Goal: Task Accomplishment & Management: Manage account settings

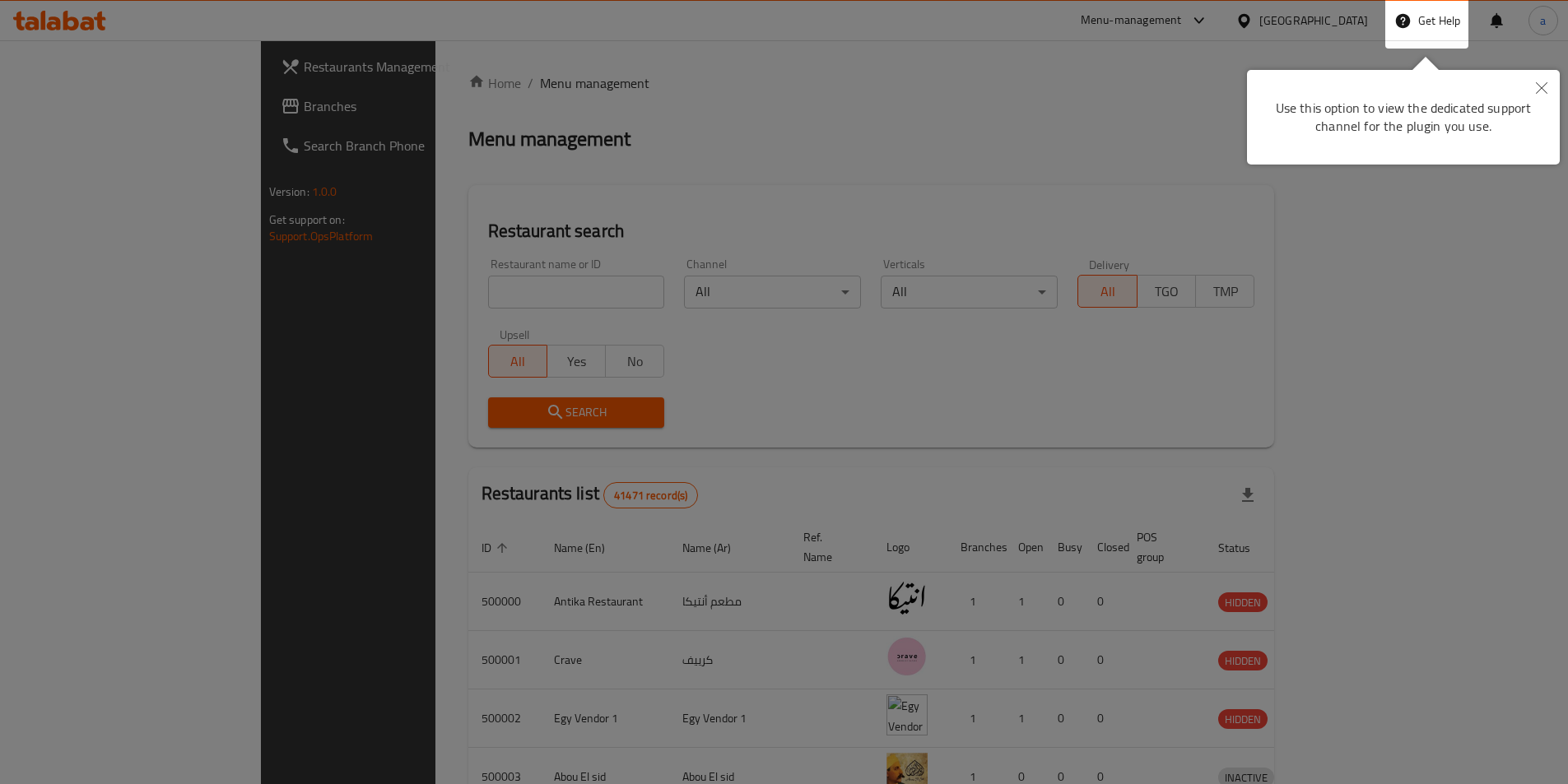
click at [1350, 29] on div at bounding box center [784, 614] width 1568 height 1227
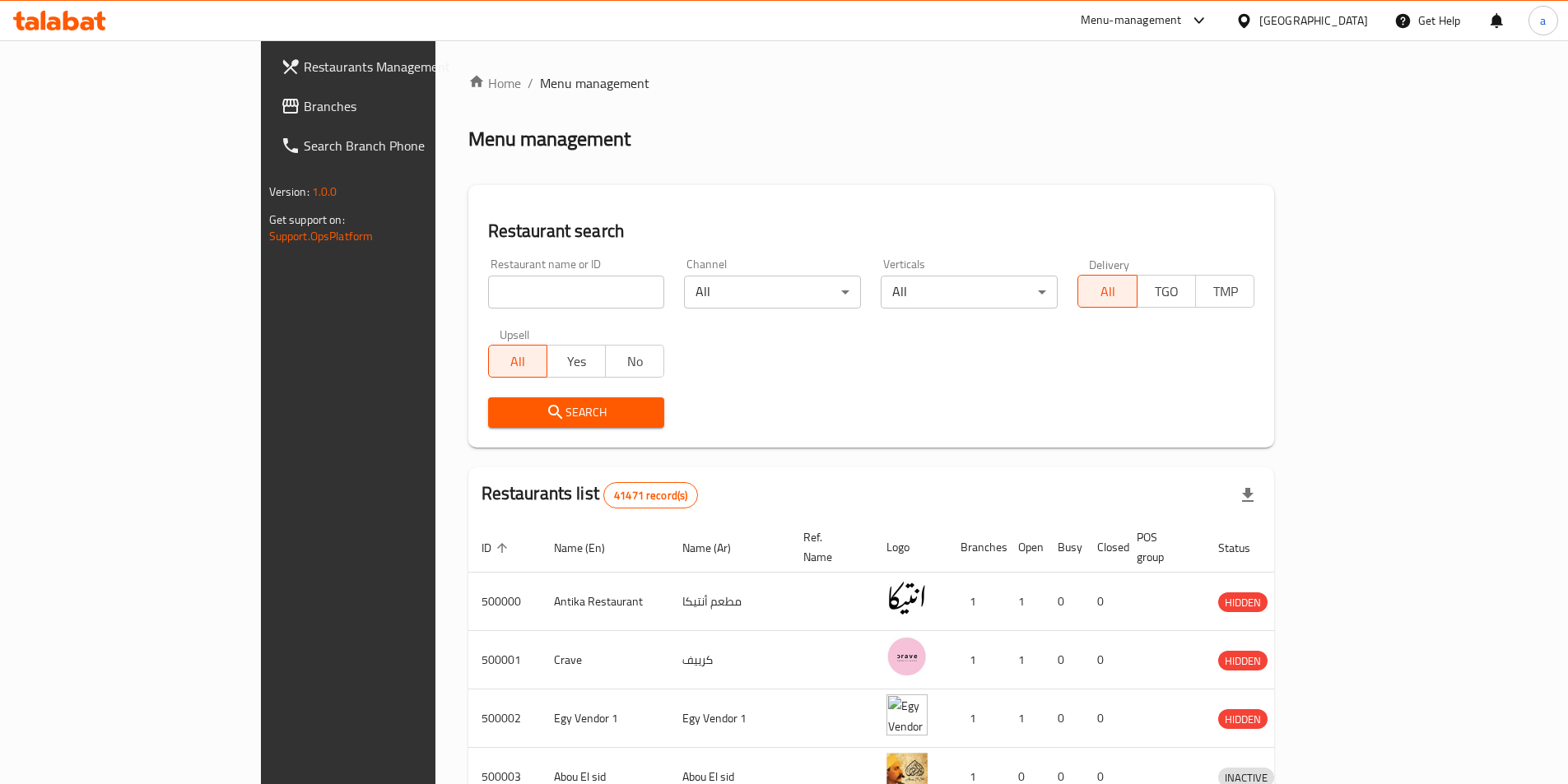
click at [1260, 26] on div at bounding box center [1247, 21] width 24 height 18
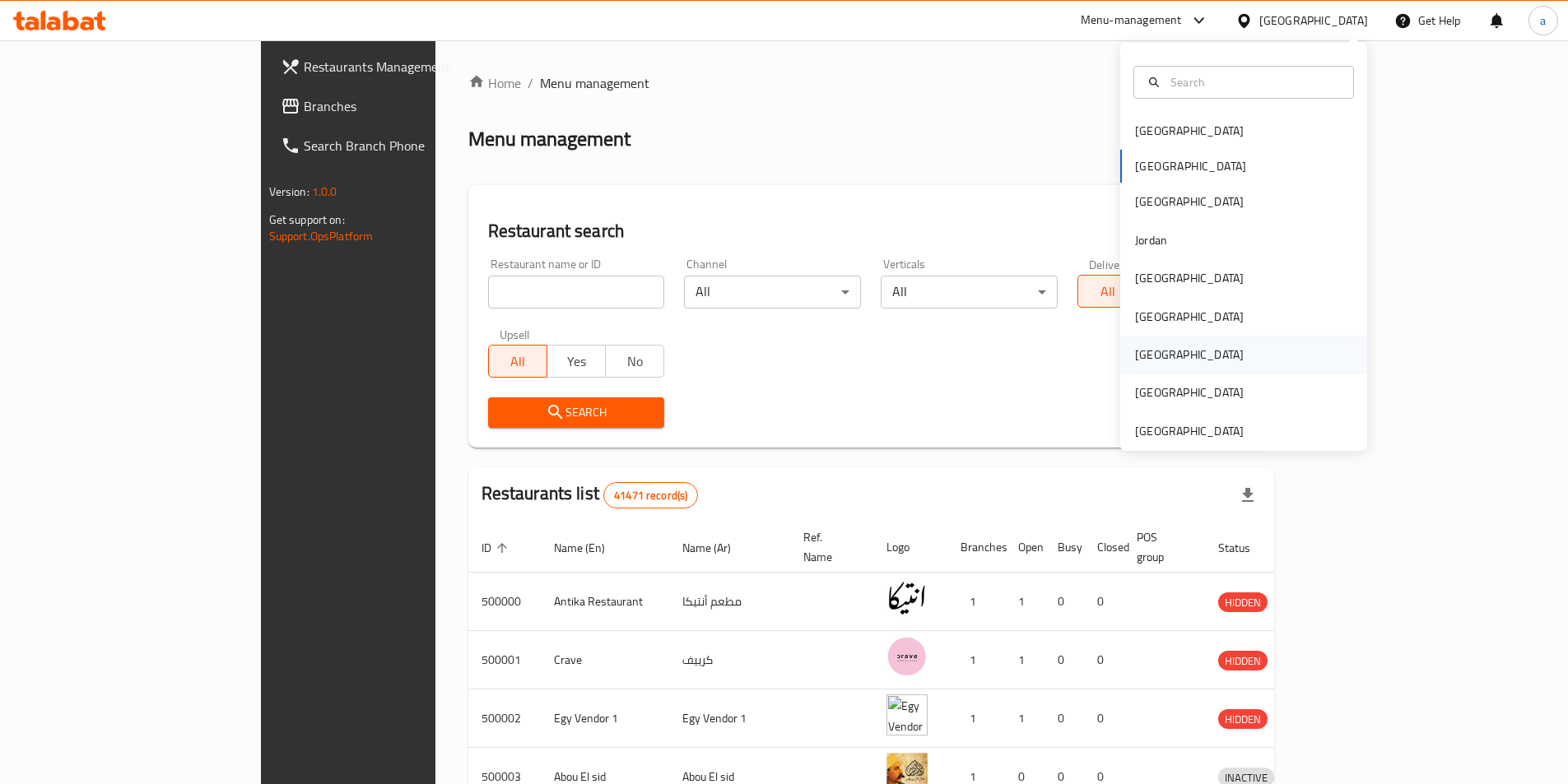
click at [1183, 361] on div "[GEOGRAPHIC_DATA]" at bounding box center [1244, 354] width 247 height 38
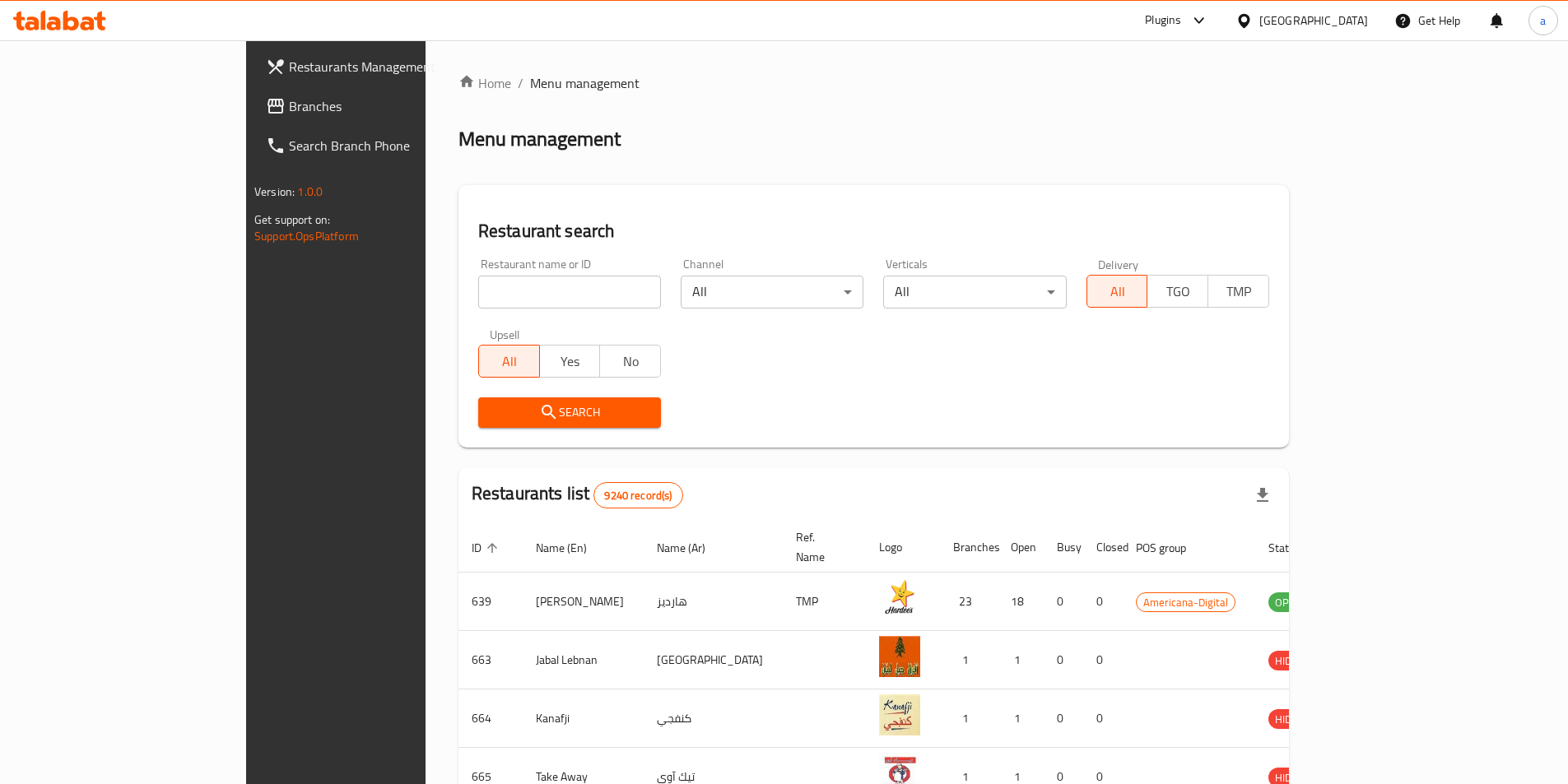
click at [289, 109] on span "Branches" at bounding box center [391, 107] width 206 height 20
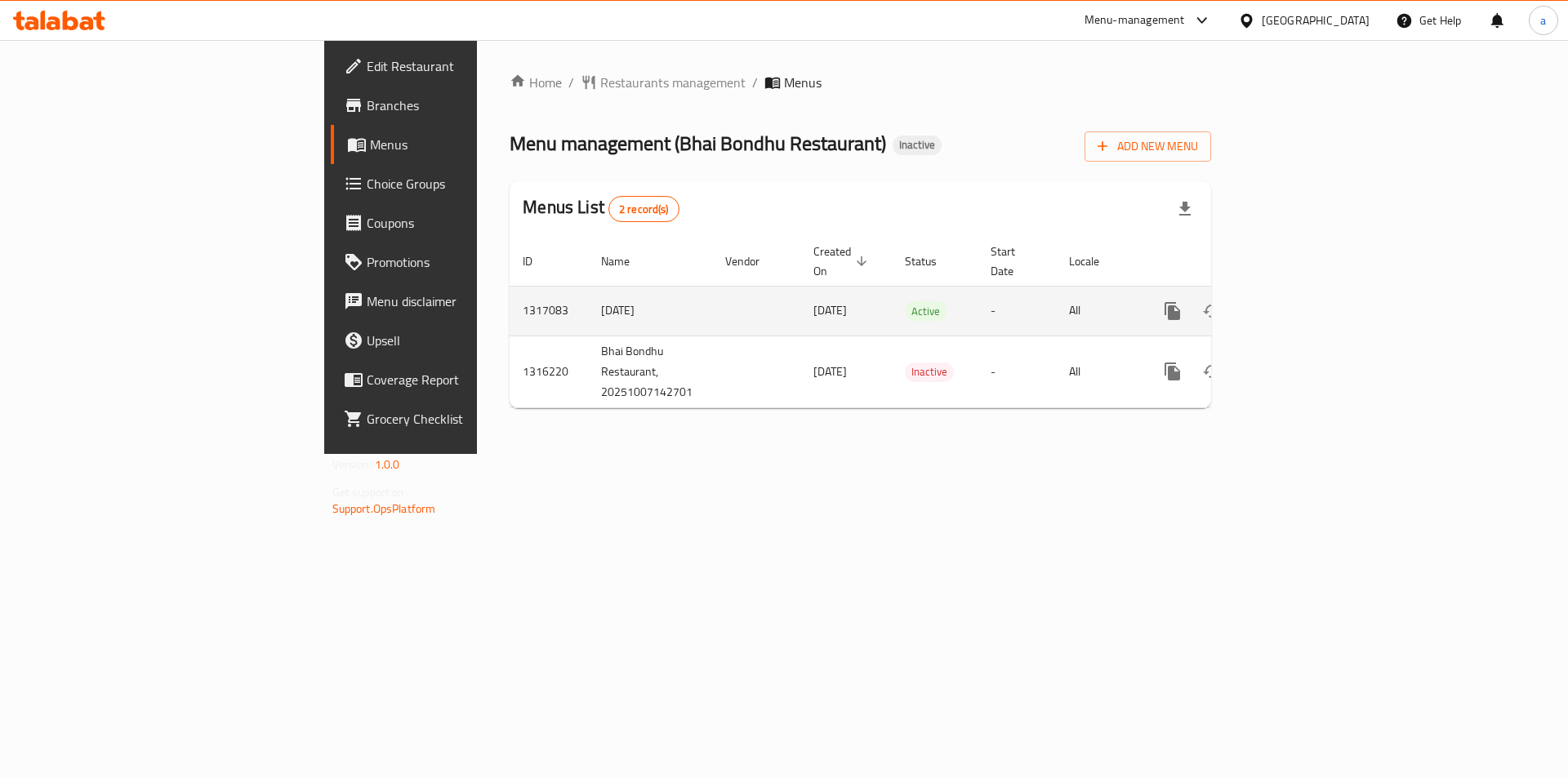
click at [1298, 304] on icon "enhanced table" at bounding box center [1291, 312] width 15 height 15
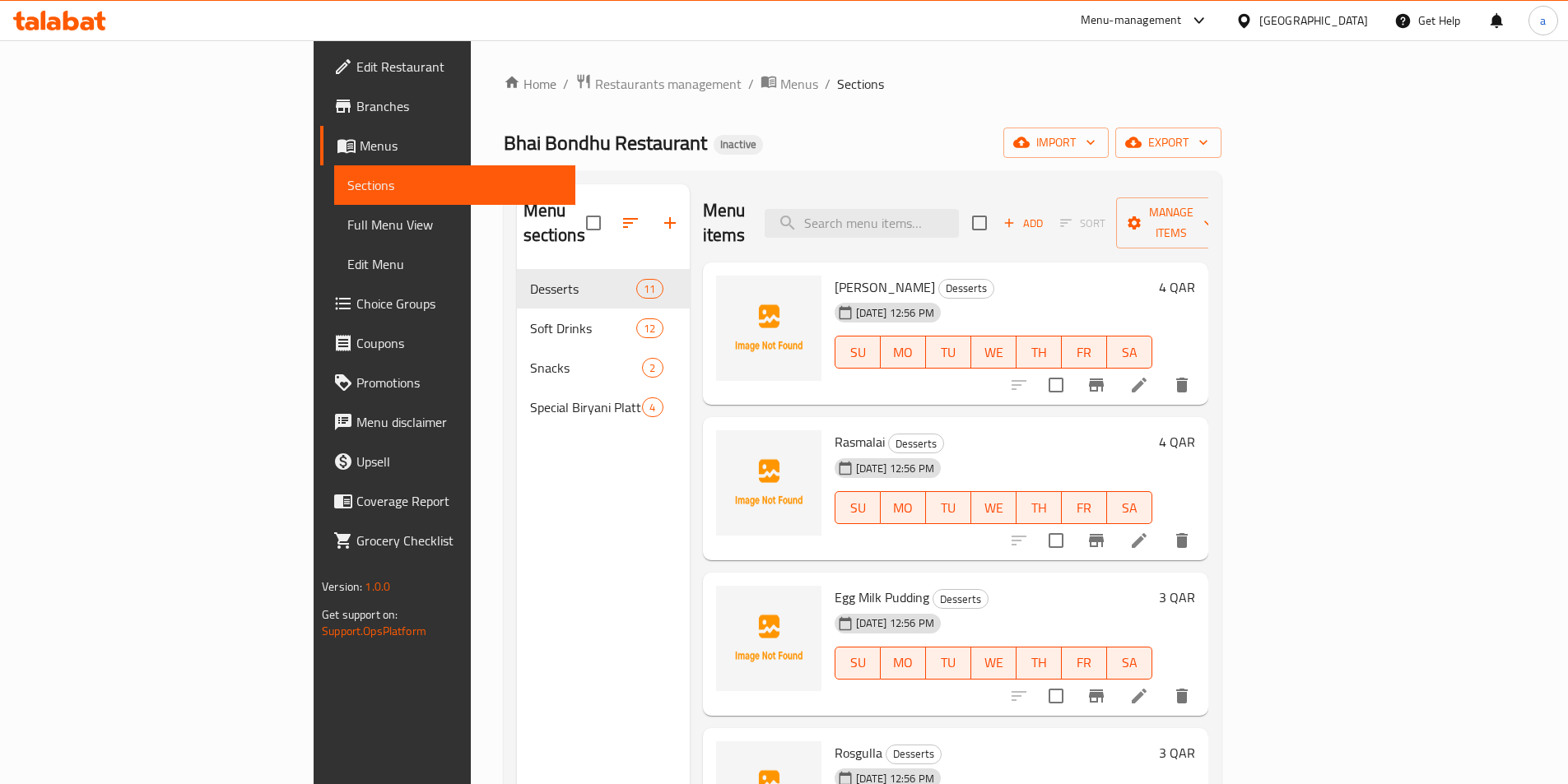
click at [952, 92] on ol "Home / Restaurants management / Menus / Sections" at bounding box center [863, 83] width 718 height 21
click at [1096, 149] on span "import" at bounding box center [1057, 143] width 79 height 21
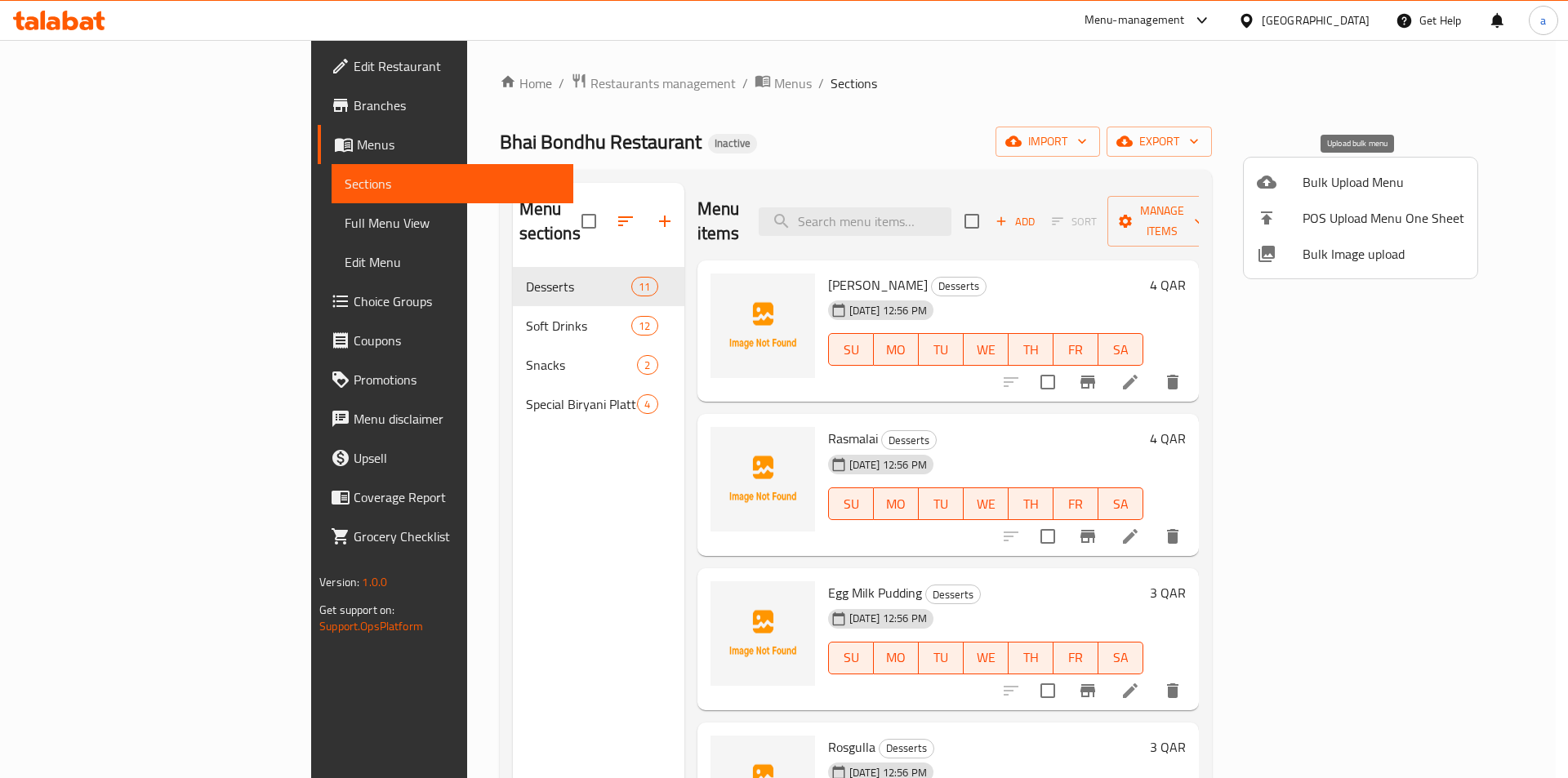
click at [1349, 168] on li "Bulk Upload Menu" at bounding box center [1361, 182] width 233 height 36
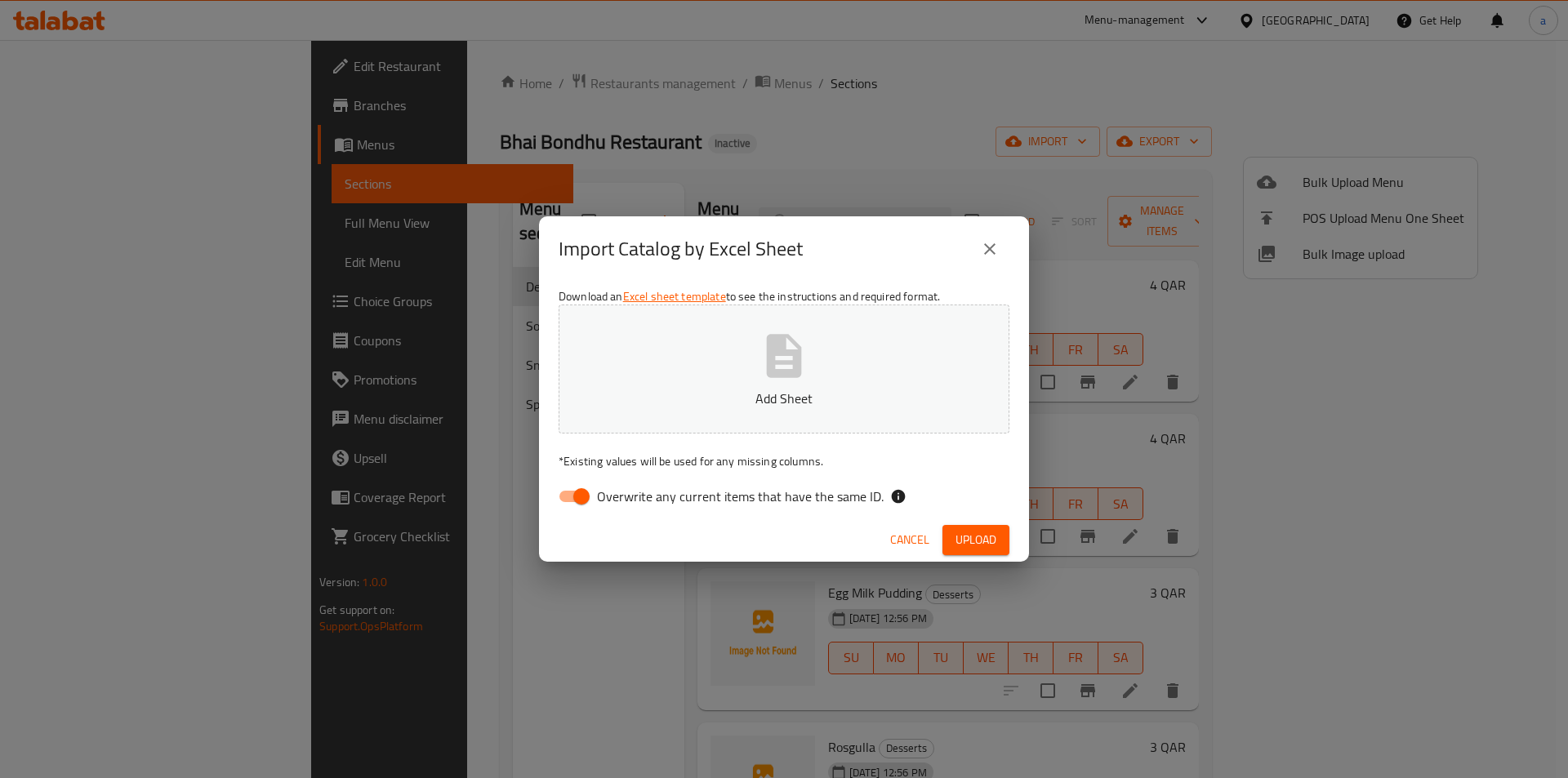
click at [711, 514] on div "Download an Excel sheet template to see the instructions and required format. A…" at bounding box center [784, 400] width 490 height 237
click at [724, 493] on span "Overwrite any current items that have the same ID." at bounding box center [741, 496] width 287 height 20
click at [628, 493] on input "Overwrite any current items that have the same ID." at bounding box center [582, 496] width 93 height 31
checkbox input "false"
click at [980, 542] on span "Upload" at bounding box center [976, 540] width 41 height 21
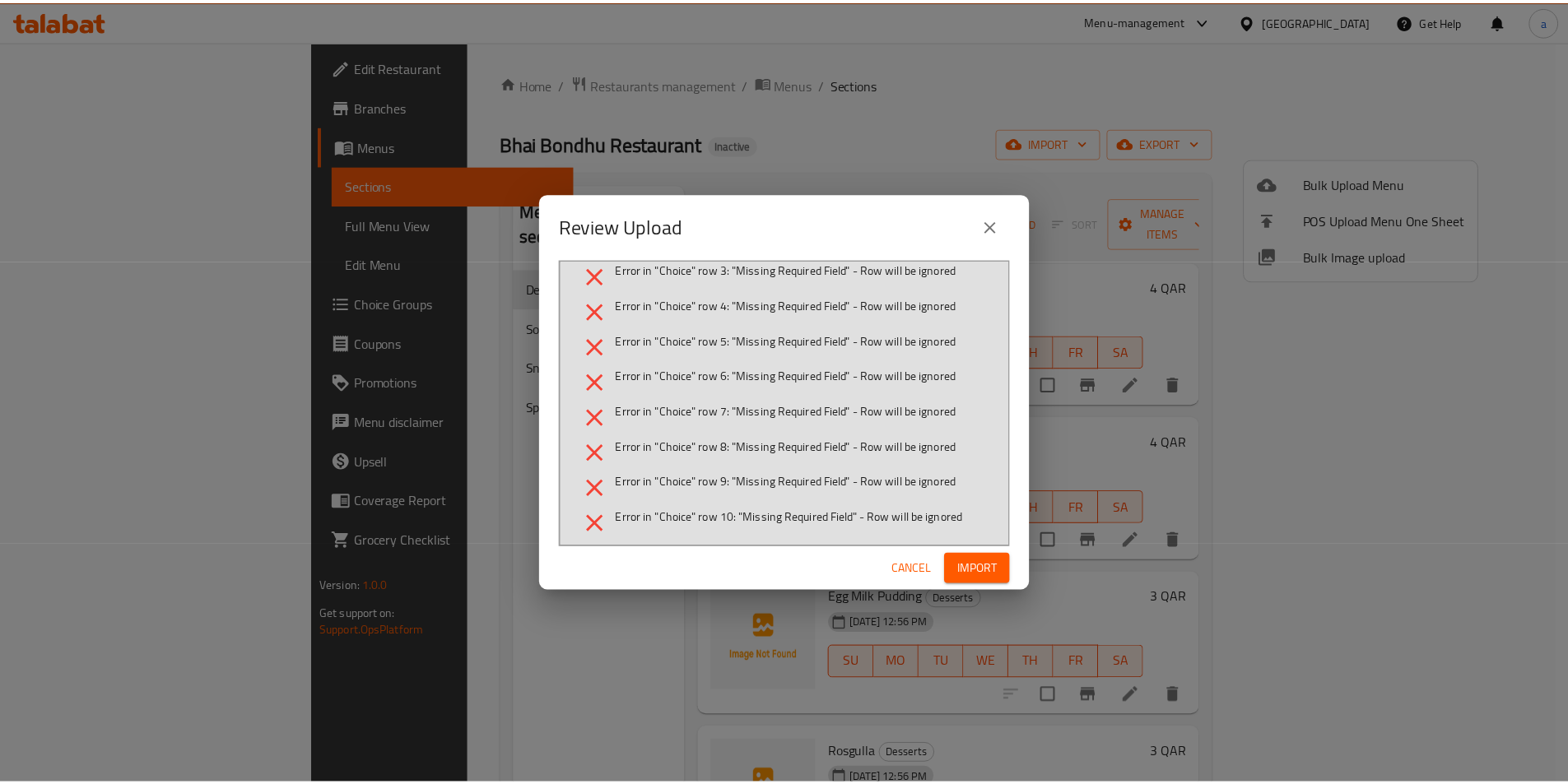
scroll to position [89, 0]
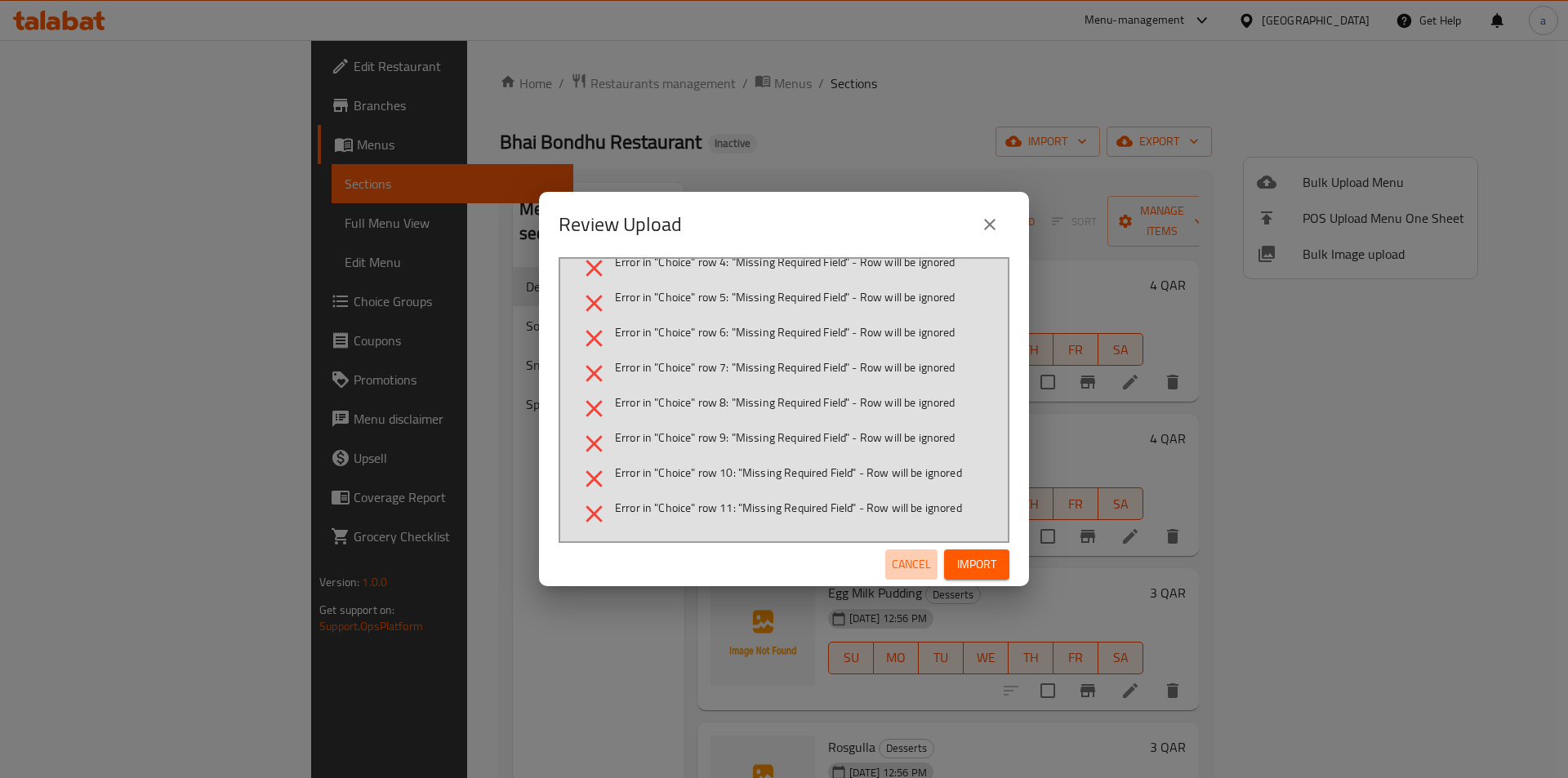
click at [913, 562] on span "Cancel" at bounding box center [911, 565] width 39 height 21
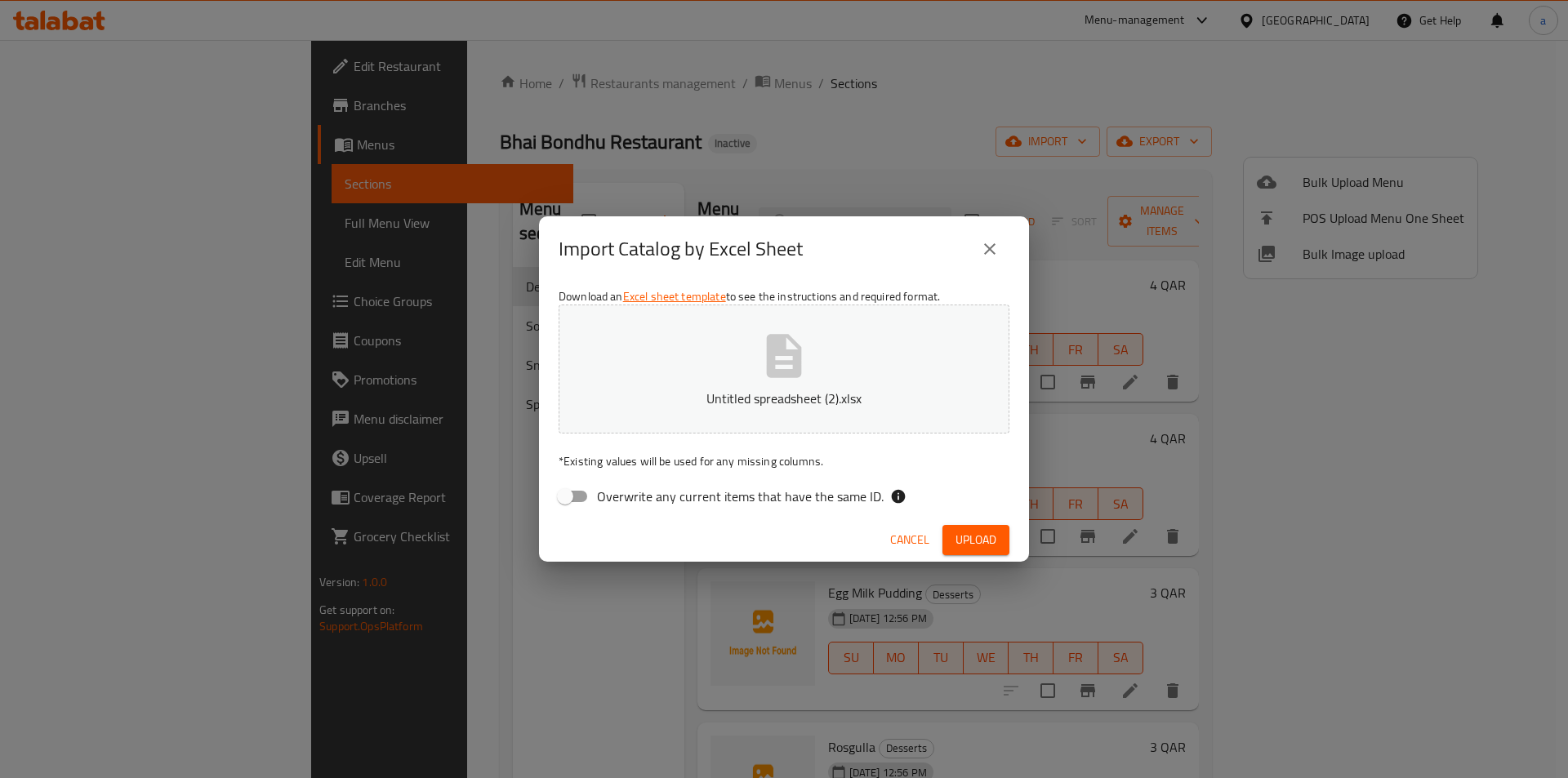
click at [970, 538] on span "Upload" at bounding box center [976, 540] width 41 height 21
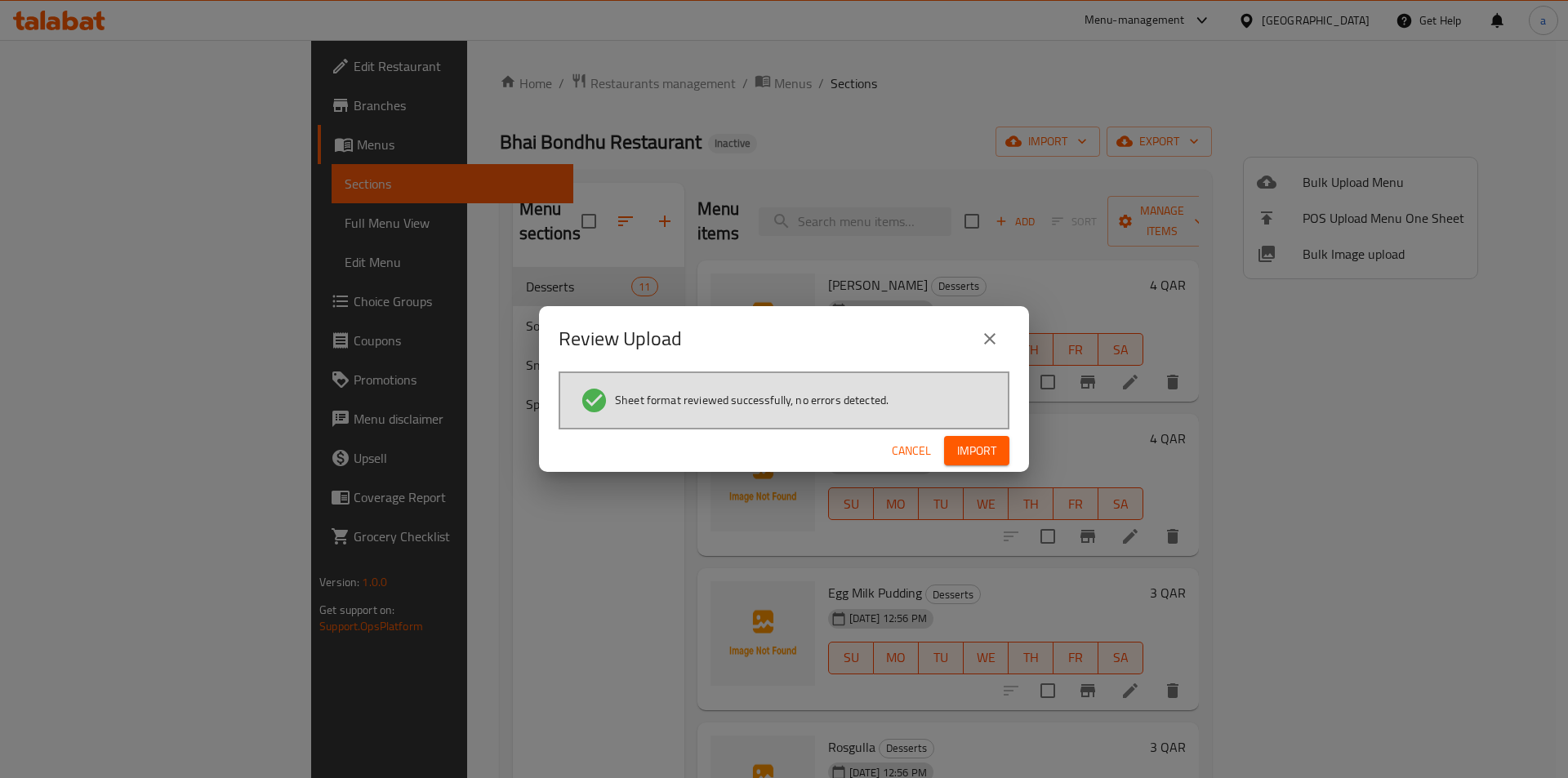
click at [976, 444] on span "Import" at bounding box center [976, 451] width 39 height 21
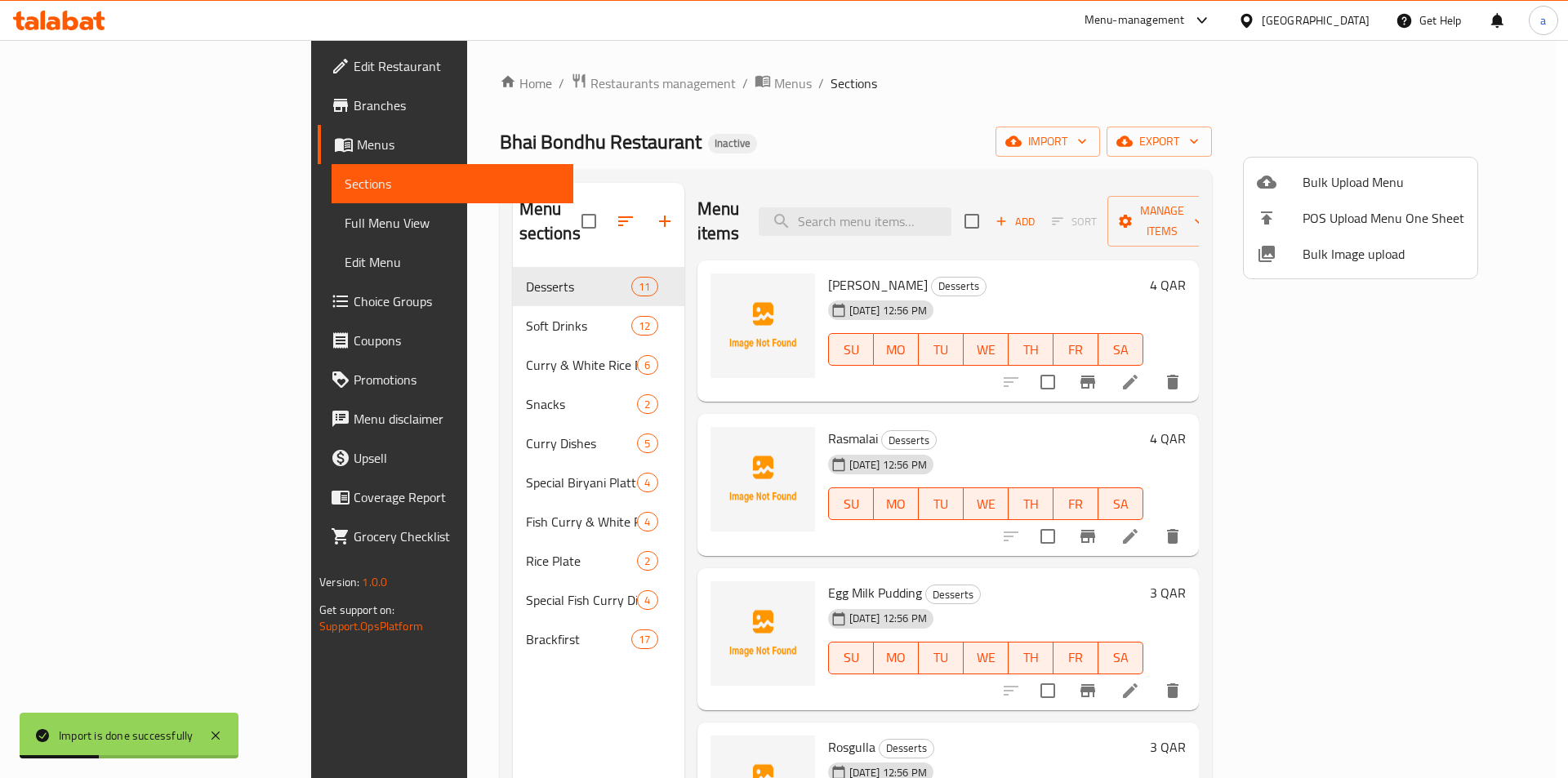
click at [128, 226] on div at bounding box center [784, 389] width 1568 height 778
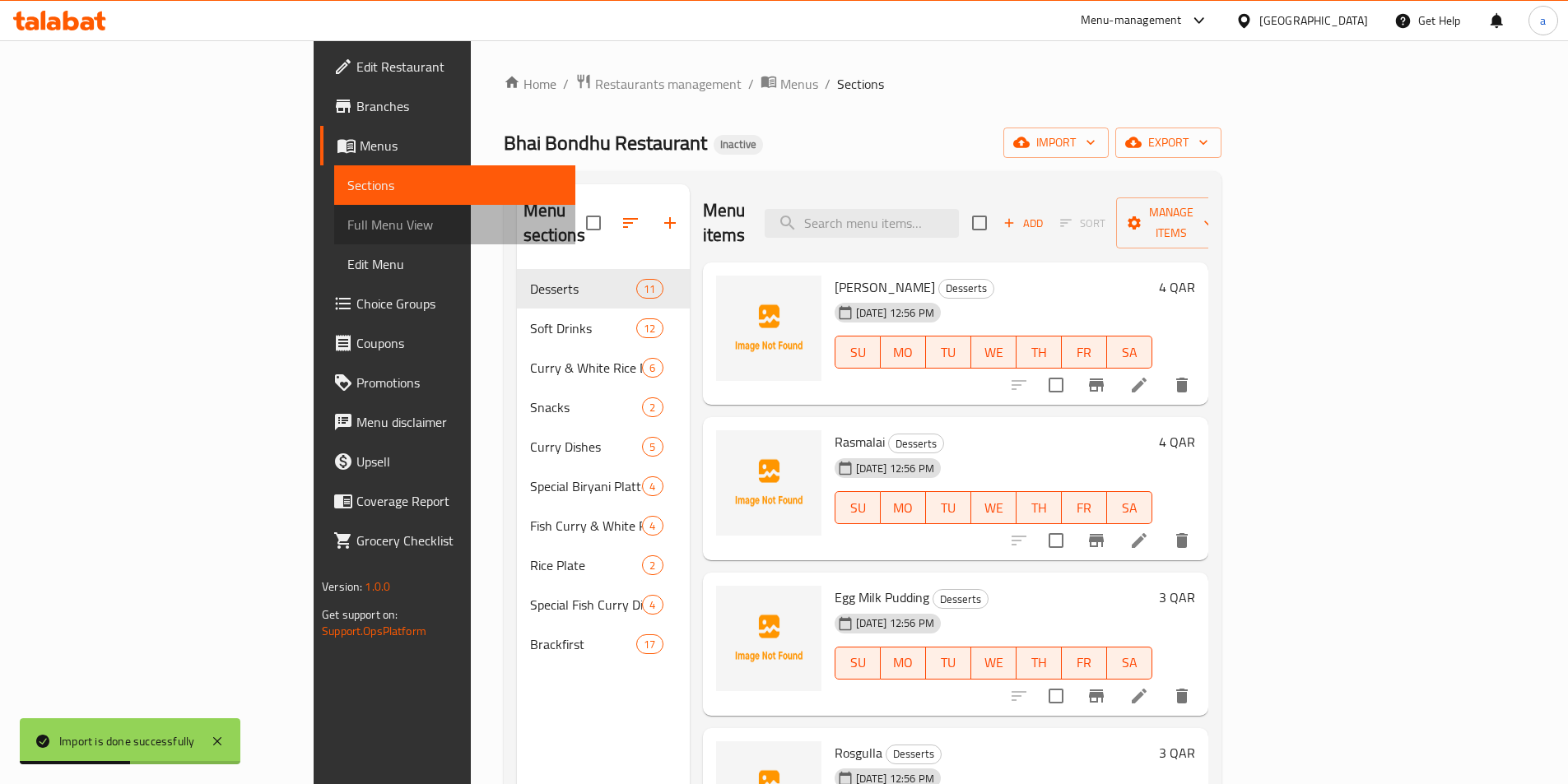
click at [348, 227] on span "Full Menu View" at bounding box center [455, 225] width 215 height 20
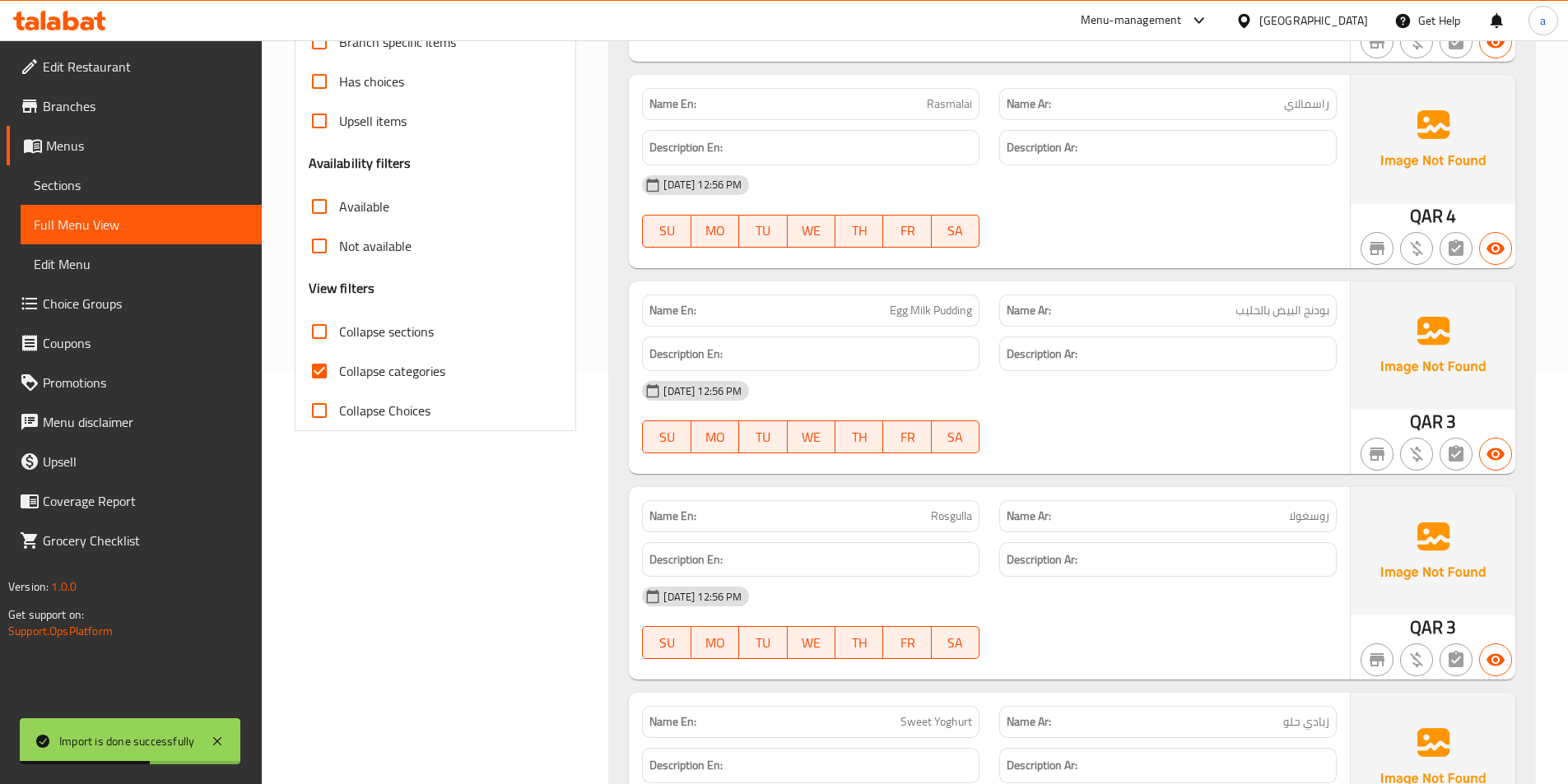
click at [418, 362] on span "Collapse categories" at bounding box center [392, 371] width 106 height 20
click at [339, 362] on input "Collapse categories" at bounding box center [319, 371] width 39 height 39
checkbox input "false"
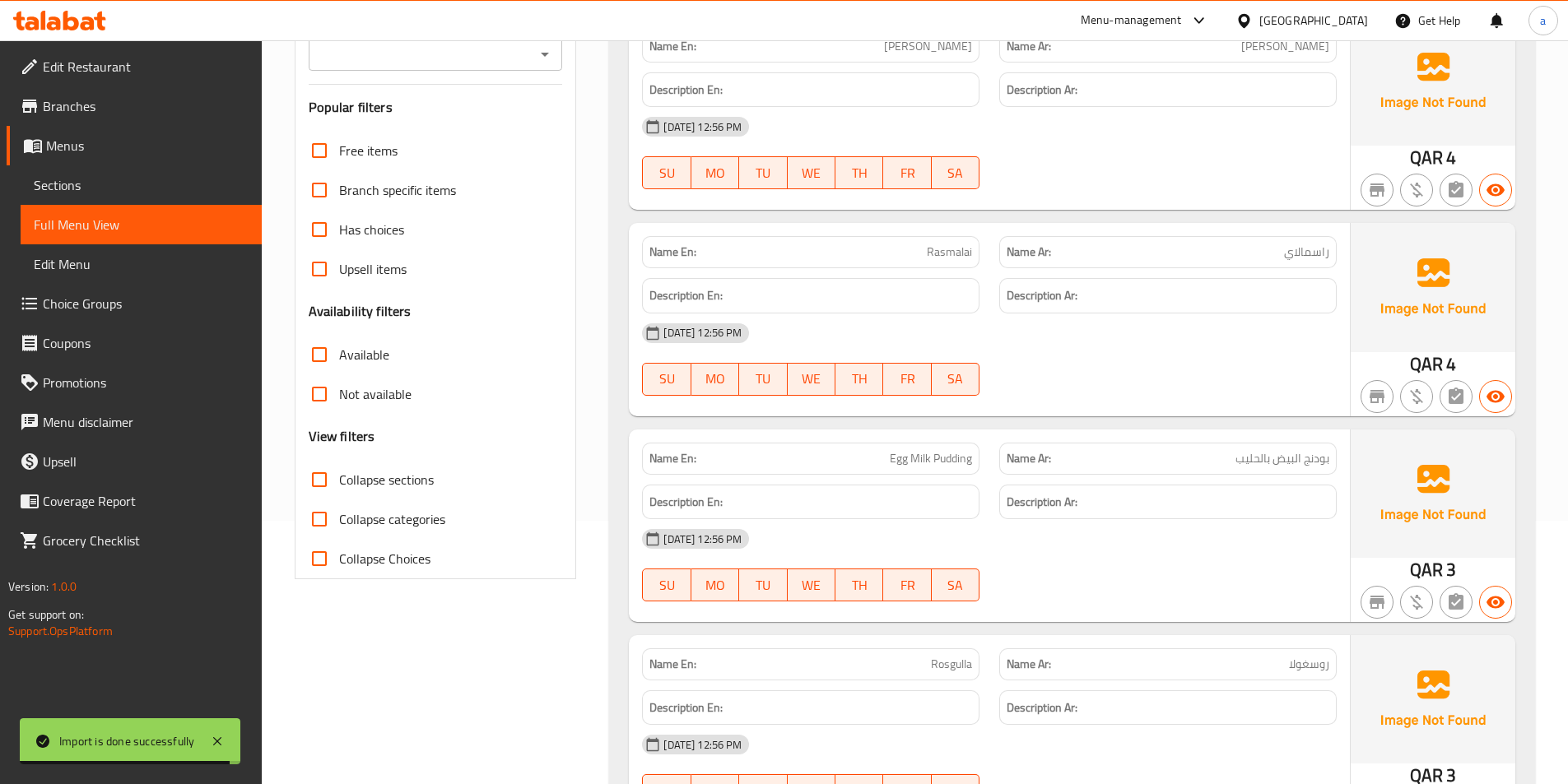
scroll to position [329, 0]
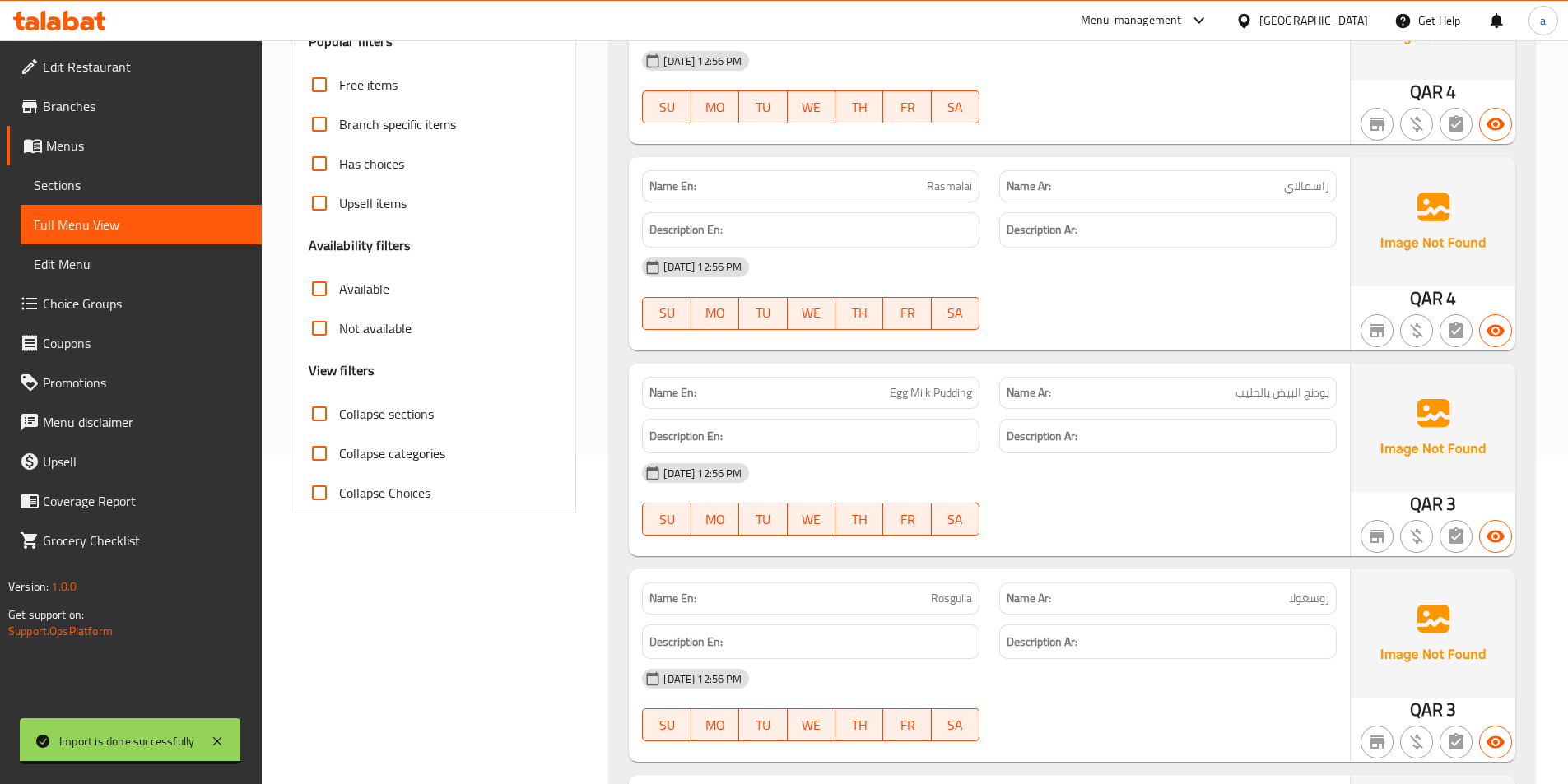
click at [401, 419] on span "Collapse sections" at bounding box center [386, 414] width 95 height 20
click at [339, 419] on input "Collapse sections" at bounding box center [319, 414] width 39 height 39
checkbox input "true"
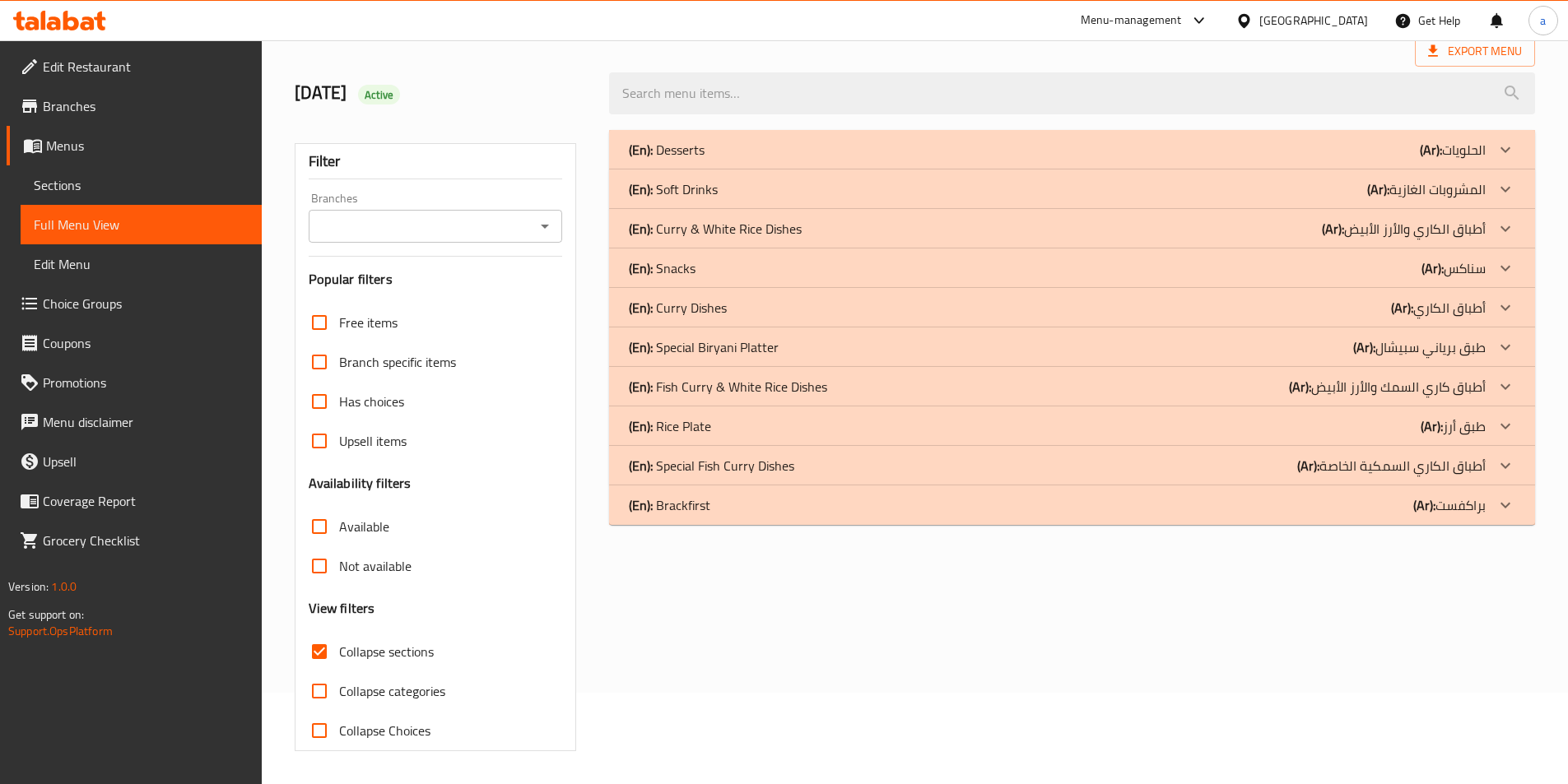
click at [403, 453] on div "Free items Branch specific items Has choices Upsell items Availability filters …" at bounding box center [436, 526] width 254 height 447
click at [350, 695] on span "Collapse categories" at bounding box center [392, 692] width 106 height 20
click at [339, 695] on input "Collapse categories" at bounding box center [319, 691] width 39 height 39
checkbox input "true"
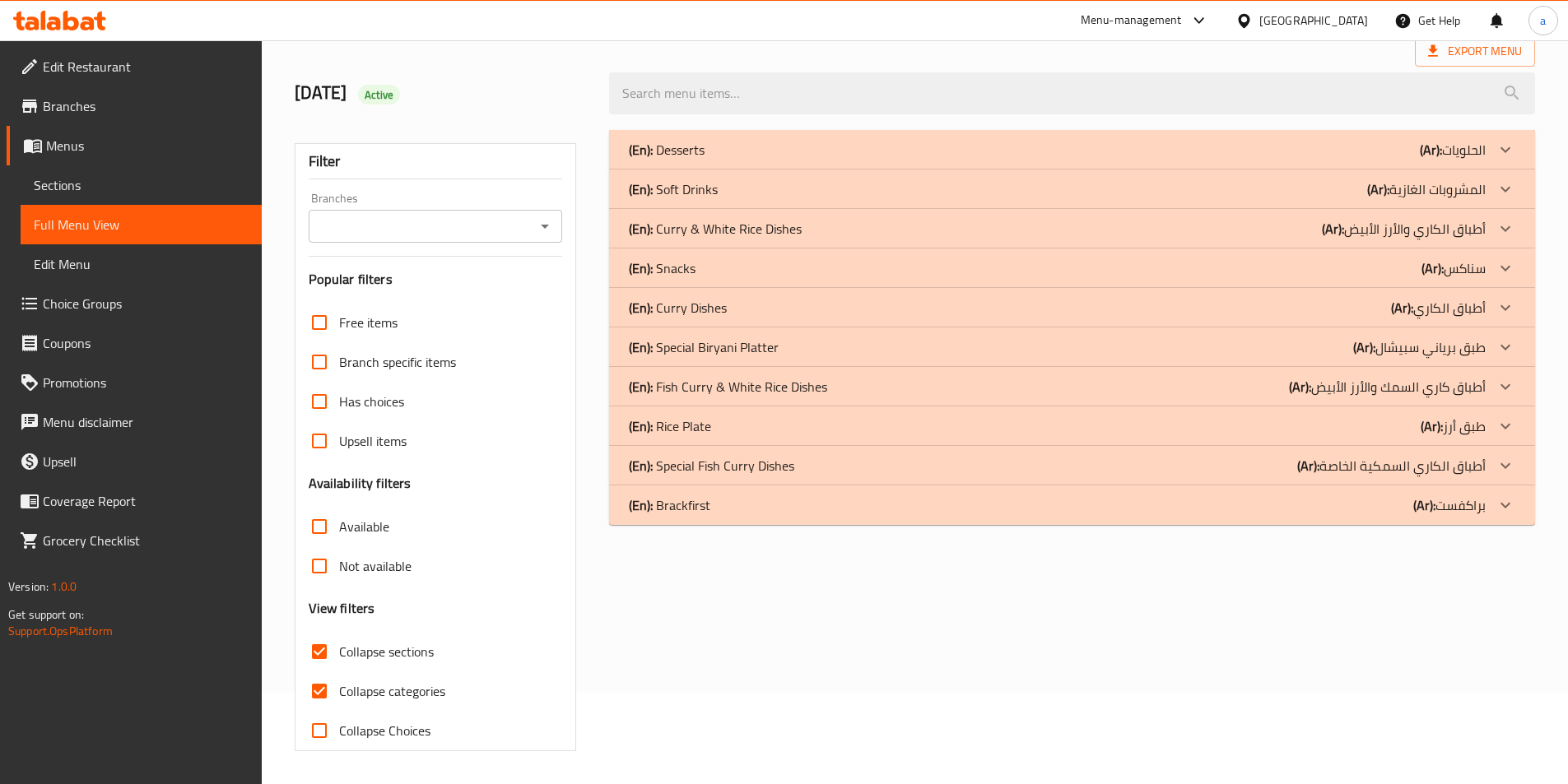
click at [393, 653] on span "Collapse sections" at bounding box center [386, 652] width 95 height 20
click at [339, 653] on input "Collapse sections" at bounding box center [319, 651] width 39 height 39
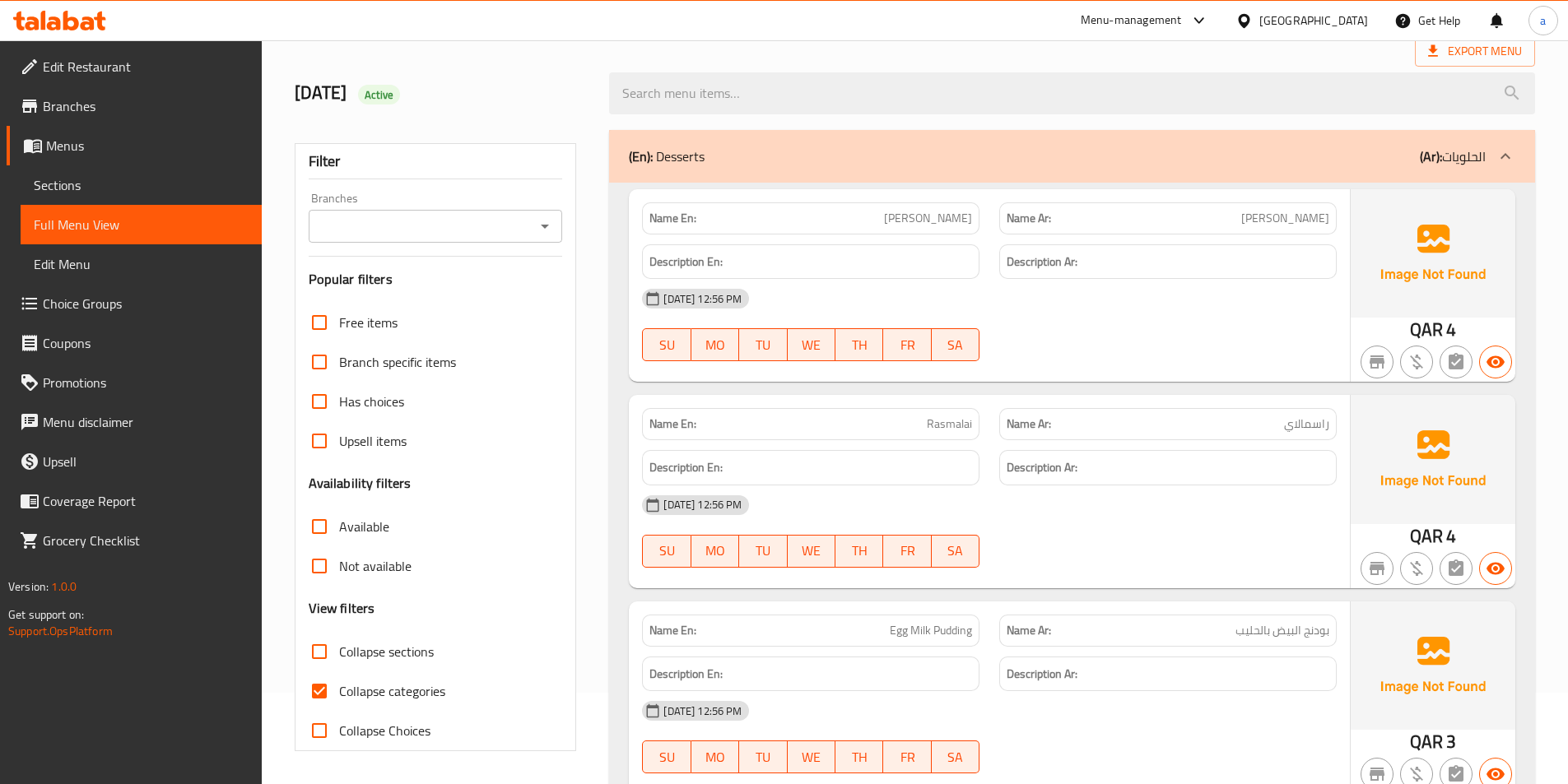
click at [409, 646] on span "Collapse sections" at bounding box center [386, 652] width 95 height 20
click at [339, 646] on input "Collapse sections" at bounding box center [319, 651] width 39 height 39
checkbox input "true"
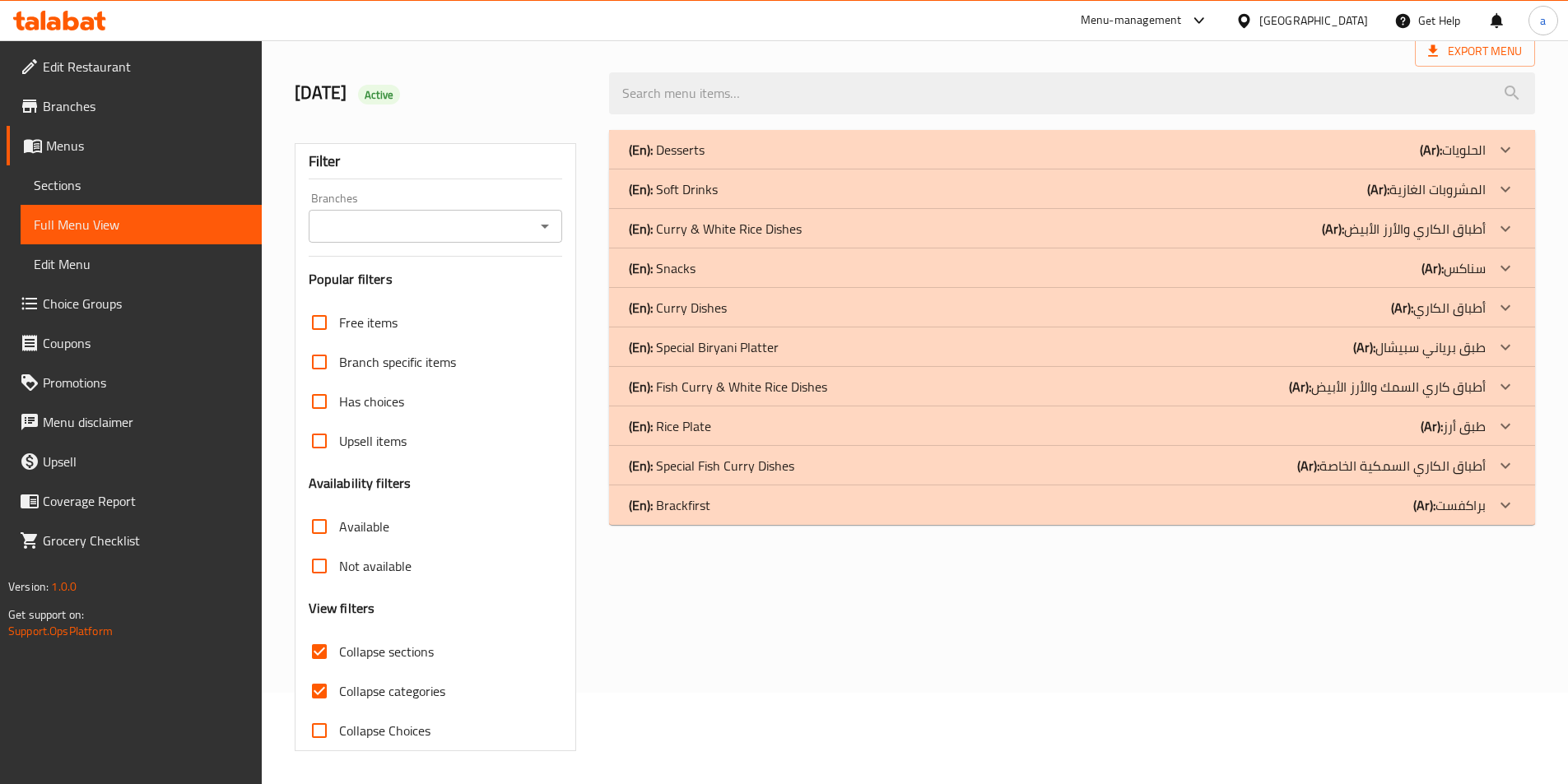
click at [323, 685] on input "Collapse categories" at bounding box center [319, 691] width 39 height 39
checkbox input "false"
click at [836, 507] on div "(En): Brackfirst (Ar): براكفست" at bounding box center [1057, 505] width 857 height 20
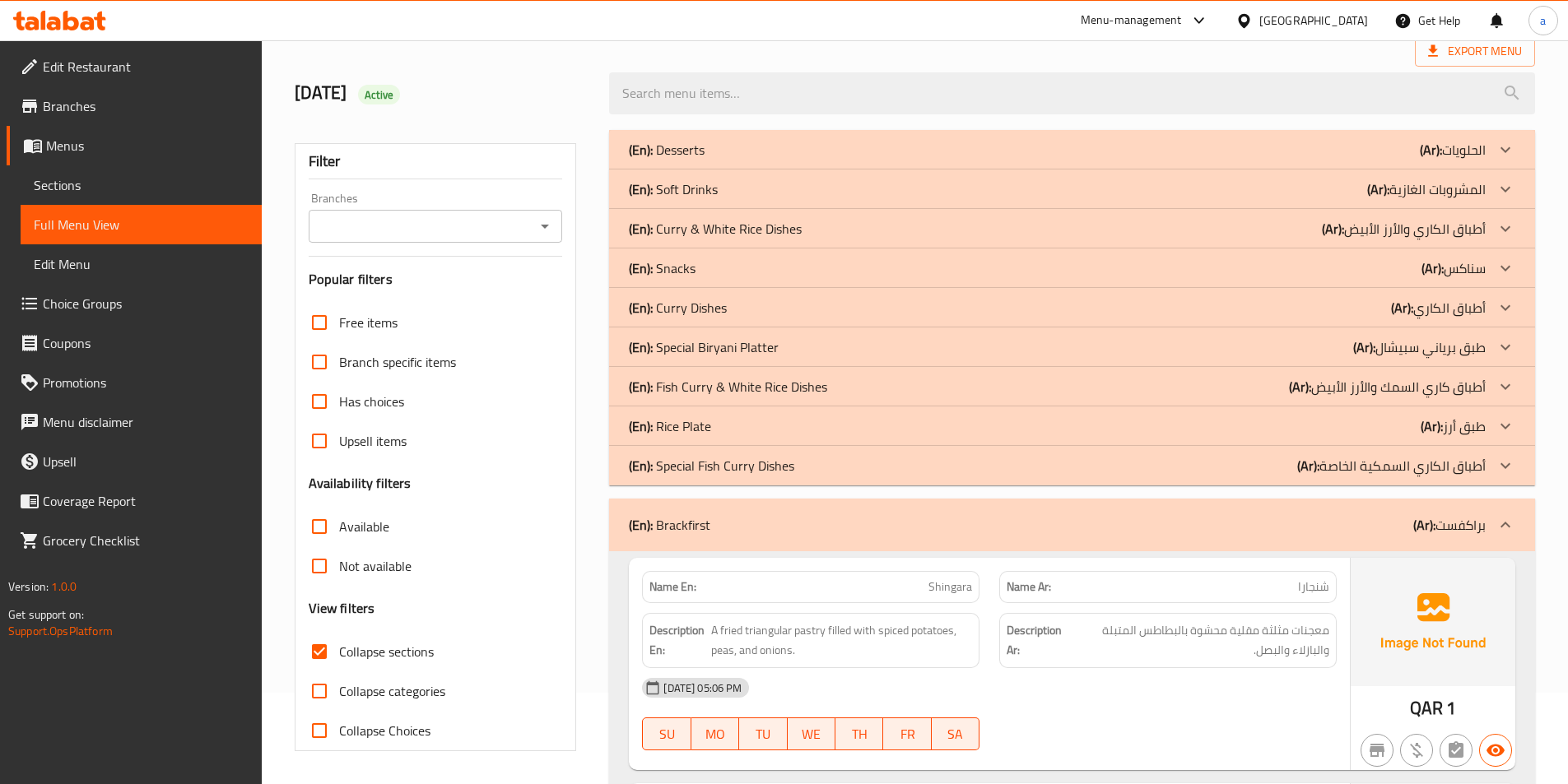
click at [851, 464] on div "(En): Special Fish Curry Dishes (Ar): أطباق الكاري السمكية الخاصة" at bounding box center [1057, 466] width 857 height 20
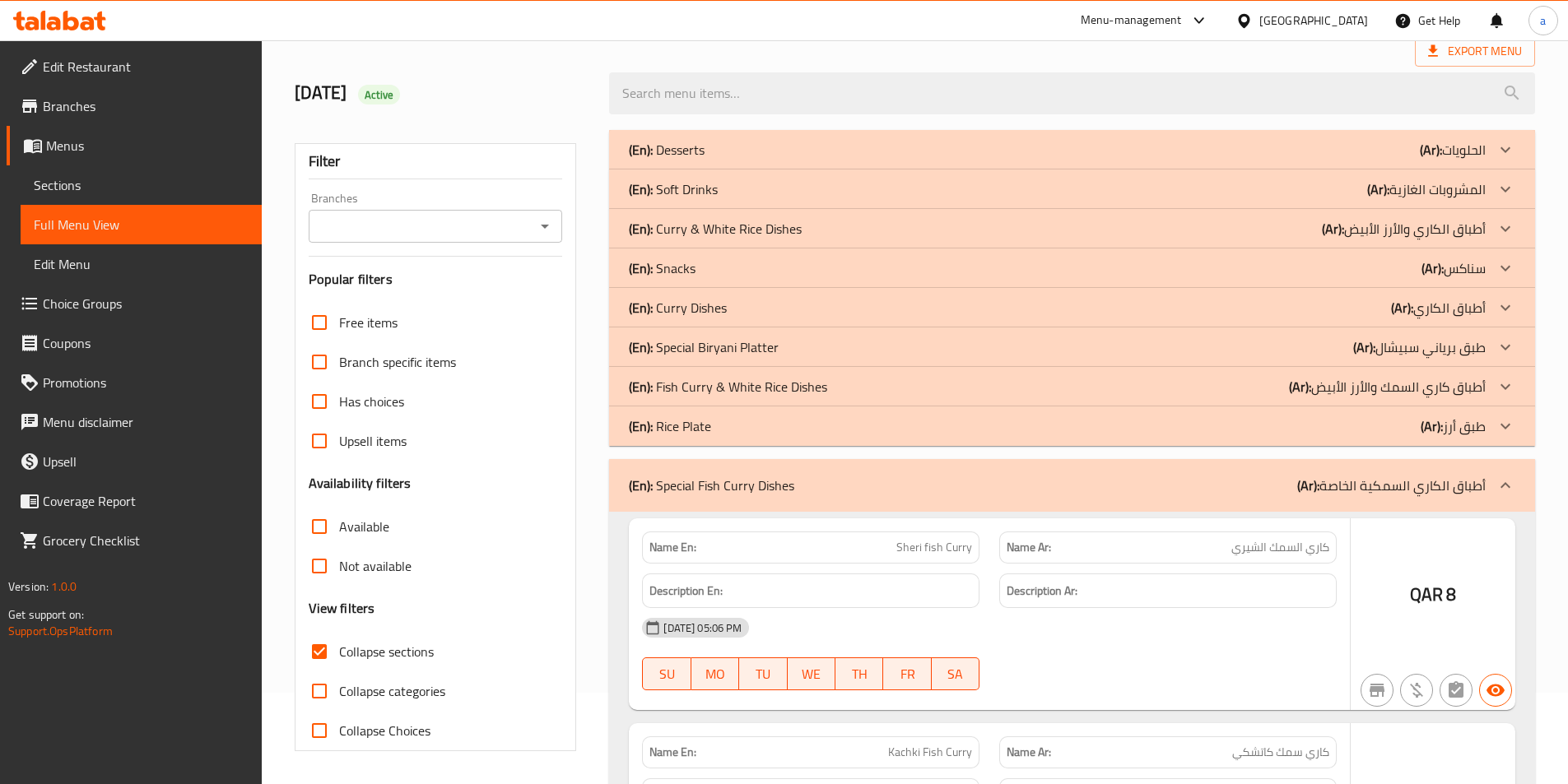
click at [848, 421] on div "(En): Rice Plate (Ar): طبق أرز" at bounding box center [1057, 426] width 857 height 20
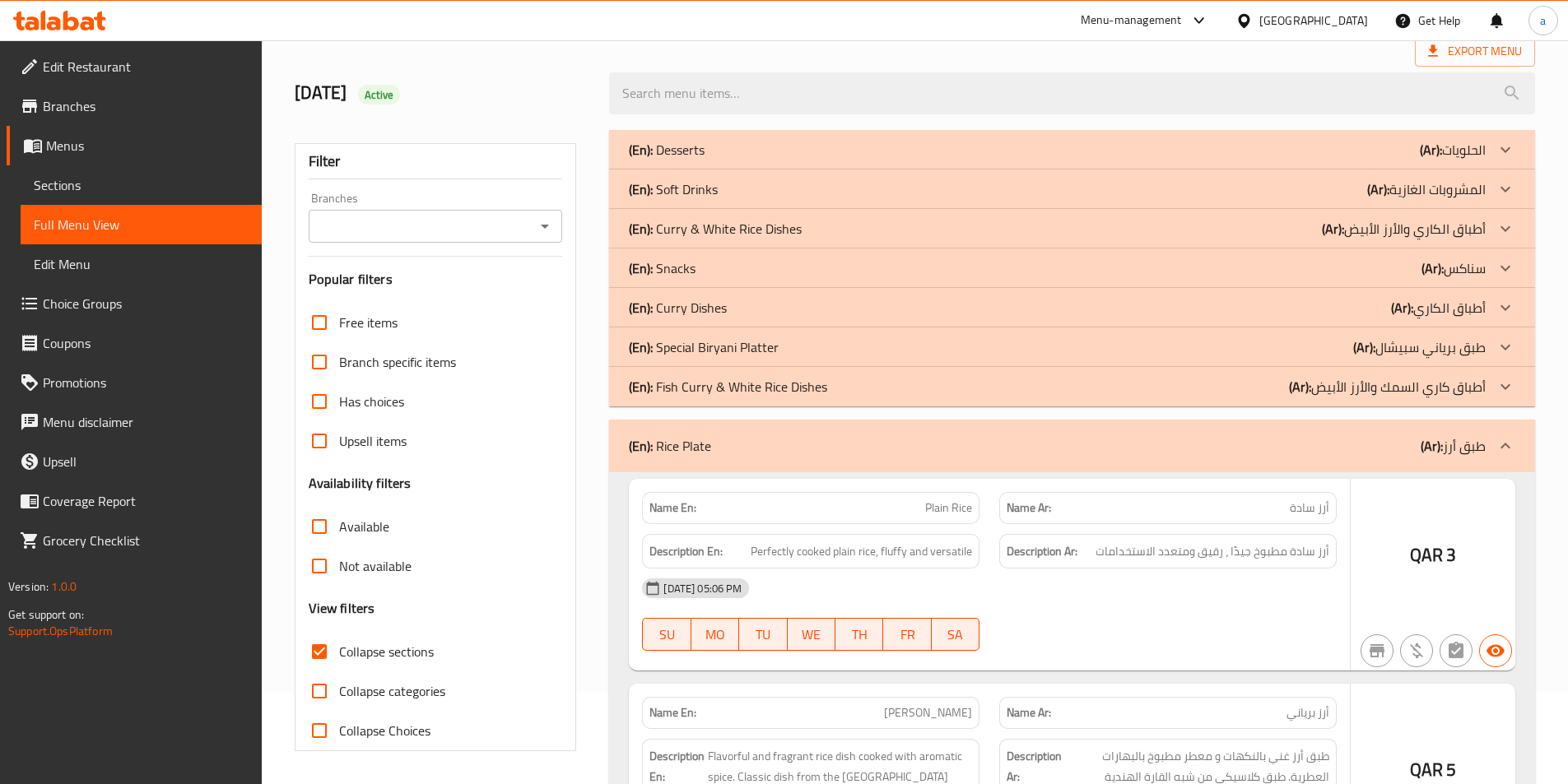
click at [840, 384] on div "(En): Fish Curry & White Rice Dishes (Ar): أطباق كاري السمك والأرز الأبيض" at bounding box center [1057, 387] width 857 height 20
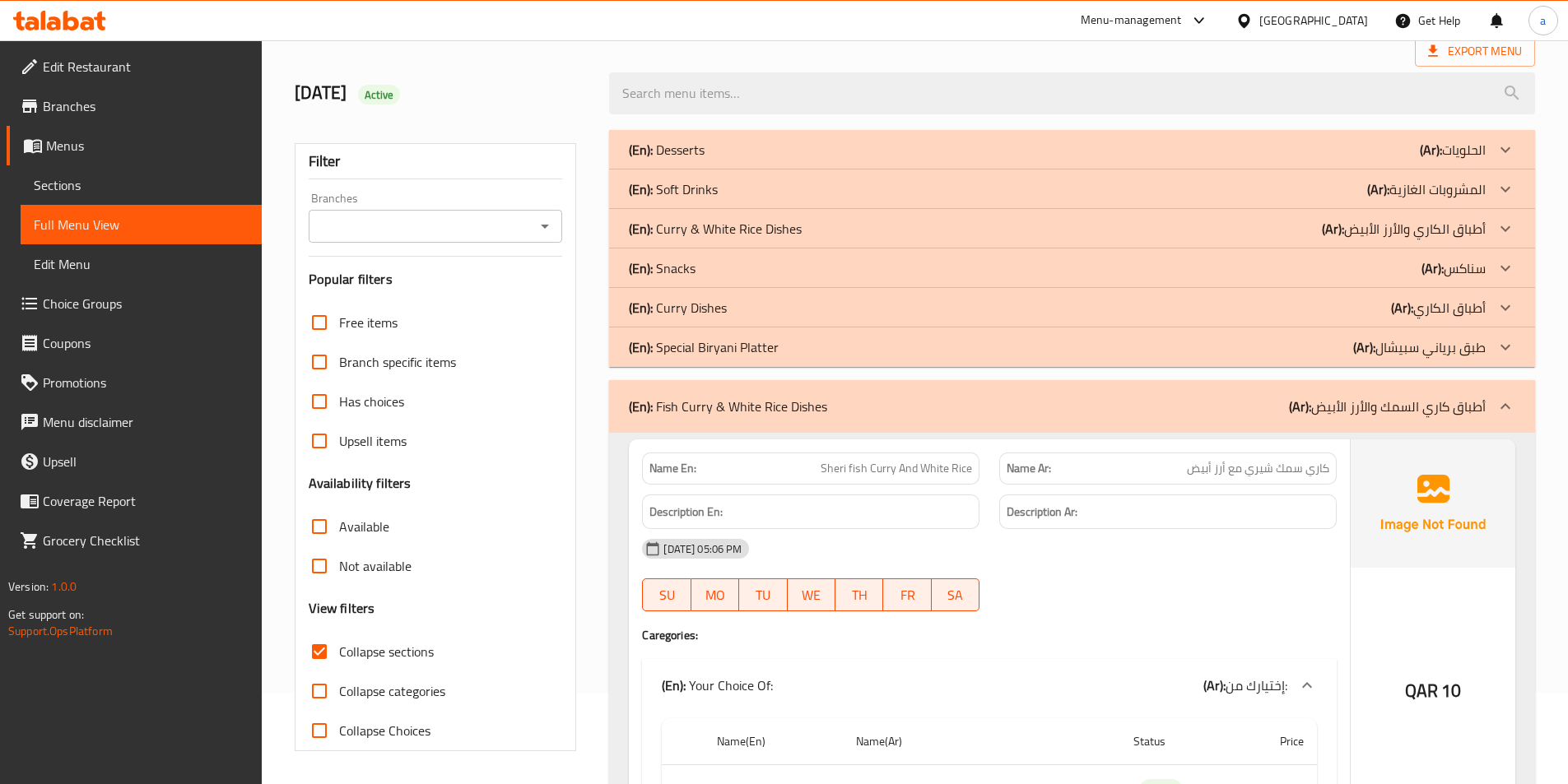
click at [813, 300] on div "(En): Curry Dishes (Ar): أطباق الكاري" at bounding box center [1057, 308] width 857 height 20
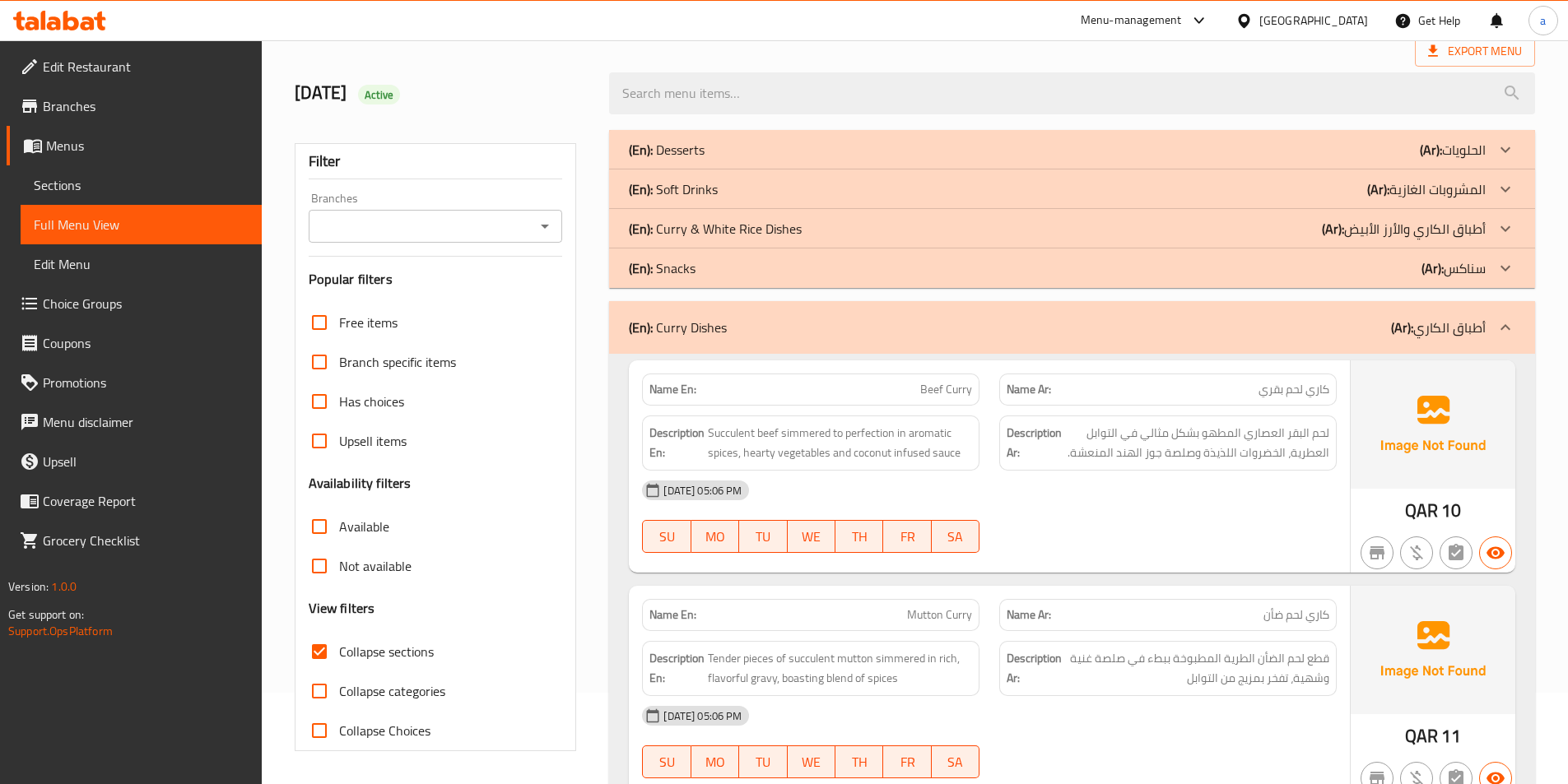
click at [867, 227] on div "(En): Curry & White Rice Dishes (Ar): أطباق الكاري والأرز الأبيض" at bounding box center [1057, 229] width 857 height 20
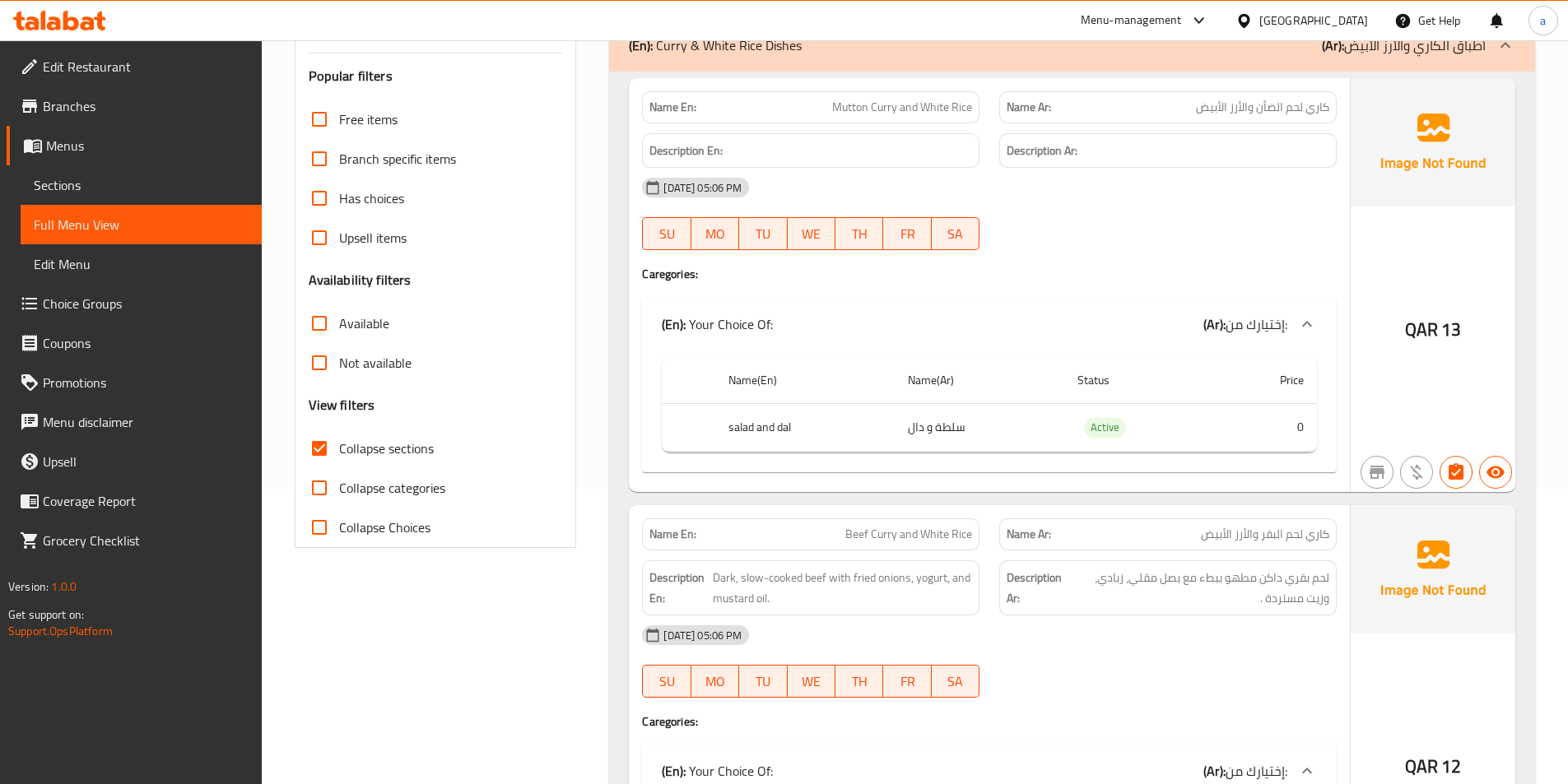
scroll to position [411, 0]
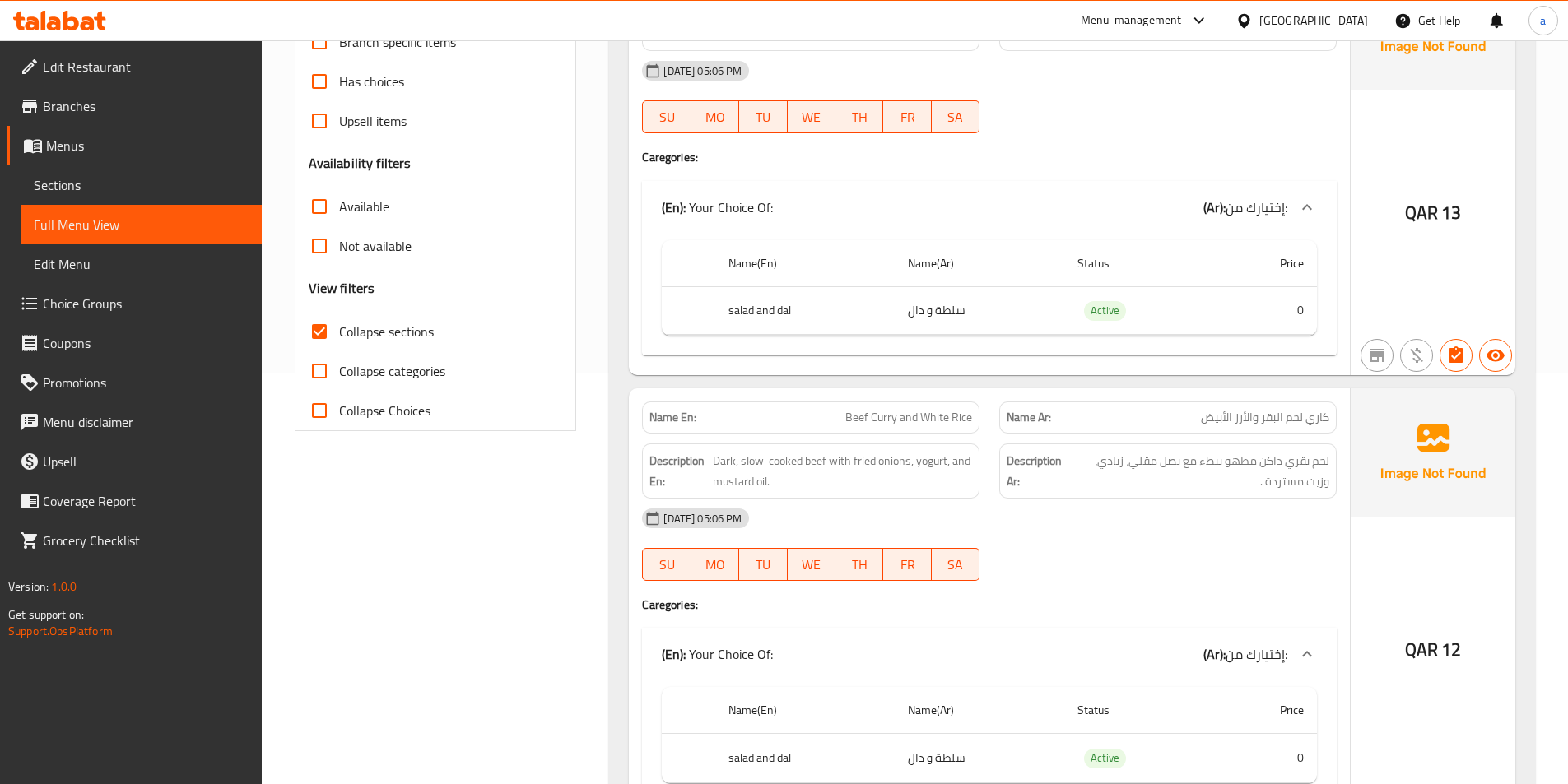
click at [367, 342] on span "Collapse sections" at bounding box center [386, 332] width 95 height 20
click at [339, 342] on input "Collapse sections" at bounding box center [319, 331] width 39 height 39
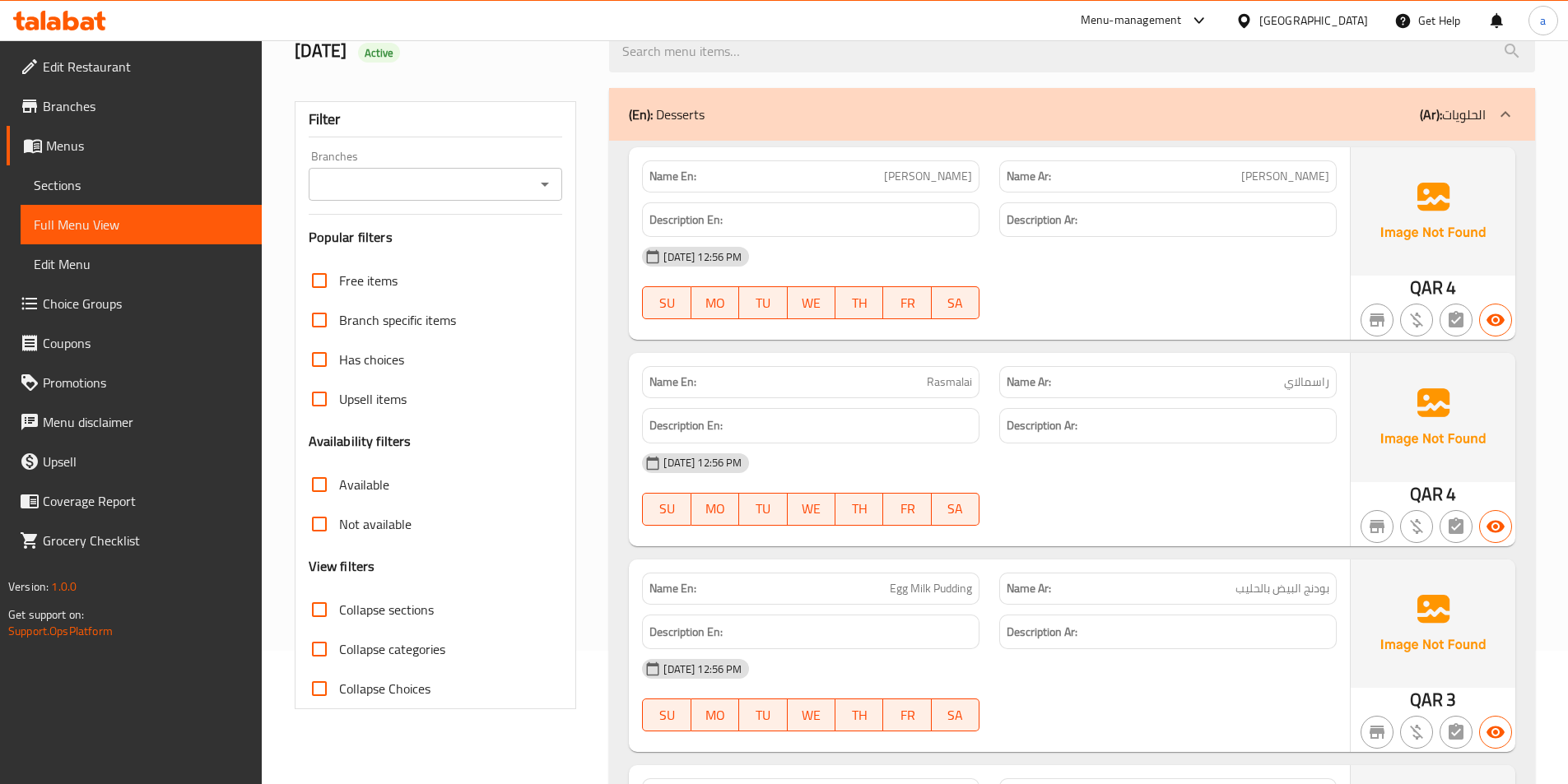
scroll to position [247, 0]
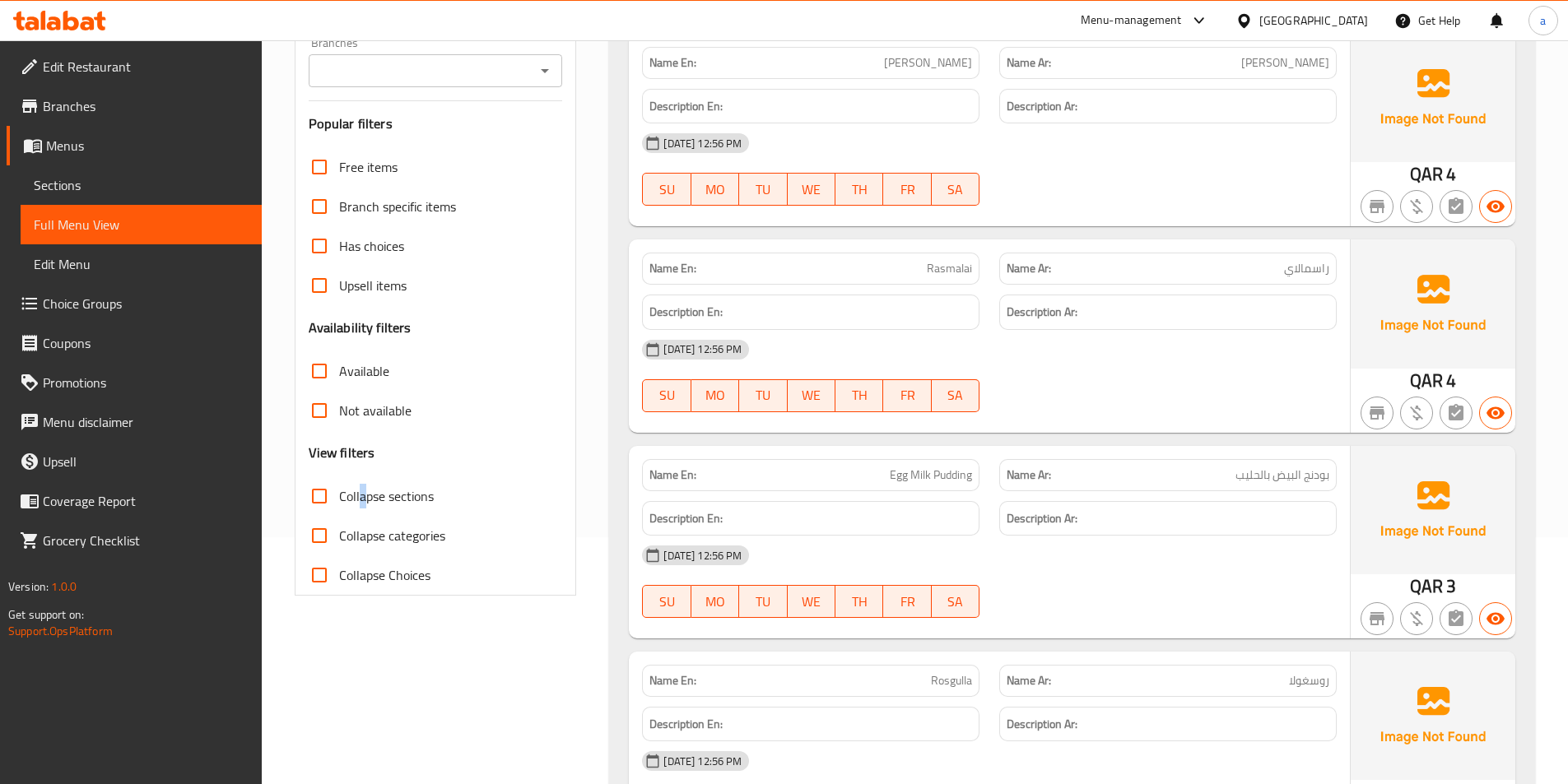
click at [364, 493] on span "Collapse sections" at bounding box center [386, 496] width 95 height 20
click at [319, 498] on input "Collapse sections" at bounding box center [319, 496] width 39 height 39
checkbox input "true"
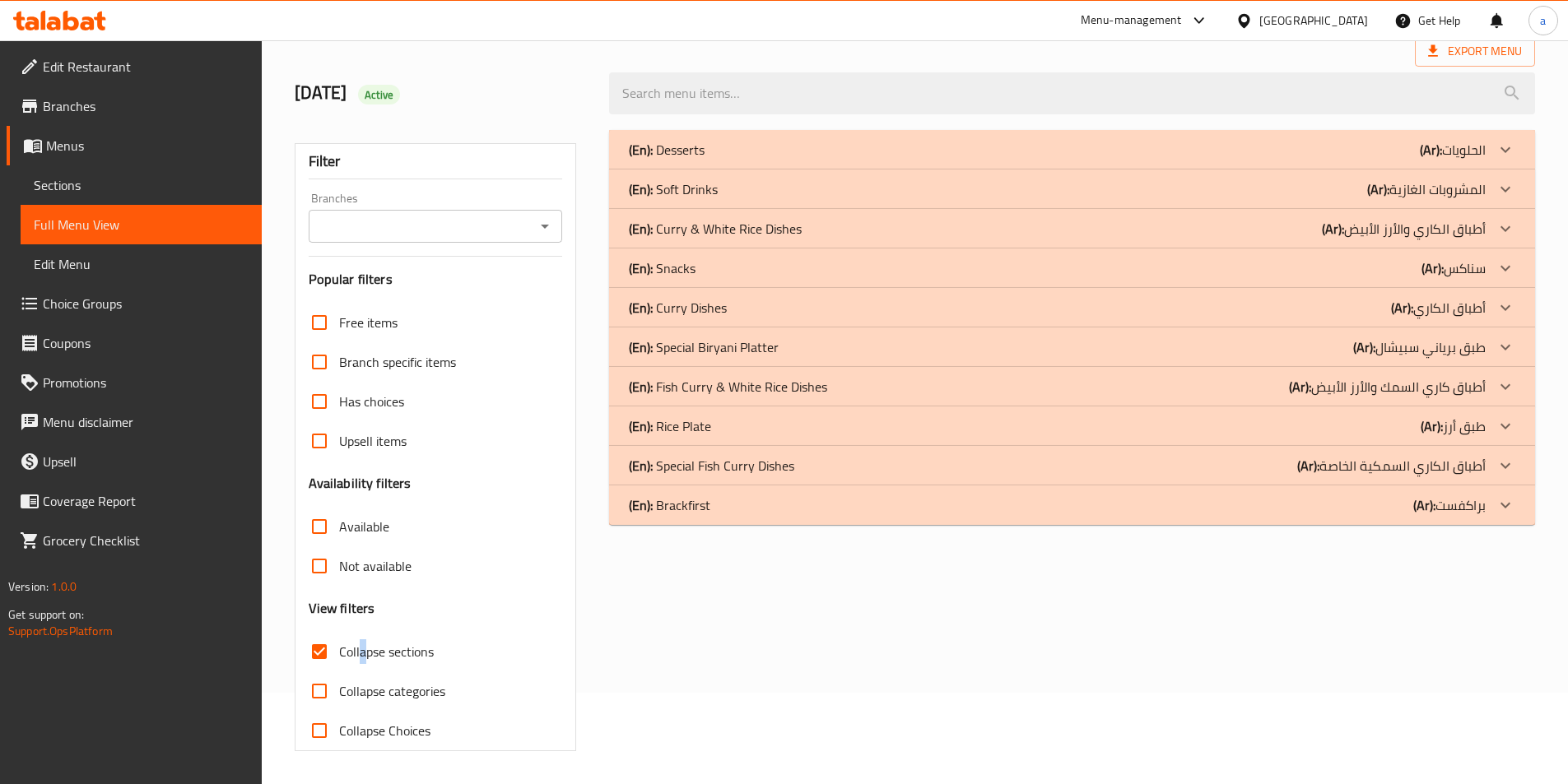
scroll to position [0, 0]
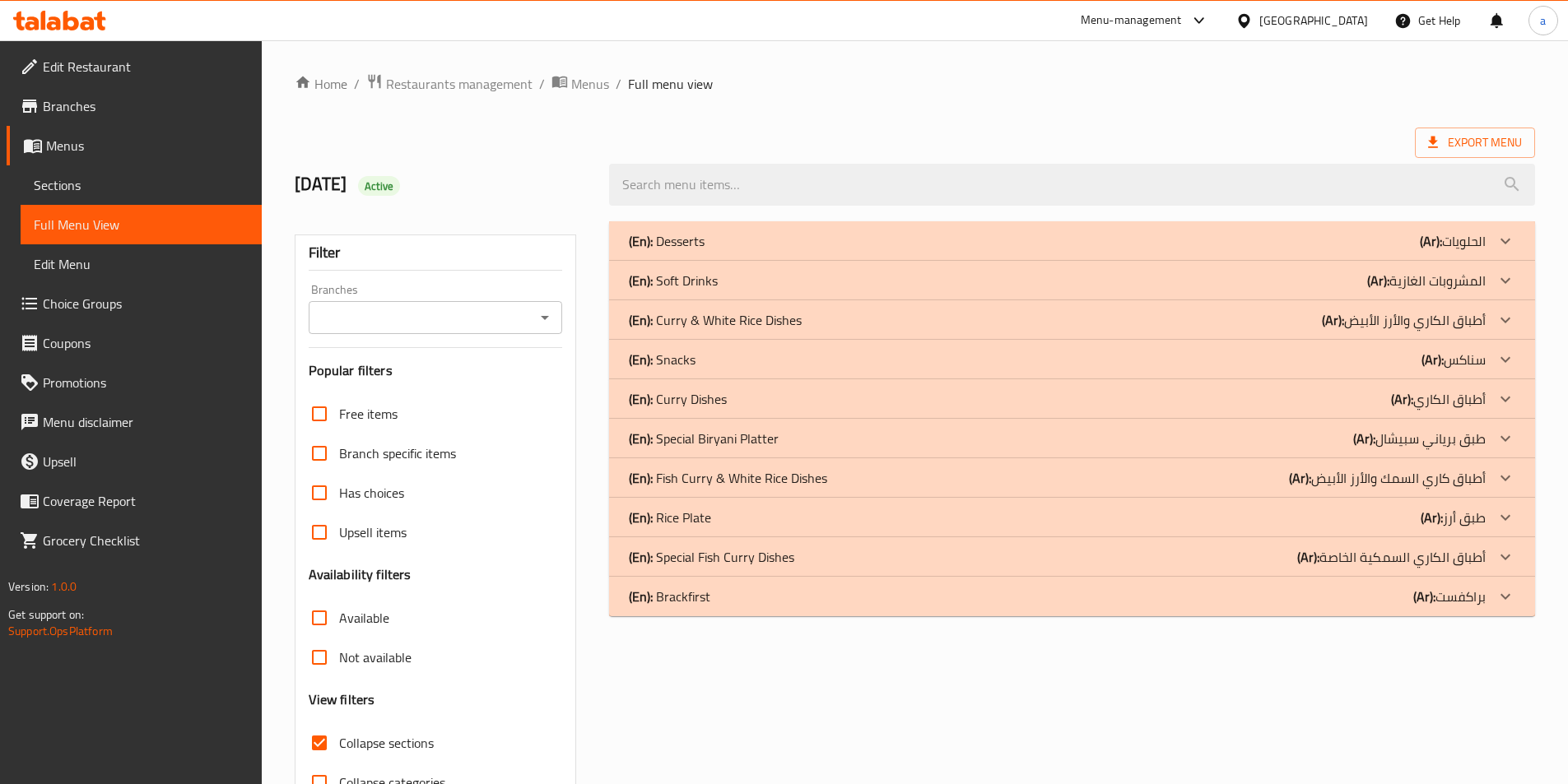
click at [940, 112] on div "Home / Restaurants management / Menus / Full menu view Export Menu [DATE] Activ…" at bounding box center [915, 457] width 1240 height 769
click at [955, 318] on div "(En): Curry & White Rice Dishes (Ar): أطباق الكاري والأرز الأبيض" at bounding box center [1057, 321] width 857 height 20
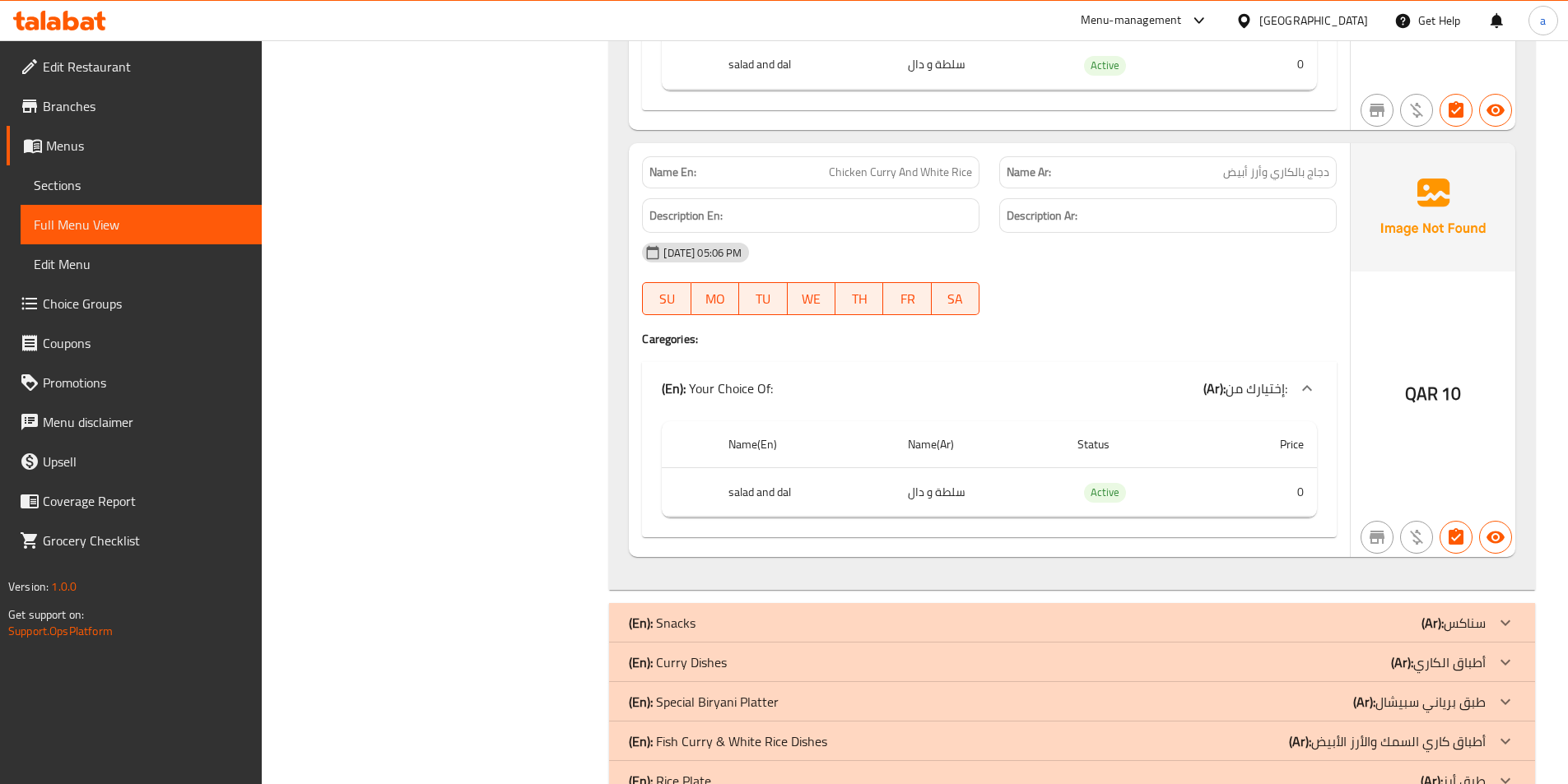
scroll to position [2514, 0]
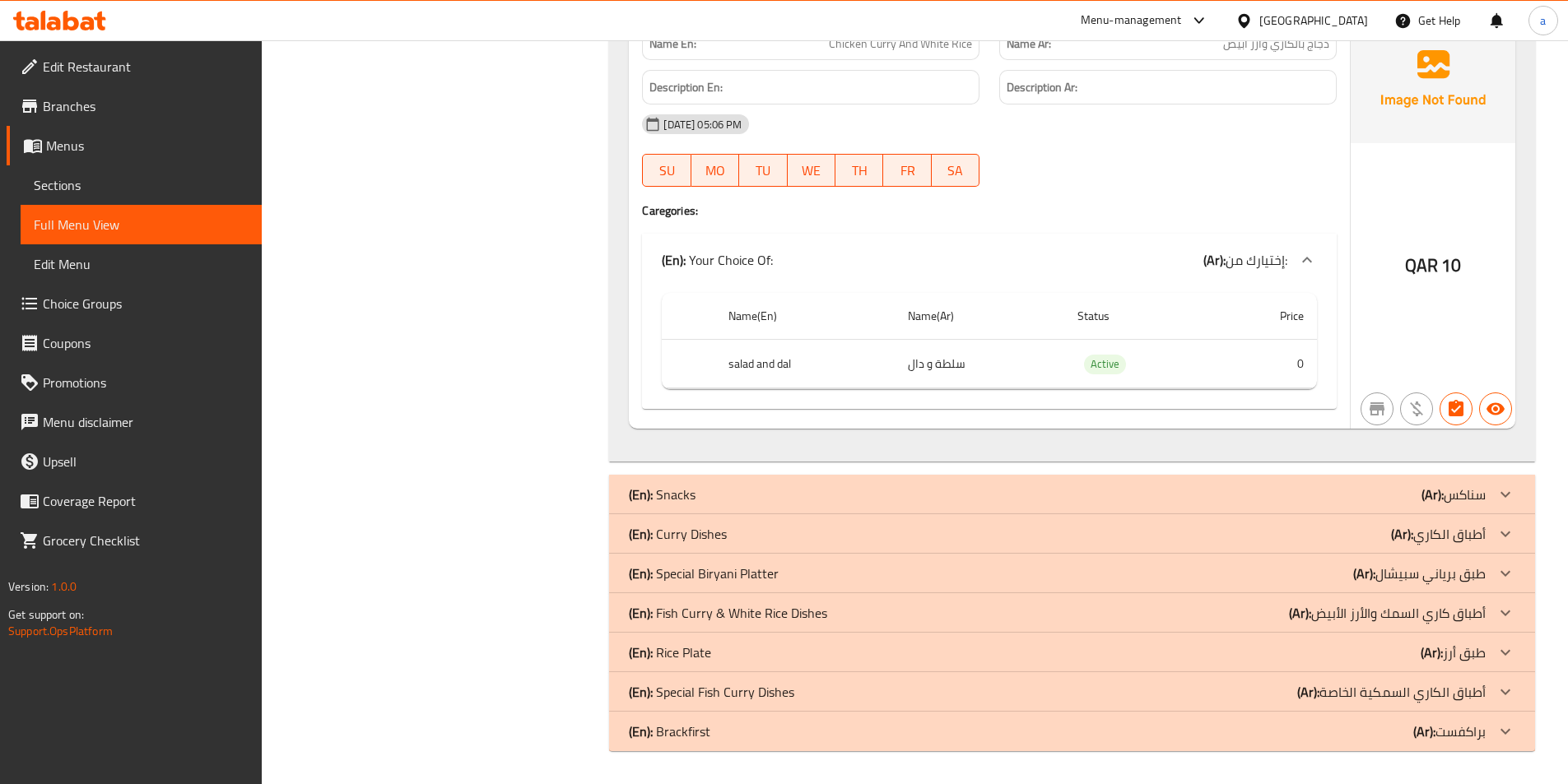
click at [1184, 519] on div "(En): Curry Dishes (Ar): أطباق الكاري" at bounding box center [1072, 534] width 926 height 39
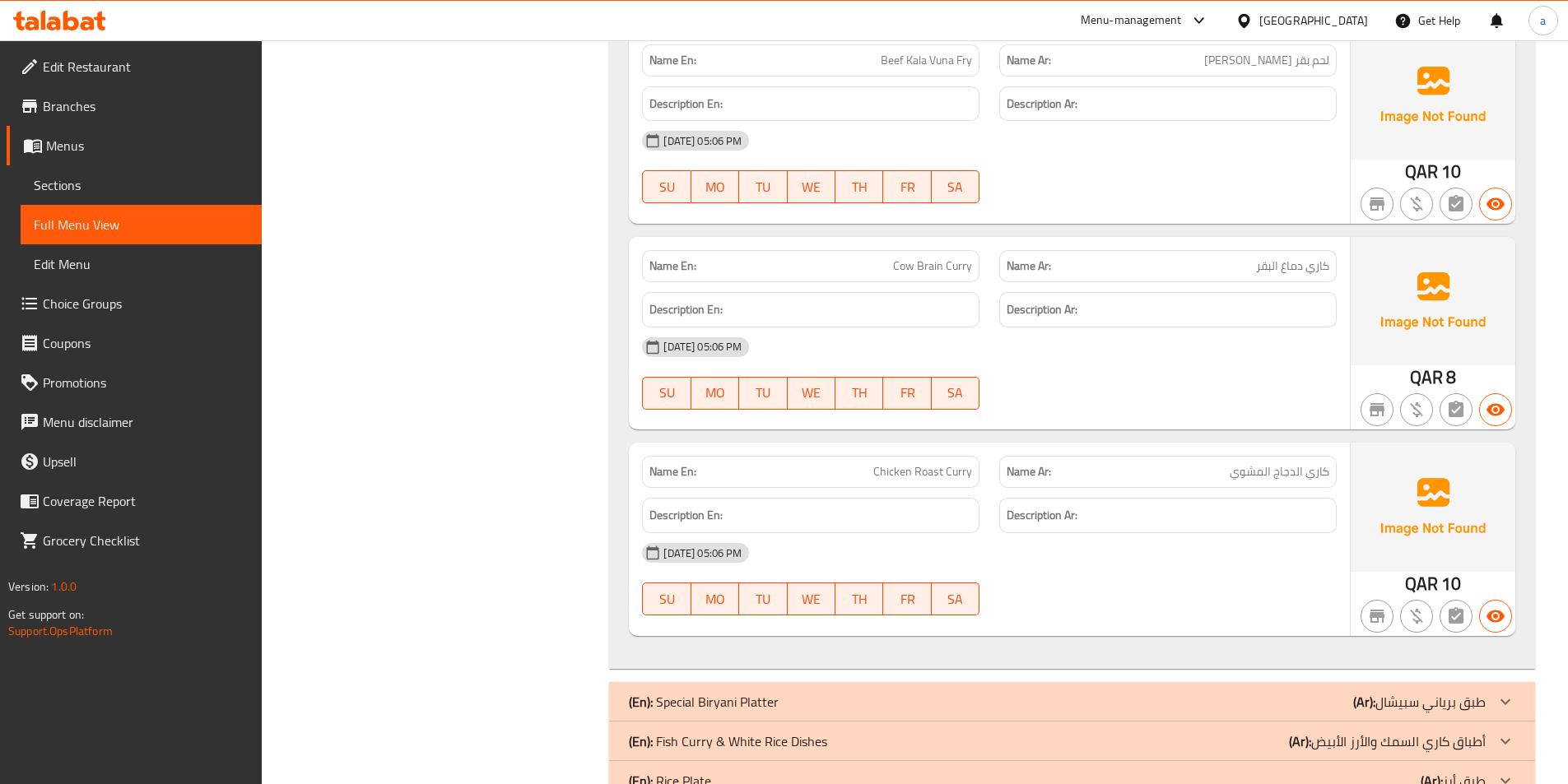
scroll to position [3649, 0]
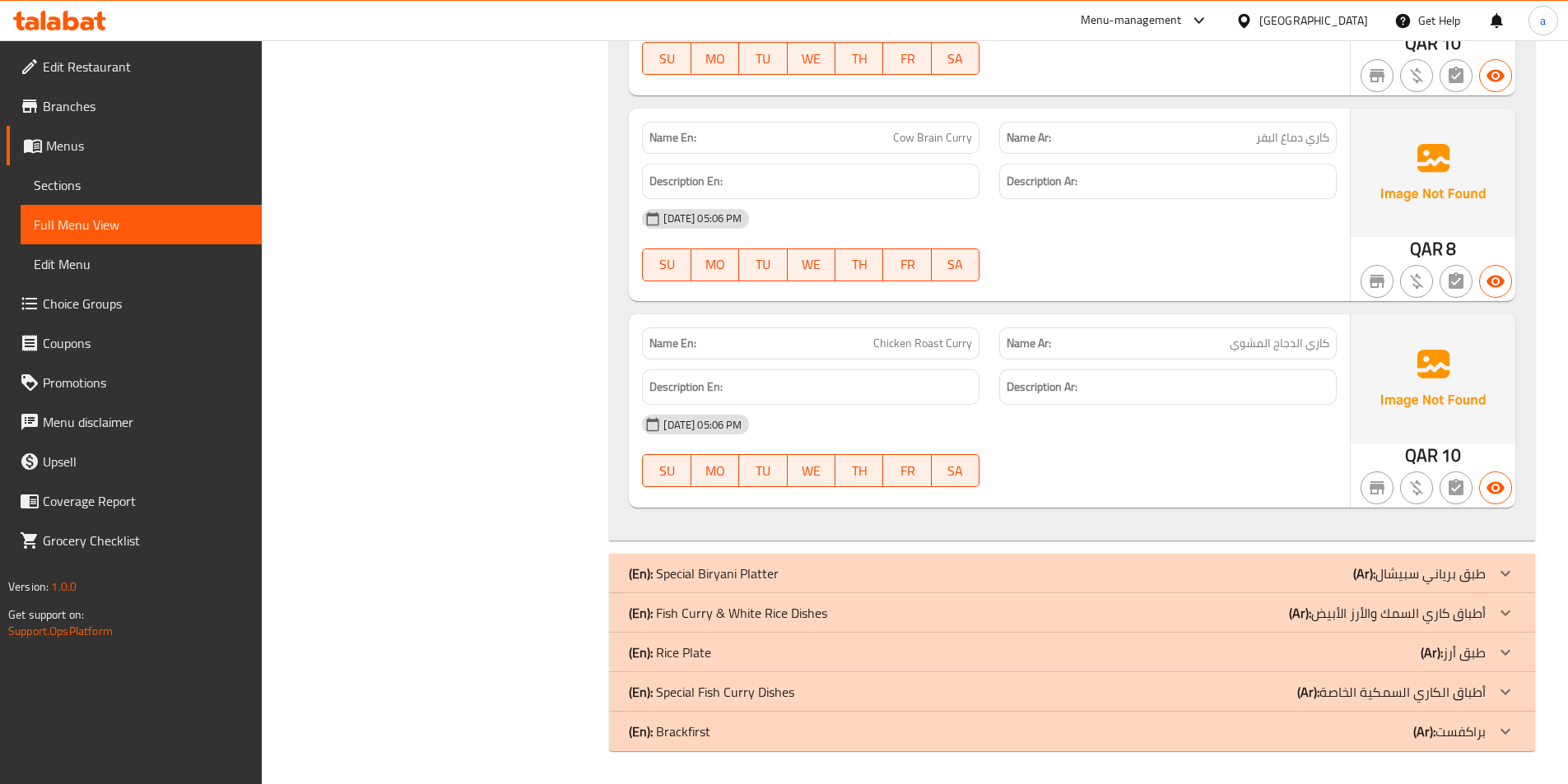
click at [873, 614] on div "(En): Fish Curry & White Rice Dishes (Ar): أطباق كاري السمك والأرز الأبيض" at bounding box center [1057, 613] width 857 height 20
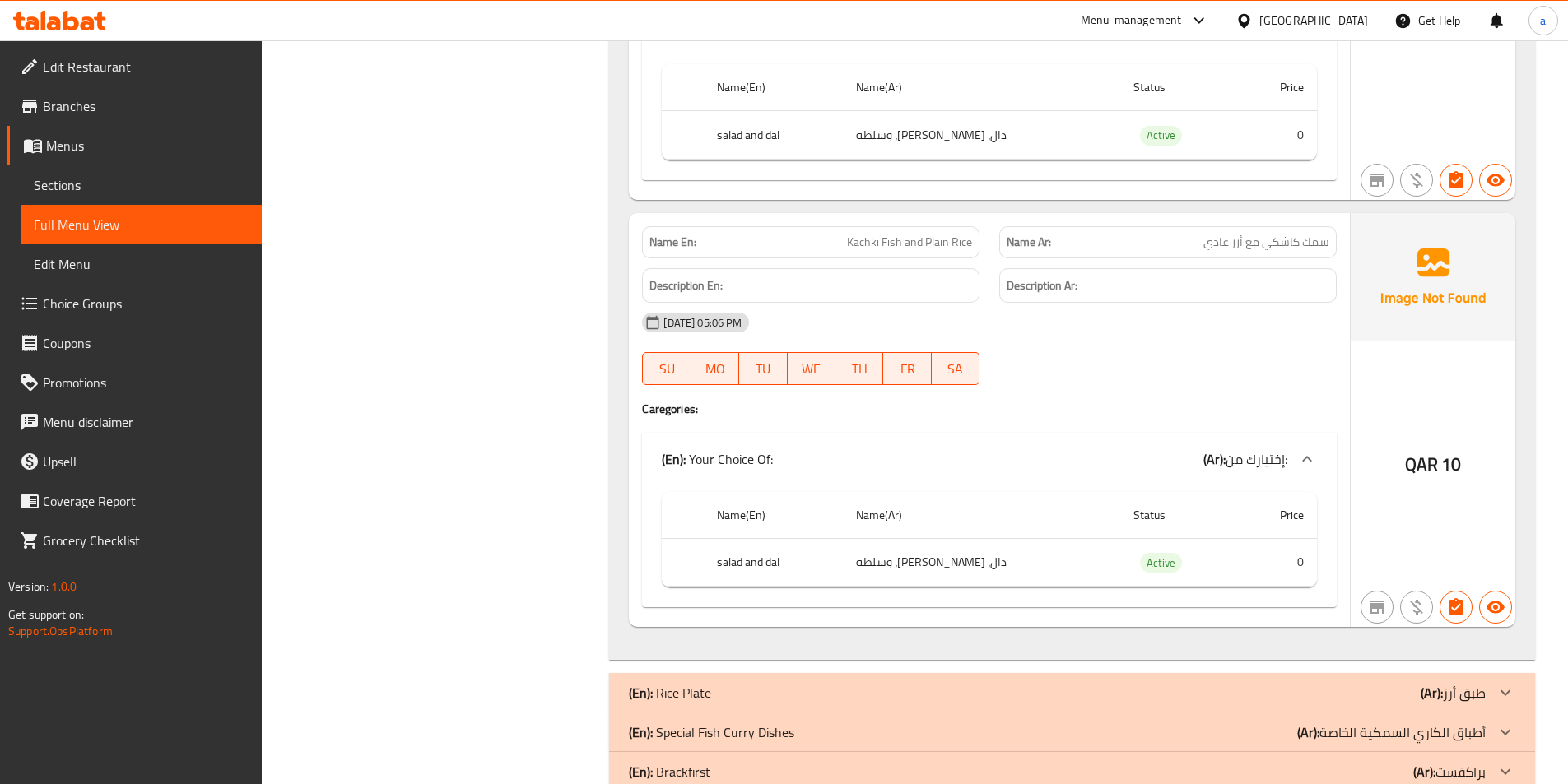
scroll to position [5444, 0]
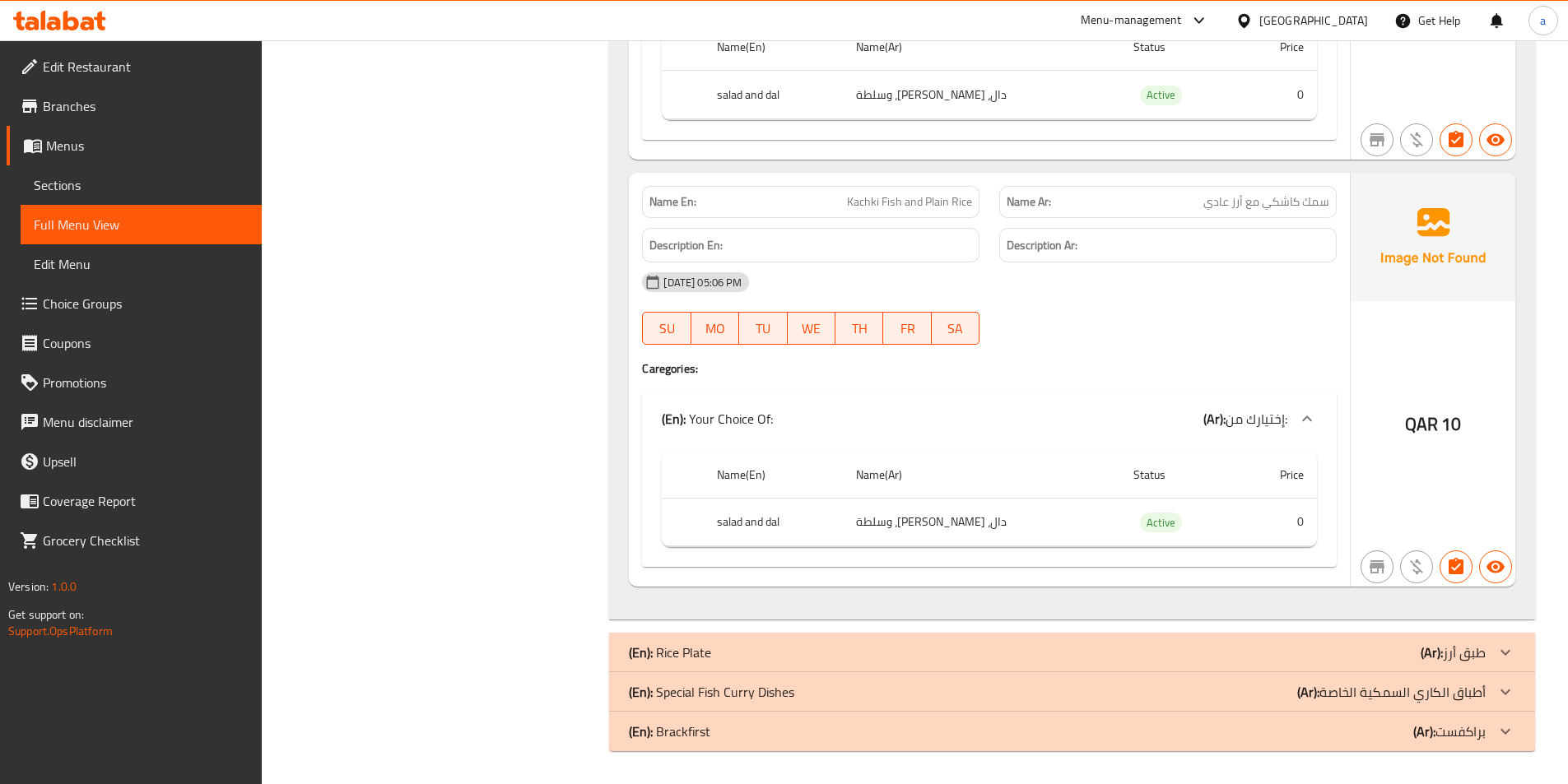
click at [728, 651] on div "(En): Rice Plate (Ar): طبق أرز" at bounding box center [1057, 653] width 857 height 20
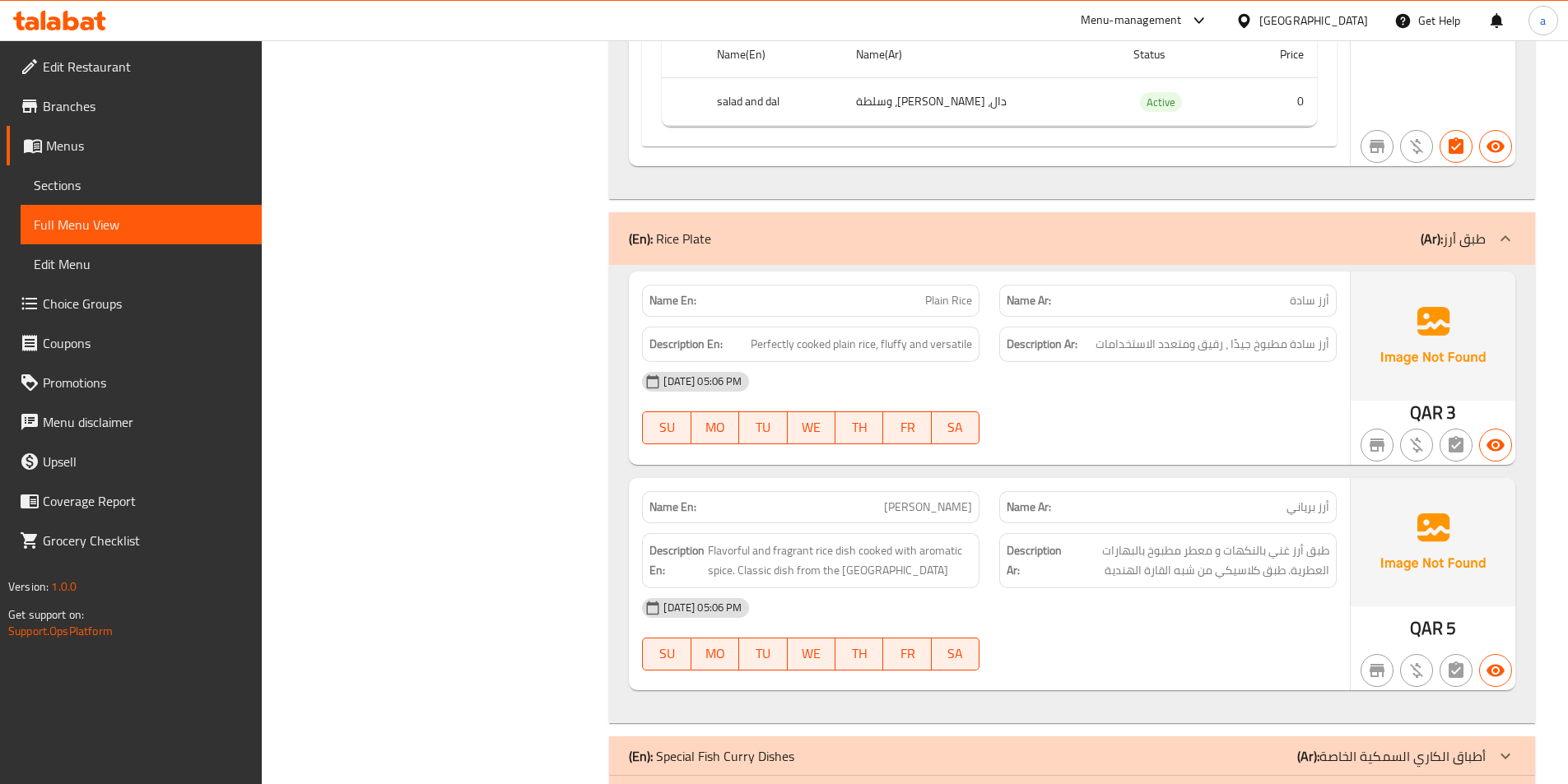
scroll to position [5928, 0]
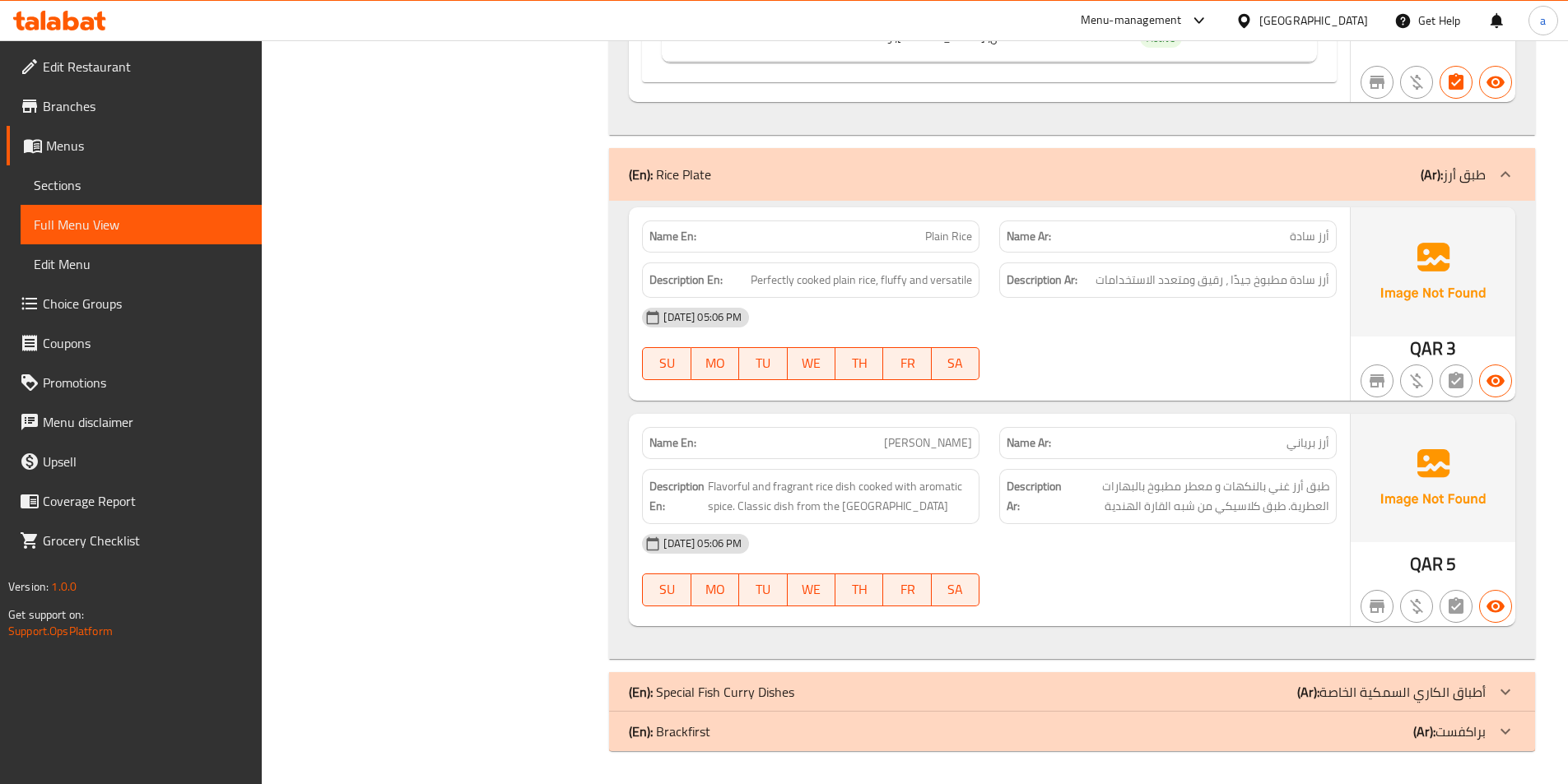
click at [825, 734] on div "(En): Brackfirst (Ar): براكفست" at bounding box center [1057, 732] width 857 height 20
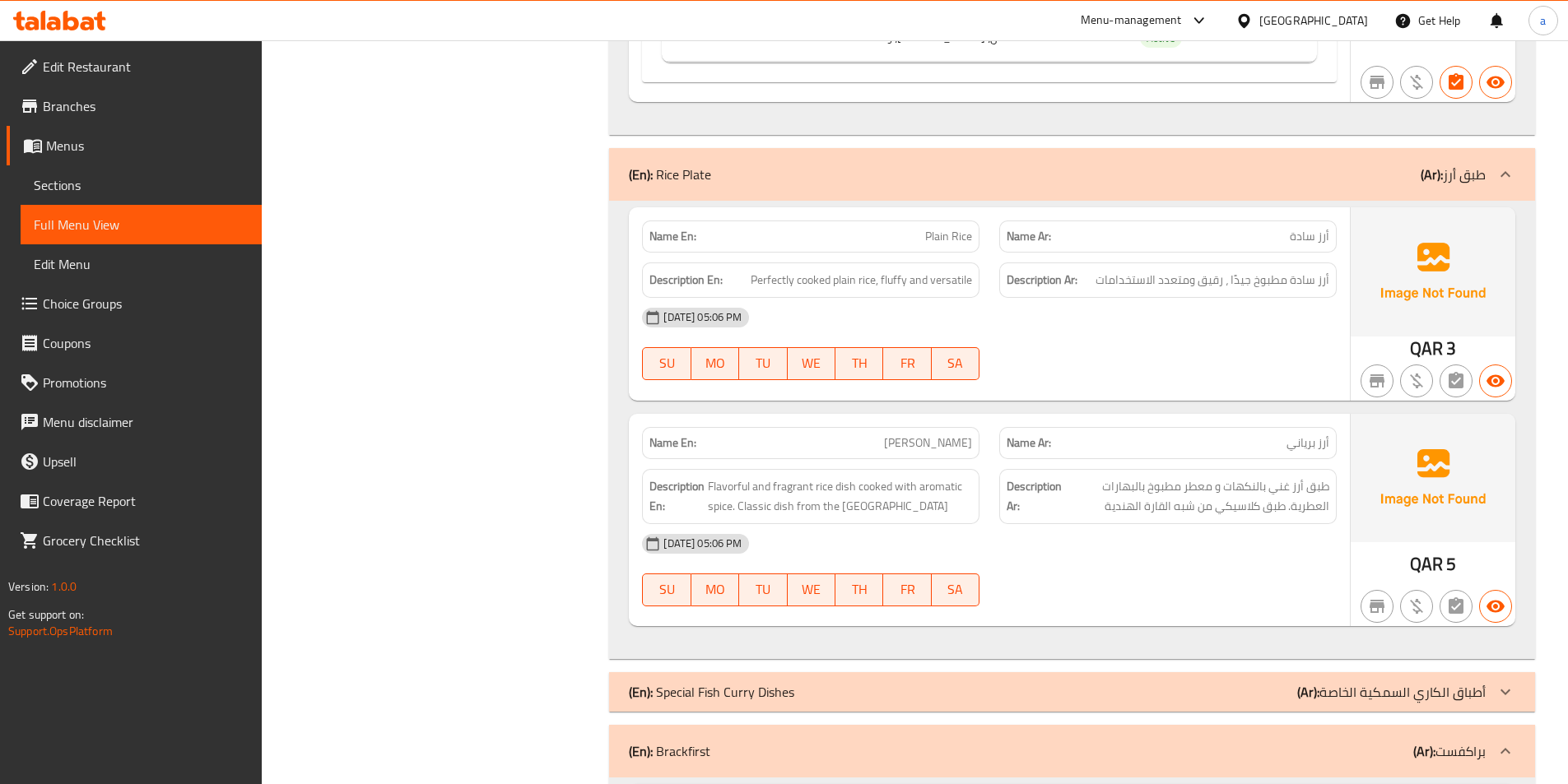
click at [837, 700] on div "(En): Special Fish Curry Dishes (Ar): أطباق الكاري السمكية الخاصة" at bounding box center [1057, 693] width 857 height 20
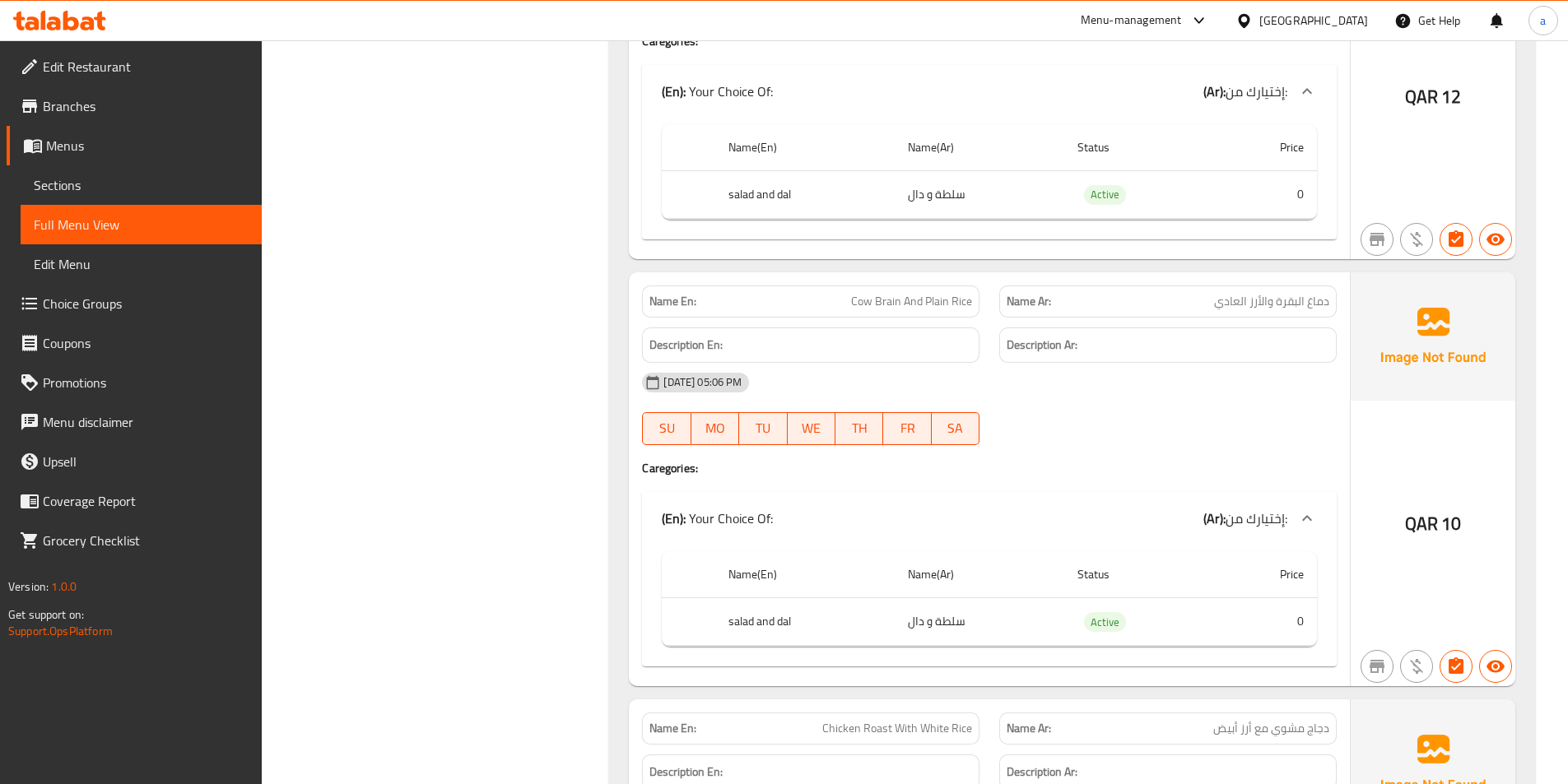
scroll to position [1481, 0]
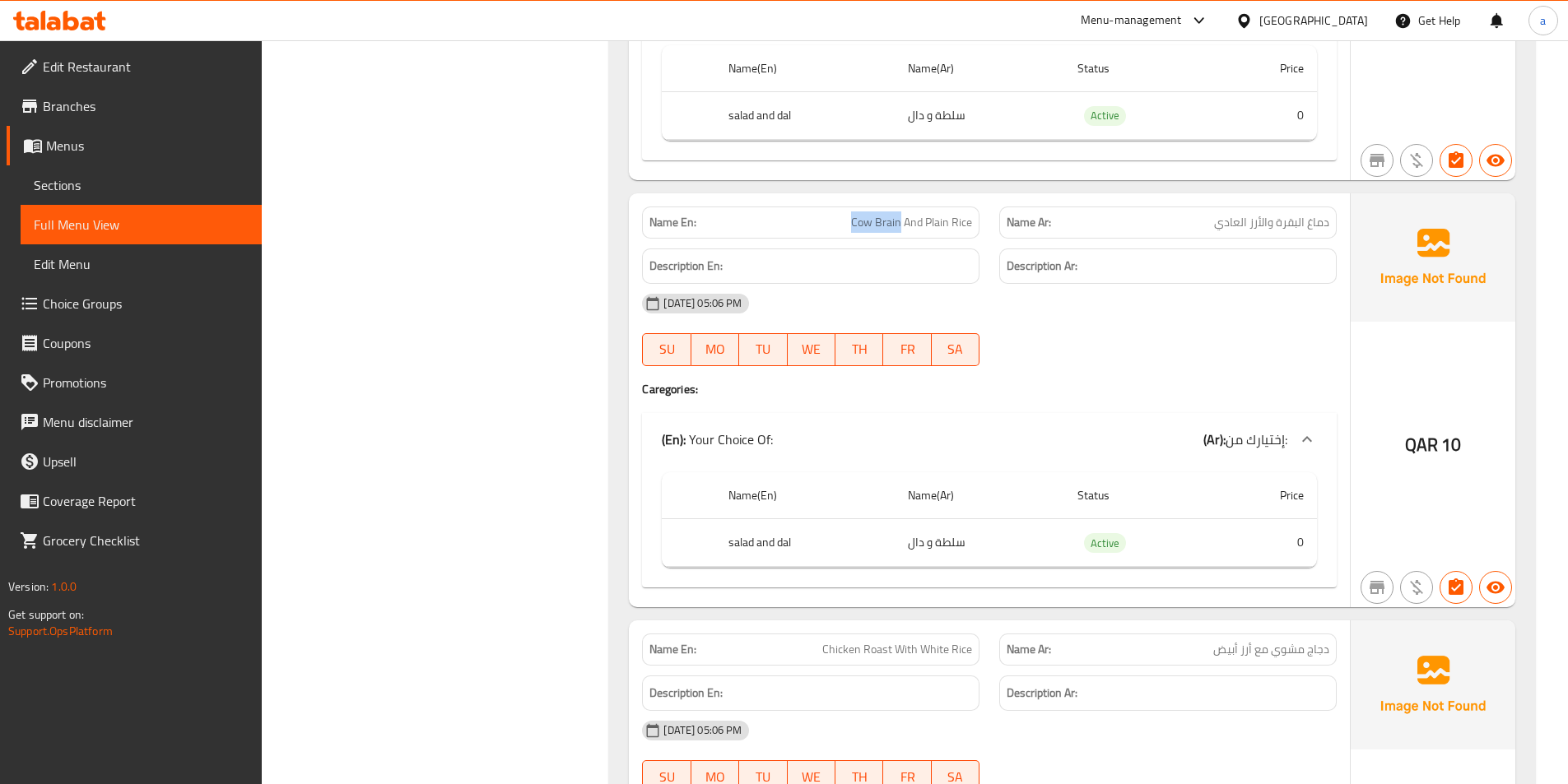
drag, startPoint x: 854, startPoint y: 226, endPoint x: 899, endPoint y: 227, distance: 45.0
click at [899, 227] on p "Name En: Cow Brain And Plain Rice" at bounding box center [810, 222] width 323 height 18
click at [880, 222] on span "Cow Brain And Plain Rice" at bounding box center [912, 222] width 121 height 18
click at [884, 220] on span "Cow Brain And Plain Rice" at bounding box center [912, 222] width 121 height 18
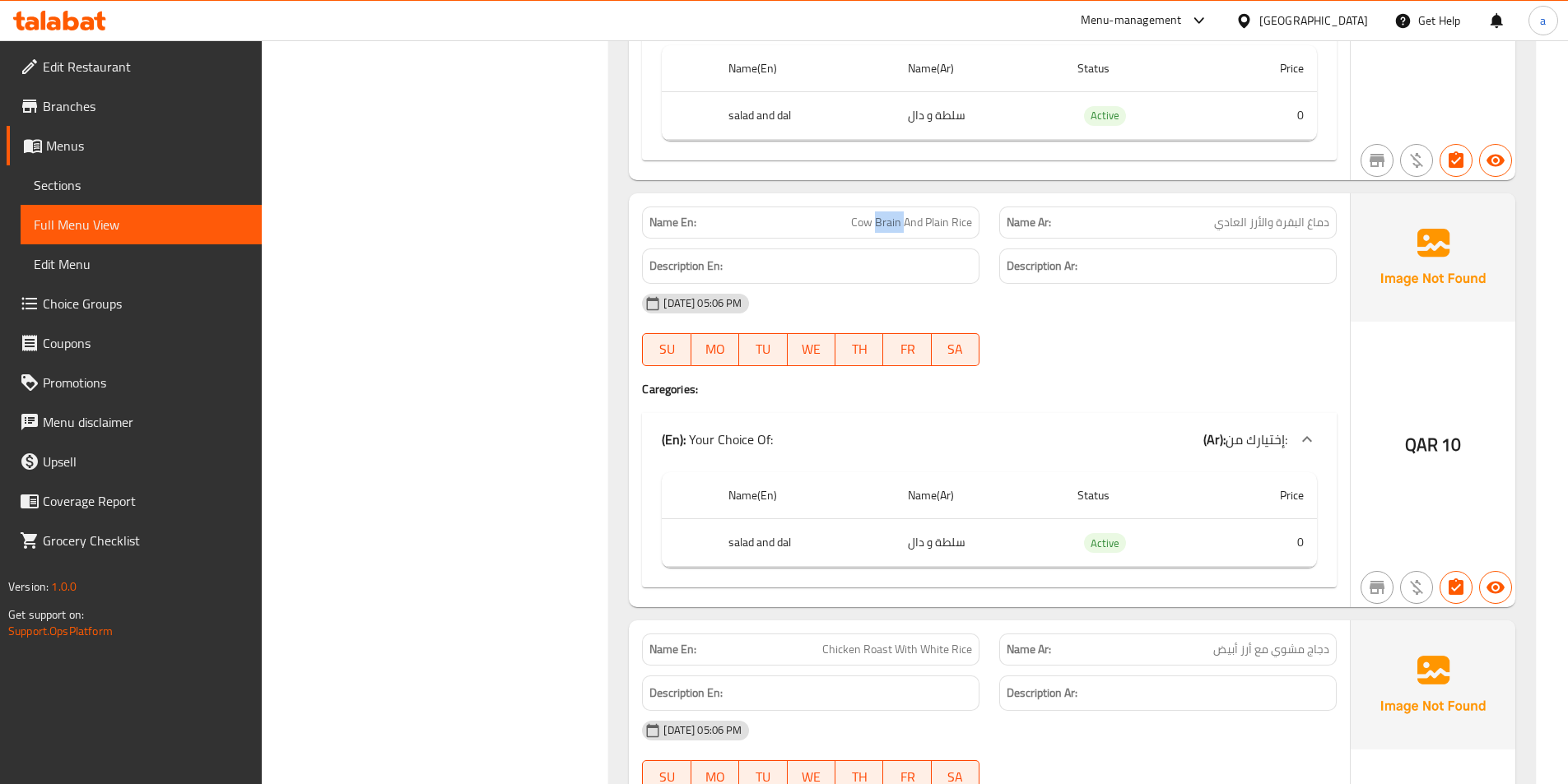
click at [884, 220] on span "Cow Brain And Plain Rice" at bounding box center [912, 222] width 121 height 18
click at [1317, 220] on span "دماغ البقرة والأرز العادي" at bounding box center [1272, 222] width 115 height 18
drag, startPoint x: 855, startPoint y: 216, endPoint x: 971, endPoint y: 212, distance: 116.1
click at [970, 214] on p "Name En: Cow Brain And Plain Rice" at bounding box center [810, 222] width 323 height 18
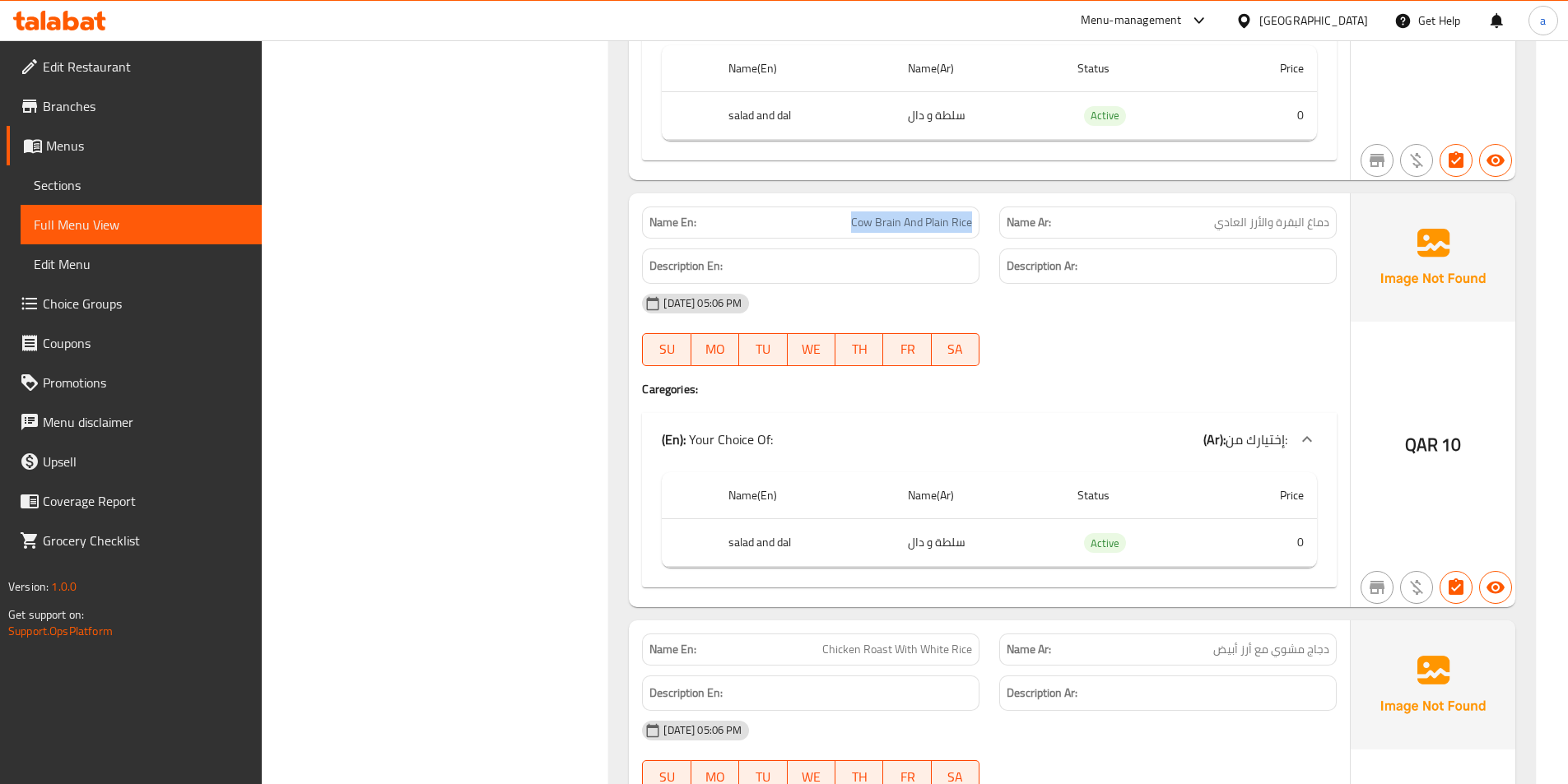
copy span "Cow Brain And Plain Rice"
click at [173, 177] on span "Sections" at bounding box center [141, 186] width 215 height 20
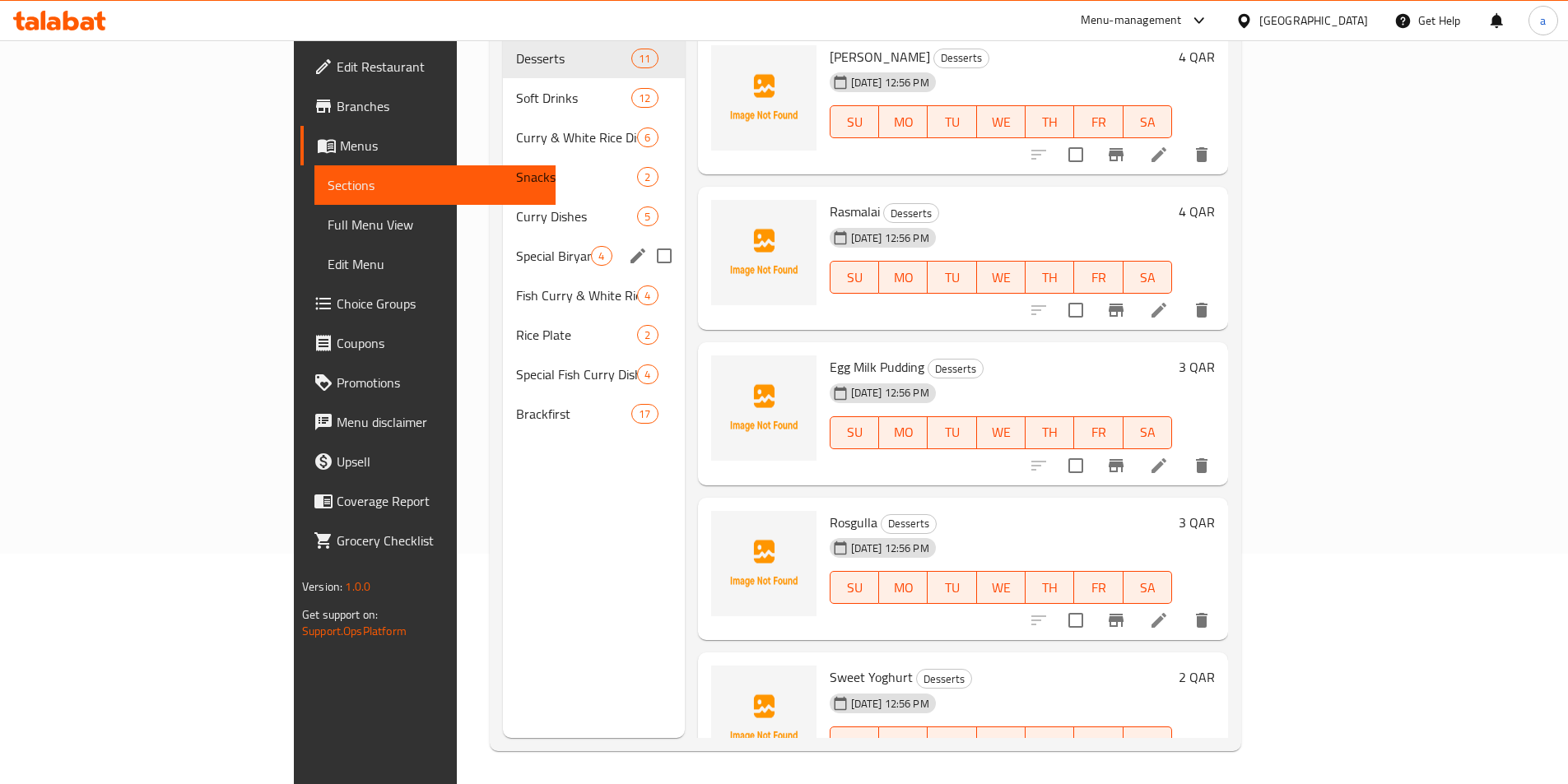
scroll to position [230, 0]
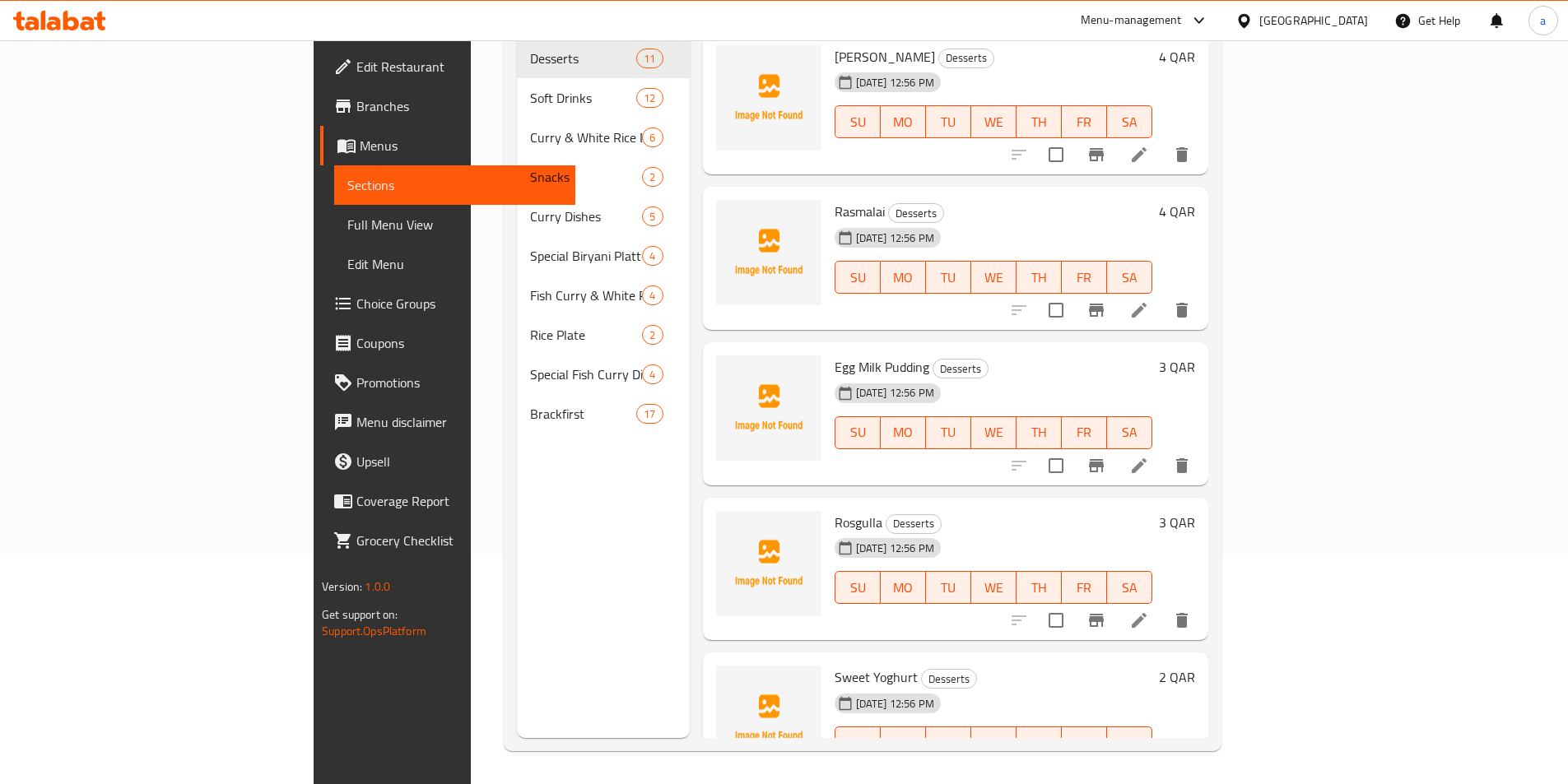
click at [348, 222] on span "Full Menu View" at bounding box center [455, 225] width 215 height 20
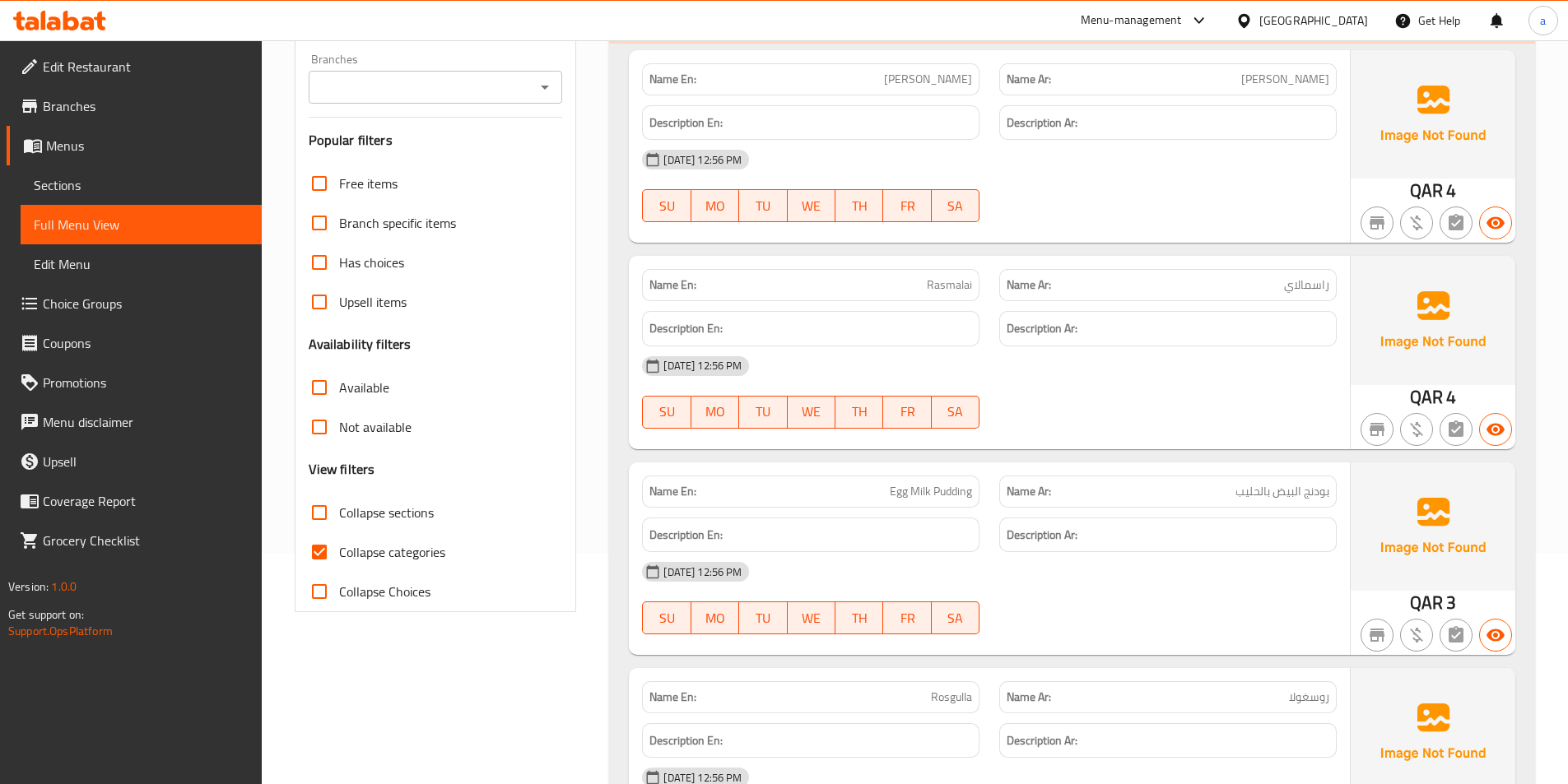
click at [1055, 233] on div "Name En: [PERSON_NAME] Name Ar: [PERSON_NAME] Description En: Description Ar: […" at bounding box center [989, 146] width 721 height 192
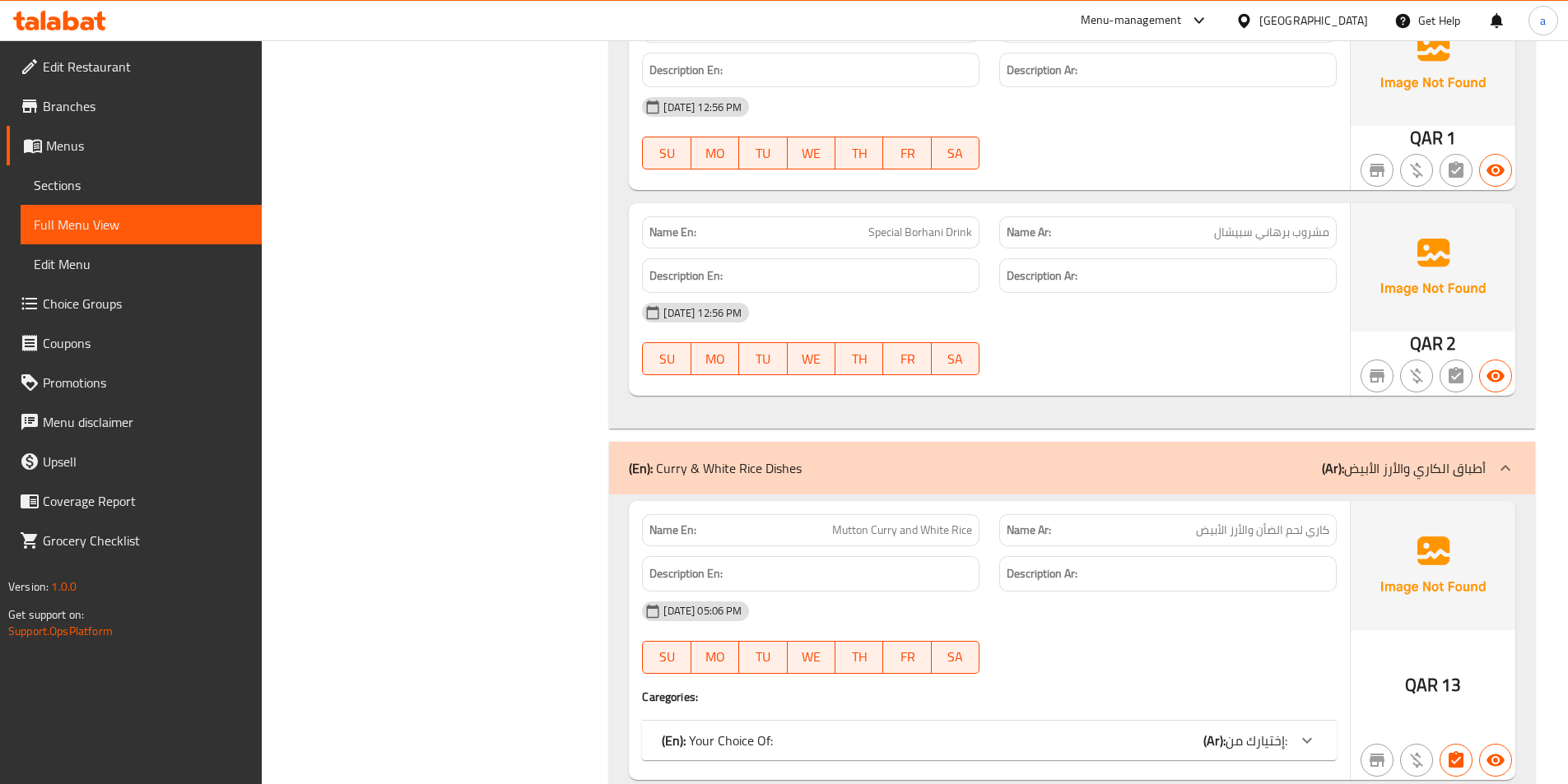
scroll to position [4817, 0]
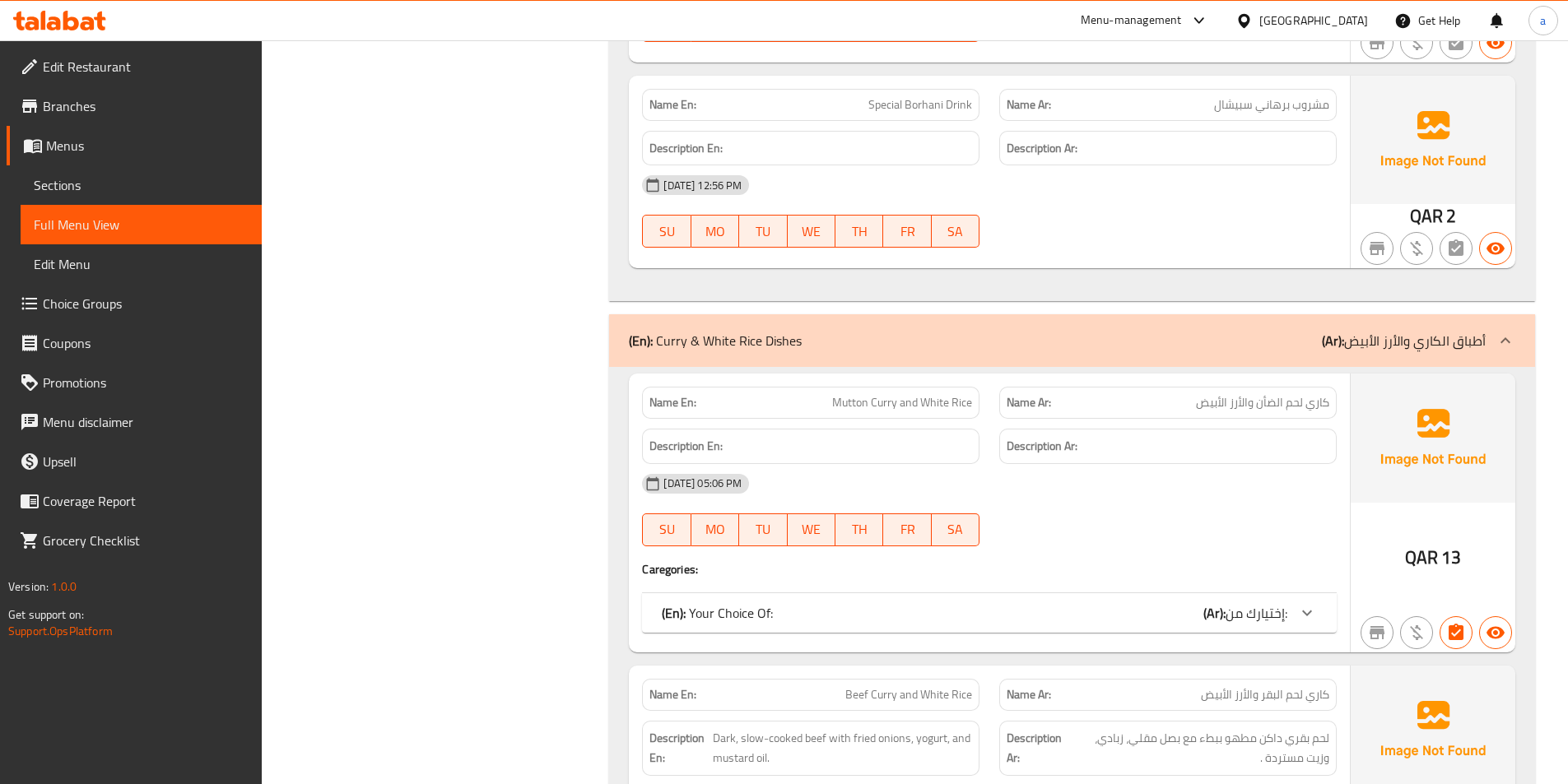
click at [197, 163] on link "Menus" at bounding box center [134, 145] width 255 height 39
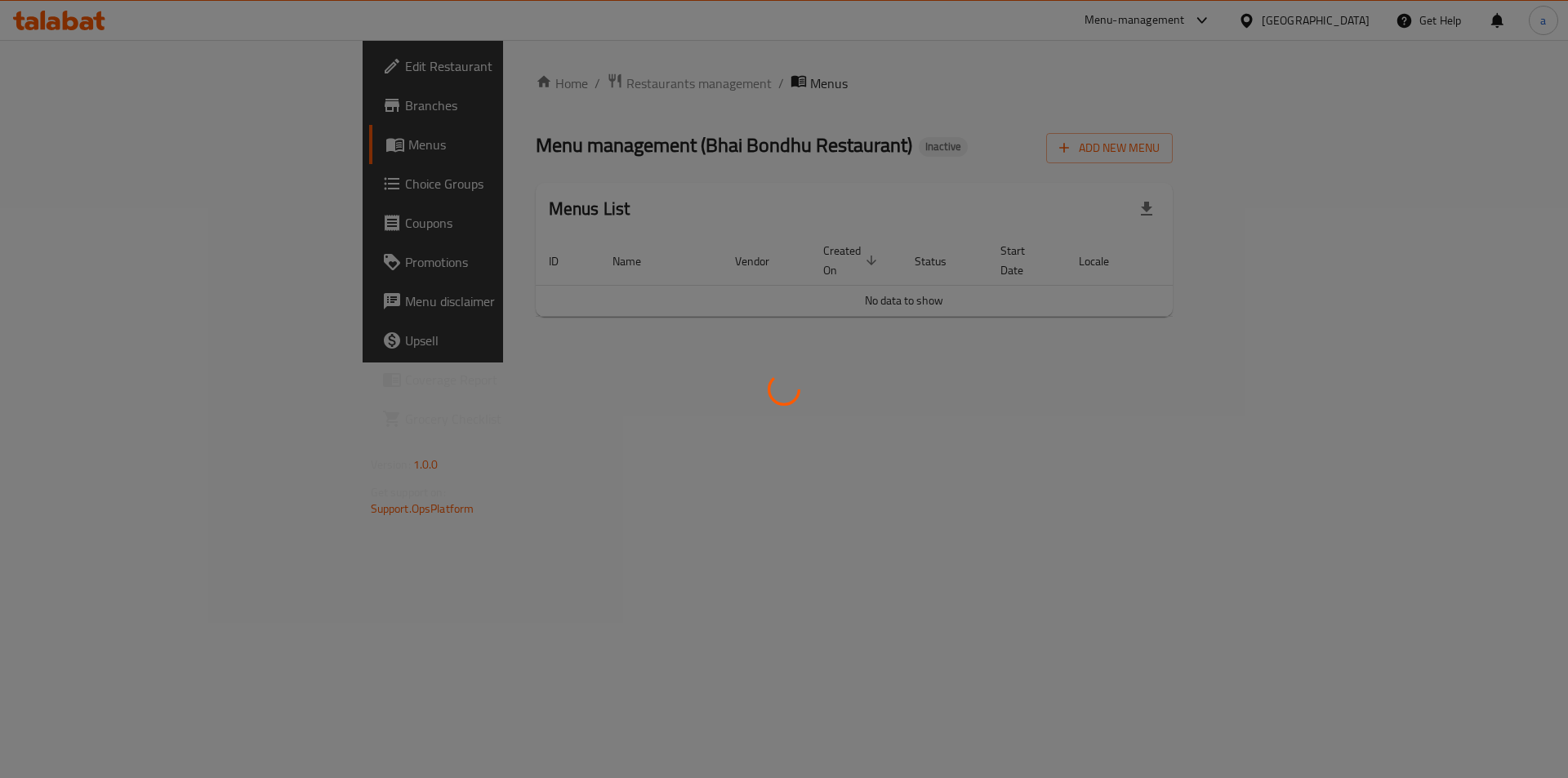
click at [194, 181] on div at bounding box center [784, 389] width 1568 height 778
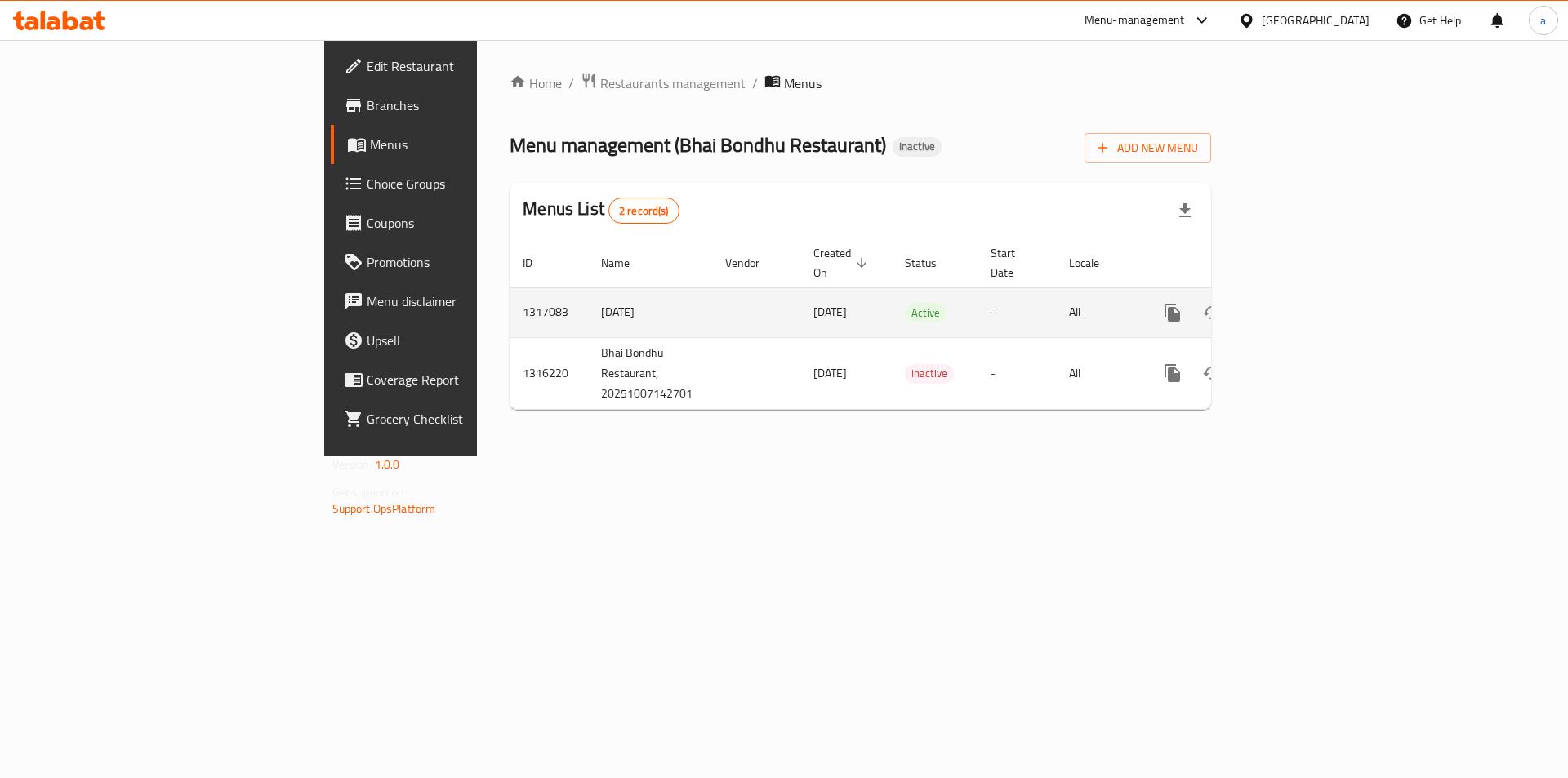
click at [1300, 303] on icon "enhanced table" at bounding box center [1291, 313] width 20 height 20
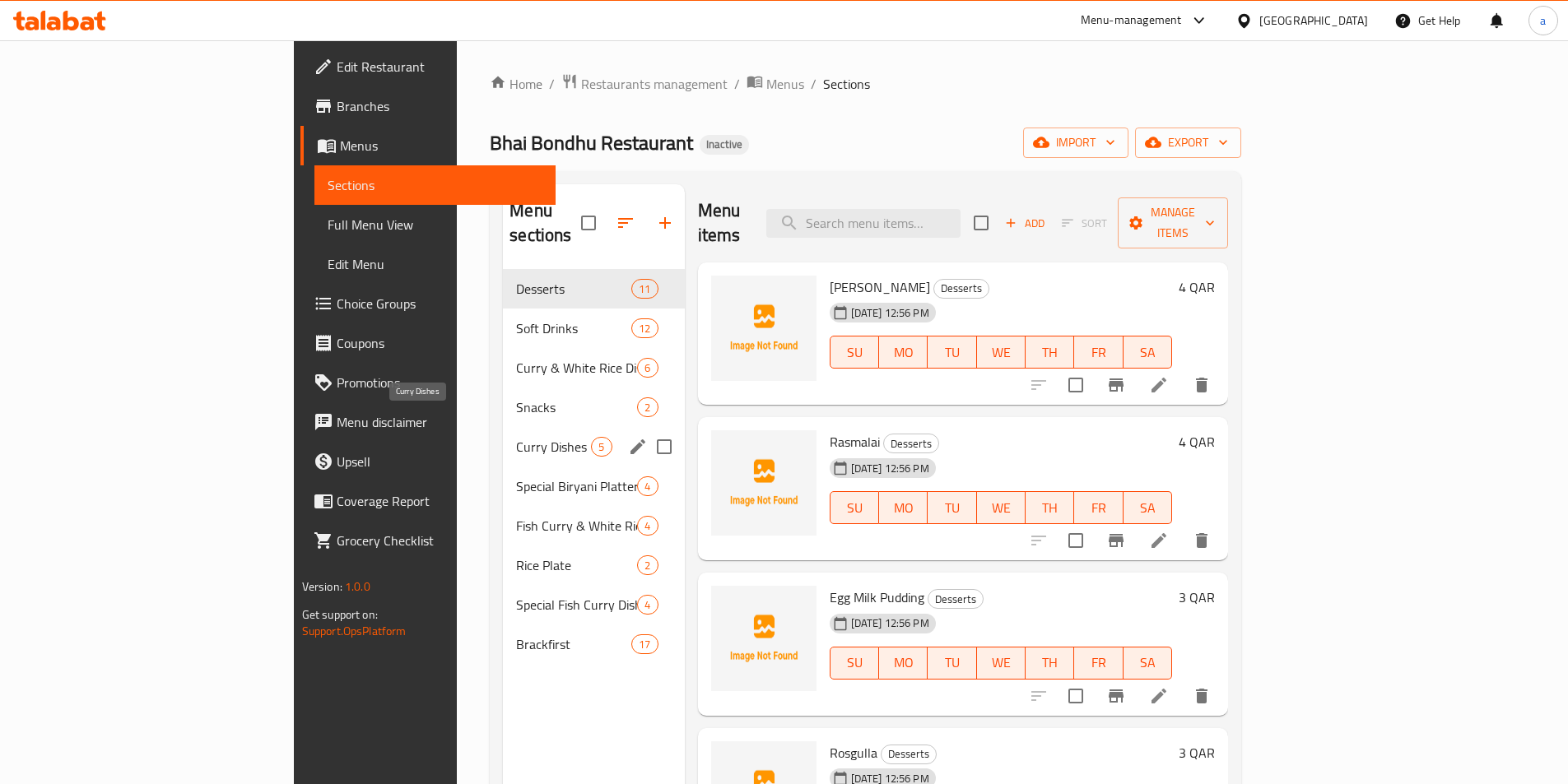
click at [517, 436] on span "Curry Dishes" at bounding box center [553, 447] width 75 height 20
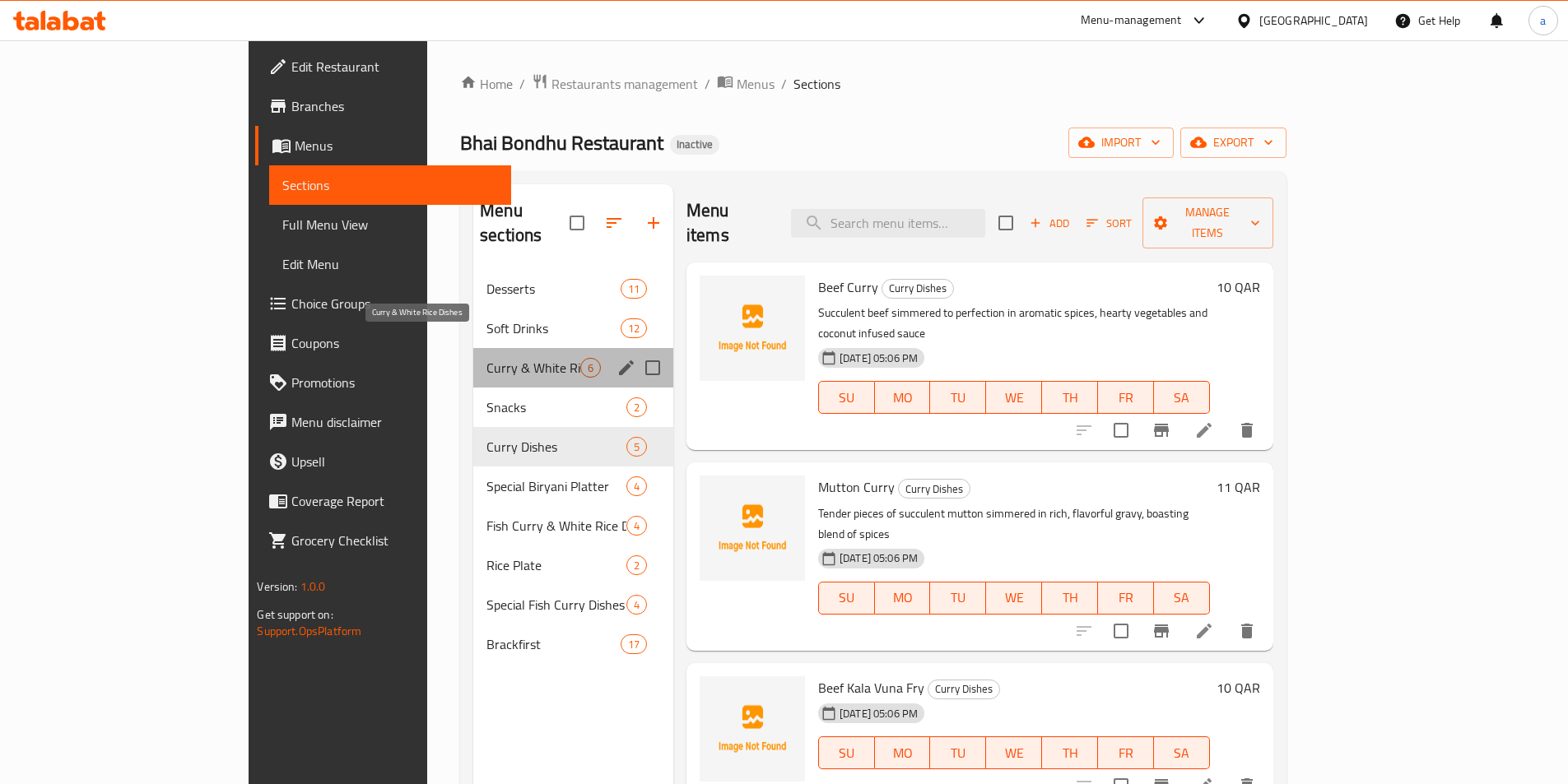
click at [486, 358] on span "Curry & White Rice Dishes" at bounding box center [533, 368] width 94 height 20
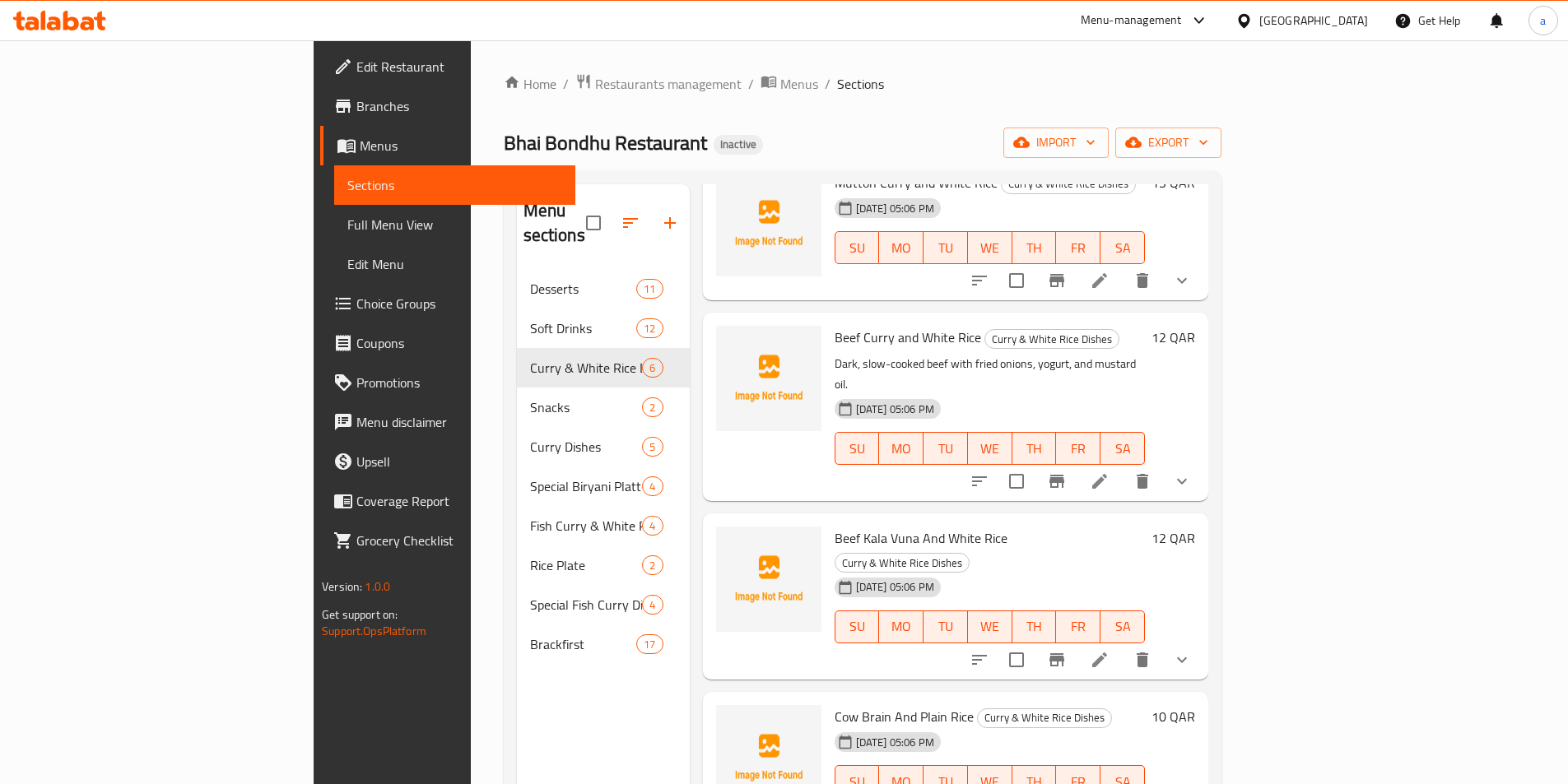
scroll to position [165, 0]
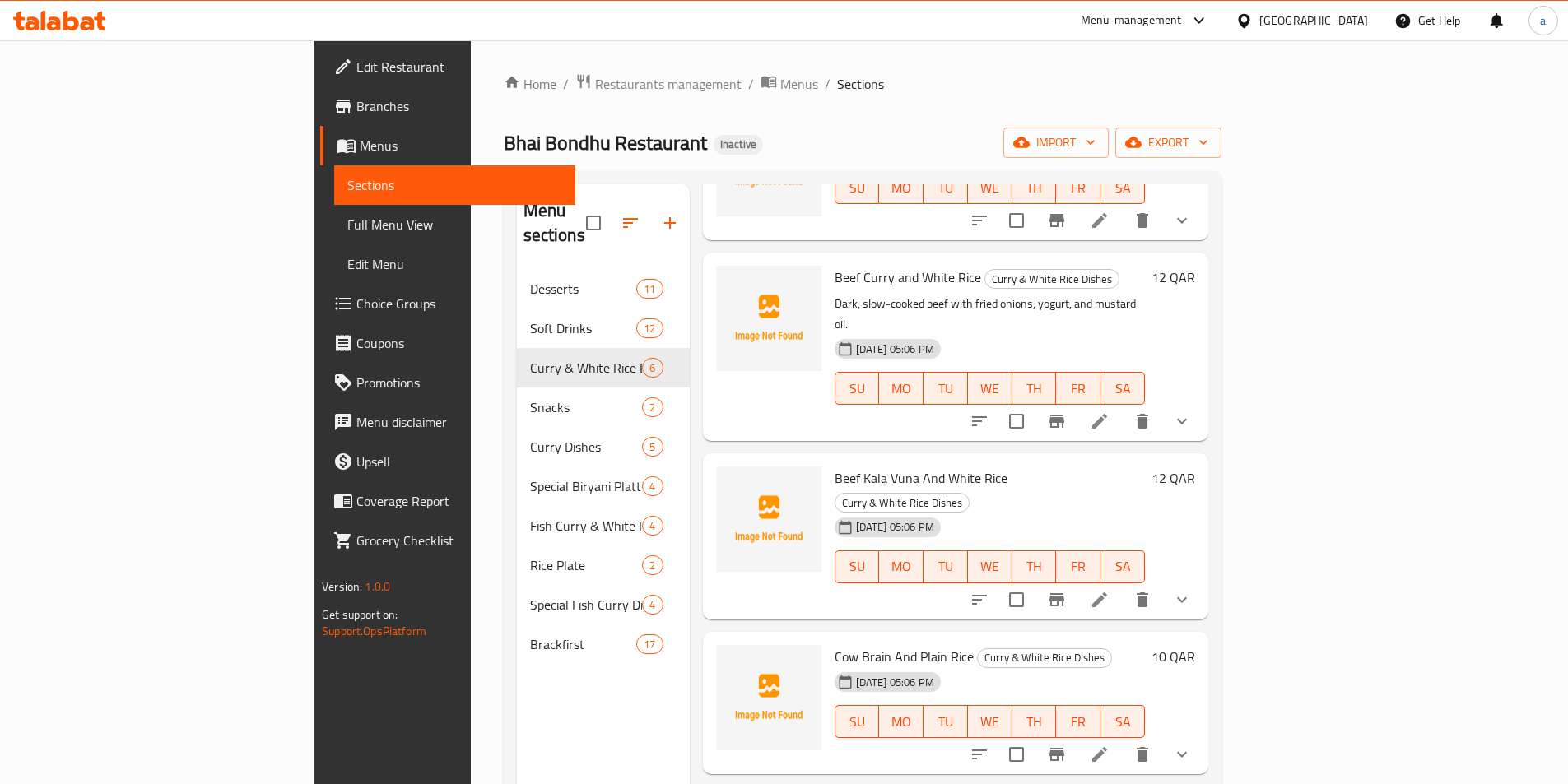
click at [1202, 734] on div at bounding box center [1081, 754] width 242 height 39
click at [1123, 740] on li at bounding box center [1099, 754] width 46 height 29
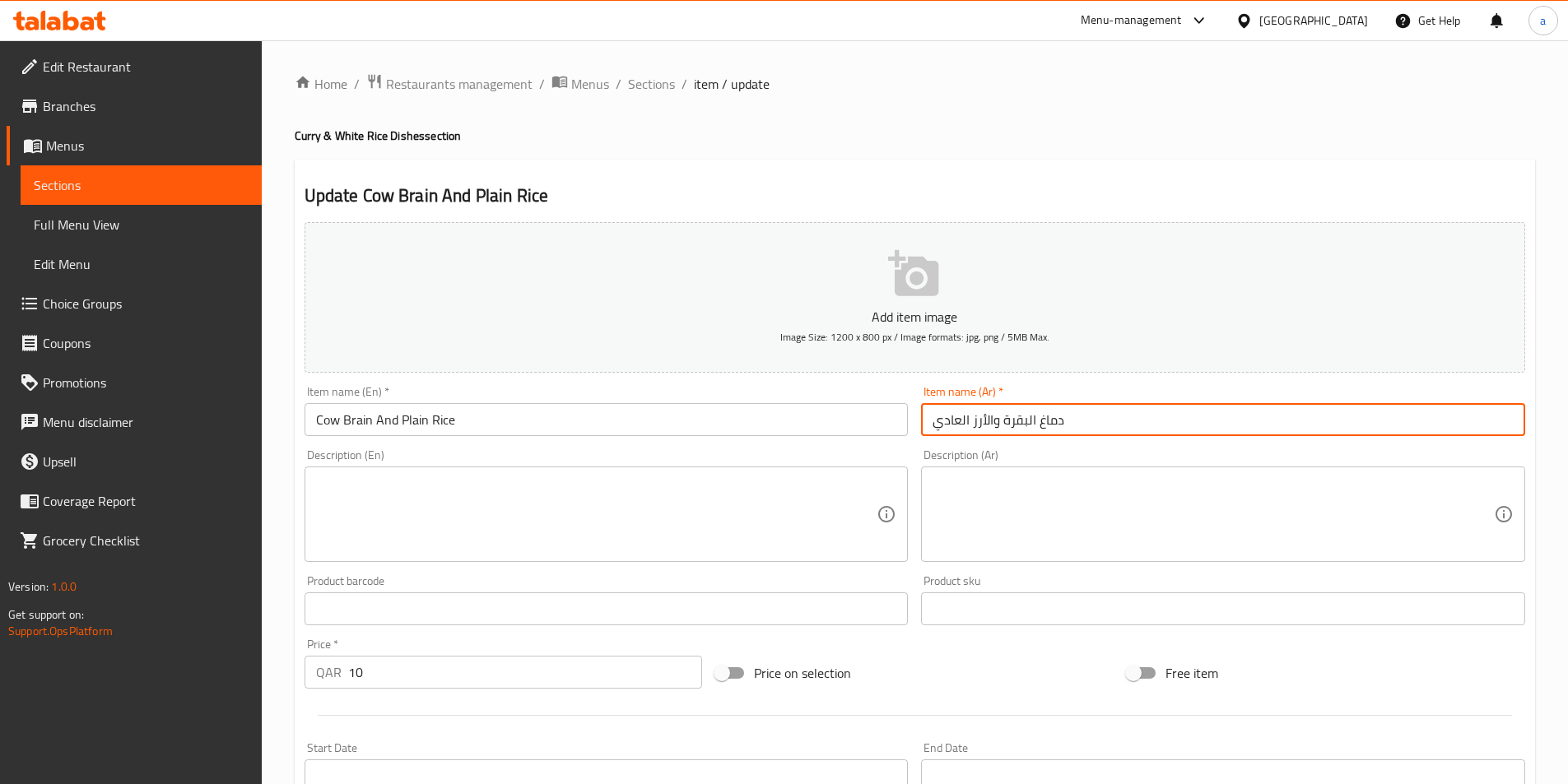
click at [1050, 424] on input "دماغ البقرة والأرز العادي" at bounding box center [1223, 419] width 604 height 33
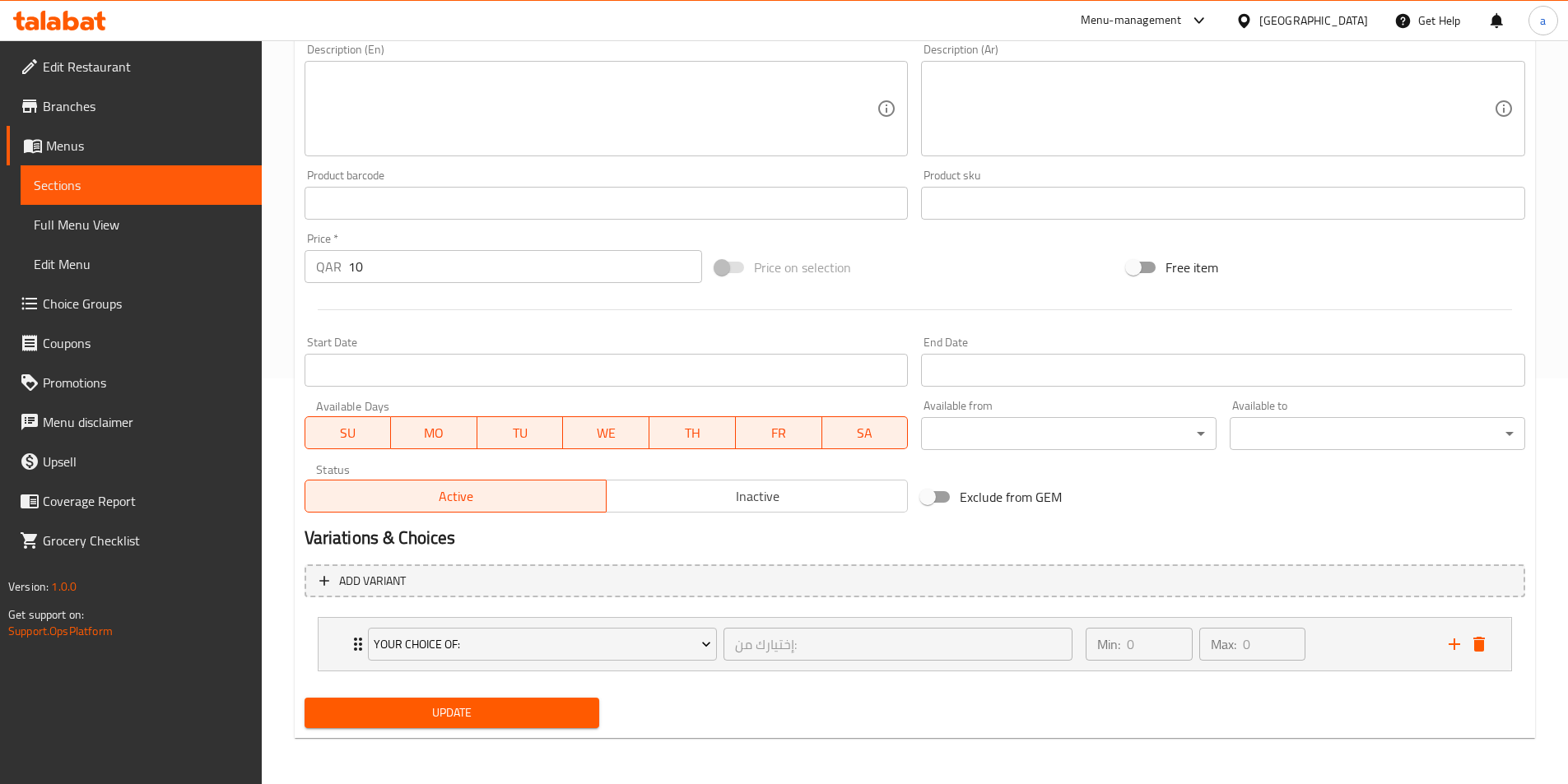
type input "مخ البقرة والأرز العادي"
click at [449, 714] on span "Update" at bounding box center [452, 713] width 270 height 21
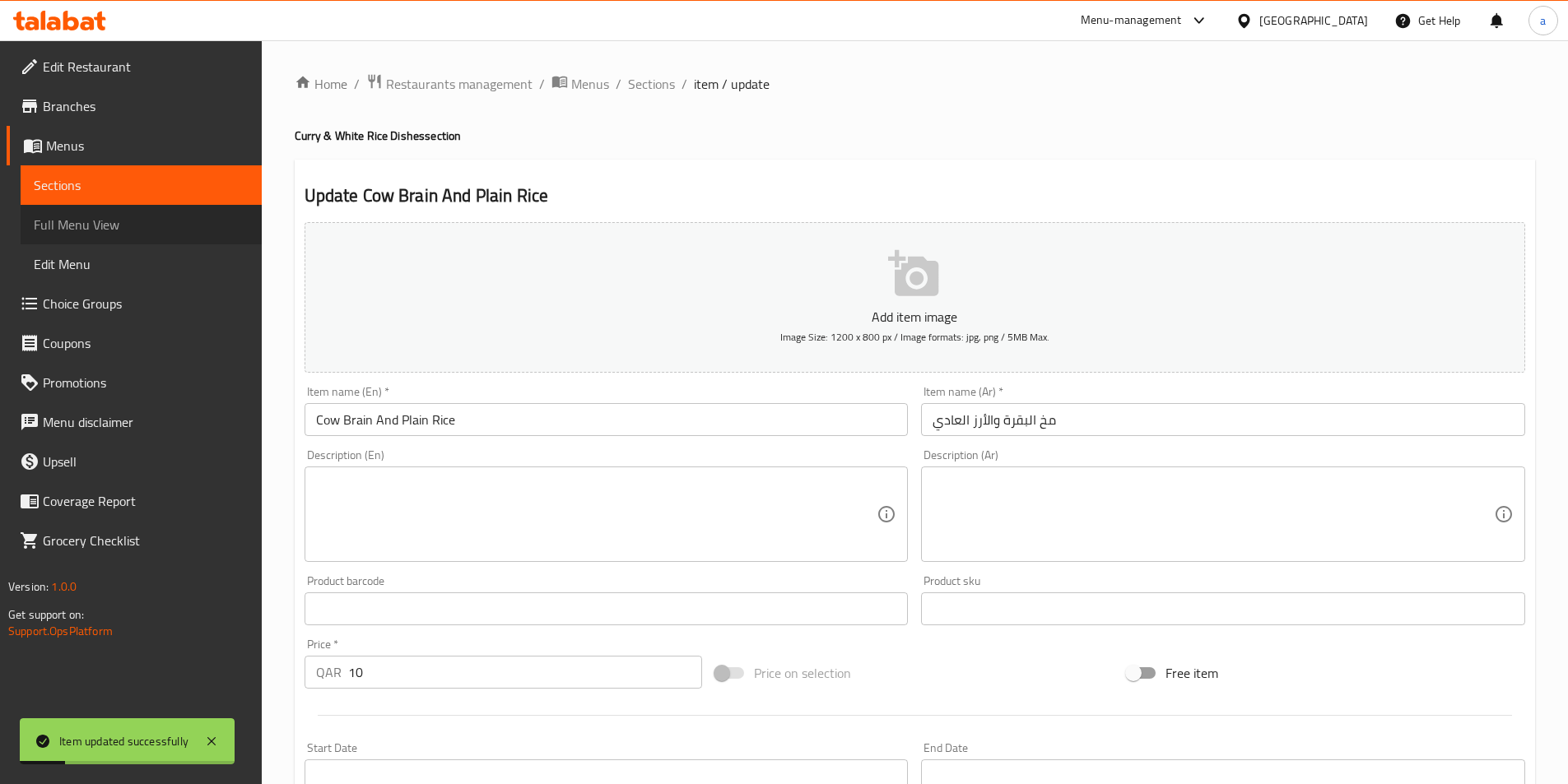
click at [84, 216] on span "Full Menu View" at bounding box center [141, 225] width 215 height 20
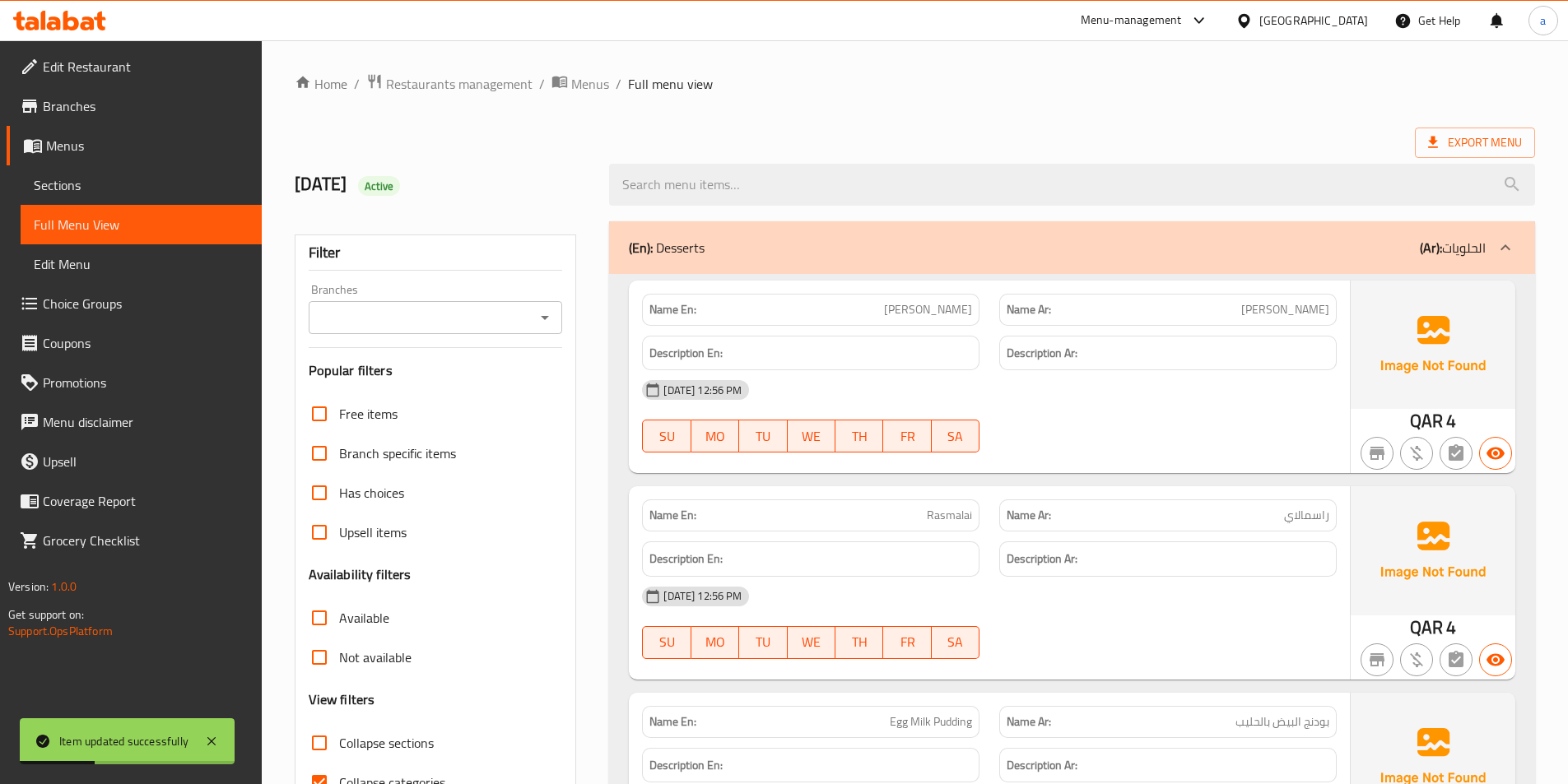
click at [1121, 346] on h6 "Description Ar:" at bounding box center [1168, 353] width 323 height 21
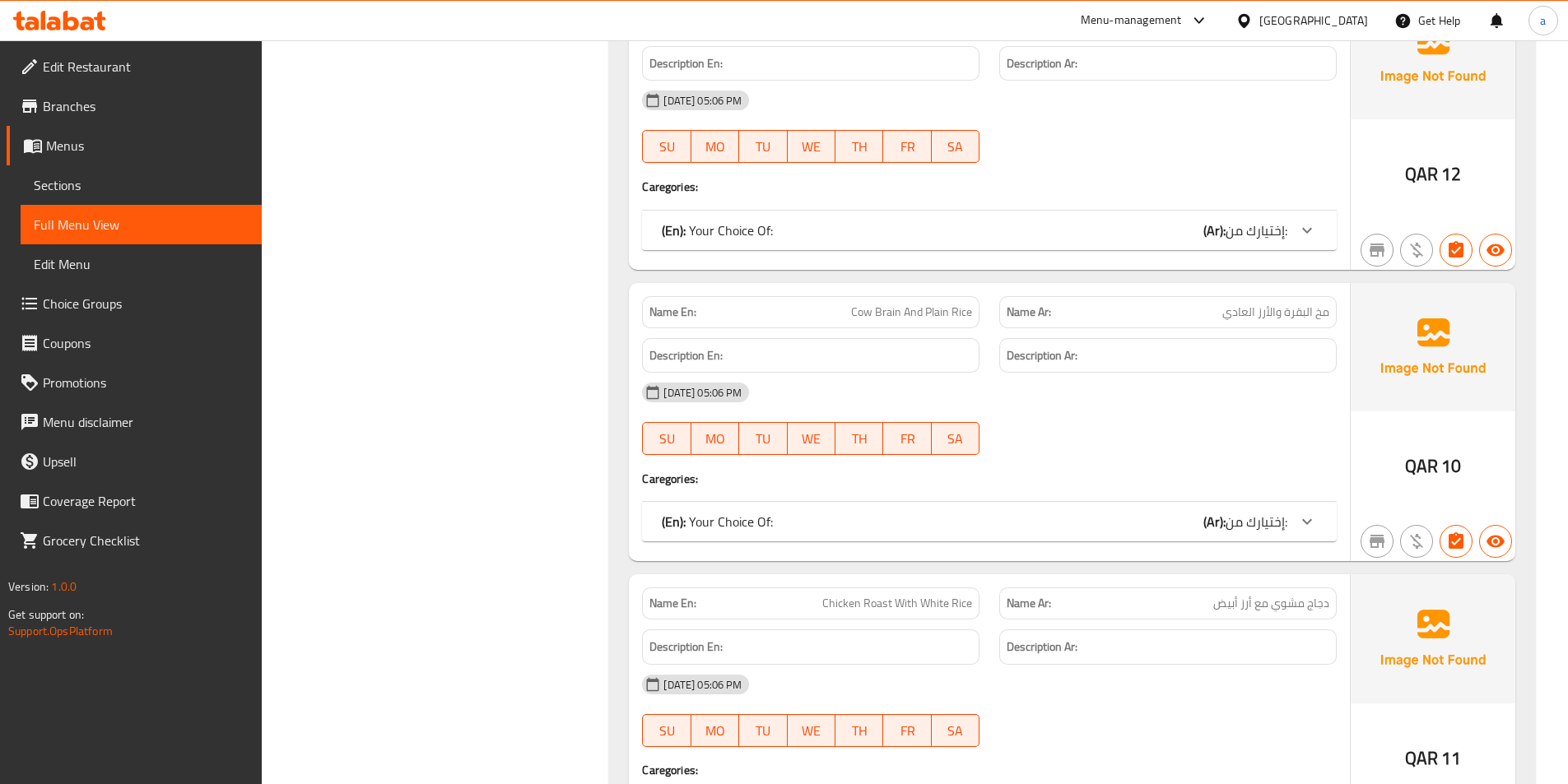
scroll to position [6050, 0]
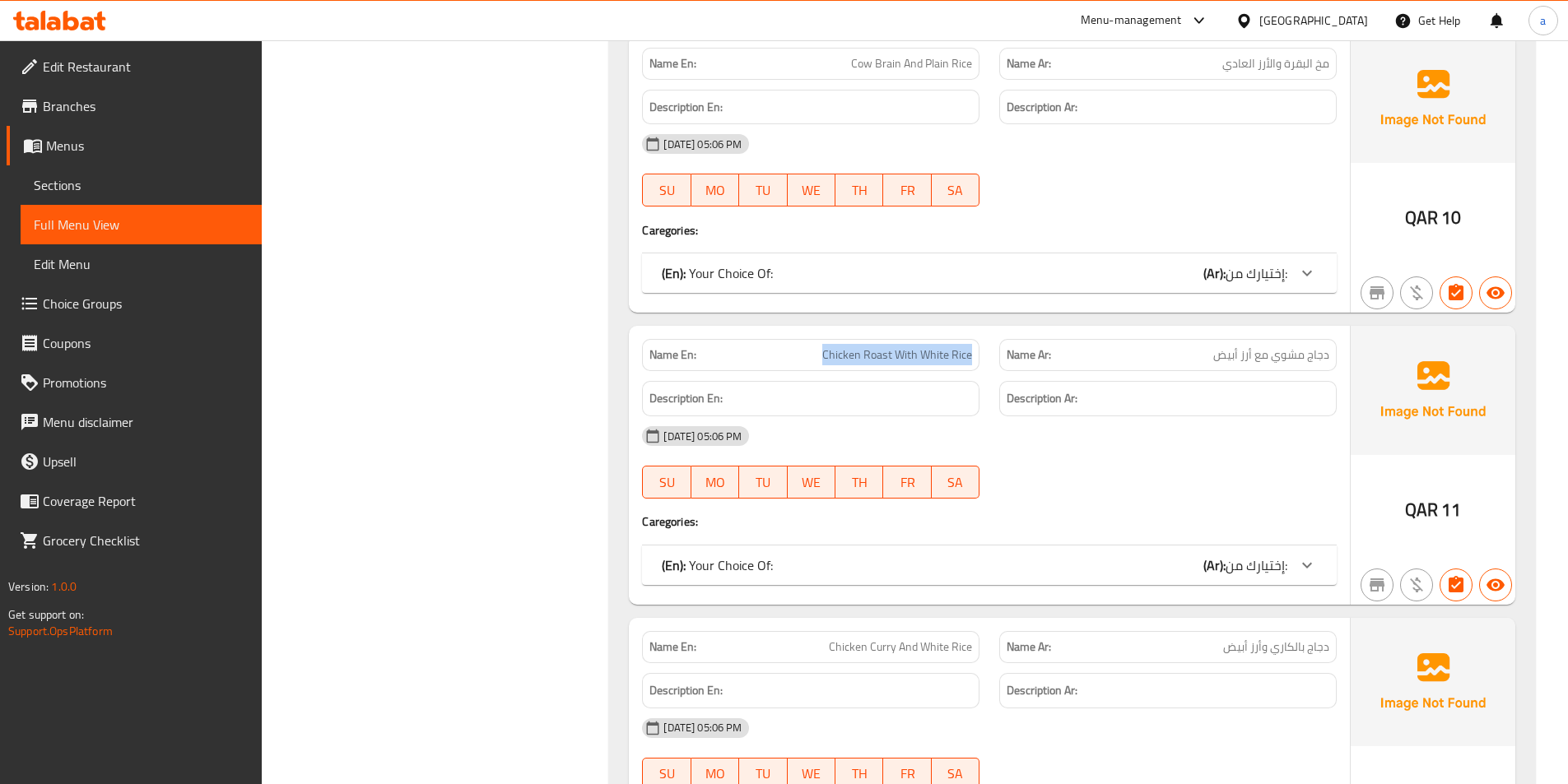
drag, startPoint x: 810, startPoint y: 358, endPoint x: 973, endPoint y: 346, distance: 163.4
click at [979, 370] on div "Name En: Chicken Roast With White Rice" at bounding box center [810, 355] width 357 height 52
click at [973, 342] on div "Name En: Chicken Roast With White Rice" at bounding box center [811, 355] width 338 height 32
drag, startPoint x: 953, startPoint y: 374, endPoint x: 989, endPoint y: 372, distance: 36.1
click at [989, 372] on div "Name En: Chicken Roast With White Rice Name Ar: دجاج مشوي مع أرز أبيض Descripti…" at bounding box center [989, 465] width 721 height 279
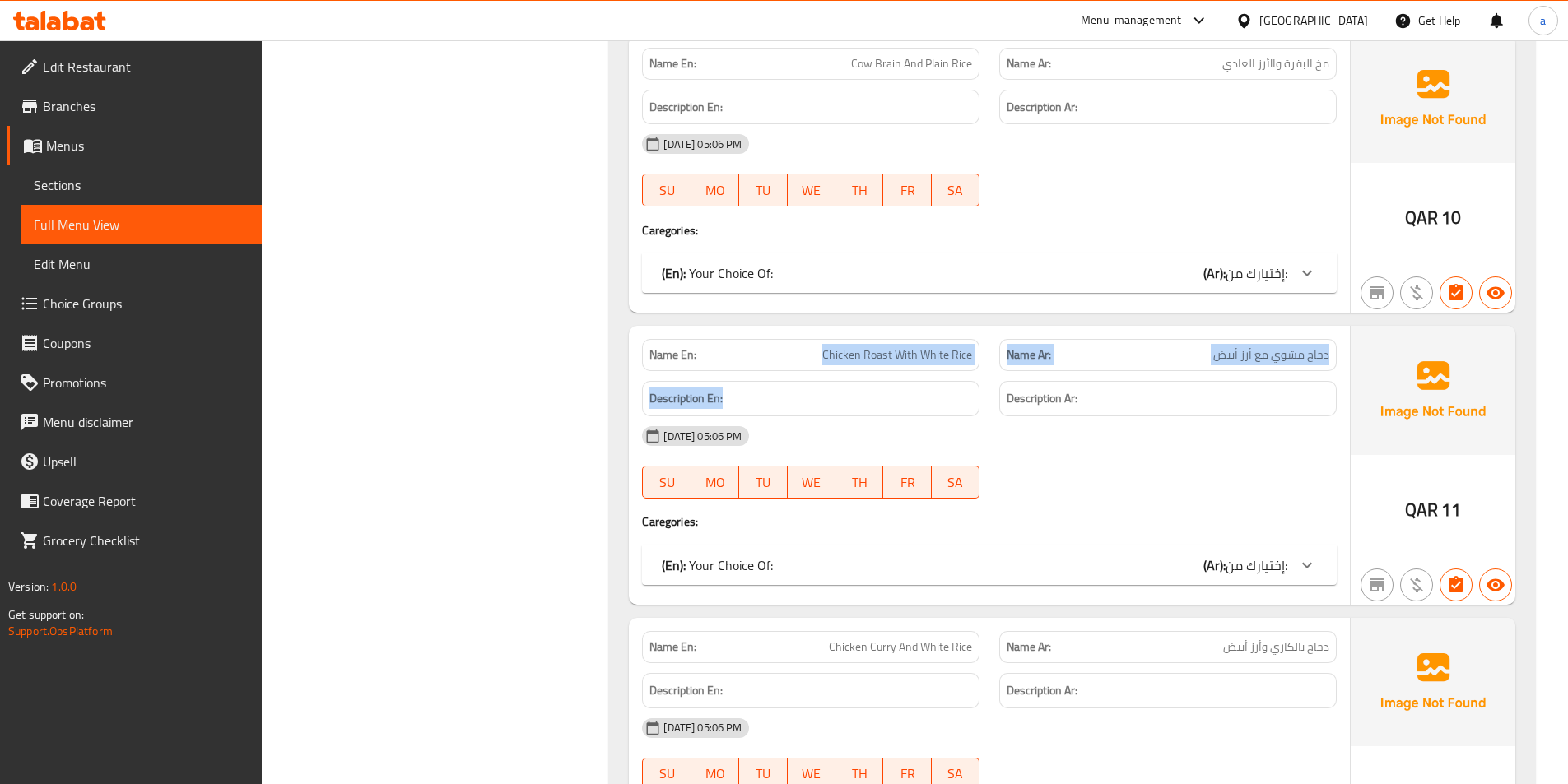
click at [979, 345] on div "Name En: Chicken Roast With White Rice" at bounding box center [810, 355] width 357 height 52
drag, startPoint x: 976, startPoint y: 354, endPoint x: 825, endPoint y: 365, distance: 151.4
click at [825, 365] on div "Name En: Chicken Roast With White Rice" at bounding box center [811, 355] width 338 height 32
copy span "Chicken Roast With White Rice"
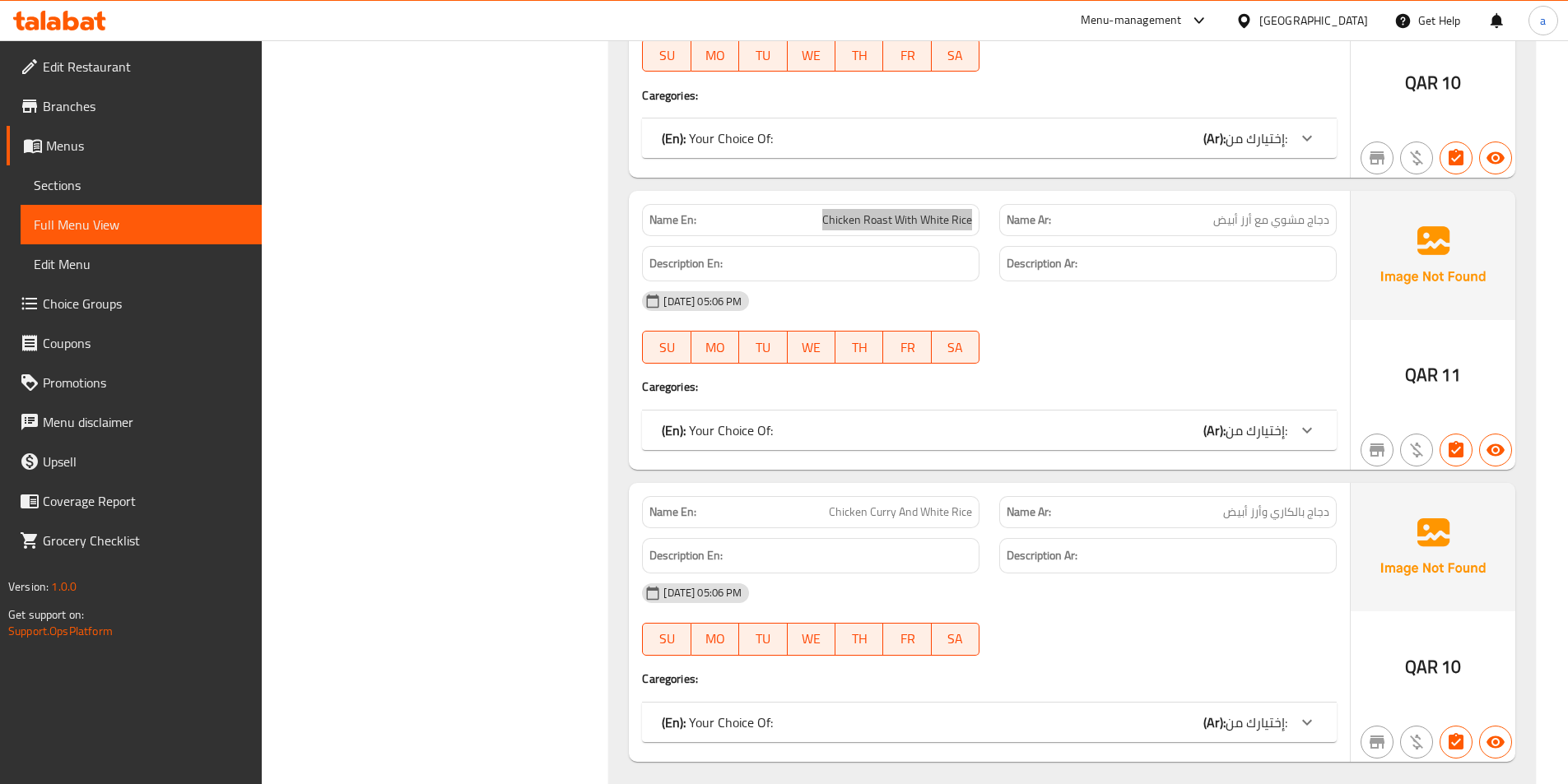
scroll to position [6379, 0]
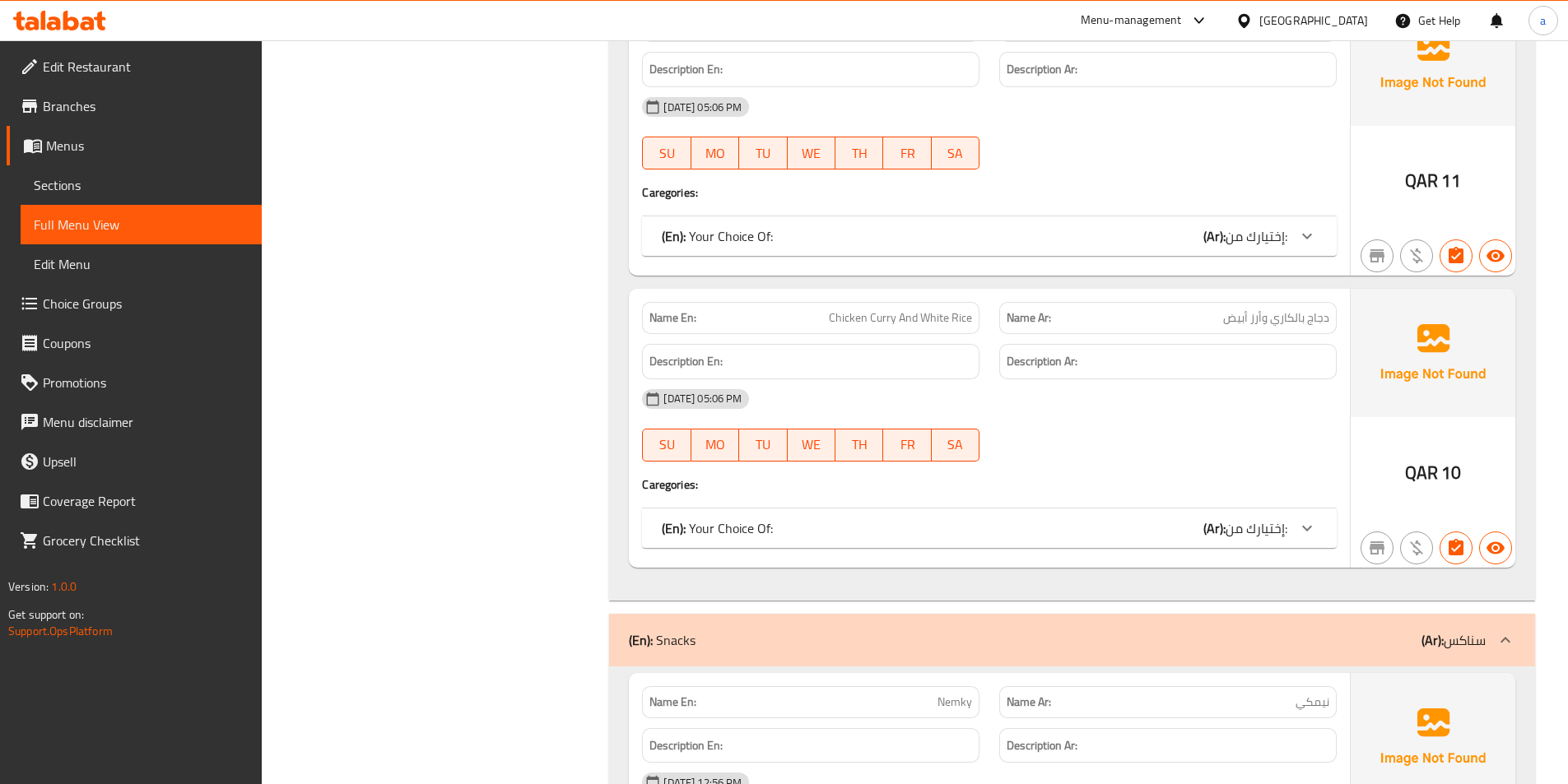
drag, startPoint x: 1202, startPoint y: 347, endPoint x: 1306, endPoint y: 338, distance: 104.4
click at [1306, 340] on div "Description Ar:" at bounding box center [1167, 362] width 357 height 55
drag, startPoint x: 1216, startPoint y: 321, endPoint x: 1341, endPoint y: 319, distance: 125.0
click at [1343, 319] on div "Name Ar: دجاج بالكاري وأرز أبيض" at bounding box center [1167, 318] width 357 height 52
drag, startPoint x: 827, startPoint y: 314, endPoint x: 982, endPoint y: 316, distance: 155.0
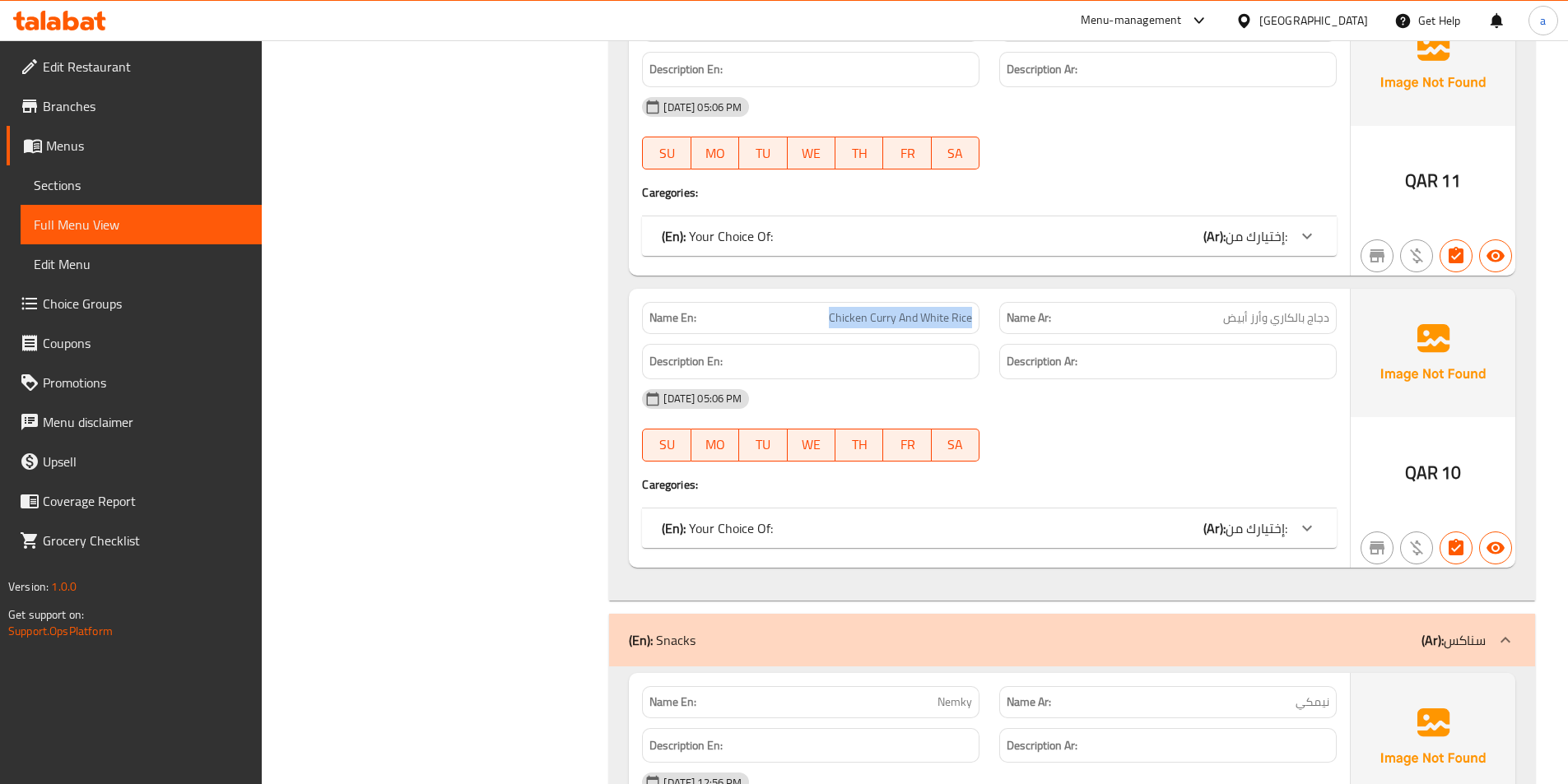
click at [982, 319] on div "Name En: Chicken Curry And White Rice" at bounding box center [810, 318] width 357 height 52
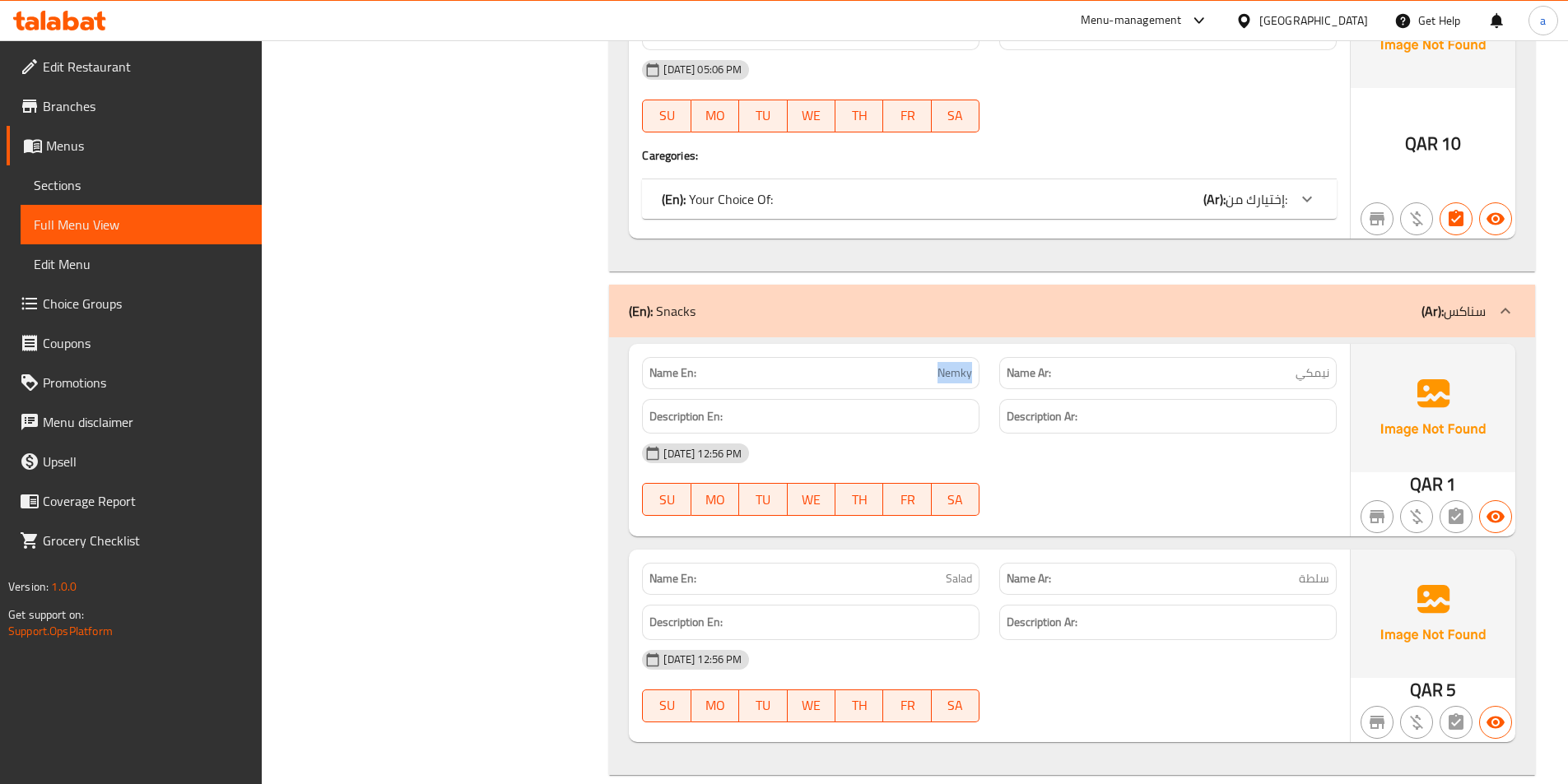
drag, startPoint x: 945, startPoint y: 378, endPoint x: 994, endPoint y: 375, distance: 49.1
click at [989, 371] on div "Name En: Nemky" at bounding box center [810, 374] width 357 height 52
drag, startPoint x: 1274, startPoint y: 366, endPoint x: 1332, endPoint y: 368, distance: 58.0
click at [1332, 368] on div "Name Ar: نيمكي" at bounding box center [1168, 373] width 338 height 32
click at [929, 377] on p "Name En: Nemky" at bounding box center [810, 373] width 323 height 18
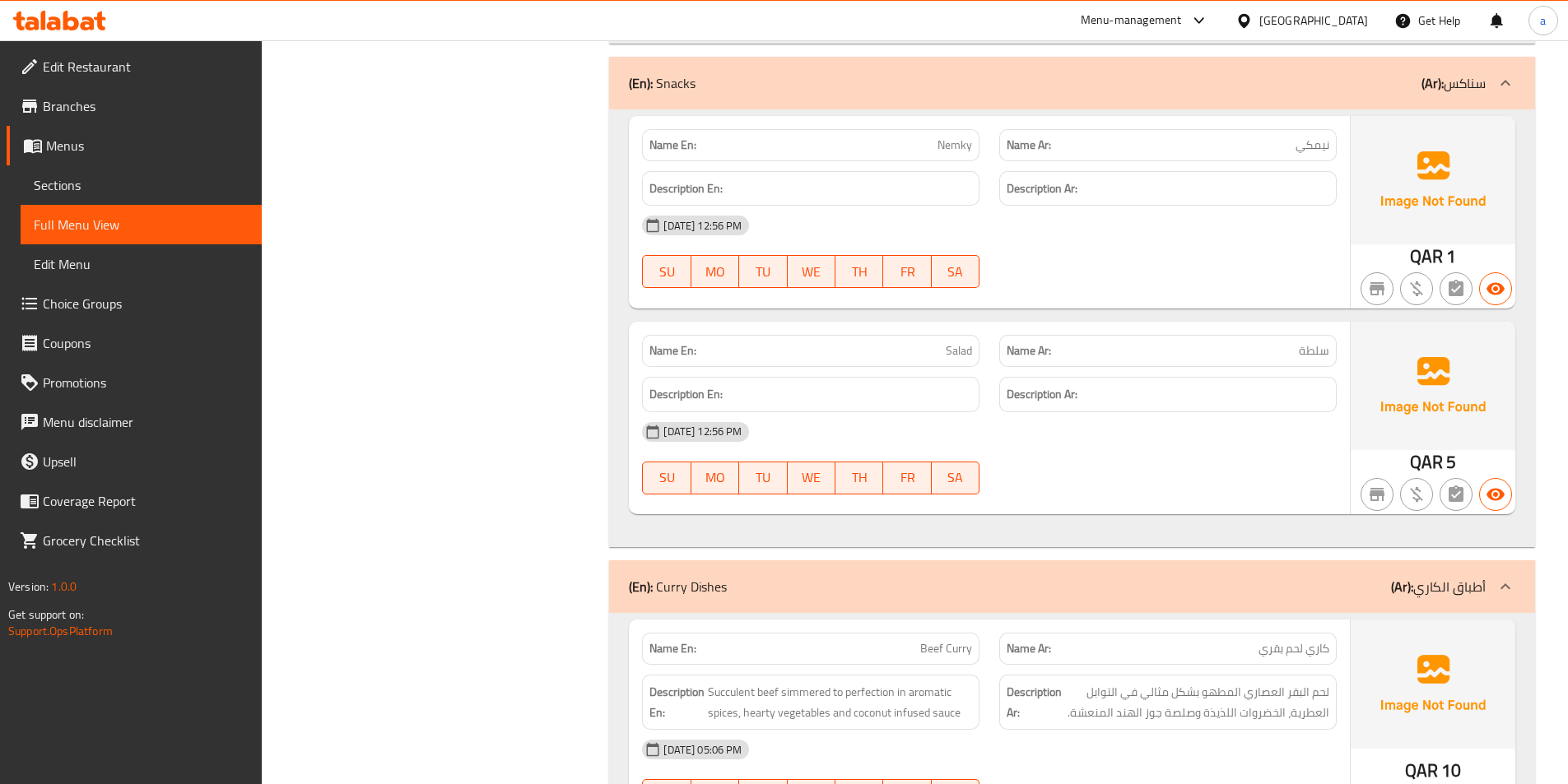
scroll to position [7038, 0]
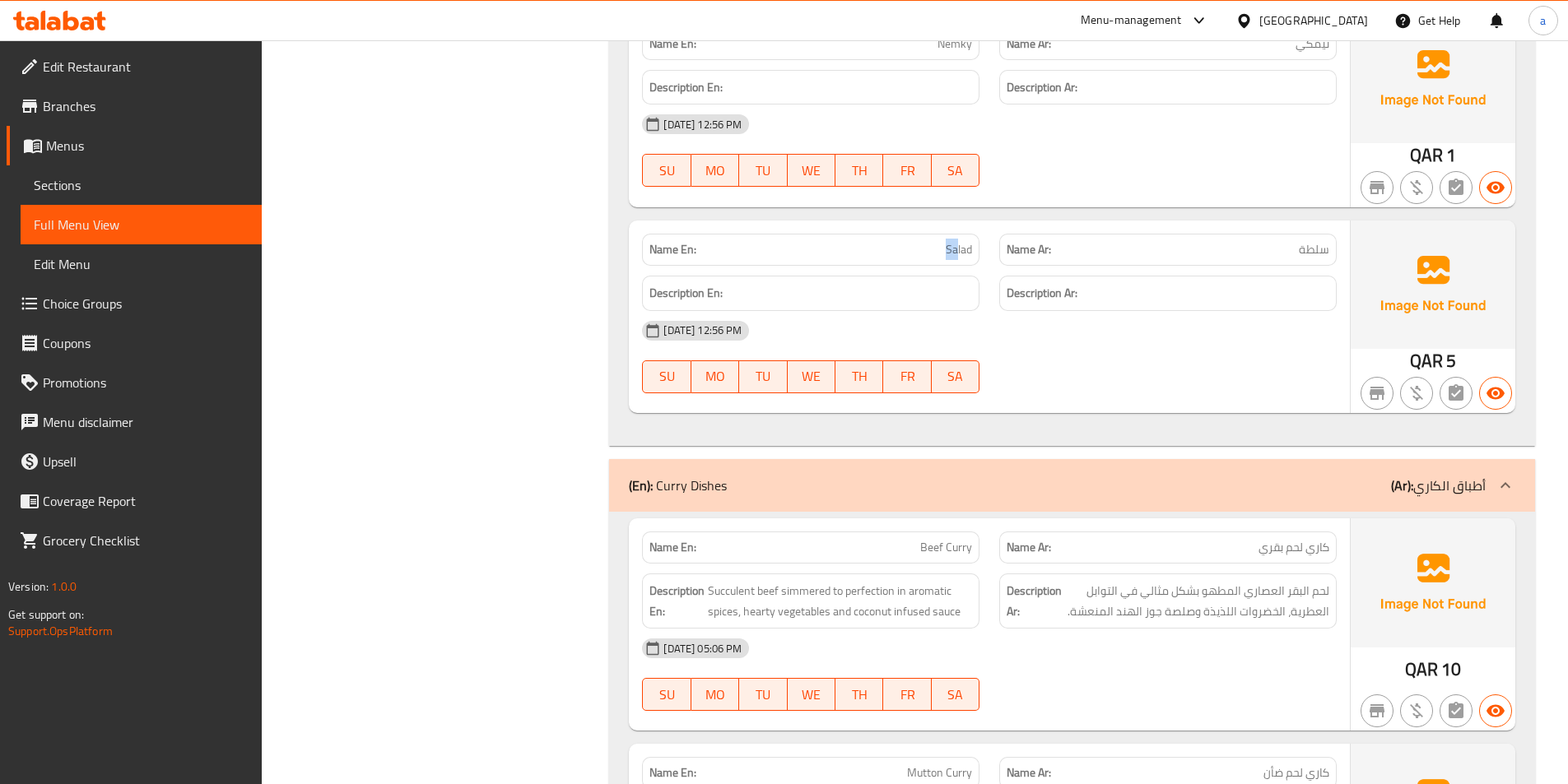
drag, startPoint x: 944, startPoint y: 245, endPoint x: 1156, endPoint y: 241, distance: 212.0
click at [1007, 238] on div "Name En: Salad Name Ar: سلطة" at bounding box center [989, 250] width 715 height 52
drag, startPoint x: 1288, startPoint y: 240, endPoint x: 1148, endPoint y: 338, distance: 170.9
click at [1337, 228] on div "Name Ar: سلطة" at bounding box center [1167, 250] width 357 height 52
drag, startPoint x: 925, startPoint y: 249, endPoint x: 959, endPoint y: 251, distance: 34.1
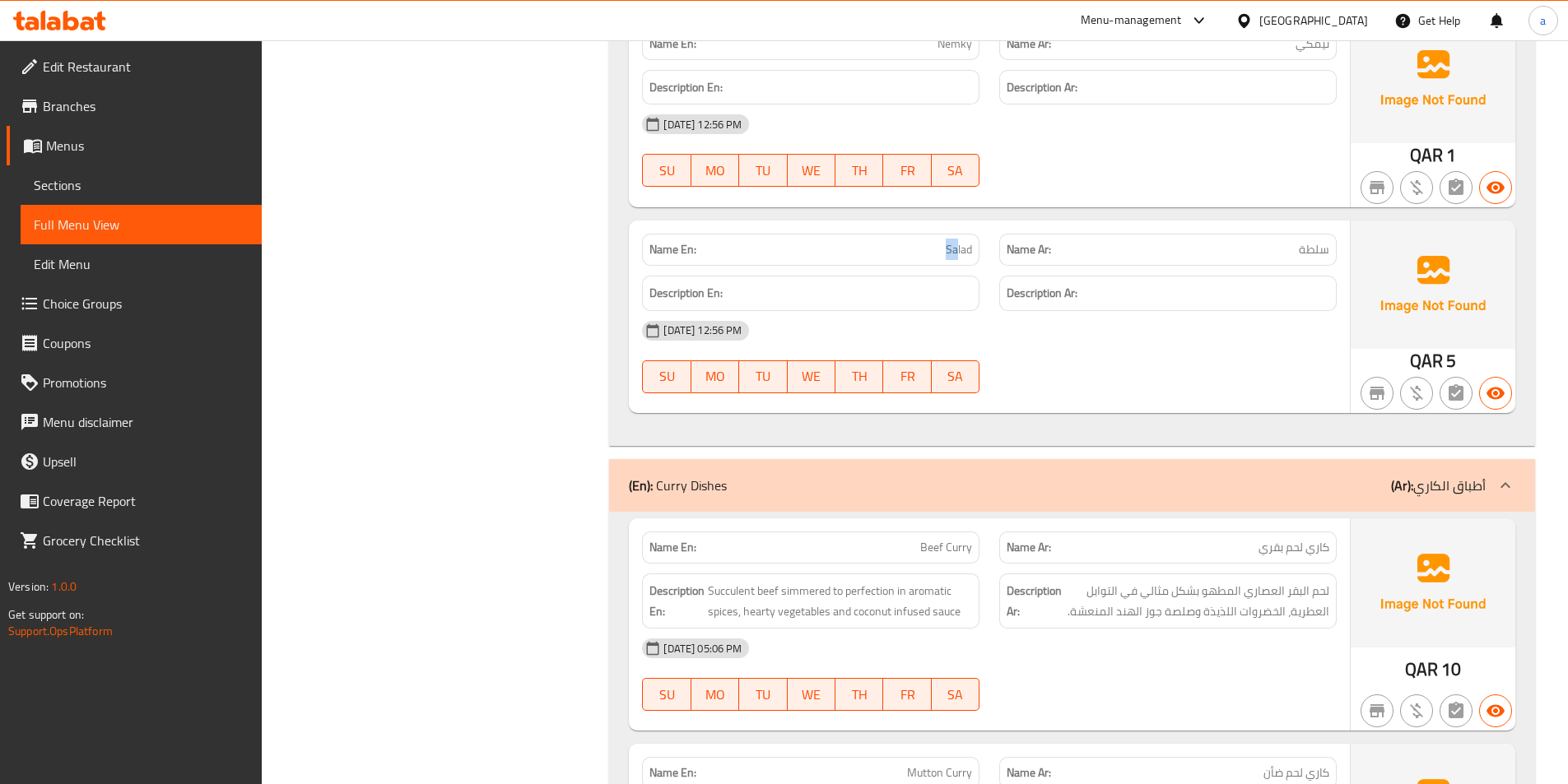
click at [959, 251] on p "Name En: Salad" at bounding box center [810, 249] width 323 height 18
click at [944, 252] on p "Name En: Salad" at bounding box center [810, 249] width 323 height 18
click at [952, 249] on span "Salad" at bounding box center [958, 249] width 26 height 18
copy span "Salad"
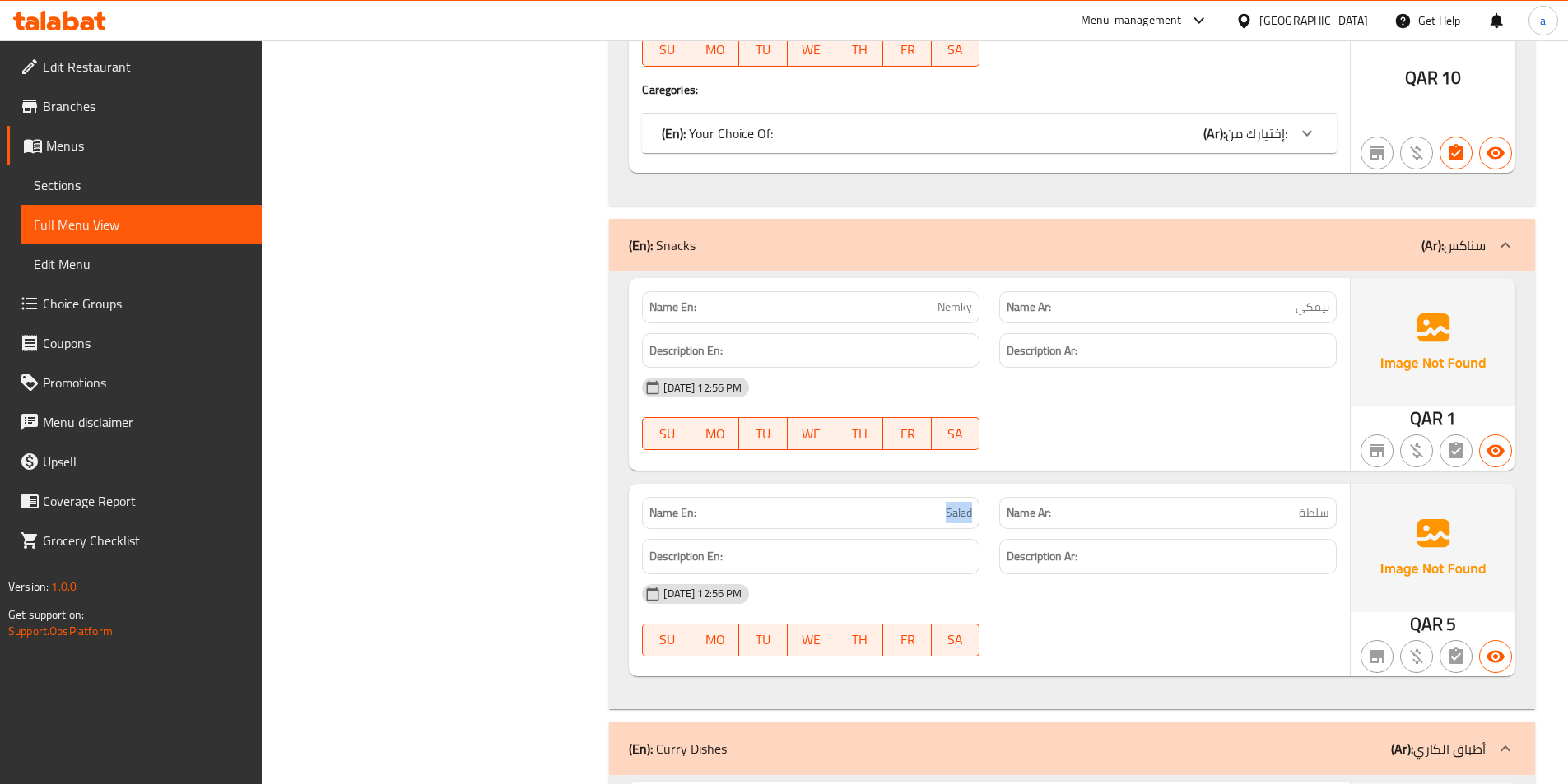
scroll to position [6790, 0]
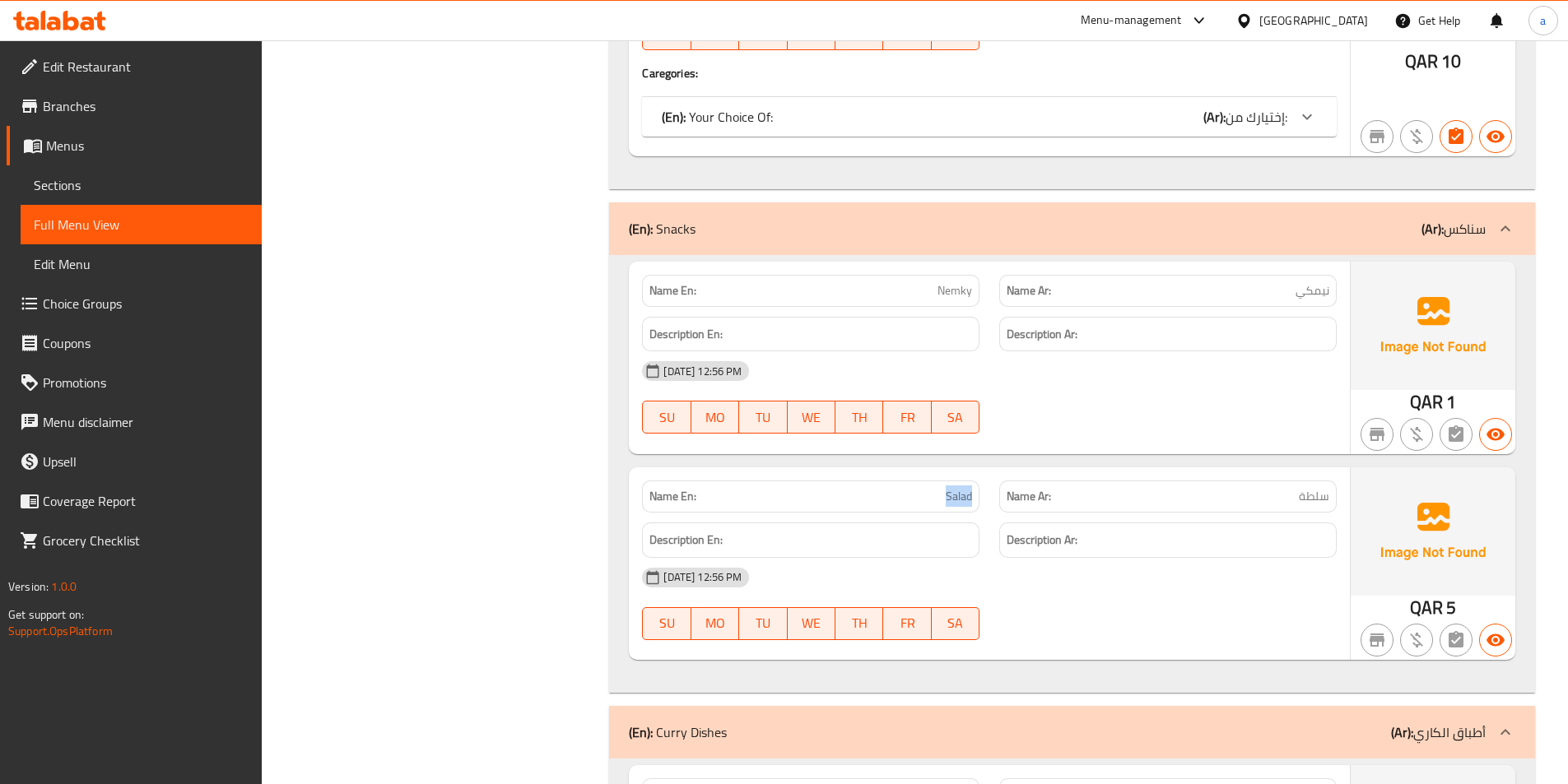
click at [953, 490] on span "Salad" at bounding box center [958, 496] width 26 height 18
click at [1166, 219] on div "(En): Snacks (Ar): سناكس" at bounding box center [1057, 229] width 857 height 20
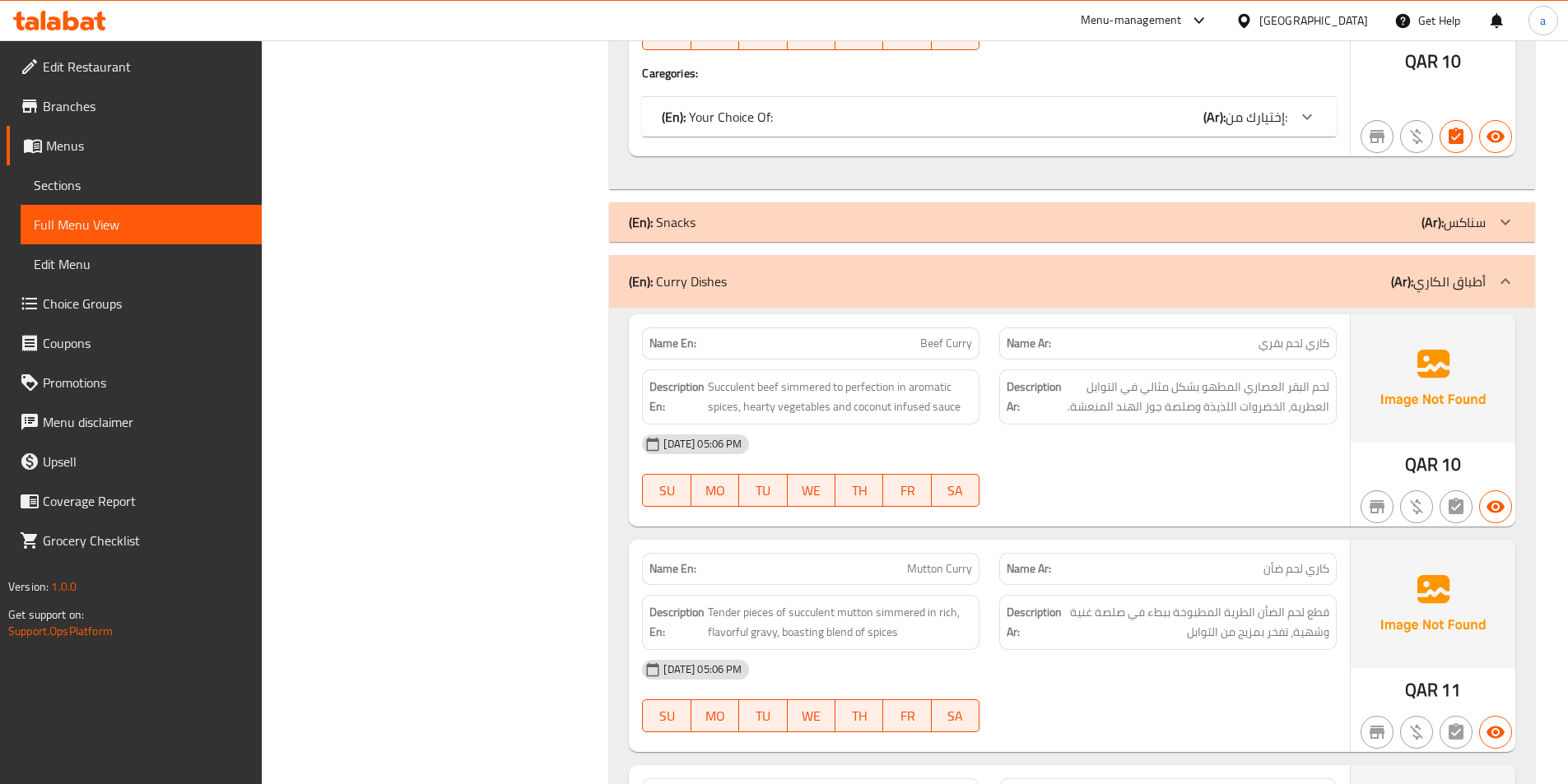
click at [1079, 223] on div "(En): Snacks (Ar): سناكس" at bounding box center [1057, 222] width 857 height 20
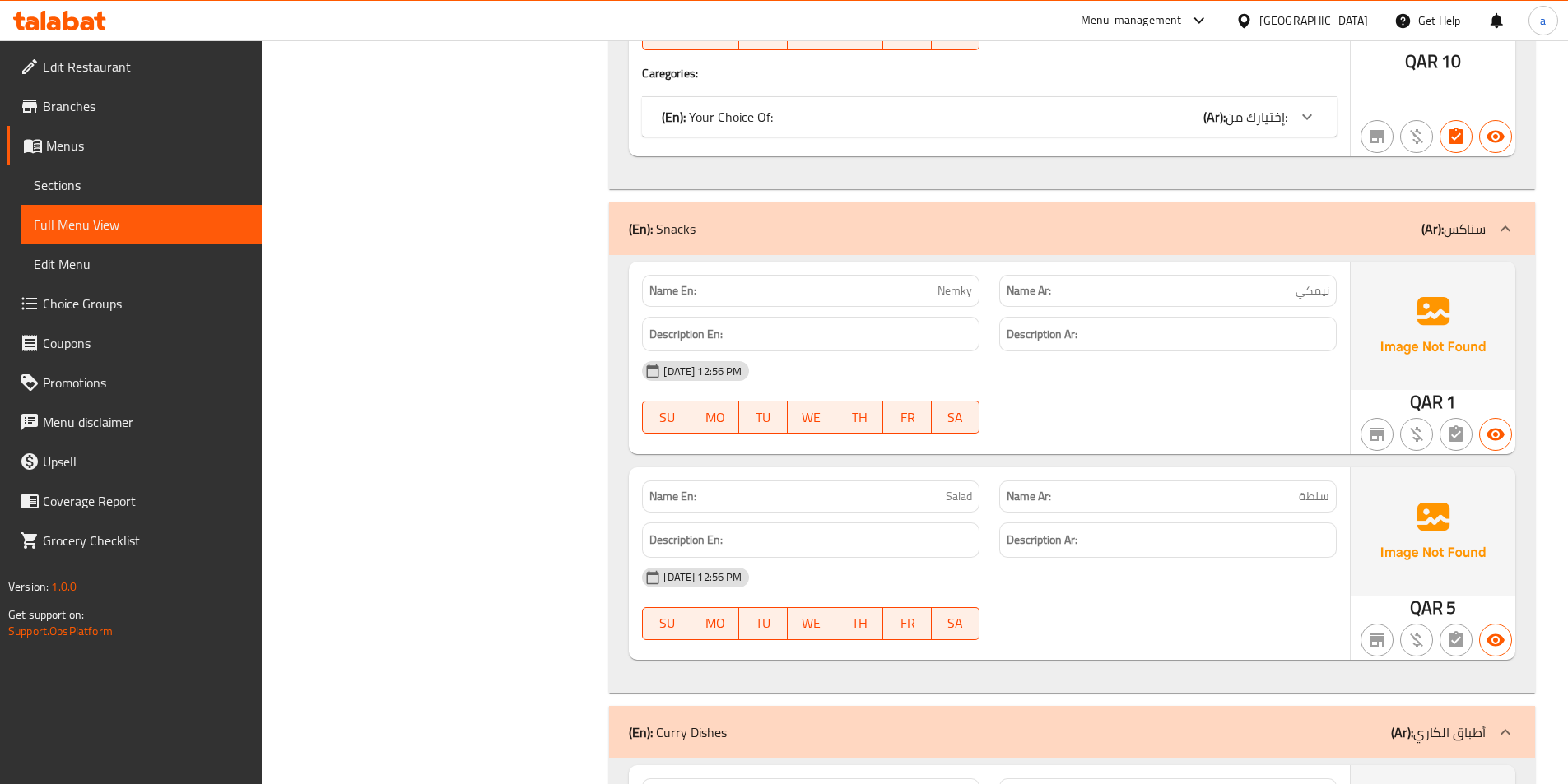
click at [958, 292] on span "Nemky" at bounding box center [954, 290] width 34 height 18
copy span "Nemky"
drag, startPoint x: 1308, startPoint y: 167, endPoint x: 1317, endPoint y: 175, distance: 12.0
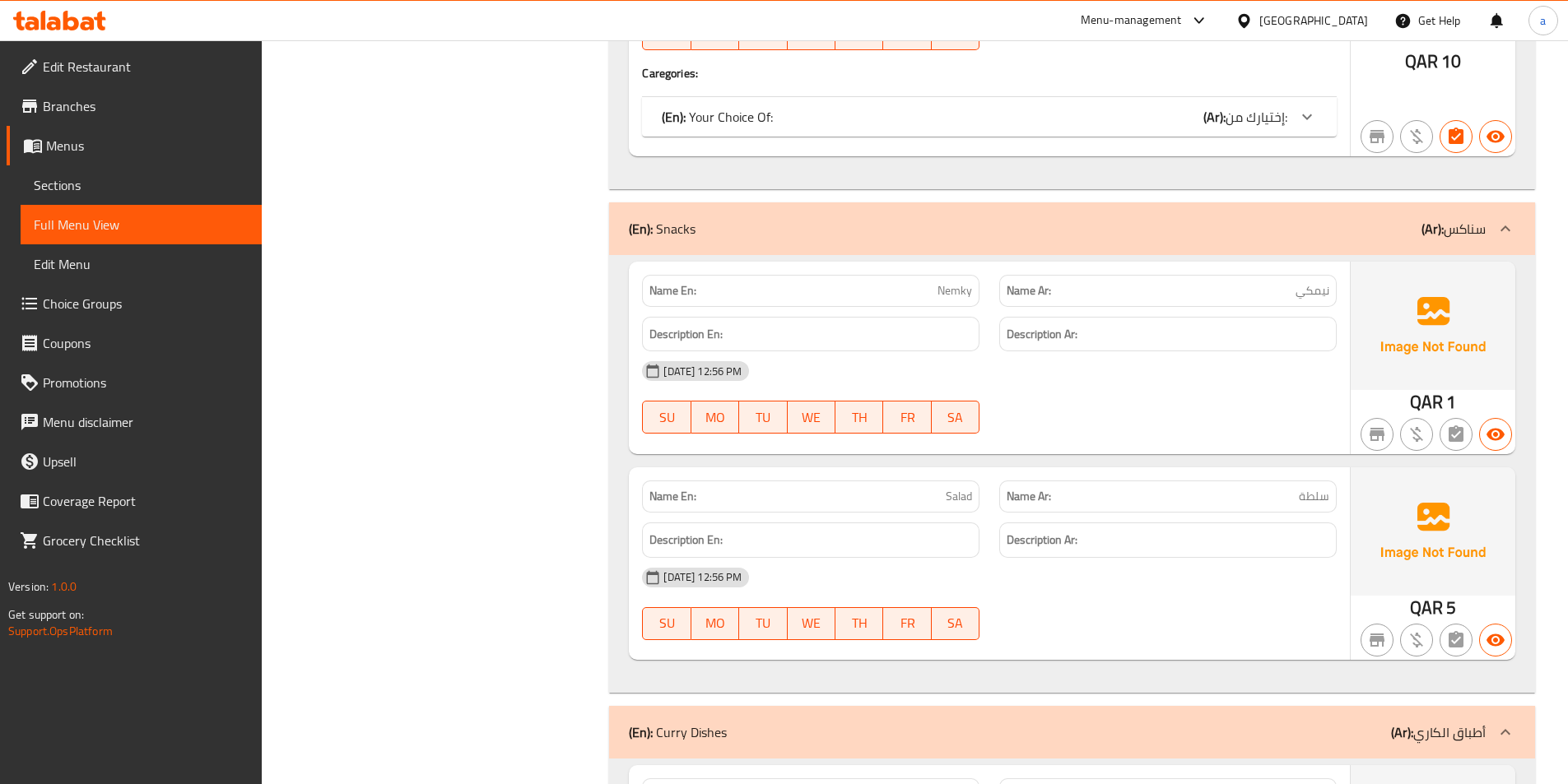
click at [1367, 215] on div "(En): Snacks (Ar): سناكس" at bounding box center [1072, 228] width 926 height 53
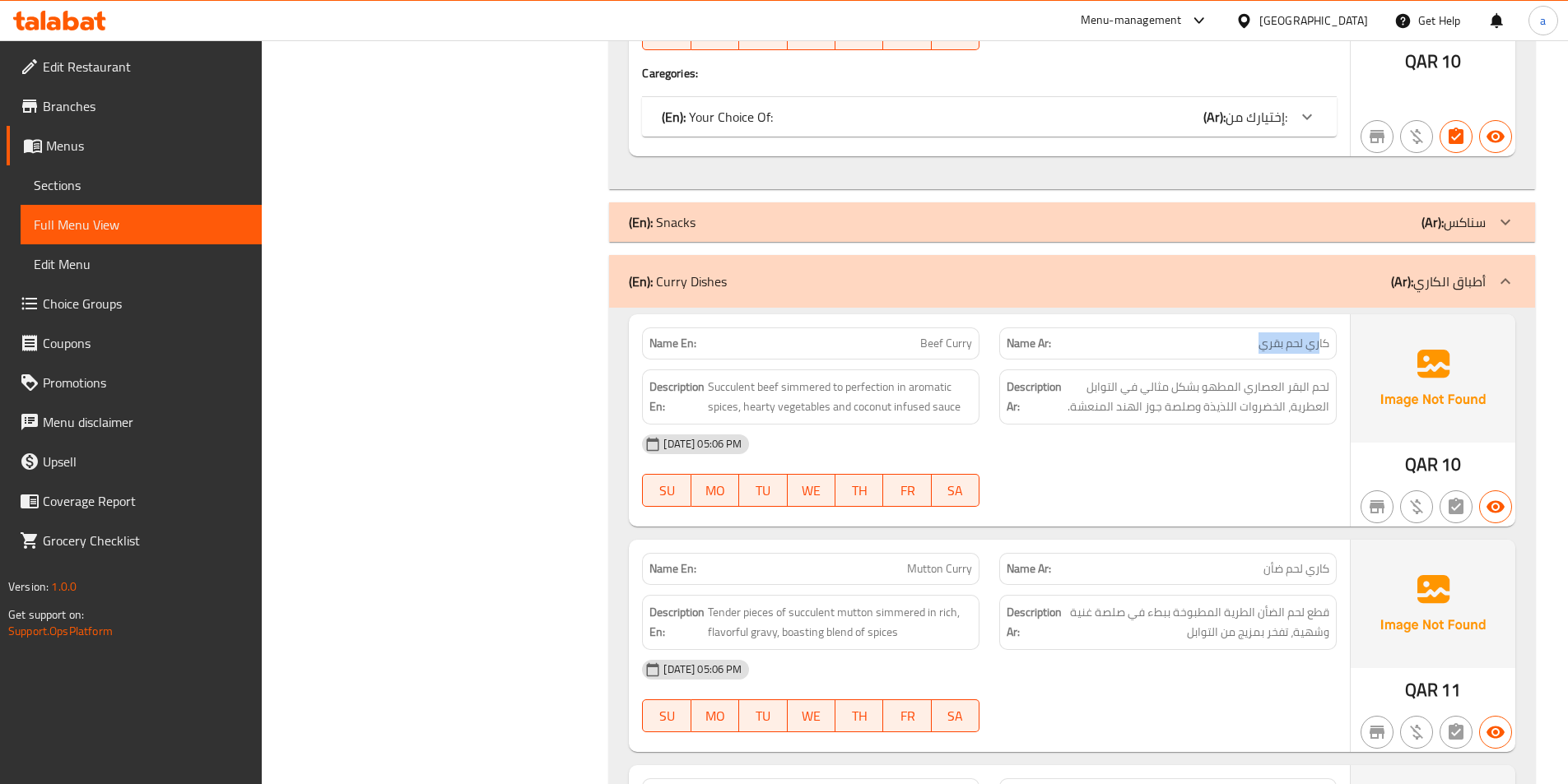
drag, startPoint x: 1261, startPoint y: 344, endPoint x: 1337, endPoint y: 345, distance: 76.0
click at [1332, 345] on div "Name Ar: كاري لحم بقري" at bounding box center [1168, 343] width 338 height 32
copy span "كاري لحم بقري"
drag, startPoint x: 920, startPoint y: 341, endPoint x: 973, endPoint y: 345, distance: 53.2
click at [967, 345] on p "Name En: Beef Curry" at bounding box center [810, 343] width 323 height 18
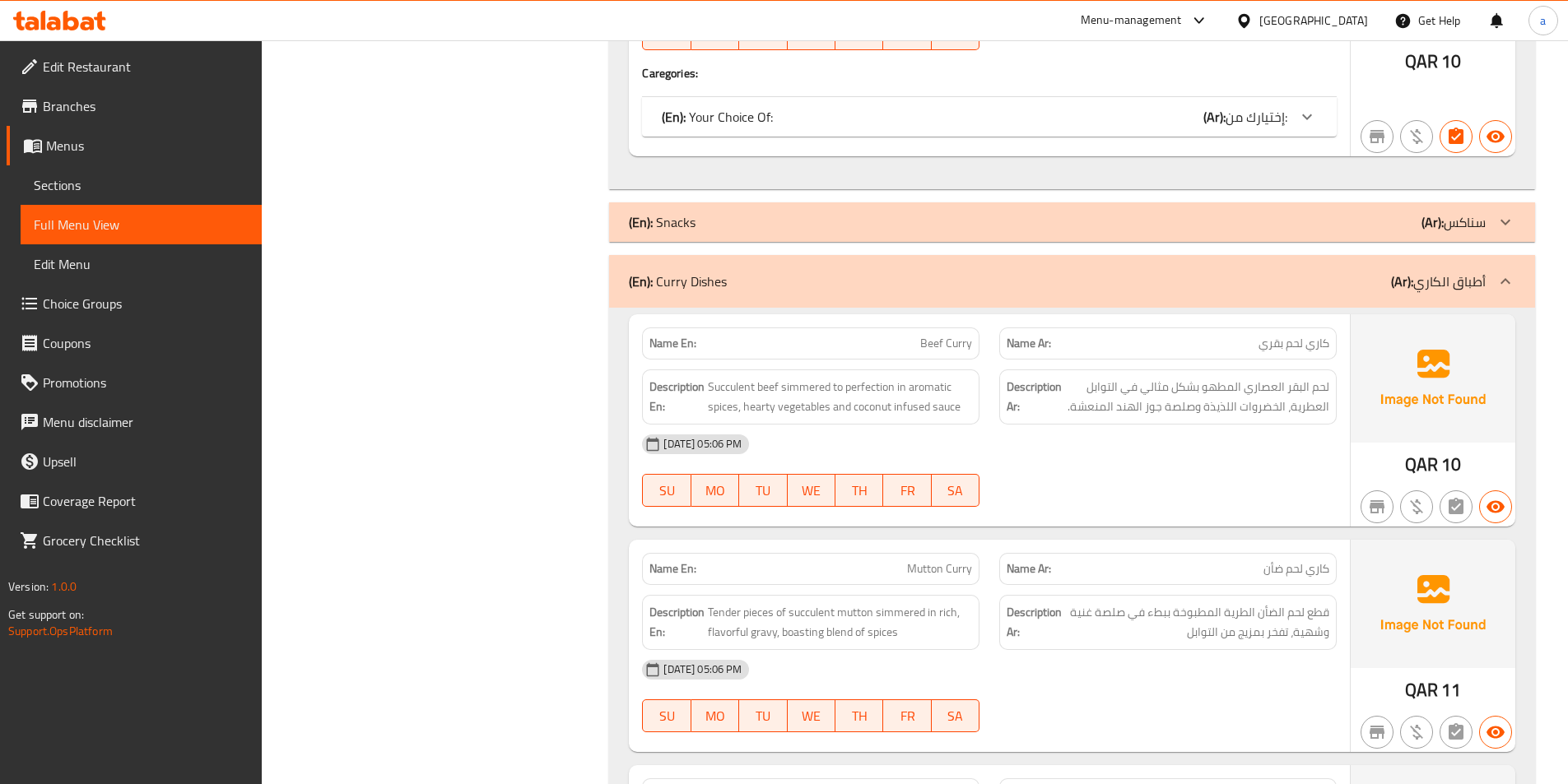
drag, startPoint x: 1245, startPoint y: 342, endPoint x: 1299, endPoint y: 343, distance: 54.0
click at [1298, 343] on p "Name Ar: كاري لحم بقري" at bounding box center [1168, 343] width 323 height 18
drag, startPoint x: 1337, startPoint y: 389, endPoint x: 1249, endPoint y: 391, distance: 88.0
click at [1249, 391] on div "Description Ar: لحم البقر العصاري المطهو بشكل مثالي في التوابل العطرية، الخضروا…" at bounding box center [1167, 396] width 357 height 75
drag, startPoint x: 910, startPoint y: 403, endPoint x: 1093, endPoint y: 384, distance: 184.0
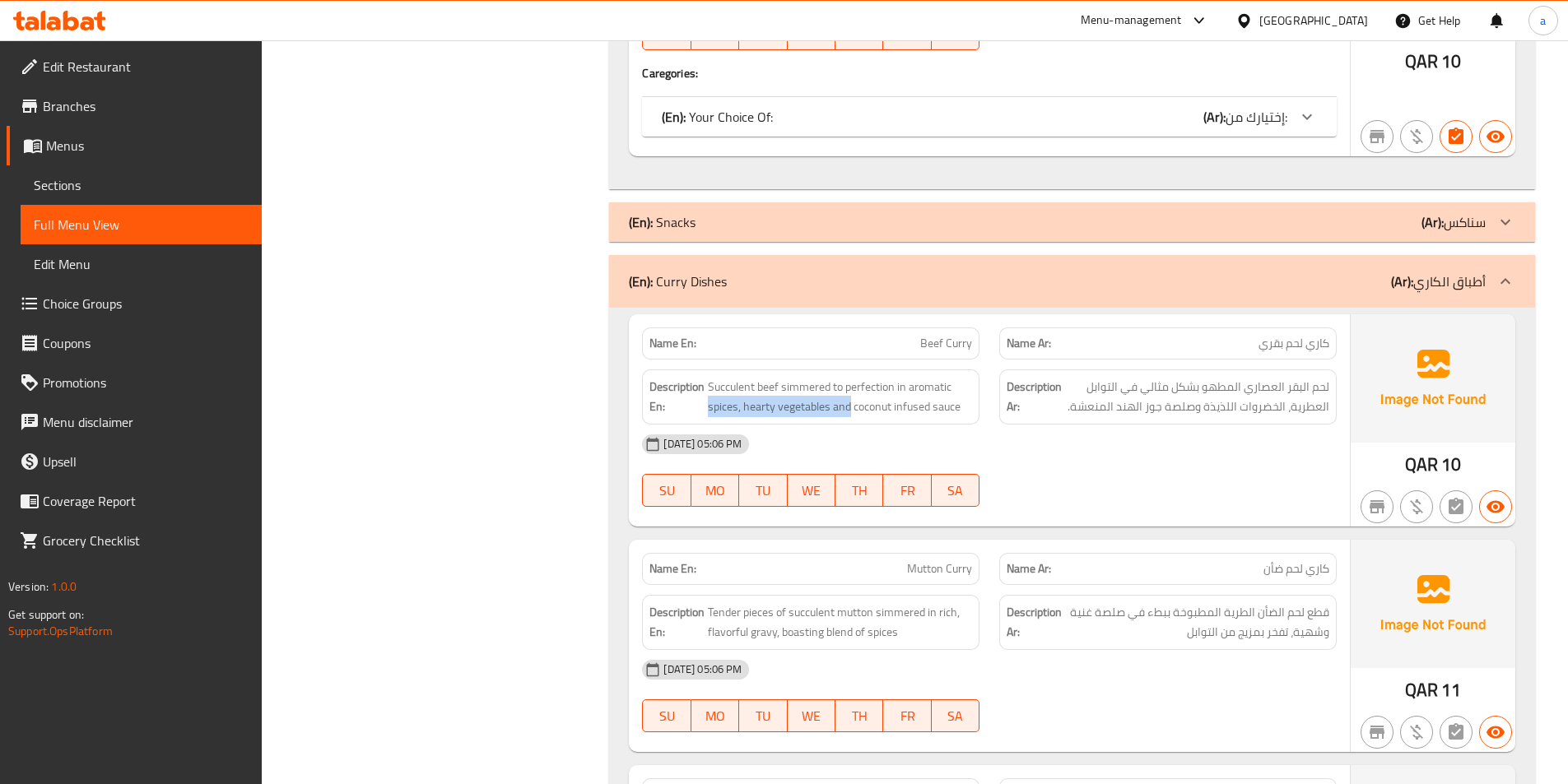
click at [1093, 384] on div "Description En: Succulent beef simmered to perfection in aromatic spices, heart…" at bounding box center [989, 396] width 715 height 75
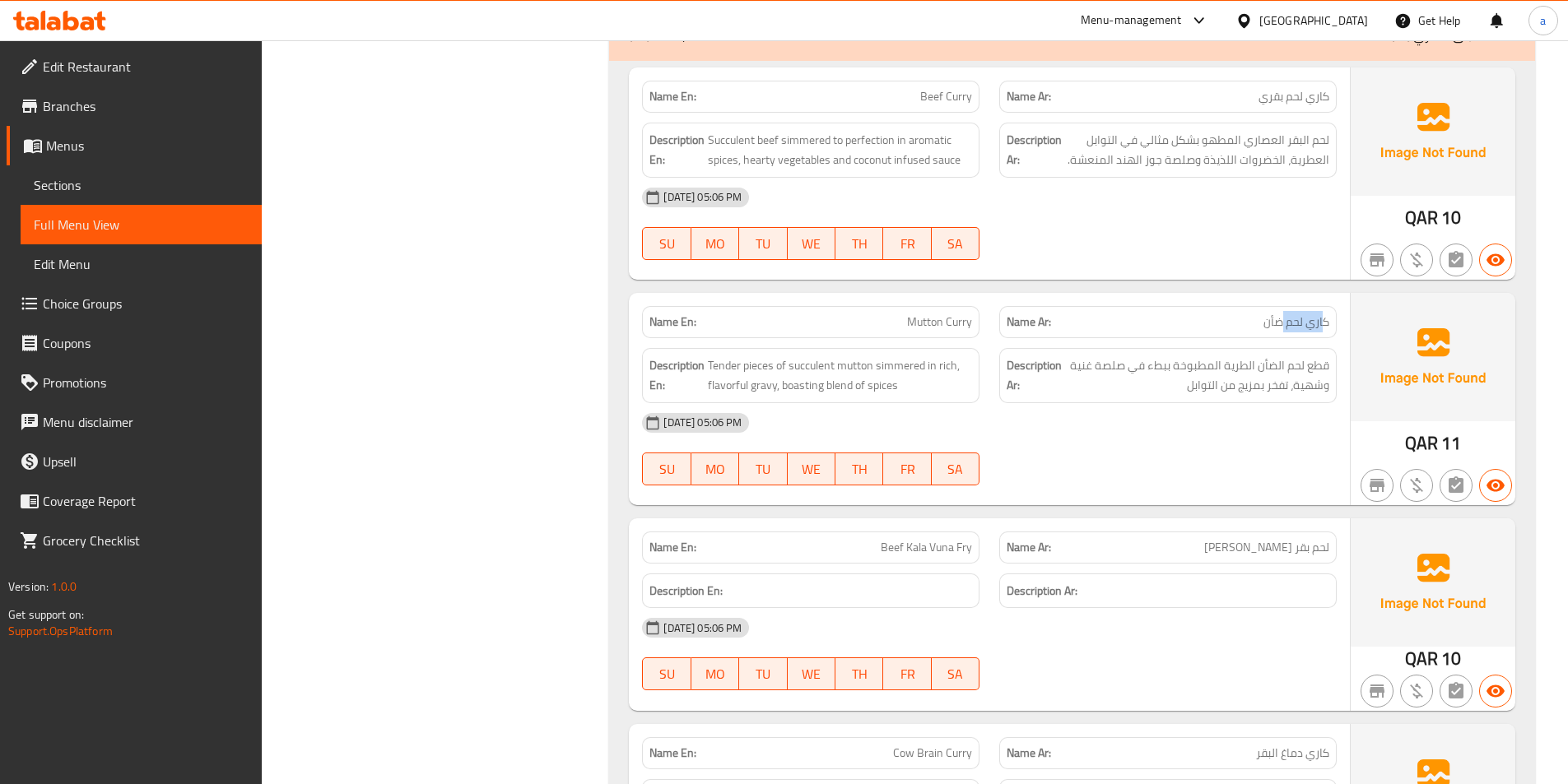
drag, startPoint x: 1310, startPoint y: 321, endPoint x: 1219, endPoint y: 328, distance: 91.3
click at [1219, 328] on p "Name Ar: كاري لحم ضأن" at bounding box center [1168, 321] width 323 height 18
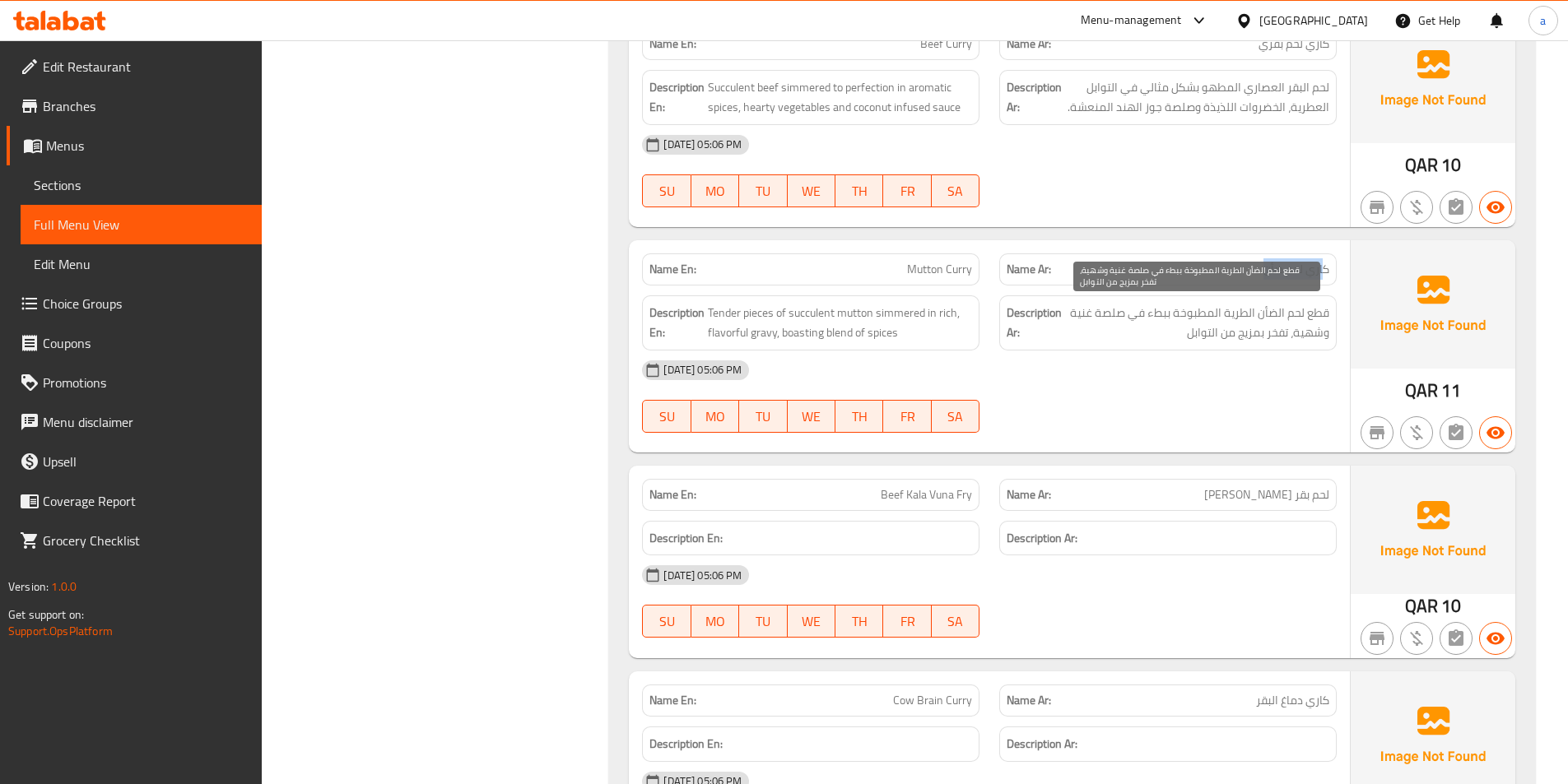
scroll to position [7120, 0]
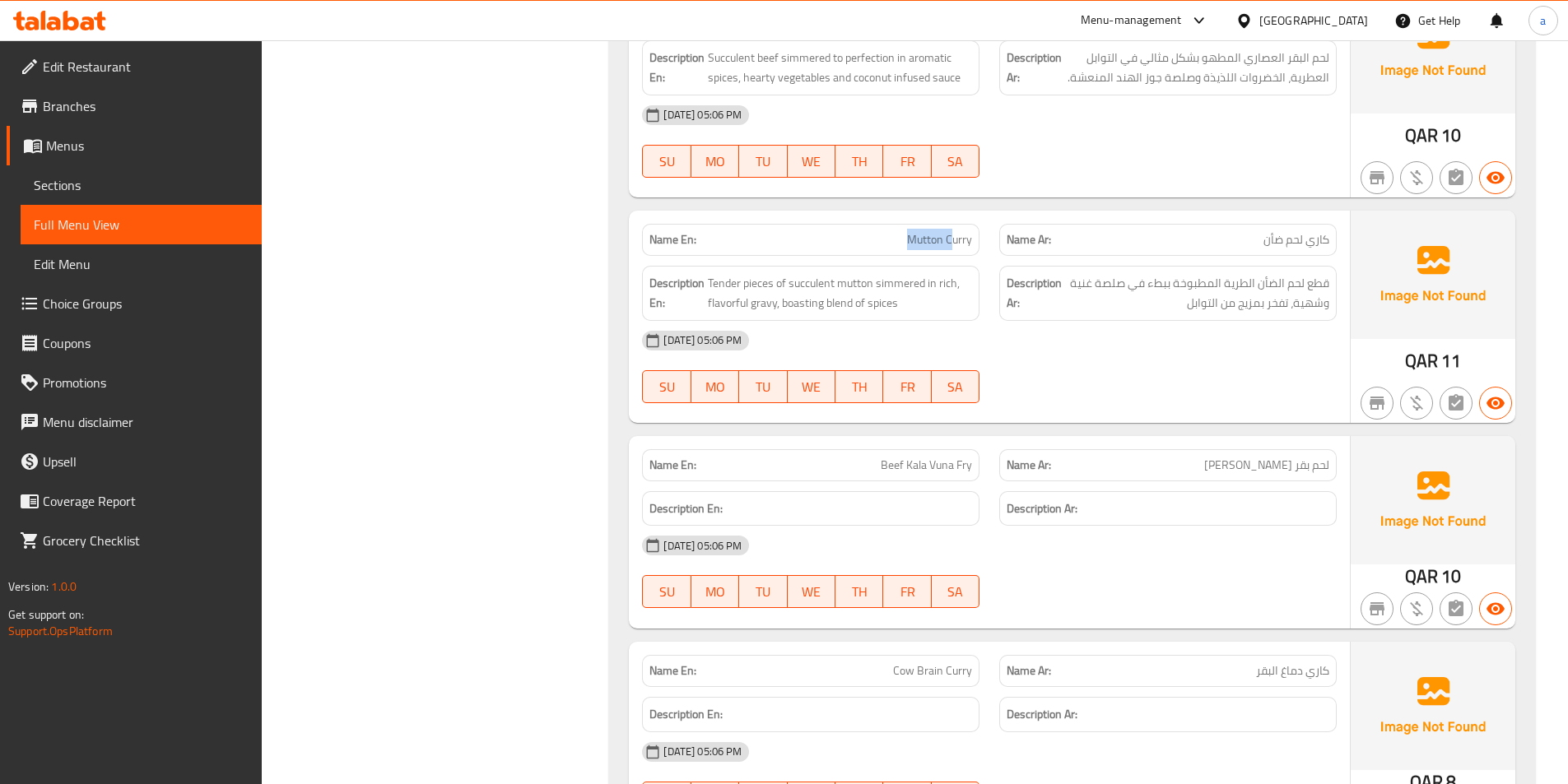
drag, startPoint x: 926, startPoint y: 235, endPoint x: 964, endPoint y: 238, distance: 38.1
click at [961, 238] on span "Mutton Curry" at bounding box center [939, 239] width 65 height 18
drag, startPoint x: 1203, startPoint y: 236, endPoint x: 1293, endPoint y: 224, distance: 90.8
click at [1293, 224] on div "Name Ar: كاري لحم ضأن" at bounding box center [1168, 240] width 338 height 32
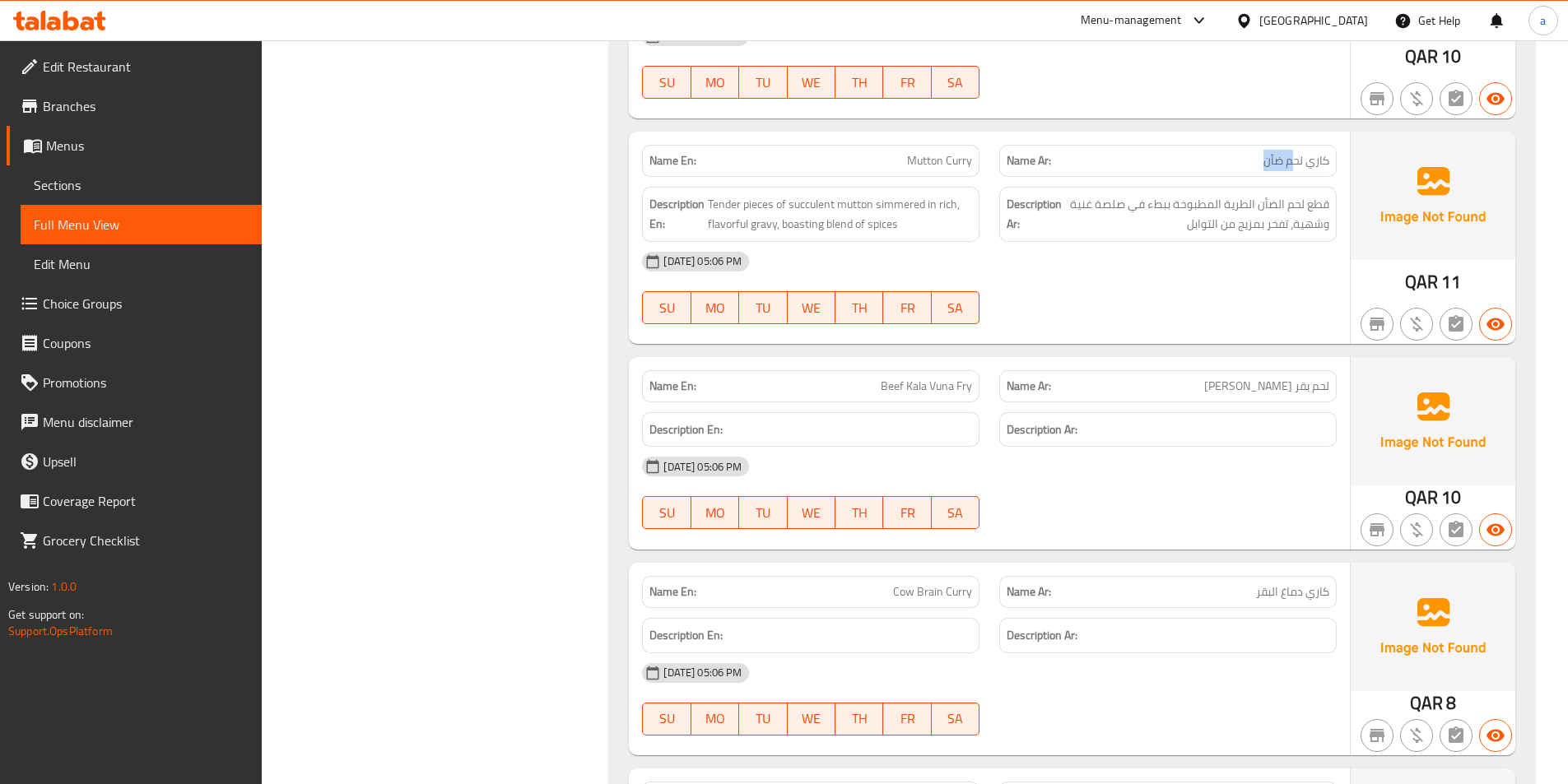
scroll to position [7284, 0]
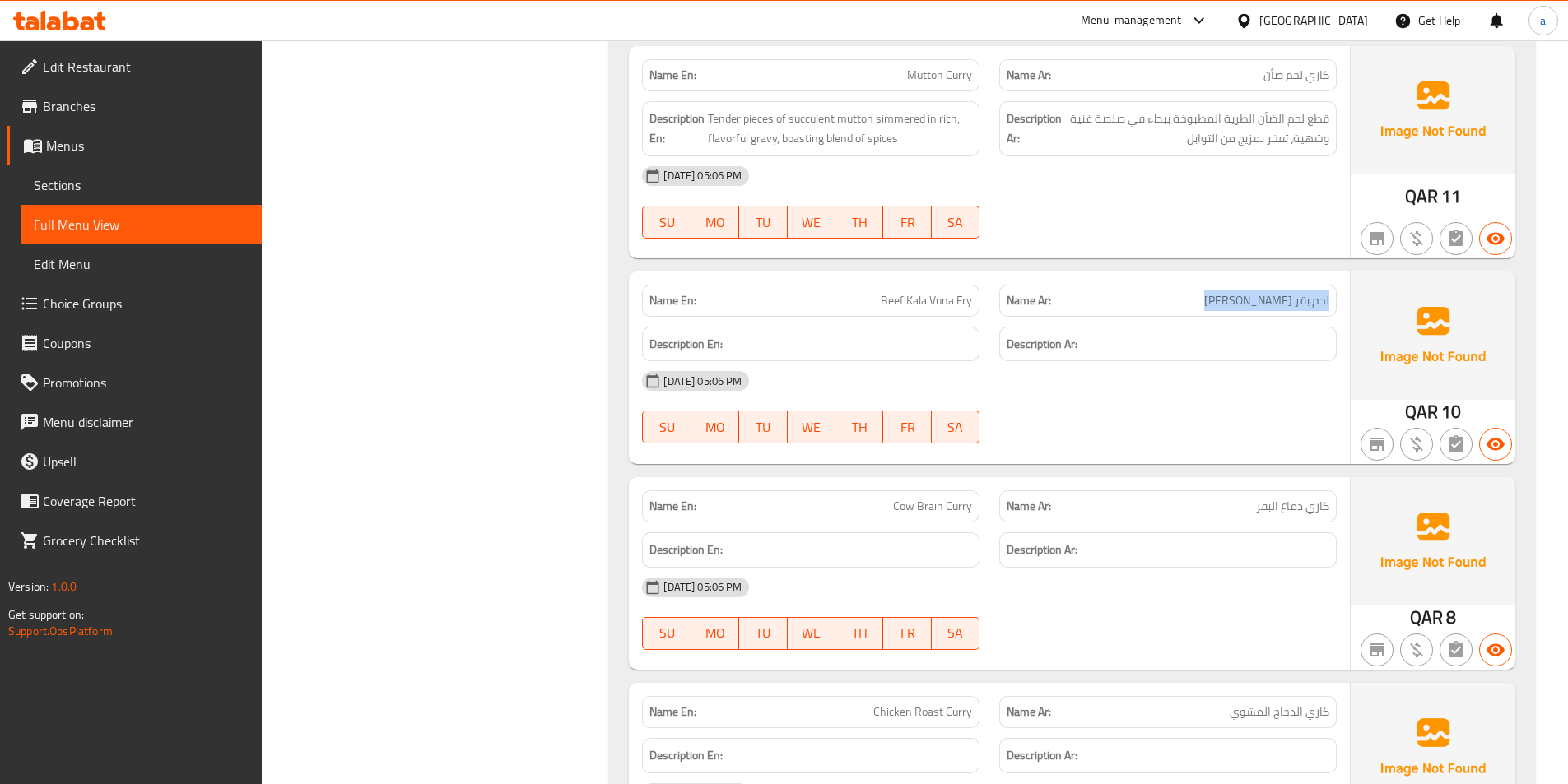
drag, startPoint x: 1232, startPoint y: 299, endPoint x: 1350, endPoint y: 296, distance: 118.0
click at [1346, 299] on div "Name Ar: لحم بقر [PERSON_NAME]" at bounding box center [1167, 301] width 357 height 52
click at [1181, 306] on p "Name Ar: لحم بقر [PERSON_NAME]" at bounding box center [1168, 301] width 323 height 18
drag, startPoint x: 1215, startPoint y: 298, endPoint x: 1365, endPoint y: 287, distance: 150.4
click at [1363, 290] on div "Name En: Beef Kala Vuna Fry Name Ar: لحم بقر كالا فونا مقلي Description En: Des…" at bounding box center [1072, 367] width 887 height 192
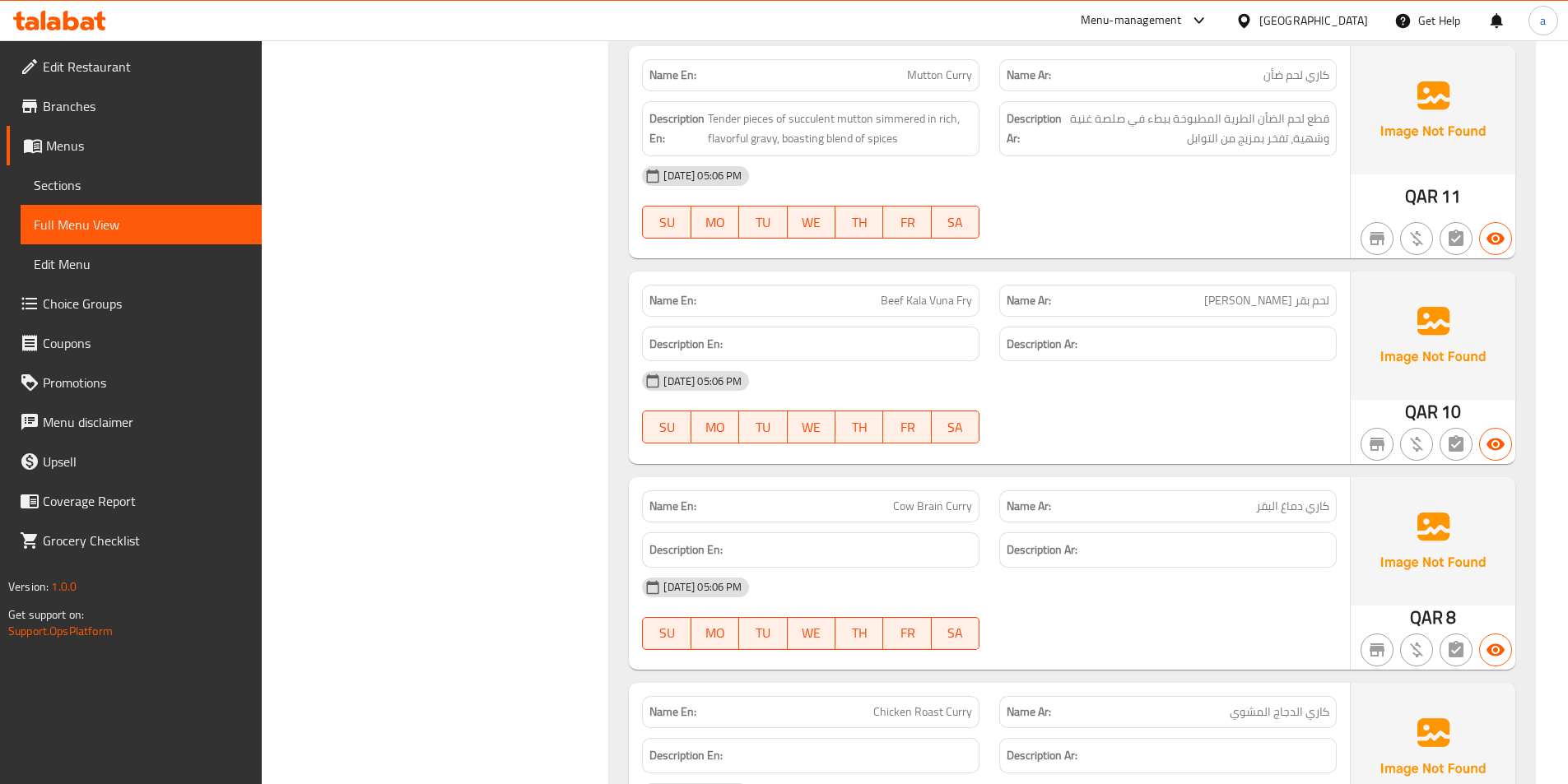
click at [875, 286] on div "Name En: Beef Kala Vuna Fry" at bounding box center [811, 301] width 338 height 32
drag, startPoint x: 878, startPoint y: 295, endPoint x: 1061, endPoint y: 307, distance: 183.4
click at [1009, 295] on div "Name En: Beef Kala Vuna Fry Name Ar: لحم بقر [PERSON_NAME]" at bounding box center [989, 301] width 715 height 52
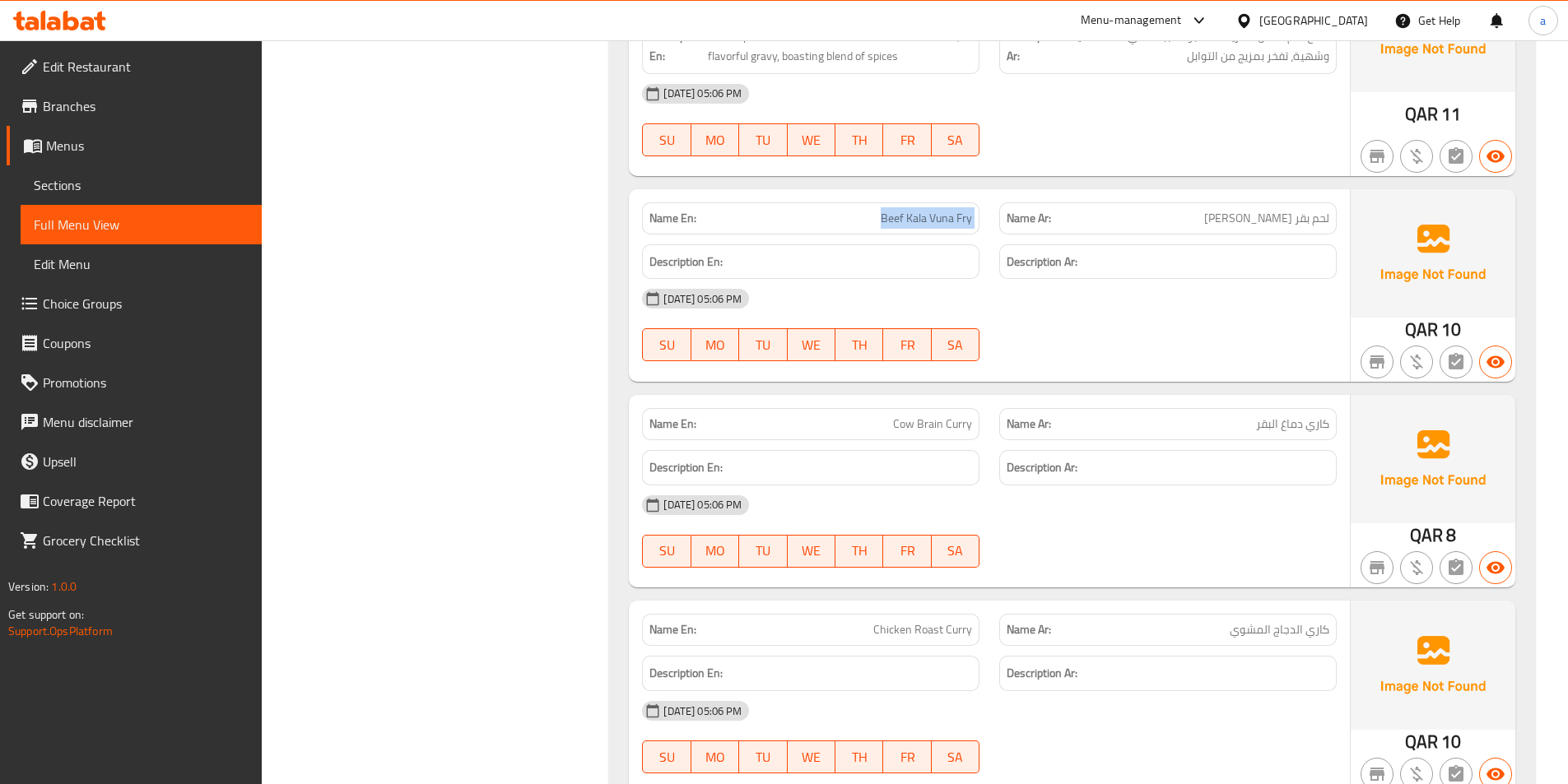
scroll to position [7613, 0]
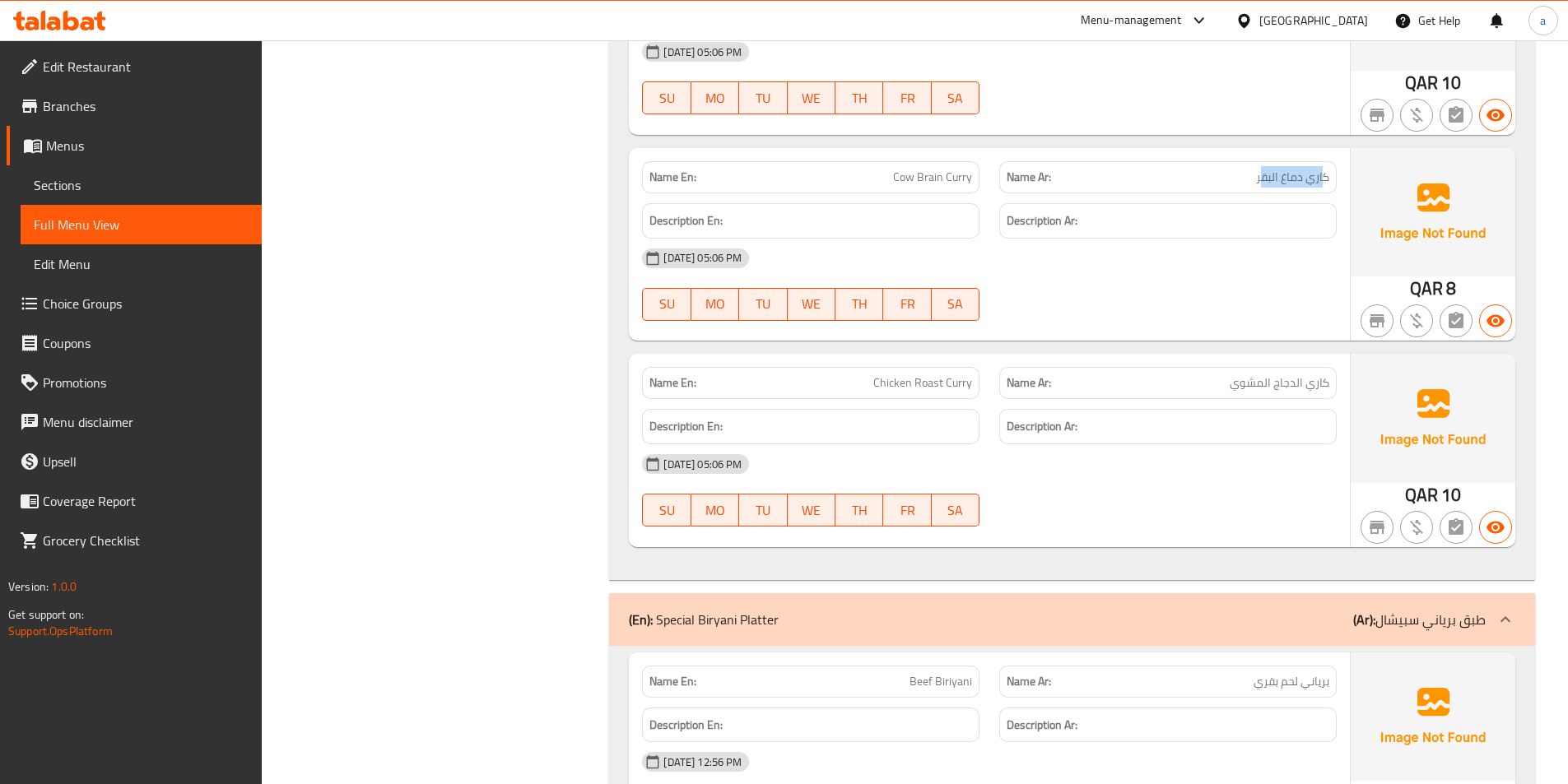
drag, startPoint x: 1259, startPoint y: 178, endPoint x: 1322, endPoint y: 182, distance: 63.1
click at [1322, 182] on span "كاري دماغ البقر" at bounding box center [1293, 177] width 73 height 18
drag, startPoint x: 884, startPoint y: 179, endPoint x: 956, endPoint y: 177, distance: 72.0
click at [953, 178] on p "Name En: Cow Brain Curry" at bounding box center [810, 177] width 323 height 18
click at [1293, 177] on span "كاري دماغ البقر" at bounding box center [1293, 177] width 73 height 18
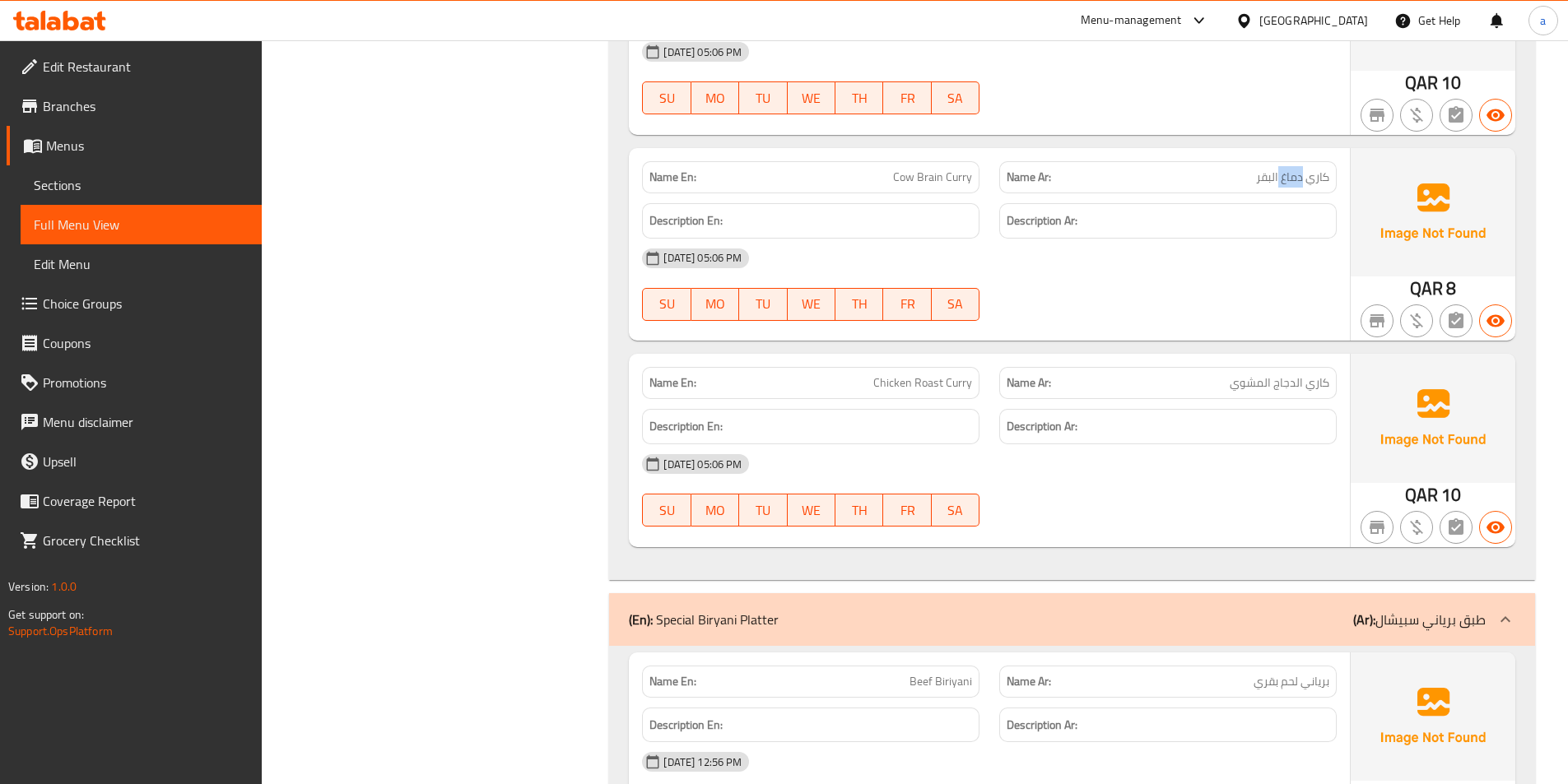
click at [1293, 177] on span "كاري دماغ البقر" at bounding box center [1293, 177] width 73 height 18
drag, startPoint x: 879, startPoint y: 163, endPoint x: 955, endPoint y: 179, distance: 77.7
click at [981, 181] on div "Name En: Cow Brain Curry" at bounding box center [810, 177] width 357 height 52
copy span "Cow Brain Curry"
click at [131, 180] on span "Sections" at bounding box center [141, 186] width 215 height 20
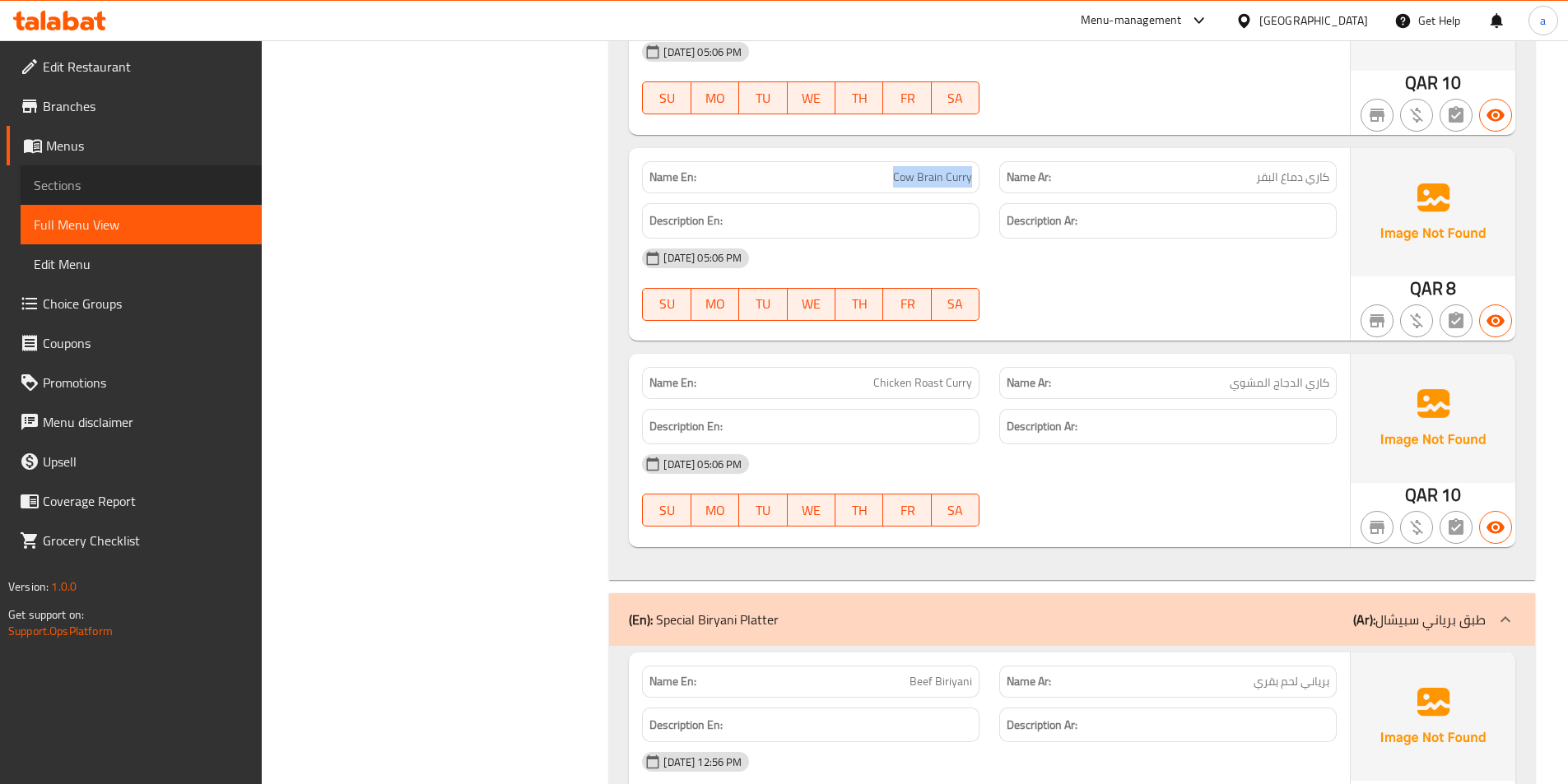
scroll to position [230, 0]
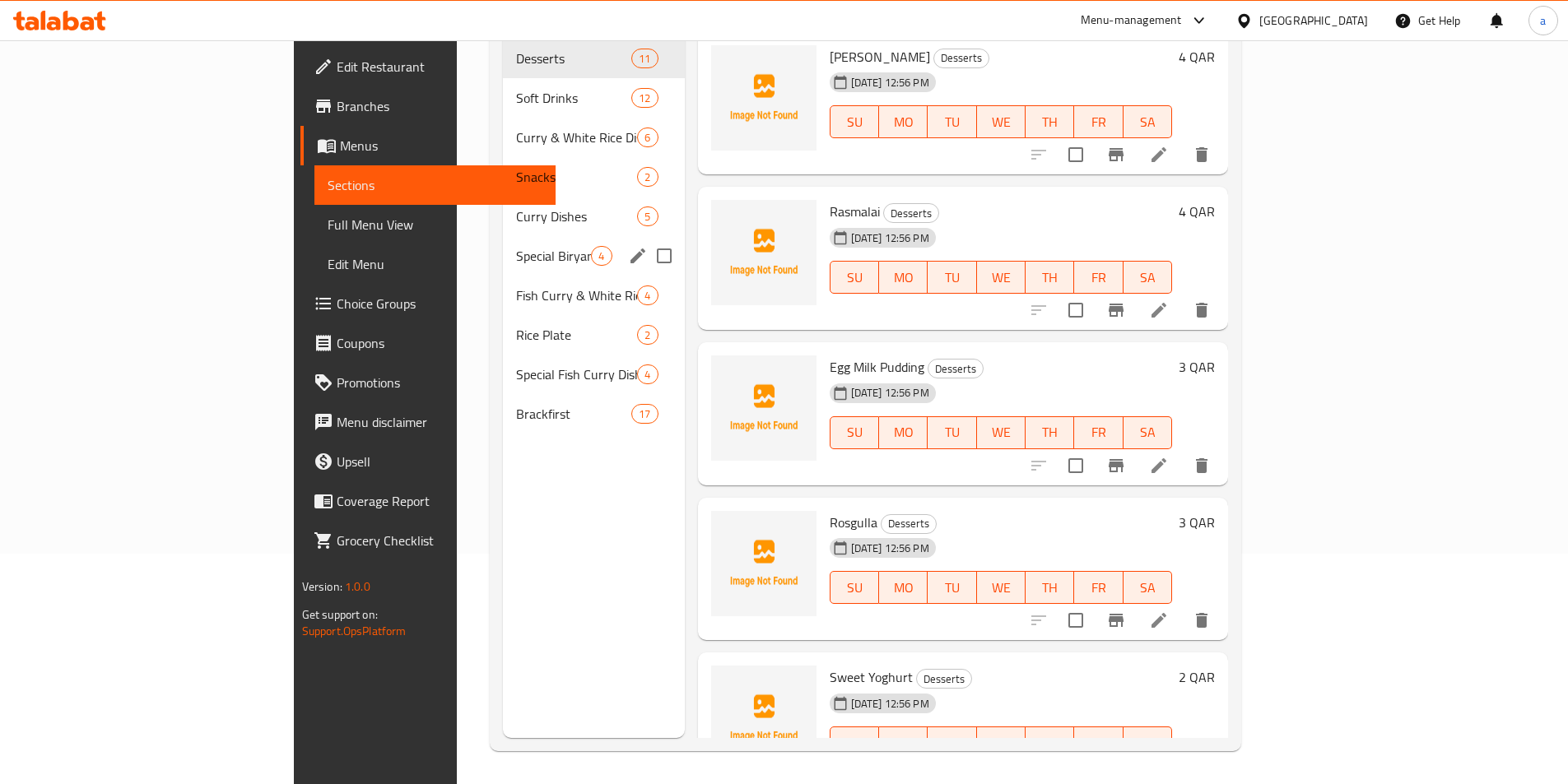
click at [503, 248] on div "Special Biryani Platter 4" at bounding box center [594, 255] width 181 height 39
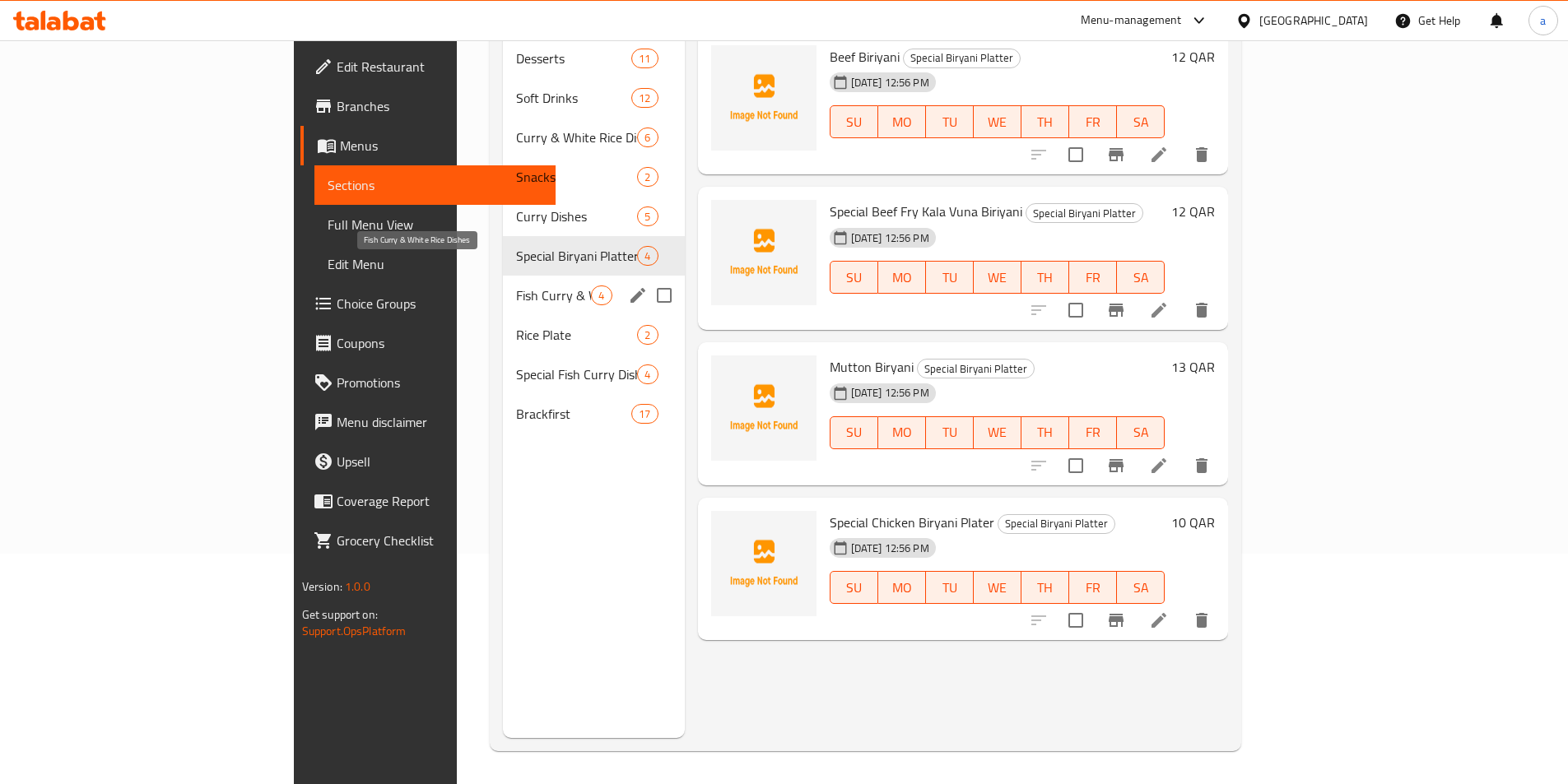
click at [517, 285] on span "Fish Curry & White Rice Dishes" at bounding box center [553, 295] width 75 height 20
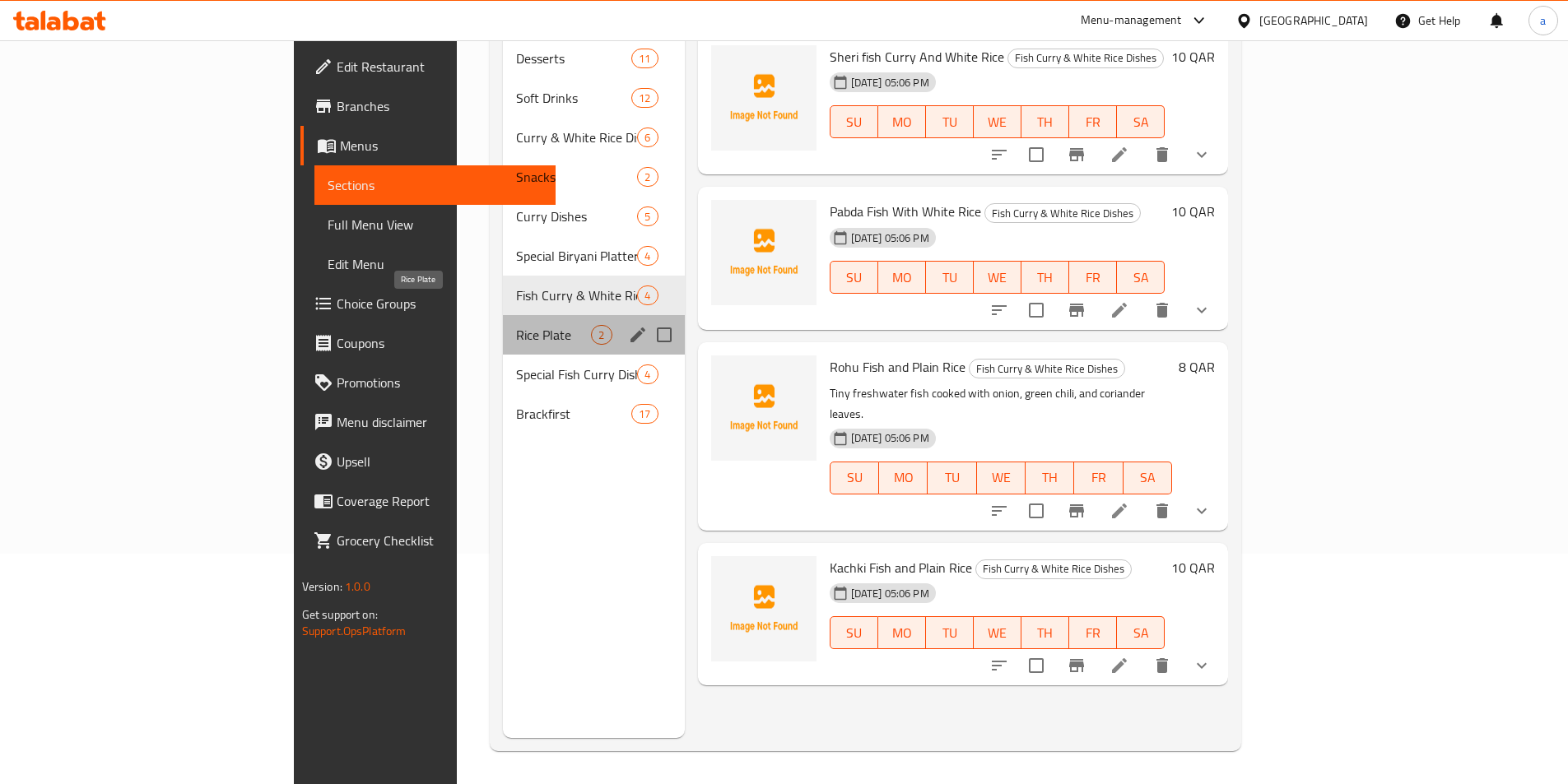
click at [517, 325] on span "Rice Plate" at bounding box center [553, 335] width 75 height 20
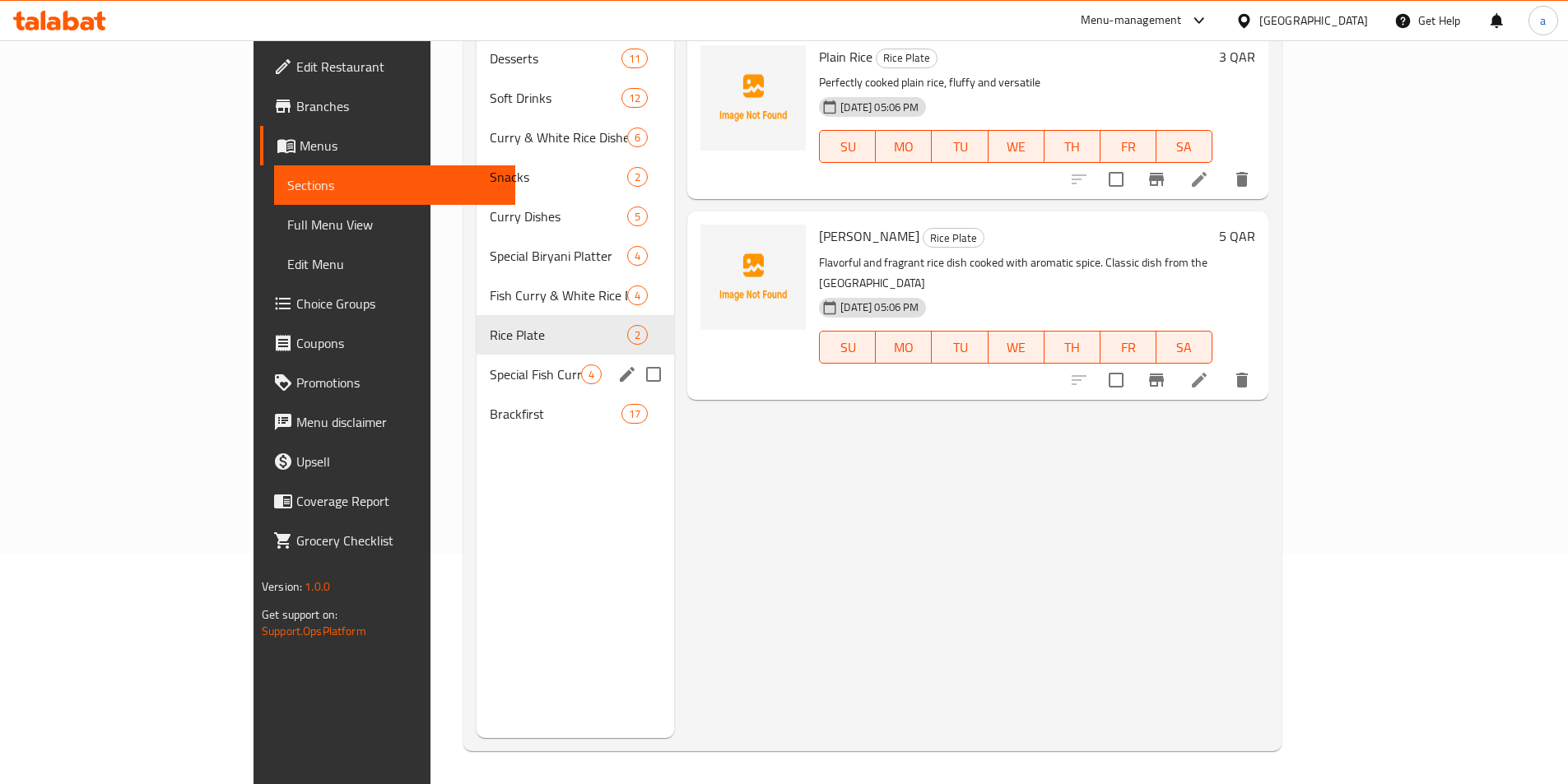
click at [481, 354] on div "Special Fish Curry Dishes 4" at bounding box center [576, 374] width 198 height 39
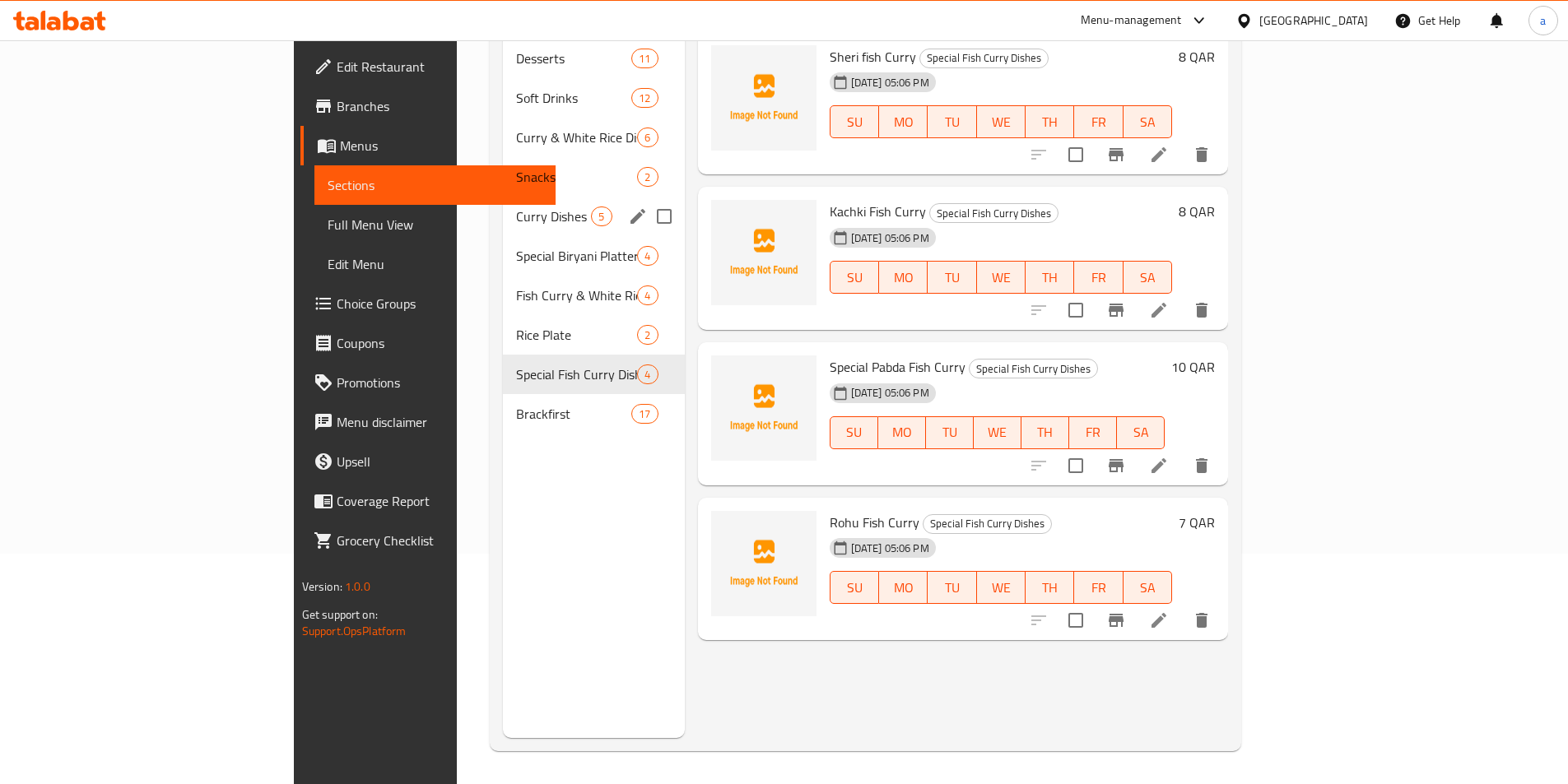
click at [503, 201] on div "Curry Dishes 5" at bounding box center [594, 216] width 181 height 39
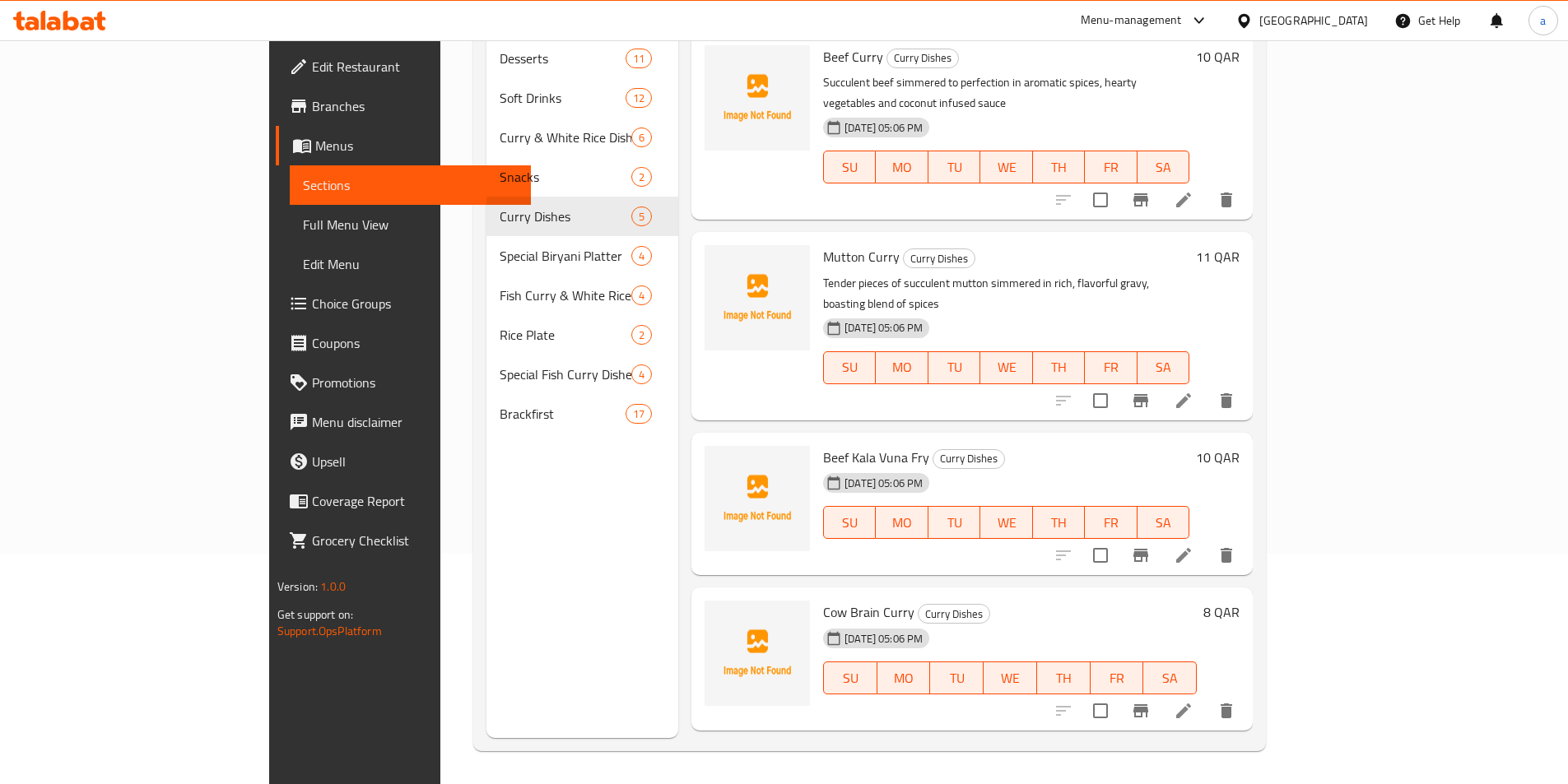
click at [1207, 696] on li at bounding box center [1183, 710] width 46 height 29
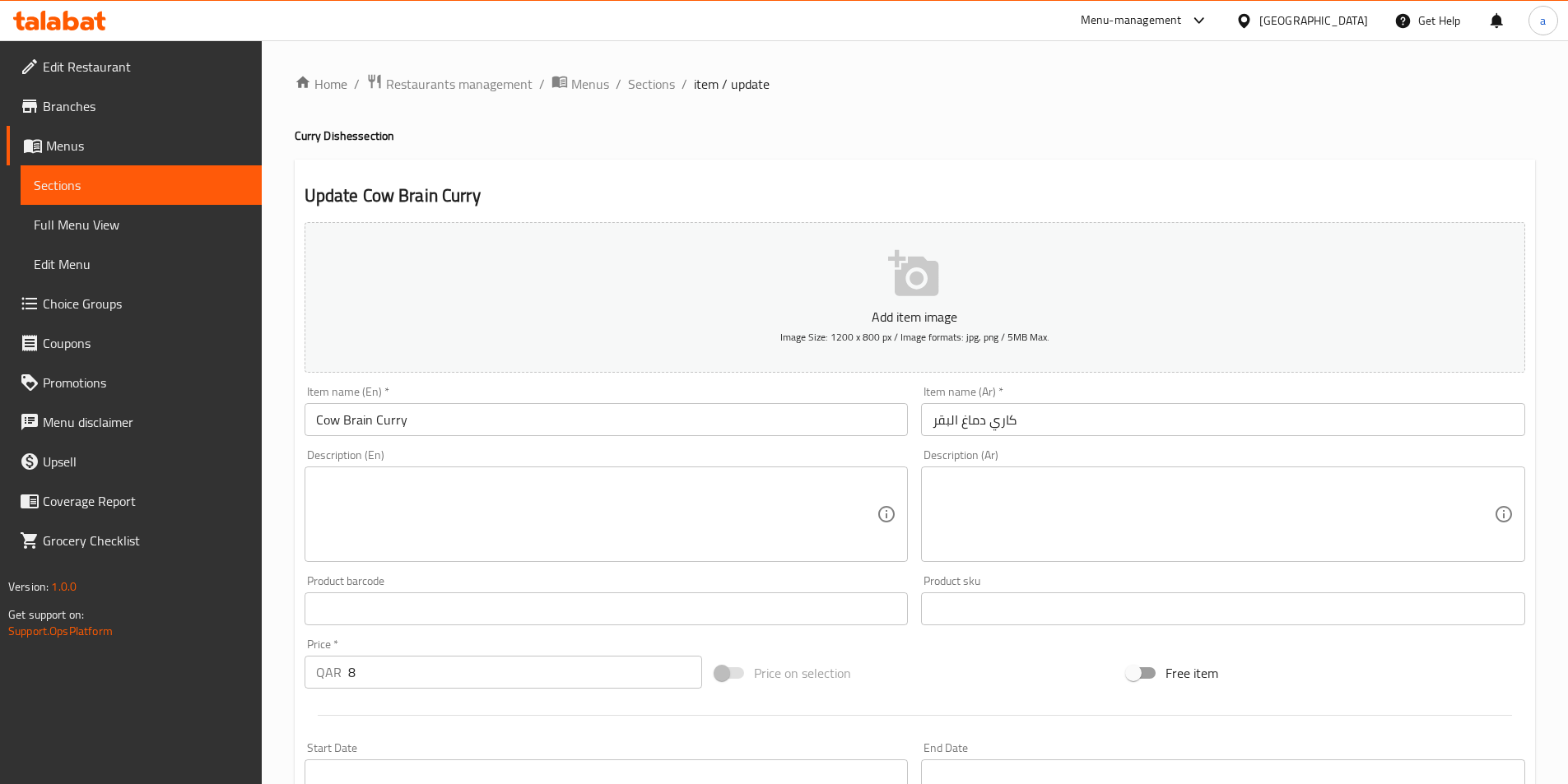
click at [969, 424] on input "كاري دماغ البقر" at bounding box center [1223, 419] width 604 height 33
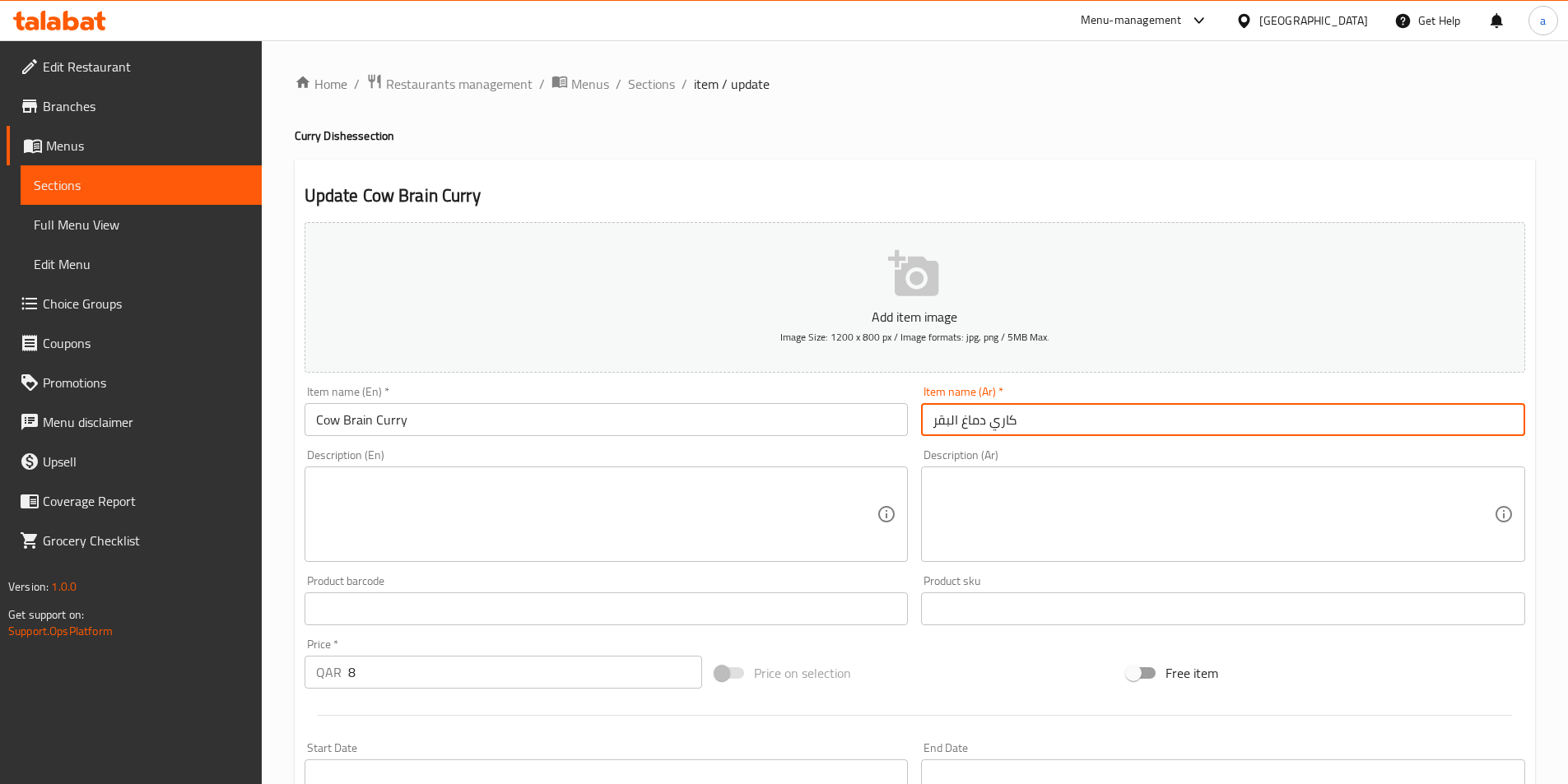
click at [969, 424] on input "كاري دماغ البقر" at bounding box center [1223, 419] width 604 height 33
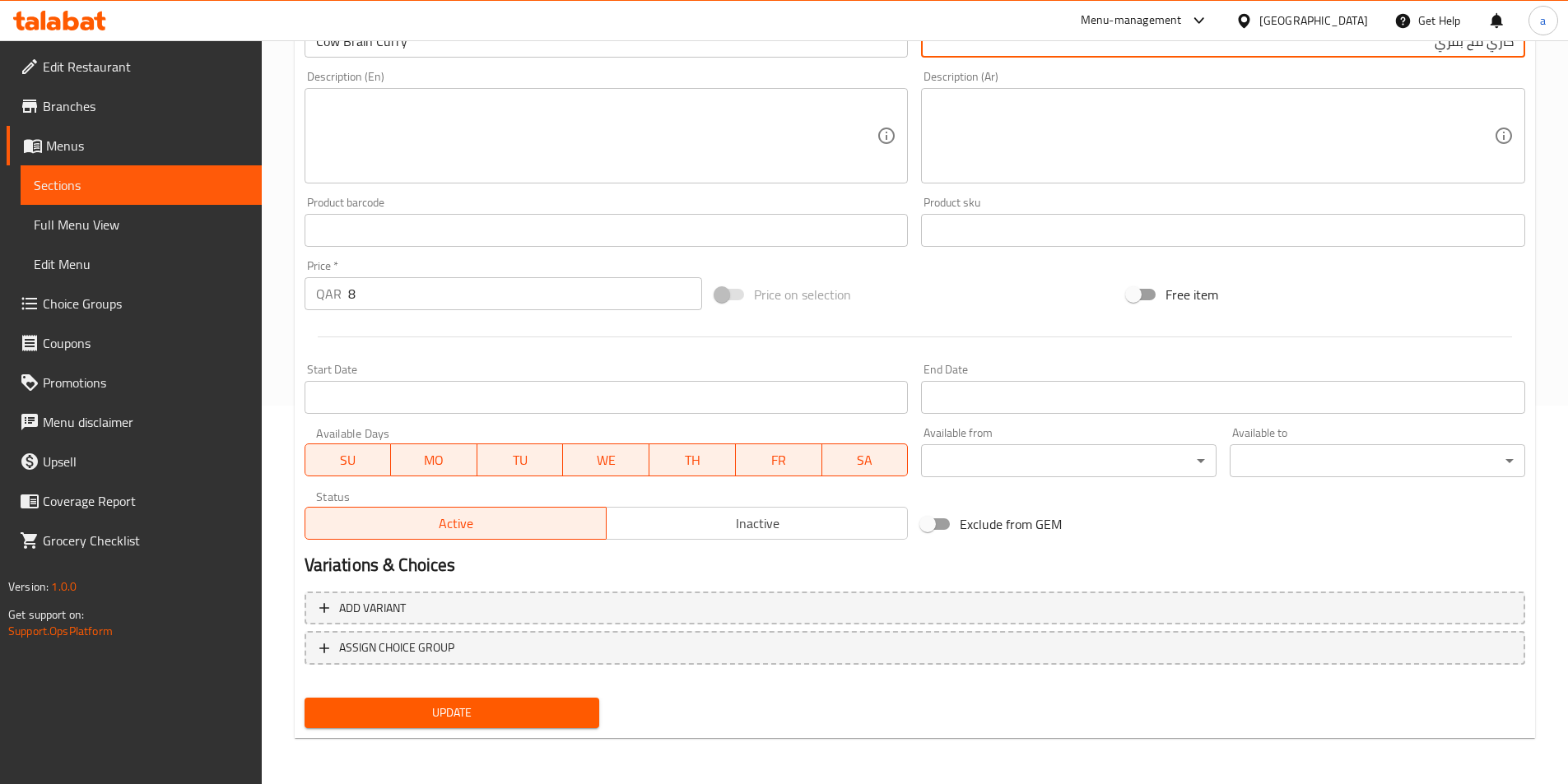
type input "كاري مخ بقري"
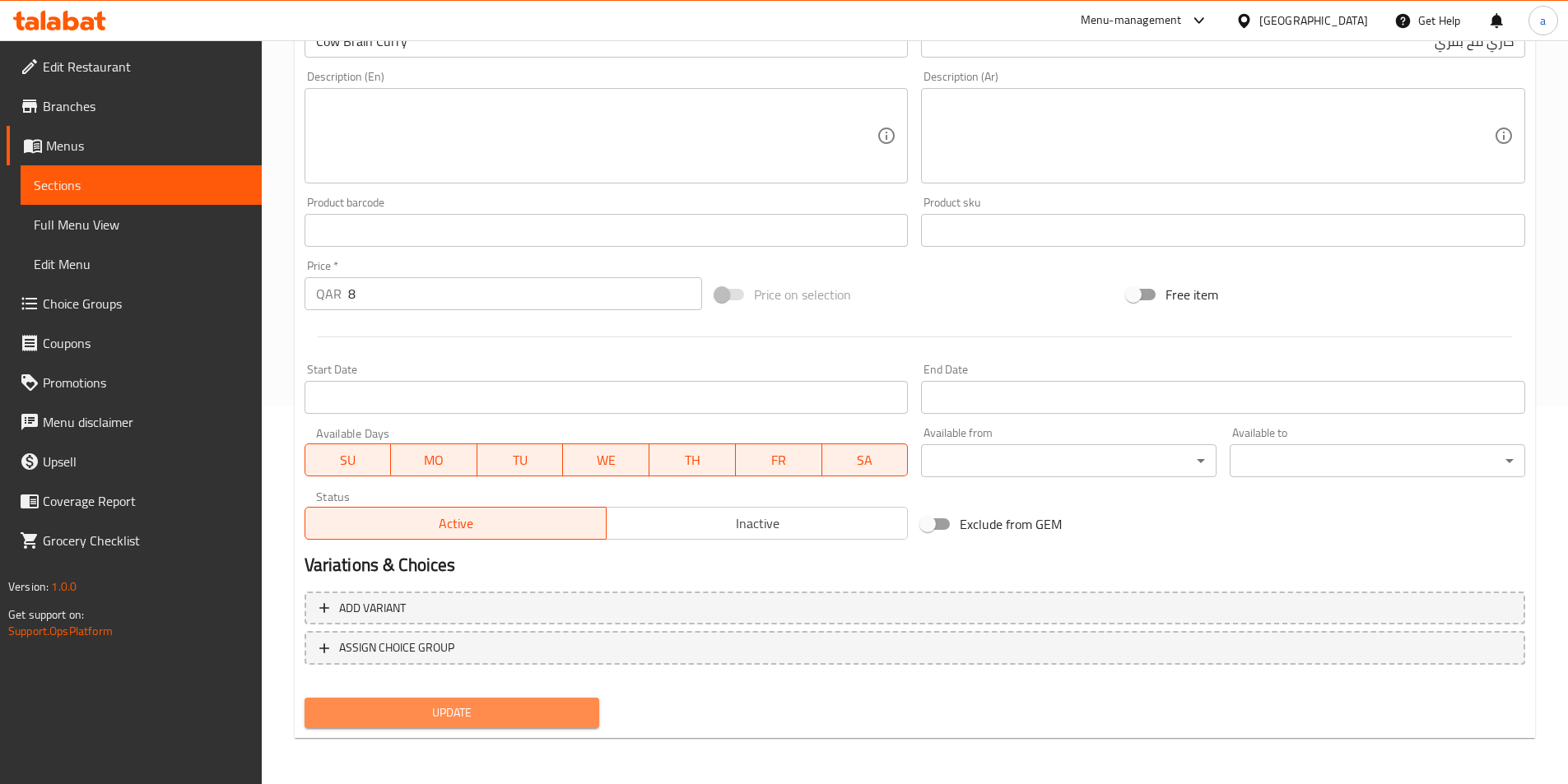
click at [515, 714] on span "Update" at bounding box center [452, 713] width 270 height 21
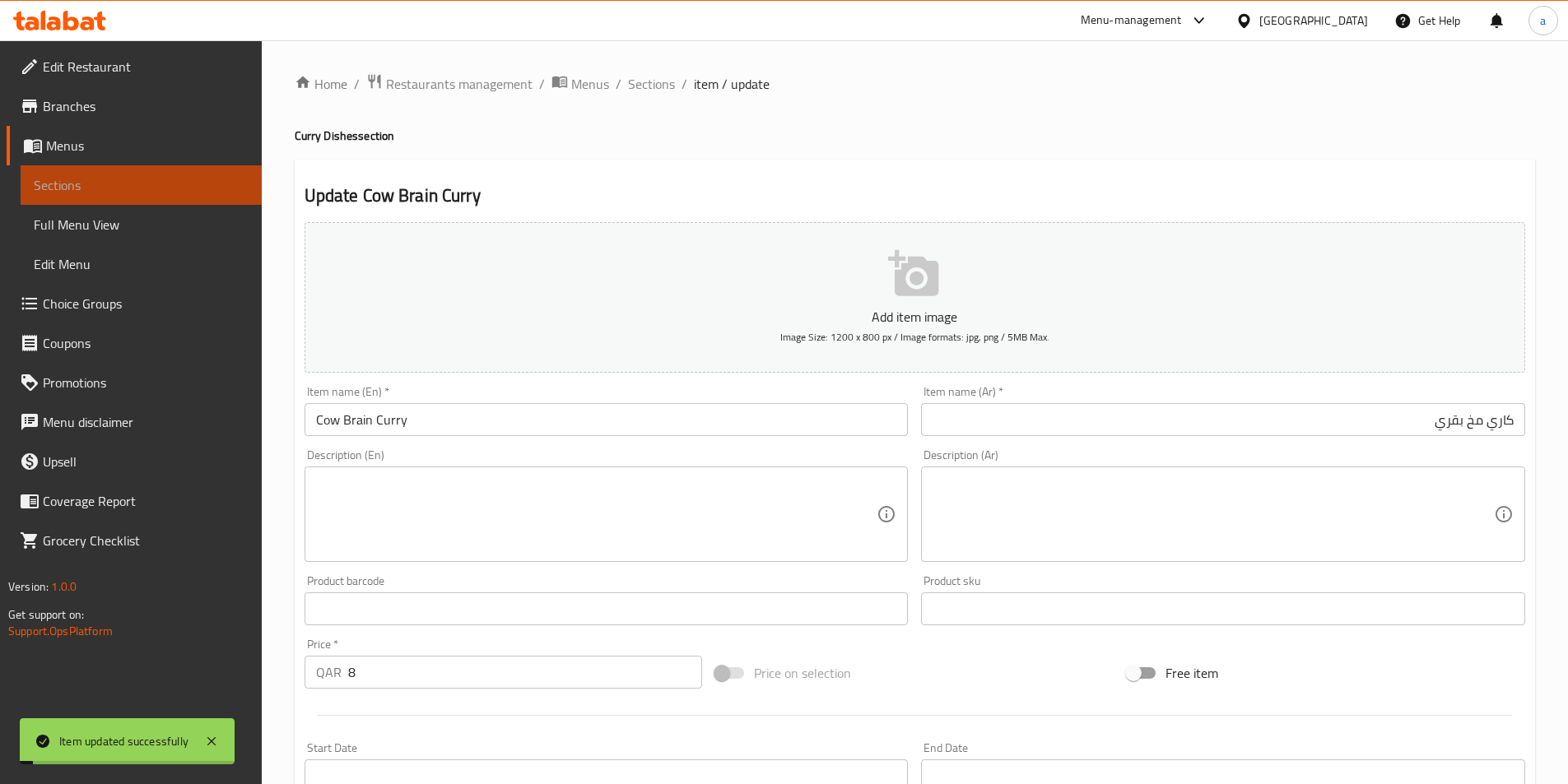
click at [143, 182] on span "Sections" at bounding box center [141, 186] width 215 height 20
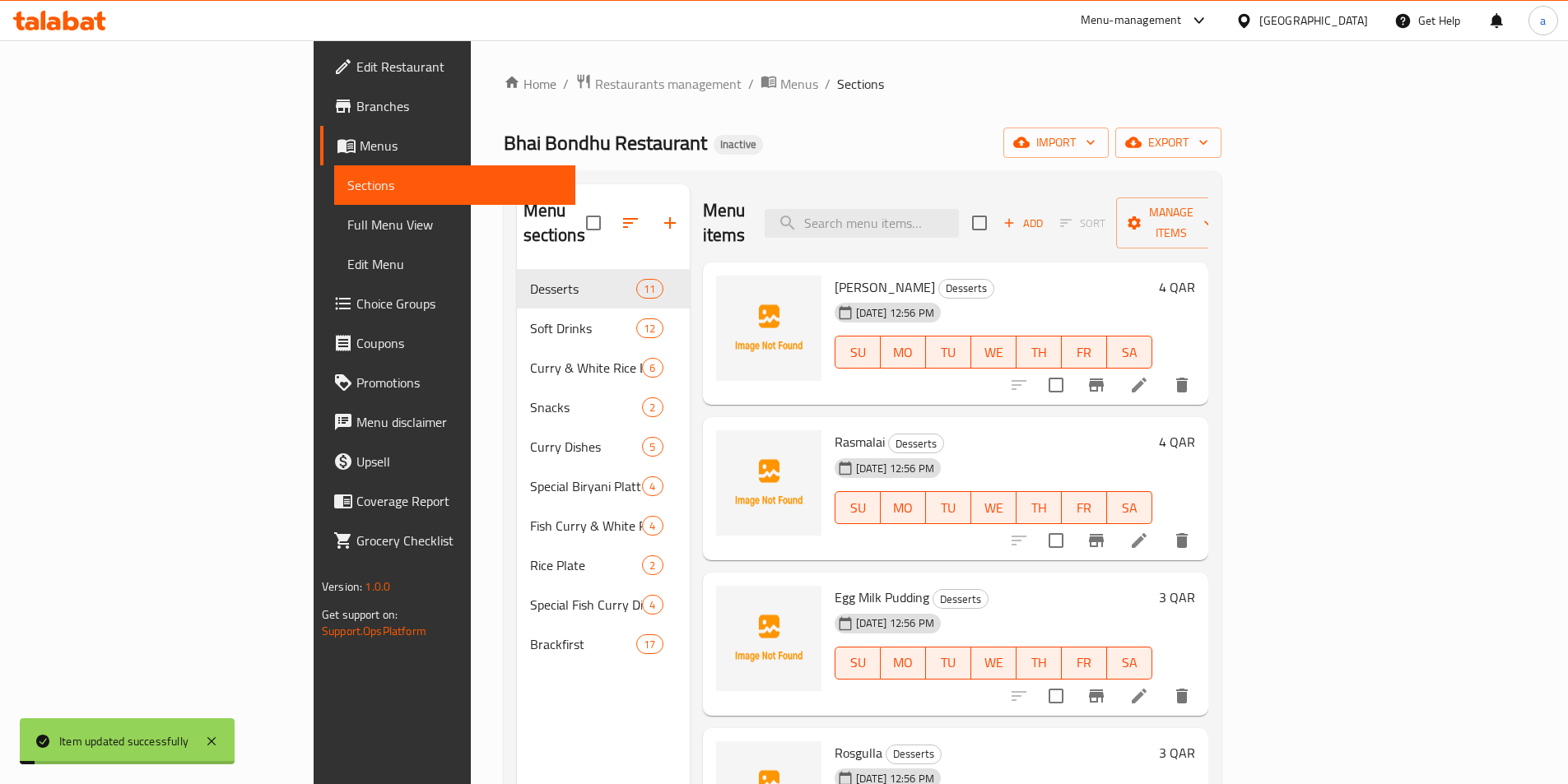
click at [348, 217] on span "Full Menu View" at bounding box center [455, 225] width 215 height 20
click at [334, 196] on link "Sections" at bounding box center [454, 185] width 241 height 39
click at [348, 232] on span "Full Menu View" at bounding box center [455, 225] width 215 height 20
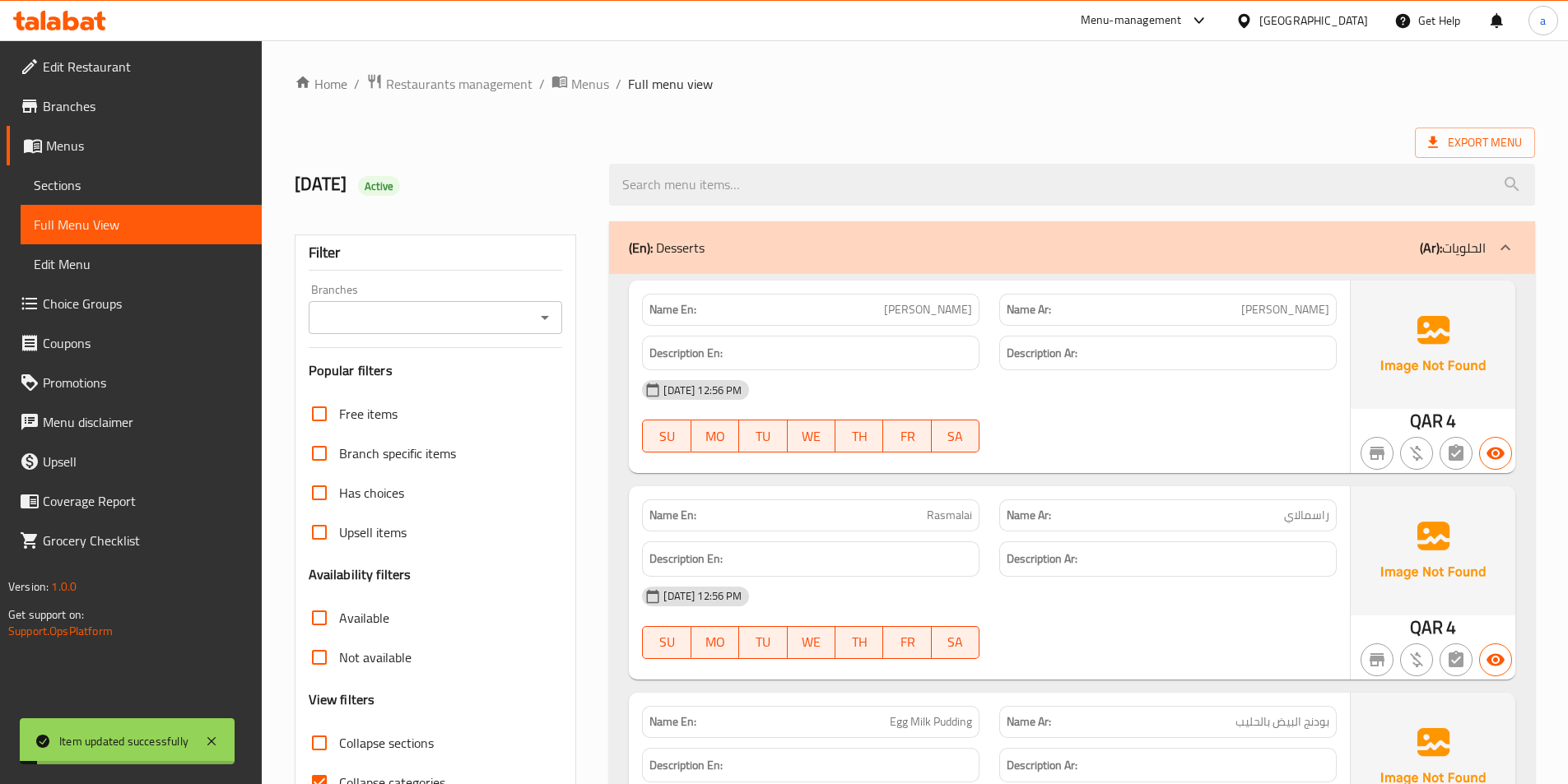
click at [1163, 142] on div "Export Menu" at bounding box center [915, 143] width 1240 height 30
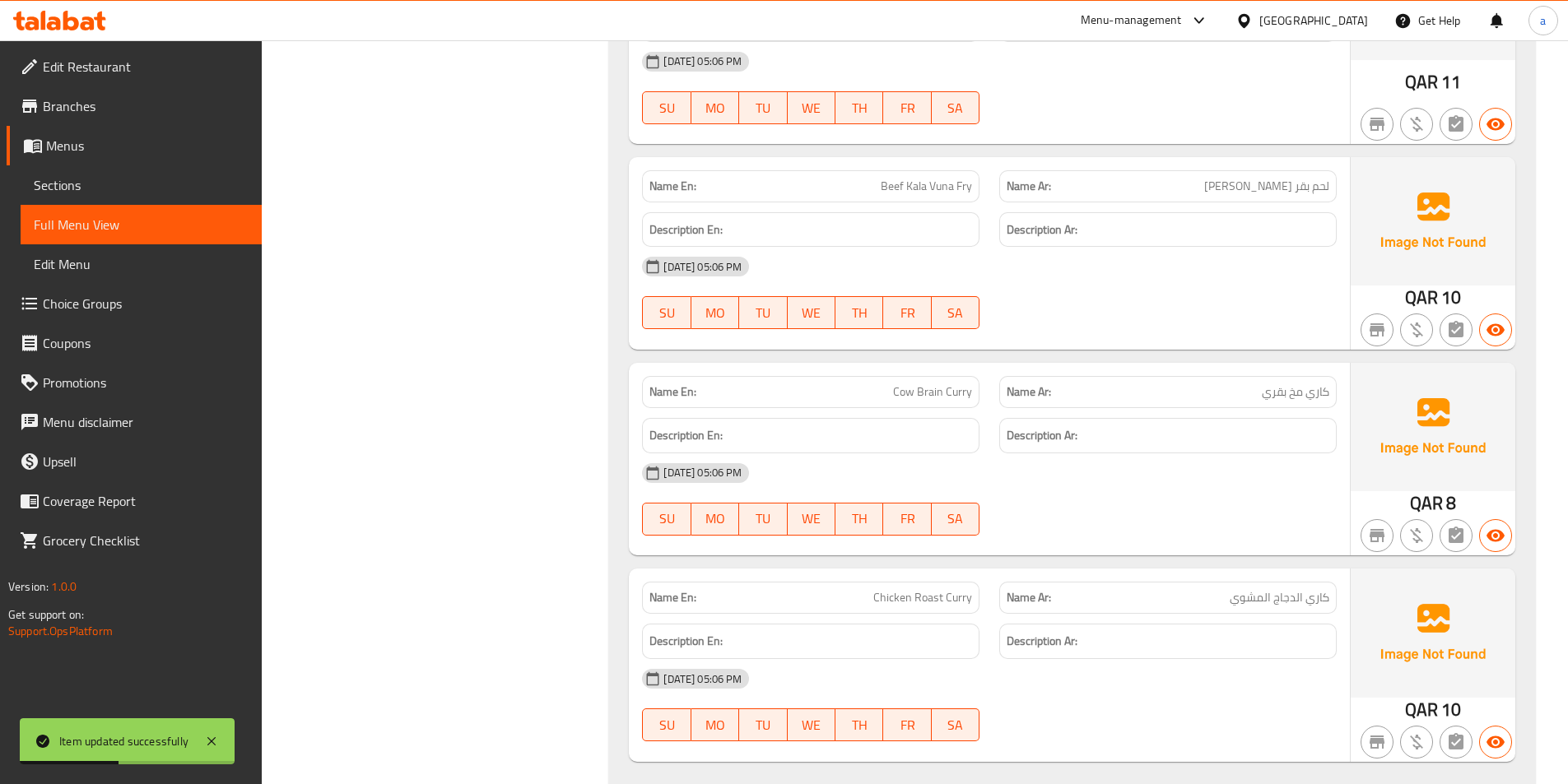
scroll to position [5721, 0]
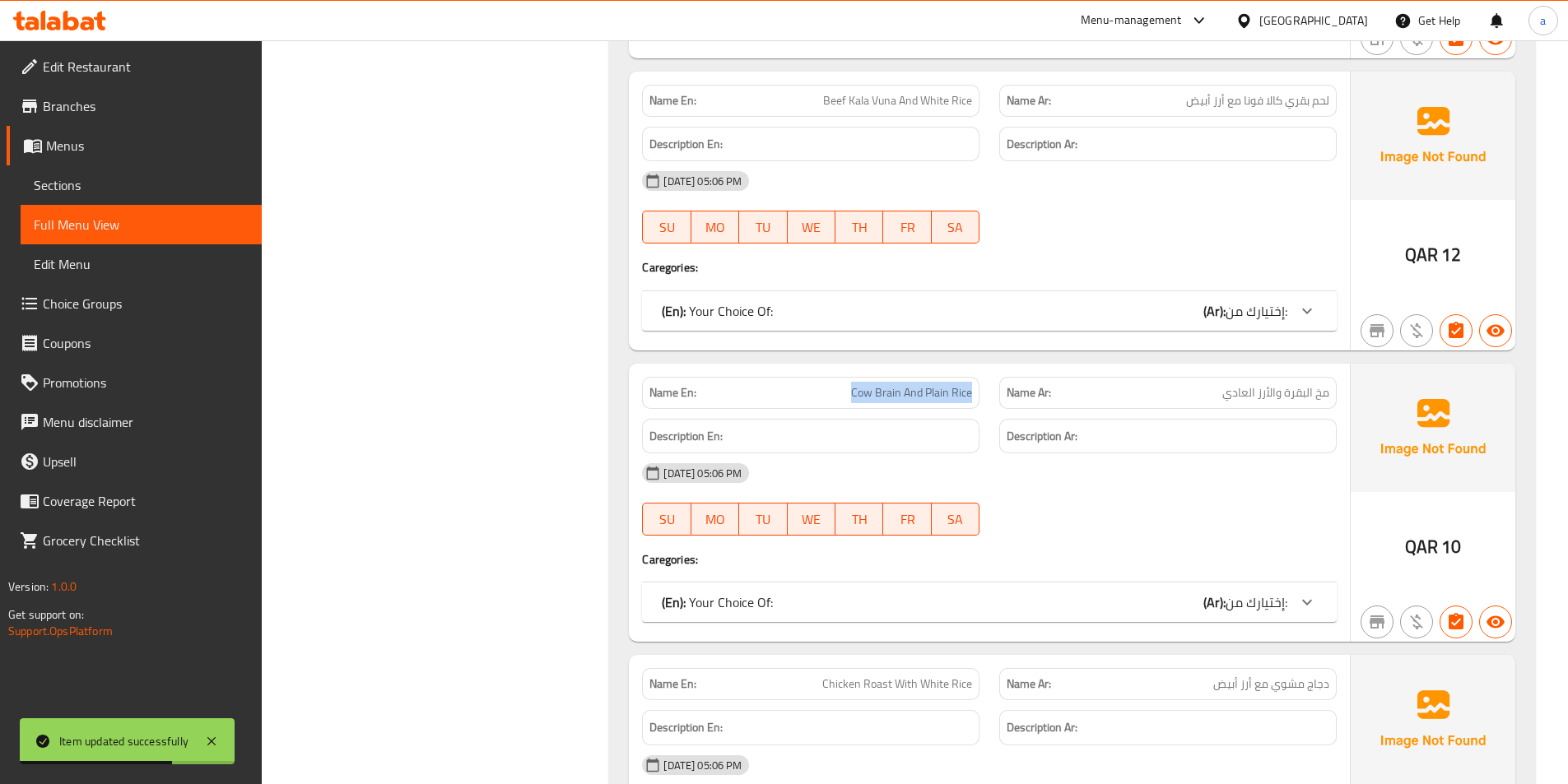
drag, startPoint x: 821, startPoint y: 384, endPoint x: 978, endPoint y: 389, distance: 157.1
click at [975, 387] on div "Name En: Cow Brain And Plain Rice" at bounding box center [811, 393] width 338 height 32
copy span "Cow Brain And Plain Rice"
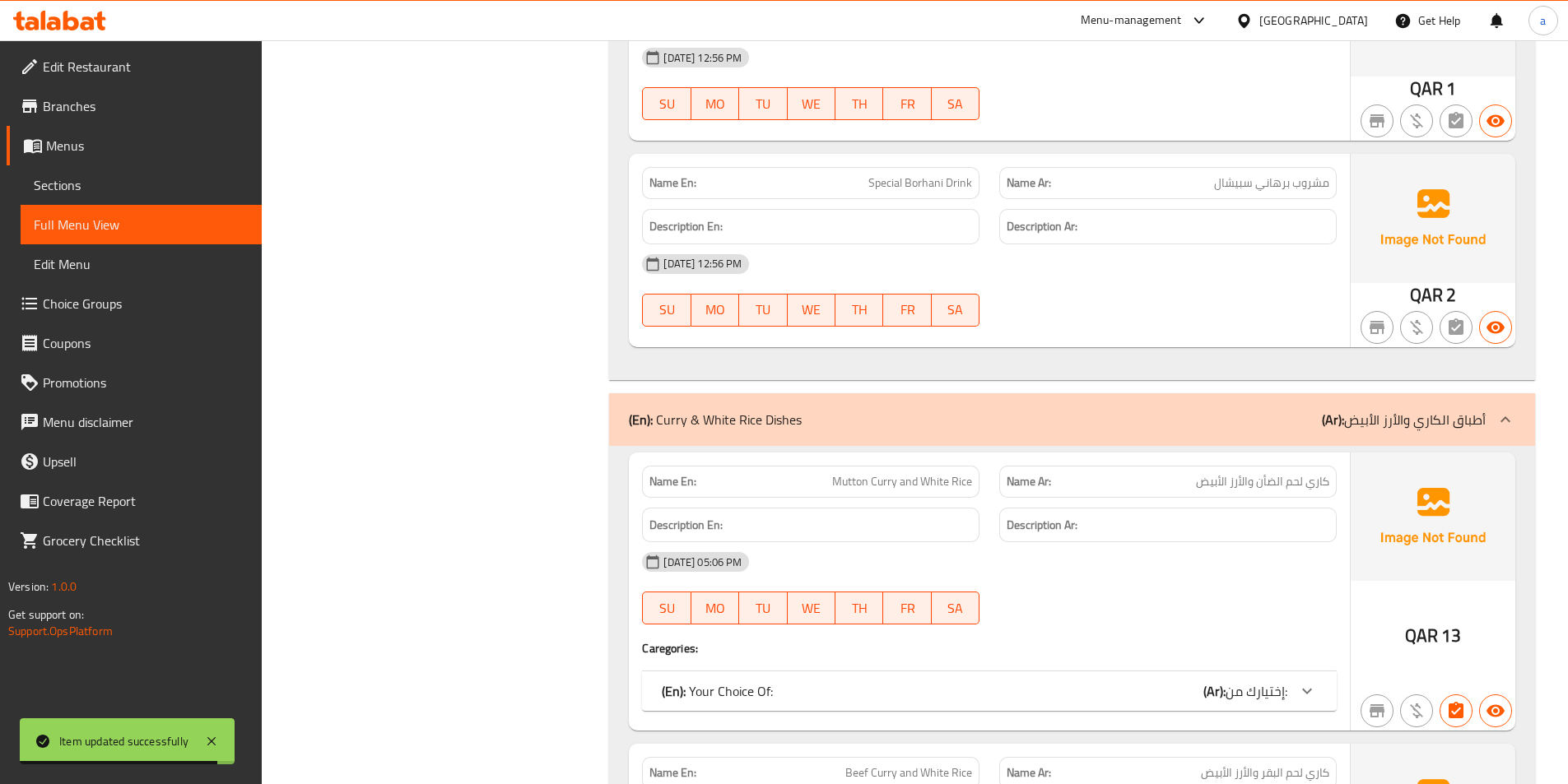
scroll to position [4733, 0]
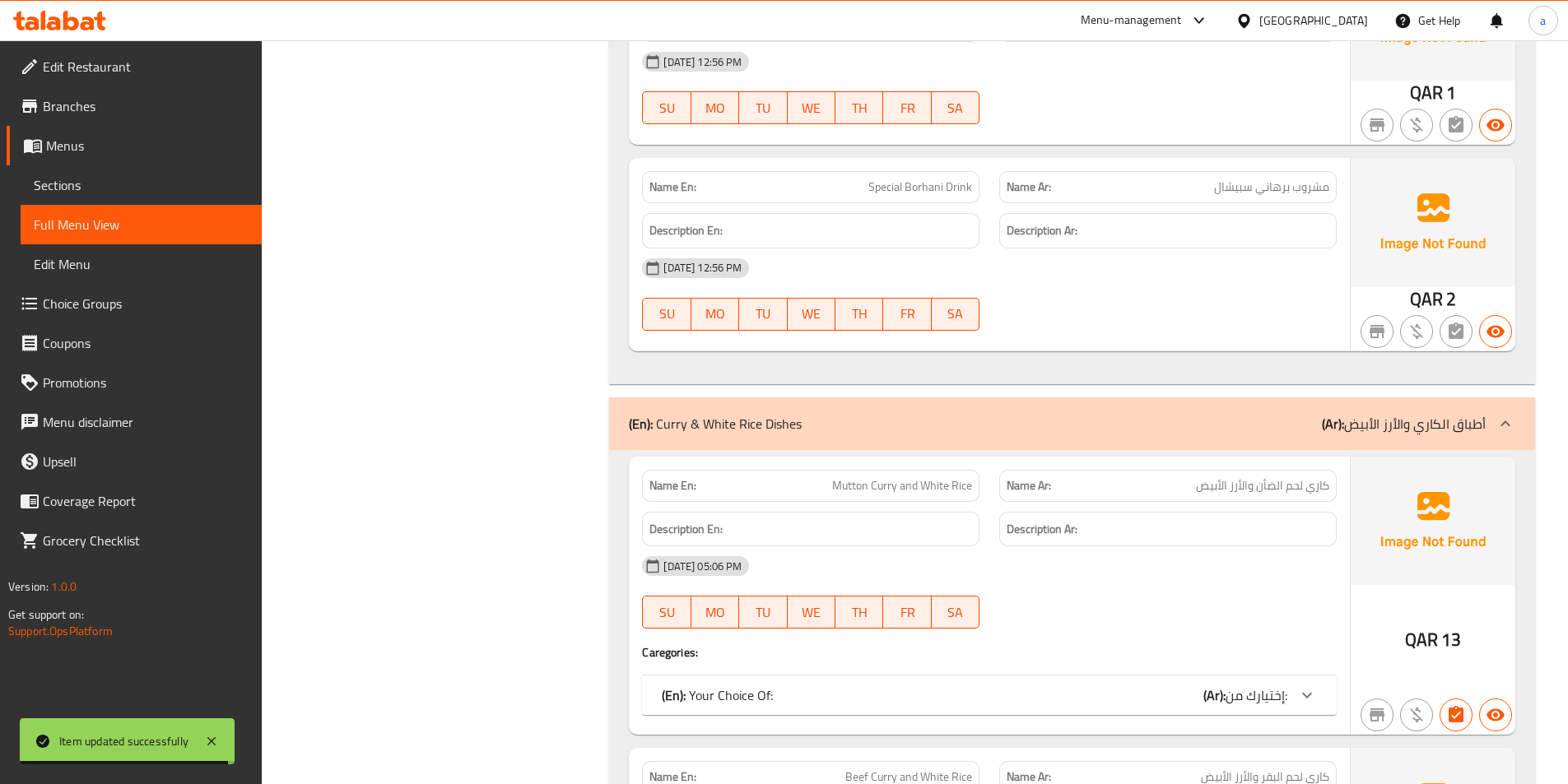
click at [132, 195] on link "Sections" at bounding box center [141, 185] width 241 height 39
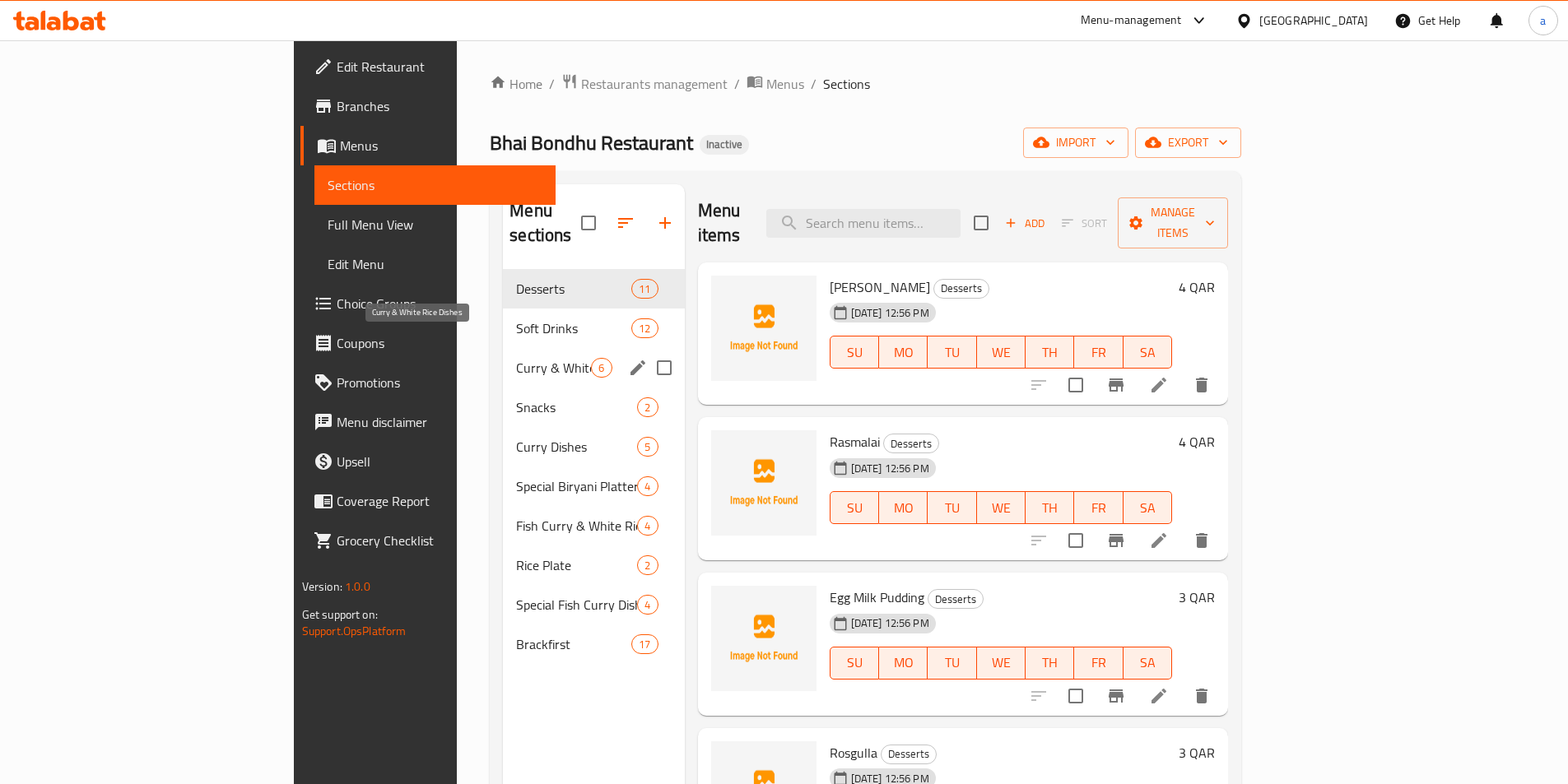
click at [517, 358] on span "Curry & White Rice Dishes" at bounding box center [553, 368] width 75 height 20
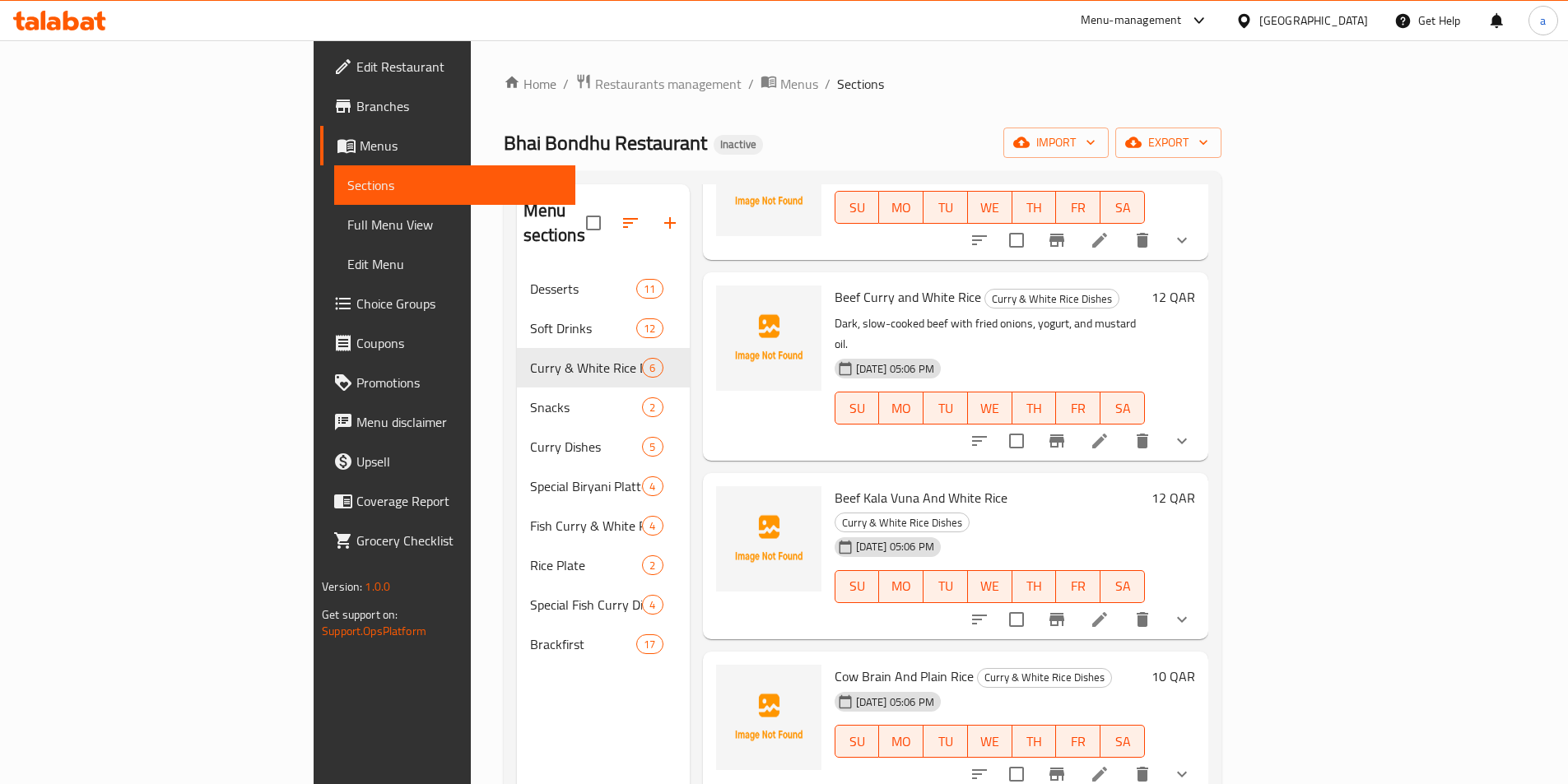
scroll to position [212, 0]
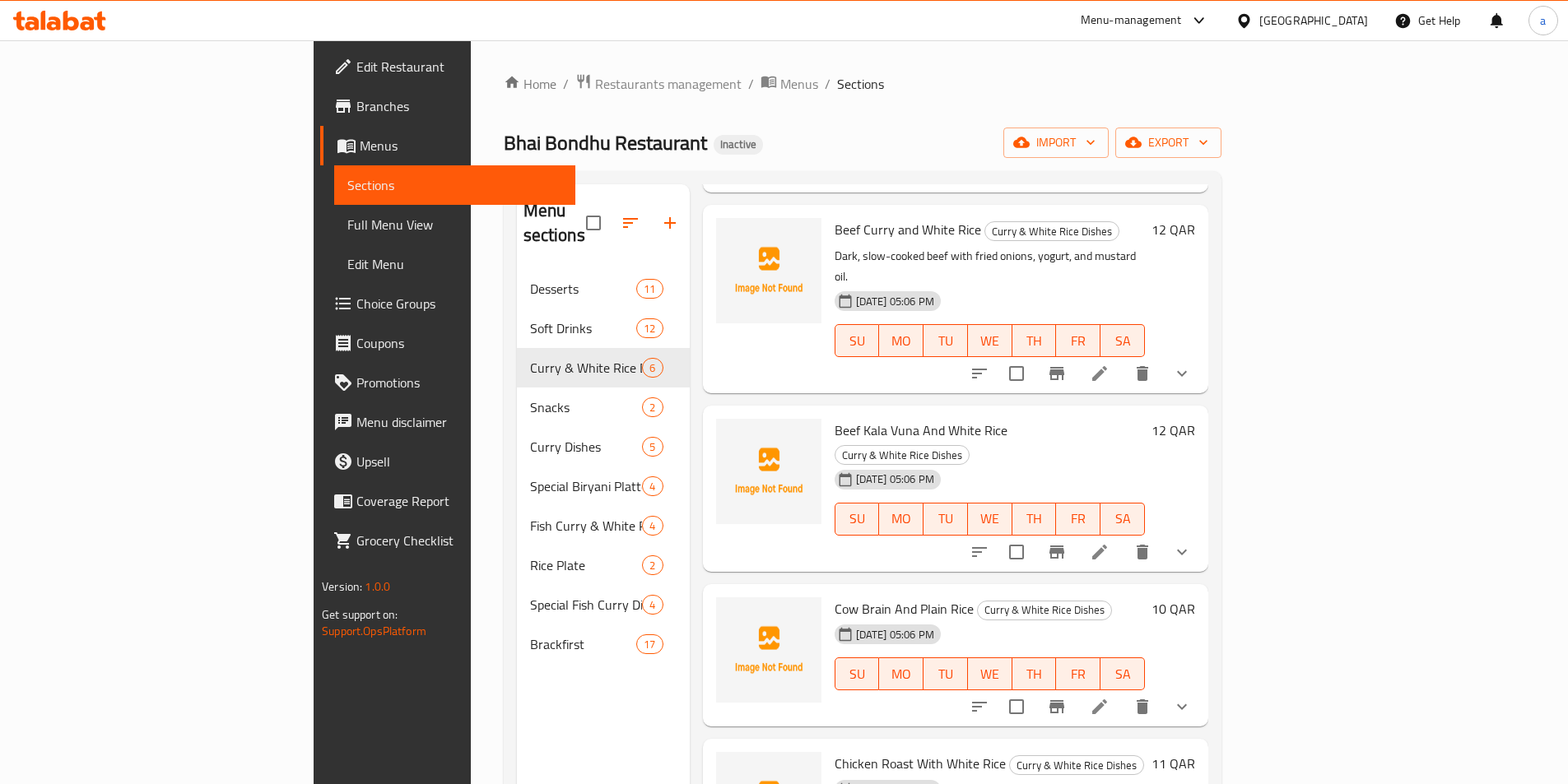
click at [1123, 692] on li at bounding box center [1099, 706] width 46 height 29
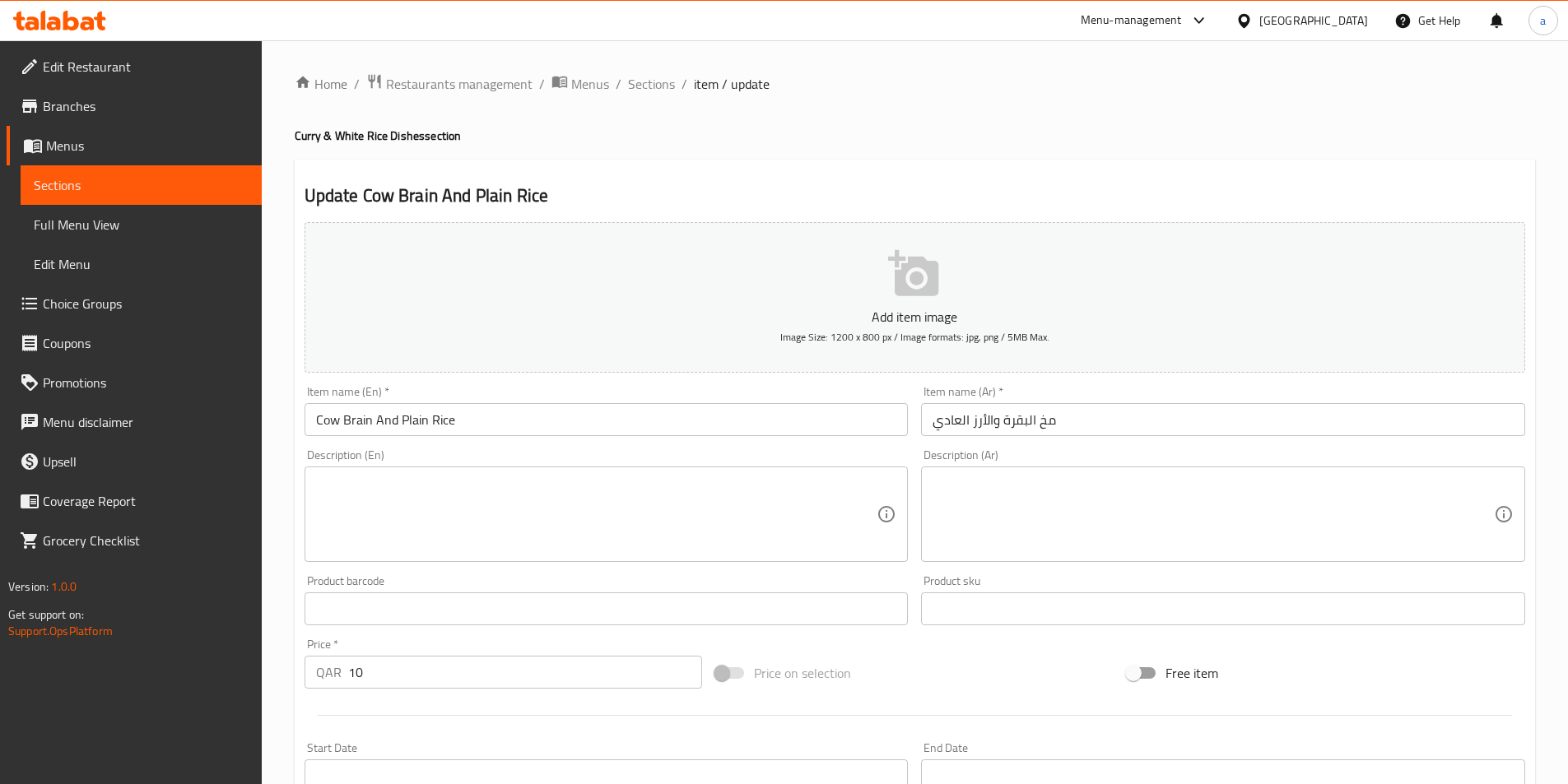
click at [1008, 421] on input "مخ البقرة والأرز العادي" at bounding box center [1223, 419] width 604 height 33
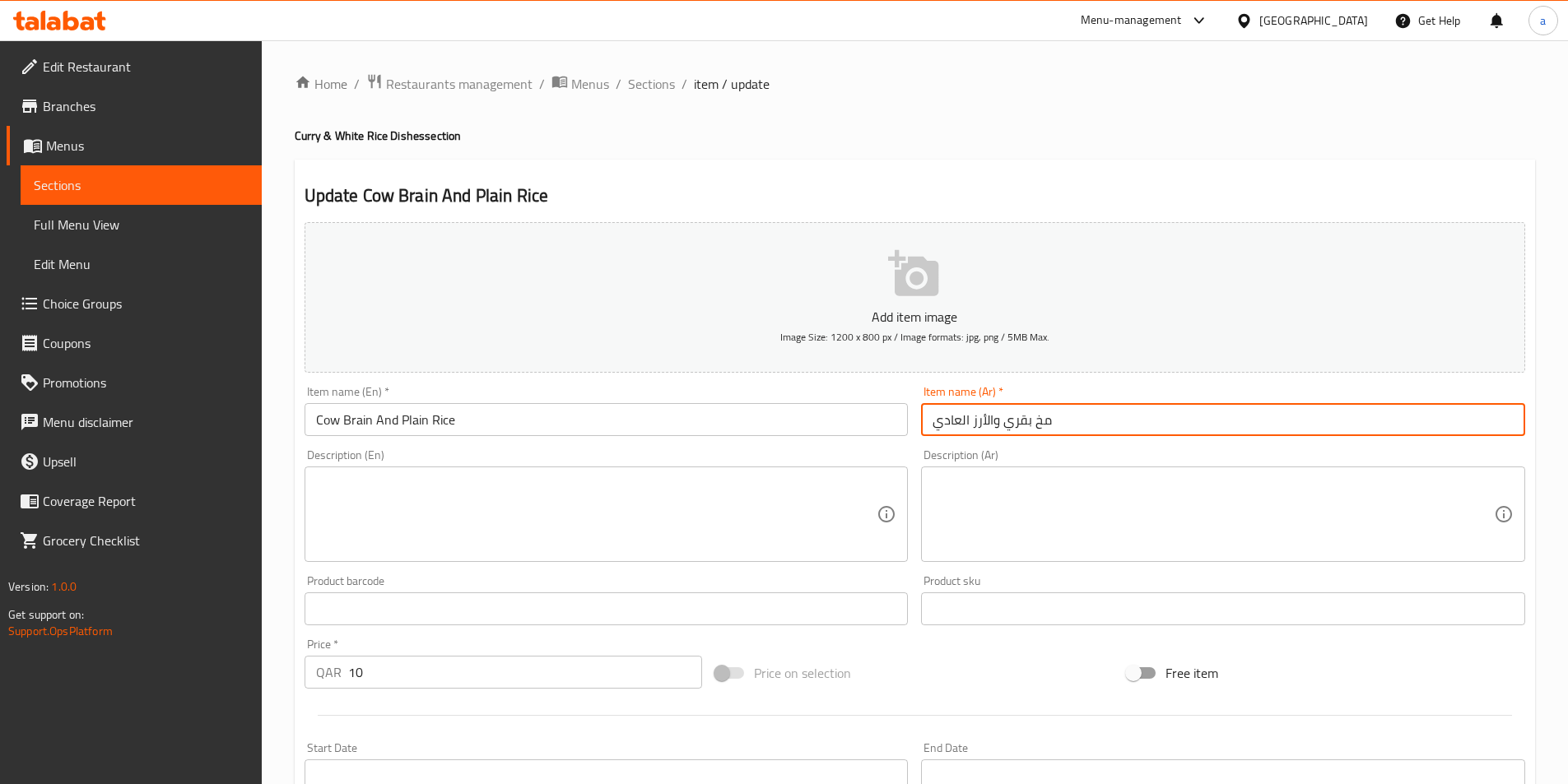
scroll to position [405, 0]
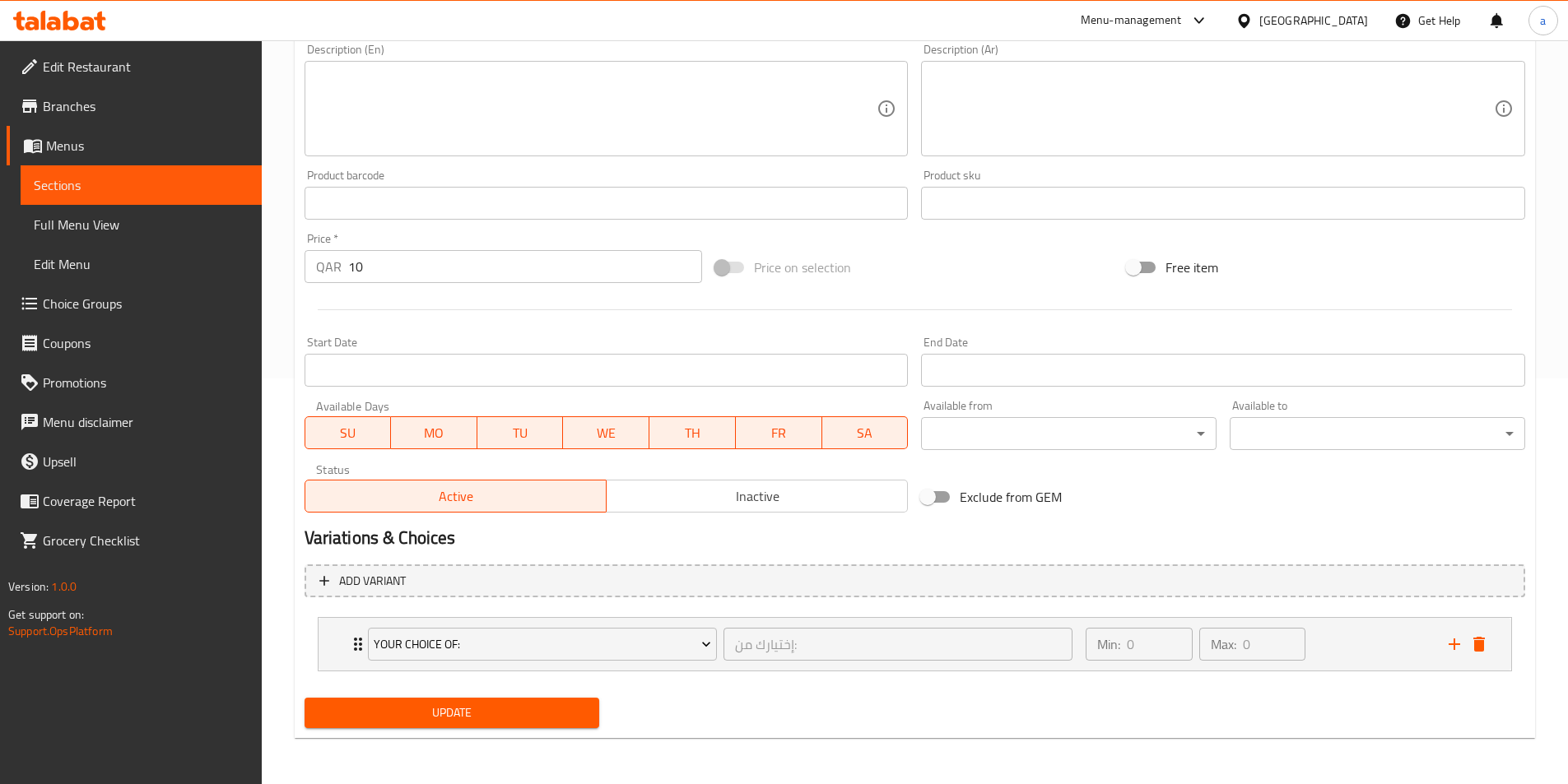
type input "مخ بقري والأرز العادي"
click at [527, 714] on span "Update" at bounding box center [452, 713] width 270 height 21
click at [155, 180] on span "Sections" at bounding box center [141, 186] width 215 height 20
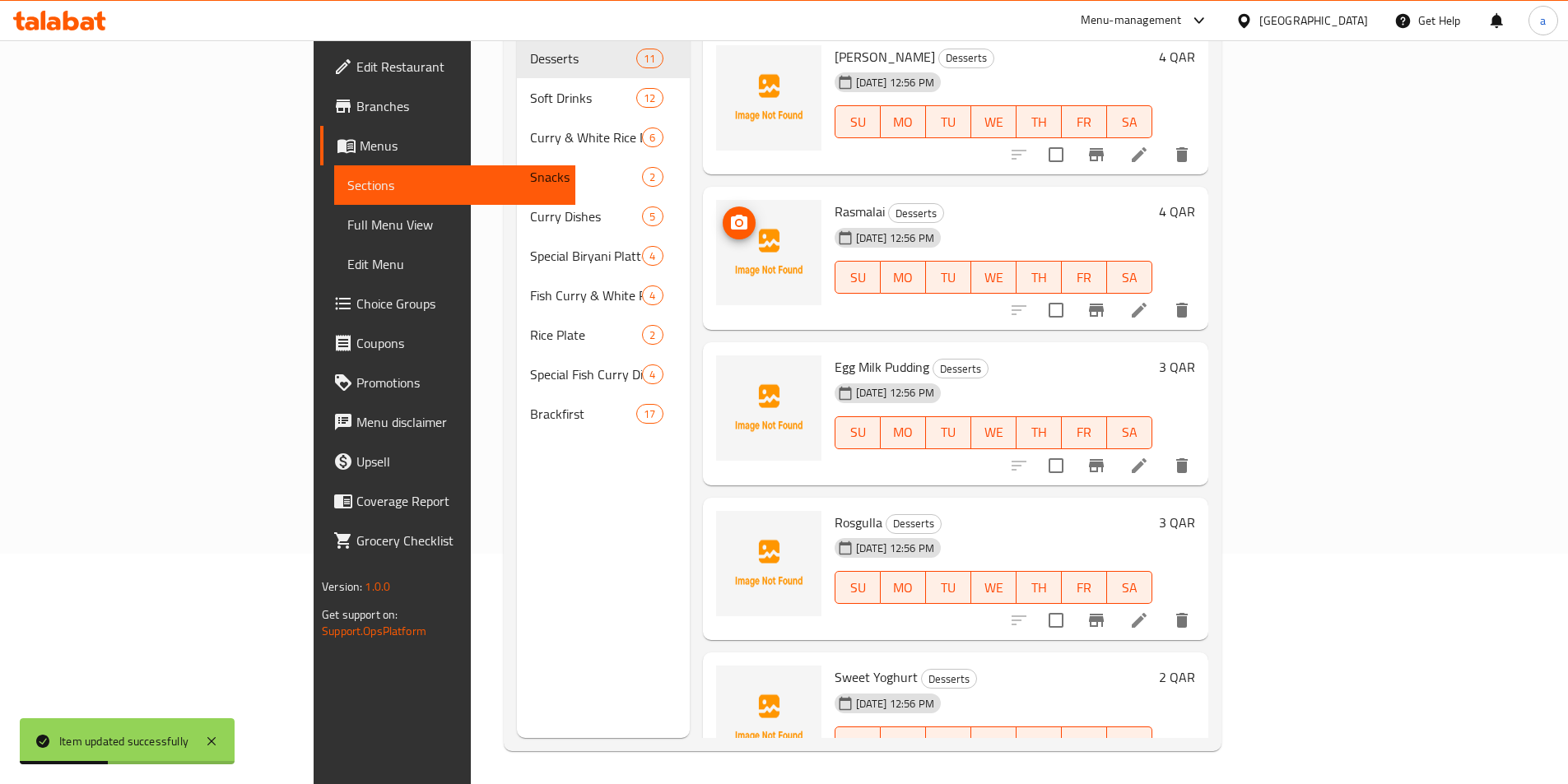
scroll to position [65, 0]
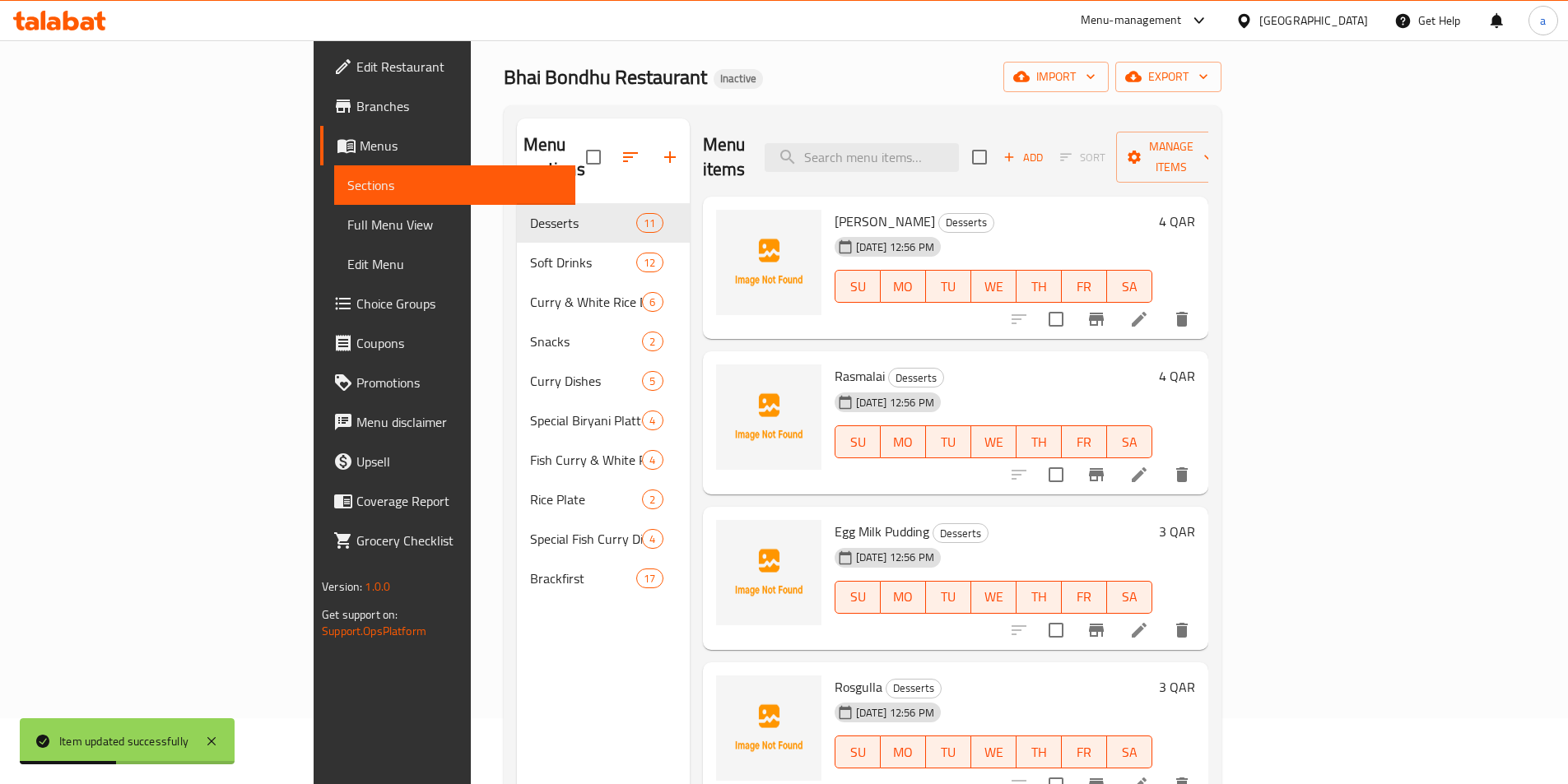
click at [334, 213] on link "Full Menu View" at bounding box center [454, 224] width 241 height 39
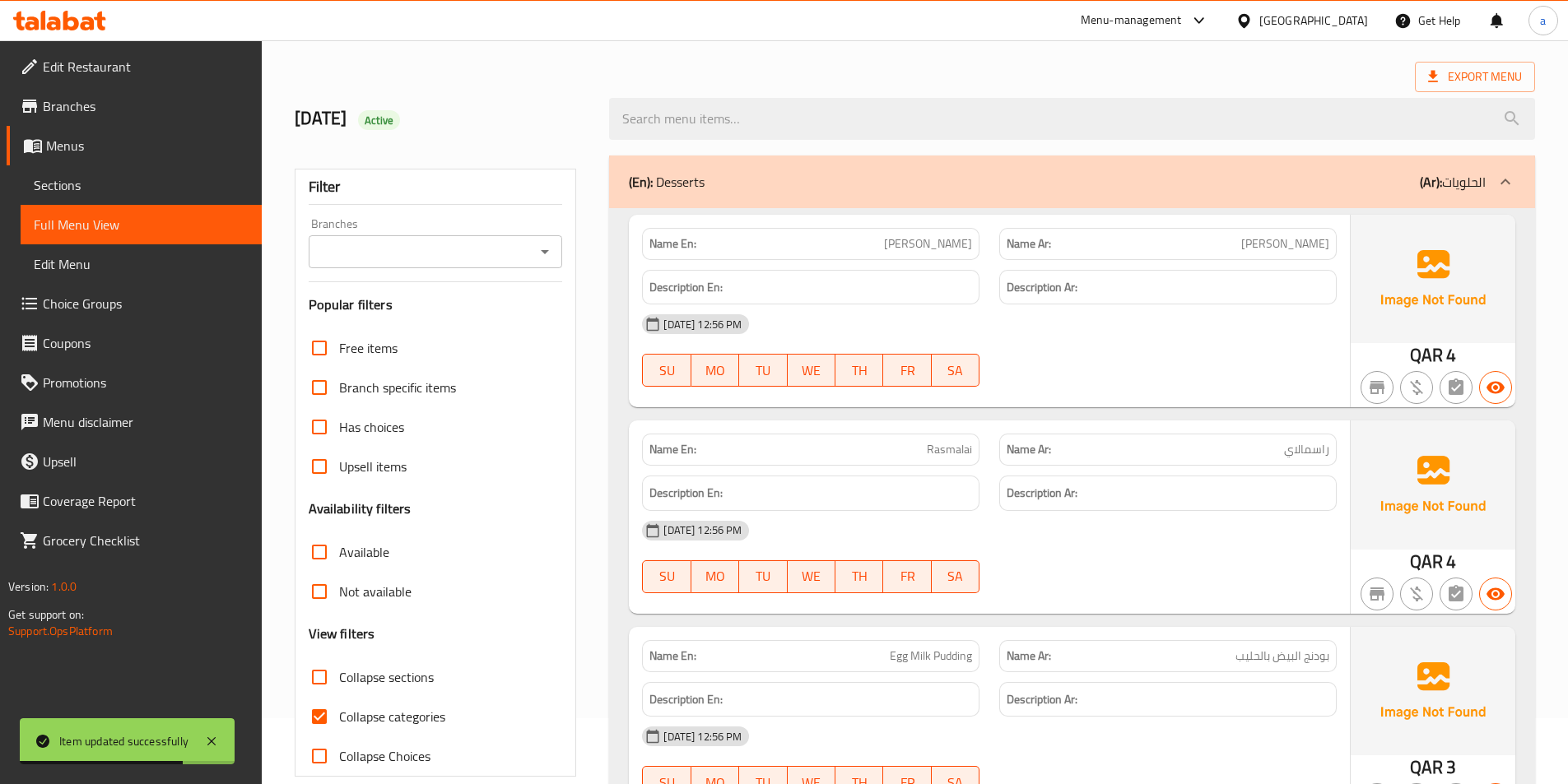
click at [1120, 65] on div "Export Menu" at bounding box center [915, 77] width 1240 height 30
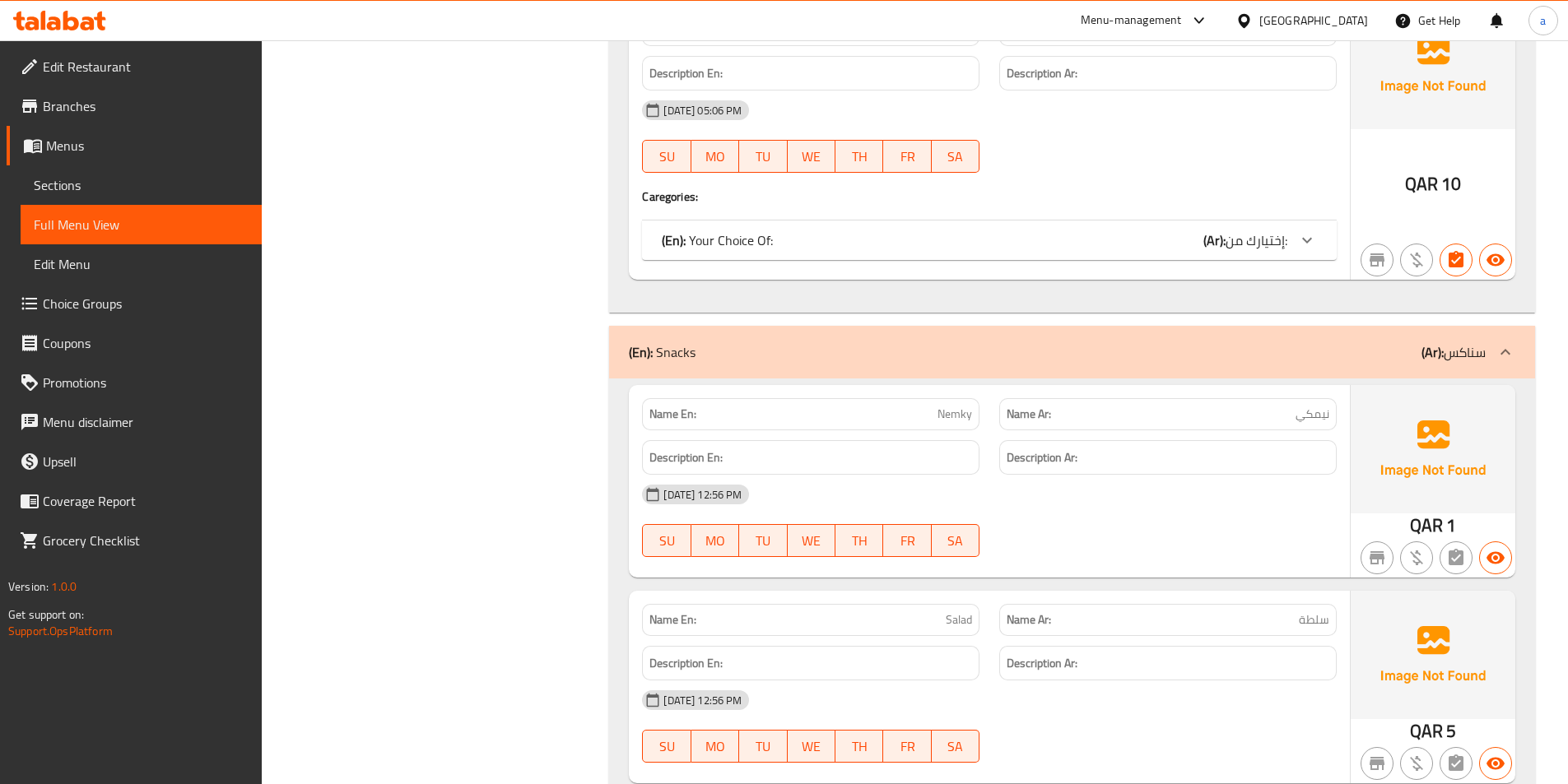
scroll to position [6791, 0]
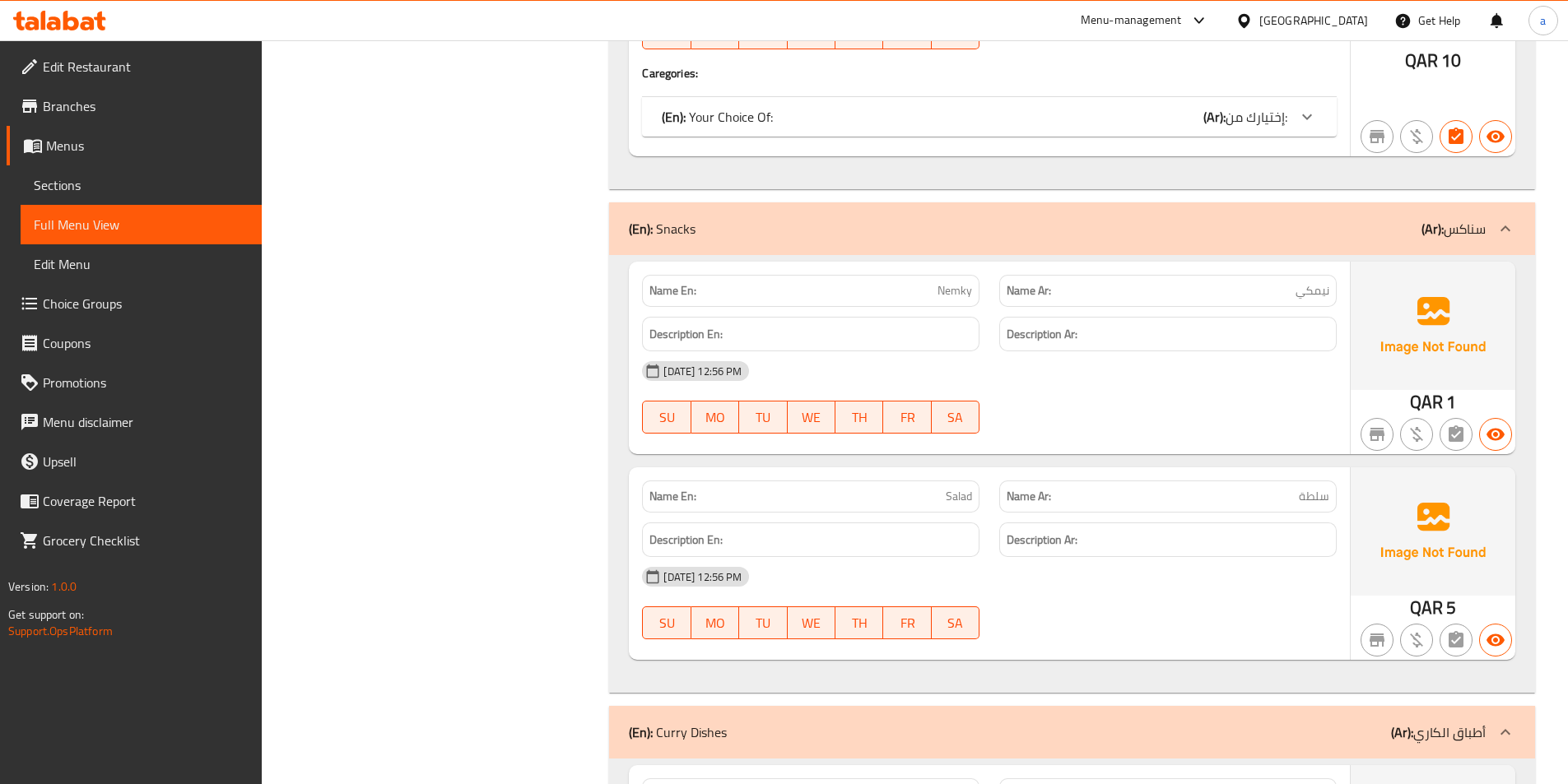
click at [1222, 219] on div "(En): Snacks (Ar): سناكس" at bounding box center [1057, 229] width 857 height 20
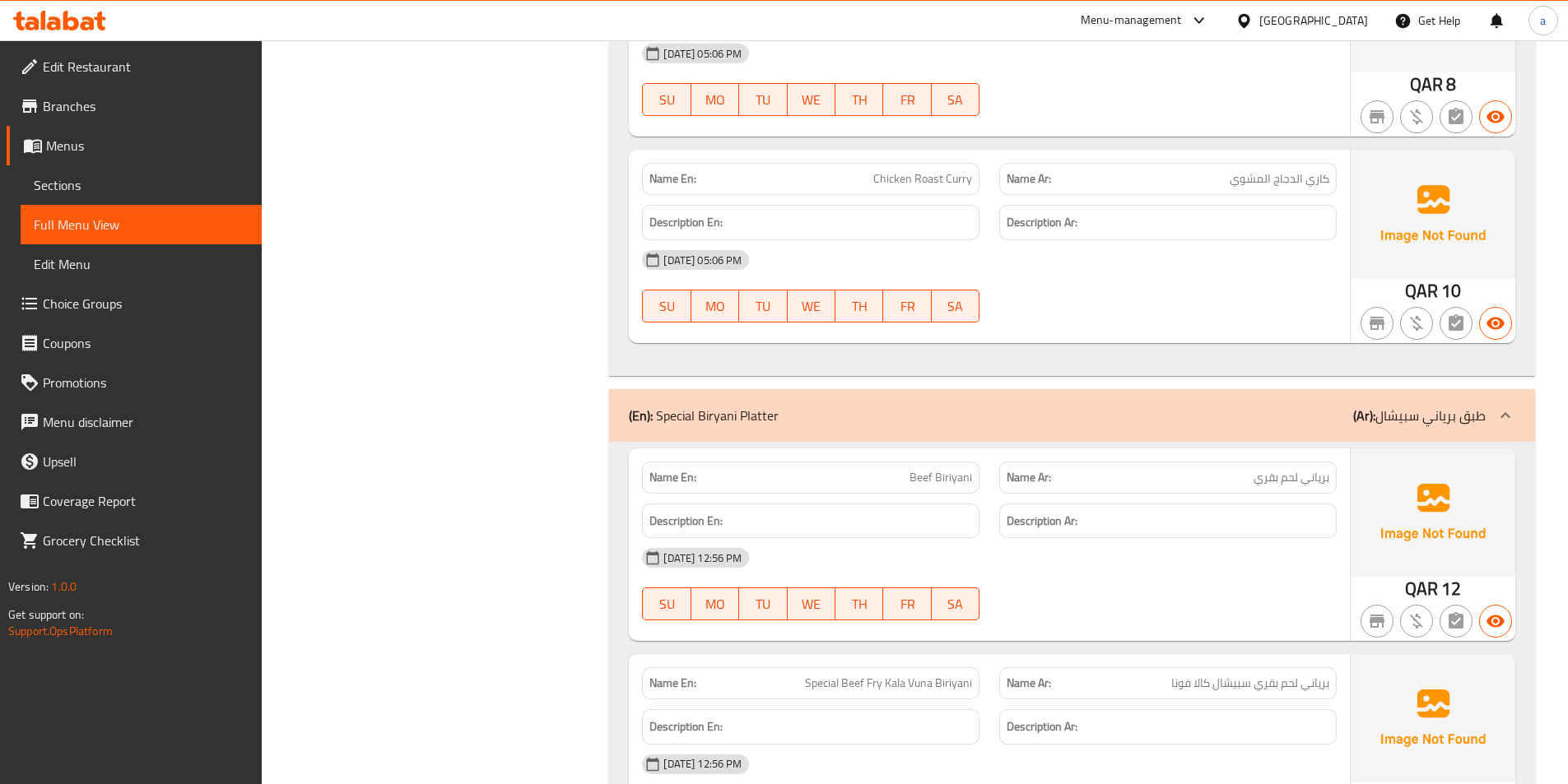
scroll to position [8026, 0]
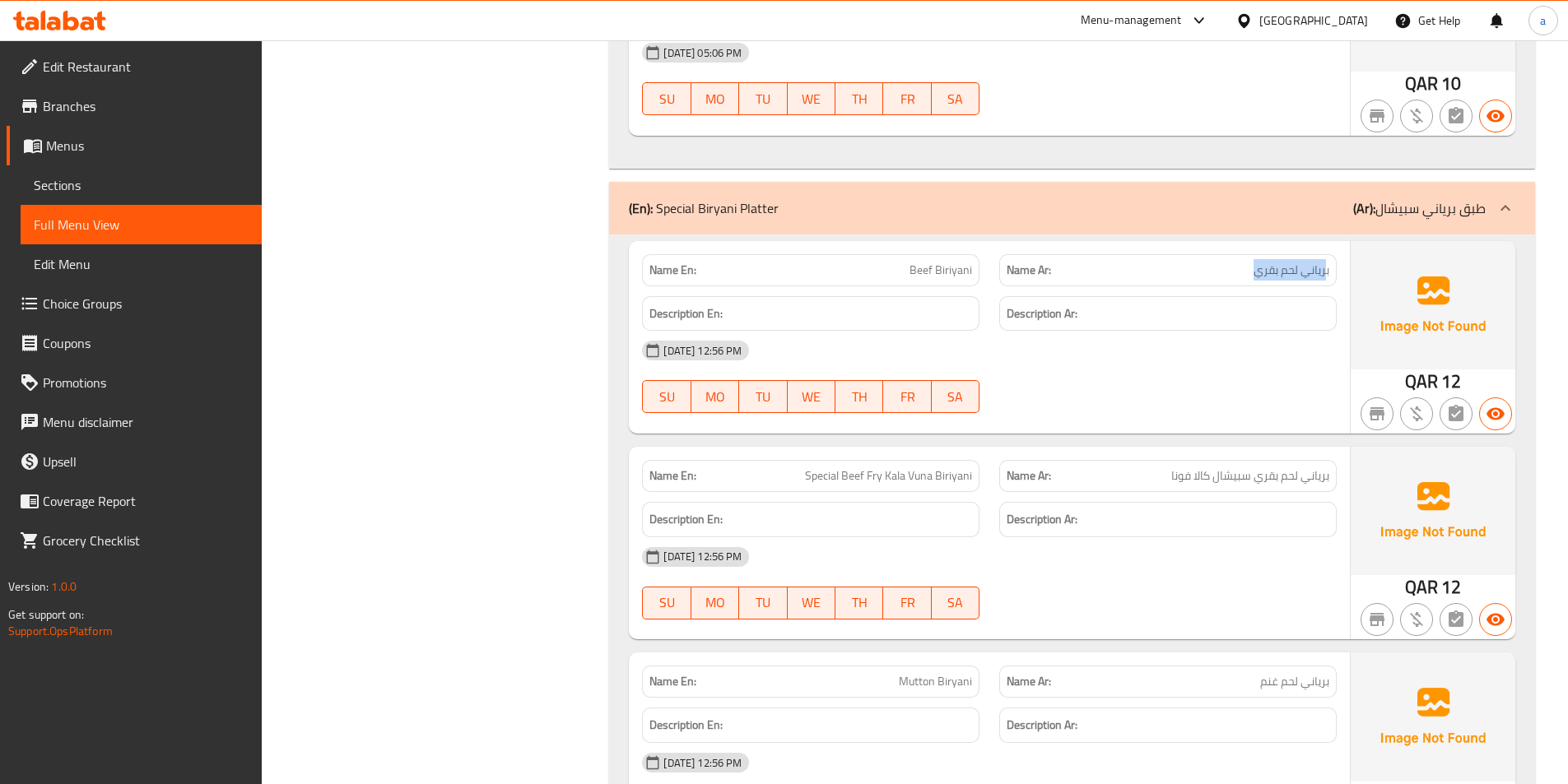
drag, startPoint x: 1237, startPoint y: 282, endPoint x: 1217, endPoint y: 296, distance: 24.4
click at [1343, 281] on div "Name Ar: برياني لحم بقري" at bounding box center [1167, 270] width 357 height 52
click at [916, 277] on span "Beef Biriyani" at bounding box center [941, 270] width 62 height 18
drag, startPoint x: 907, startPoint y: 269, endPoint x: 1011, endPoint y: 273, distance: 104.1
click at [987, 266] on div "Name En: [PERSON_NAME]" at bounding box center [810, 270] width 357 height 52
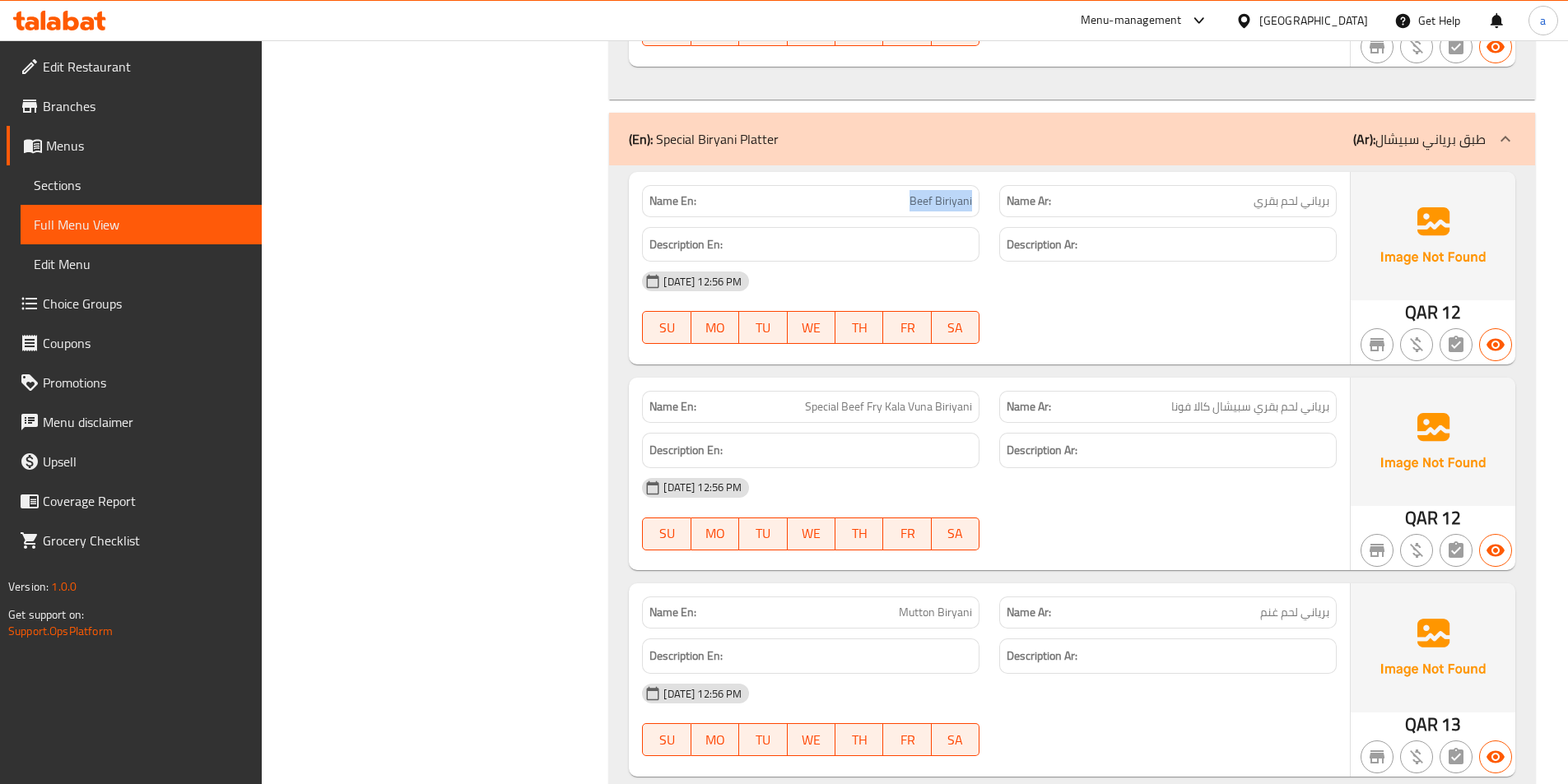
scroll to position [8190, 0]
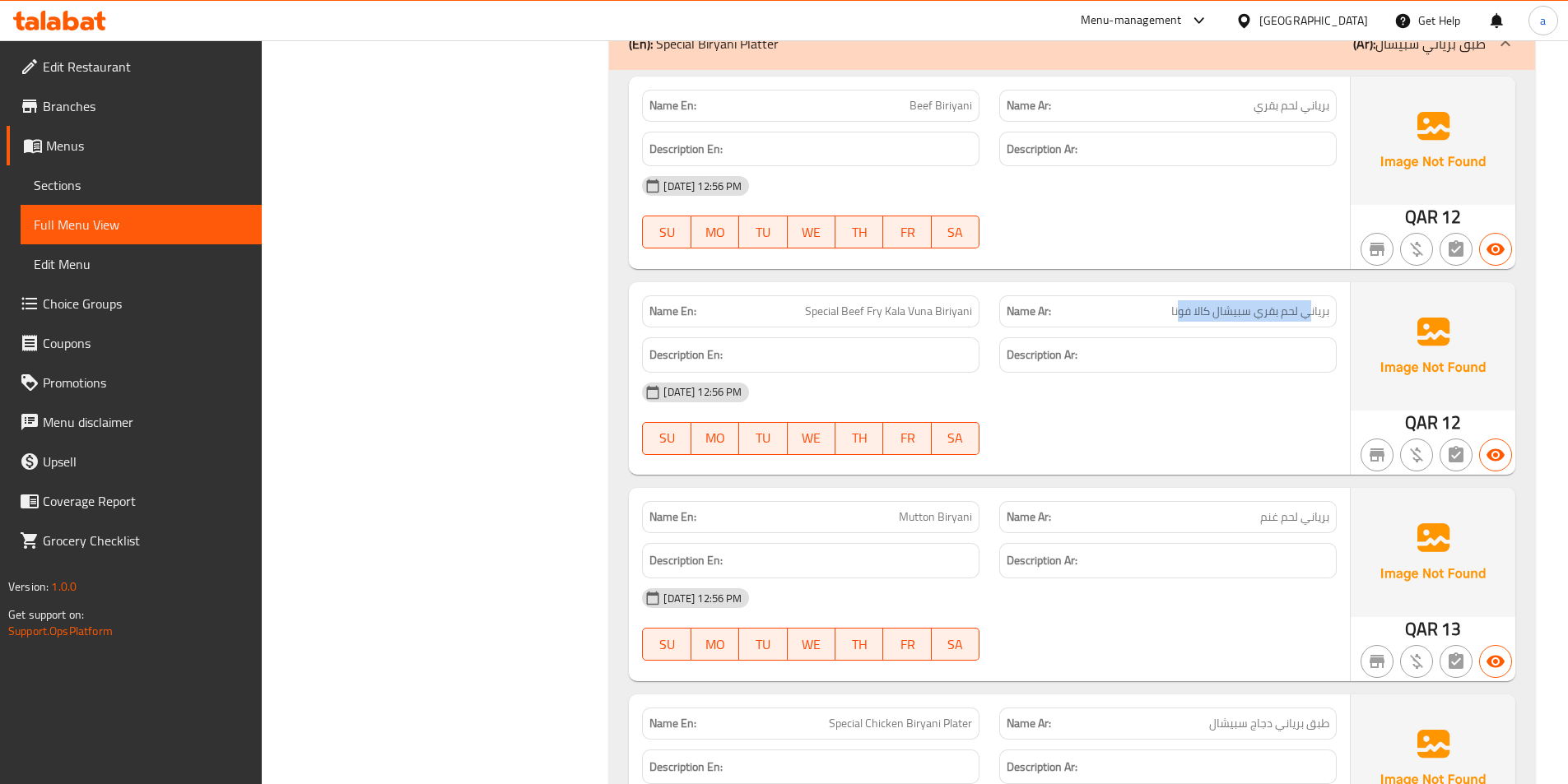
drag, startPoint x: 1226, startPoint y: 307, endPoint x: 1310, endPoint y: 297, distance: 84.6
click at [1310, 297] on div "Name Ar: برياني لحم بقري سبيشال كالا فونا" at bounding box center [1168, 311] width 338 height 32
drag, startPoint x: 771, startPoint y: 311, endPoint x: 976, endPoint y: 310, distance: 205.0
click at [976, 310] on div "Name En: Special Beef Fry Kala Vuna Biriyani" at bounding box center [811, 311] width 338 height 32
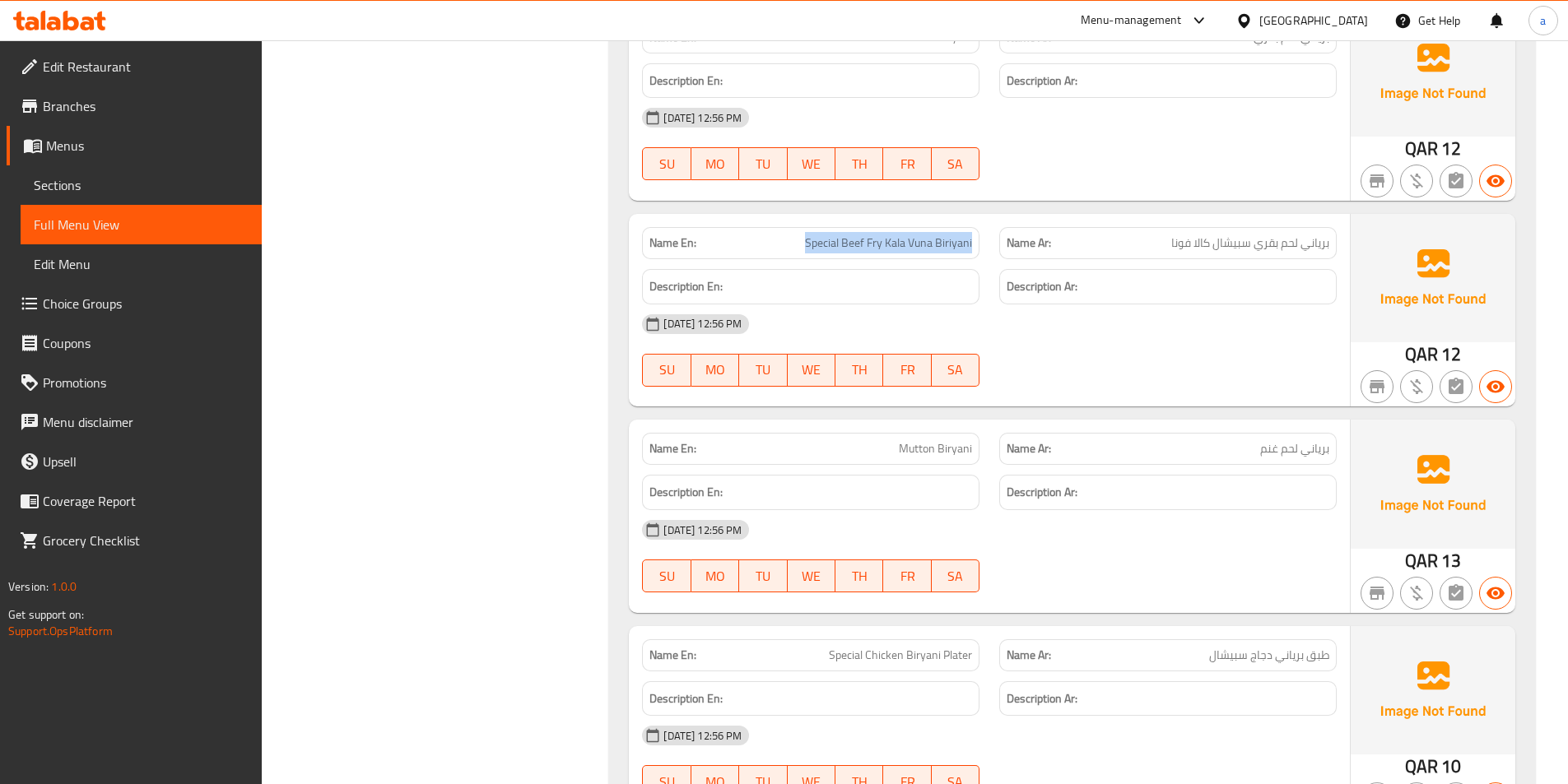
scroll to position [8437, 0]
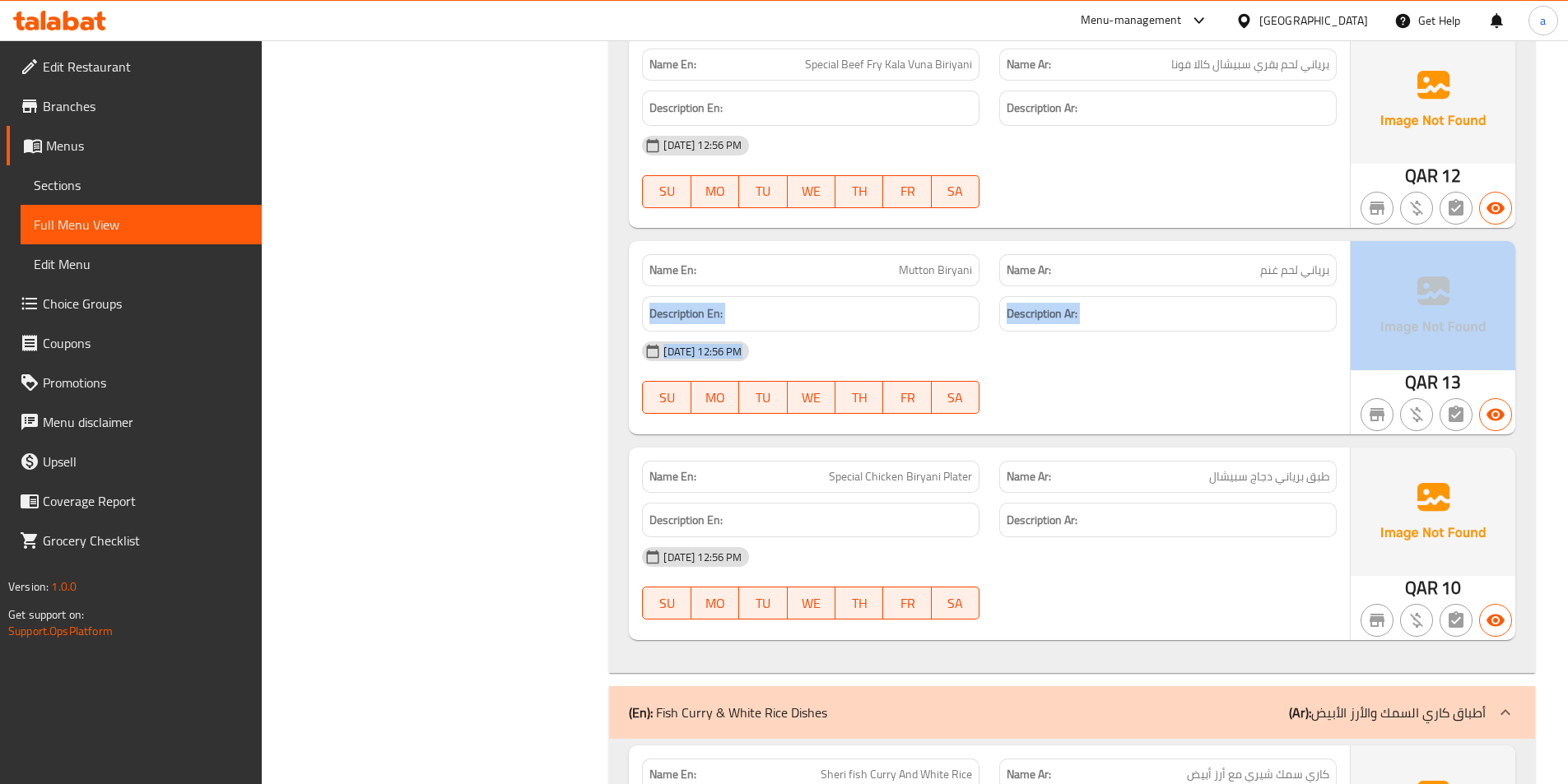
drag, startPoint x: 1252, startPoint y: 269, endPoint x: 1277, endPoint y: 285, distance: 29.7
click at [1367, 280] on div "Name En: [PERSON_NAME] Name Ar: برياني لحم غنم Description En: Description Ar: …" at bounding box center [1072, 337] width 887 height 192
click at [950, 283] on div "Name En: [PERSON_NAME]" at bounding box center [811, 270] width 338 height 32
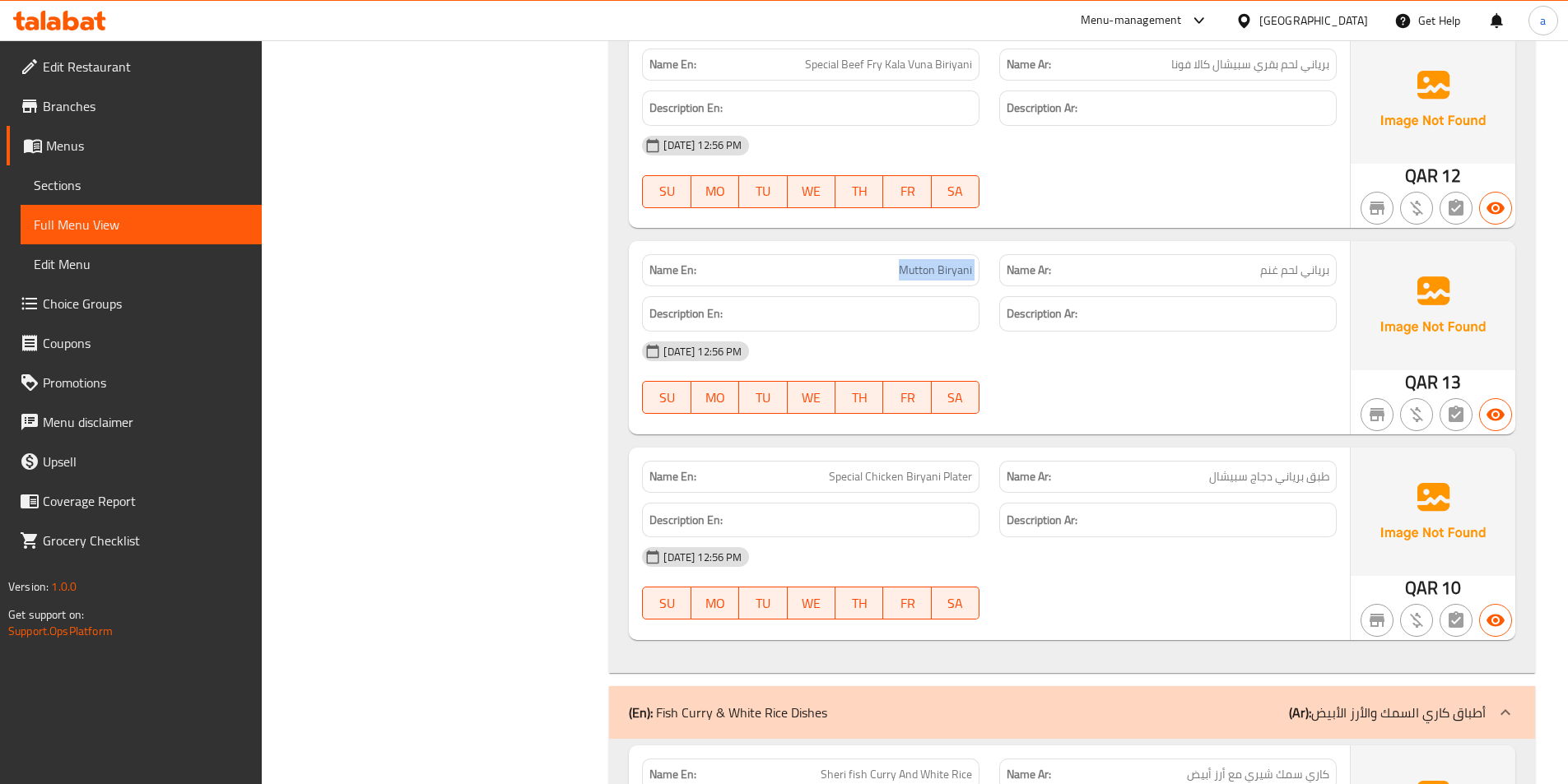
drag, startPoint x: 876, startPoint y: 271, endPoint x: 996, endPoint y: 270, distance: 120.0
click at [996, 270] on div "Name En: [PERSON_NAME] Name Ar: برياني لحم غنم" at bounding box center [989, 270] width 715 height 52
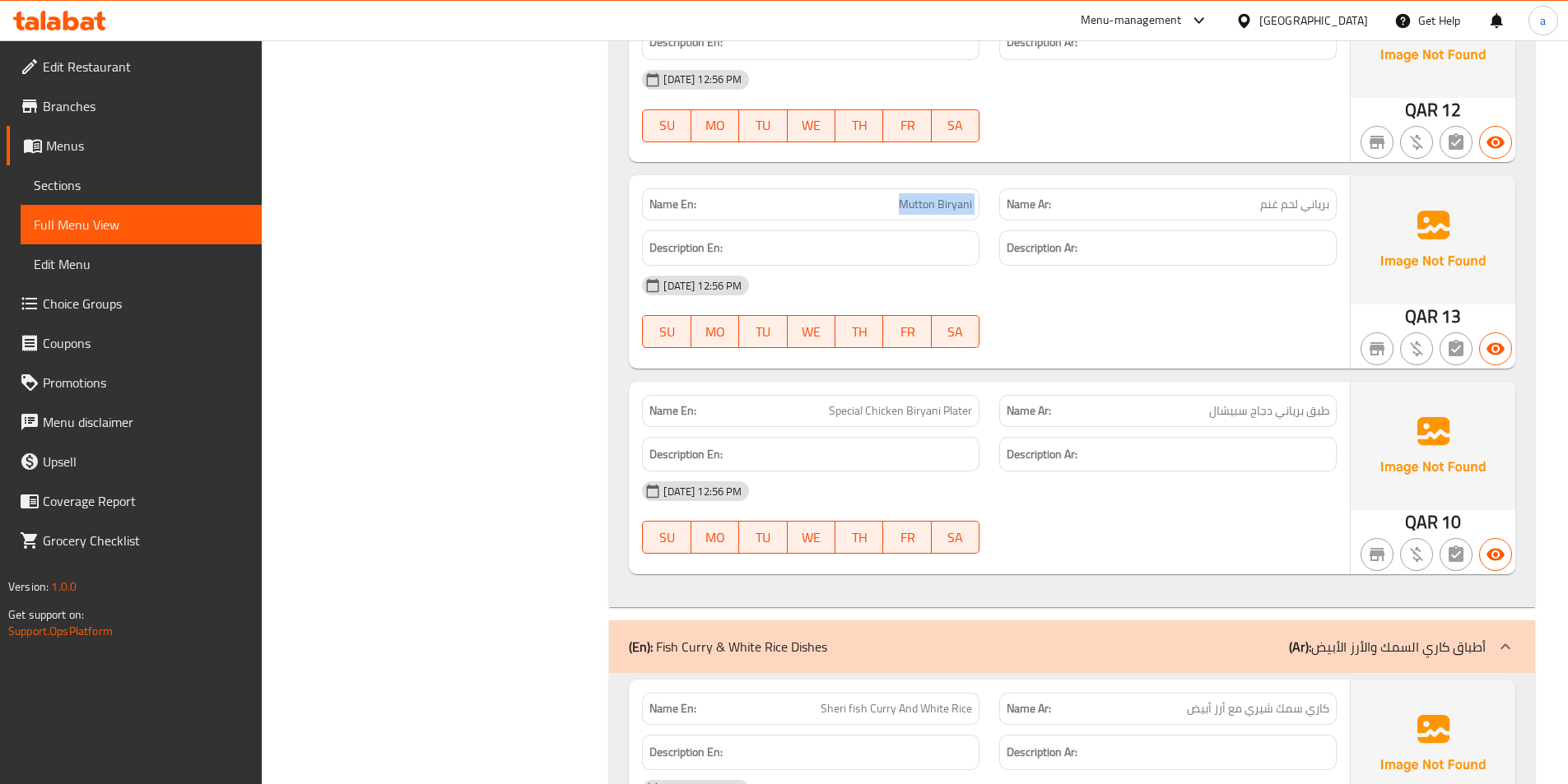
scroll to position [8601, 0]
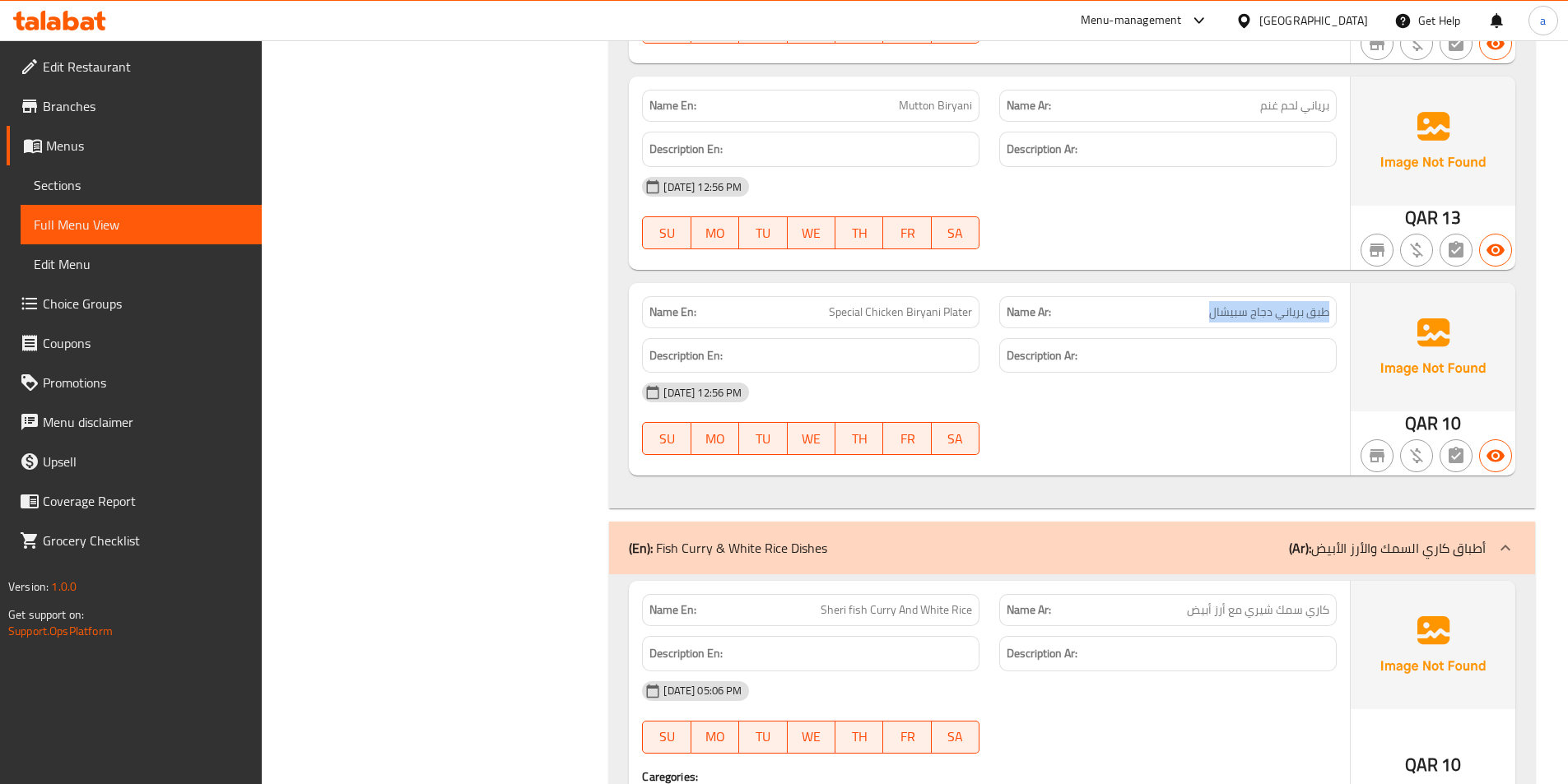
drag, startPoint x: 1269, startPoint y: 308, endPoint x: 1327, endPoint y: 314, distance: 58.3
click at [1327, 314] on p "Name Ar: طبق برياني دجاج سبيشال" at bounding box center [1168, 312] width 323 height 18
drag, startPoint x: 827, startPoint y: 312, endPoint x: 969, endPoint y: 311, distance: 142.0
click at [969, 311] on p "Name En: Special Chicken Biryani Plater" at bounding box center [810, 312] width 323 height 18
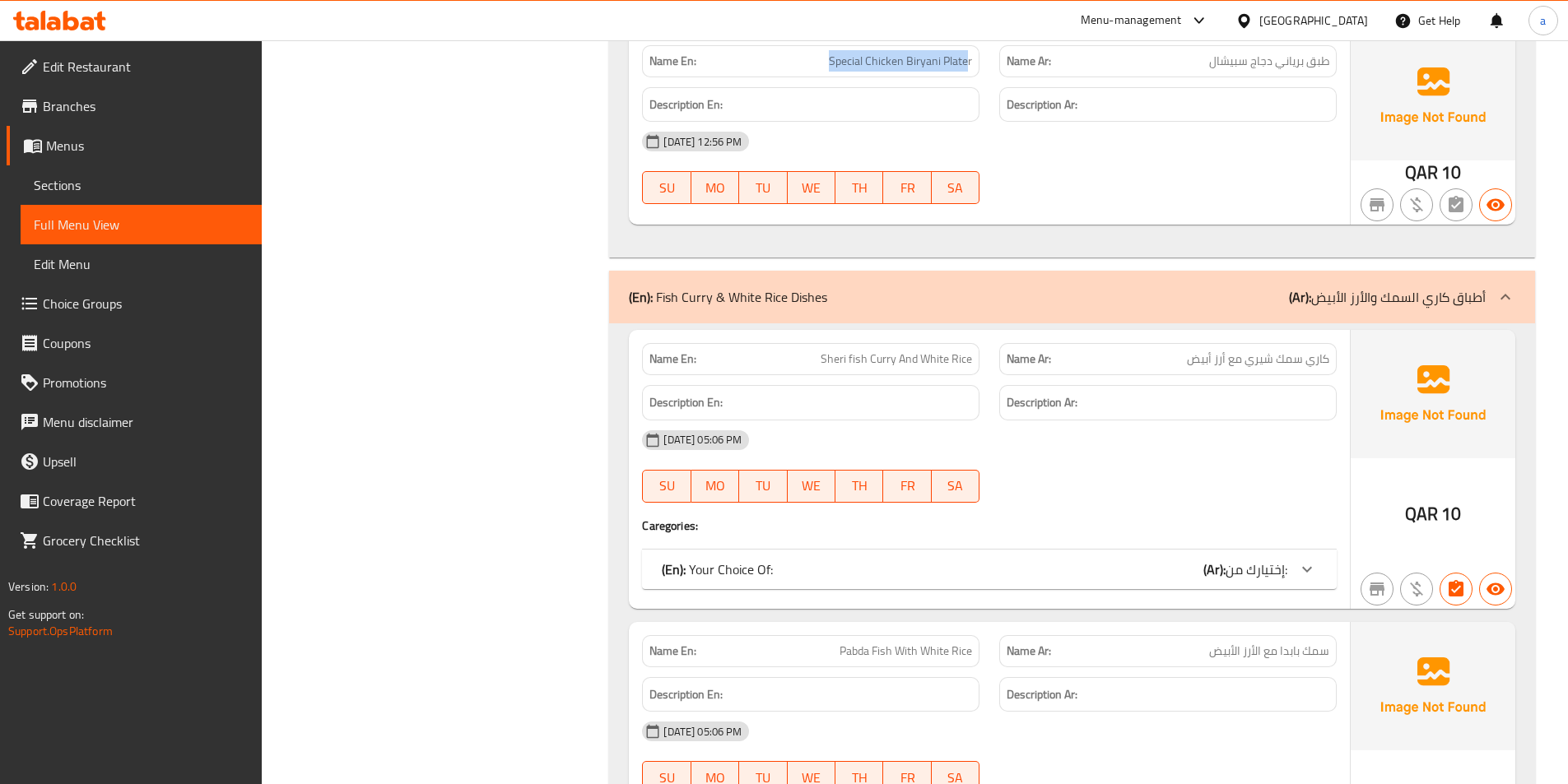
scroll to position [9013, 0]
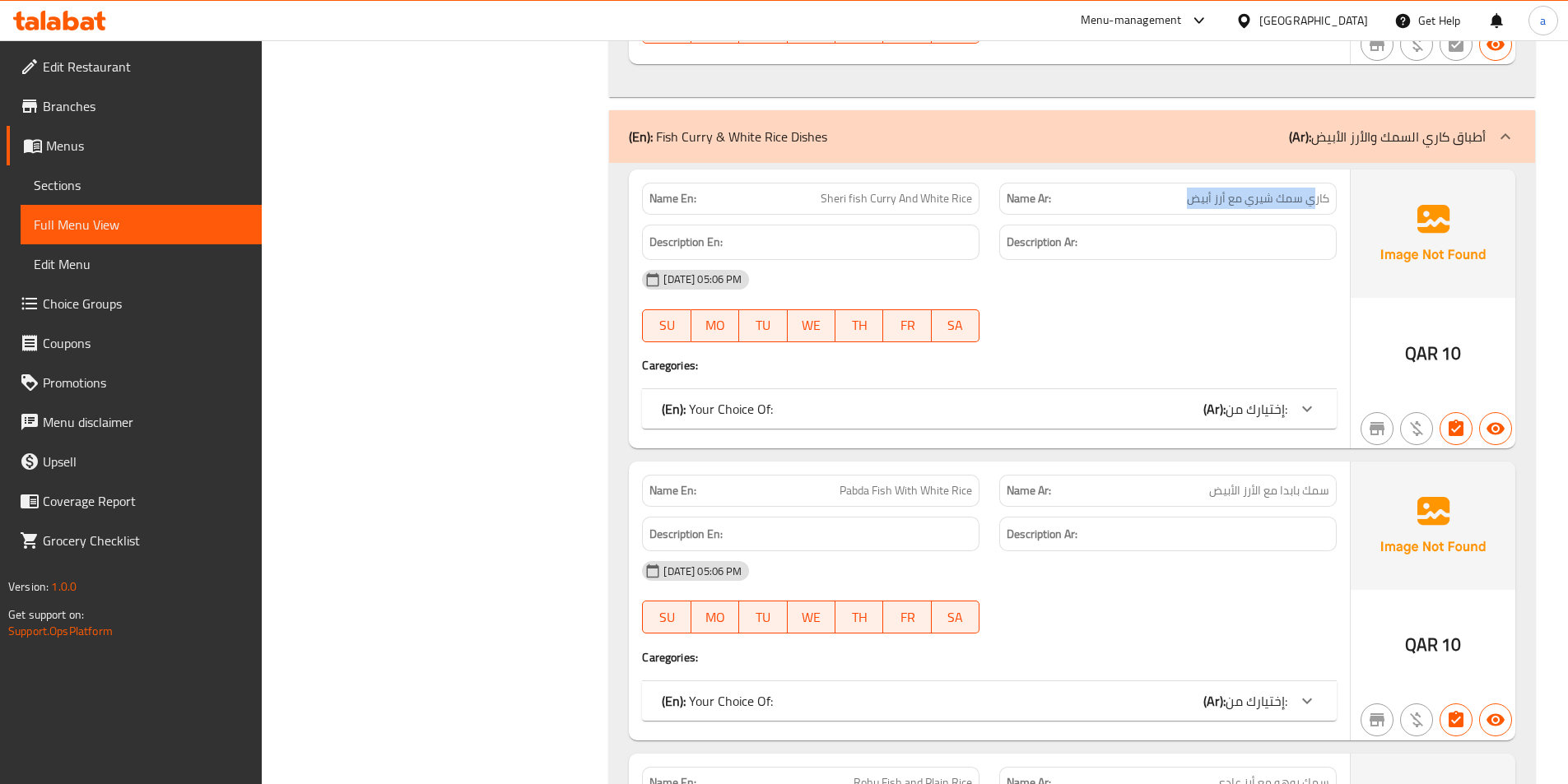
drag, startPoint x: 1203, startPoint y: 201, endPoint x: 1315, endPoint y: 205, distance: 112.1
click at [1315, 205] on span "كاري سمك شيري مع أرز أبيض" at bounding box center [1258, 198] width 143 height 18
drag, startPoint x: 821, startPoint y: 196, endPoint x: 974, endPoint y: 209, distance: 153.6
click at [974, 209] on div "Name En: Sheri fish Curry And White Rice" at bounding box center [811, 199] width 338 height 32
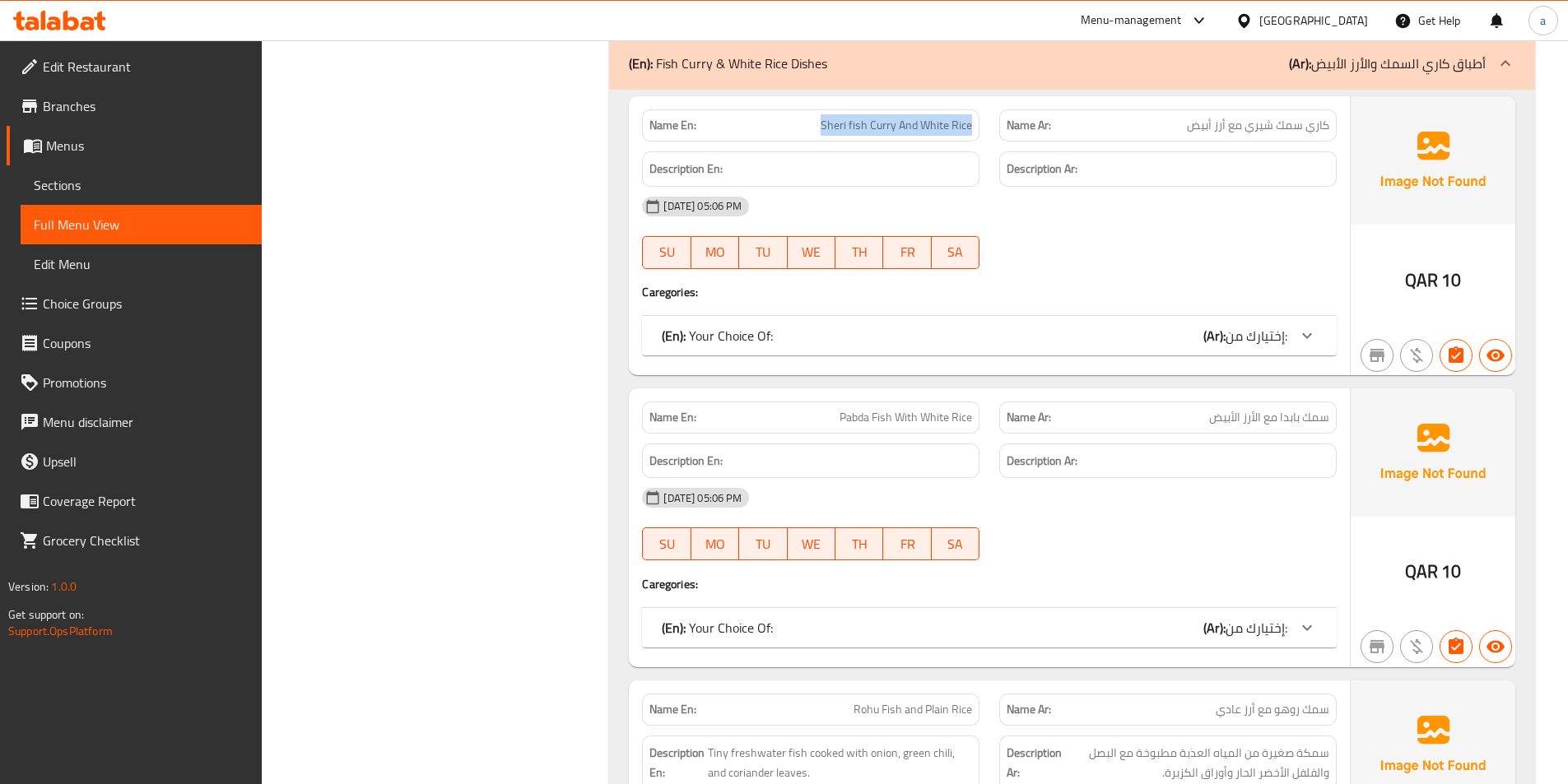
scroll to position [9177, 0]
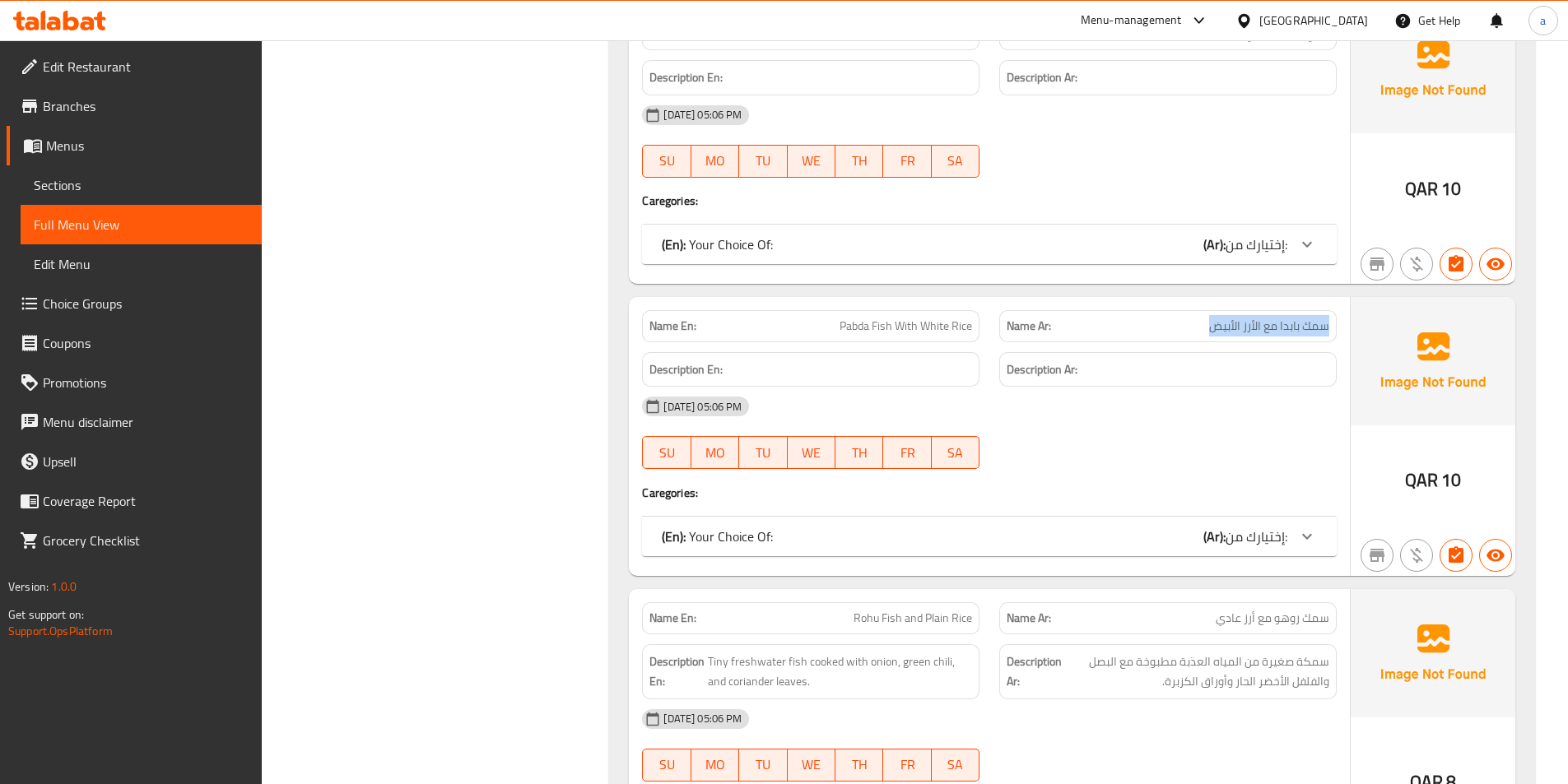
drag, startPoint x: 1216, startPoint y: 328, endPoint x: 1336, endPoint y: 331, distance: 120.0
click at [1336, 331] on div "Name Ar: سمك بابدا مع الأرز الأبيض" at bounding box center [1168, 327] width 338 height 32
drag, startPoint x: 828, startPoint y: 319, endPoint x: 965, endPoint y: 325, distance: 137.1
click at [965, 325] on p "Name En: Pabda Fish With White Rice" at bounding box center [810, 326] width 323 height 18
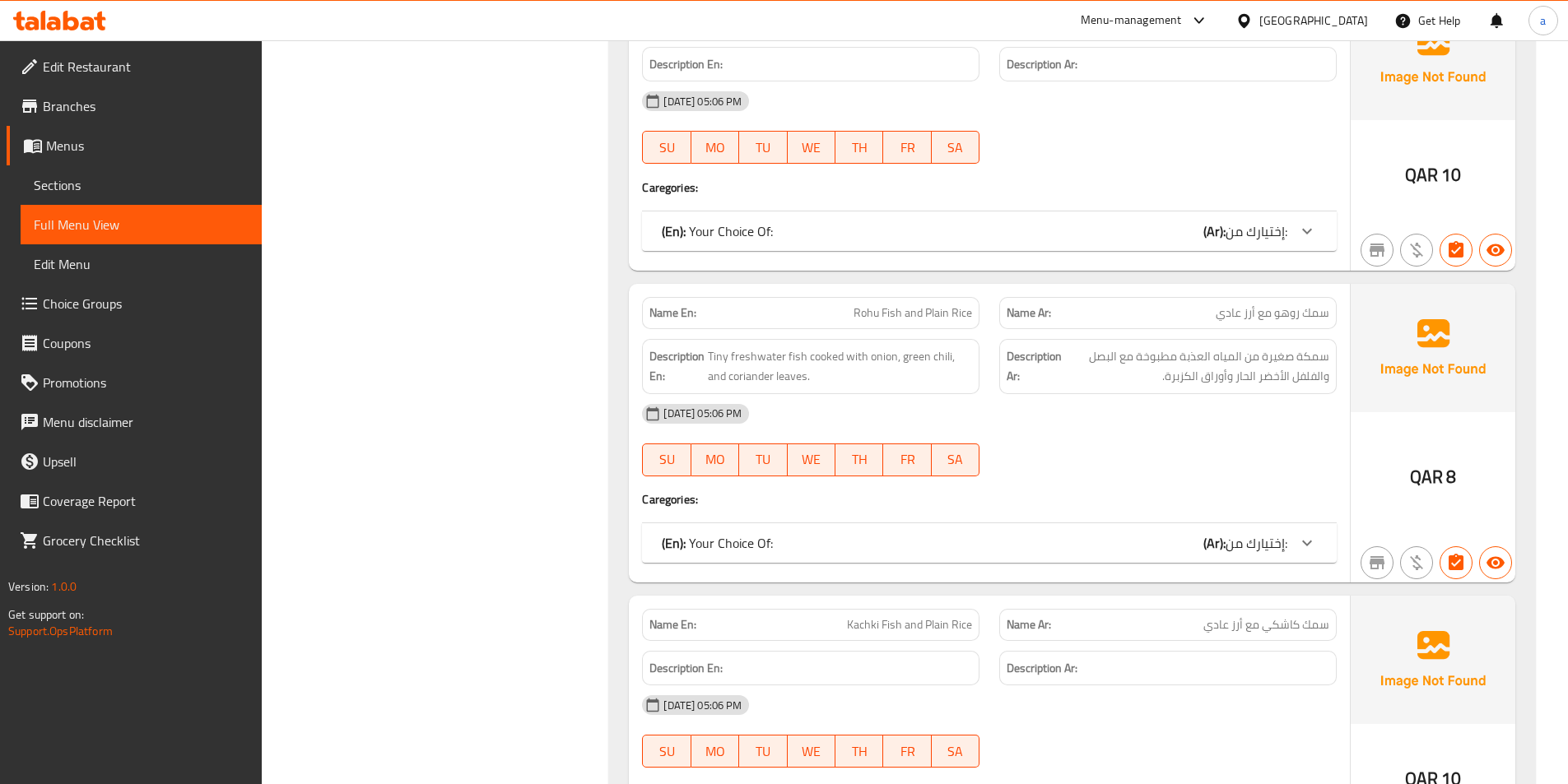
scroll to position [9588, 0]
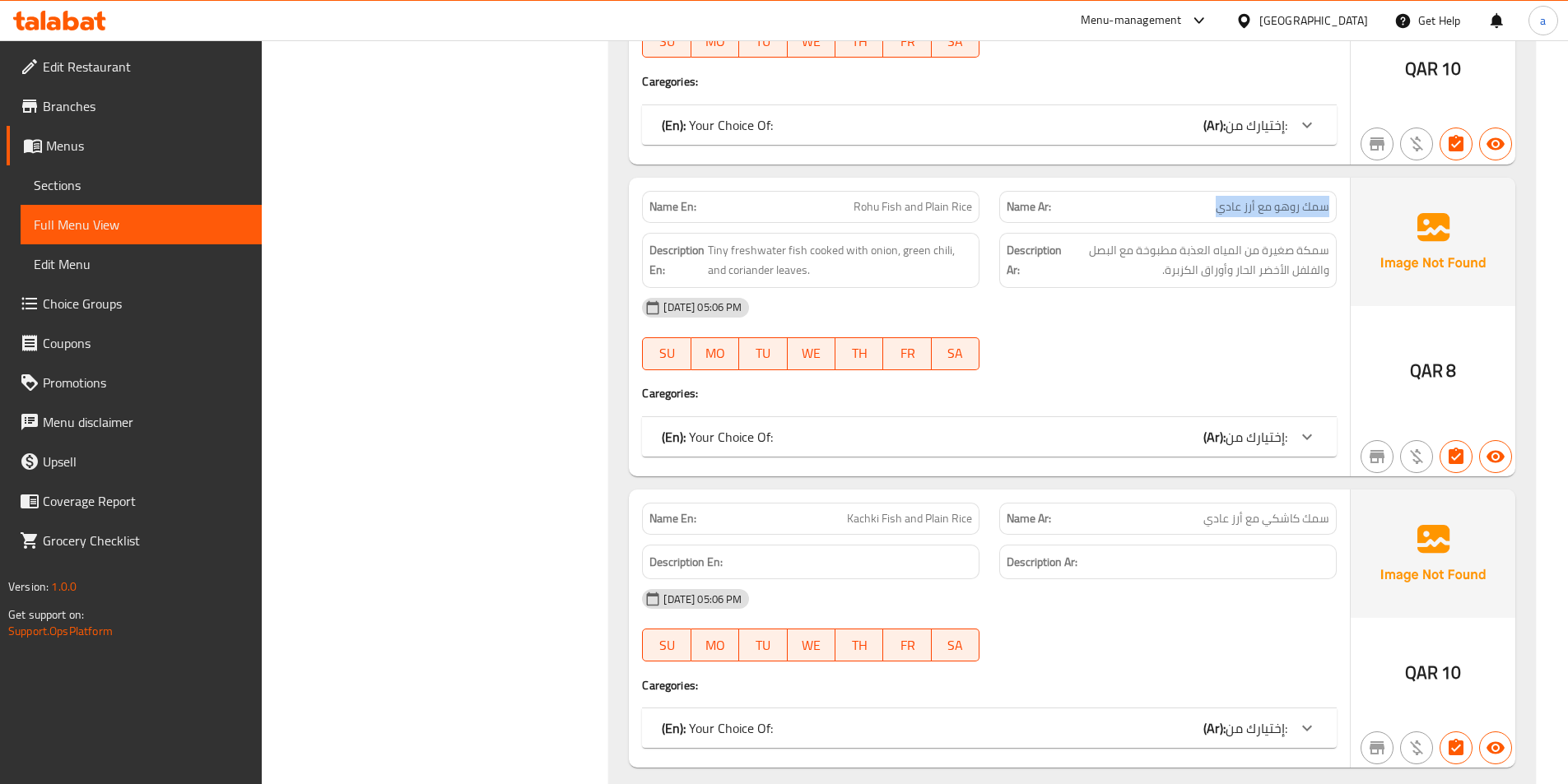
drag, startPoint x: 1329, startPoint y: 201, endPoint x: 1222, endPoint y: 206, distance: 107.1
click at [1222, 206] on span "سمك روهو مع أرز عادي" at bounding box center [1272, 206] width 113 height 18
drag, startPoint x: 857, startPoint y: 208, endPoint x: 1050, endPoint y: 219, distance: 193.3
click at [973, 214] on div "Name En: Rohu Fish and Plain Rice" at bounding box center [811, 206] width 338 height 32
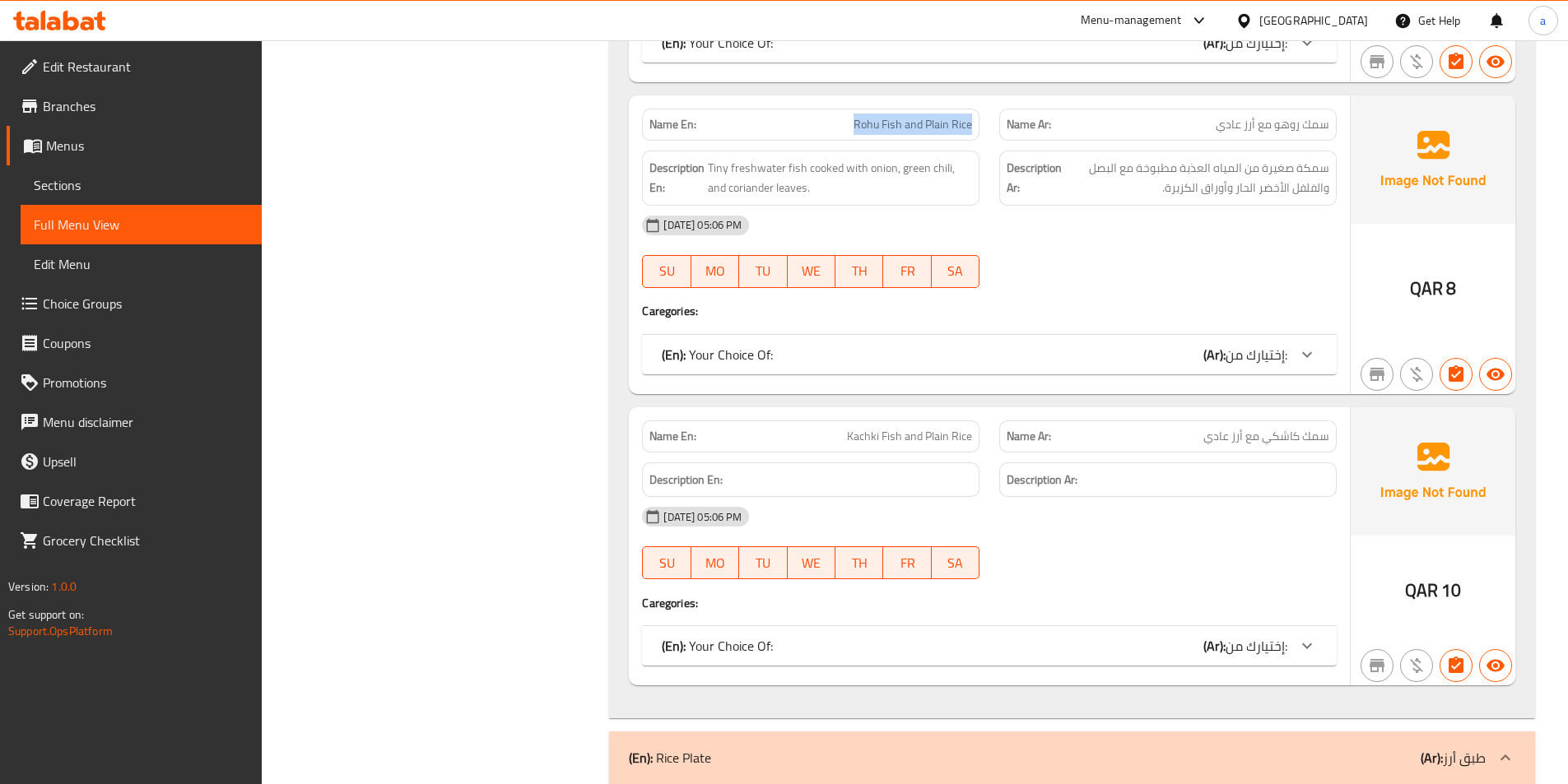
click at [879, 125] on span "Rohu Fish and Plain Rice" at bounding box center [912, 124] width 118 height 18
drag, startPoint x: 898, startPoint y: 128, endPoint x: 977, endPoint y: 121, distance: 79.3
click at [977, 121] on div "Name En: Rohu Fish and Plain Rice" at bounding box center [811, 124] width 338 height 32
copy span "Rohu Fish and Plain Rice"
click at [851, 123] on p "Name En: Rohu Fish and Plain Rice" at bounding box center [810, 124] width 323 height 18
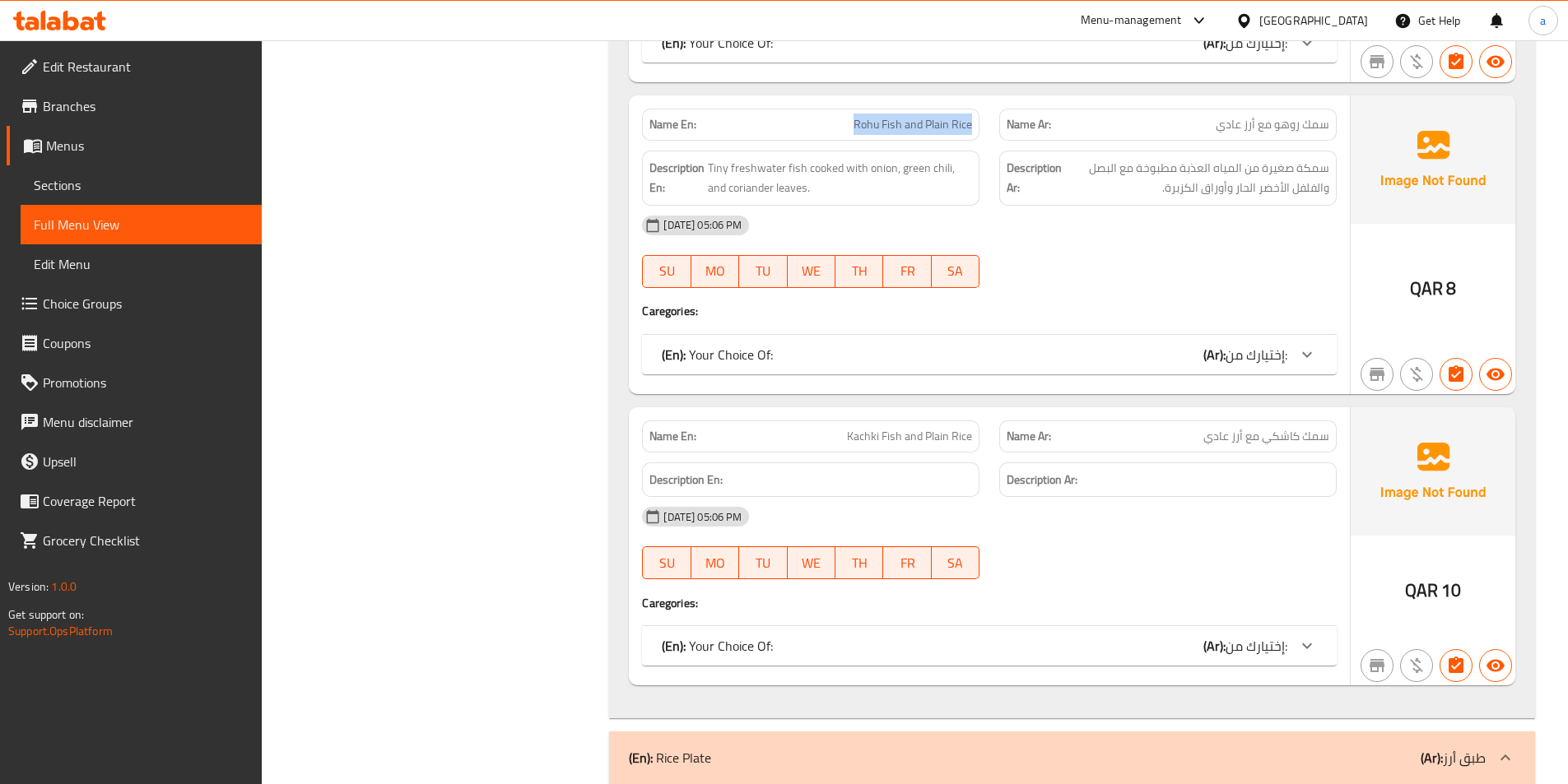
drag, startPoint x: 851, startPoint y: 123, endPoint x: 970, endPoint y: 128, distance: 119.1
click at [970, 128] on p "Name En: Rohu Fish and Plain Rice" at bounding box center [810, 124] width 323 height 18
click at [176, 178] on span "Sections" at bounding box center [141, 186] width 215 height 20
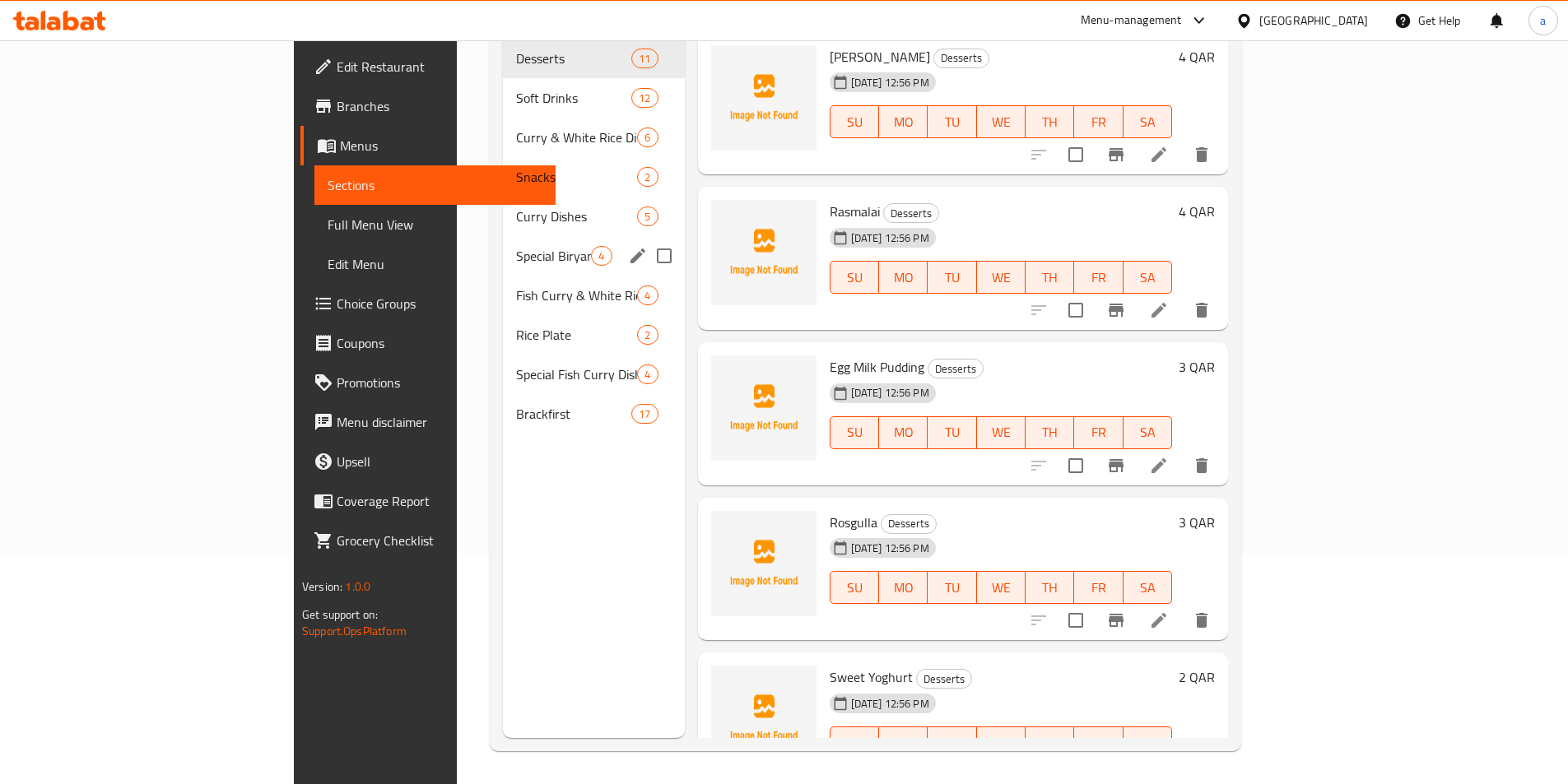
scroll to position [230, 0]
click at [517, 325] on span "Rice Plate" at bounding box center [553, 335] width 75 height 20
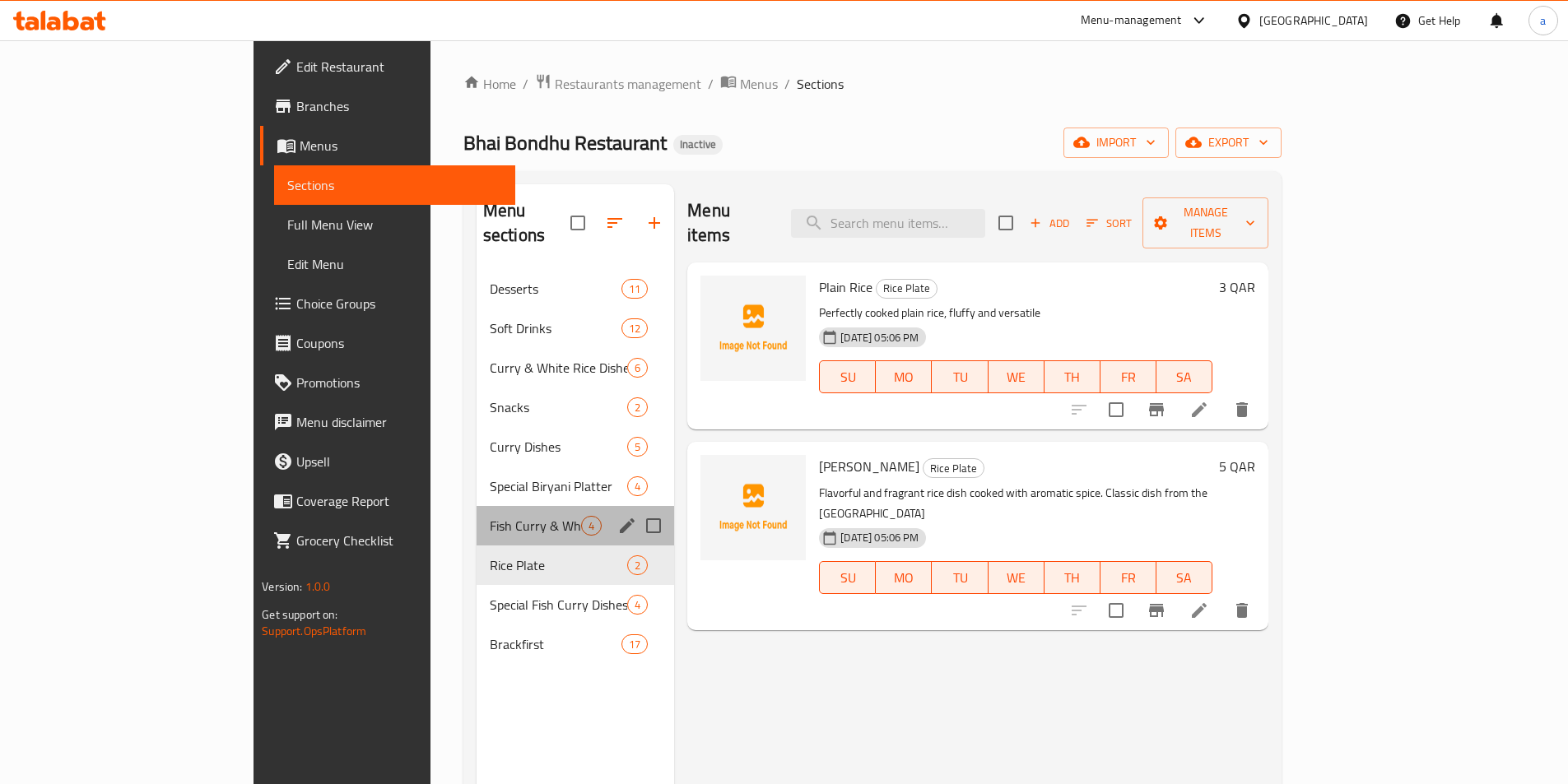
click at [477, 519] on div "Fish Curry & White Rice Dishes 4" at bounding box center [576, 525] width 198 height 39
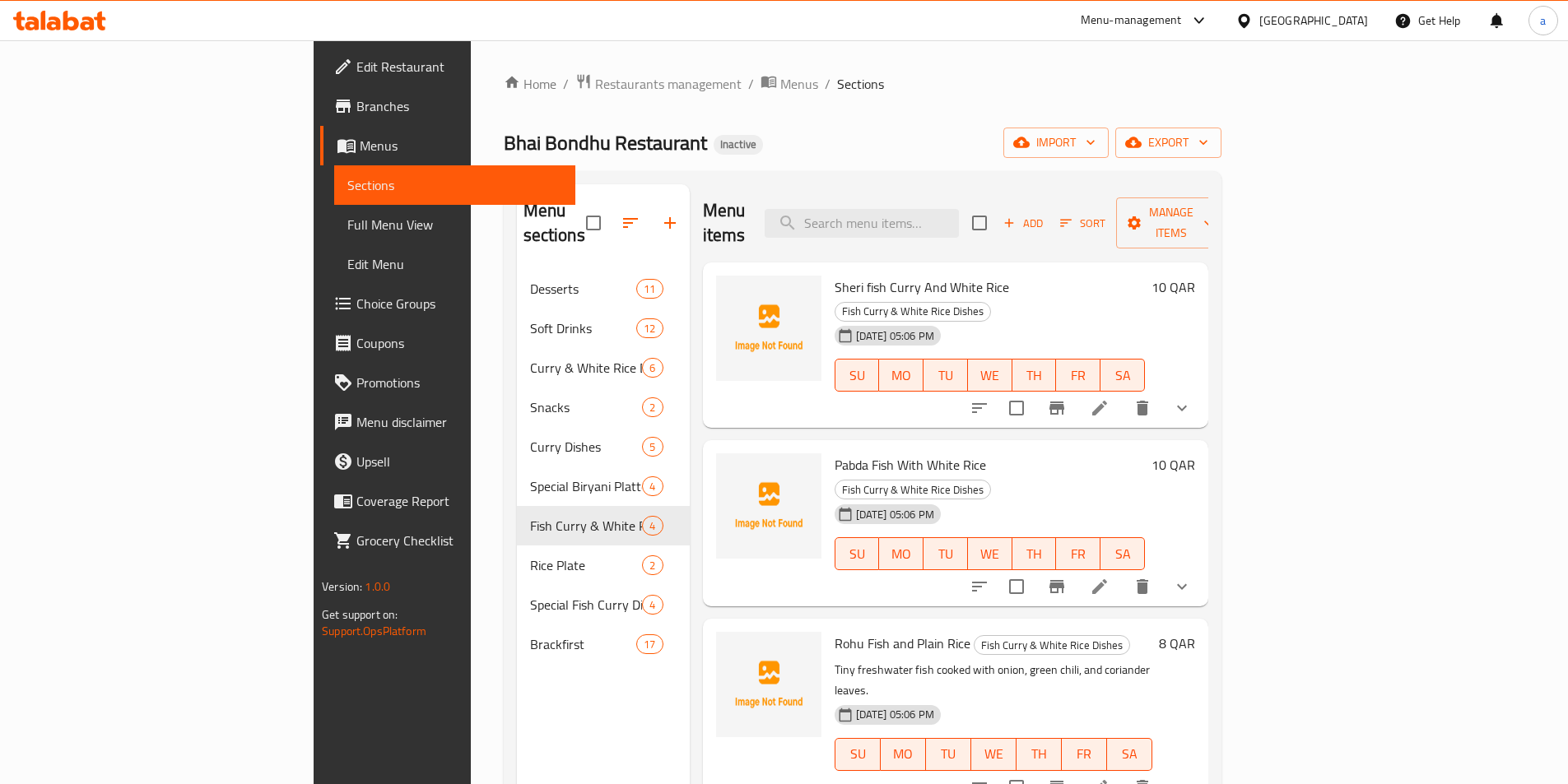
click at [1123, 772] on li at bounding box center [1099, 787] width 46 height 29
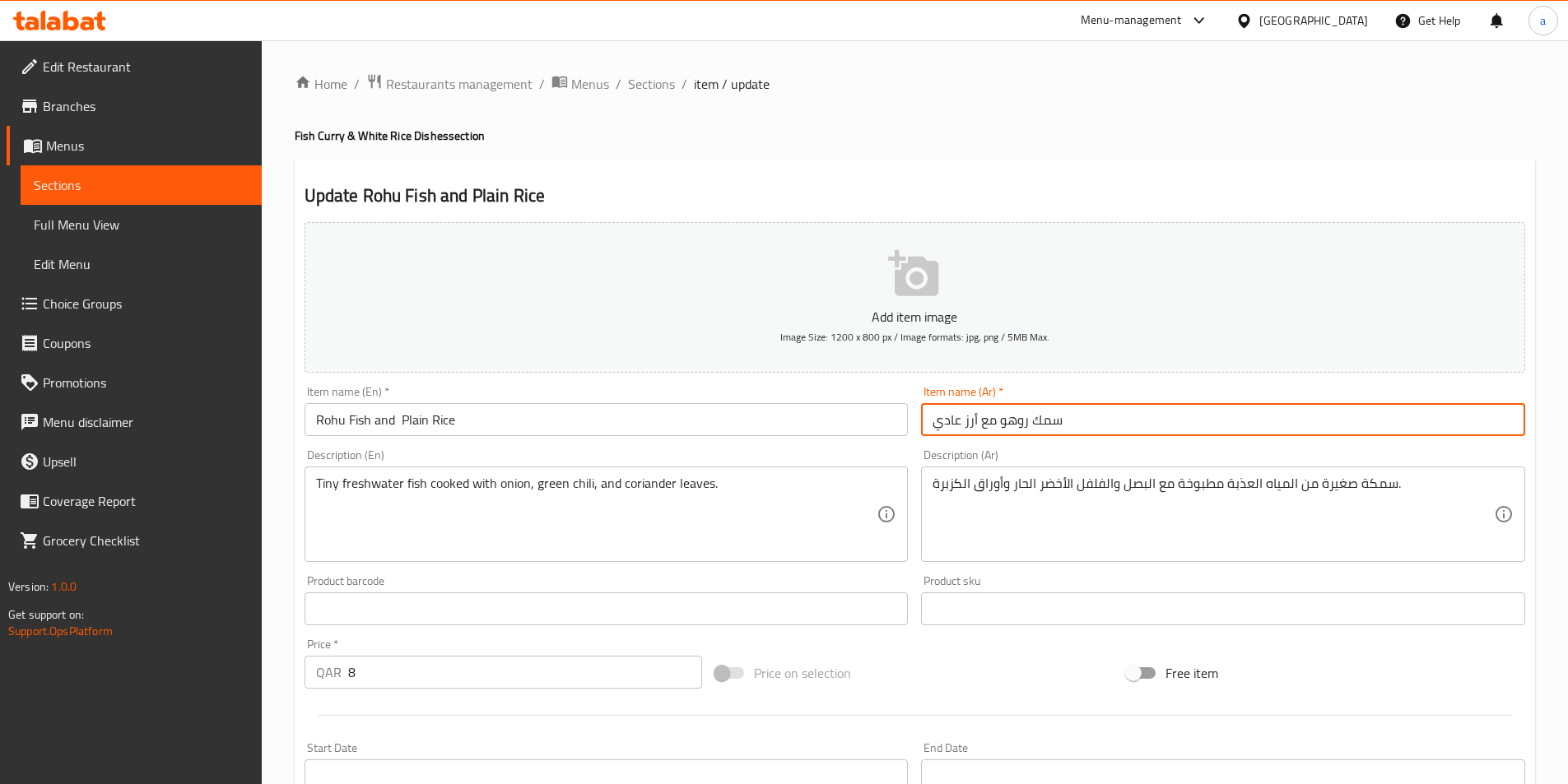
click at [943, 422] on input "سمك روهو مع أرز عادي" at bounding box center [1223, 419] width 604 height 33
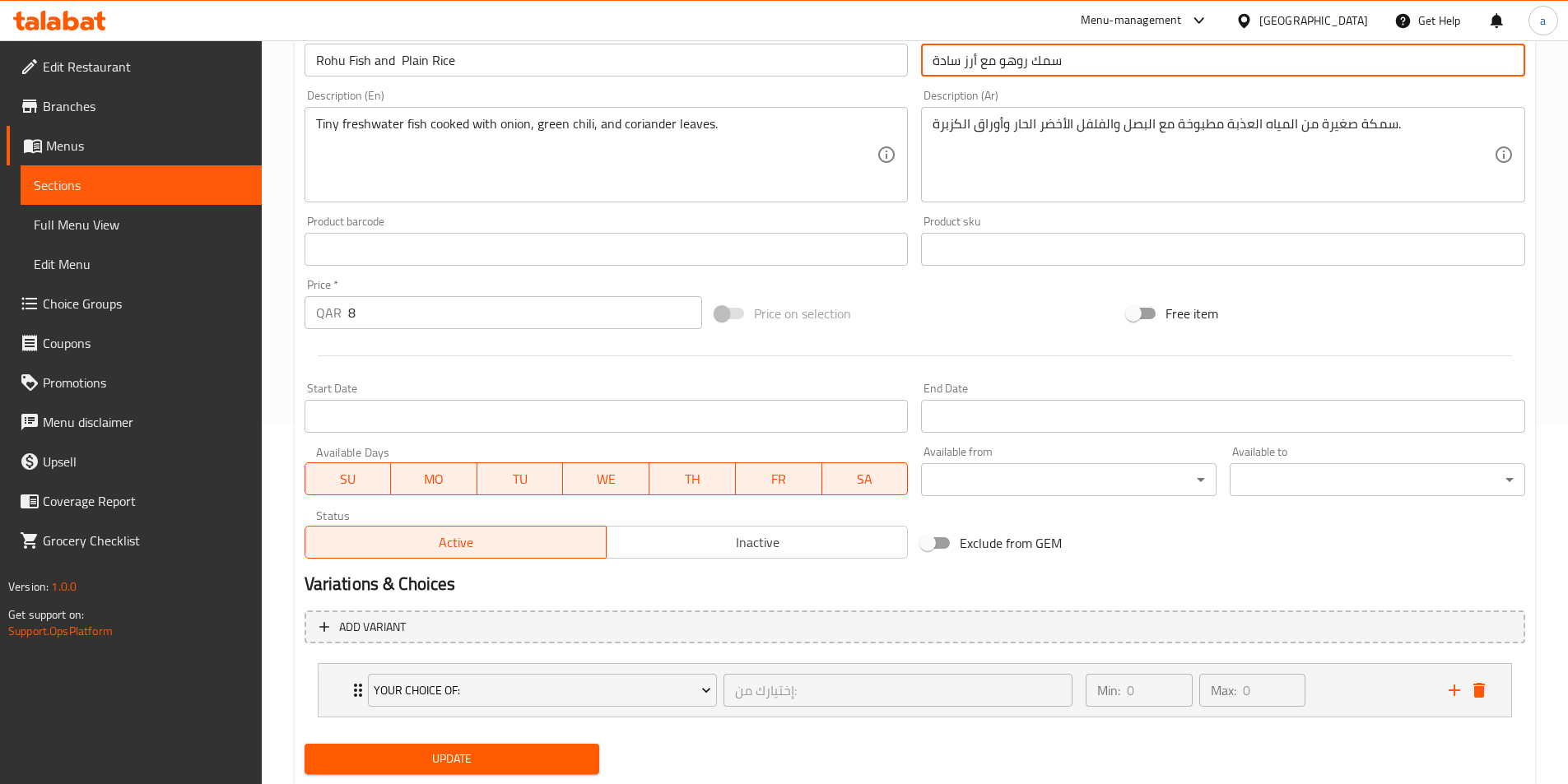
scroll to position [405, 0]
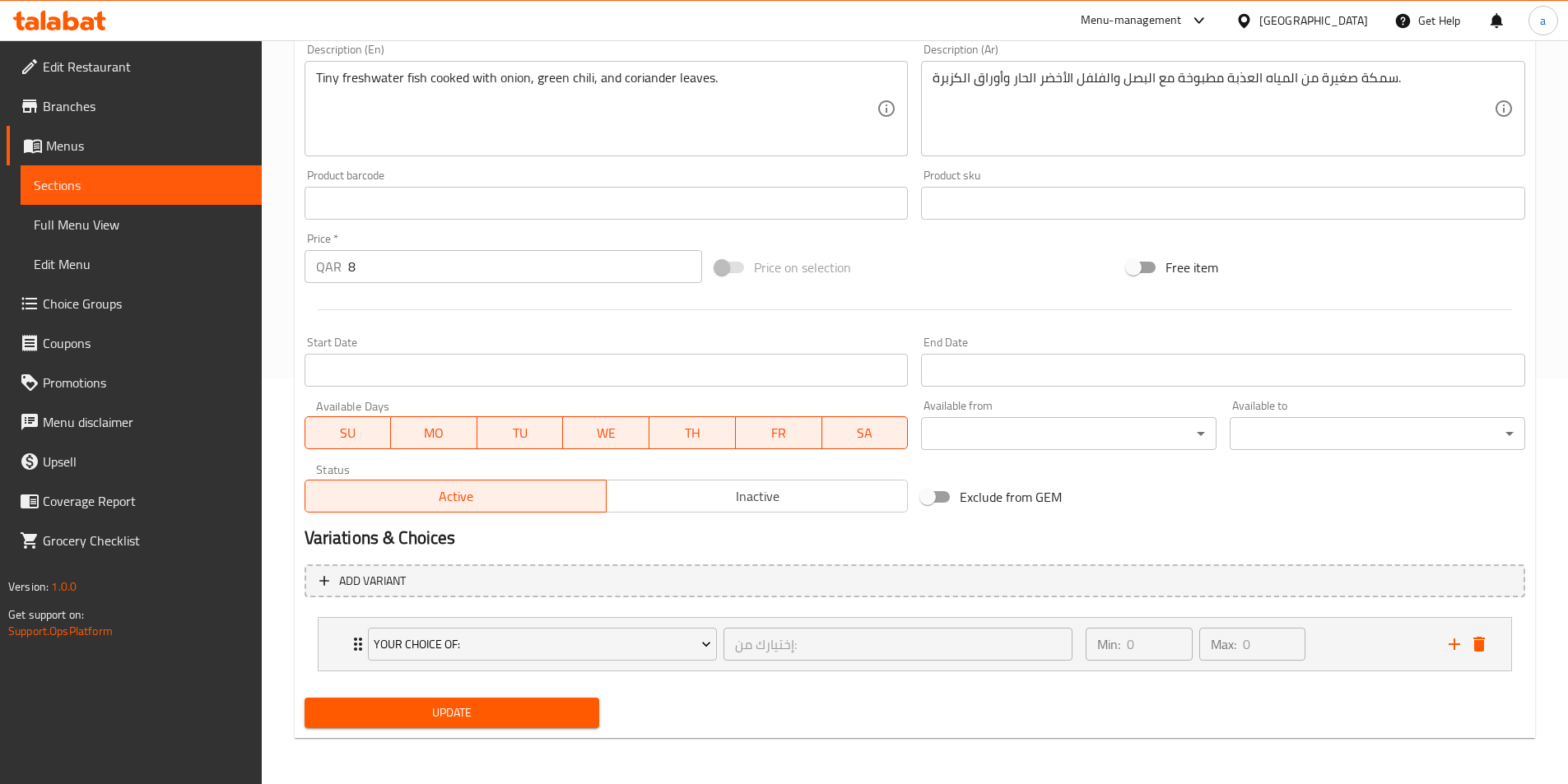
type input "سمك روهو مع أرز سادة"
click at [489, 757] on div "Home / Restaurants management / Menus / Sections / item / update Fish Curry & W…" at bounding box center [915, 209] width 1307 height 1149
click at [507, 721] on span "Update" at bounding box center [452, 713] width 270 height 21
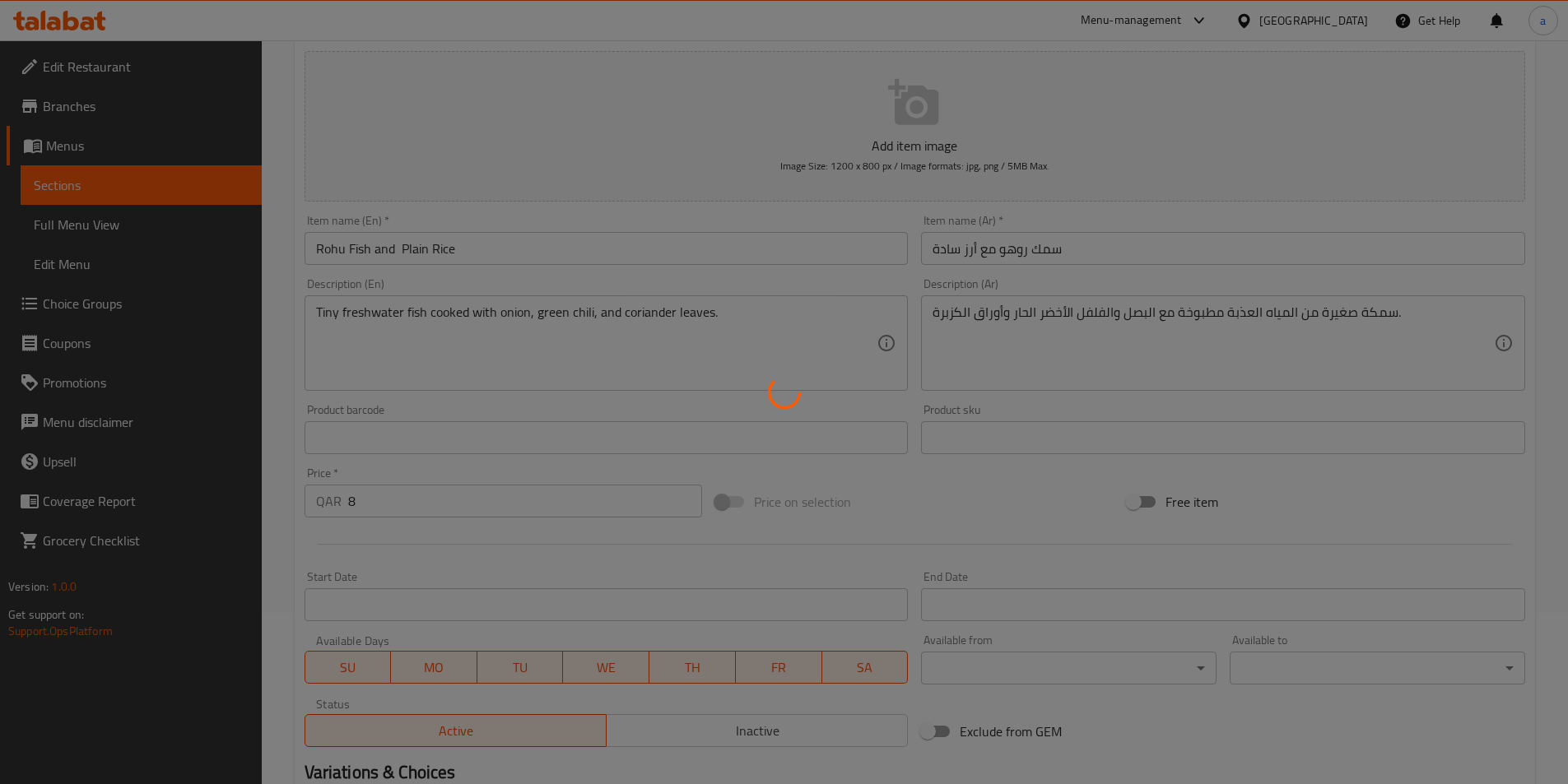
scroll to position [0, 0]
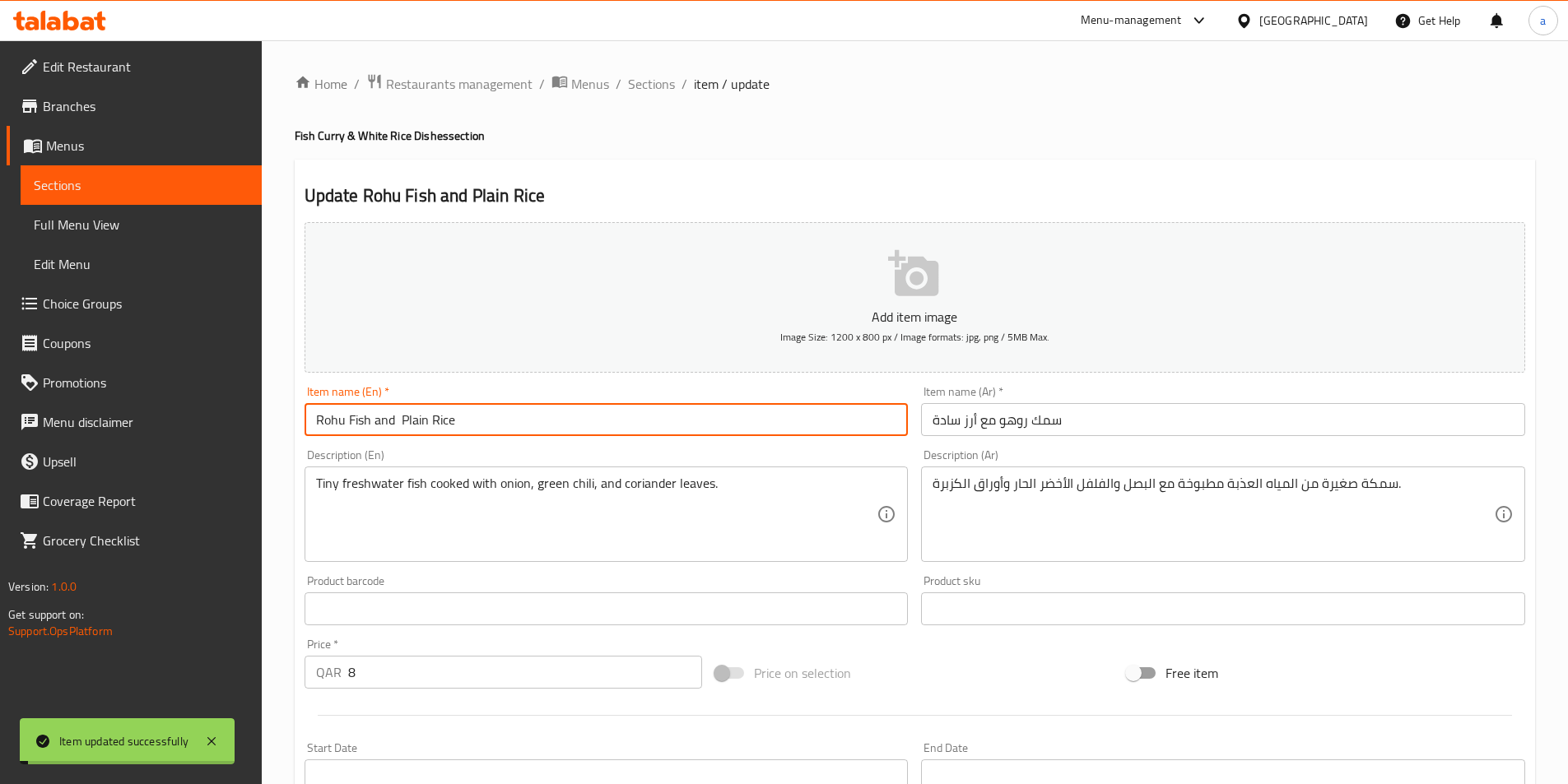
click at [424, 424] on input "Rohu Fish and Plain Rice" at bounding box center [606, 419] width 604 height 33
click at [420, 424] on input "Rohu Fish and Plain Rice" at bounding box center [606, 419] width 604 height 33
type input "Rohu Fish and Plain Rice"
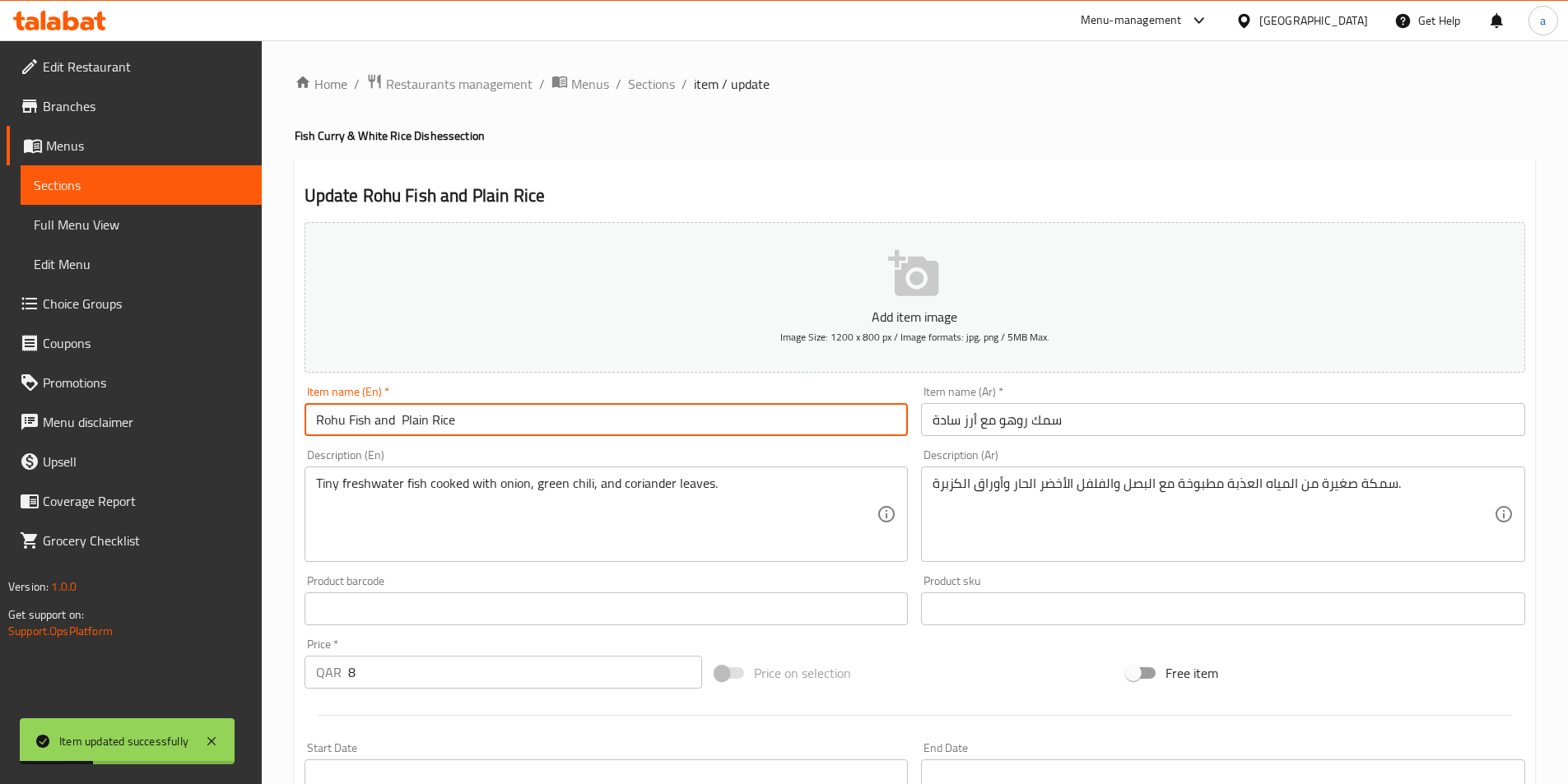
click at [406, 416] on input "Rohu Fish and Plain Rice" at bounding box center [606, 419] width 604 height 33
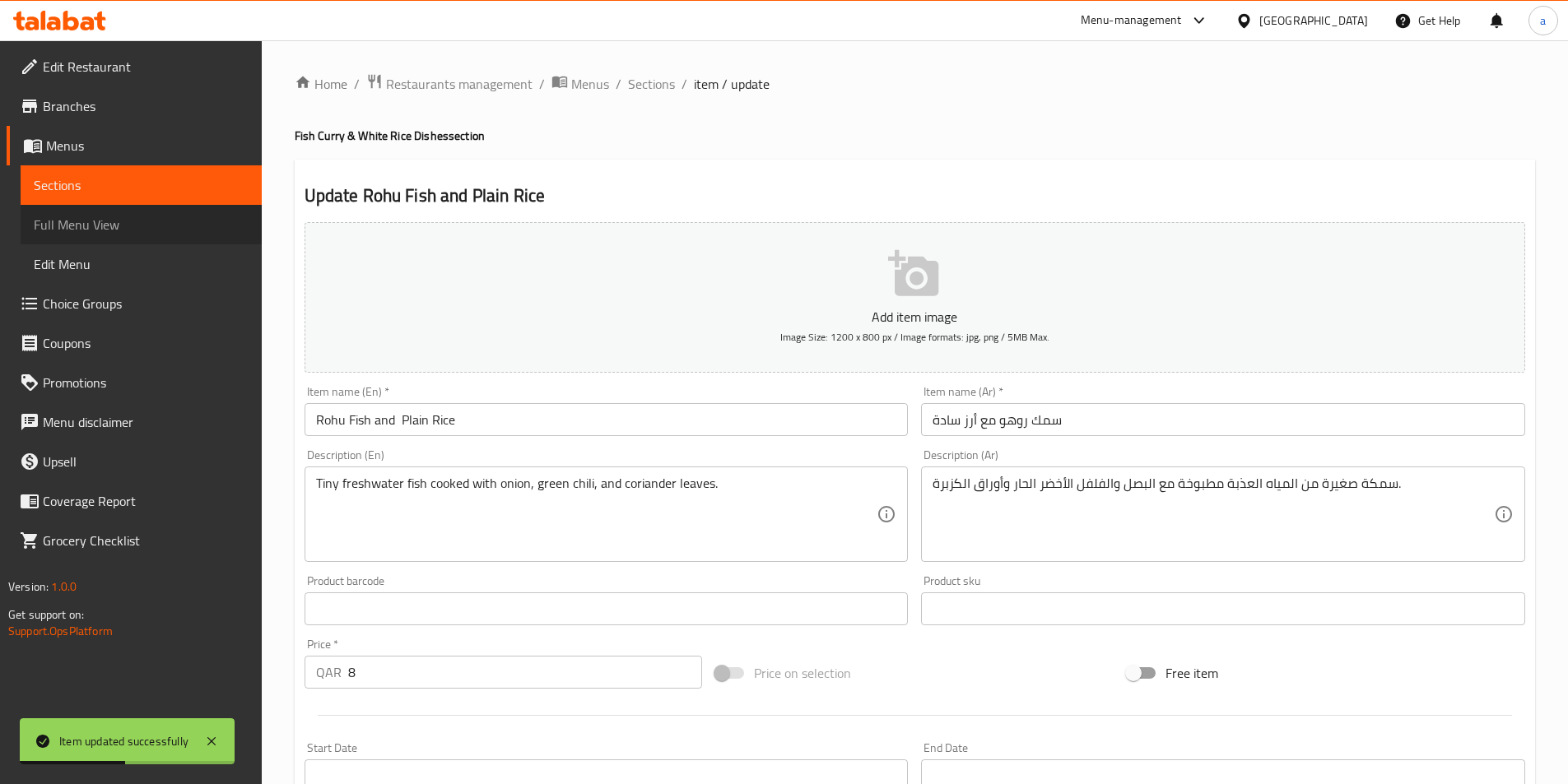
click at [134, 224] on span "Full Menu View" at bounding box center [141, 225] width 215 height 20
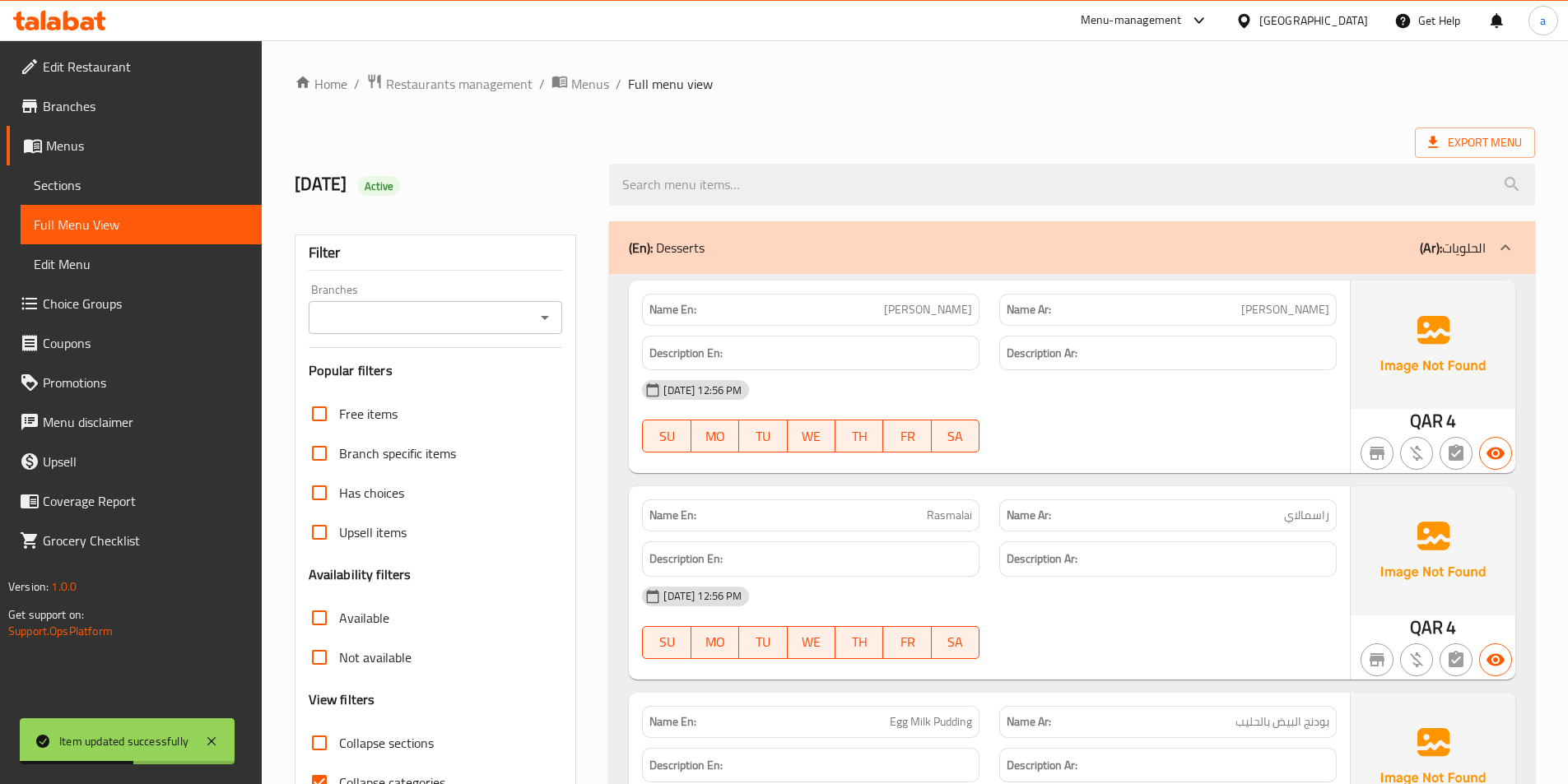
click at [766, 157] on div at bounding box center [1072, 185] width 946 height 62
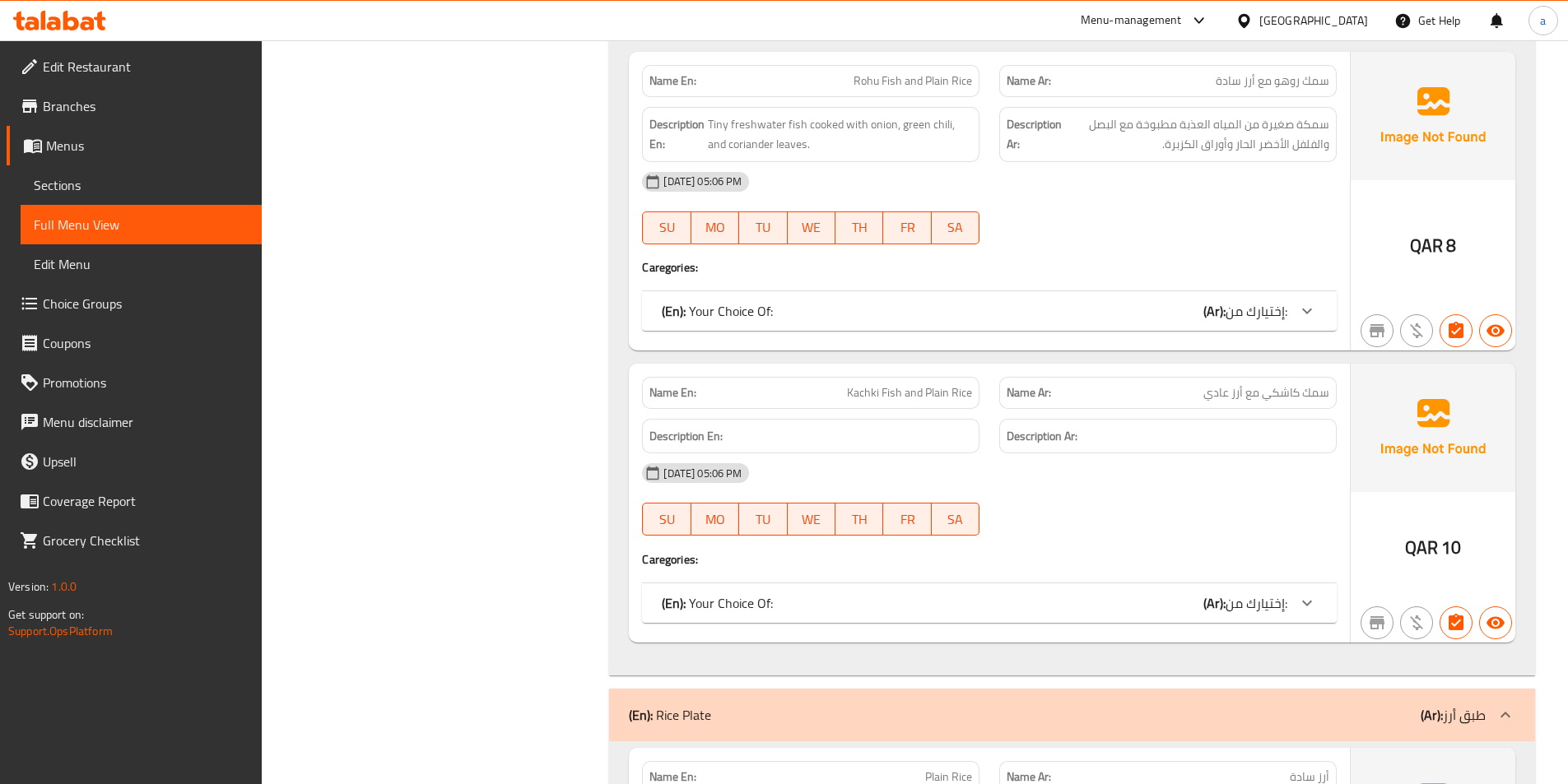
scroll to position [5721, 0]
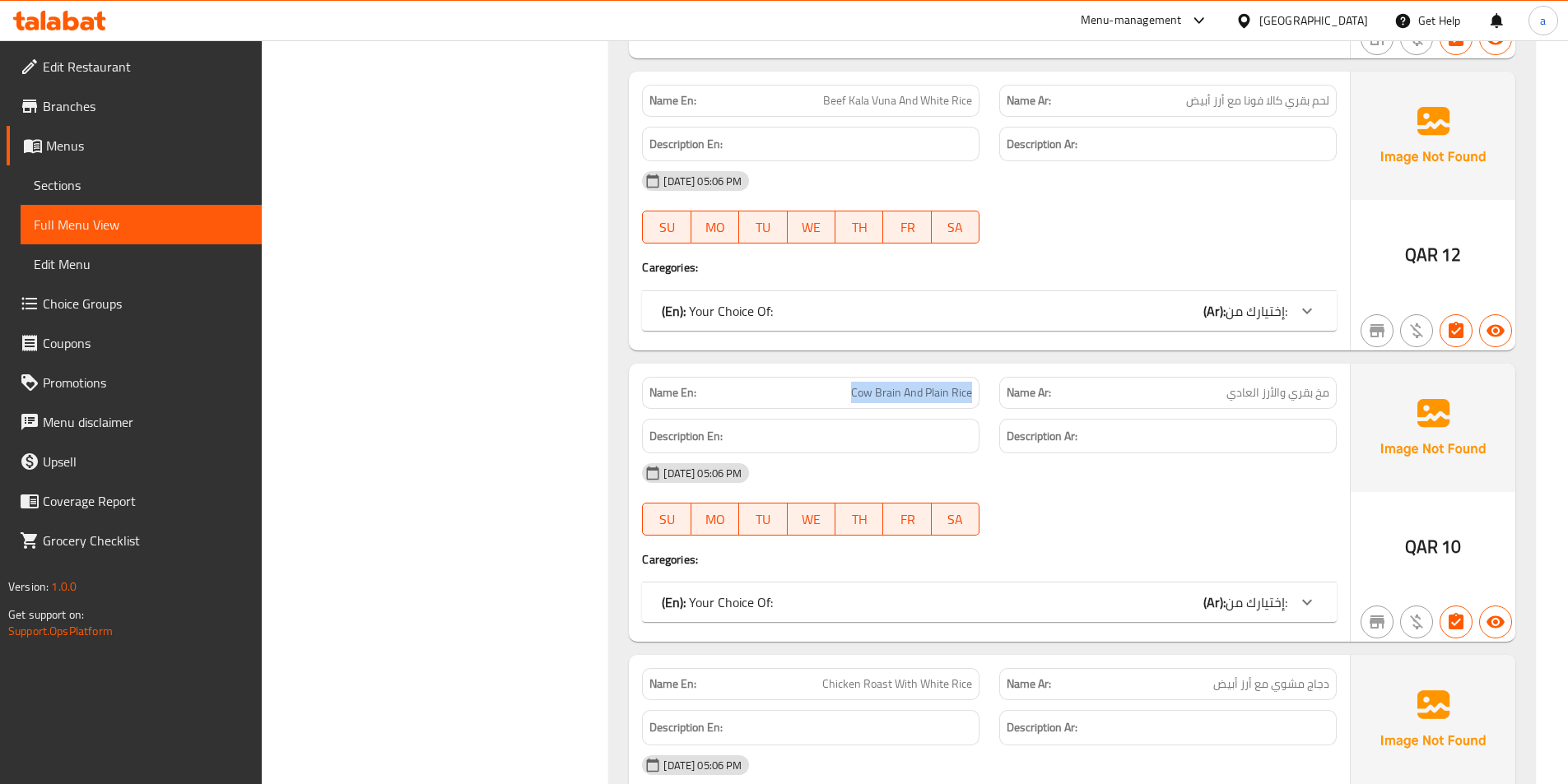
drag, startPoint x: 895, startPoint y: 384, endPoint x: 979, endPoint y: 383, distance: 84.0
click at [979, 383] on div "Name En: Cow Brain And Plain Rice" at bounding box center [810, 393] width 357 height 52
copy span "Cow Brain And Plain Rice"
click at [60, 185] on span "Sections" at bounding box center [141, 186] width 215 height 20
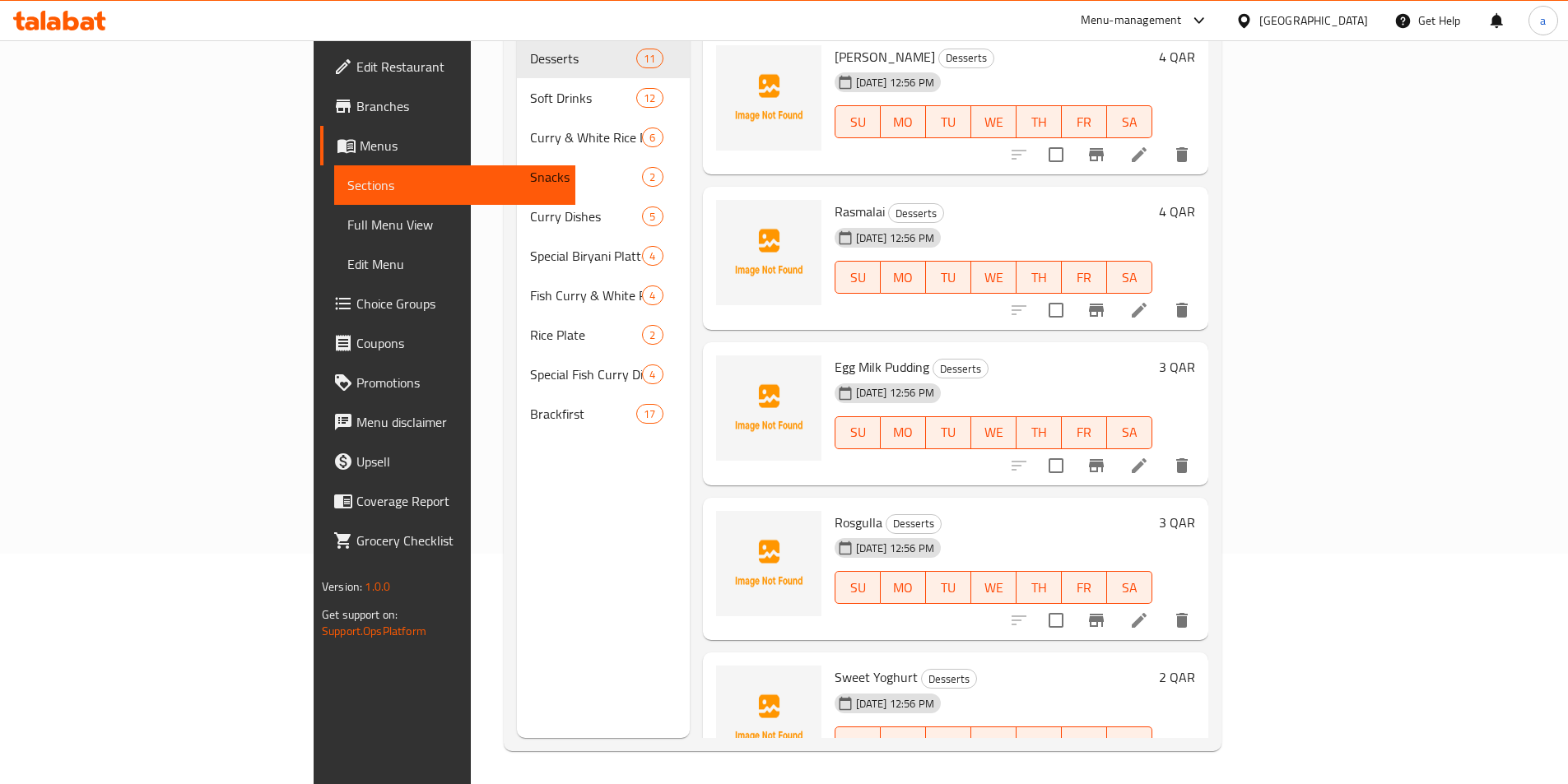
scroll to position [230, 0]
click at [517, 529] on div "Menu sections Desserts 11 Soft Drinks 12 Curry & White Rice Dishes 6 Snacks 2 C…" at bounding box center [604, 346] width 173 height 784
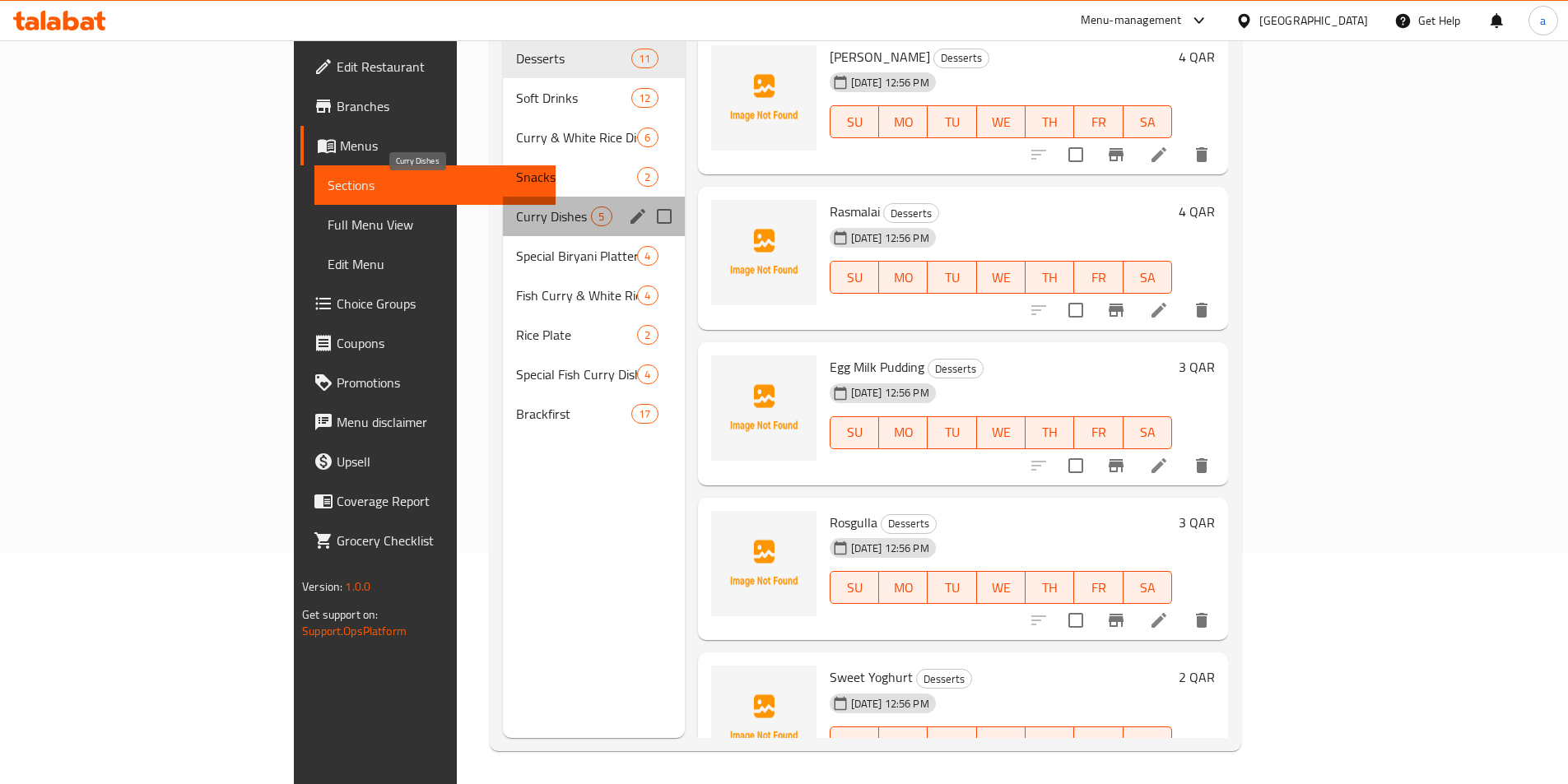
click at [517, 206] on span "Curry Dishes" at bounding box center [553, 217] width 75 height 20
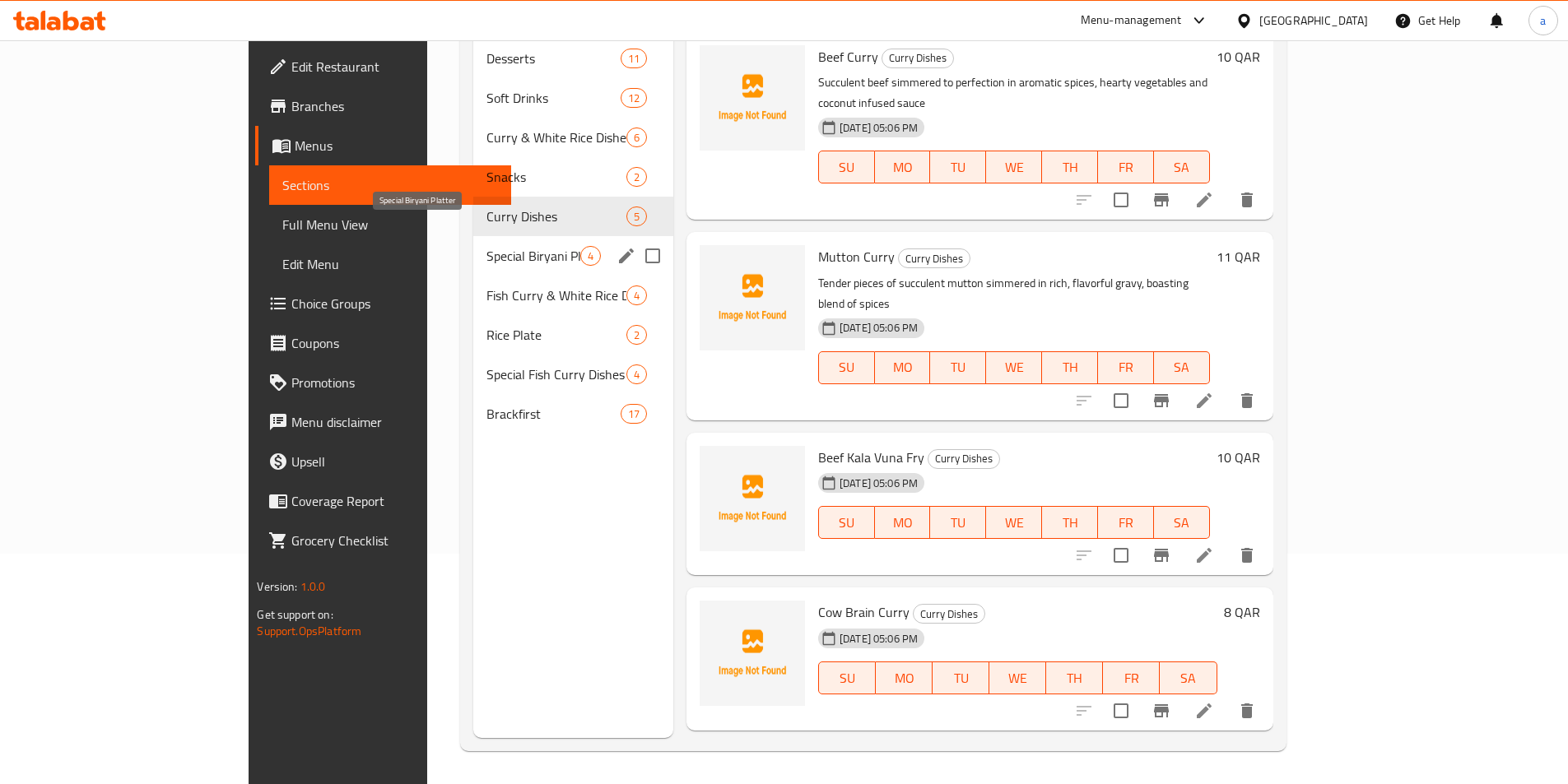
click at [486, 246] on span "Special Biryani Platter" at bounding box center [533, 256] width 94 height 20
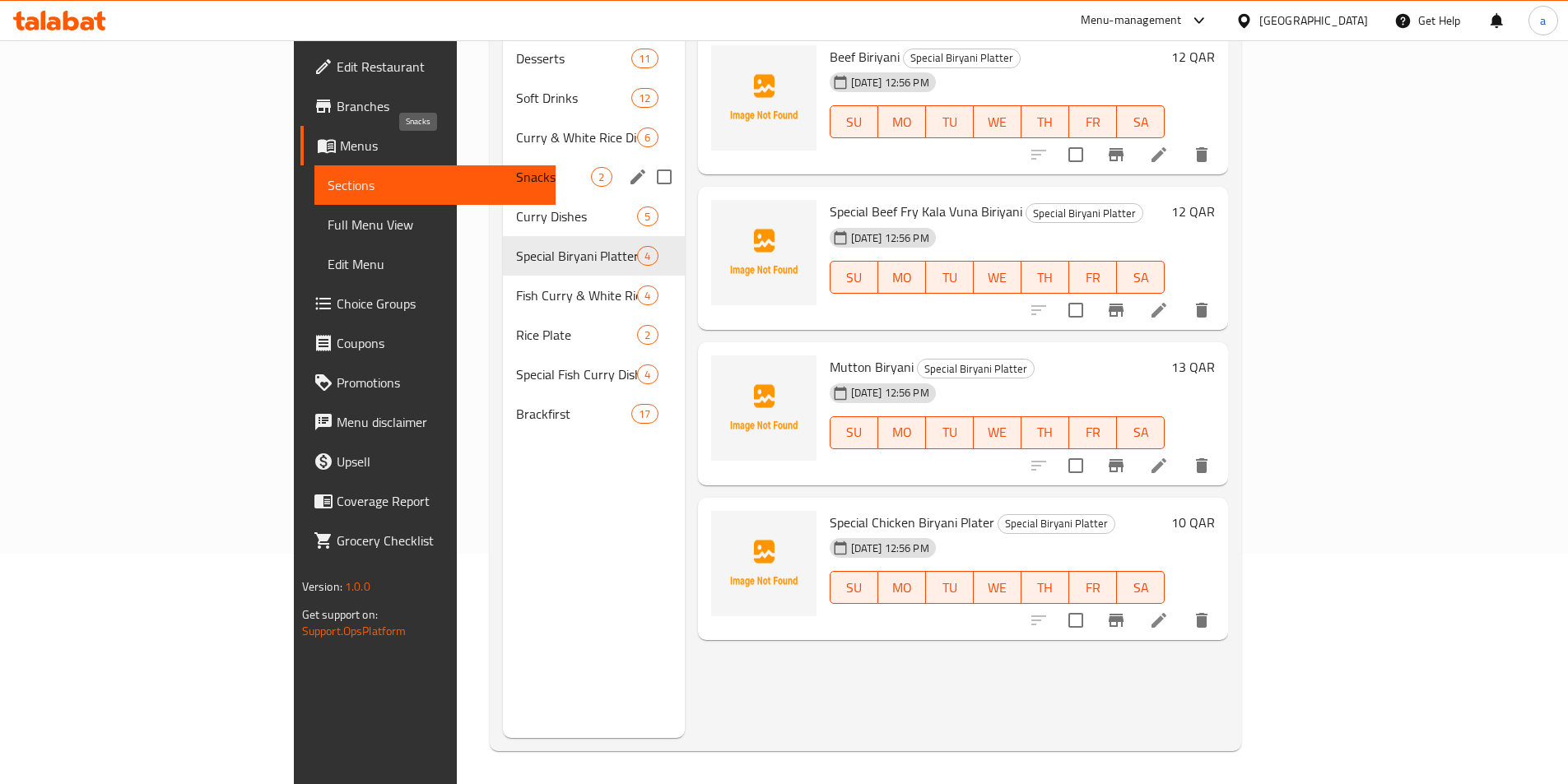
click at [517, 167] on span "Snacks" at bounding box center [553, 177] width 75 height 20
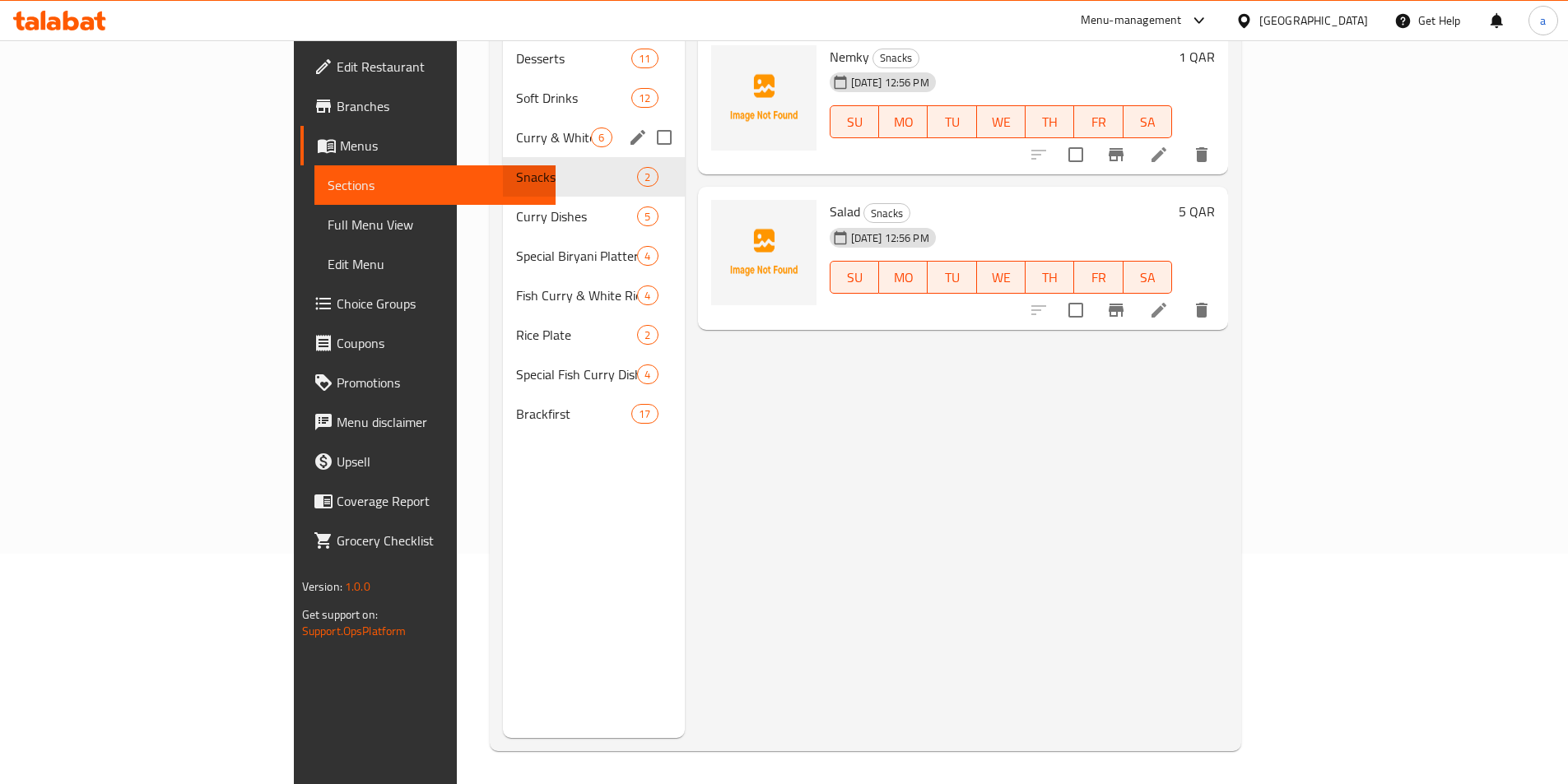
click at [503, 123] on div "Curry & White Rice Dishes 6" at bounding box center [594, 137] width 181 height 39
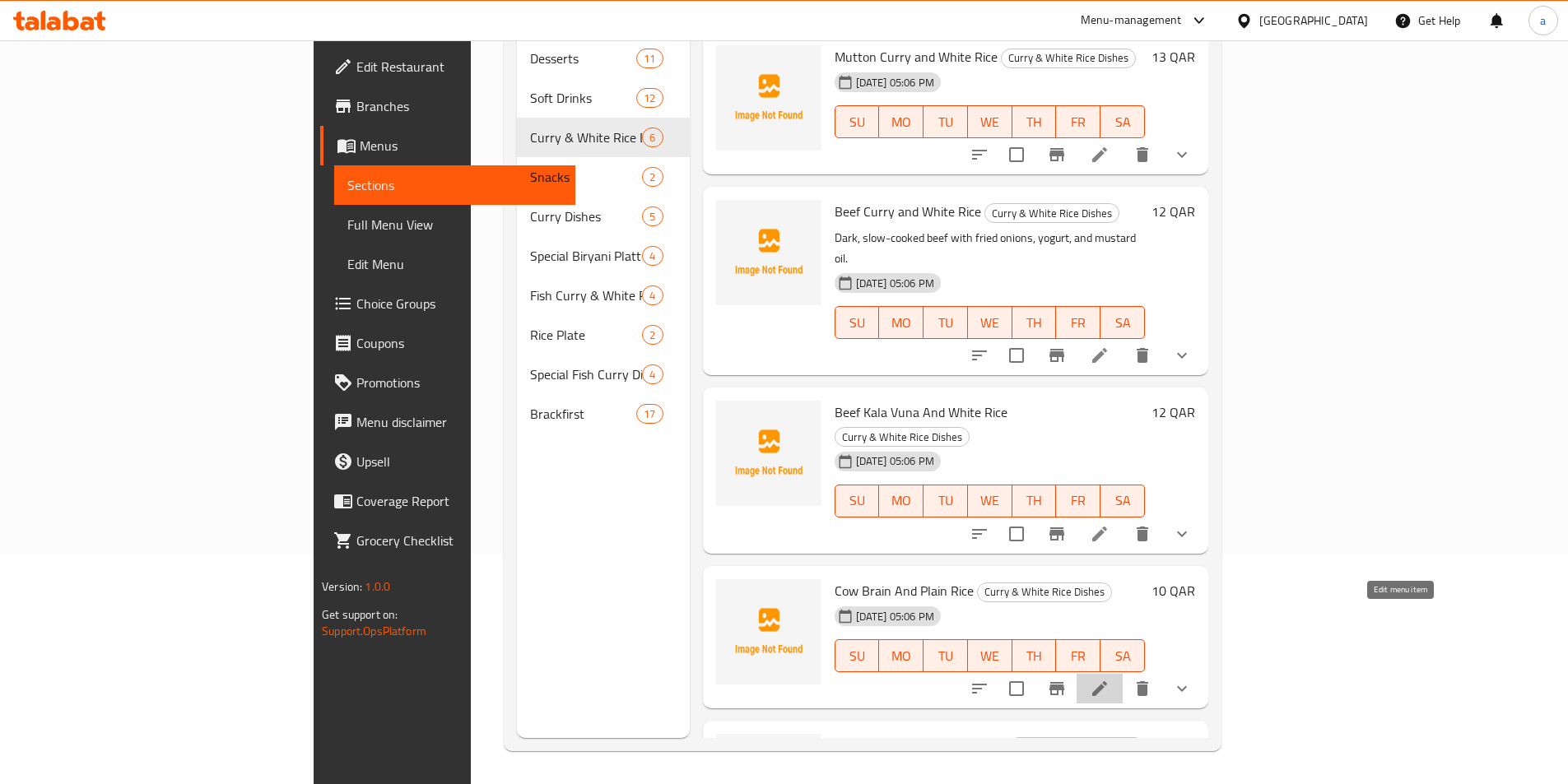
click at [1109, 679] on icon at bounding box center [1100, 689] width 20 height 20
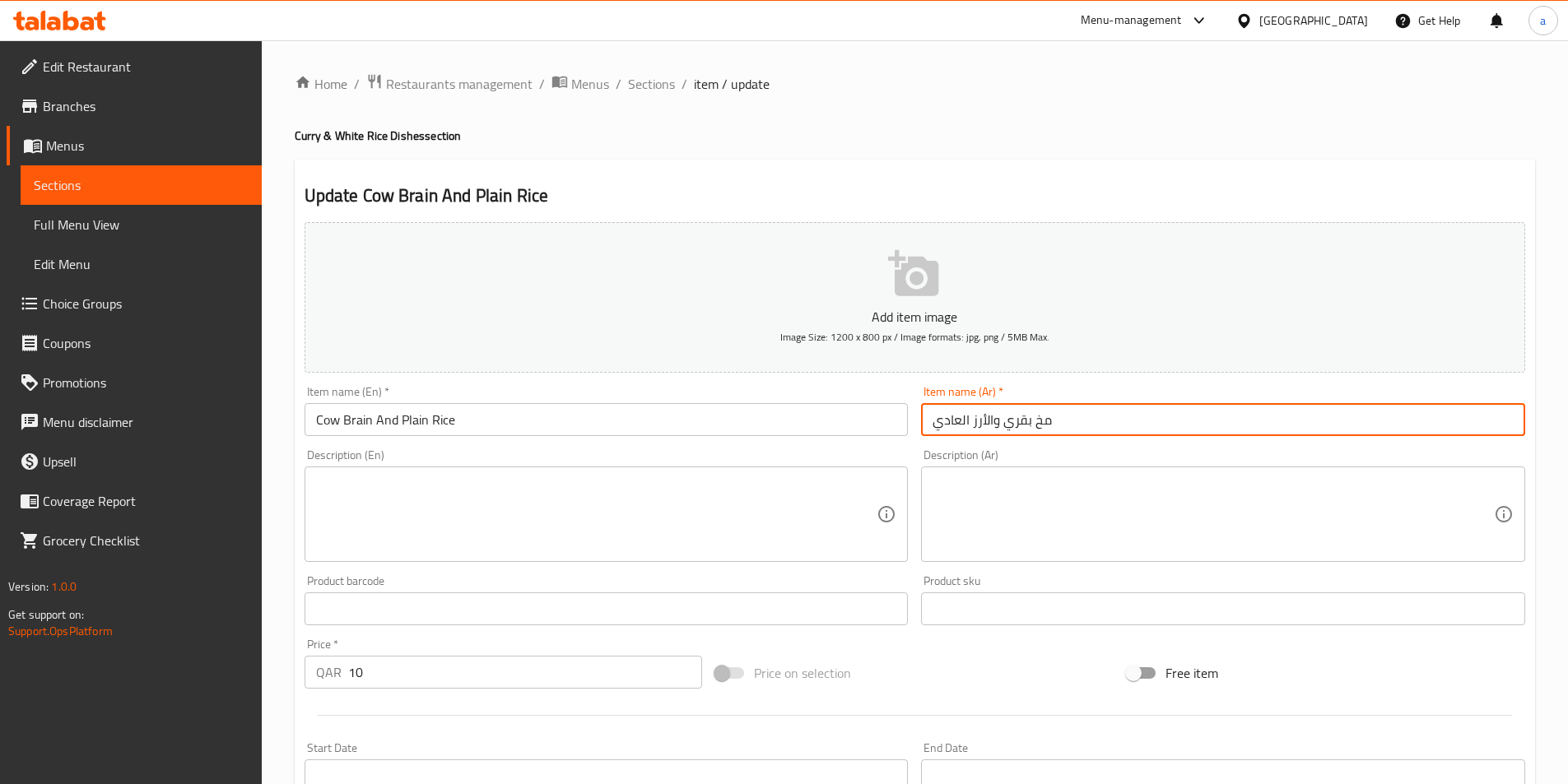
click at [952, 426] on input "مخ بقري والأرز العادي" at bounding box center [1223, 419] width 604 height 33
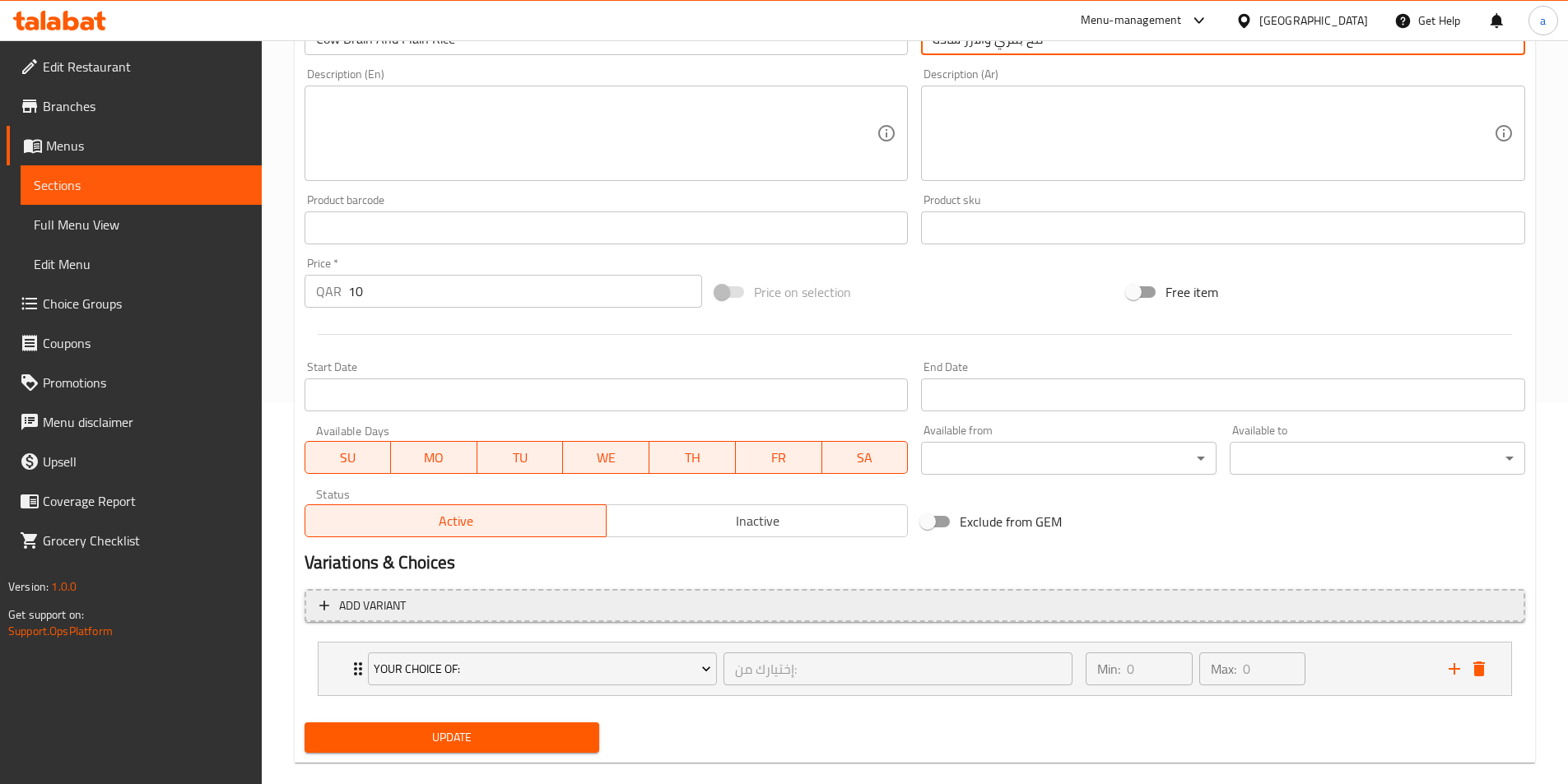
scroll to position [405, 0]
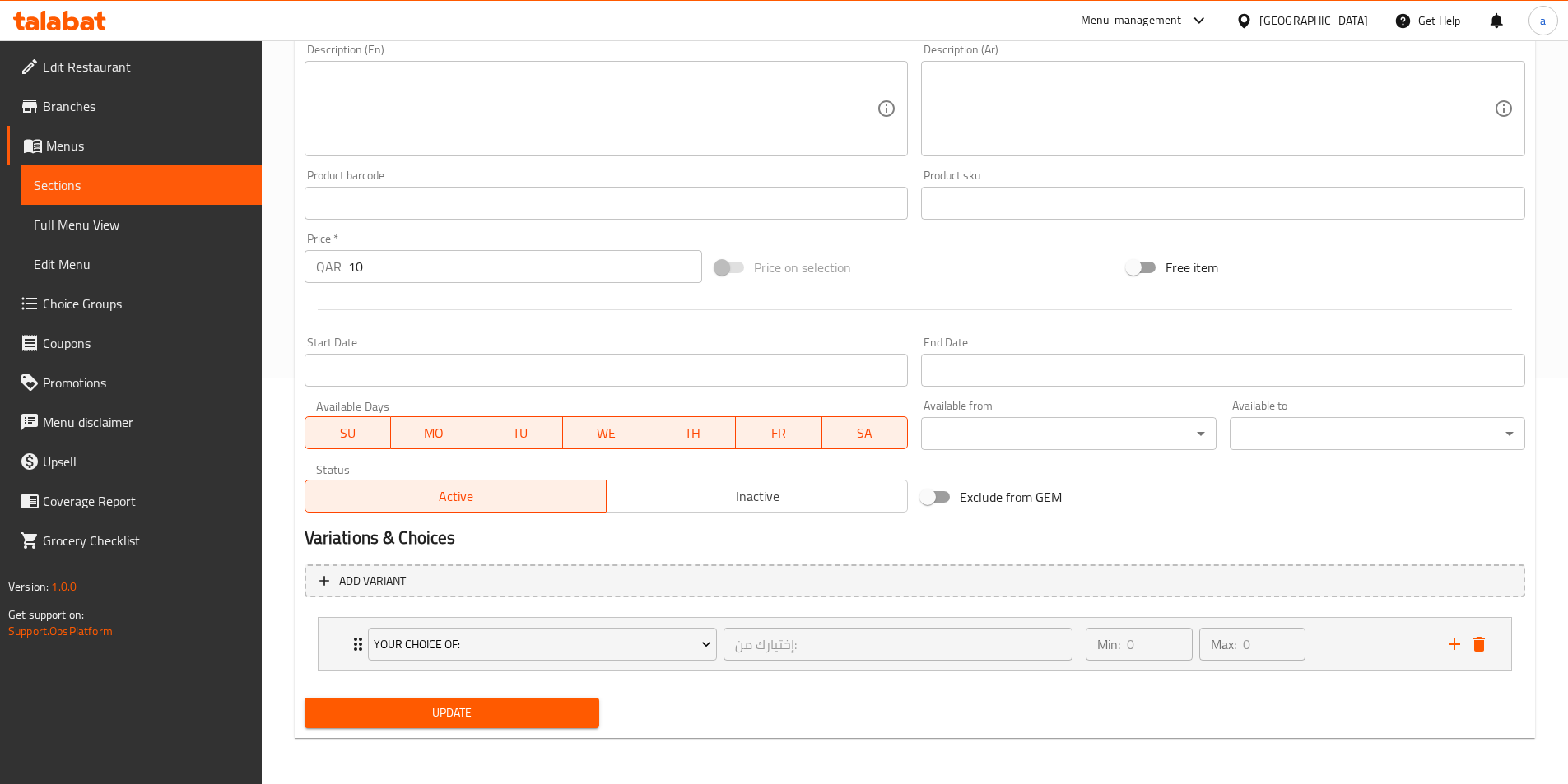
type input "مخ بقري والأرز سادة"
click at [464, 718] on span "Update" at bounding box center [452, 713] width 270 height 21
click at [555, 728] on button "Update" at bounding box center [453, 713] width 296 height 30
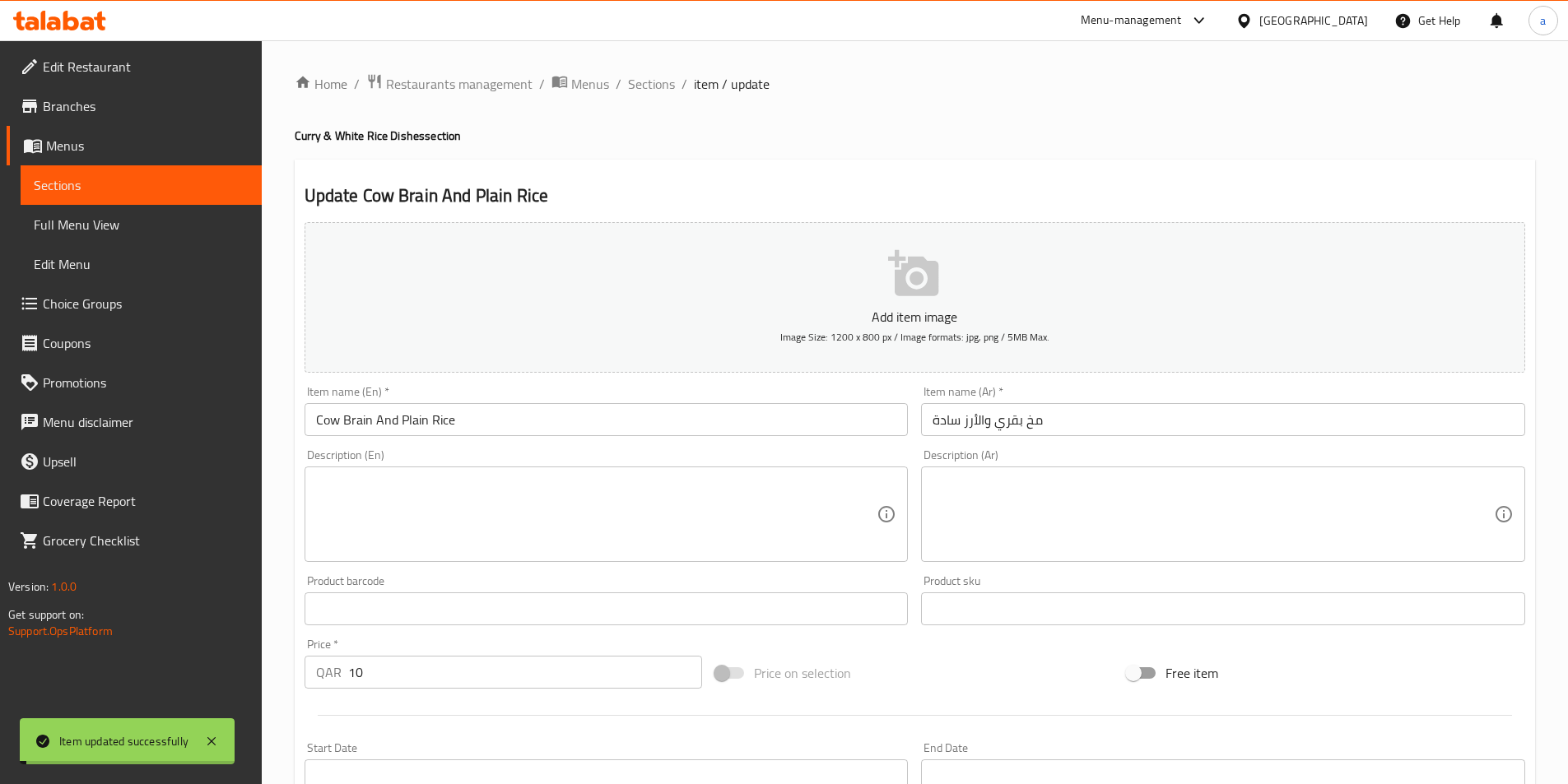
click at [130, 242] on link "Full Menu View" at bounding box center [141, 224] width 241 height 39
click at [134, 234] on link "Full Menu View" at bounding box center [141, 224] width 241 height 39
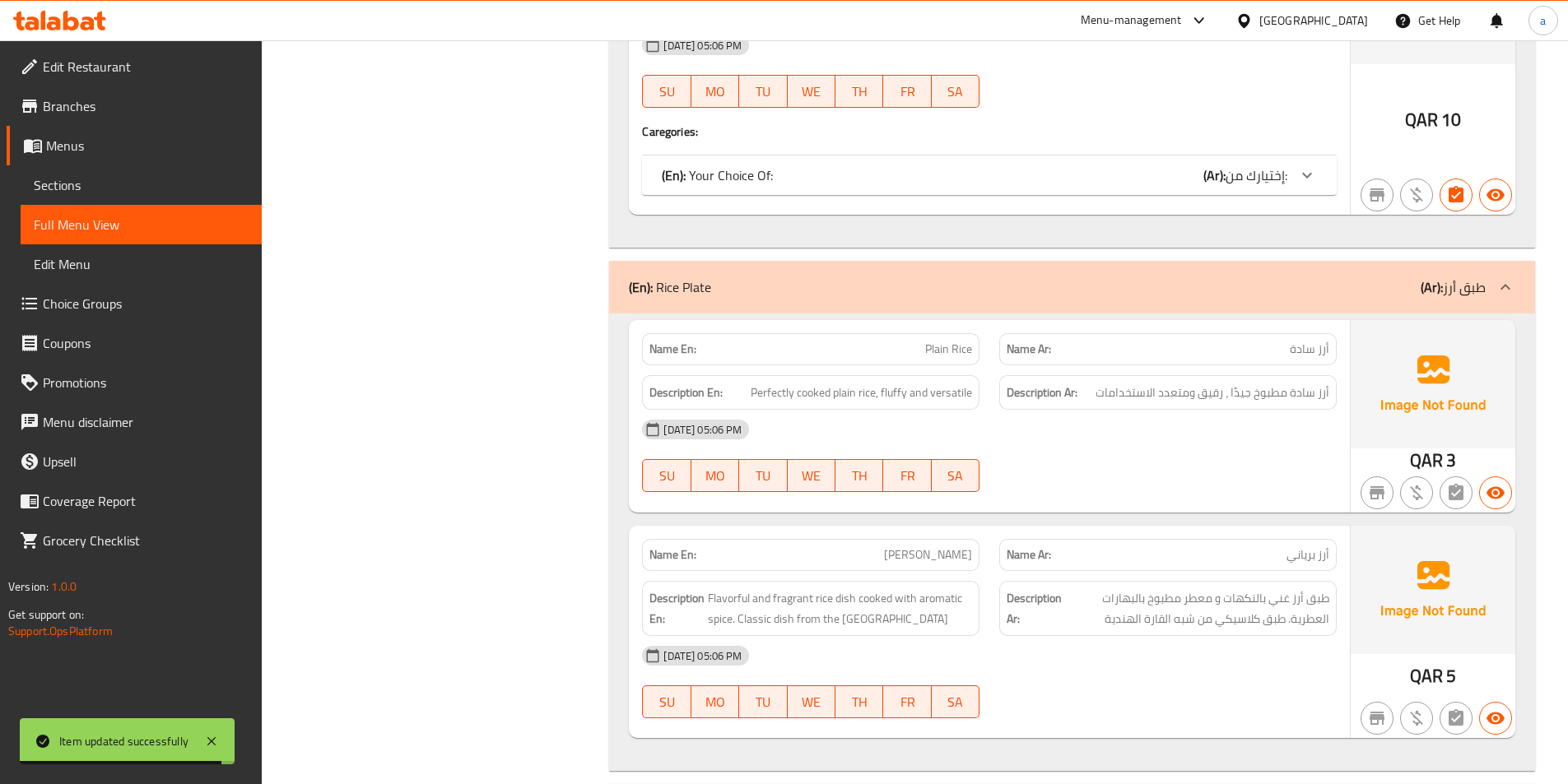
scroll to position [10158, 0]
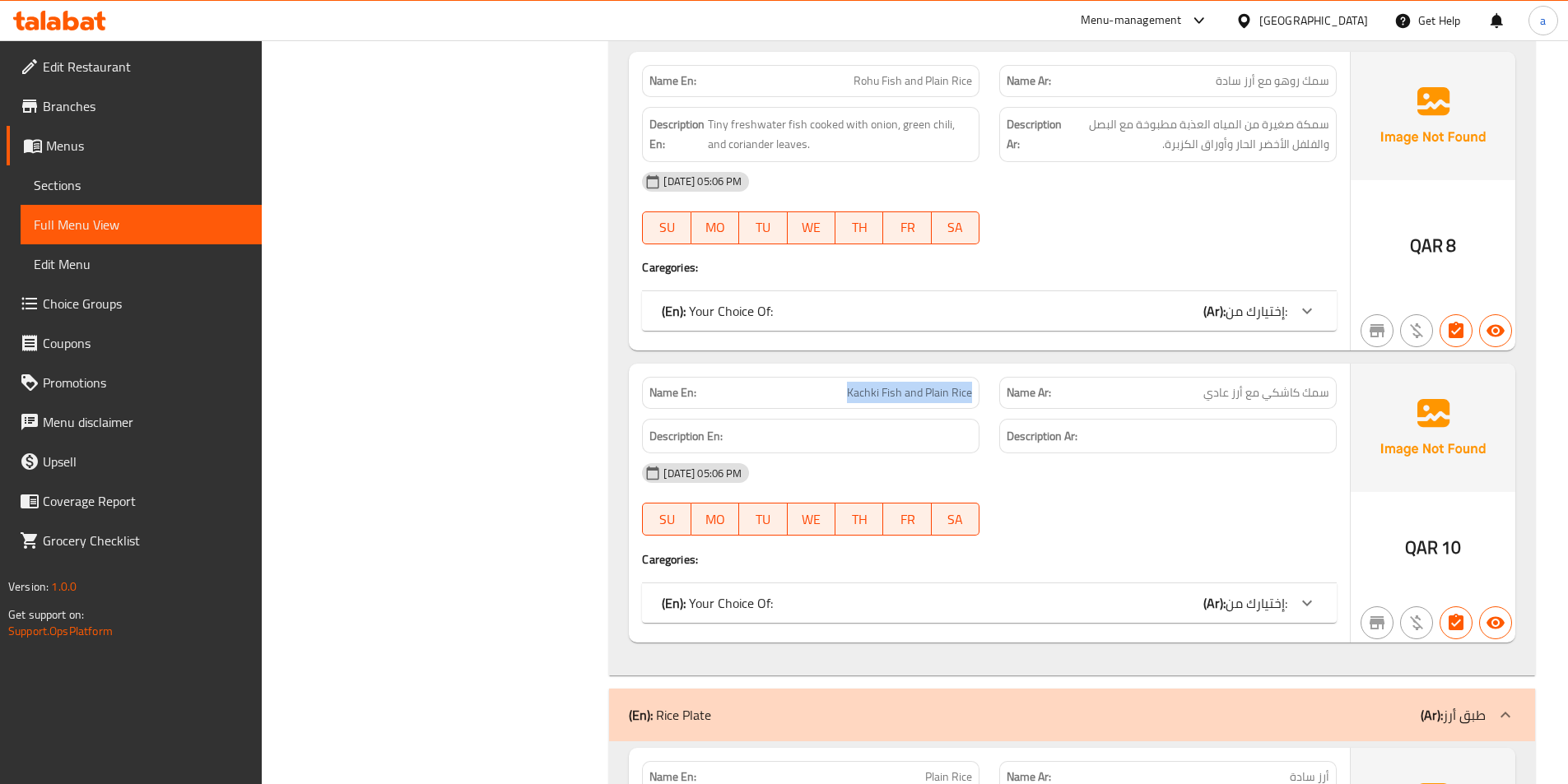
drag, startPoint x: 837, startPoint y: 387, endPoint x: 978, endPoint y: 390, distance: 141.0
click at [978, 390] on div "Name En: Kachki Fish and Plain Rice" at bounding box center [811, 393] width 338 height 32
click at [124, 187] on span "Sections" at bounding box center [141, 186] width 215 height 20
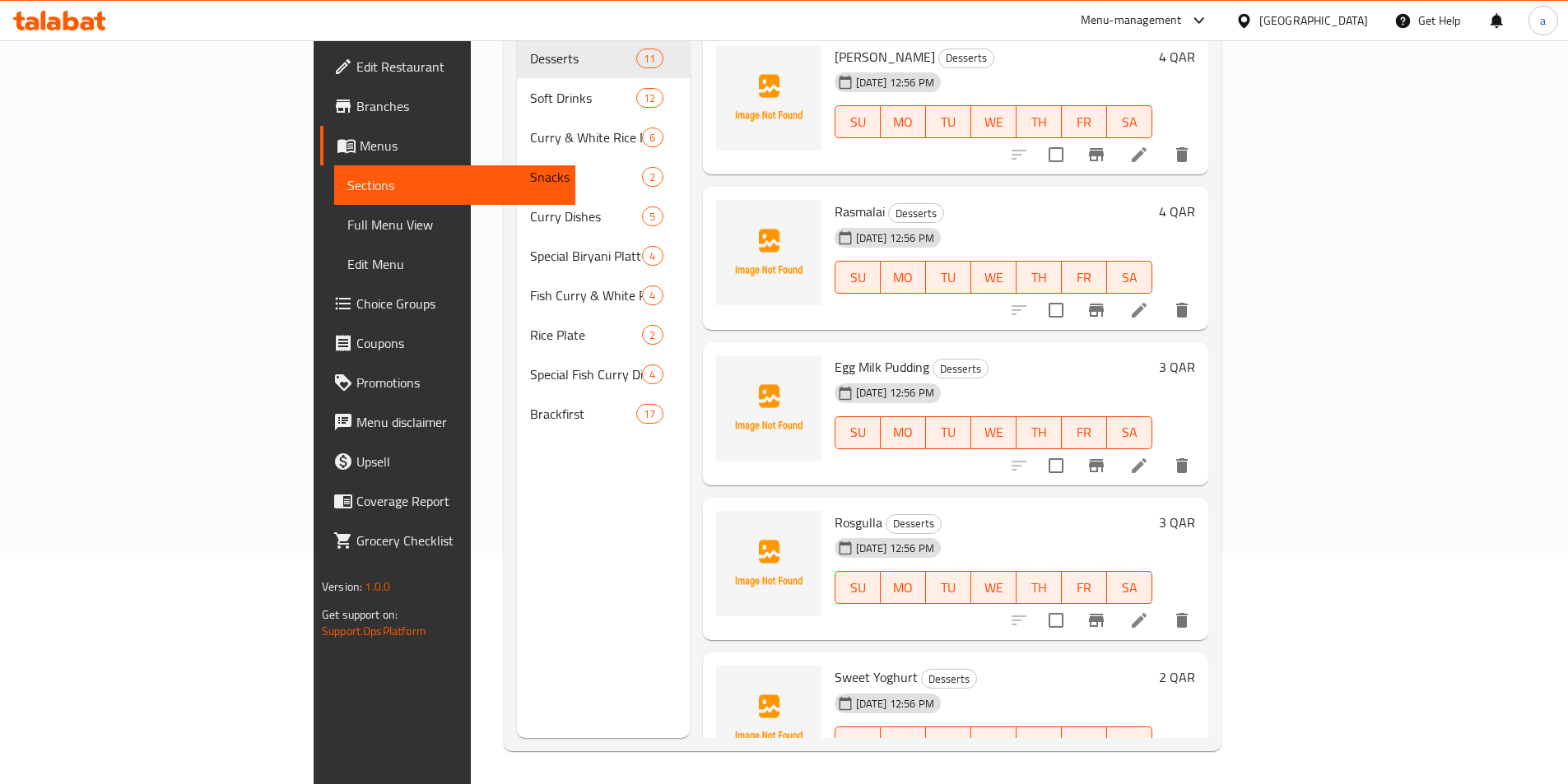
scroll to position [230, 0]
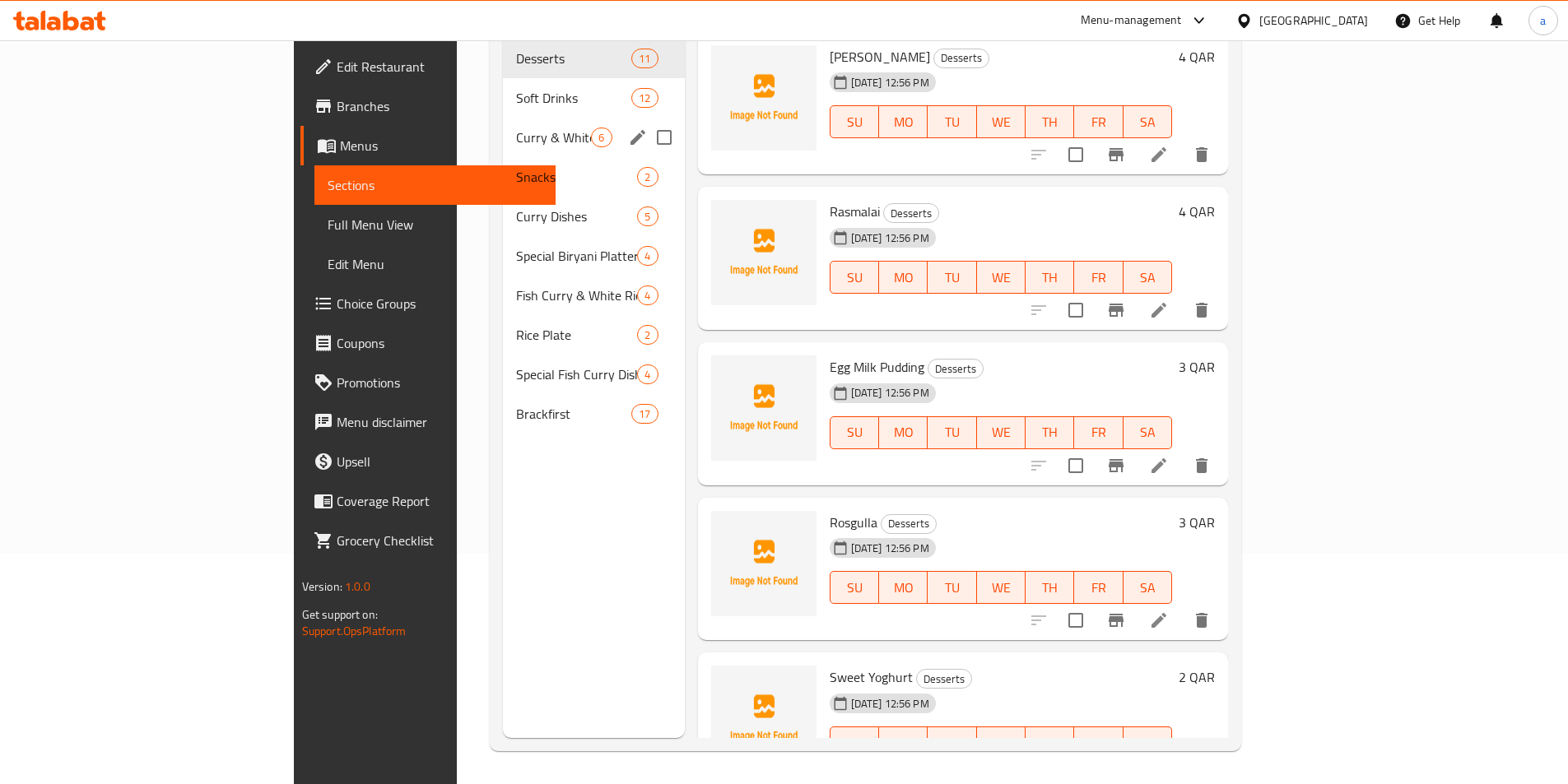
click at [517, 128] on span "Curry & White Rice Dishes" at bounding box center [553, 138] width 75 height 20
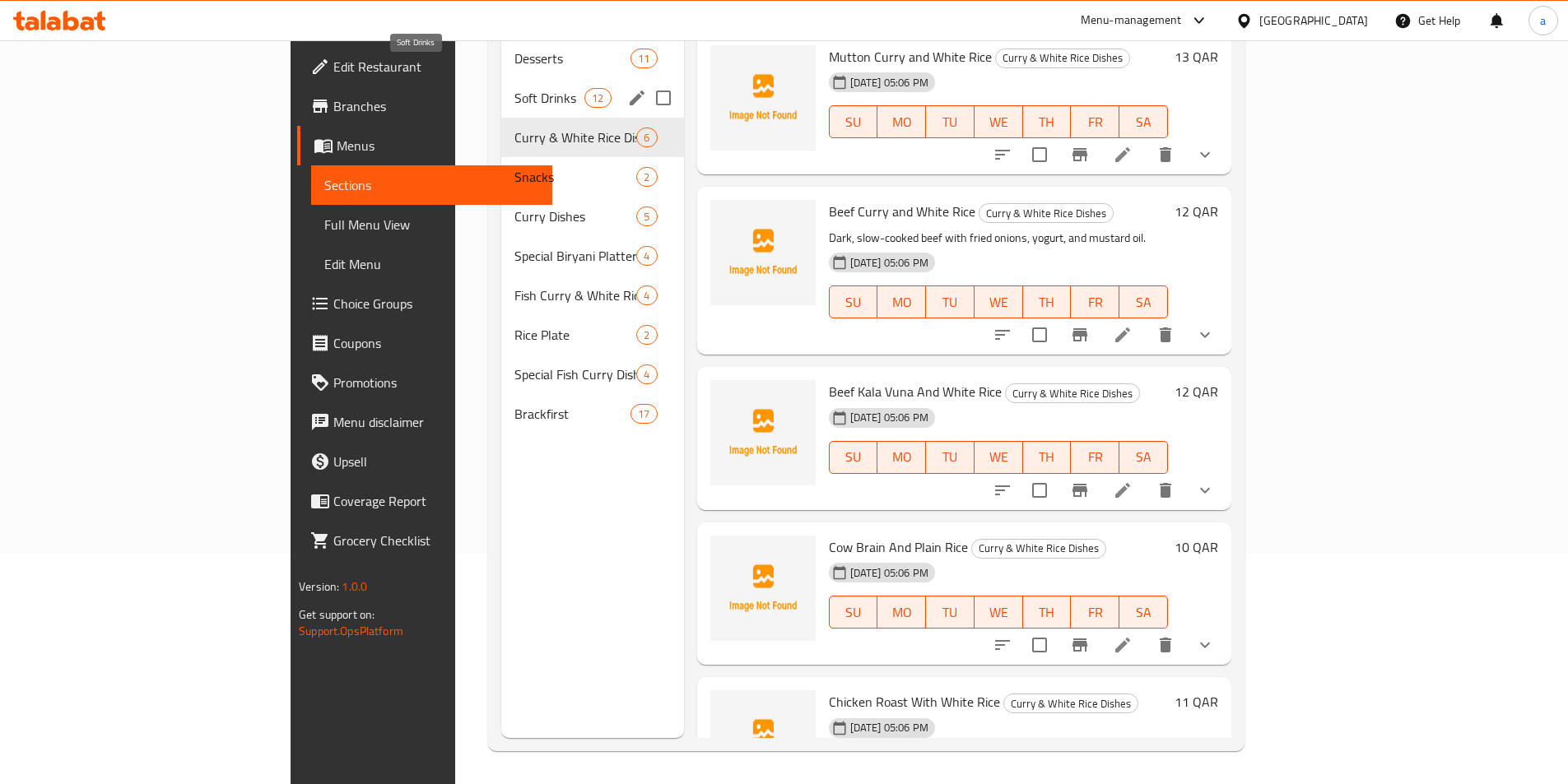
click at [515, 88] on span "Soft Drinks" at bounding box center [549, 98] width 70 height 20
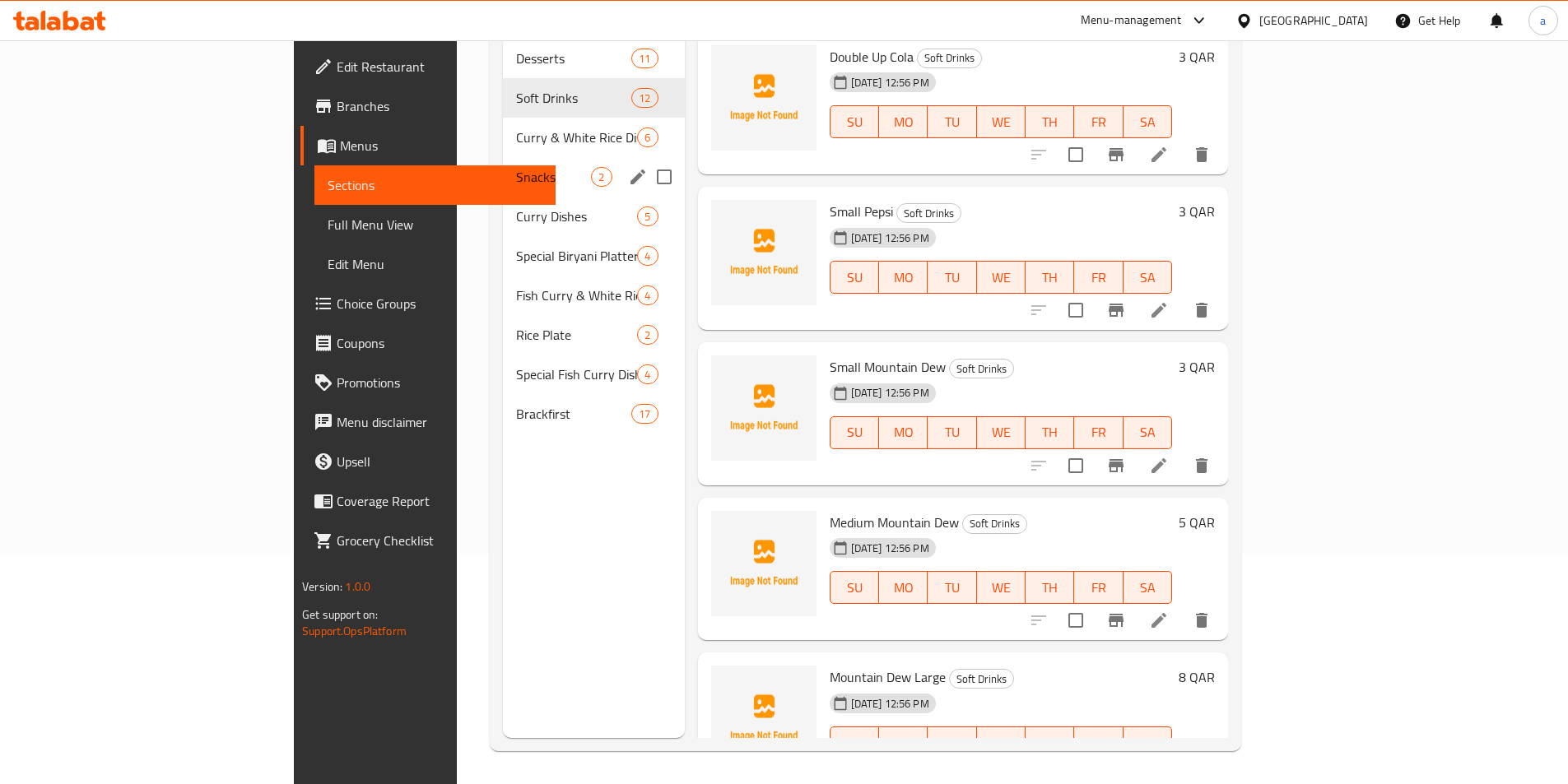
click at [517, 167] on span "Snacks" at bounding box center [553, 177] width 75 height 20
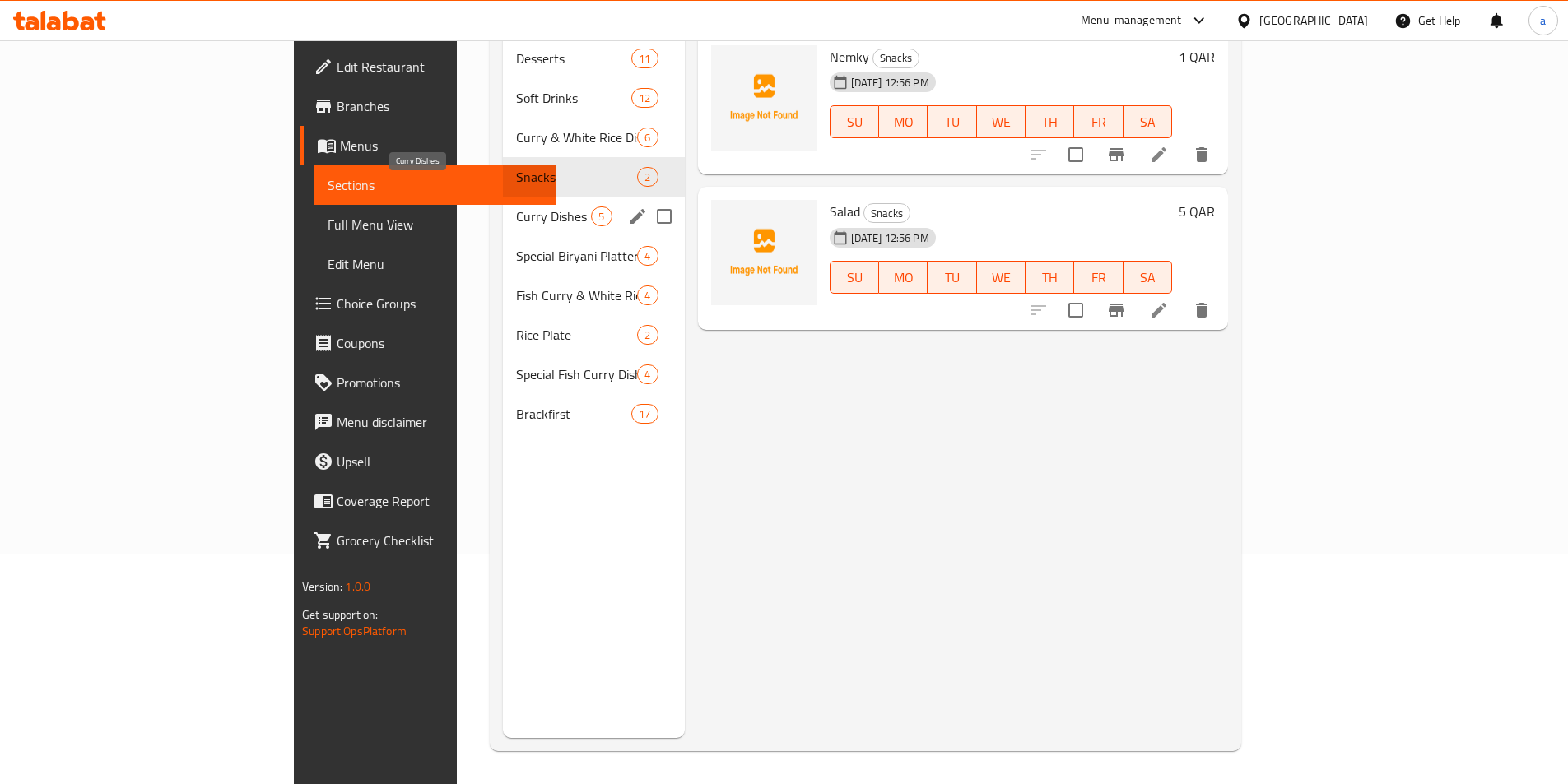
click at [517, 206] on span "Curry Dishes" at bounding box center [553, 217] width 75 height 20
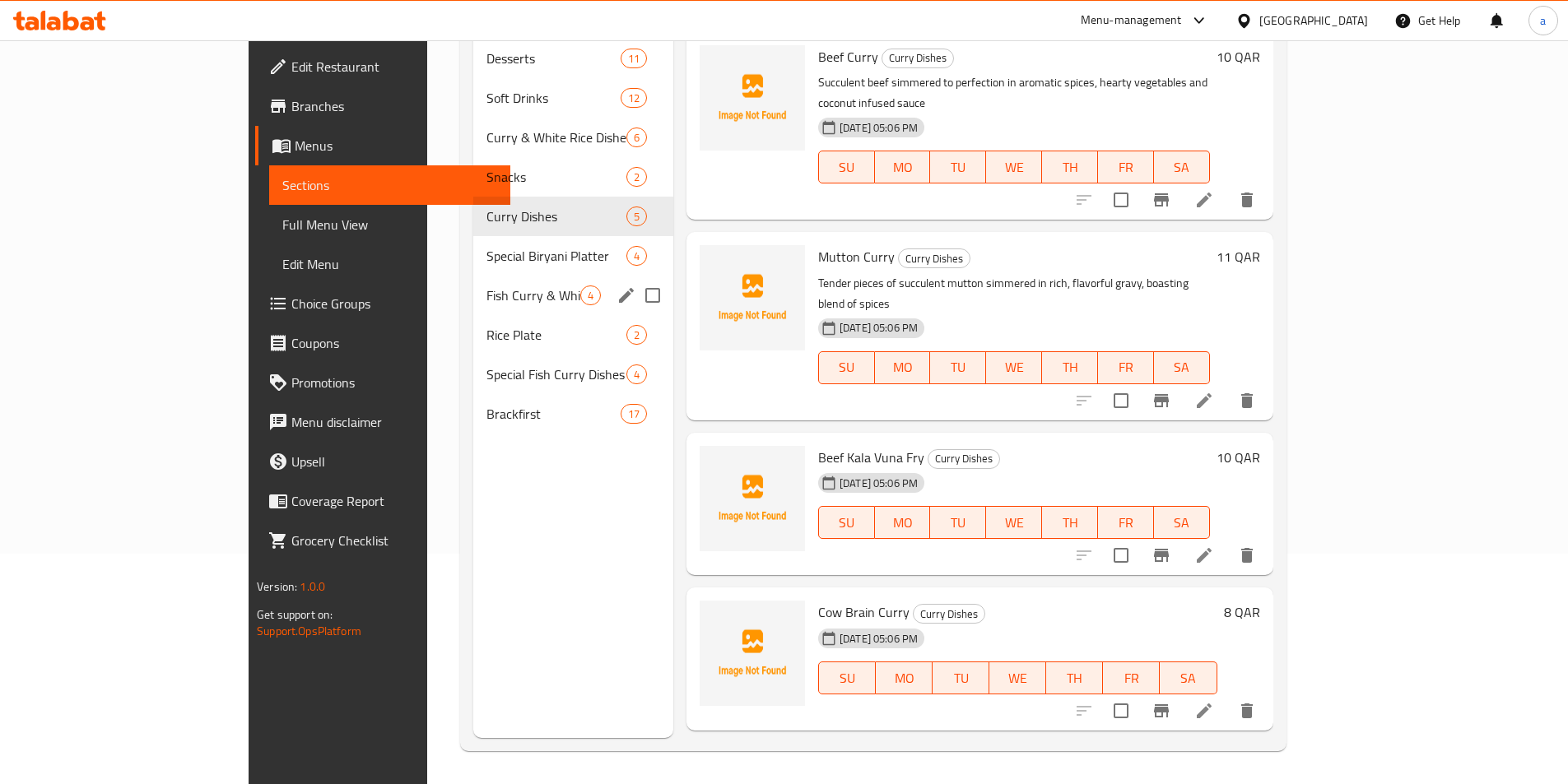
click at [474, 275] on div "Fish Curry & White Rice Dishes 4" at bounding box center [574, 295] width 200 height 39
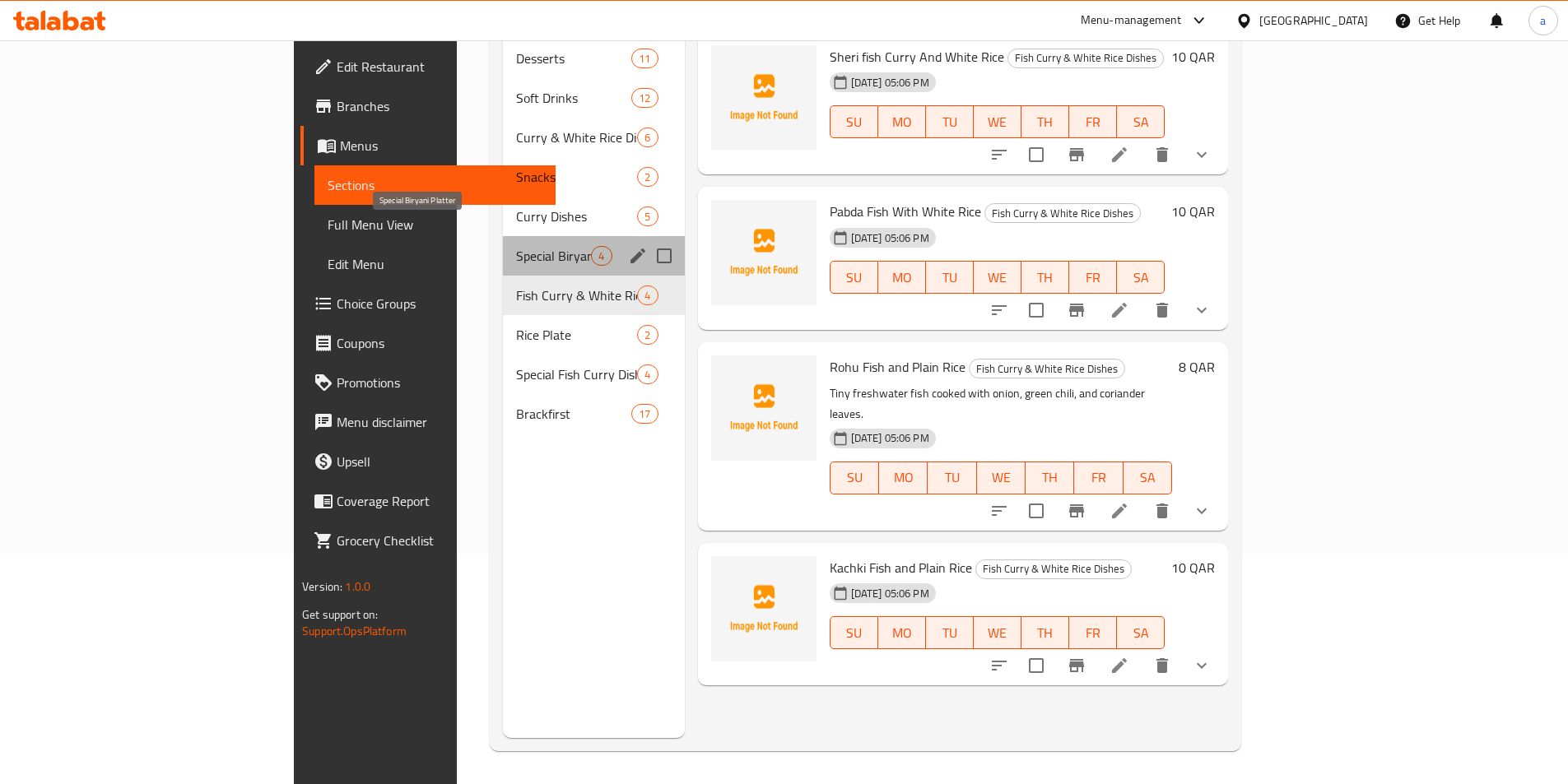
click at [517, 246] on span "Special Biryani Platter" at bounding box center [553, 256] width 75 height 20
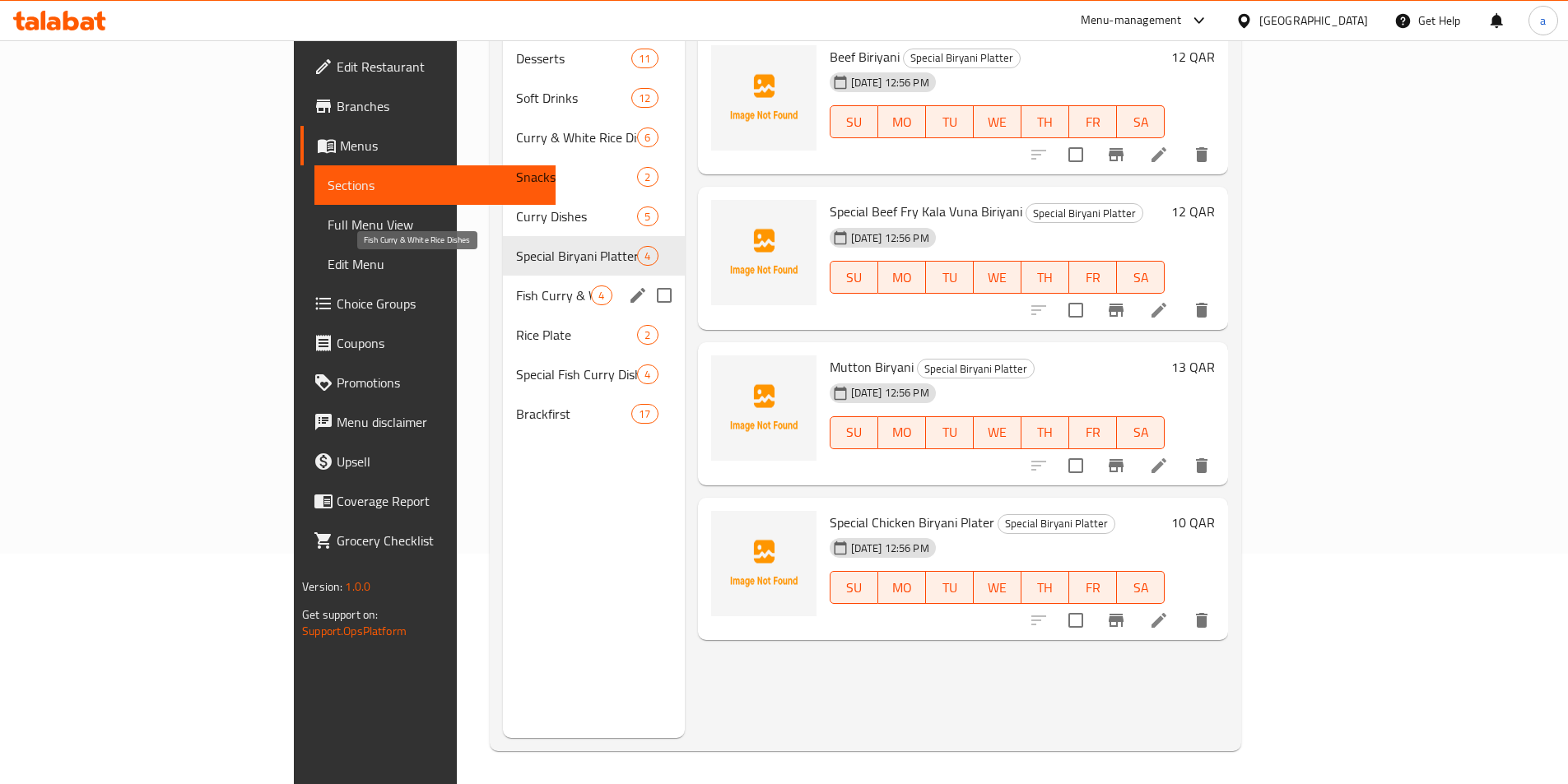
click at [517, 285] on span "Fish Curry & White Rice Dishes" at bounding box center [553, 295] width 75 height 20
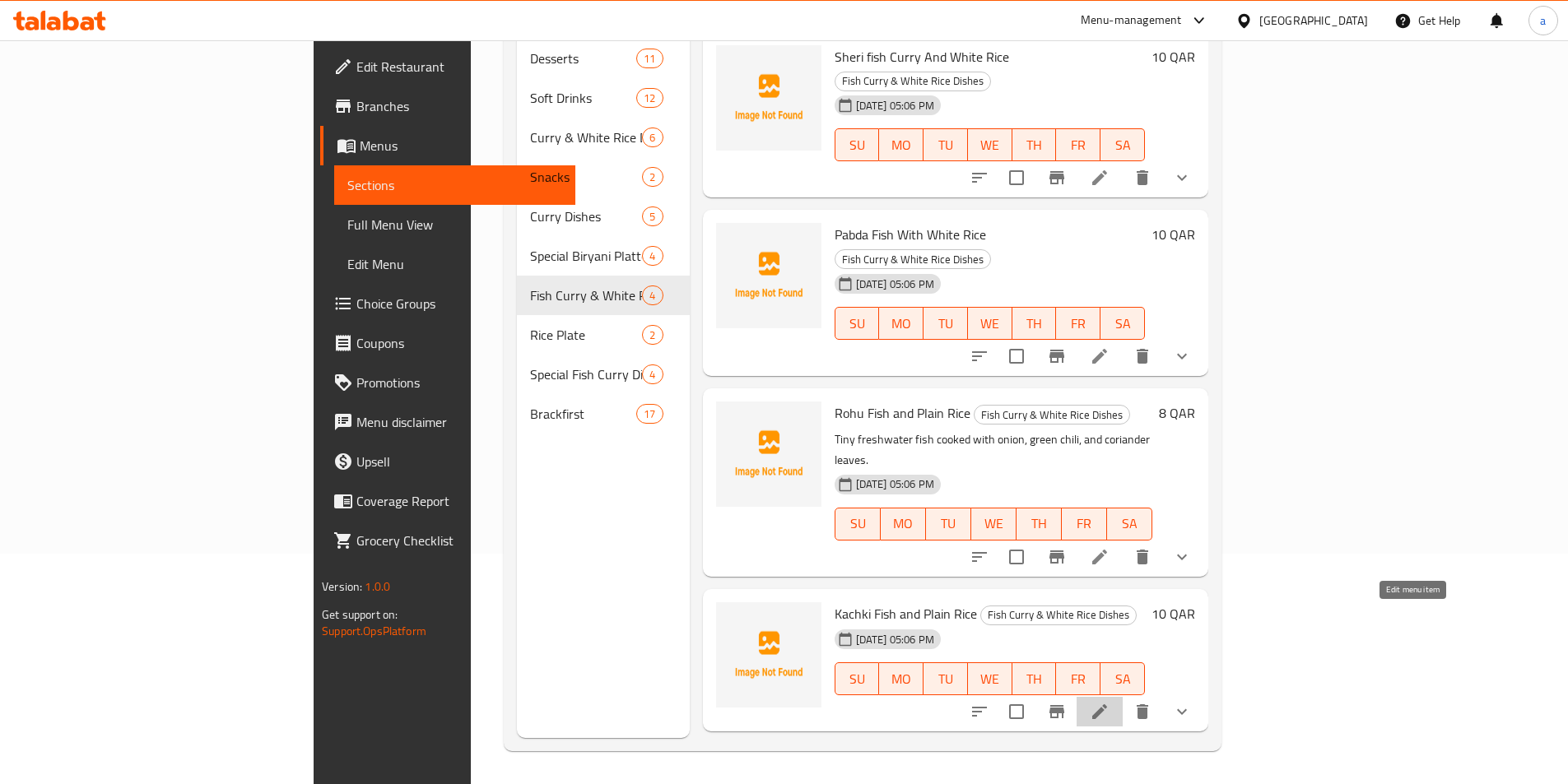
click at [1109, 702] on icon at bounding box center [1100, 712] width 20 height 20
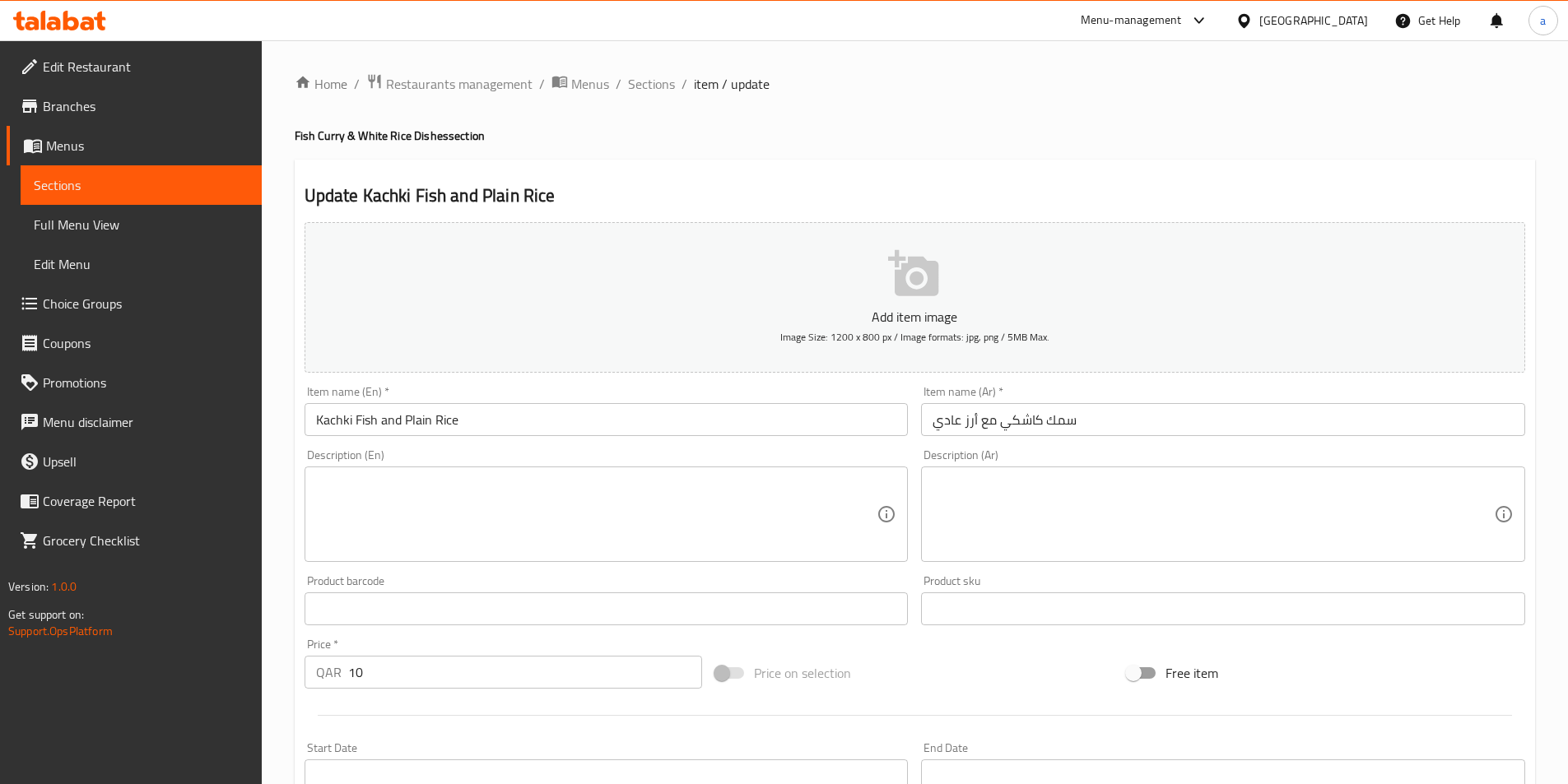
click at [934, 407] on input "سمك كاشكي مع أرز عادي" at bounding box center [1223, 419] width 604 height 33
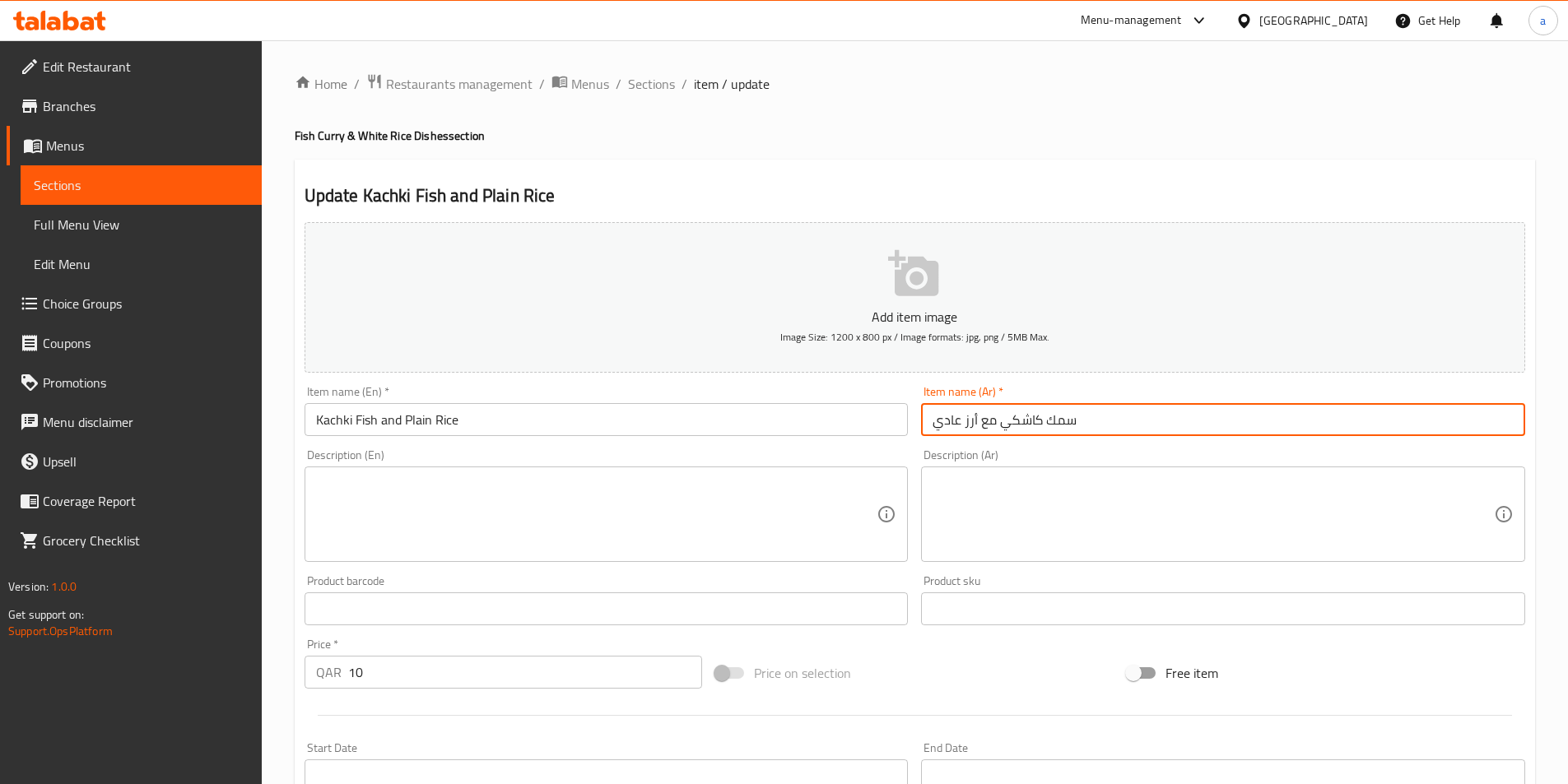
click at [946, 418] on input "سمك كاشكي مع أرز عادي" at bounding box center [1223, 419] width 604 height 33
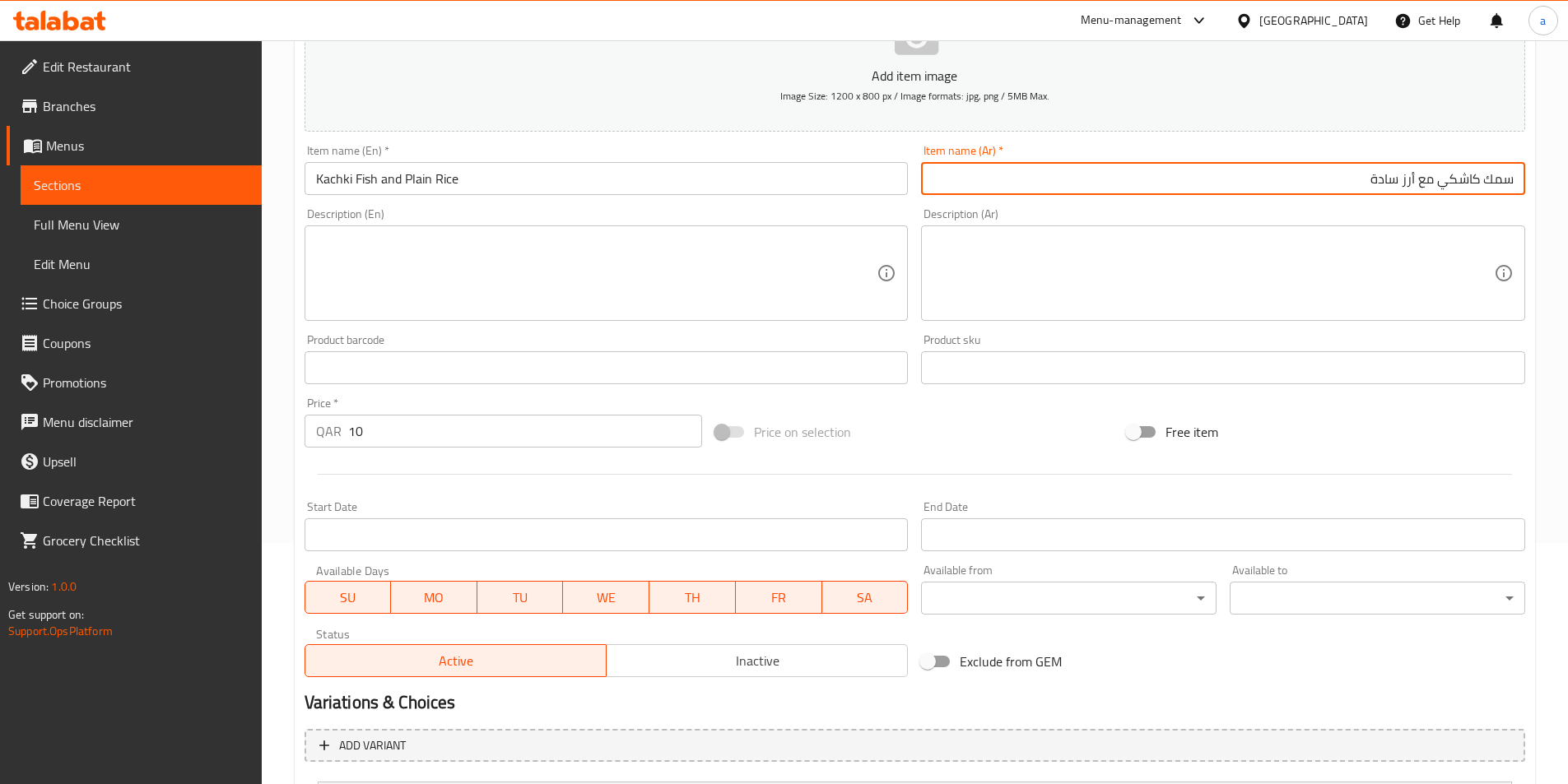
type input "سمك كاشكي مع أرز سادة"
drag, startPoint x: 793, startPoint y: 565, endPoint x: 727, endPoint y: 598, distance: 73.8
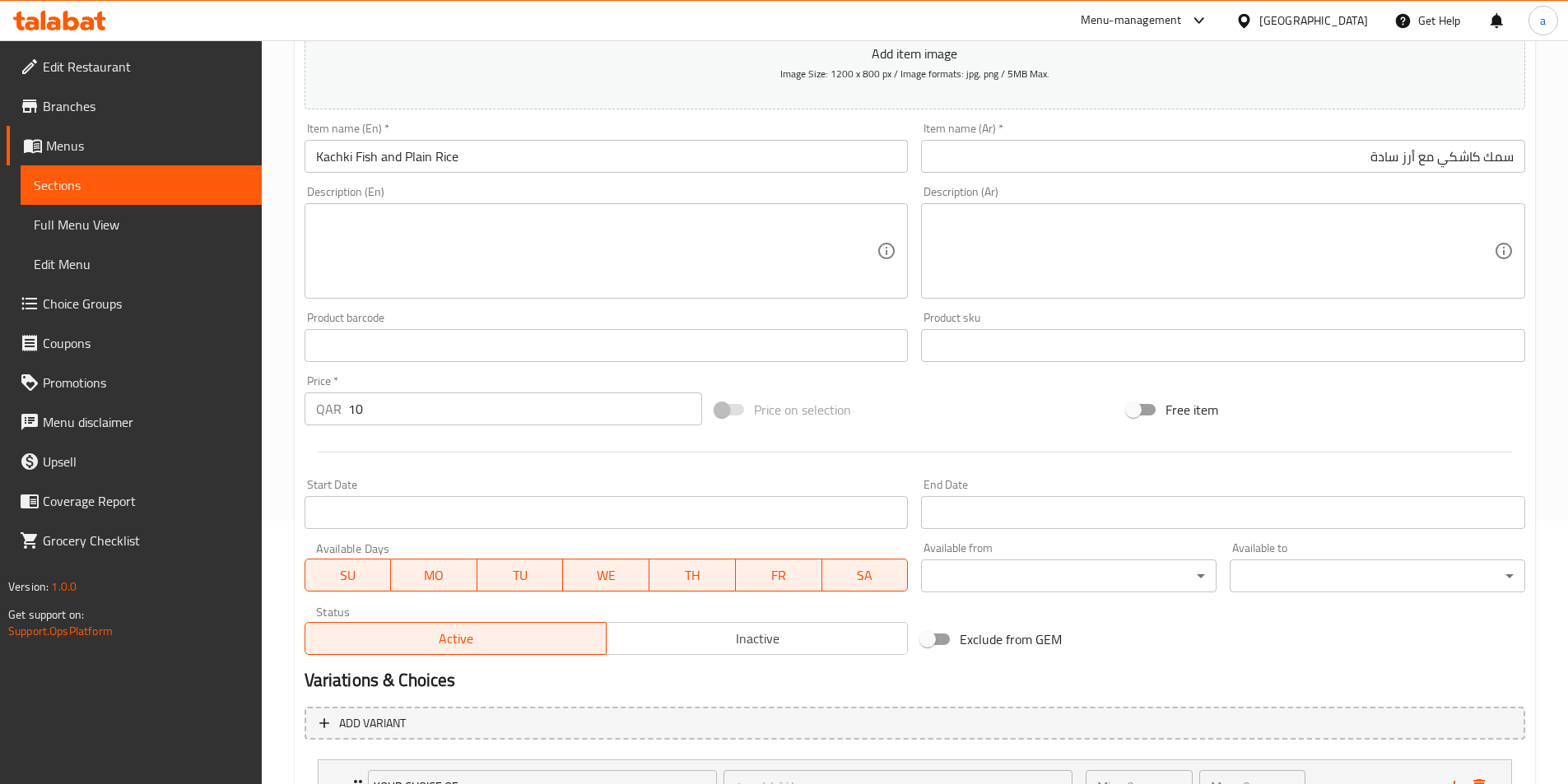
scroll to position [405, 0]
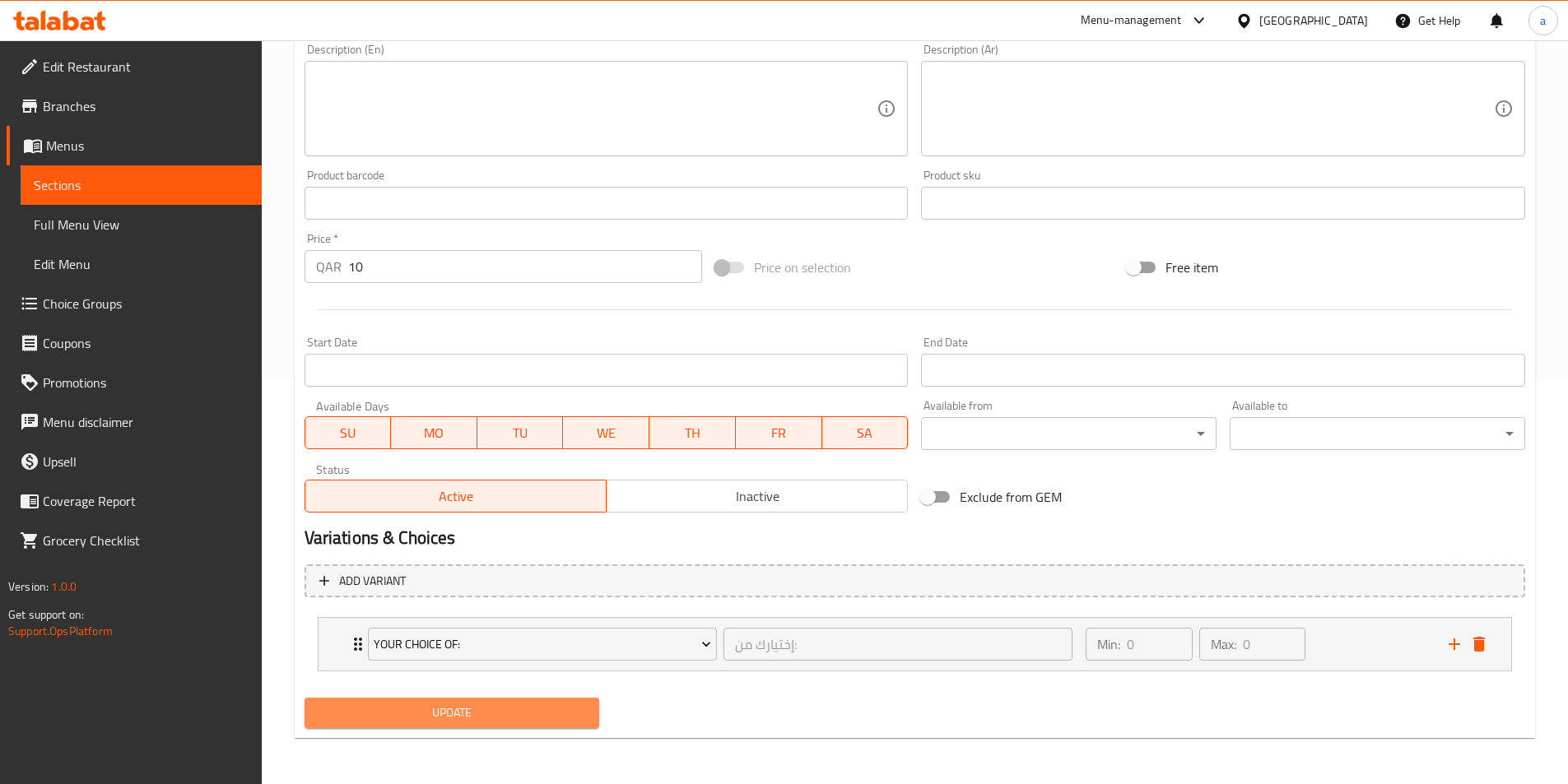
click at [546, 707] on span "Update" at bounding box center [452, 713] width 270 height 21
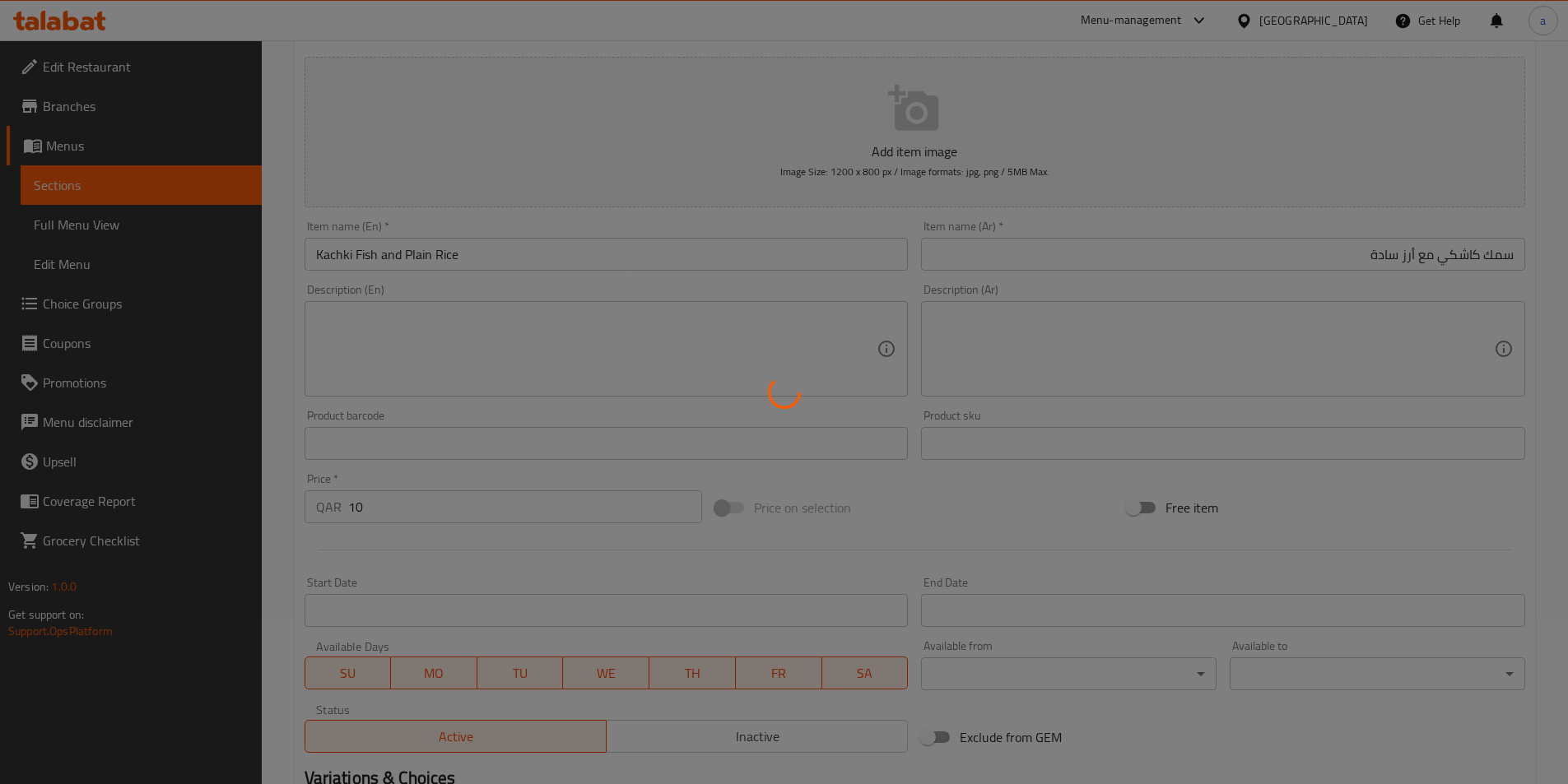
scroll to position [0, 0]
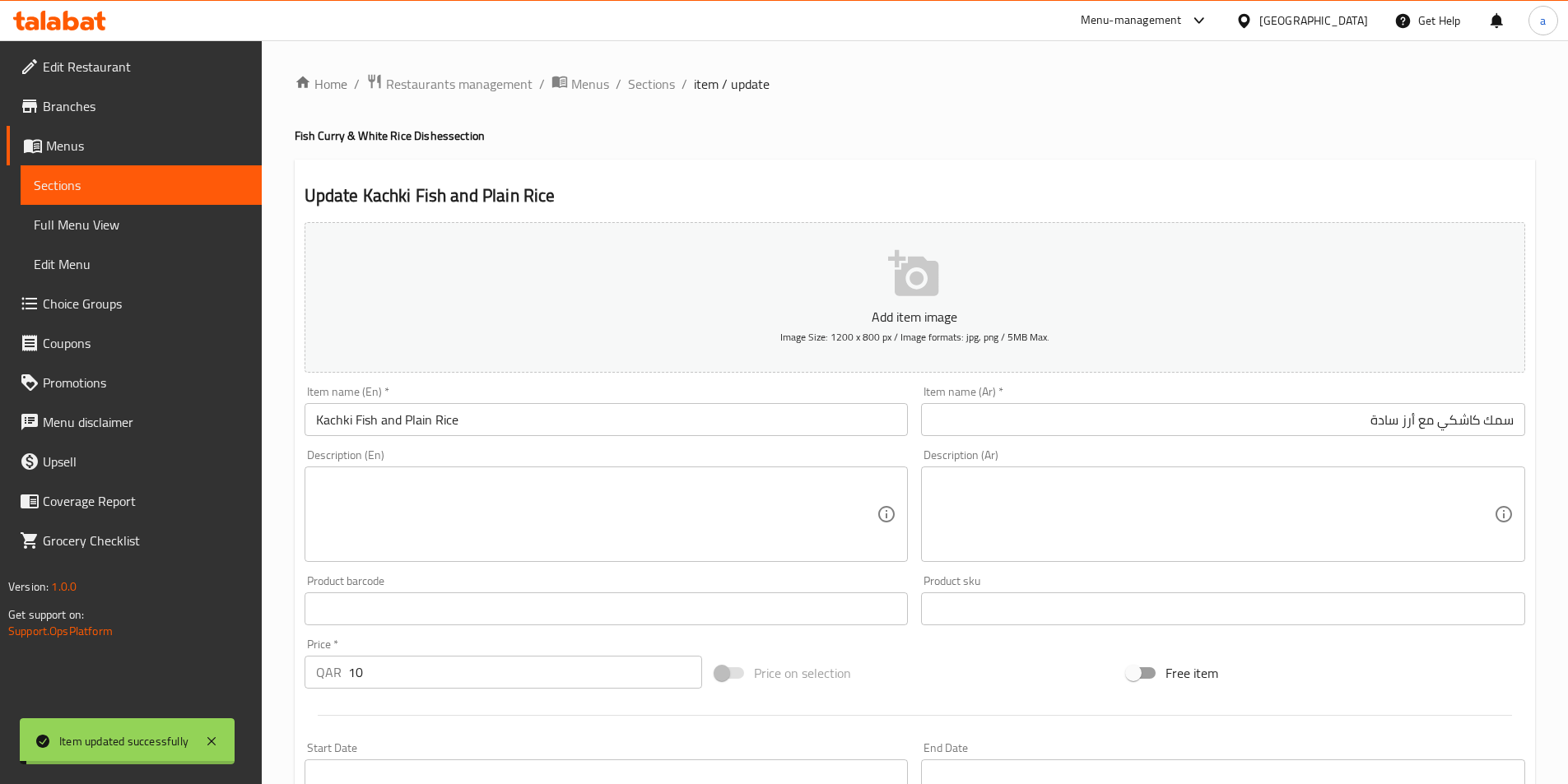
click at [162, 231] on span "Full Menu View" at bounding box center [141, 225] width 215 height 20
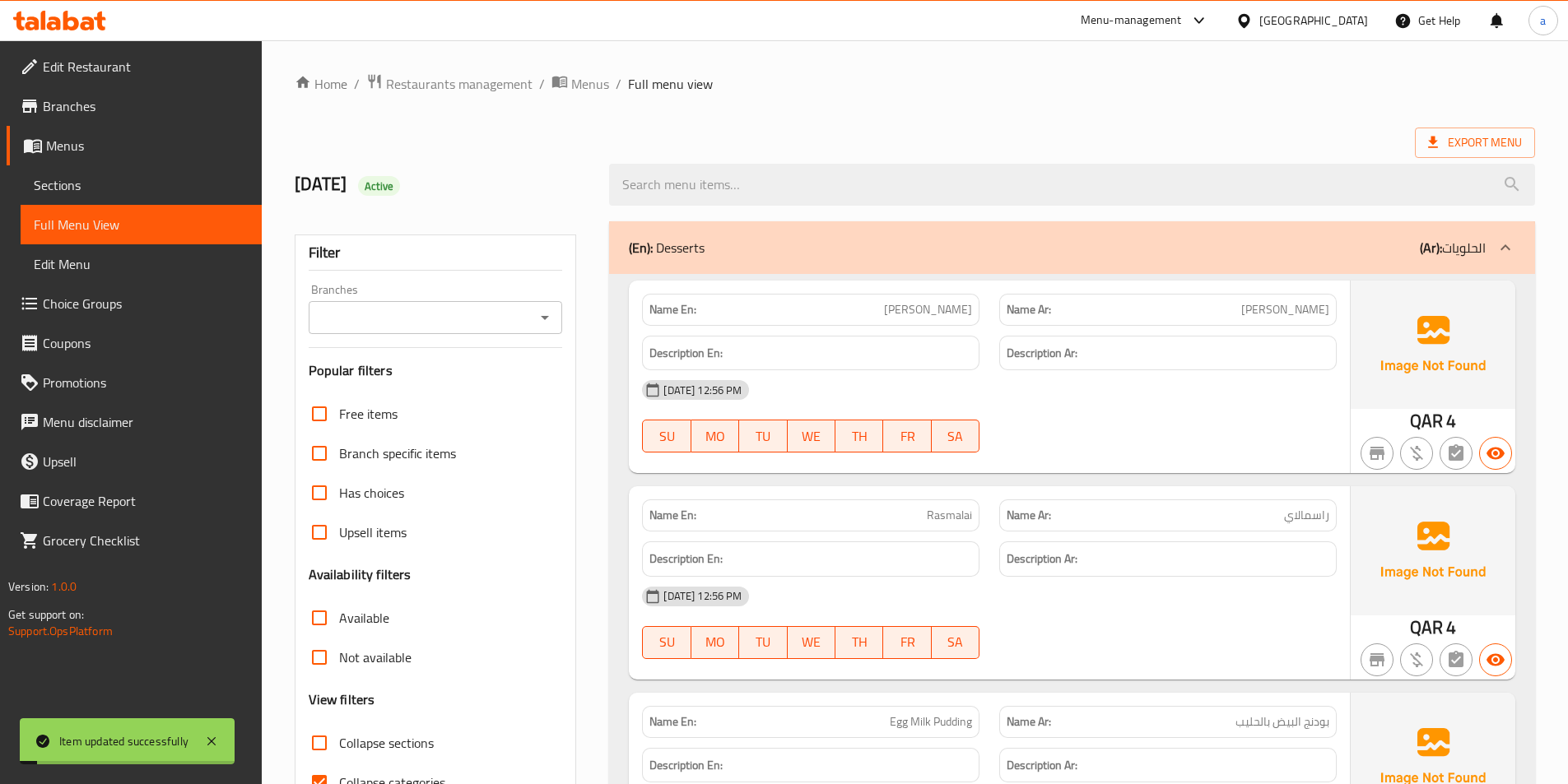
click at [1053, 82] on ol "Home / Restaurants management / Menus / Full menu view" at bounding box center [915, 83] width 1240 height 21
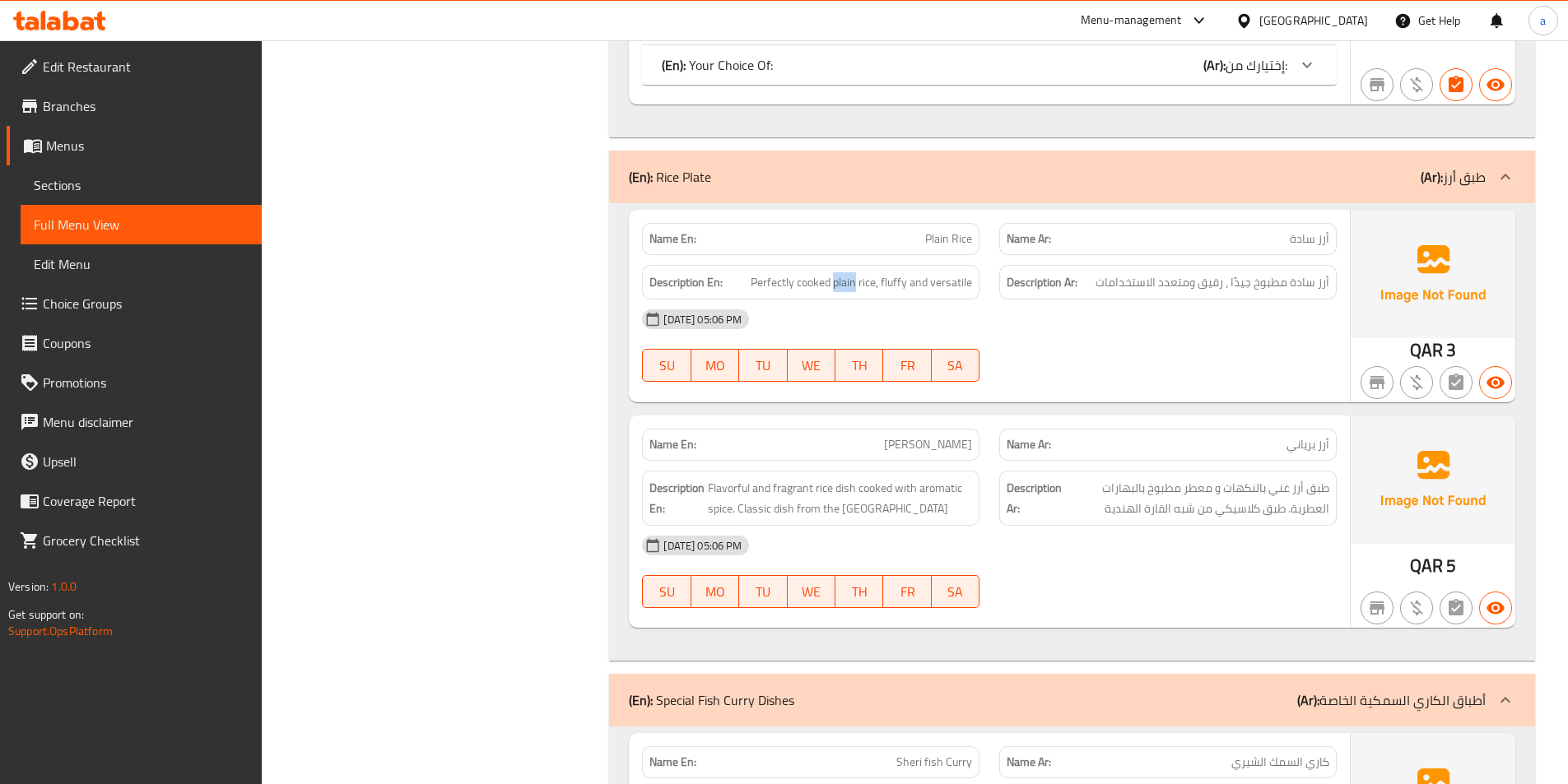
scroll to position [11327, 0]
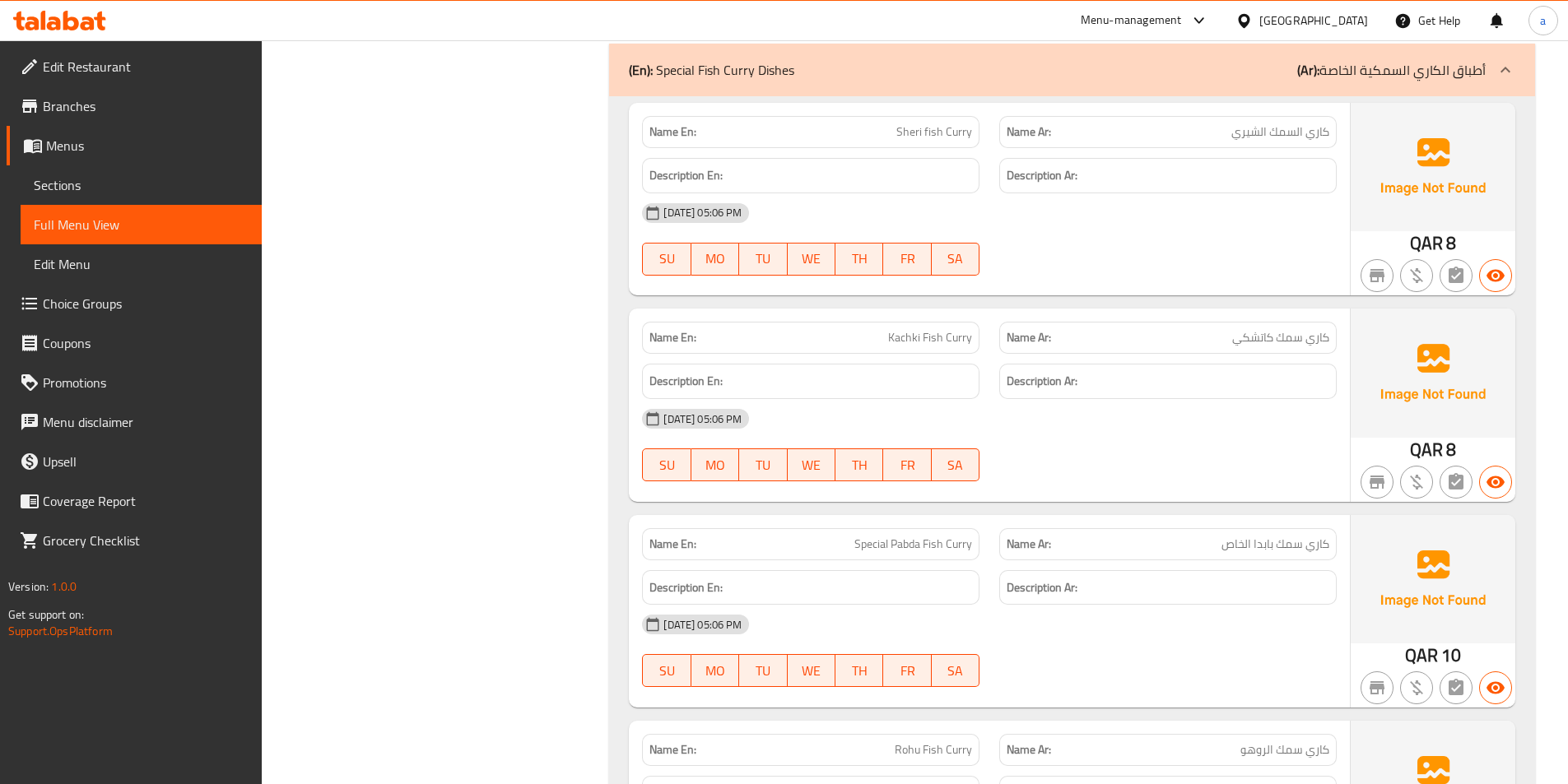
click at [611, 368] on div "Name En: Sheri fish Curry Name Ar: كاري السمك [PERSON_NAME] Description En: Des…" at bounding box center [1072, 521] width 926 height 850
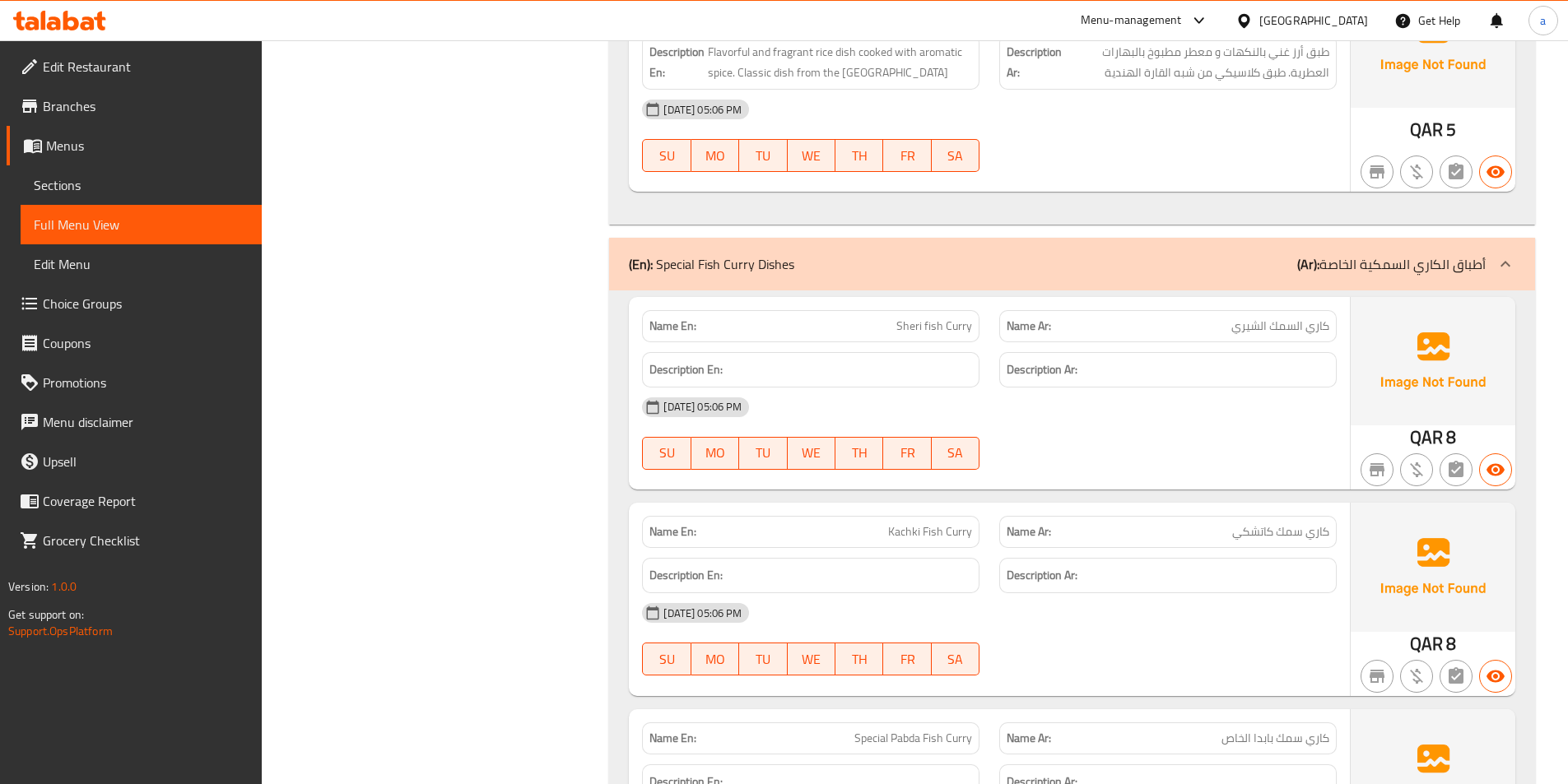
scroll to position [11161, 0]
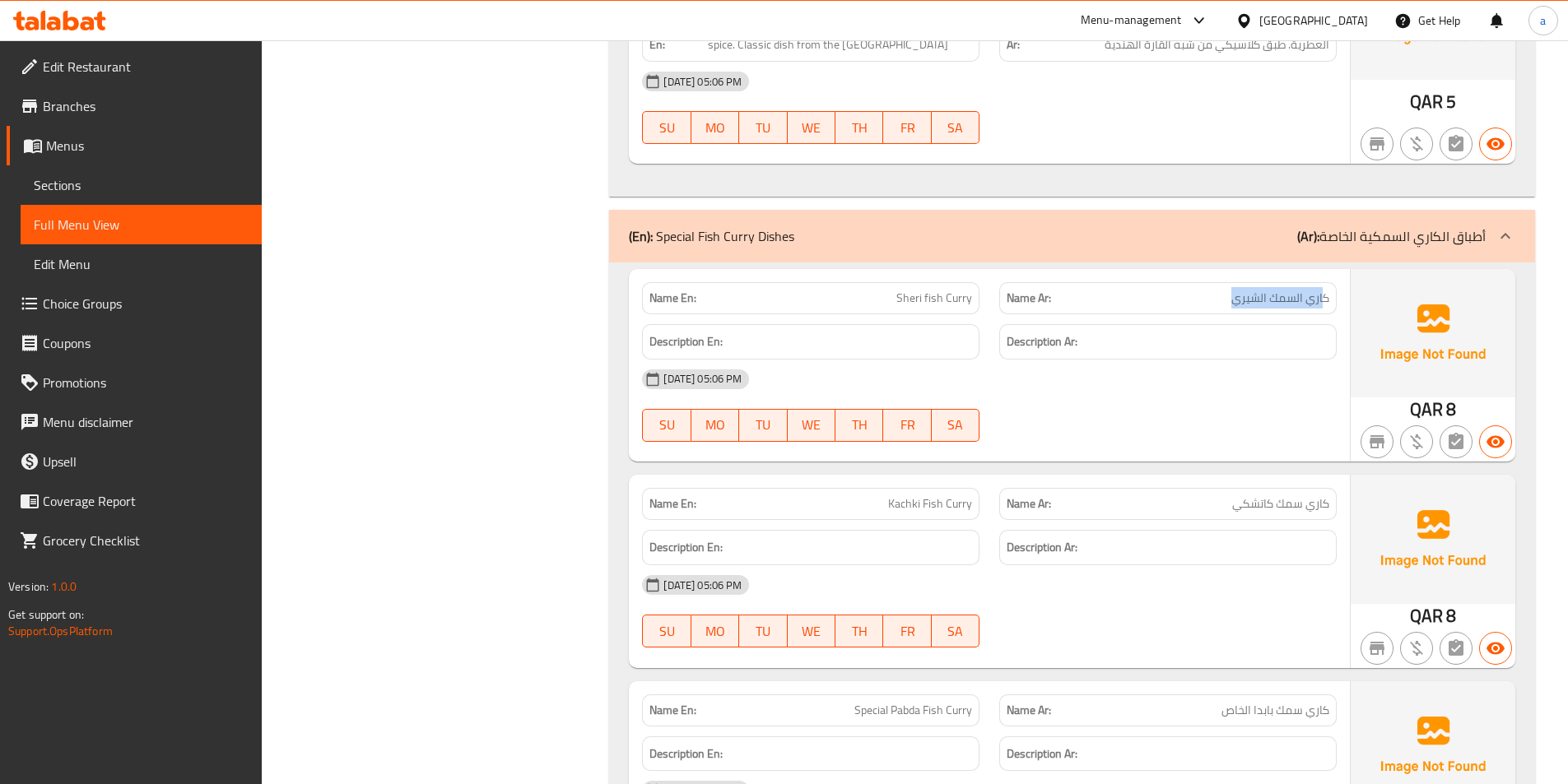
drag, startPoint x: 1222, startPoint y: 291, endPoint x: 1355, endPoint y: 282, distance: 133.3
click at [1350, 282] on div "Name En: Sheri fish Curry Name Ar: كاري السمك [PERSON_NAME] Description En: Des…" at bounding box center [1072, 365] width 887 height 192
drag, startPoint x: 903, startPoint y: 294, endPoint x: 1037, endPoint y: 291, distance: 134.0
click at [1018, 283] on div "Name En: Sheri fish Curry Name Ar: كاري السمك [PERSON_NAME]" at bounding box center [989, 298] width 715 height 52
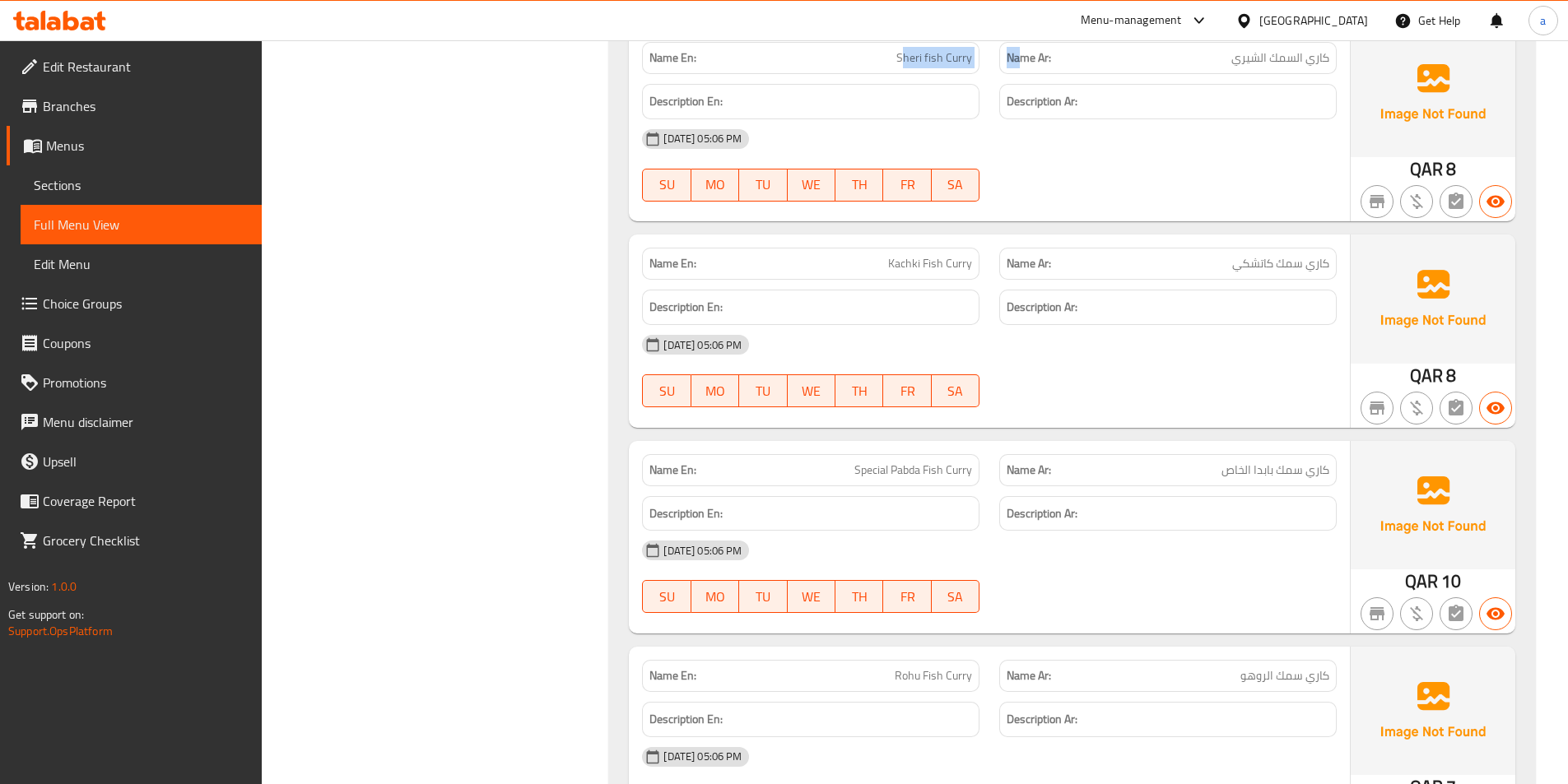
scroll to position [11407, 0]
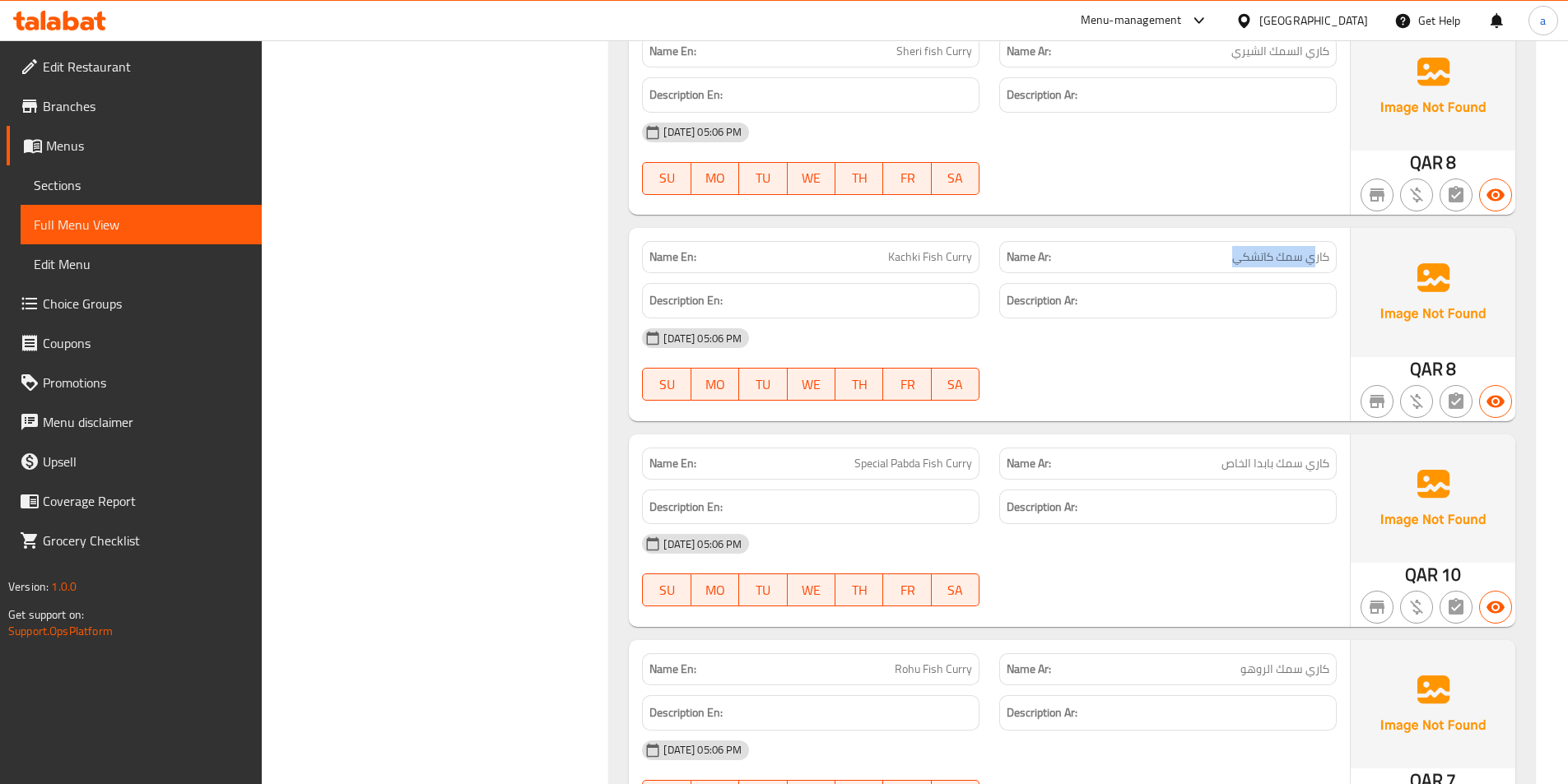
drag, startPoint x: 1263, startPoint y: 243, endPoint x: 1345, endPoint y: 240, distance: 82.1
click at [1345, 240] on div "Name Ar: [PERSON_NAME]" at bounding box center [1167, 257] width 357 height 52
drag, startPoint x: 839, startPoint y: 244, endPoint x: 1078, endPoint y: 254, distance: 239.2
click at [1075, 256] on div "Name En: Kachki Fish Curry Name Ar: كاري سمك كاتشكي" at bounding box center [989, 257] width 715 height 52
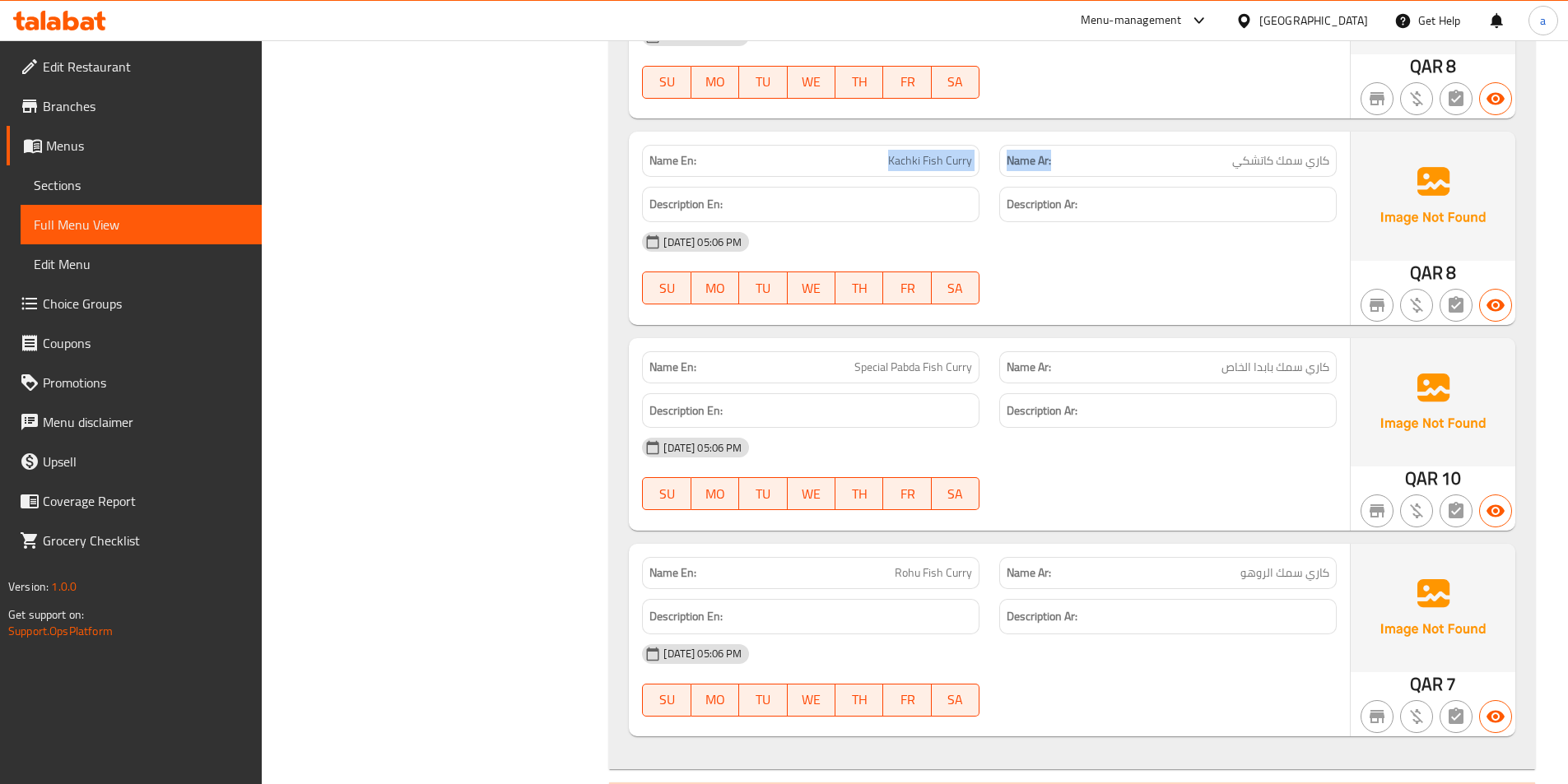
scroll to position [11654, 0]
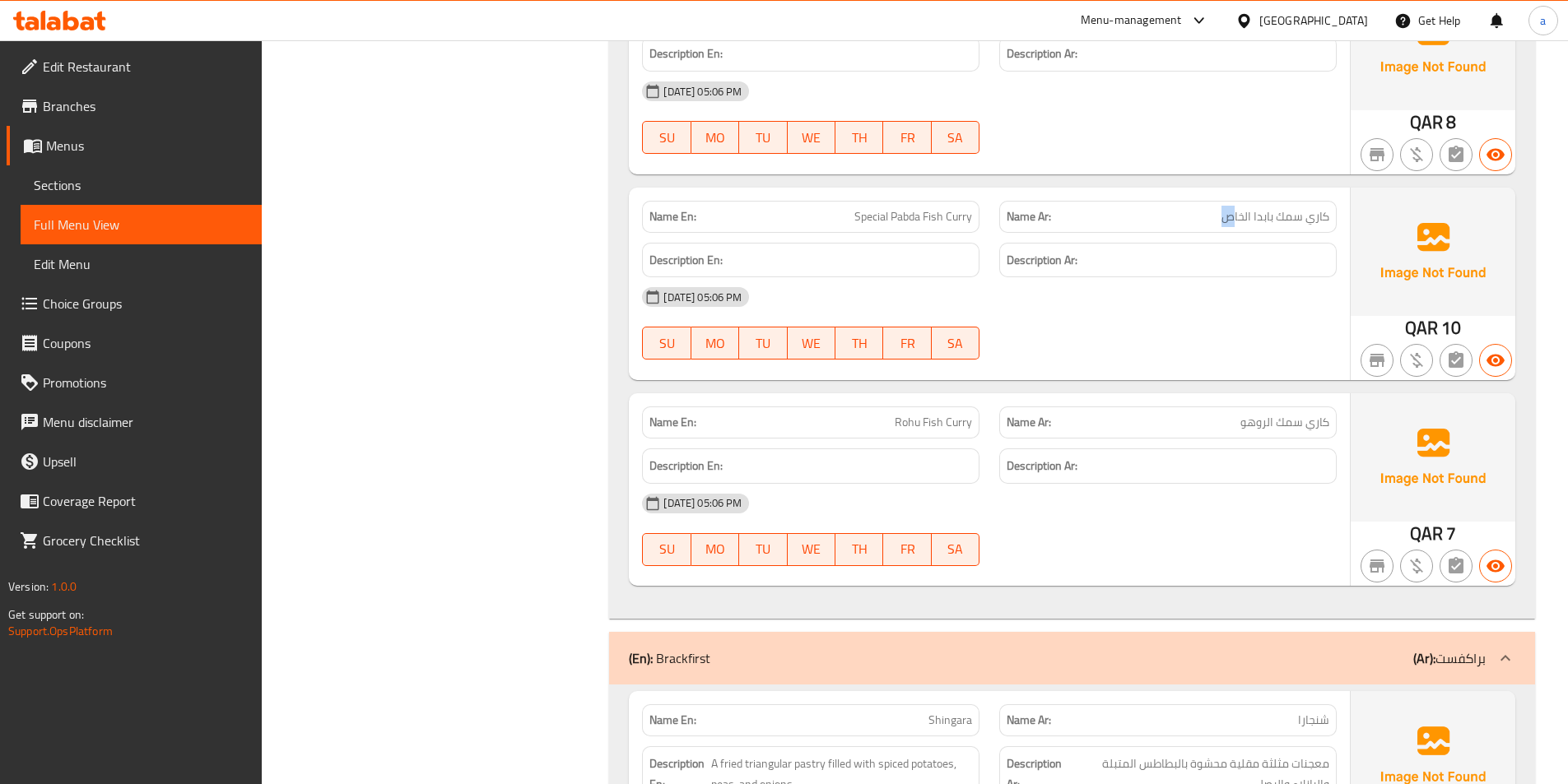
drag, startPoint x: 1219, startPoint y: 208, endPoint x: 1335, endPoint y: 203, distance: 116.1
click at [1325, 203] on div "Name Ar: [PERSON_NAME] بابدا الخاص" at bounding box center [1168, 217] width 338 height 32
drag, startPoint x: 857, startPoint y: 228, endPoint x: 1000, endPoint y: 229, distance: 143.0
click at [953, 228] on div "Name En: Special Pabda Fish Curry" at bounding box center [811, 217] width 338 height 32
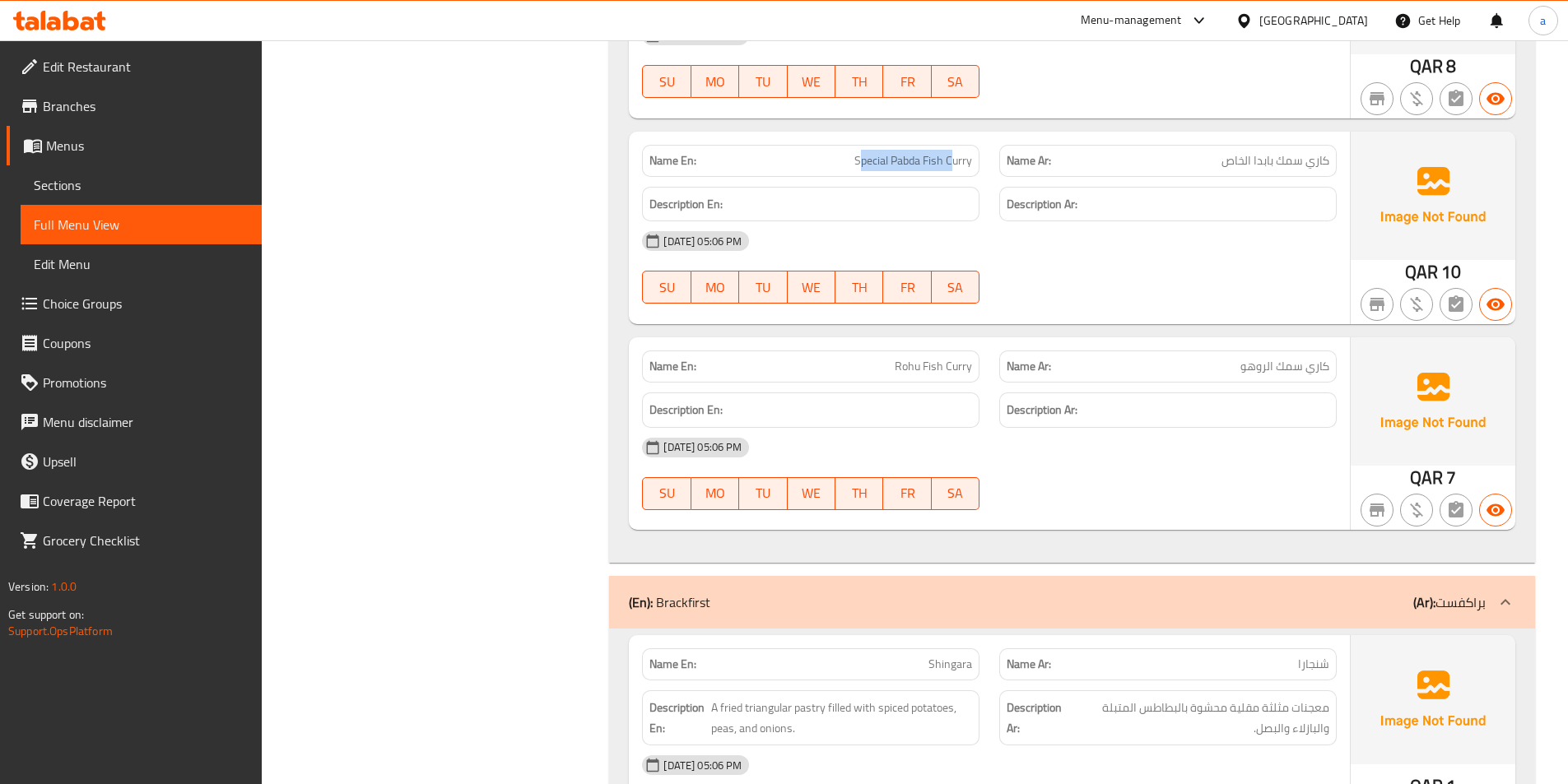
scroll to position [11736, 0]
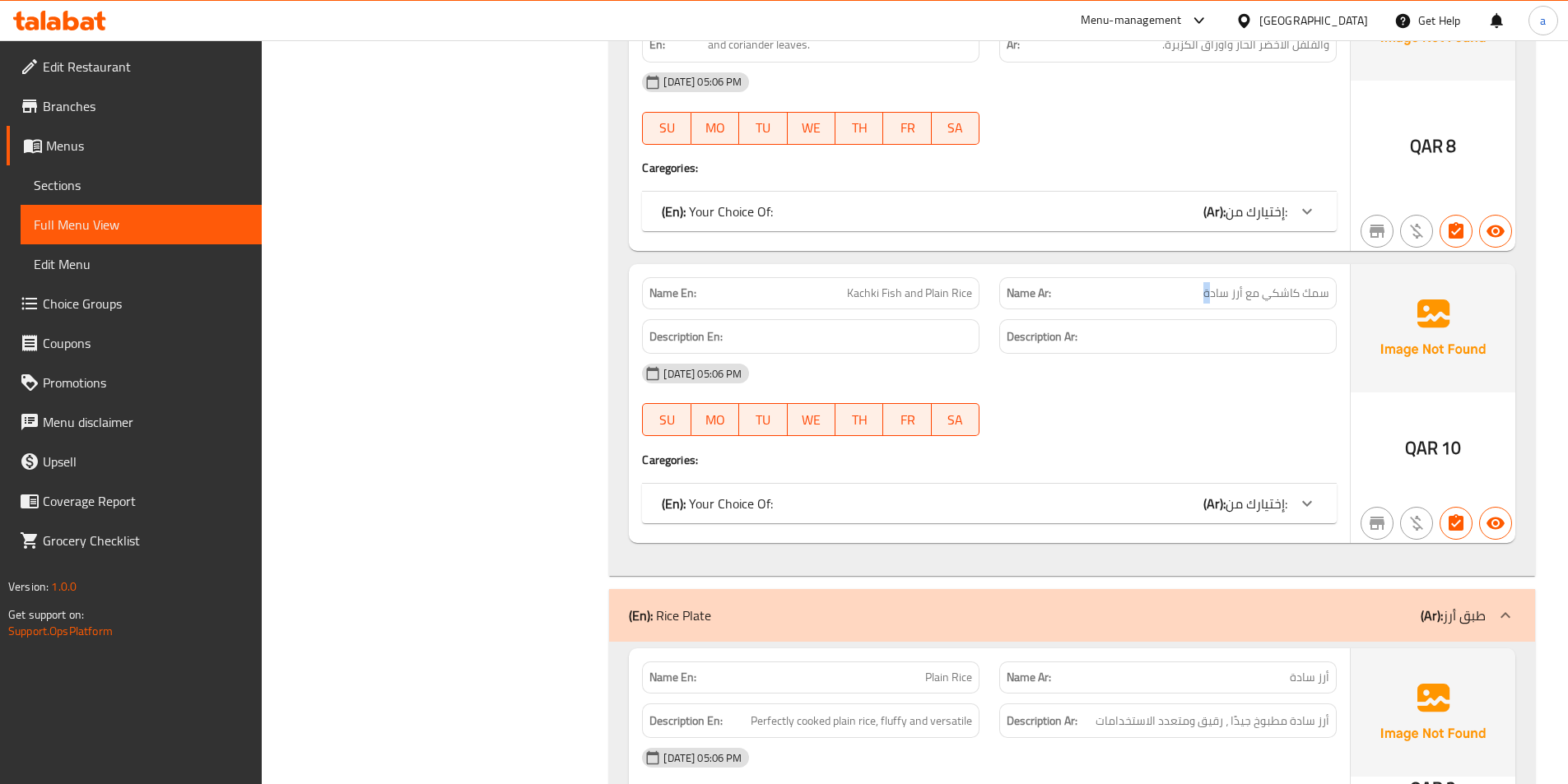
drag, startPoint x: 1298, startPoint y: 313, endPoint x: 1320, endPoint y: 313, distance: 22.0
click at [1320, 313] on div "Name En: Kachki Fish and Plain Rice Name Ar: سمك كاشكي مع أرز سادة Description …" at bounding box center [989, 404] width 721 height 279
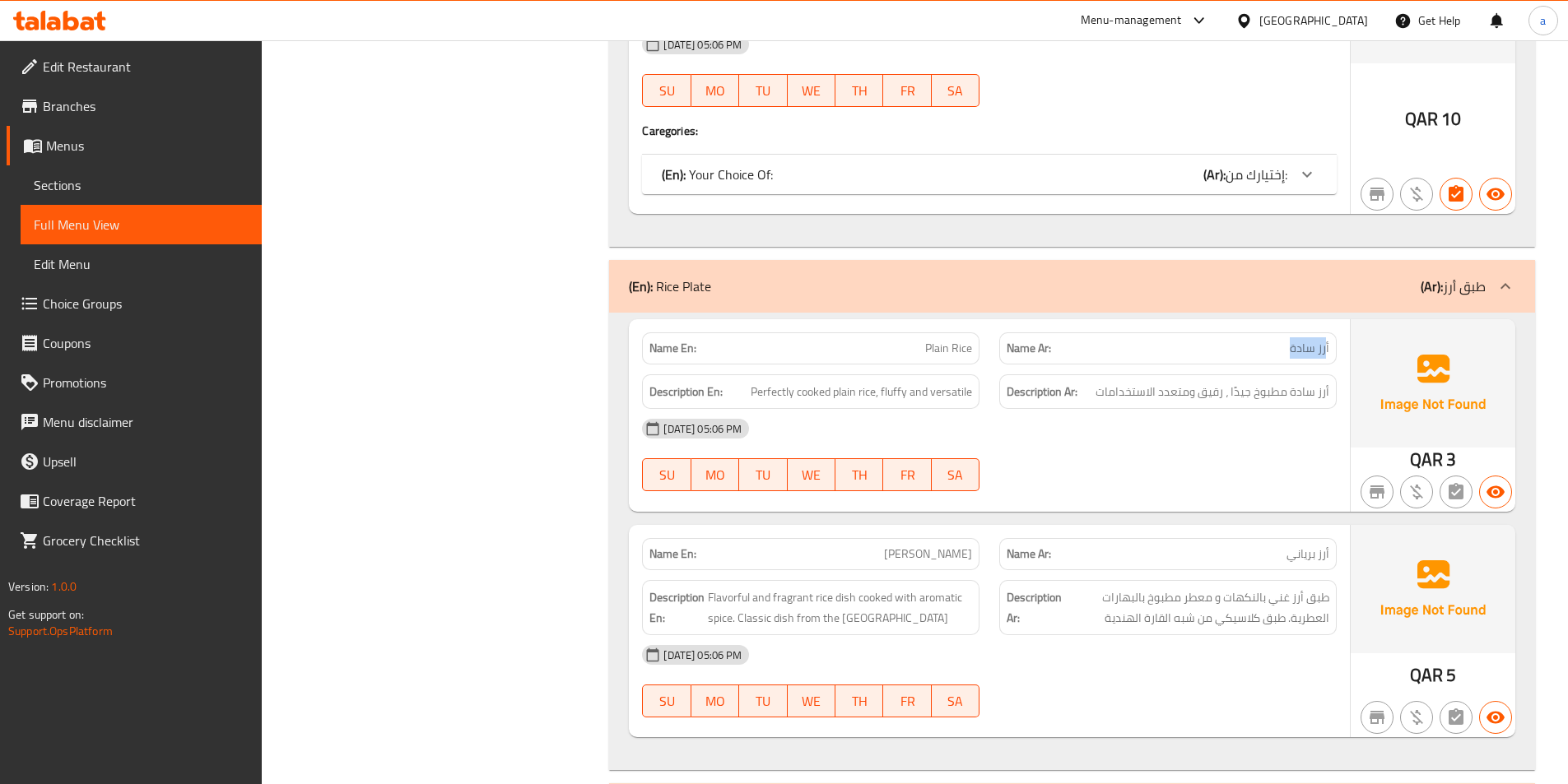
click at [1340, 347] on div "Name Ar: أرز سادة" at bounding box center [1167, 348] width 357 height 52
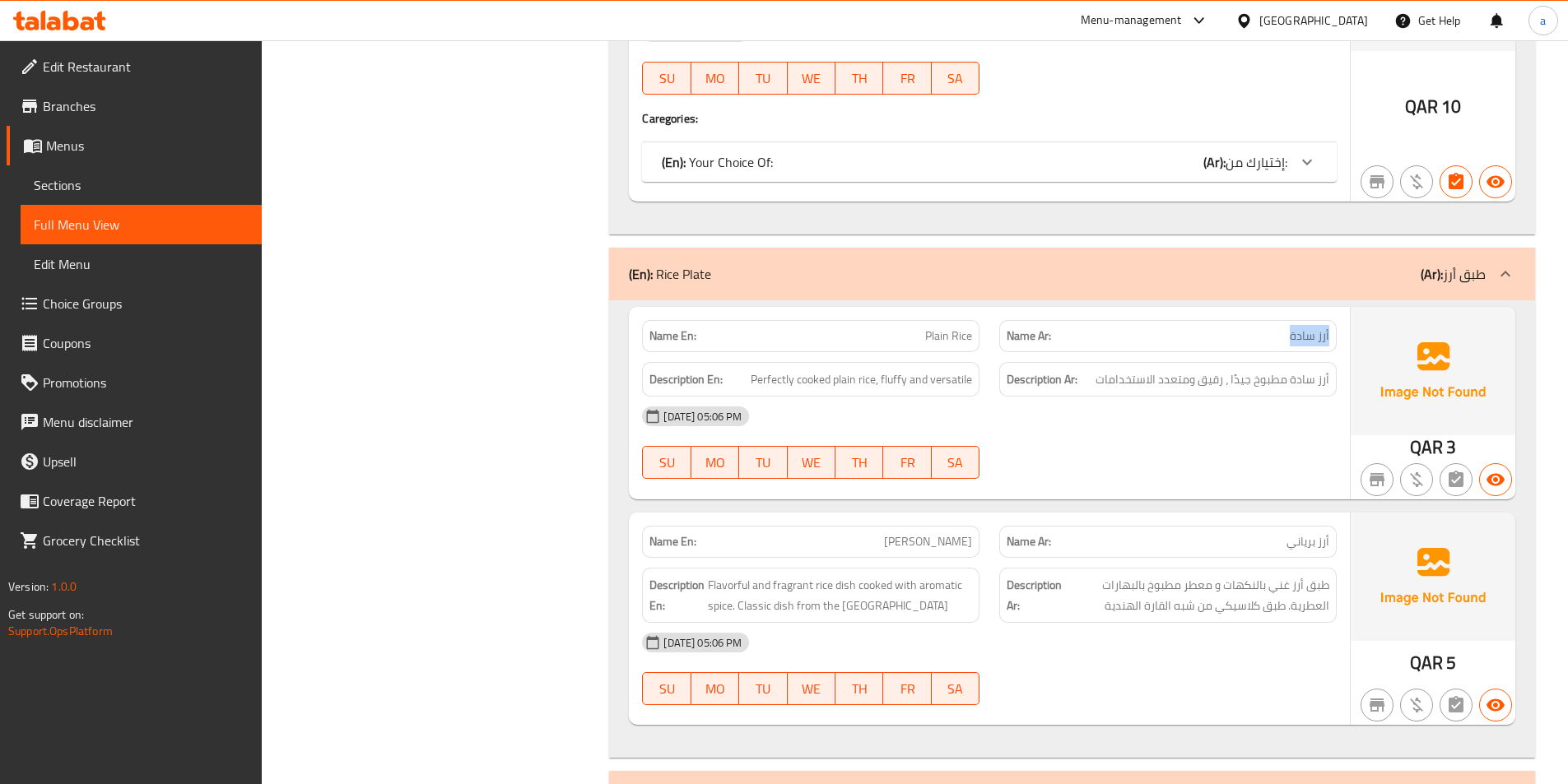
scroll to position [11081, 0]
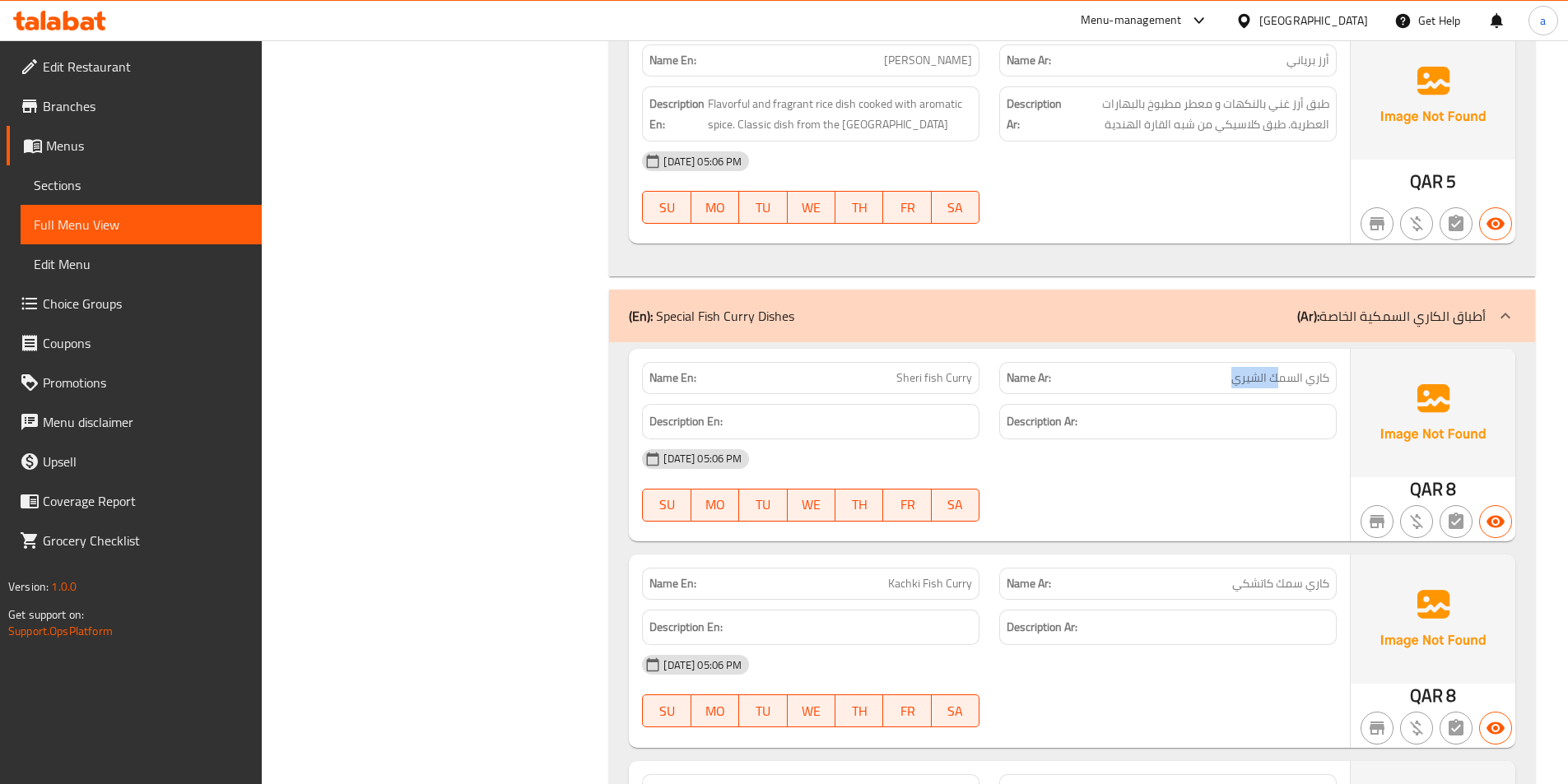
click at [1300, 377] on span "كاري السمك الشيري" at bounding box center [1280, 378] width 98 height 18
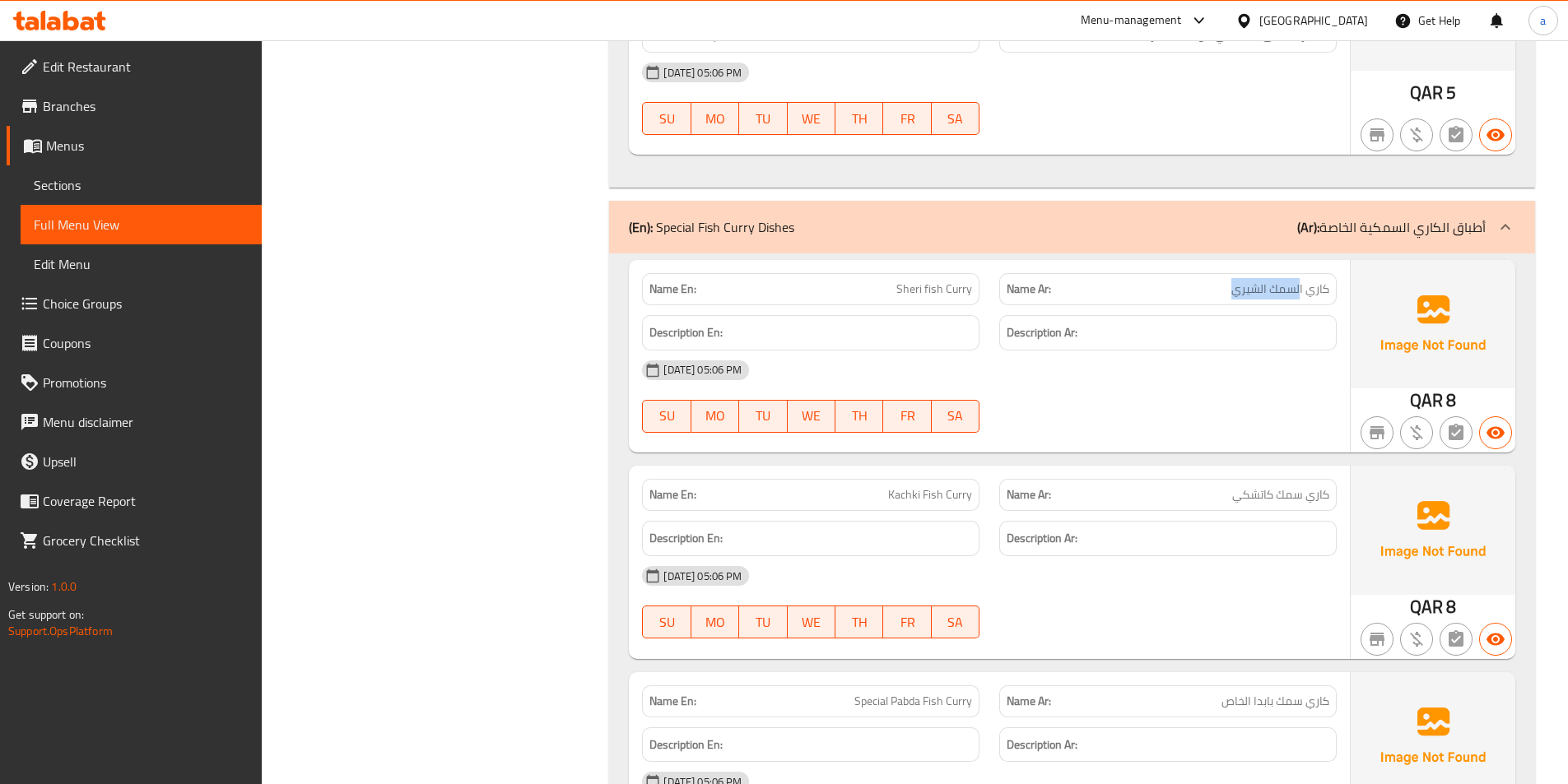
scroll to position [11328, 0]
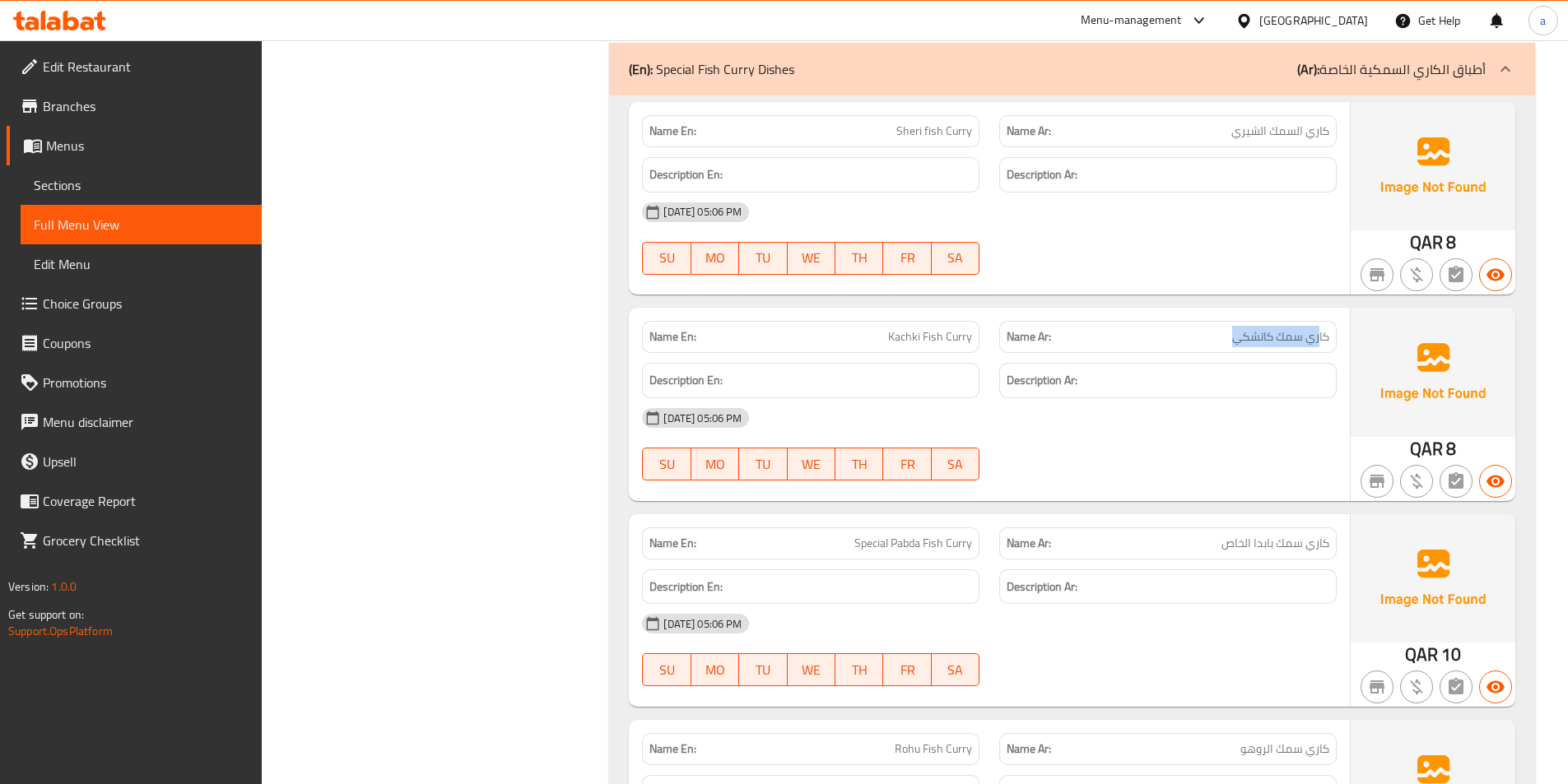
drag, startPoint x: 1245, startPoint y: 329, endPoint x: 1172, endPoint y: 343, distance: 74.3
click at [1215, 337] on div "Name Ar: [PERSON_NAME]" at bounding box center [1168, 337] width 338 height 32
drag, startPoint x: 895, startPoint y: 333, endPoint x: 1044, endPoint y: 345, distance: 149.5
click at [1031, 347] on div "Name En: Kachki Fish Curry Name Ar: كاري سمك كاتشكي" at bounding box center [989, 337] width 715 height 52
click at [1249, 342] on span "كاري سمك كاتشكي" at bounding box center [1281, 337] width 97 height 18
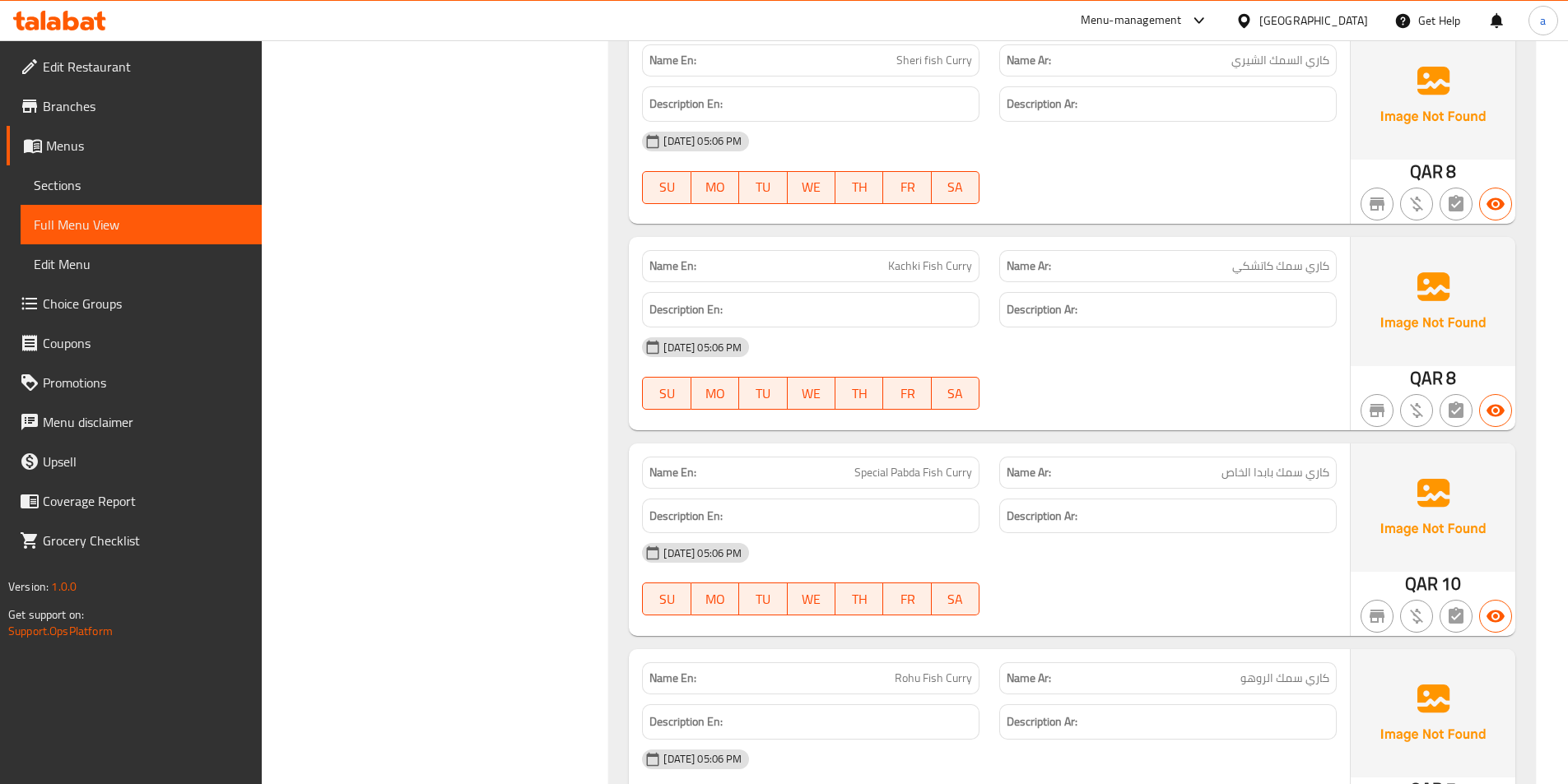
scroll to position [11492, 0]
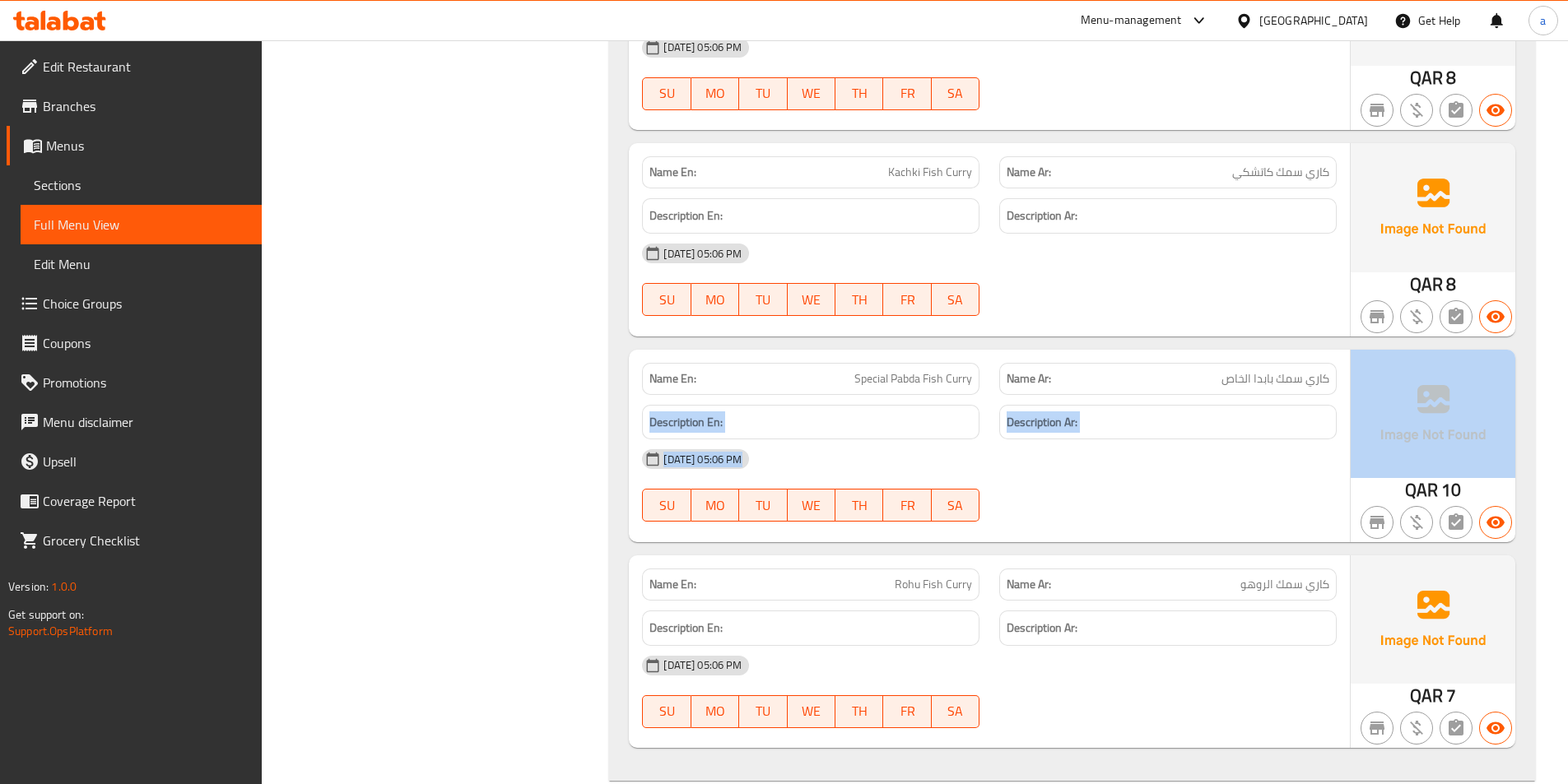
drag, startPoint x: 1318, startPoint y: 384, endPoint x: 1362, endPoint y: 384, distance: 44.0
click at [1362, 384] on div "Name En: Special Pabda Fish Curry Name Ar: كاري سمك بابدا الخاص Description En:…" at bounding box center [1072, 446] width 887 height 192
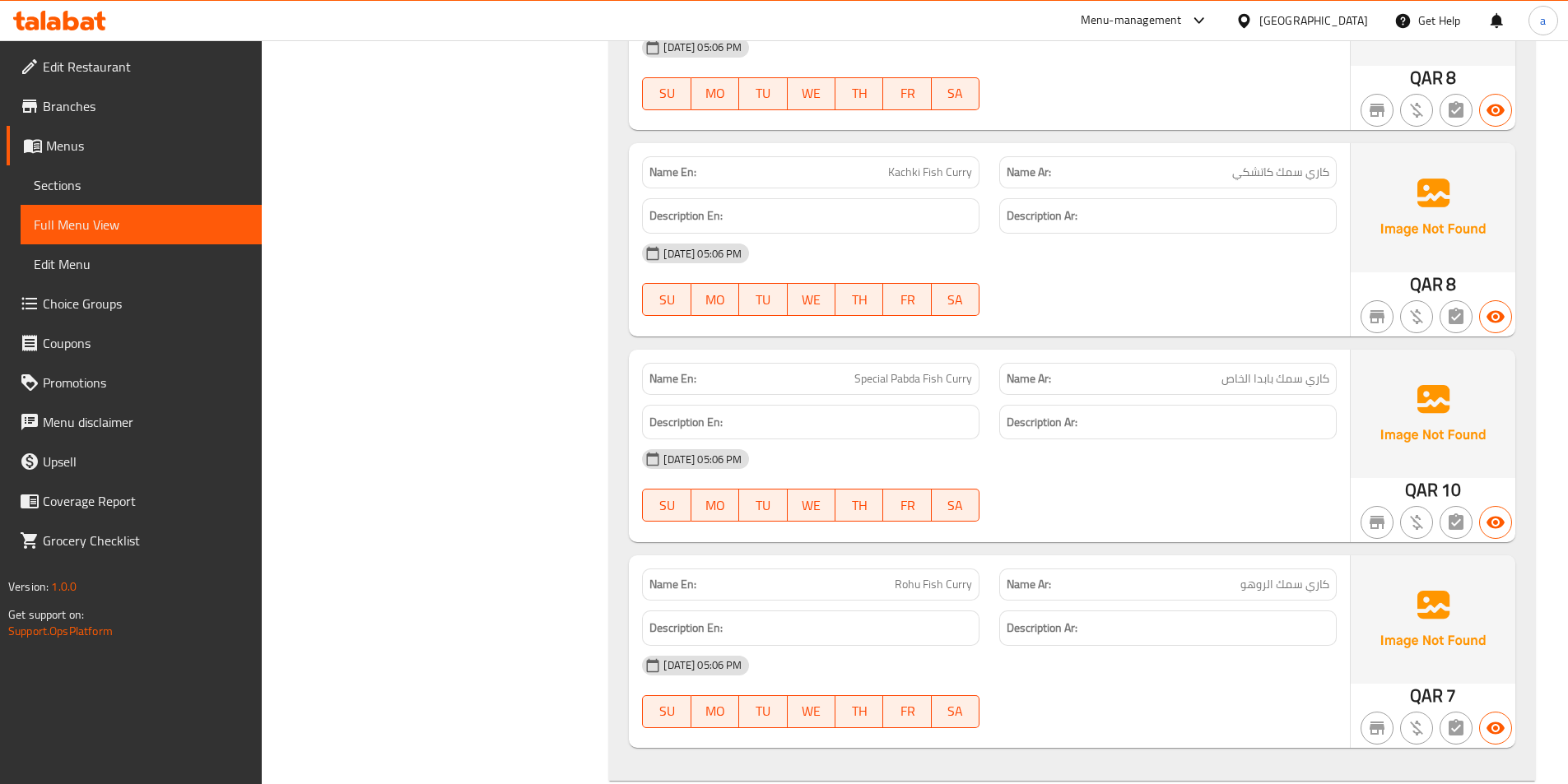
click at [852, 389] on div "Name En: Special Pabda Fish Curry" at bounding box center [811, 379] width 338 height 32
click at [895, 376] on span "Special Pabda Fish Curry" at bounding box center [913, 379] width 118 height 18
click at [849, 377] on p "Name En: Special Pabda Fish Curry" at bounding box center [810, 379] width 323 height 18
drag, startPoint x: 910, startPoint y: 384, endPoint x: 974, endPoint y: 379, distance: 64.2
click at [974, 379] on div "Name En: Special Pabda Fish Curry" at bounding box center [811, 379] width 338 height 32
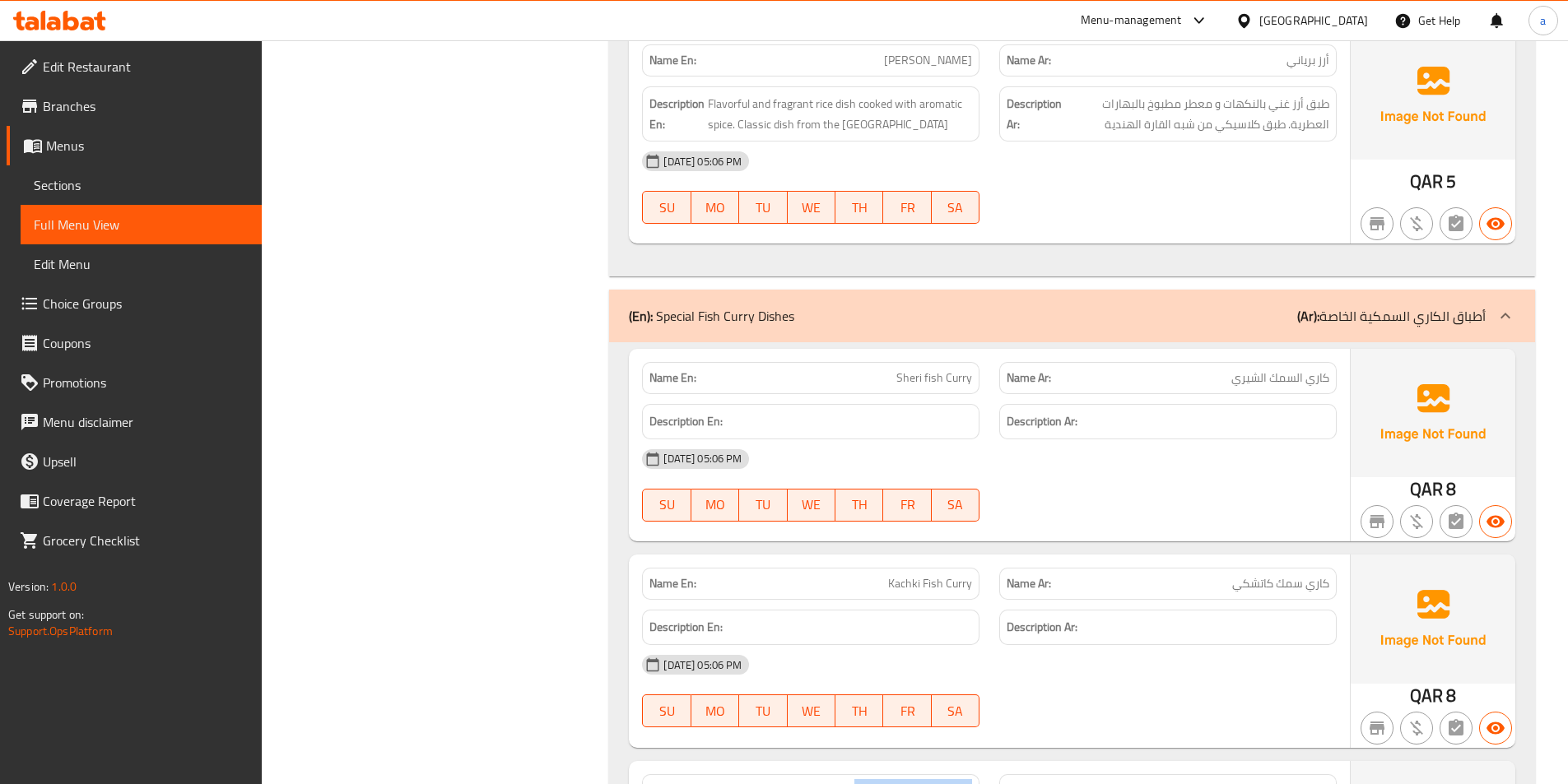
scroll to position [11245, 0]
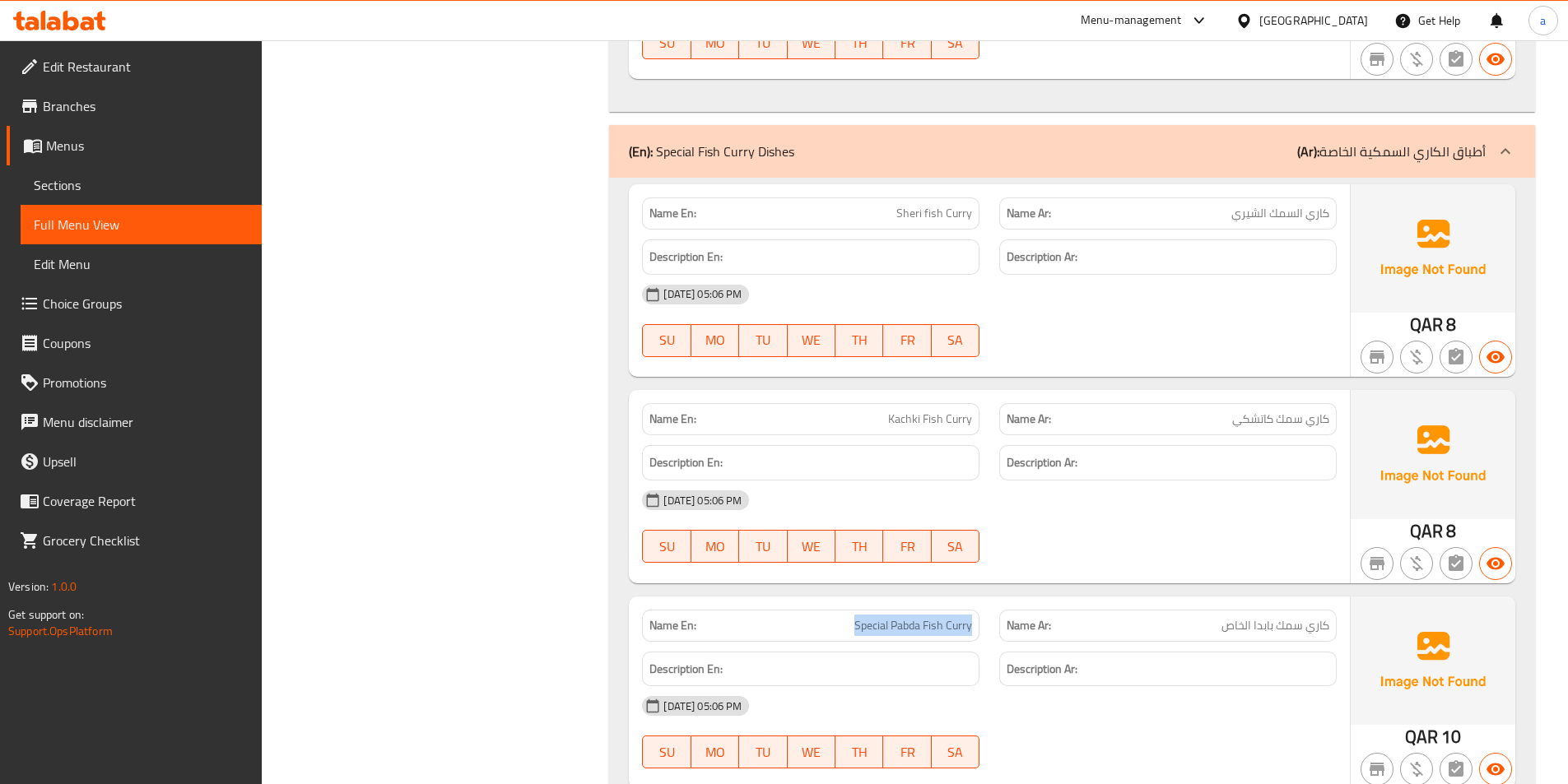
click at [154, 196] on link "Sections" at bounding box center [141, 185] width 241 height 39
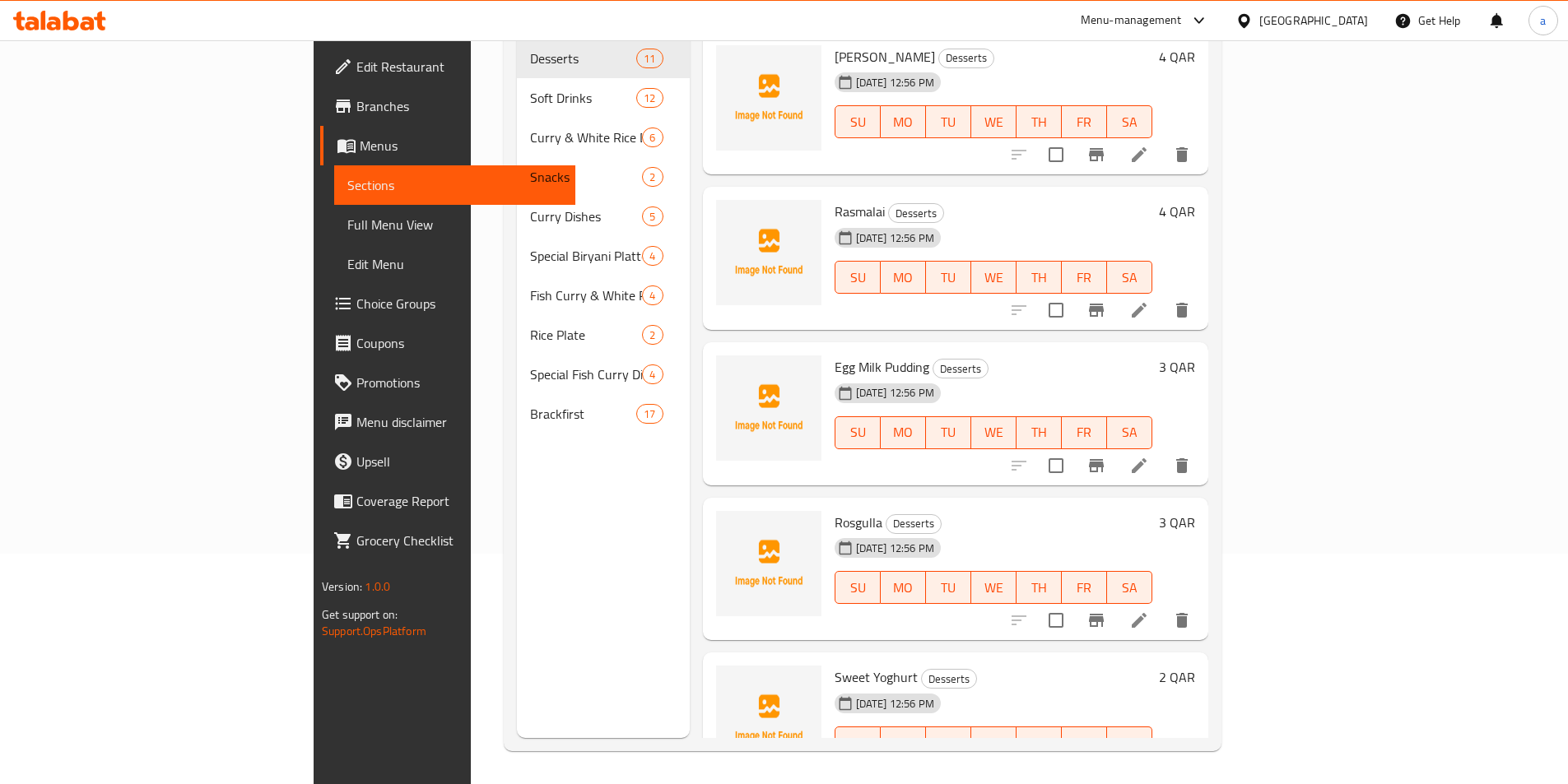
scroll to position [230, 0]
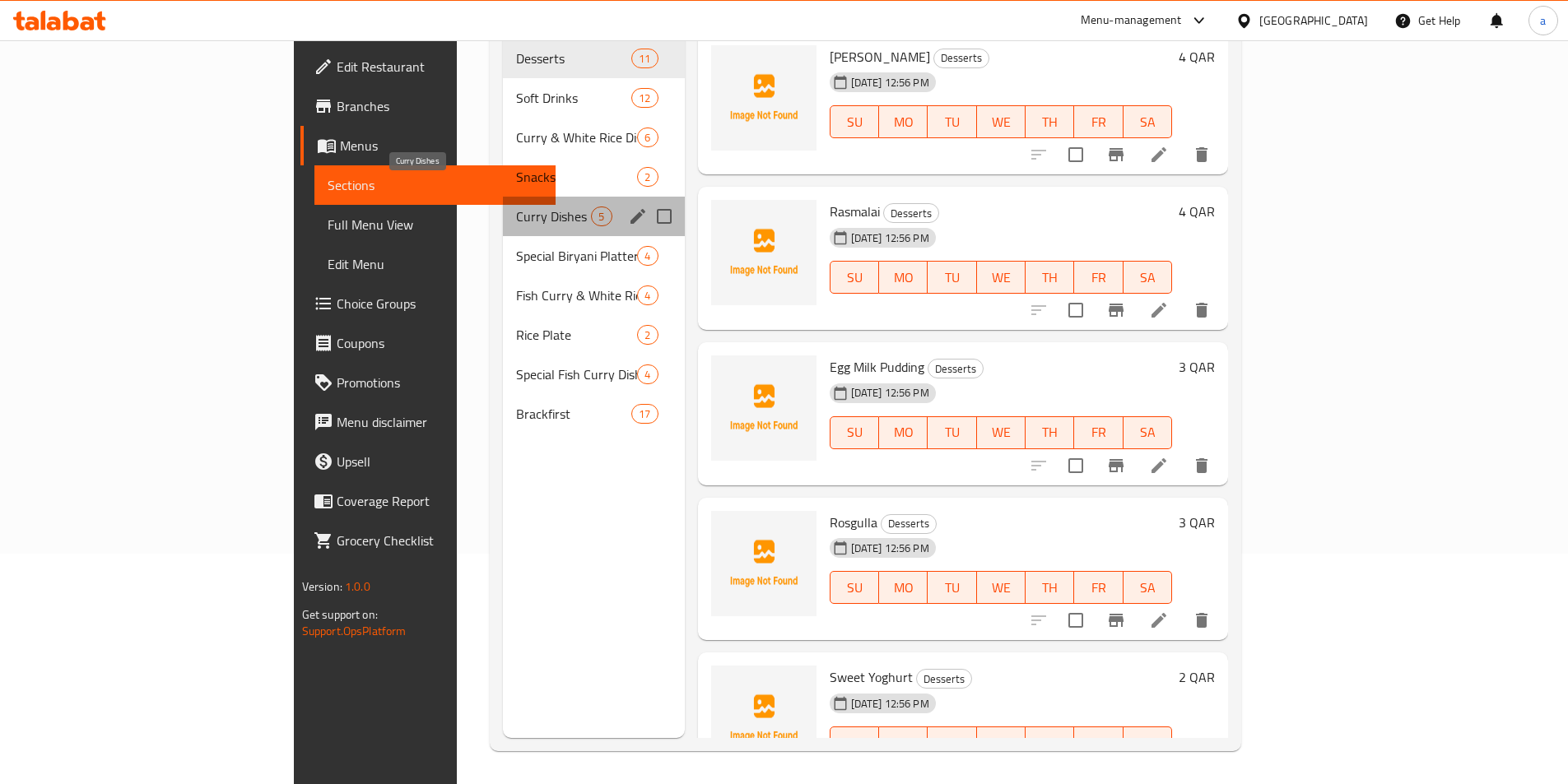
click at [517, 206] on span "Curry Dishes" at bounding box center [553, 217] width 75 height 20
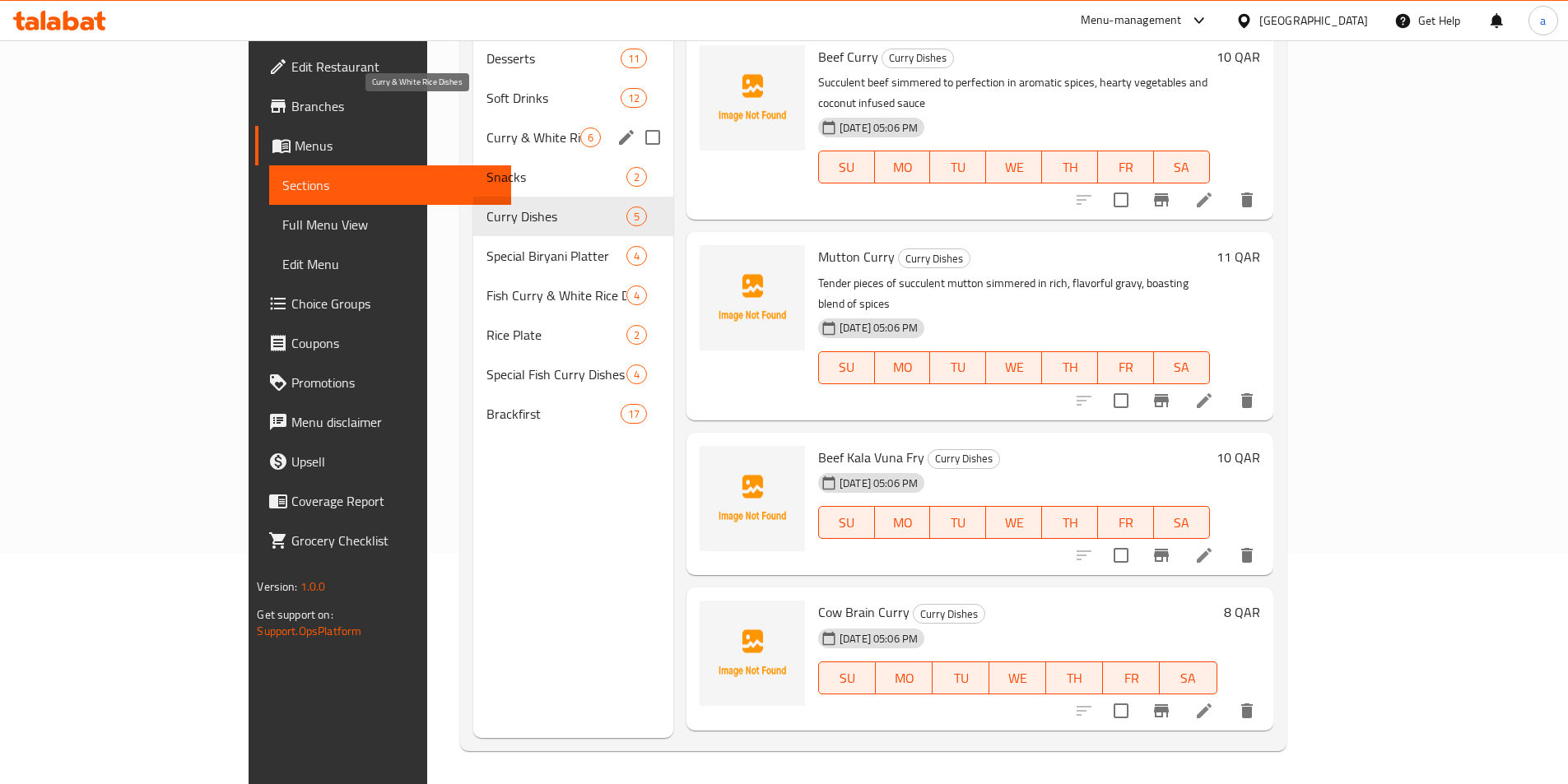
click at [486, 128] on span "Curry & White Rice Dishes" at bounding box center [533, 138] width 94 height 20
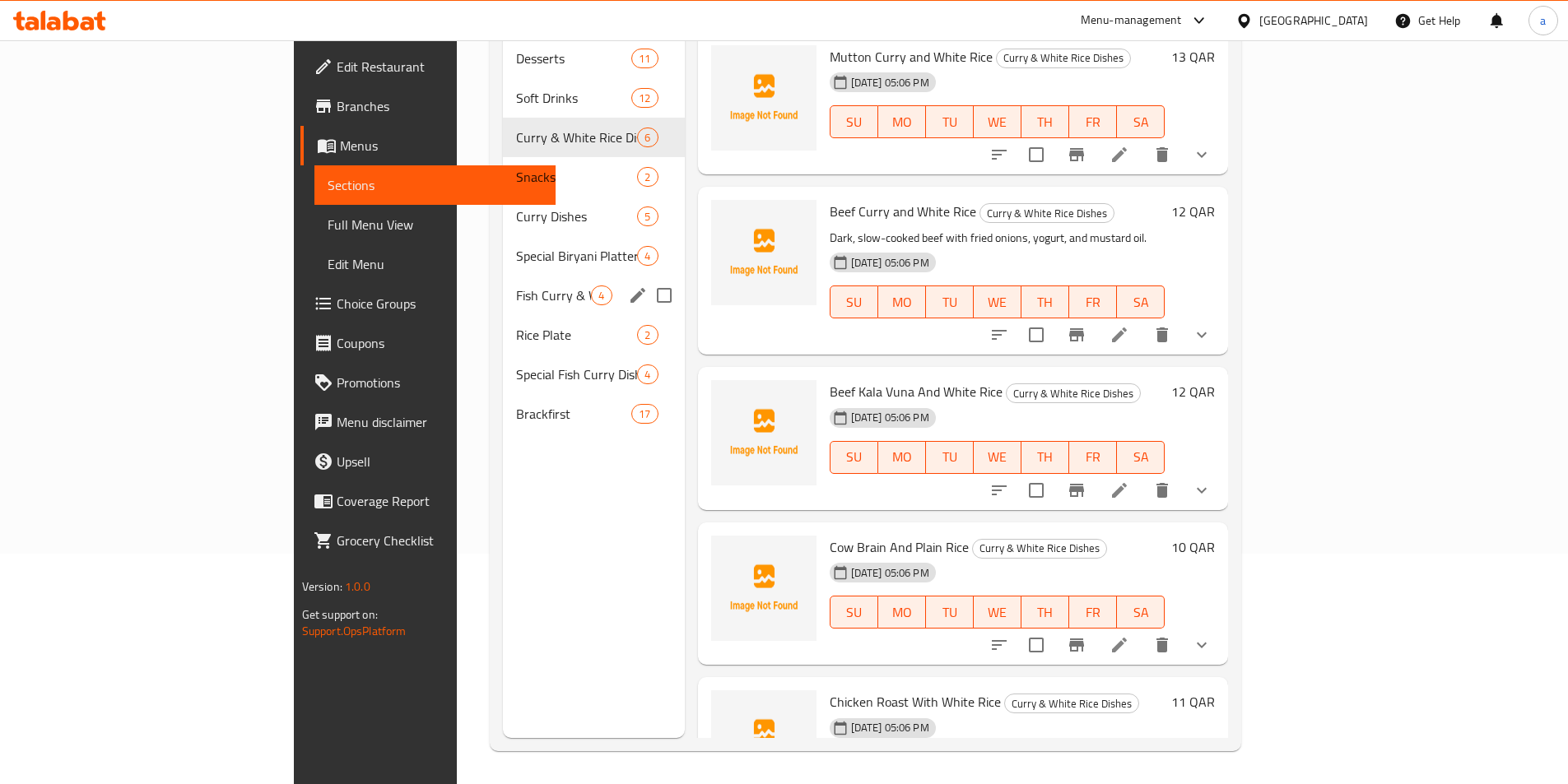
click at [517, 285] on span "Fish Curry & White Rice Dishes" at bounding box center [553, 295] width 75 height 20
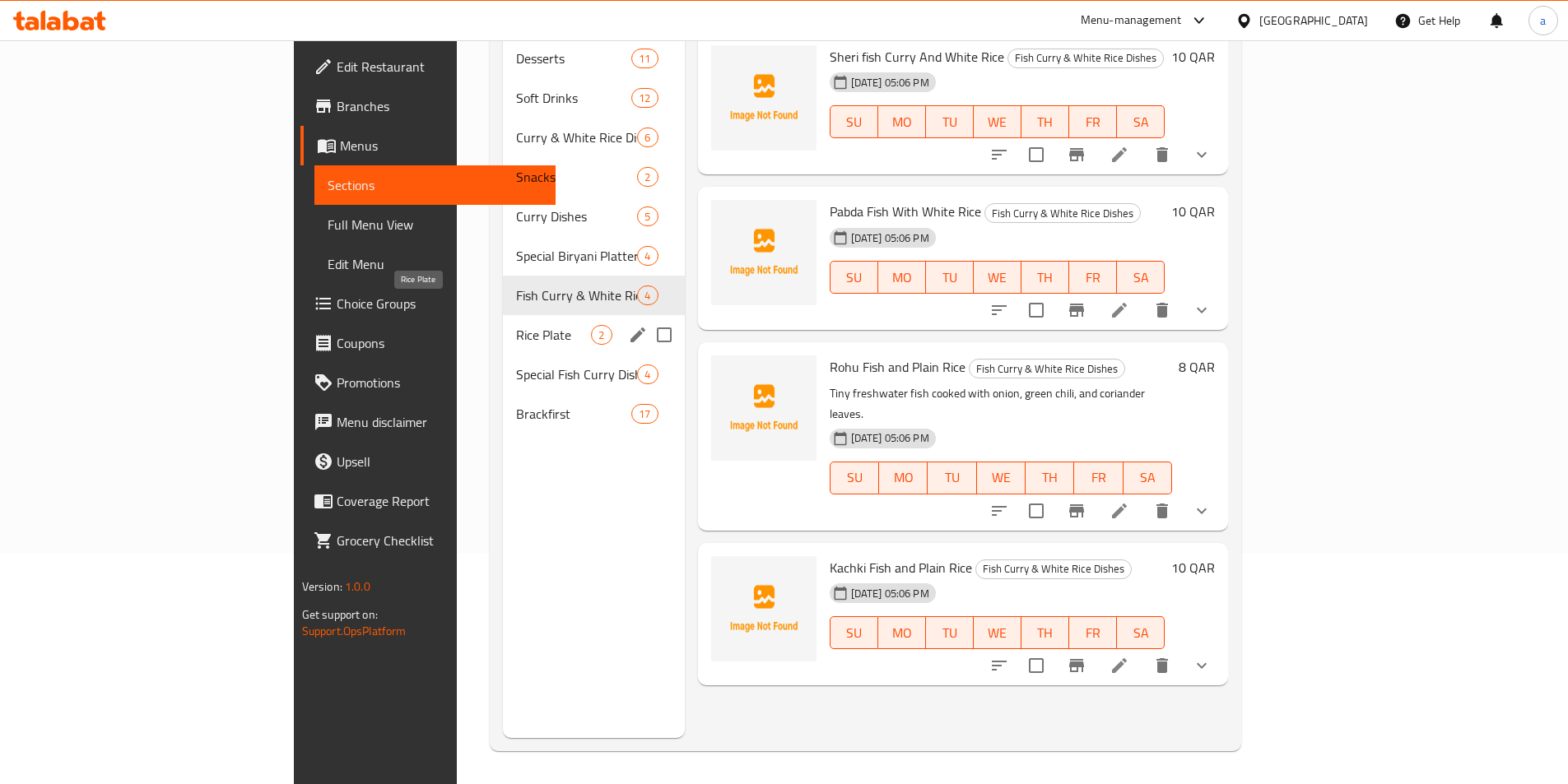
click at [517, 325] on span "Rice Plate" at bounding box center [553, 335] width 75 height 20
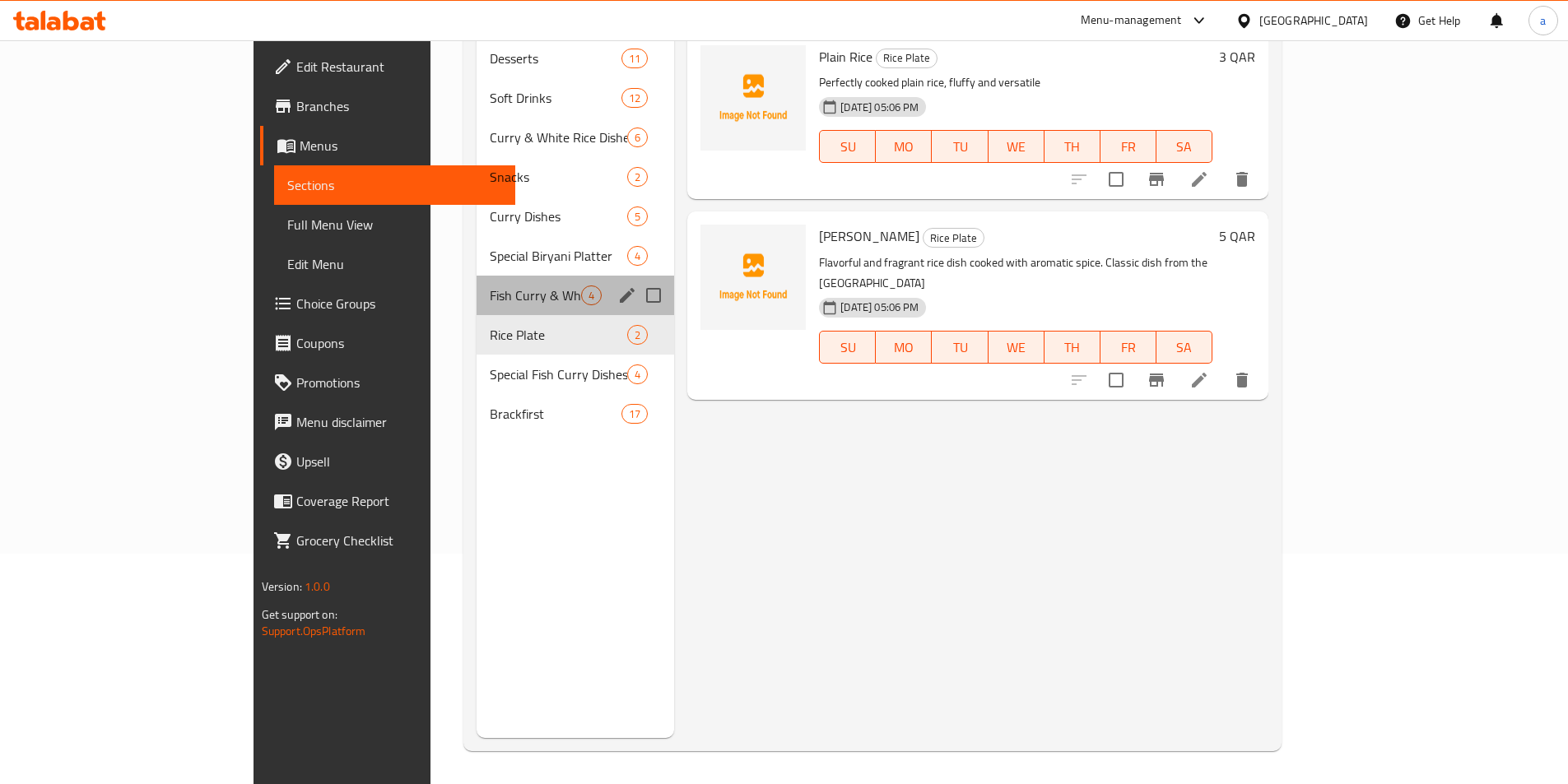
click at [477, 275] on div "Fish Curry & White Rice Dishes 4" at bounding box center [576, 295] width 198 height 39
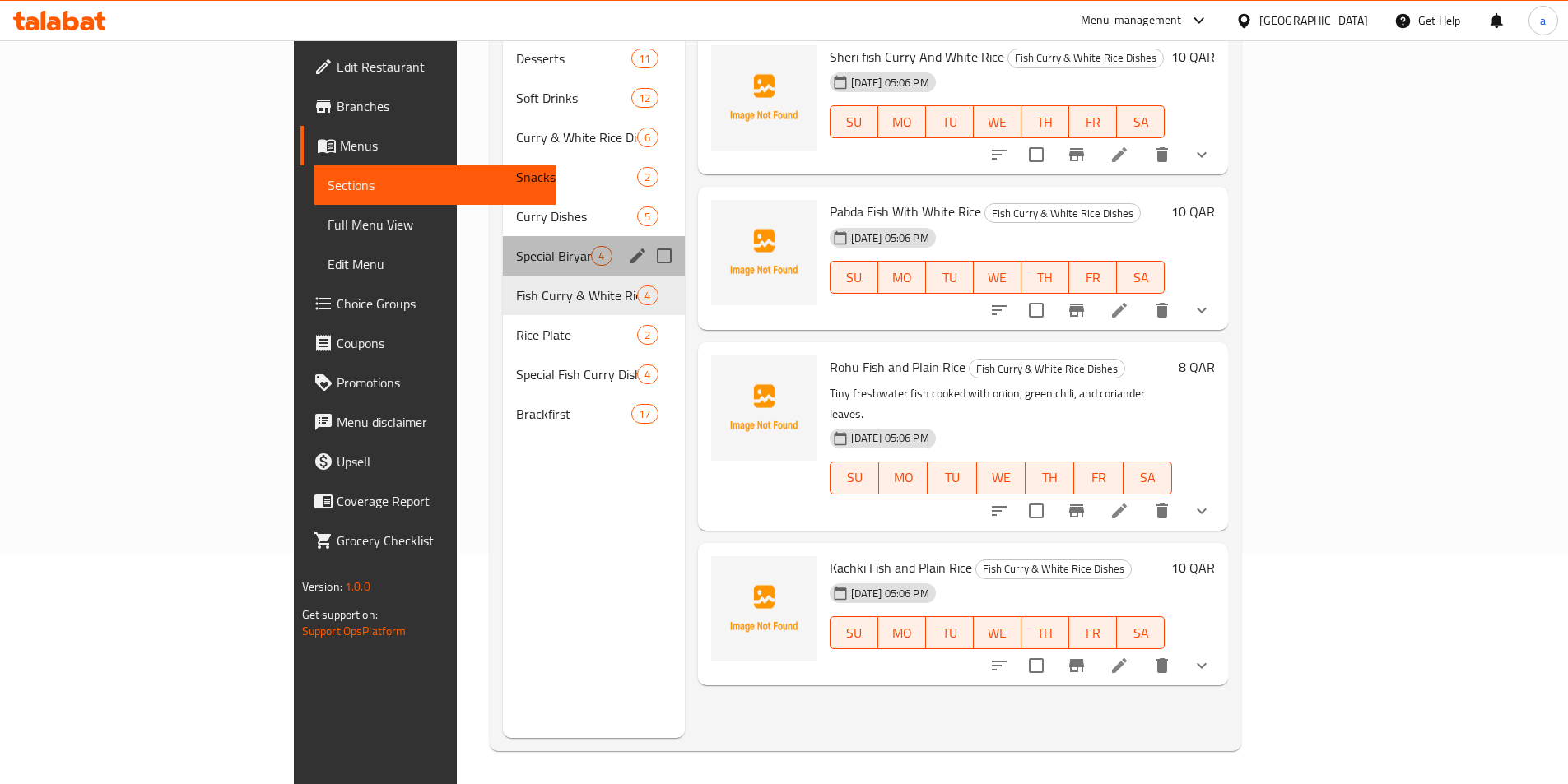
click at [503, 236] on div "Special Biryani Platter 4" at bounding box center [594, 255] width 181 height 39
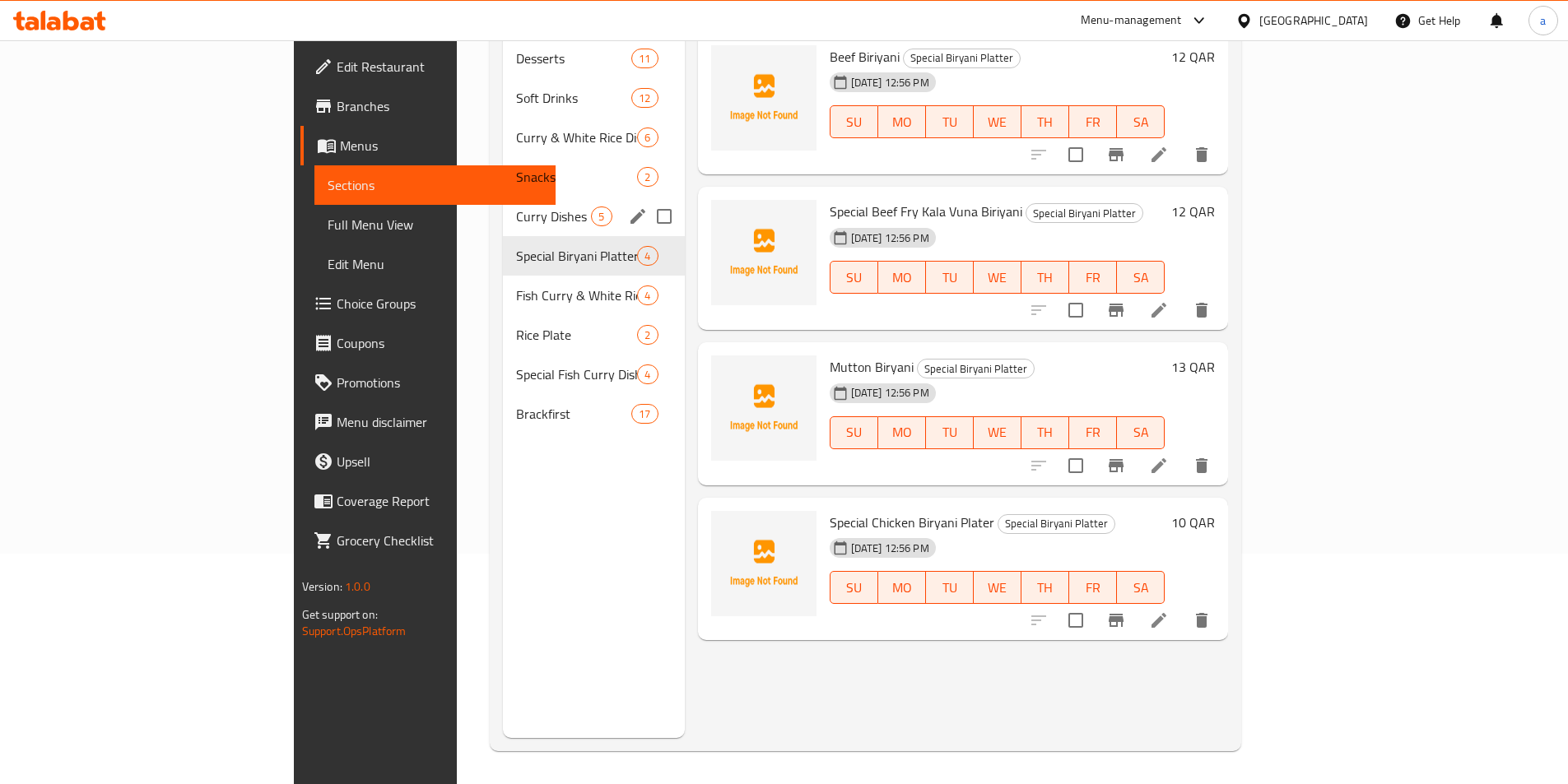
click at [517, 206] on span "Curry Dishes" at bounding box center [553, 217] width 75 height 20
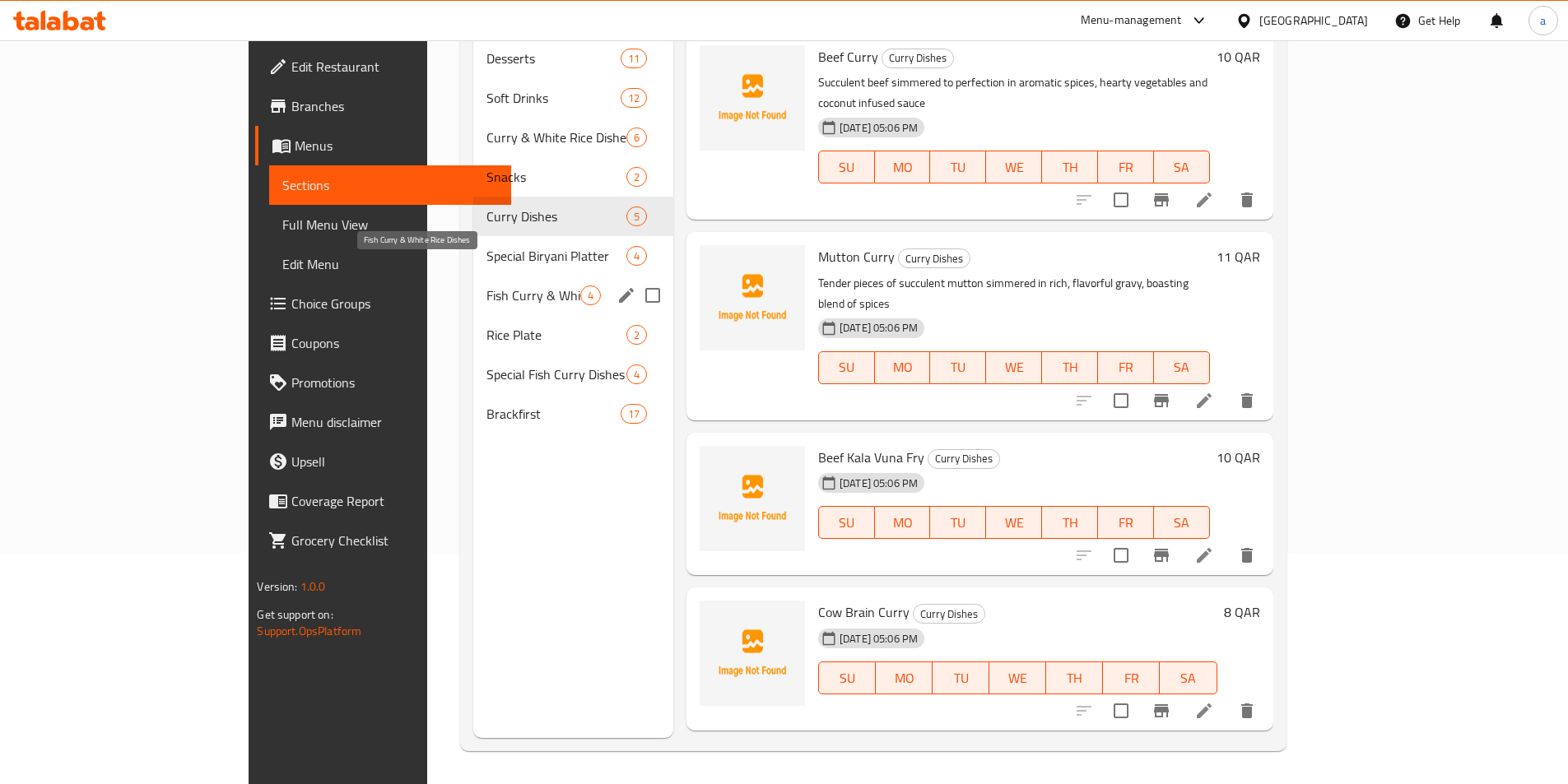
click at [474, 236] on div "Special Biryani Platter 4" at bounding box center [574, 255] width 200 height 39
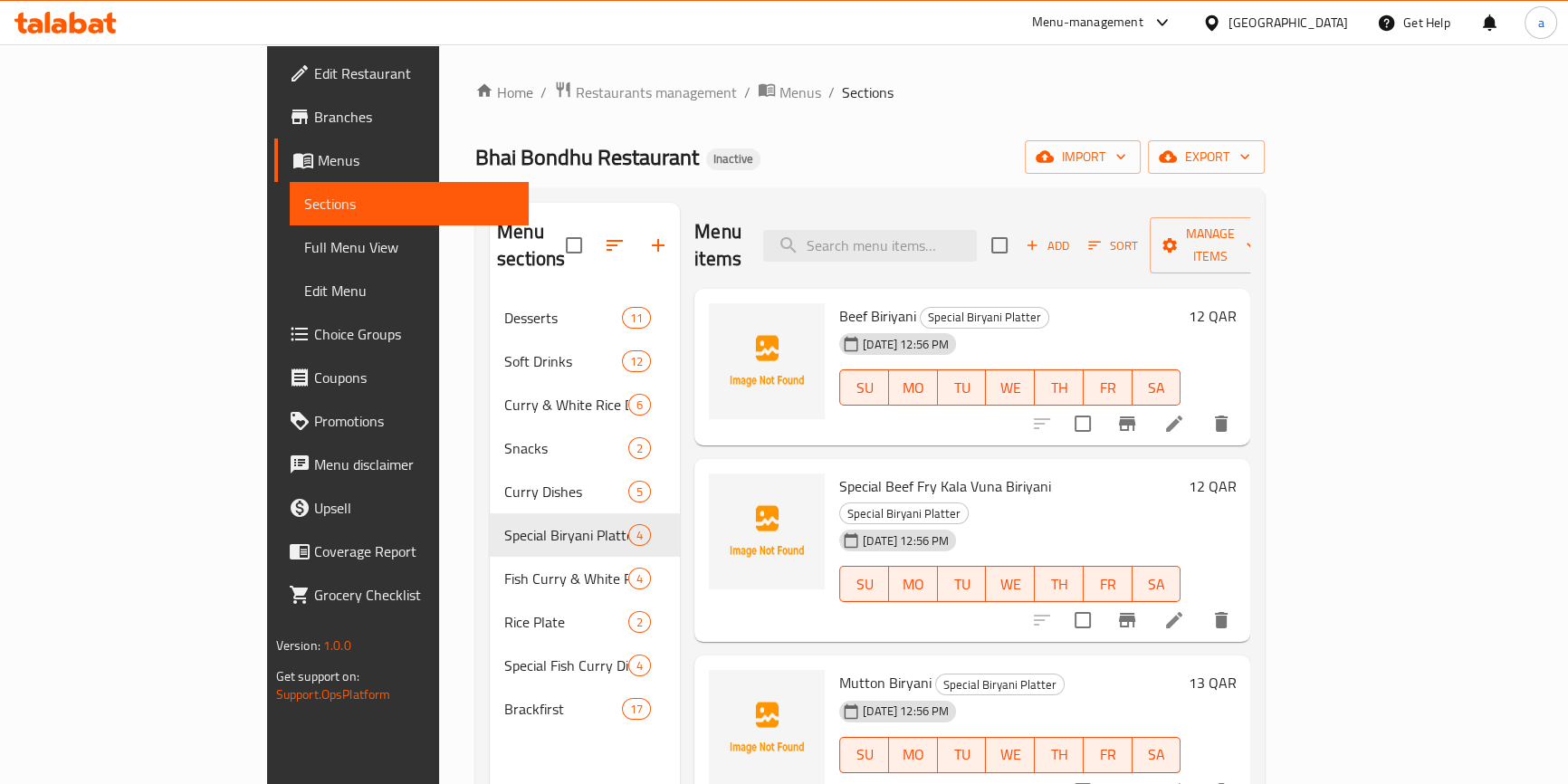
click at [1049, 90] on ol "Home / Restaurants management / Menus / Sections" at bounding box center [870, 91] width 790 height 23
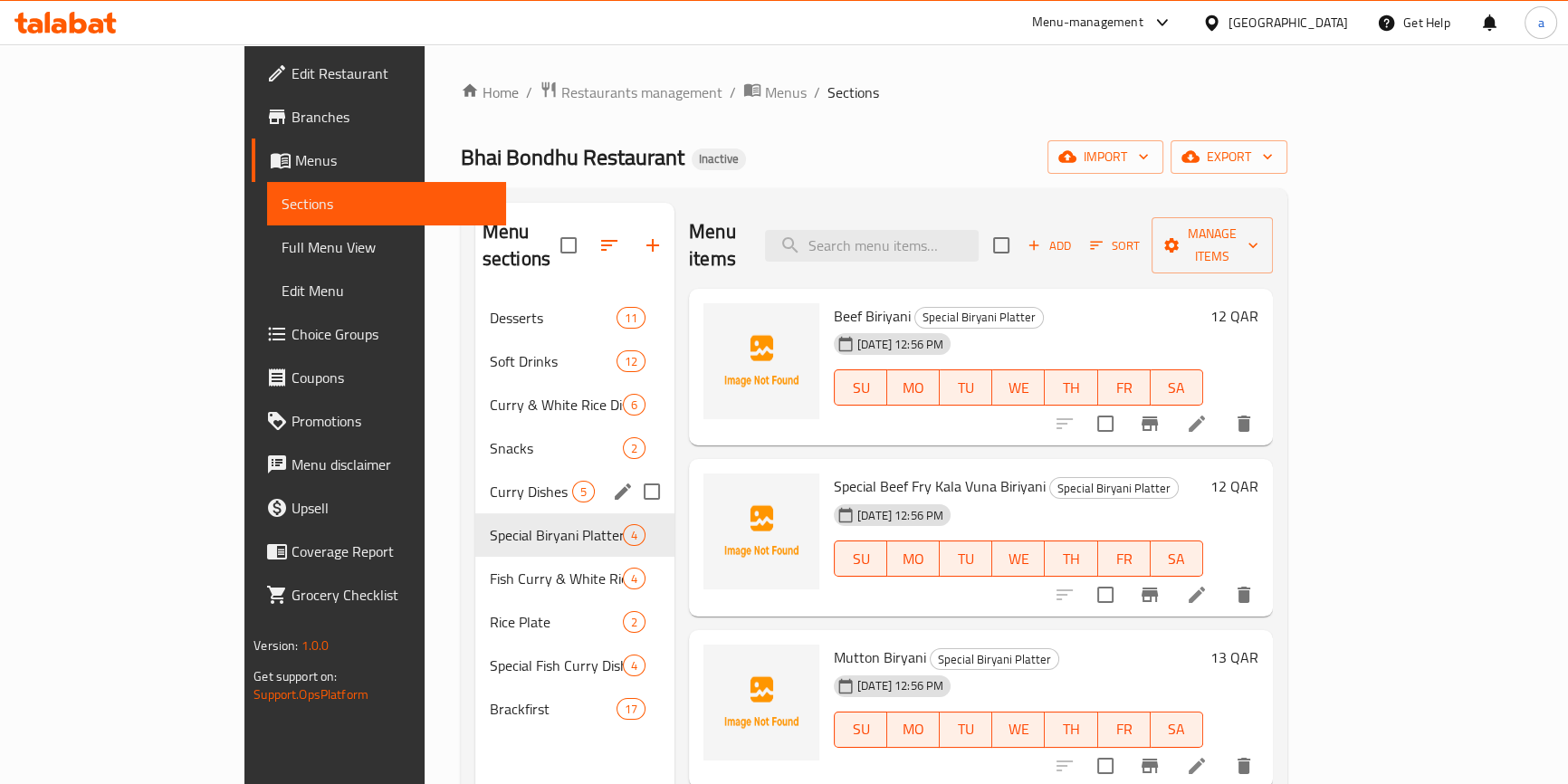
click at [489, 480] on span "Curry Dishes" at bounding box center [530, 491] width 82 height 22
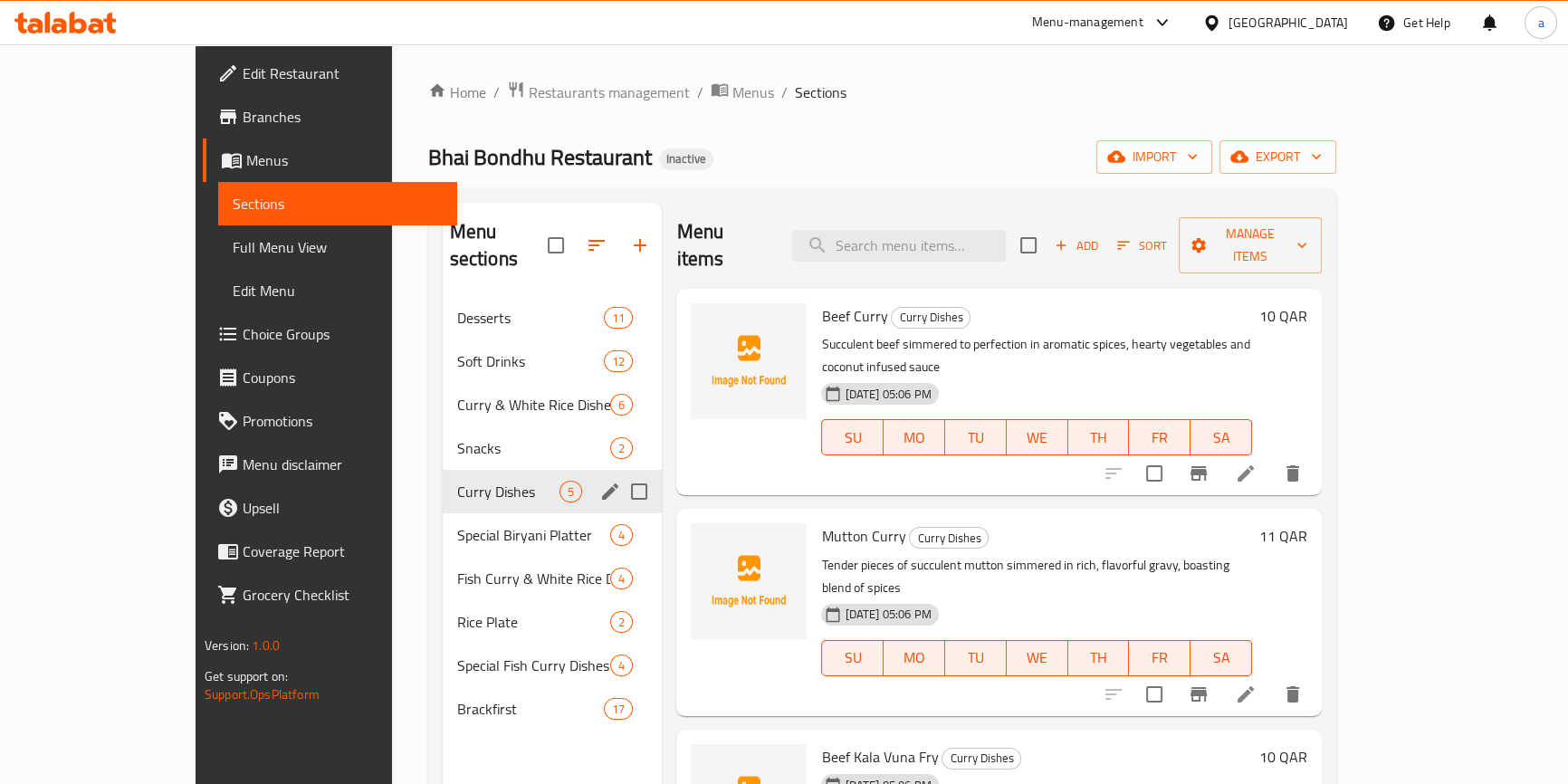
click at [457, 437] on span "Snacks" at bounding box center [534, 448] width 154 height 22
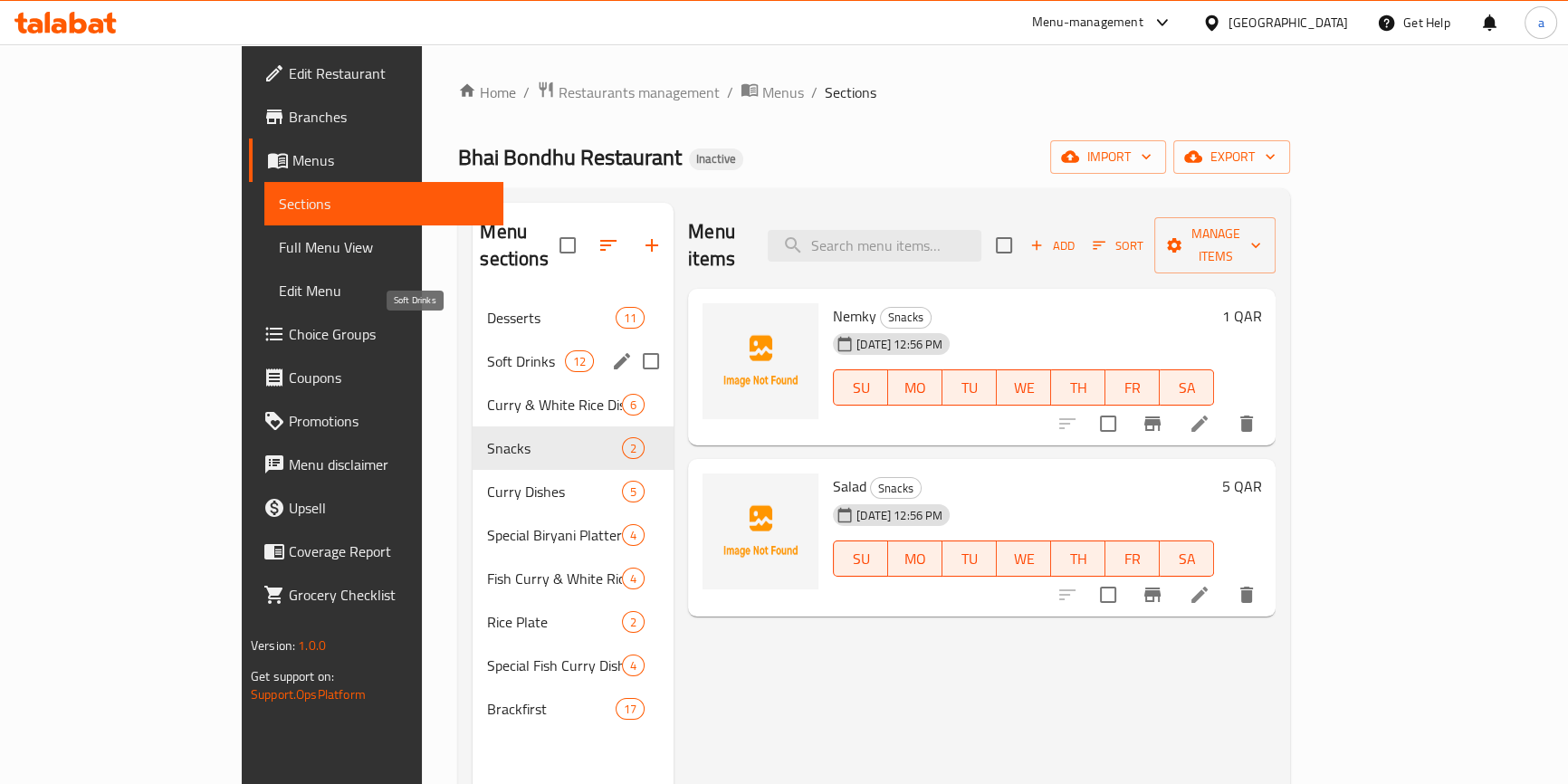
click at [473, 383] on div "Curry & White Rice Dishes 6" at bounding box center [573, 404] width 201 height 43
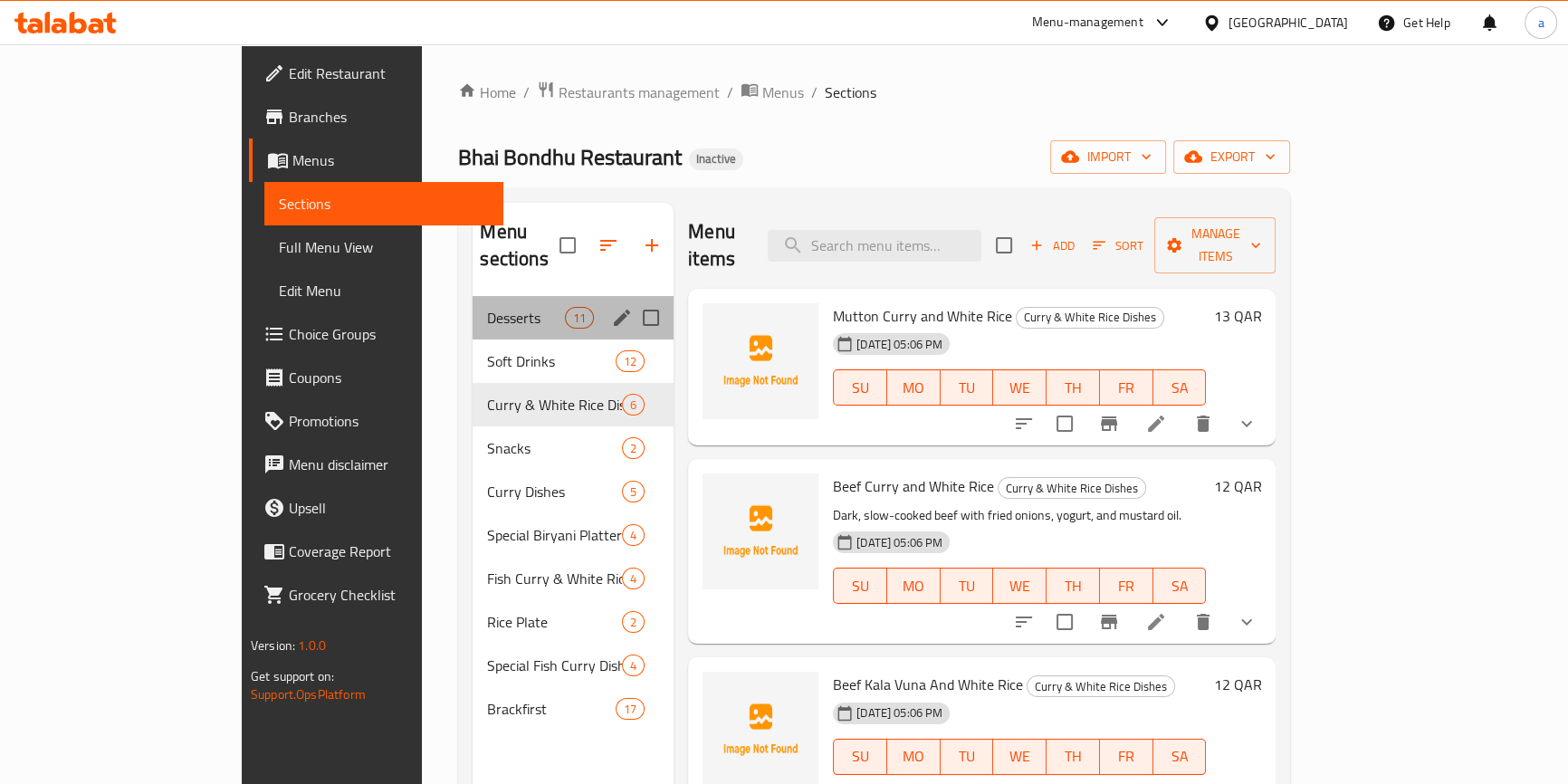
click at [473, 309] on div "Desserts 11" at bounding box center [573, 318] width 201 height 43
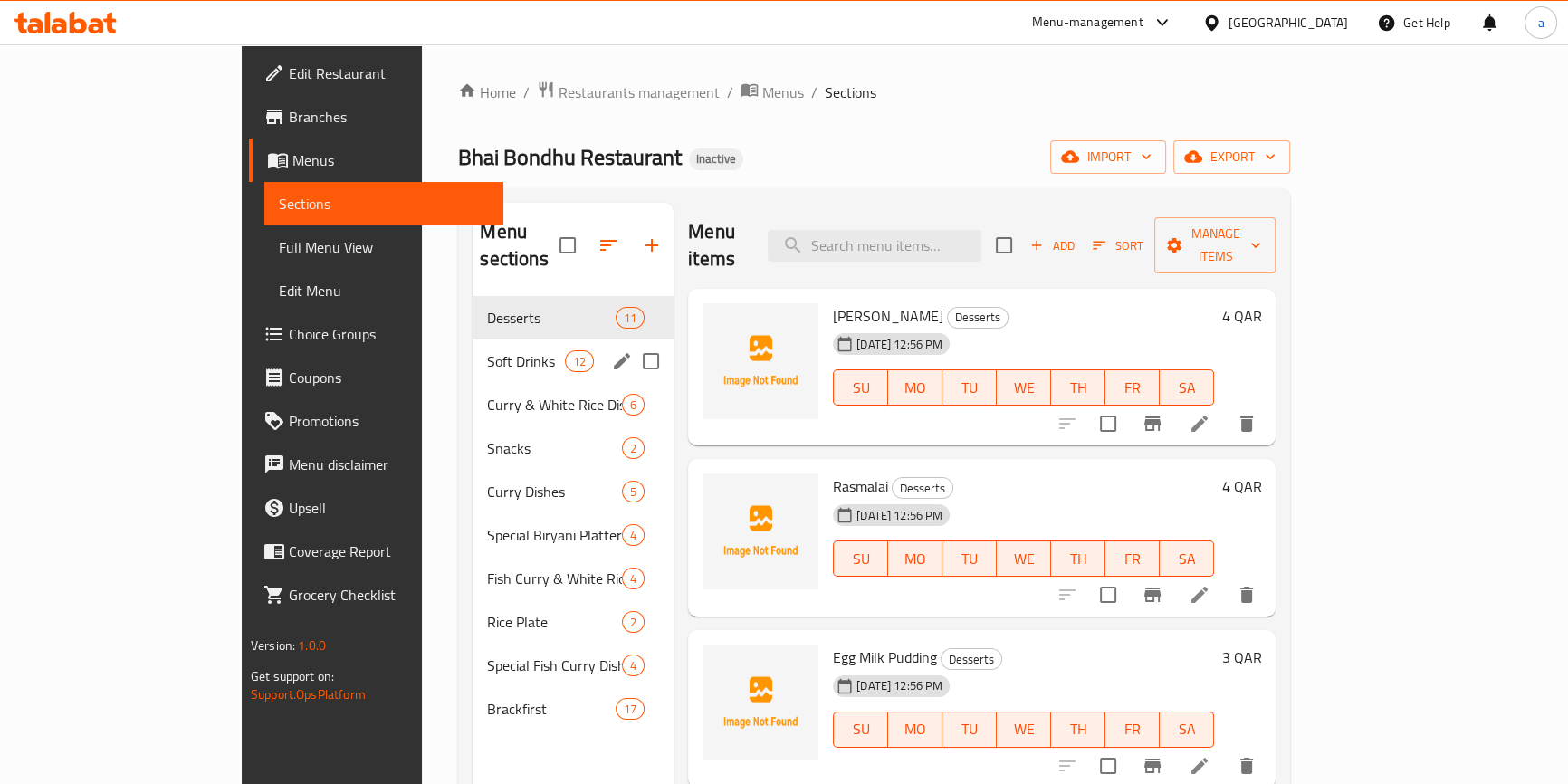
click at [473, 350] on div "Soft Drinks 12" at bounding box center [573, 361] width 201 height 43
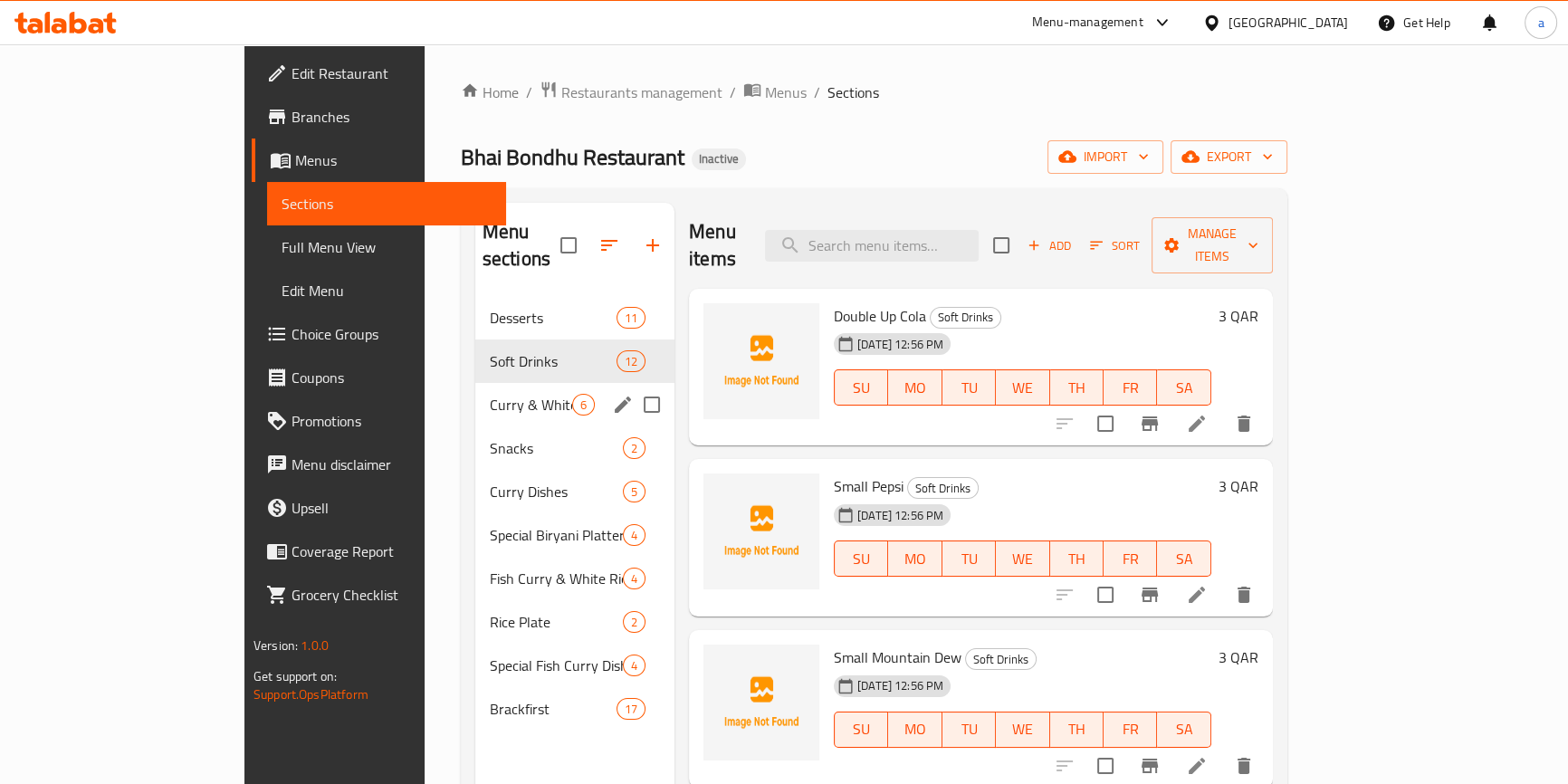
click at [476, 397] on div "Curry & White Rice Dishes 6" at bounding box center [575, 404] width 199 height 43
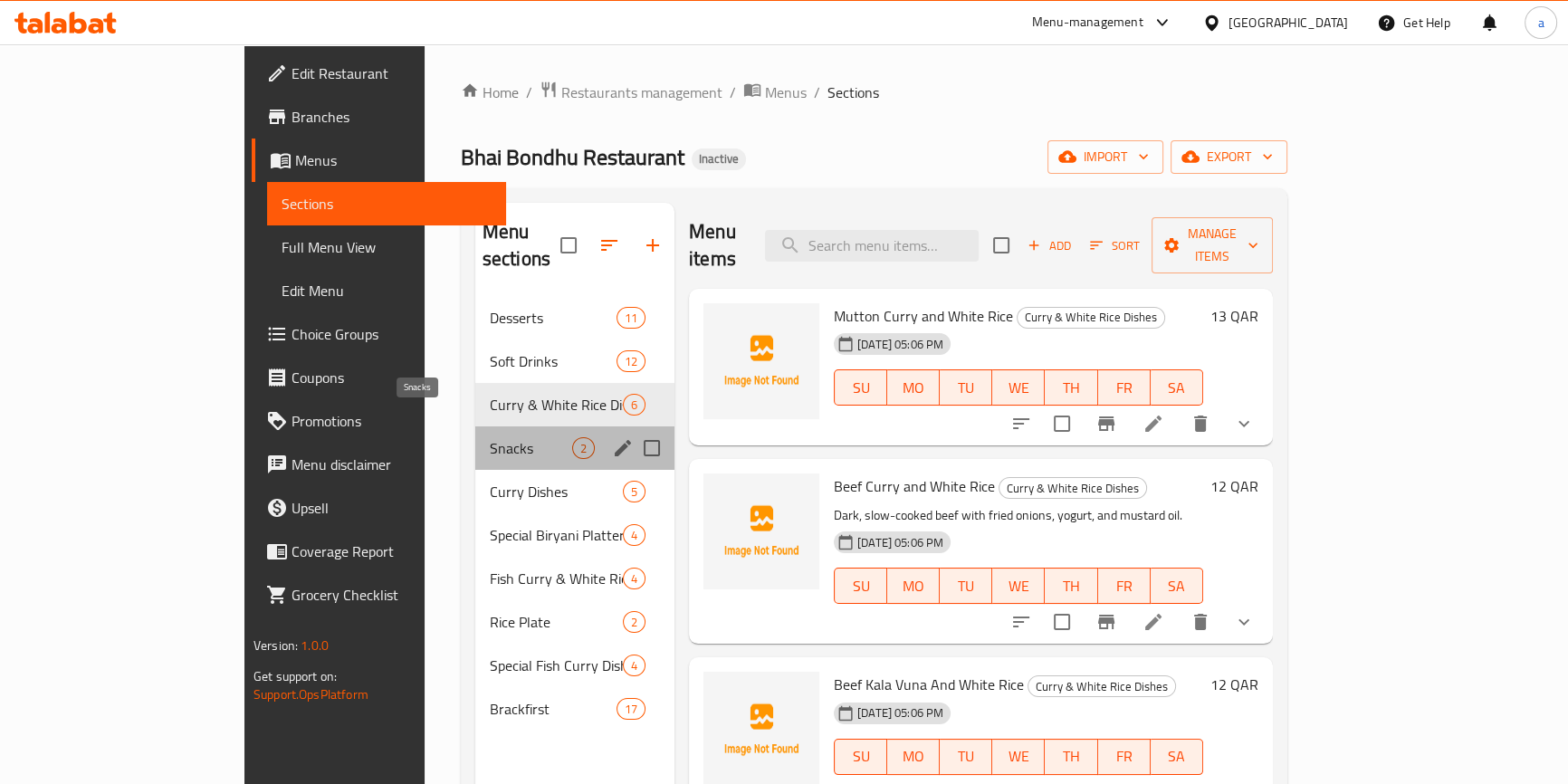
click at [489, 437] on span "Snacks" at bounding box center [530, 448] width 82 height 22
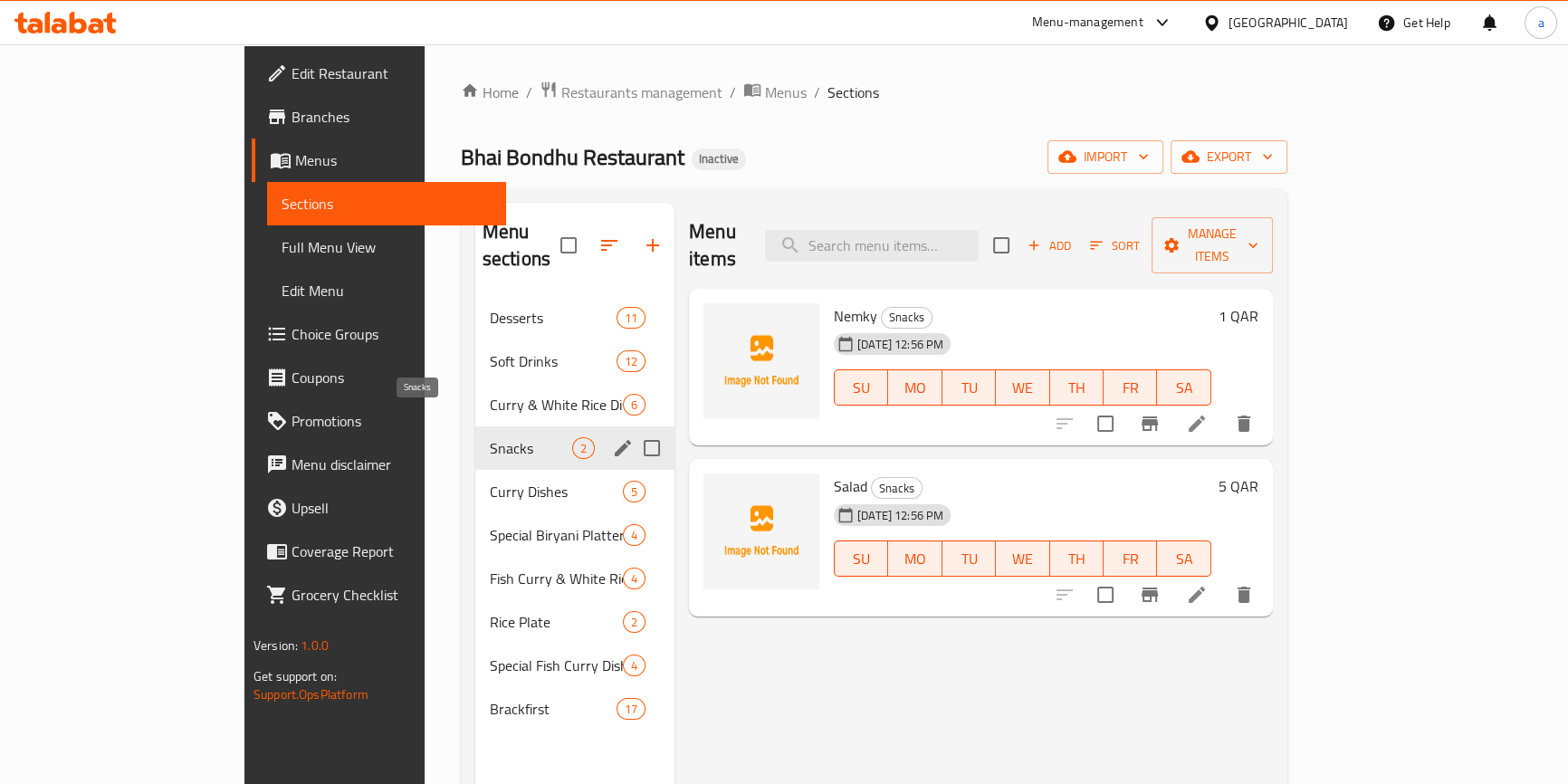
click at [489, 480] on span "Curry Dishes" at bounding box center [556, 491] width 133 height 22
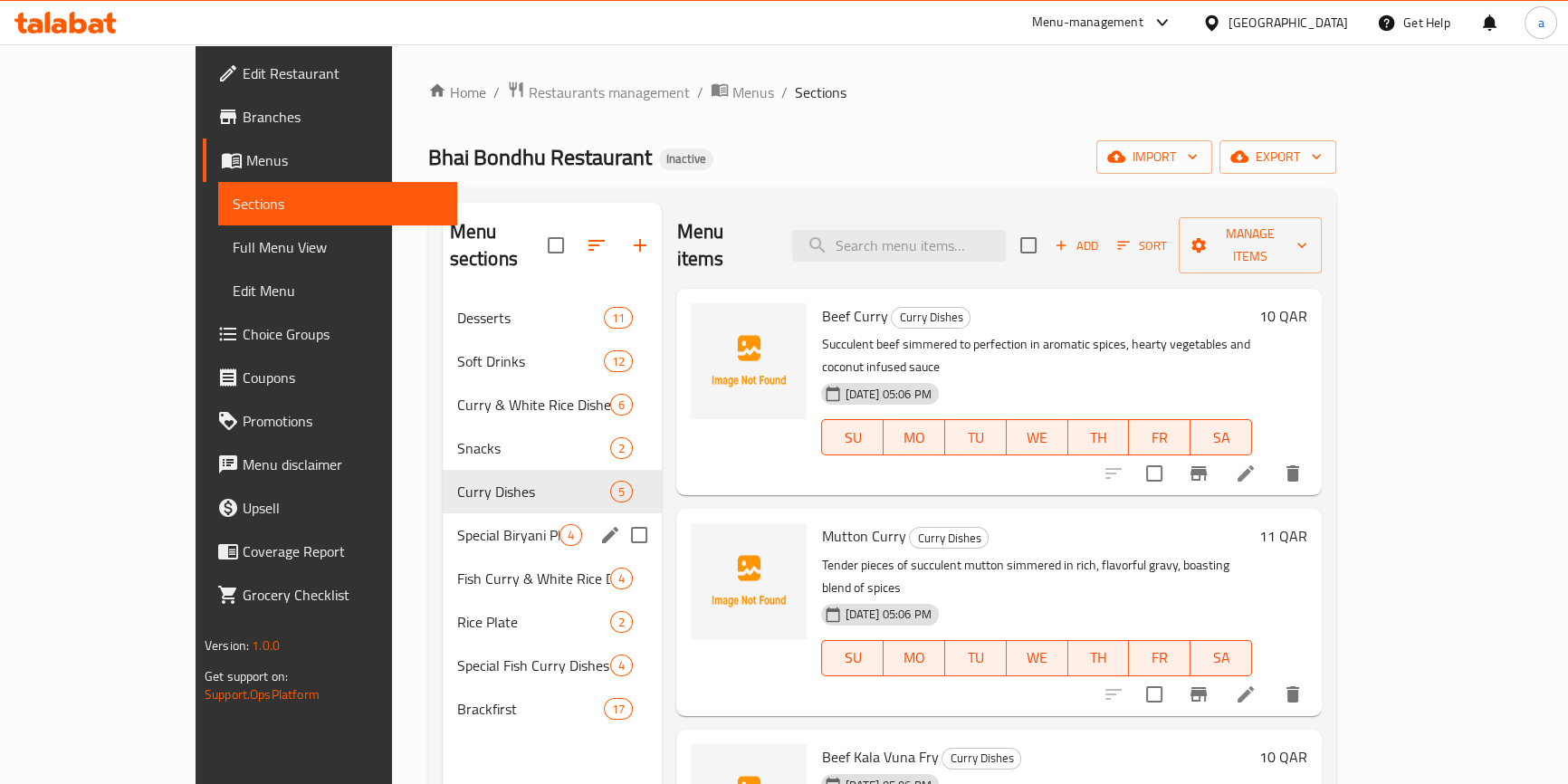
click at [442, 513] on div "Special Biryani Platter 4" at bounding box center [552, 535] width 220 height 43
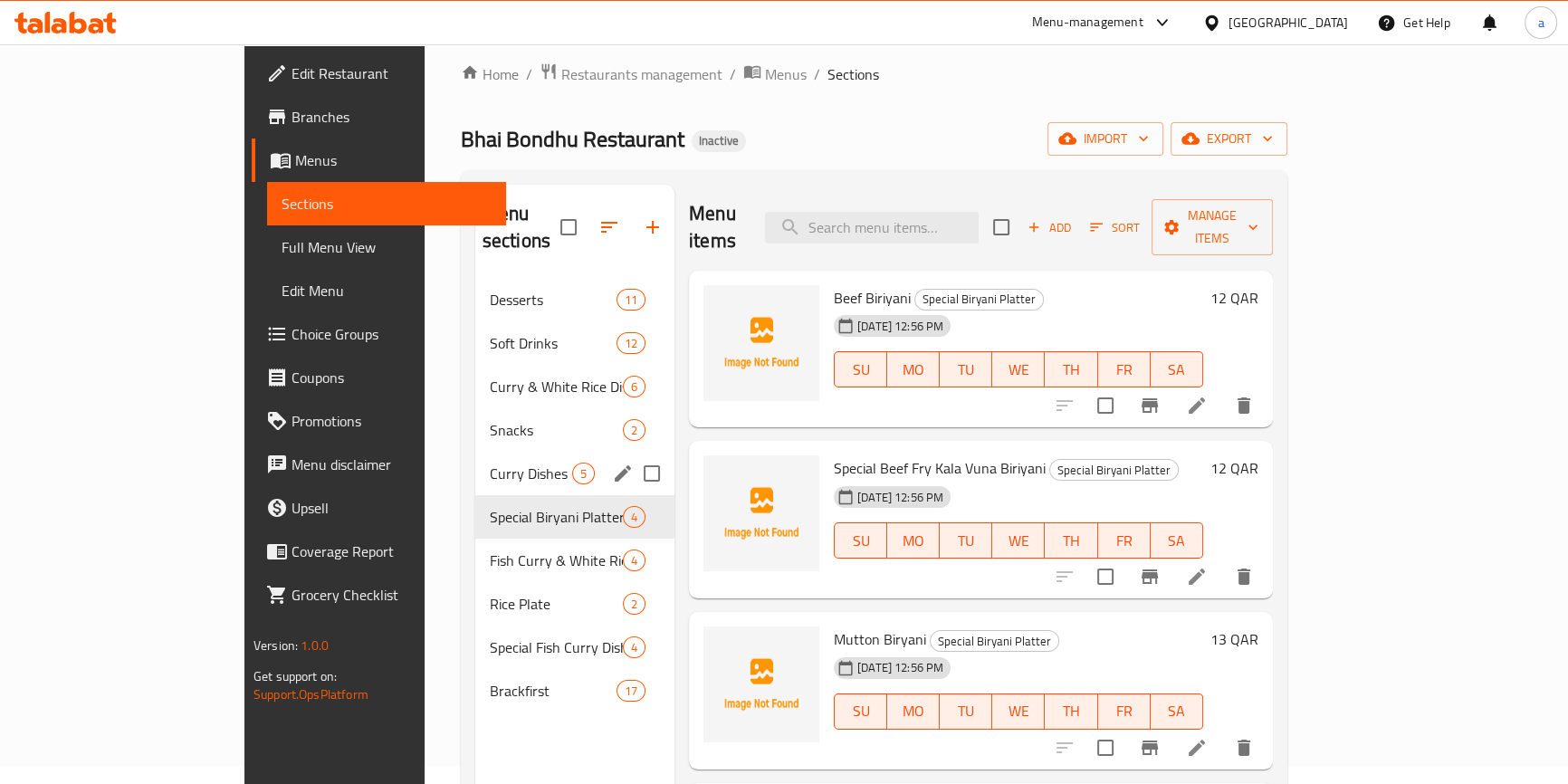
scroll to position [81, 0]
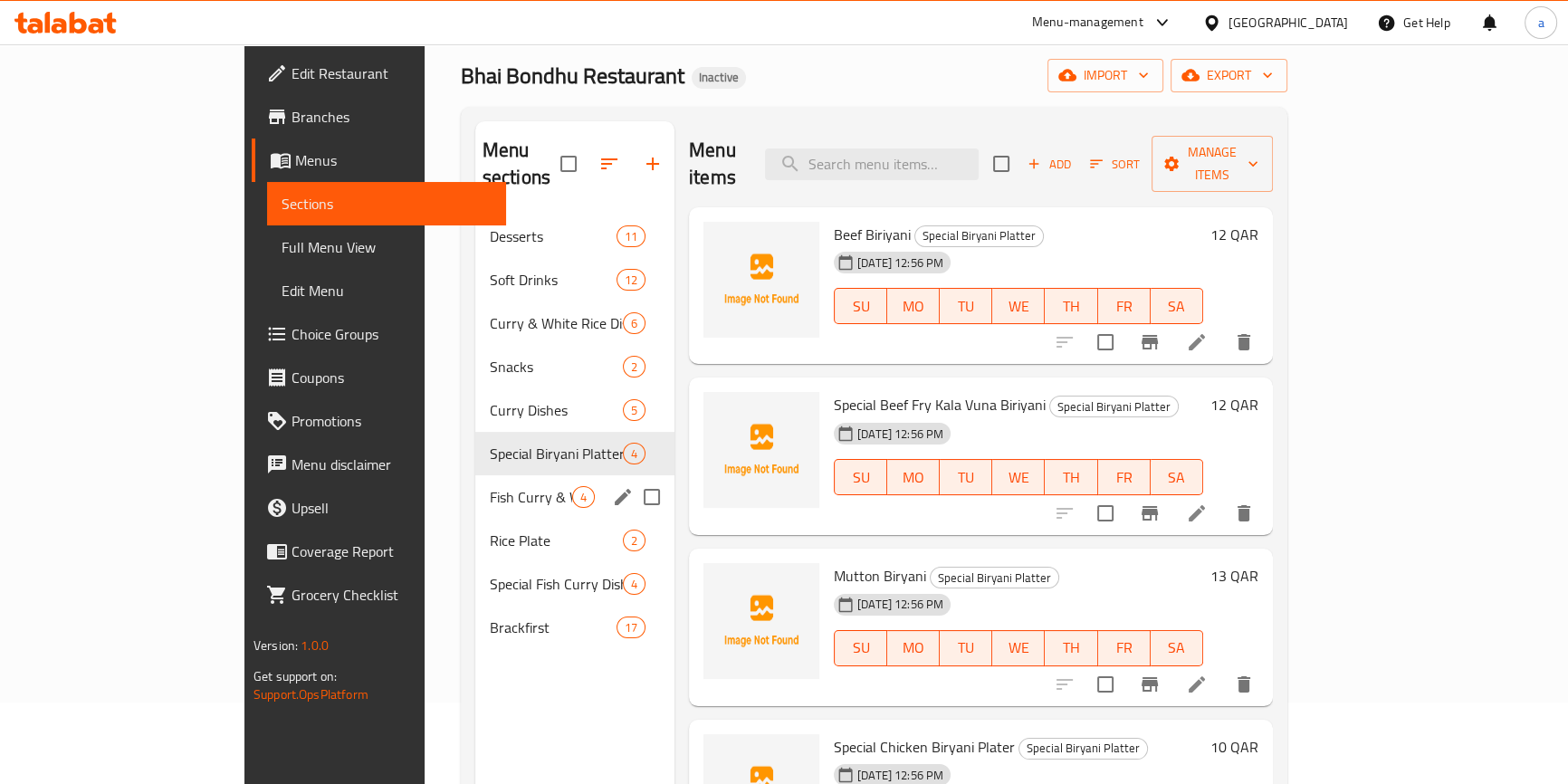
click at [489, 486] on span "Fish Curry & White Rice Dishes" at bounding box center [530, 497] width 82 height 22
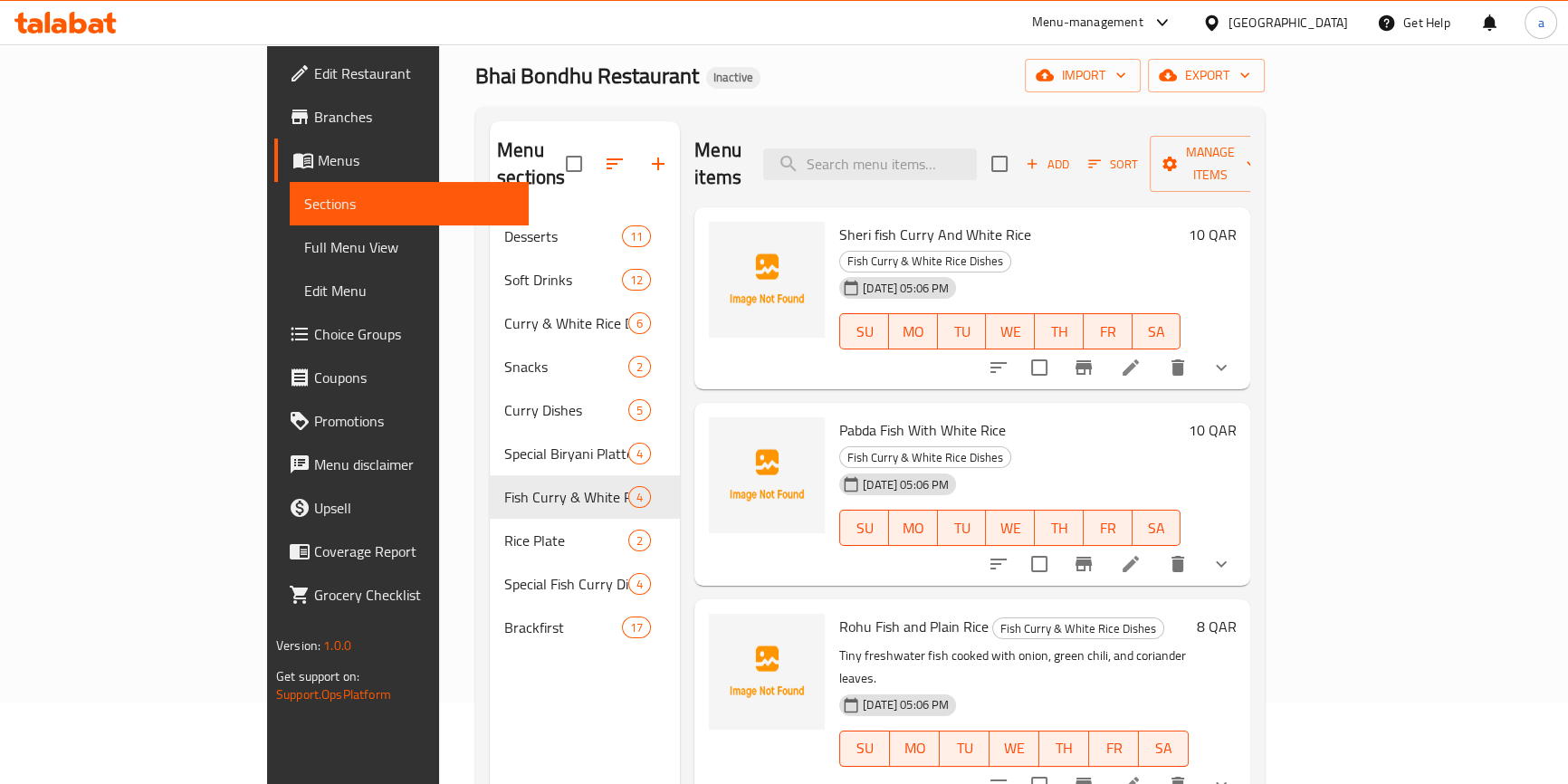
scroll to position [253, 0]
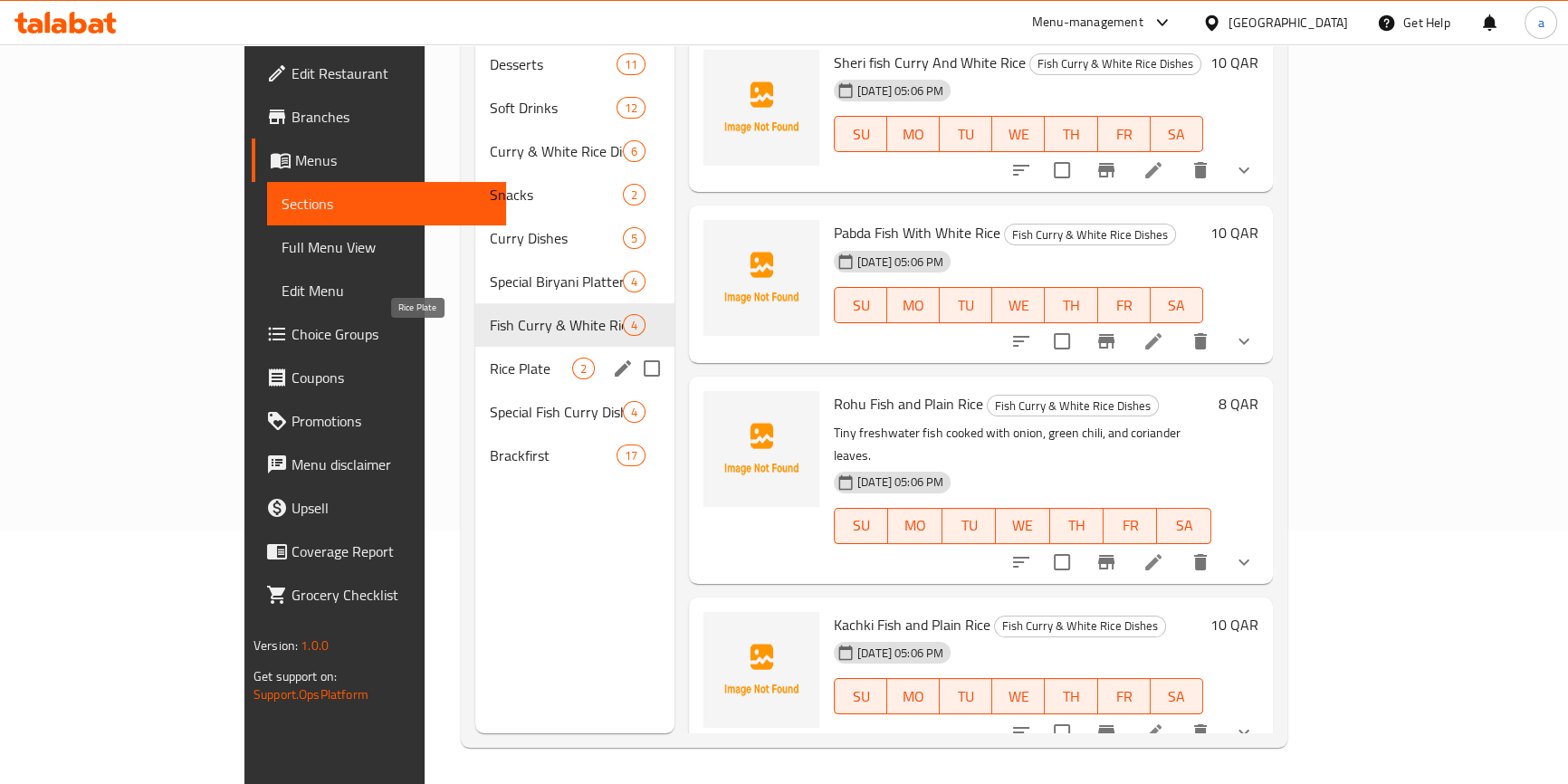
click at [489, 357] on span "Rice Plate" at bounding box center [530, 368] width 82 height 22
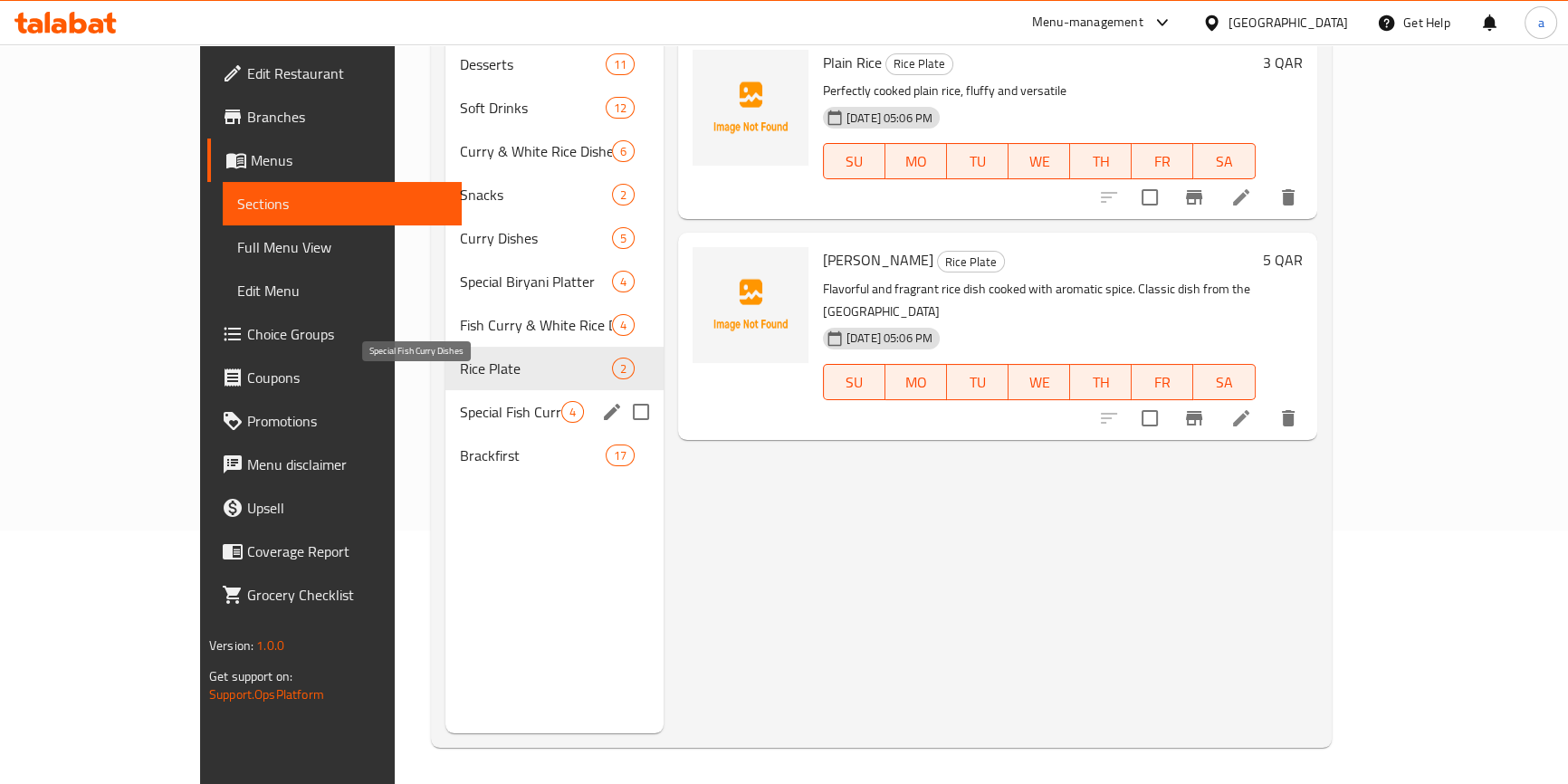
click at [460, 401] on span "Special Fish Curry Dishes" at bounding box center [510, 412] width 101 height 22
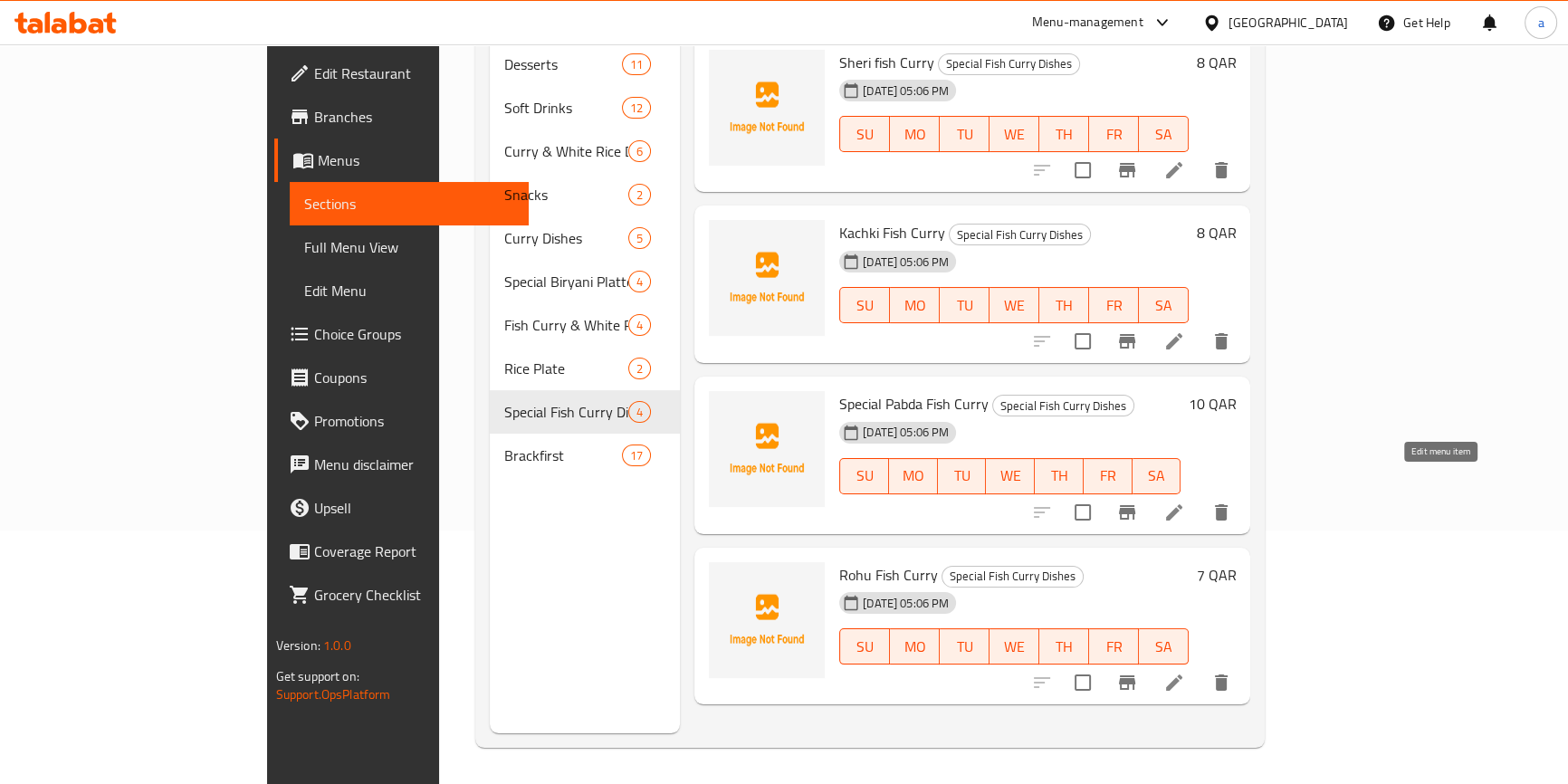
click at [1185, 501] on icon at bounding box center [1175, 513] width 22 height 22
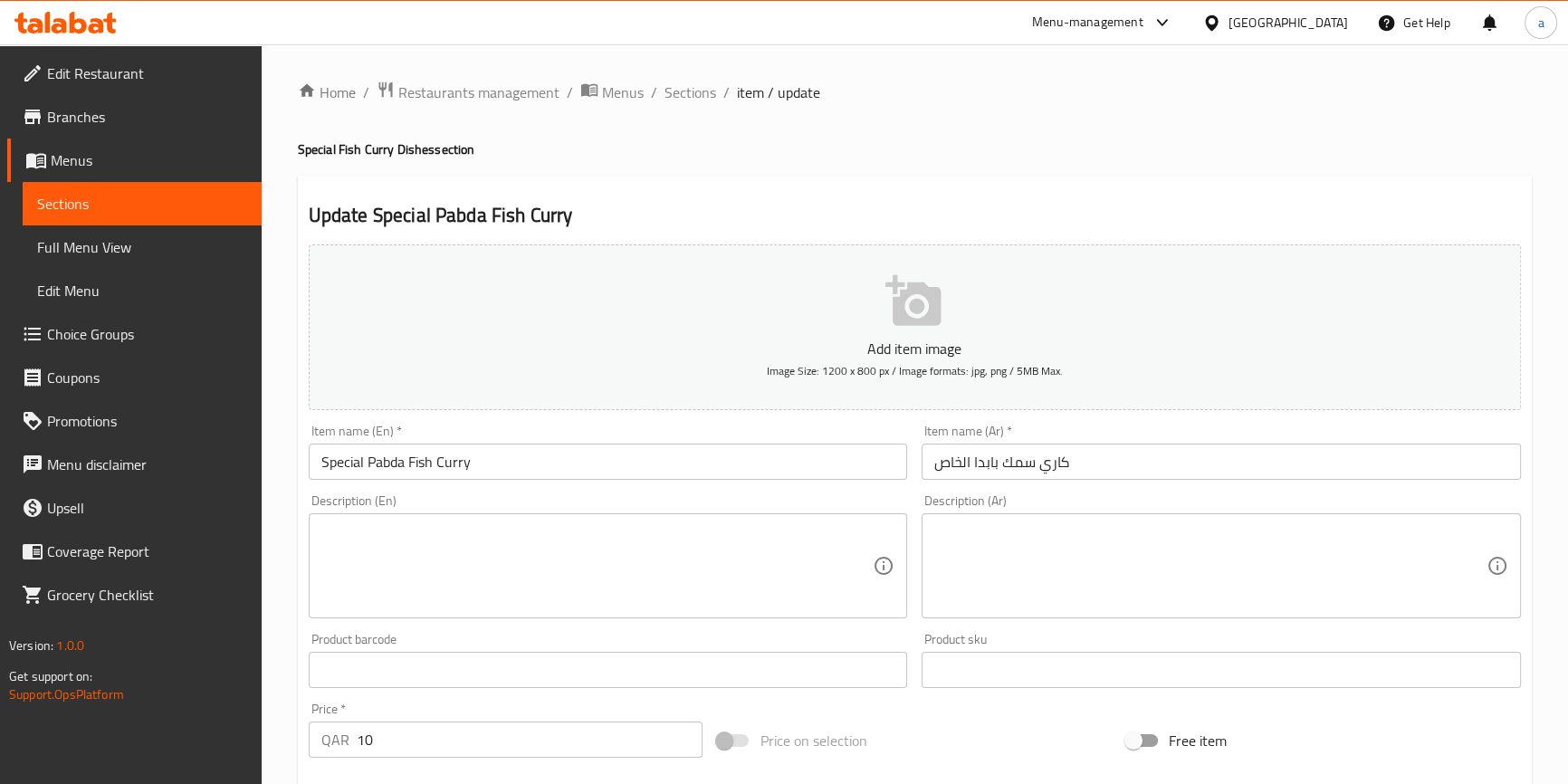
scroll to position [247, 0]
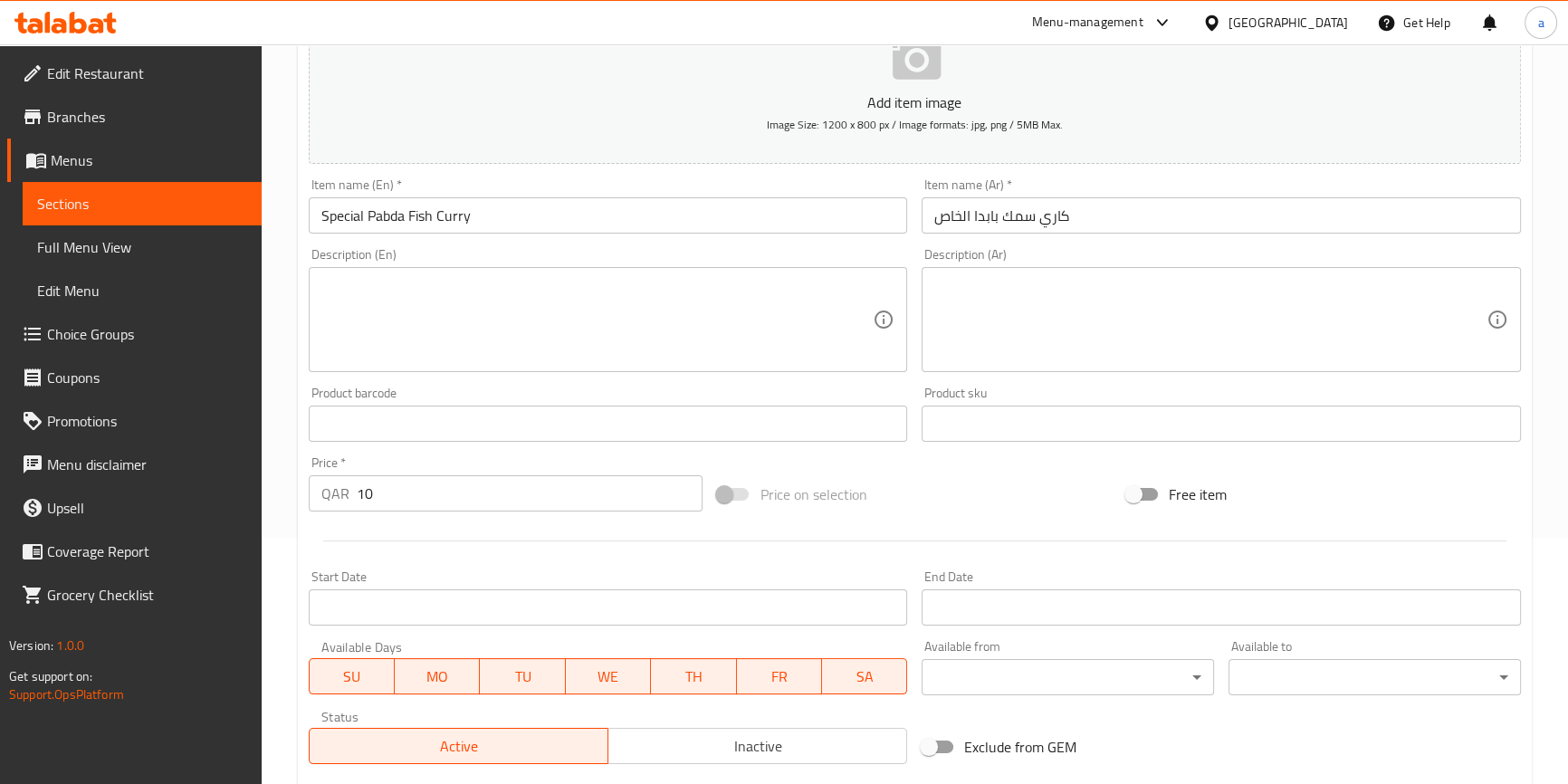
click at [959, 207] on input "كاري سمك بابدا الخاص" at bounding box center [1221, 215] width 599 height 36
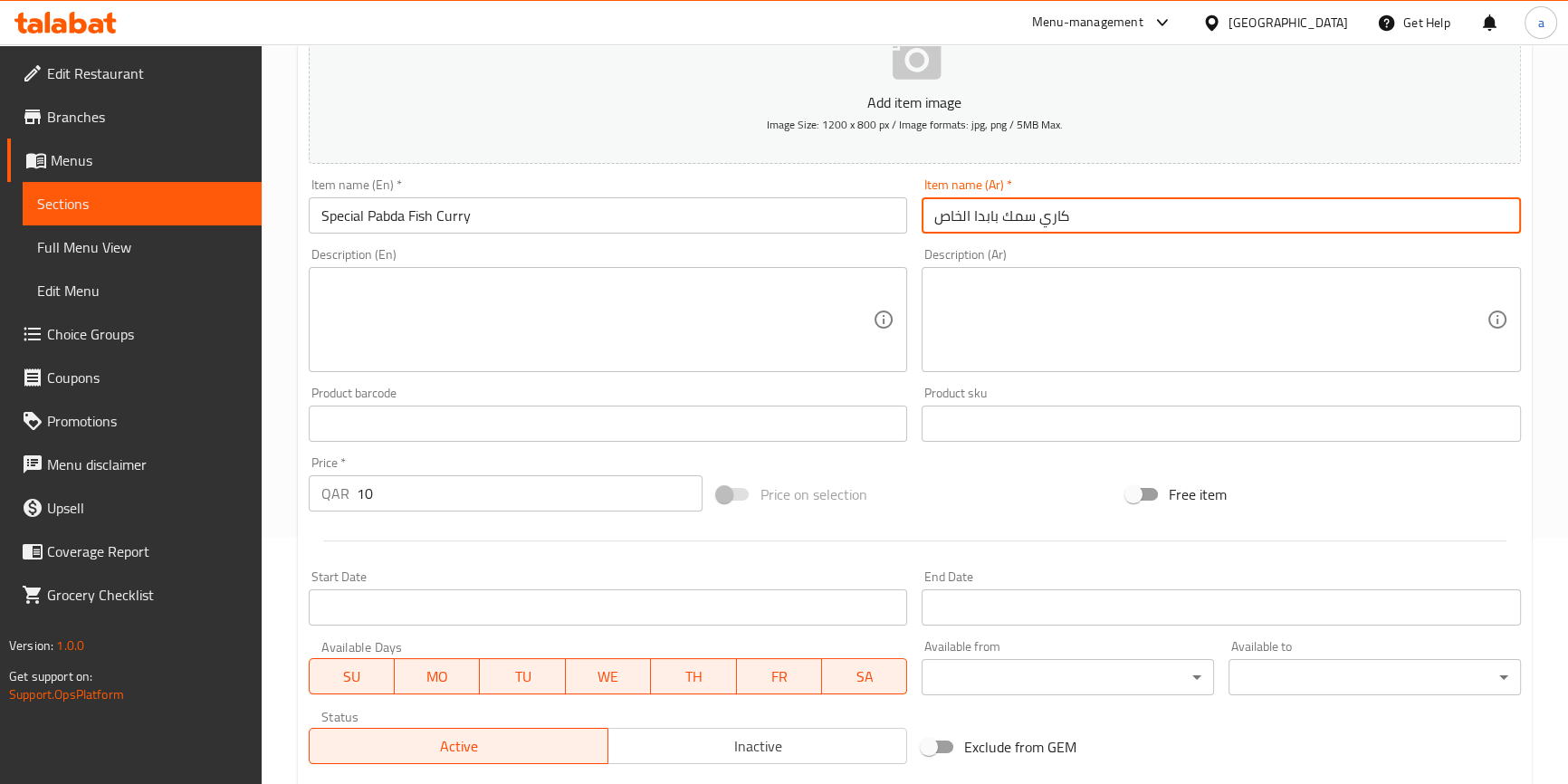
click at [959, 207] on input "كاري سمك بابدا الخاص" at bounding box center [1221, 215] width 599 height 36
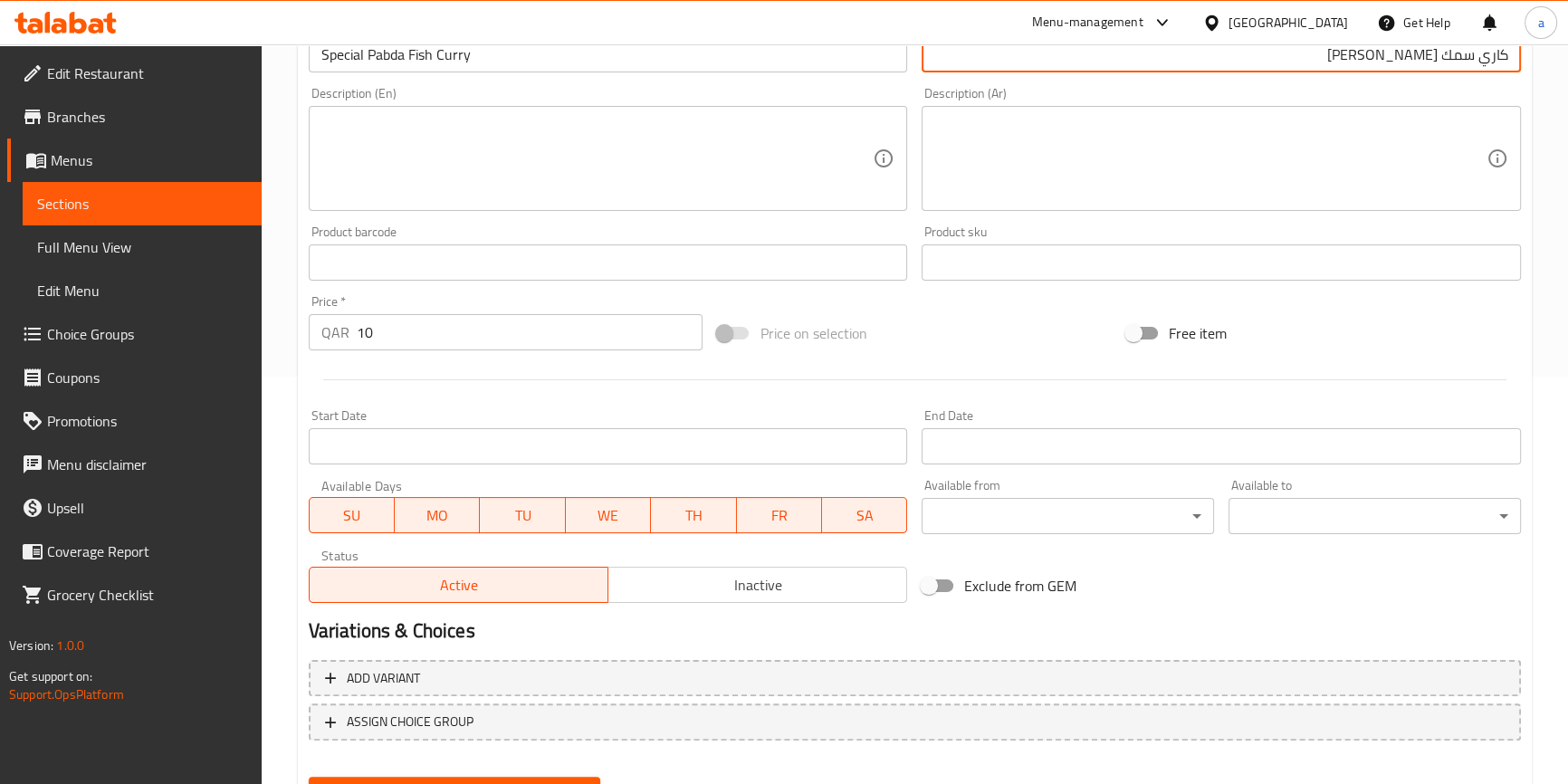
scroll to position [493, 0]
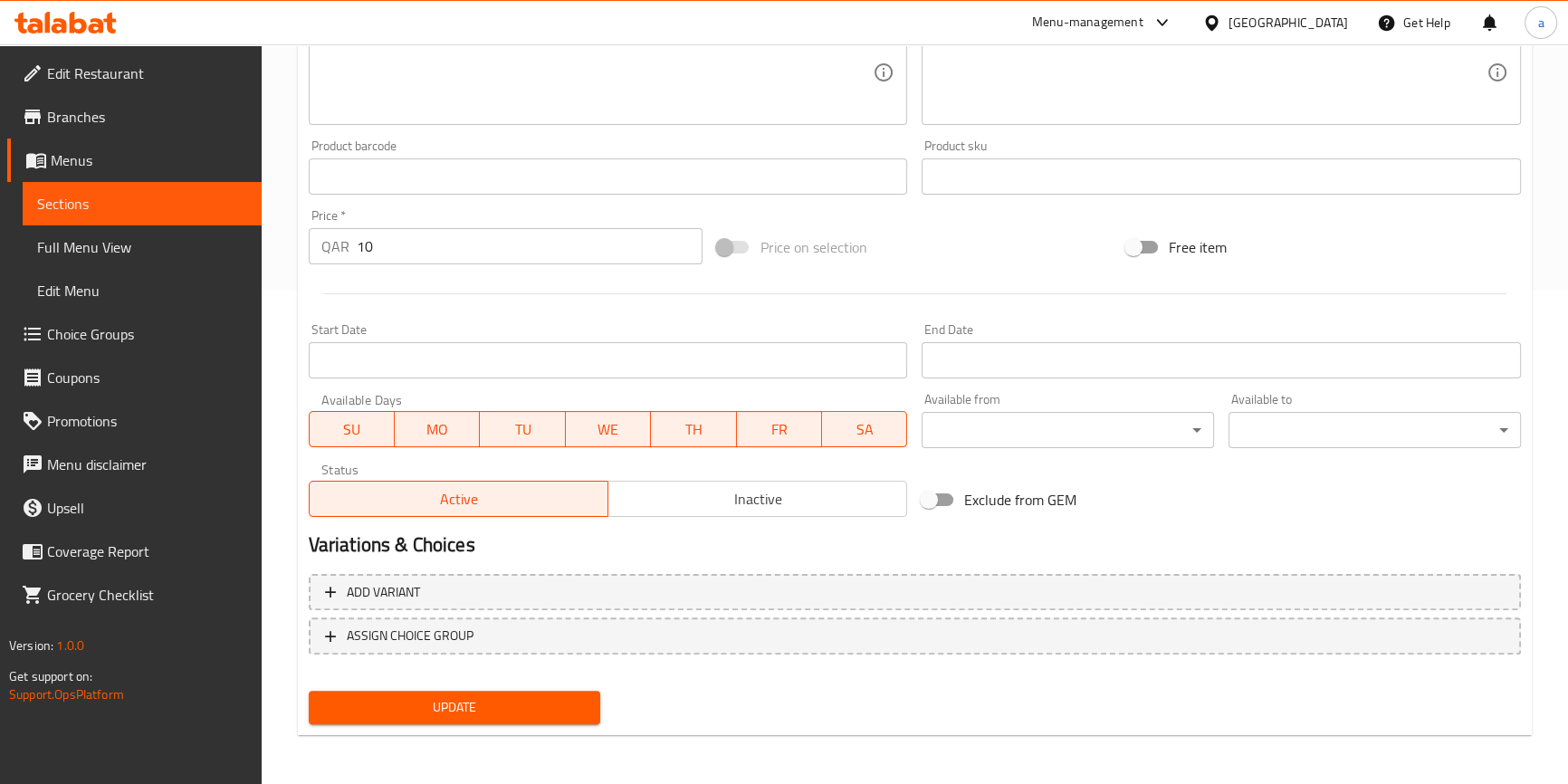
type input "كاري سمك [PERSON_NAME]"
click at [476, 719] on button "Update" at bounding box center [454, 707] width 293 height 33
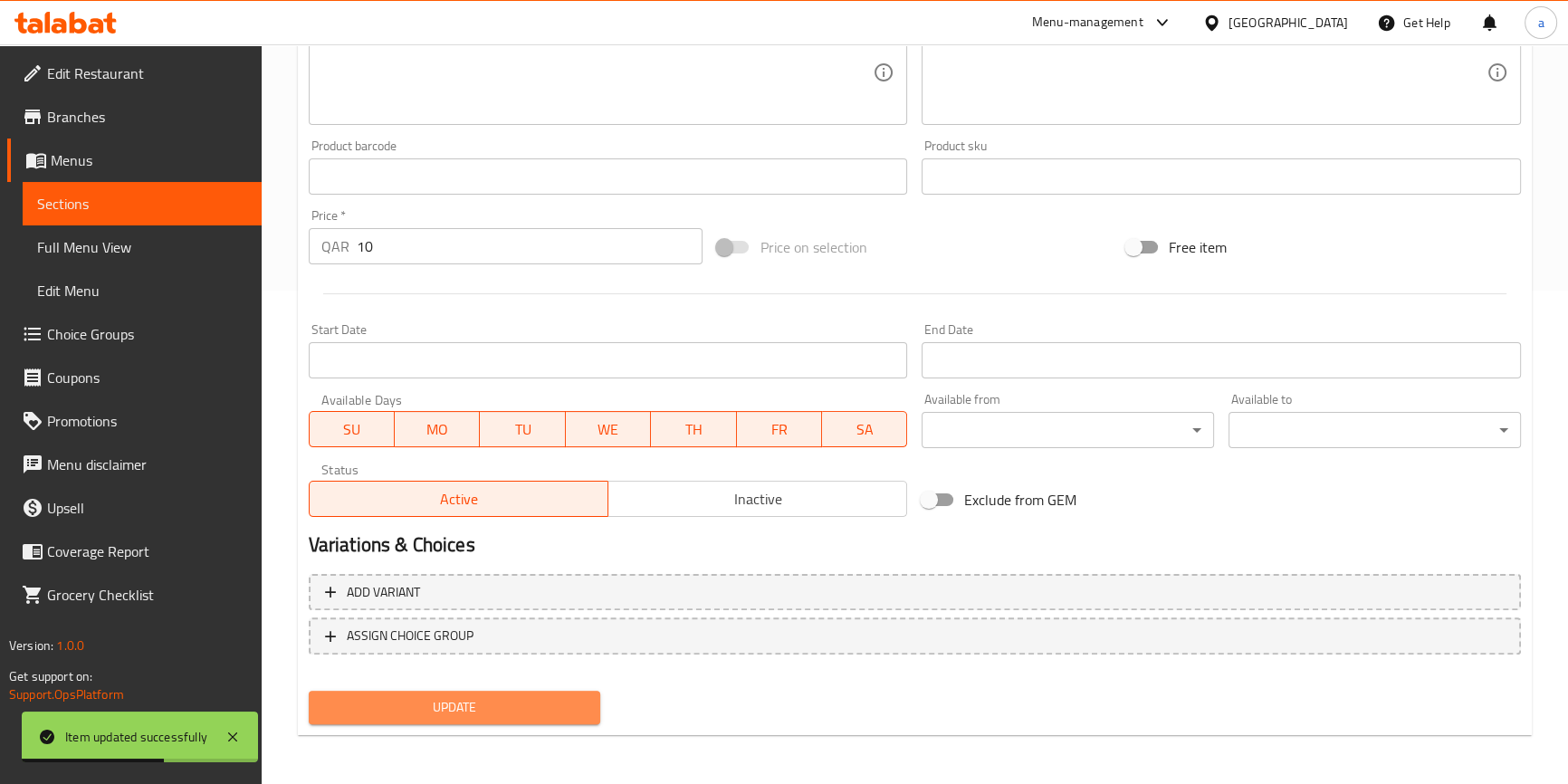
click at [516, 691] on button "Update" at bounding box center [454, 707] width 293 height 33
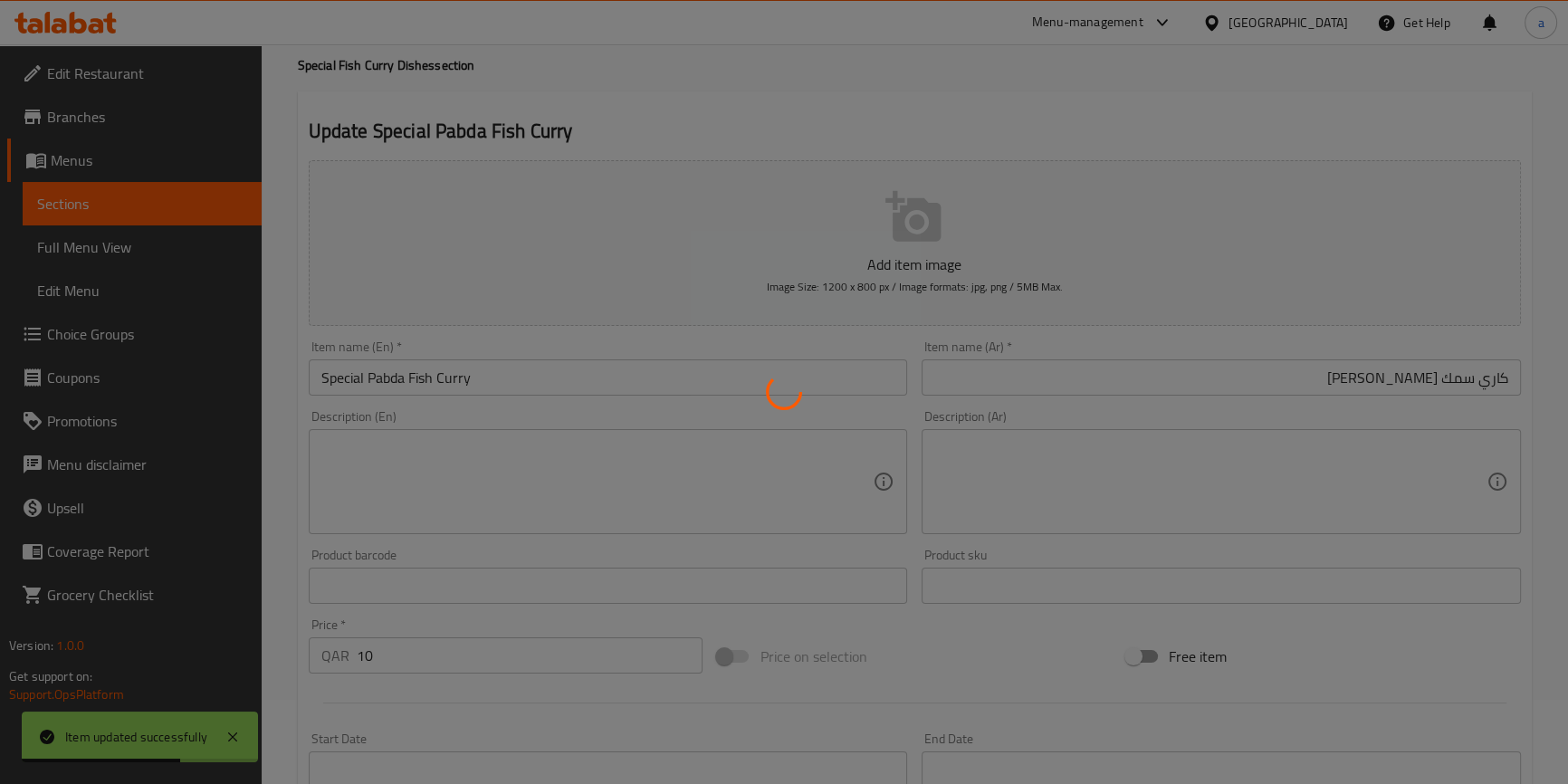
scroll to position [81, 0]
click at [158, 249] on div at bounding box center [784, 392] width 1568 height 784
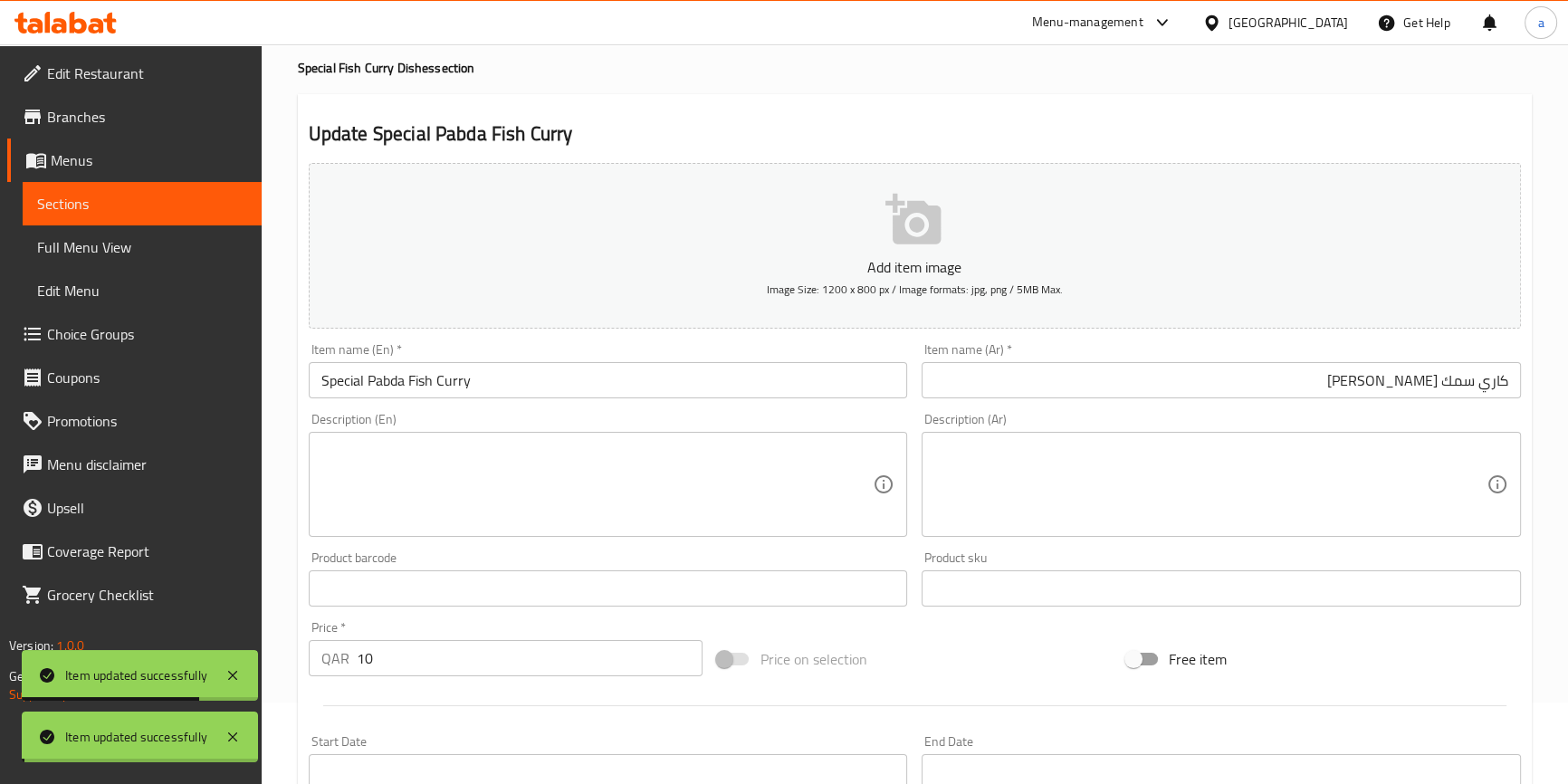
click at [158, 249] on div "Edit Restaurant Branches Menus Sections Full Menu View Edit Menu Choice Groups …" at bounding box center [784, 580] width 1568 height 1235
click at [158, 249] on span "Full Menu View" at bounding box center [141, 247] width 210 height 22
click at [172, 240] on span "Full Menu View" at bounding box center [141, 247] width 210 height 22
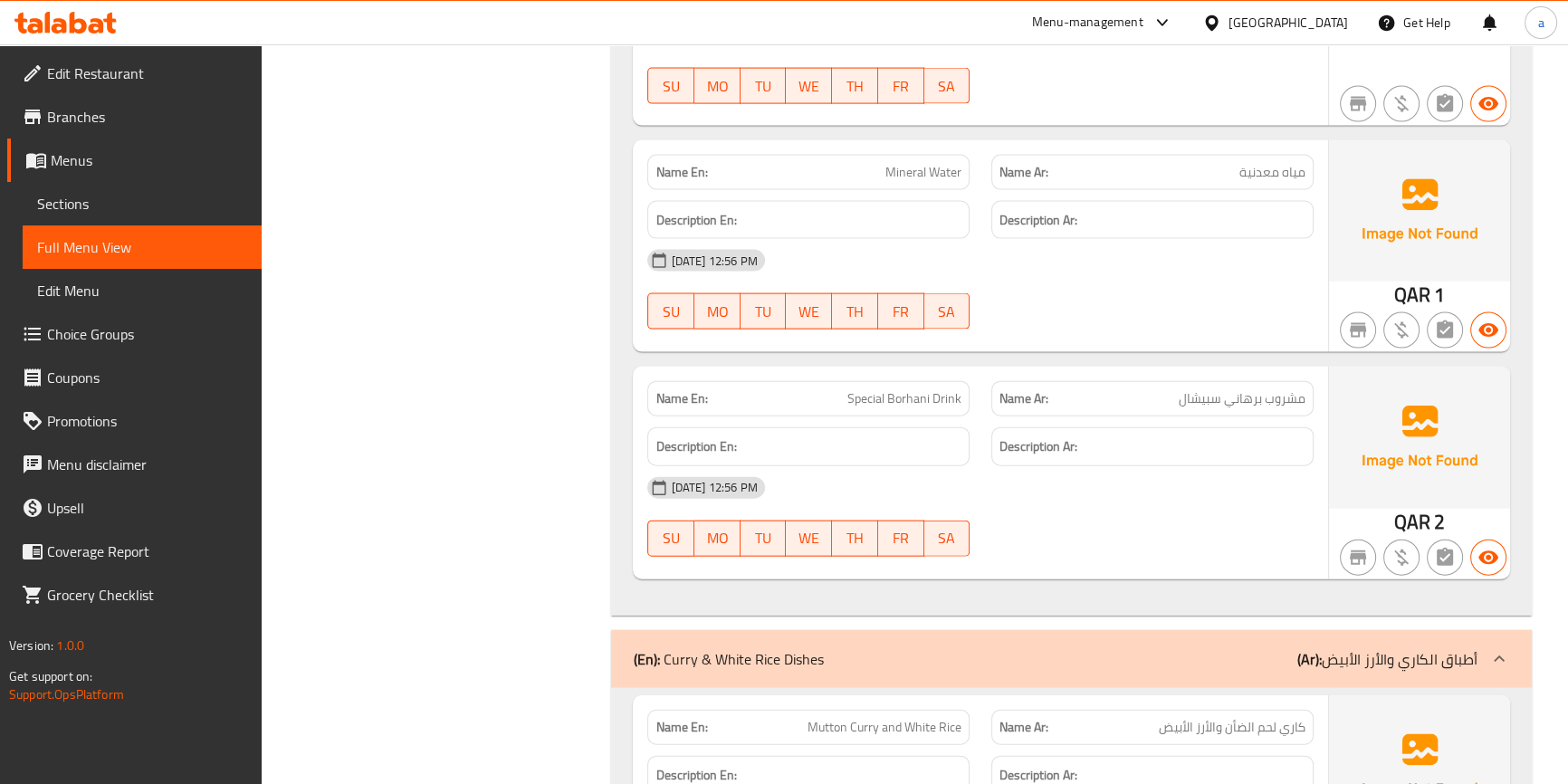
scroll to position [12739, 0]
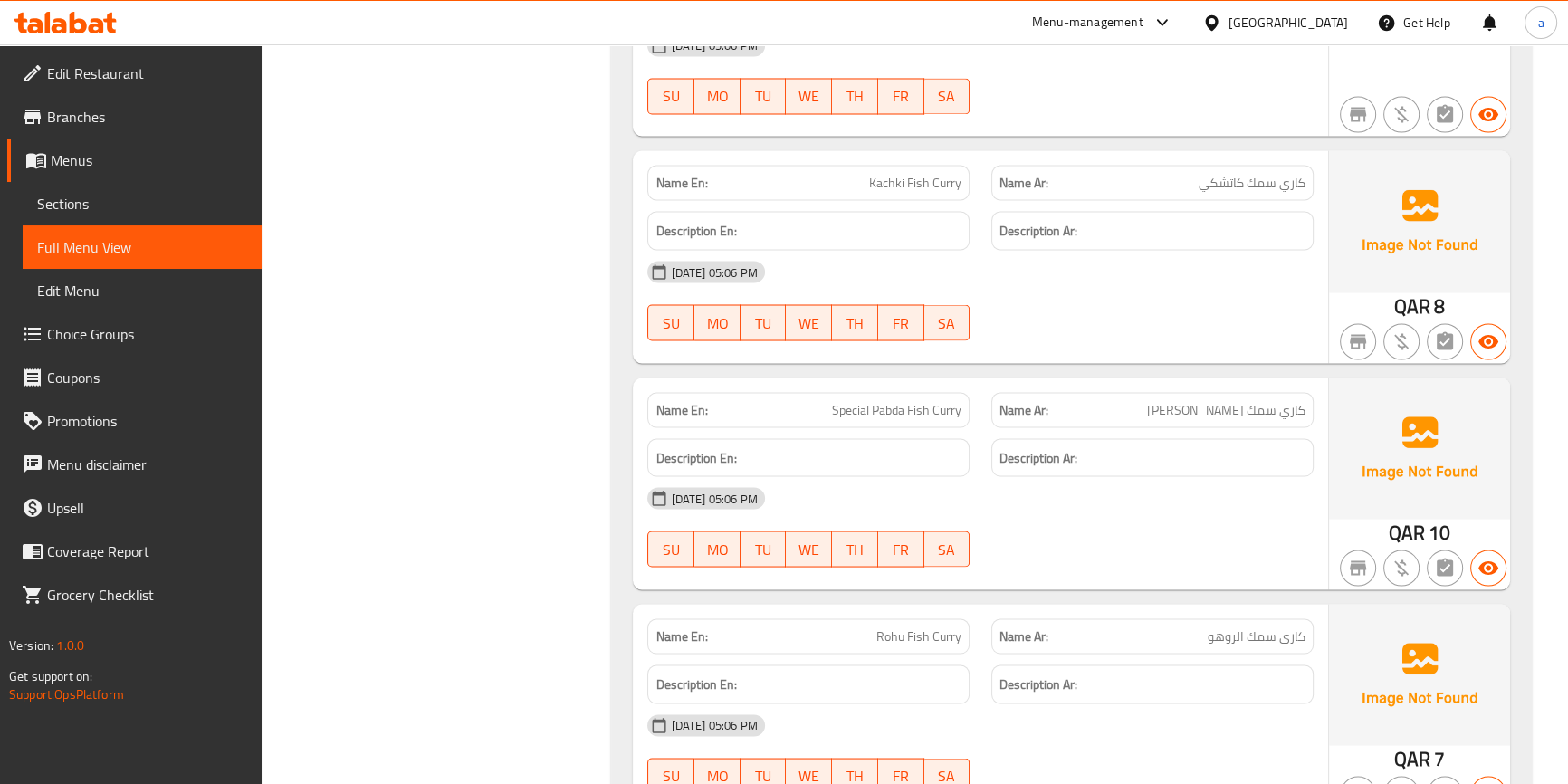
click at [843, 400] on span "Special Pabda Fish Curry" at bounding box center [897, 409] width 129 height 19
copy span "Special"
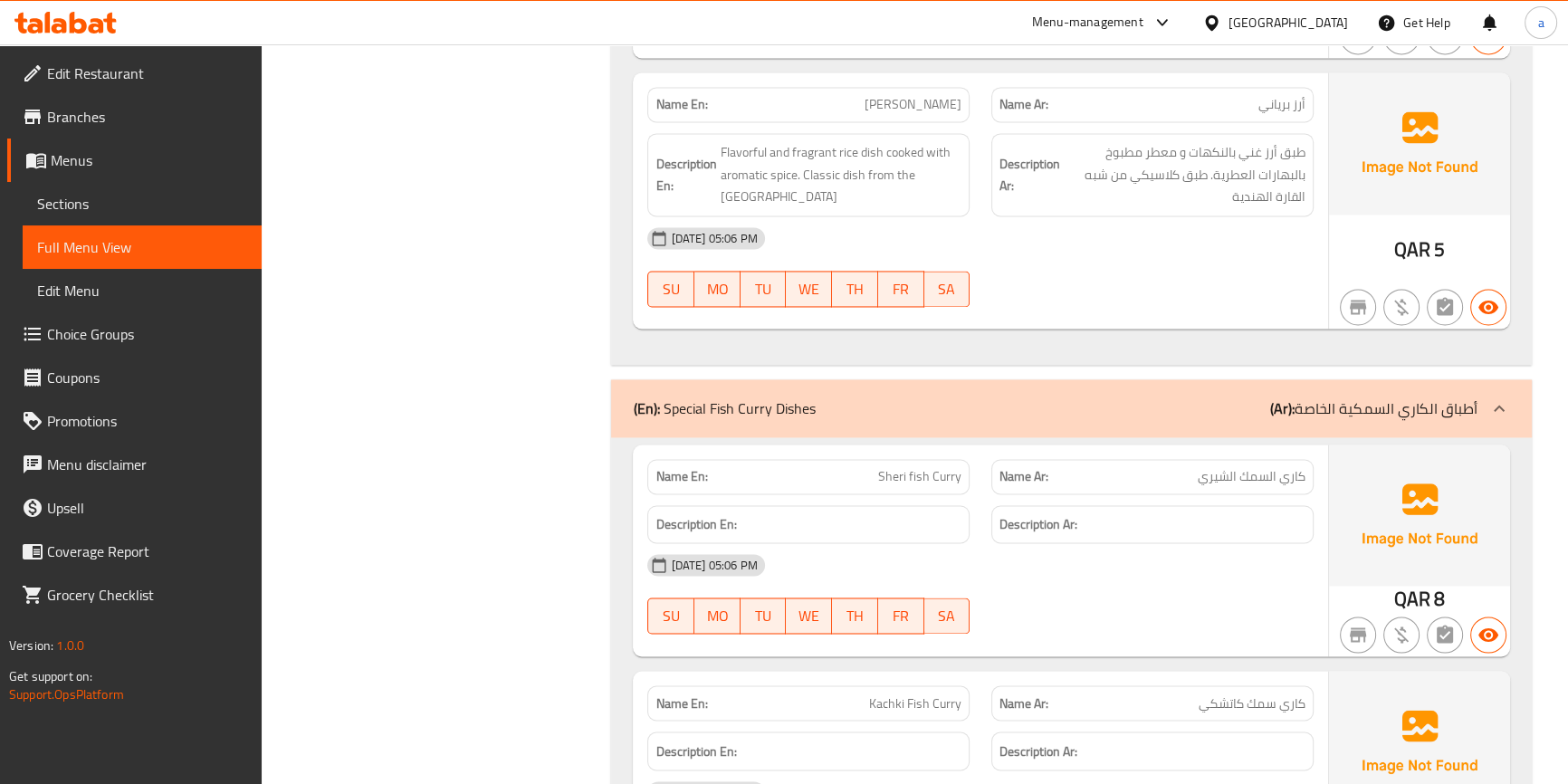
click at [160, 182] on link "Sections" at bounding box center [142, 203] width 239 height 43
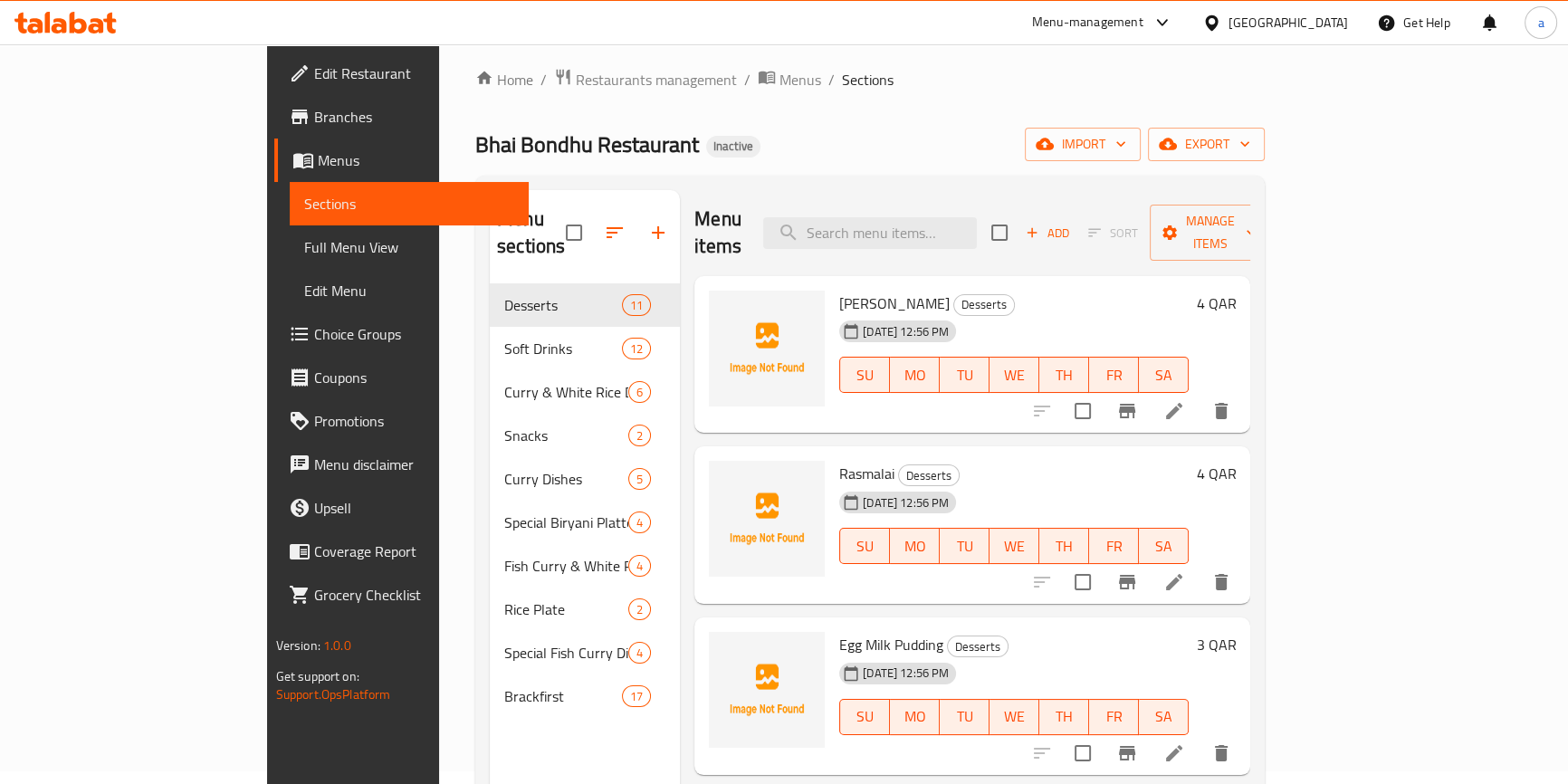
scroll to position [7, 0]
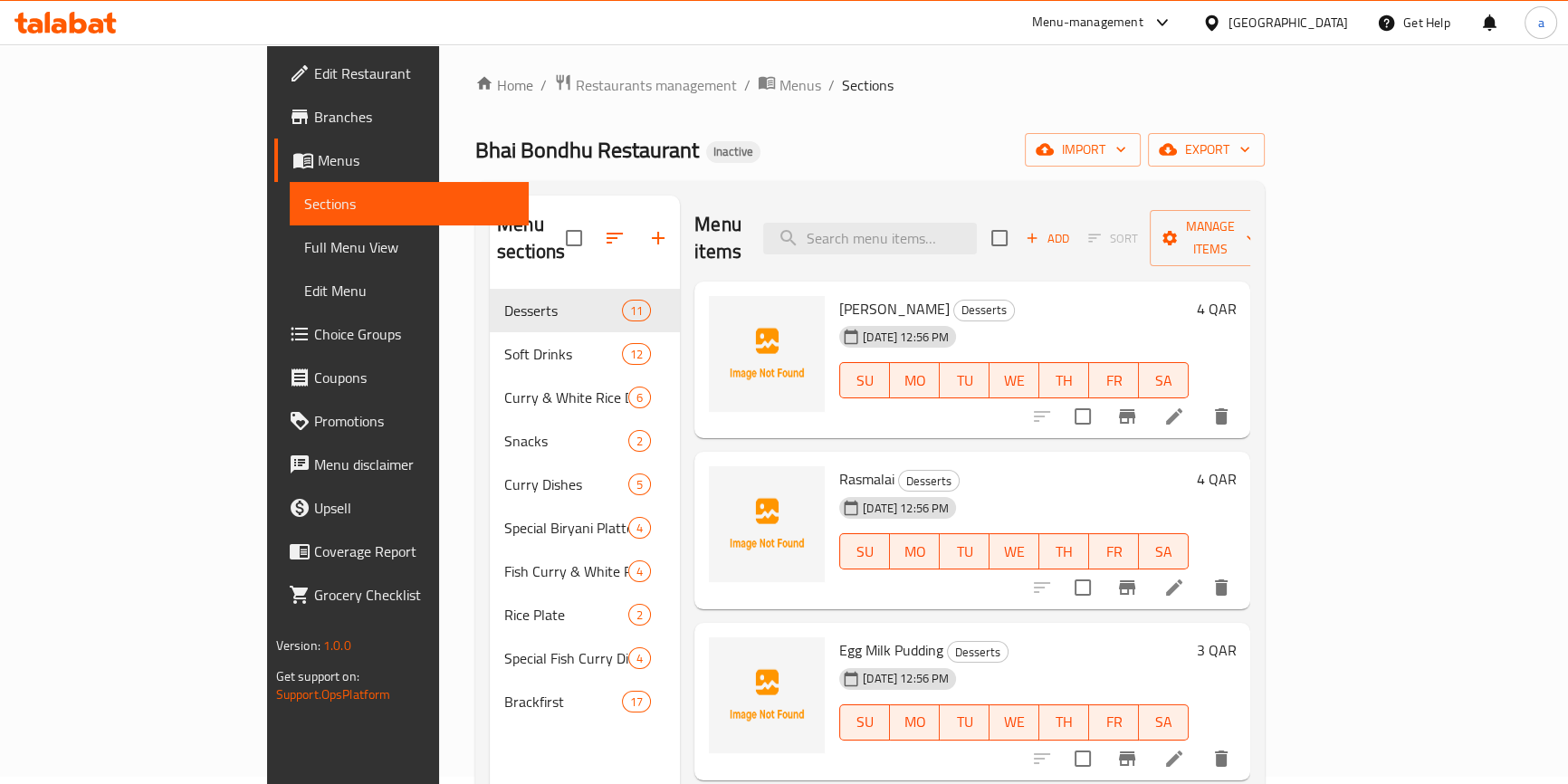
click at [688, 168] on div "Home / Restaurants management / Menus / Sections Bhai Bondhu Restaurant Inactiv…" at bounding box center [870, 533] width 790 height 921
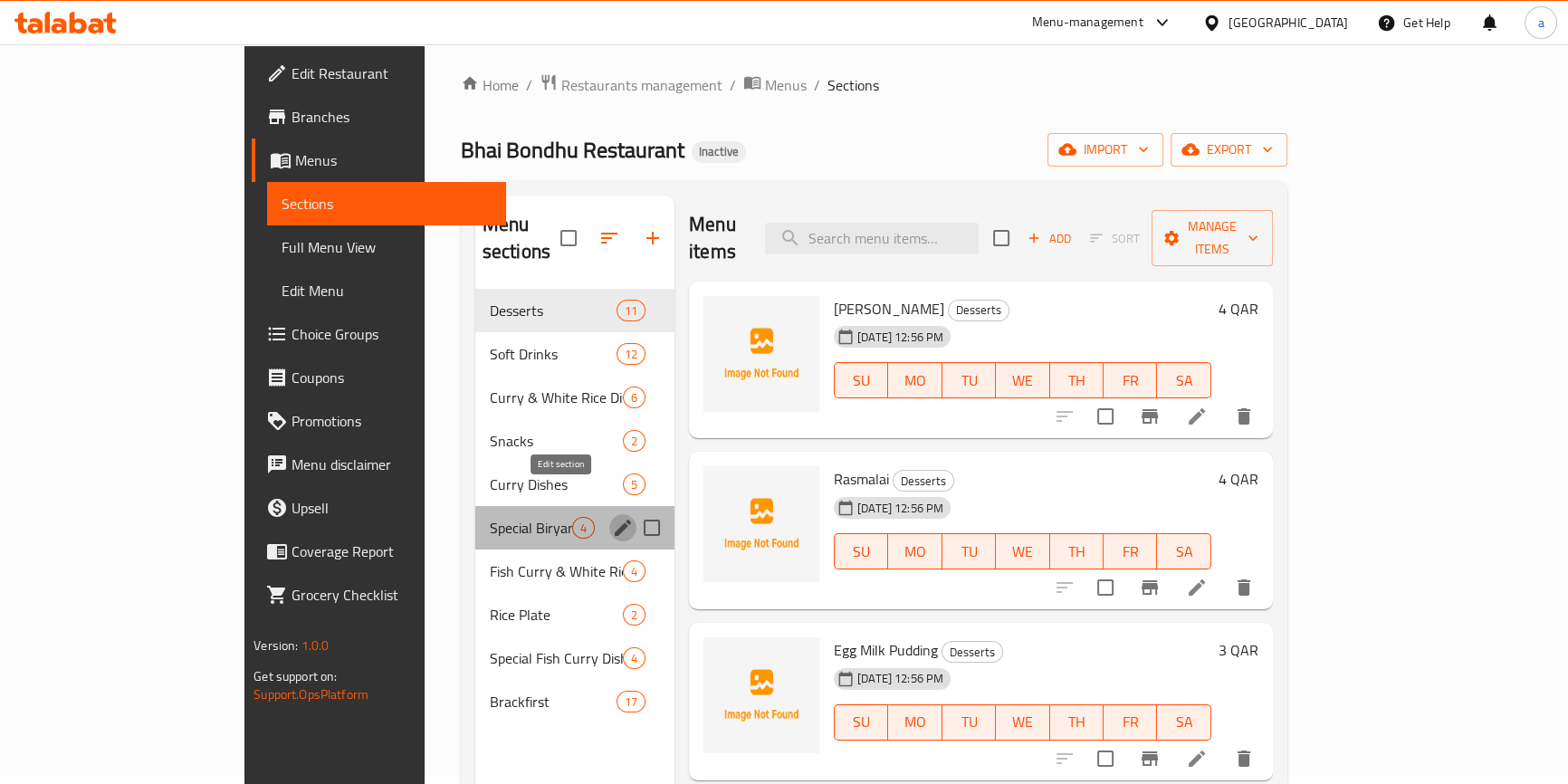
click at [615, 520] on icon "edit" at bounding box center [623, 528] width 17 height 17
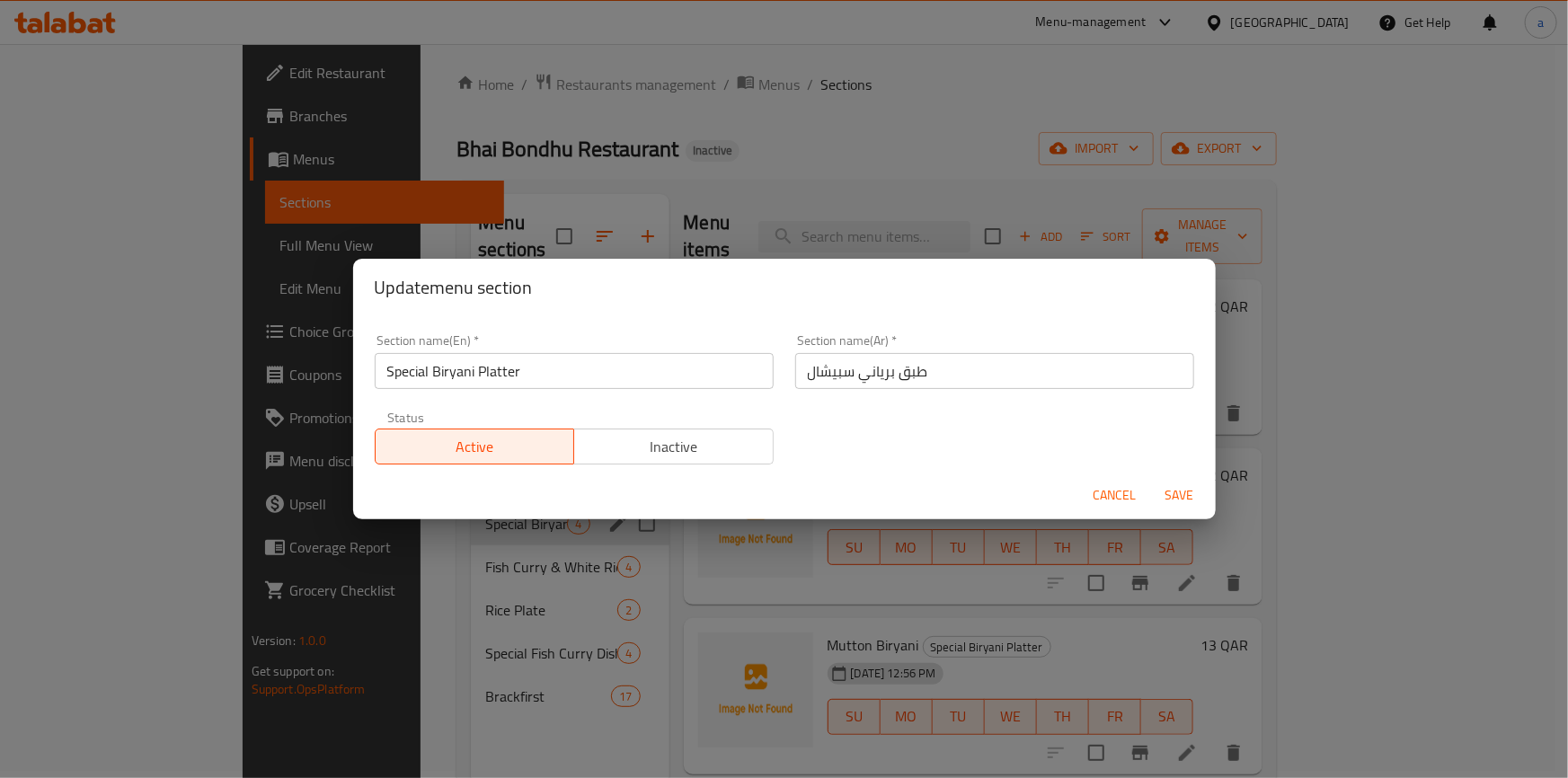
click at [1097, 495] on span "Cancel" at bounding box center [1115, 495] width 43 height 23
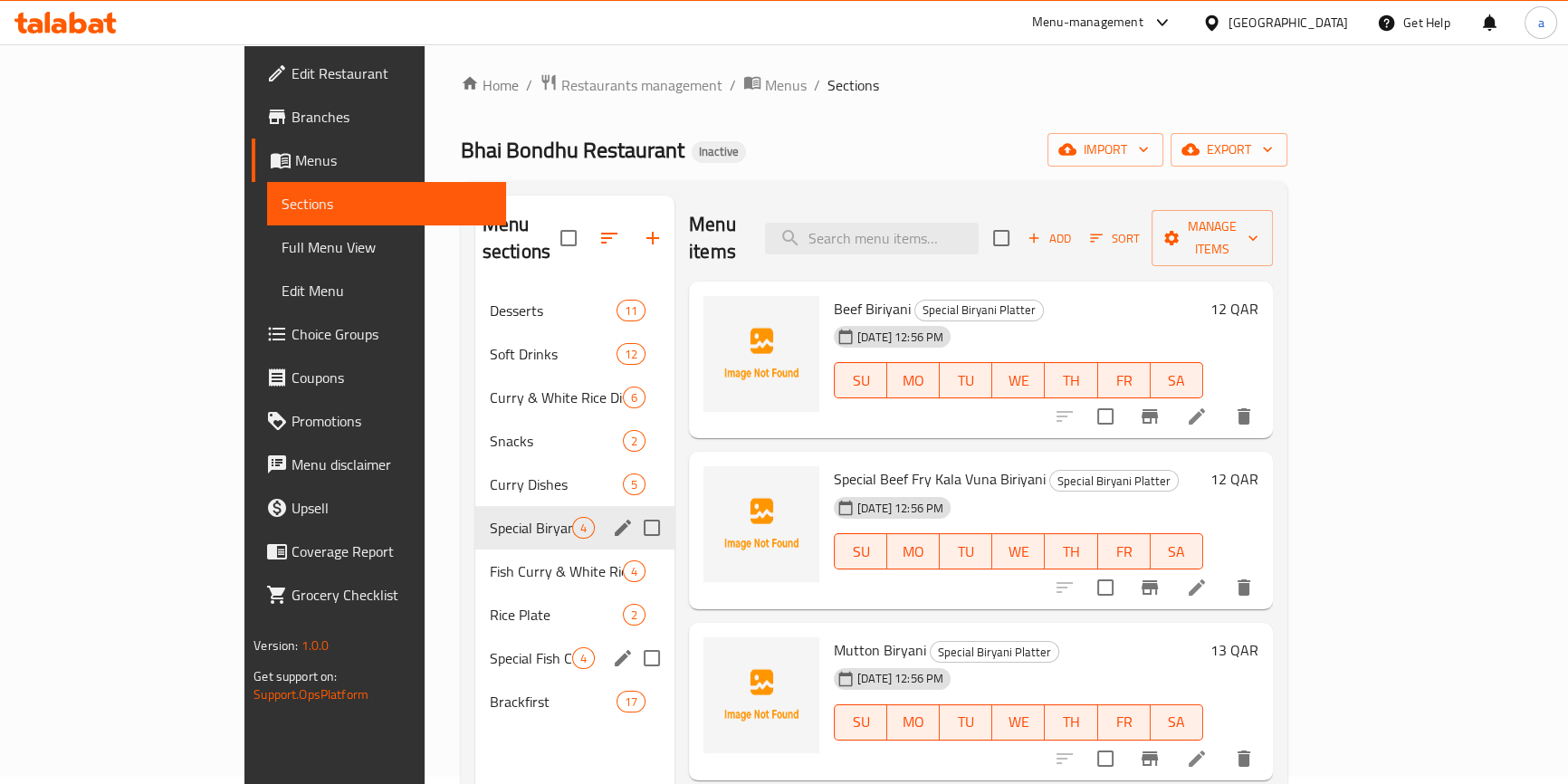
click at [612, 647] on icon "edit" at bounding box center [623, 658] width 22 height 22
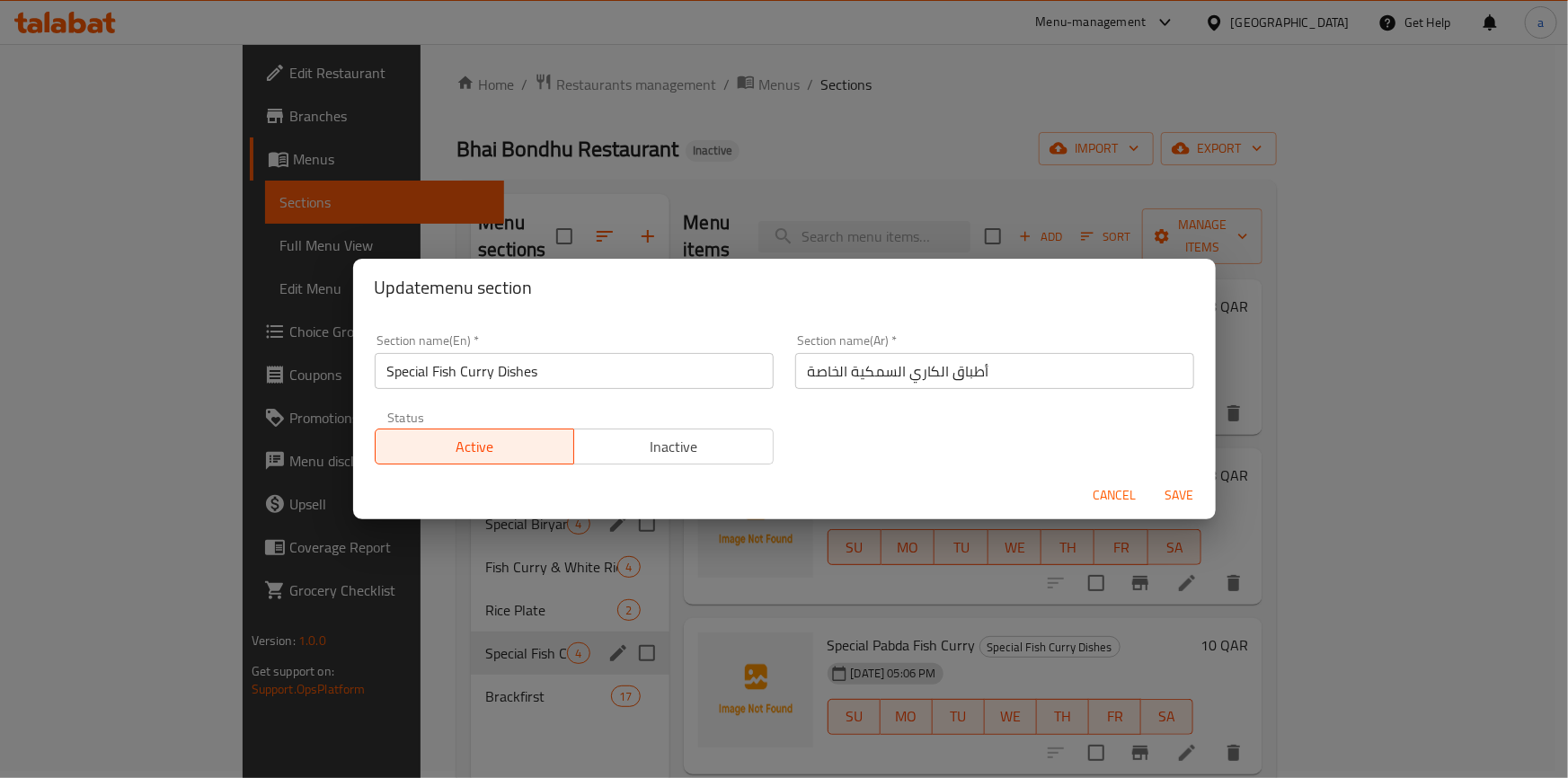
click at [829, 373] on input "أطباق الكاري السمكية الخاصة" at bounding box center [994, 370] width 399 height 36
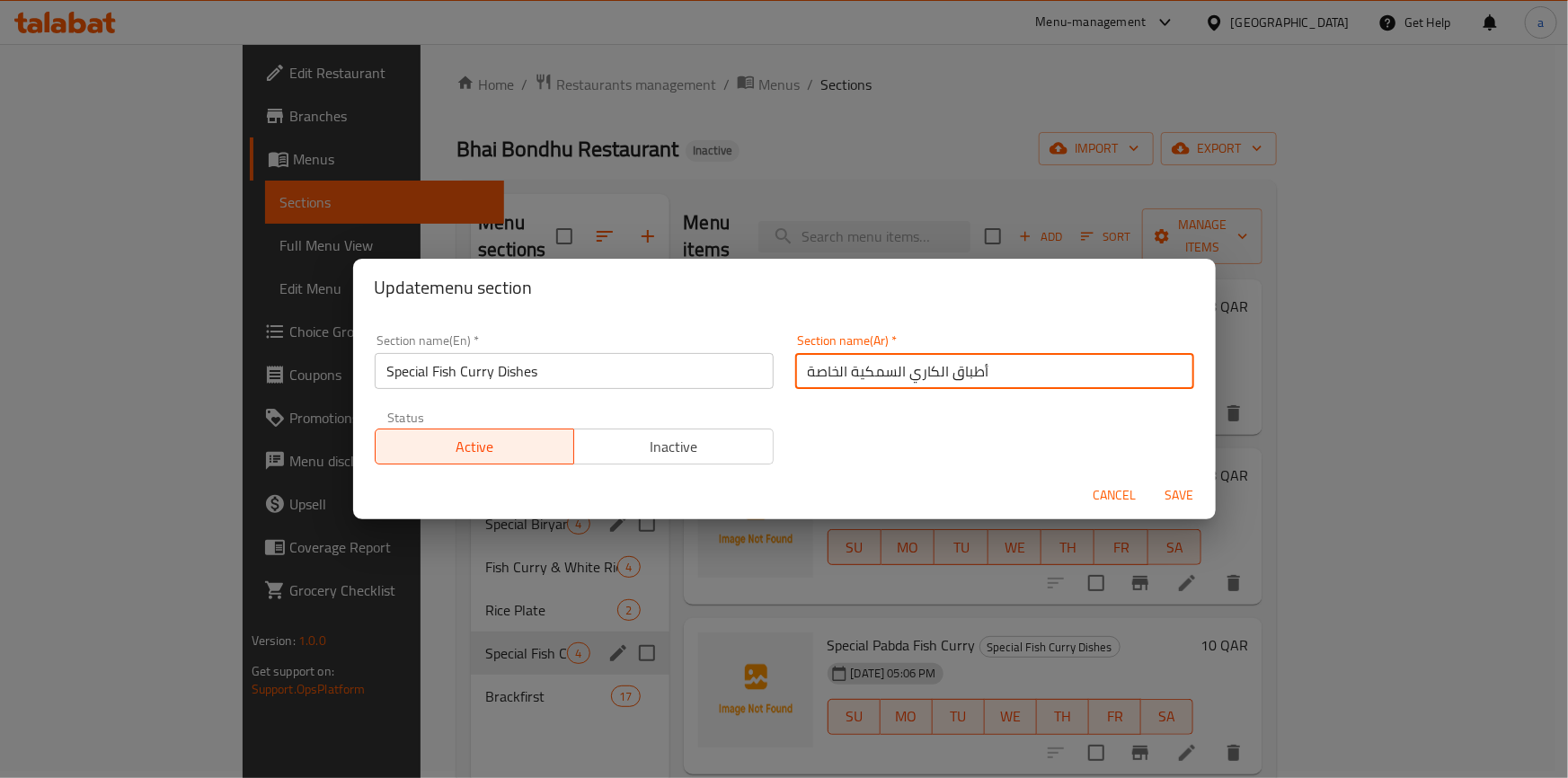
click at [829, 373] on input "أطباق الكاري السمكية الخاصة" at bounding box center [994, 370] width 399 height 36
click at [878, 372] on input "أطباق الكاري السمكية سبشيال" at bounding box center [994, 370] width 399 height 36
click at [852, 376] on input "أطباق الكاري السمكية سبشيال" at bounding box center [994, 370] width 399 height 36
click at [862, 374] on input "أطباق الكاري السمكية سبشيال" at bounding box center [994, 370] width 399 height 36
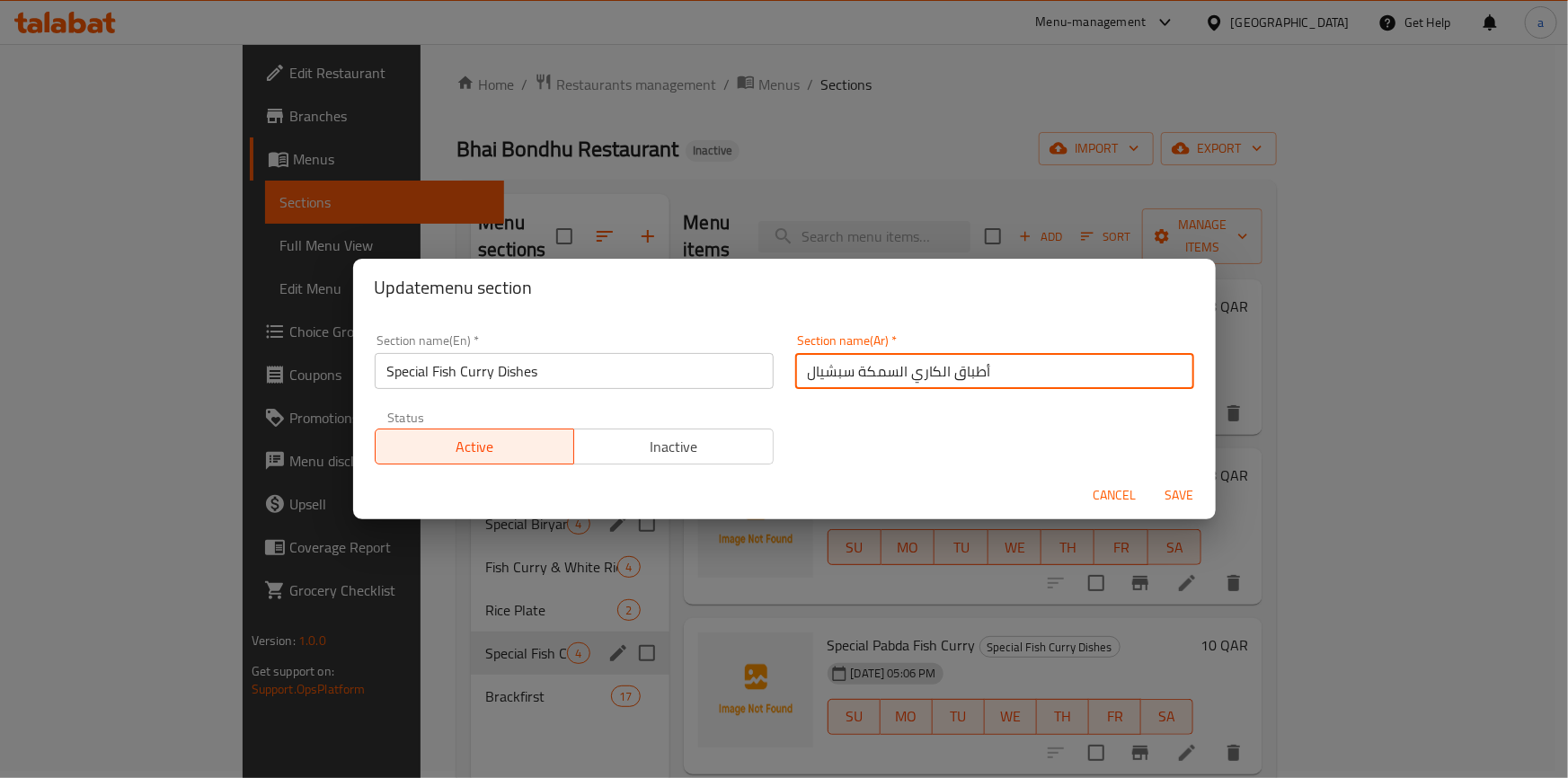
click at [852, 377] on input "أطباق الكاري السمكة سبشيال" at bounding box center [994, 370] width 399 height 36
type input "أطباق الكاري السمك سبشيال"
click at [1167, 489] on span "Save" at bounding box center [1179, 495] width 43 height 23
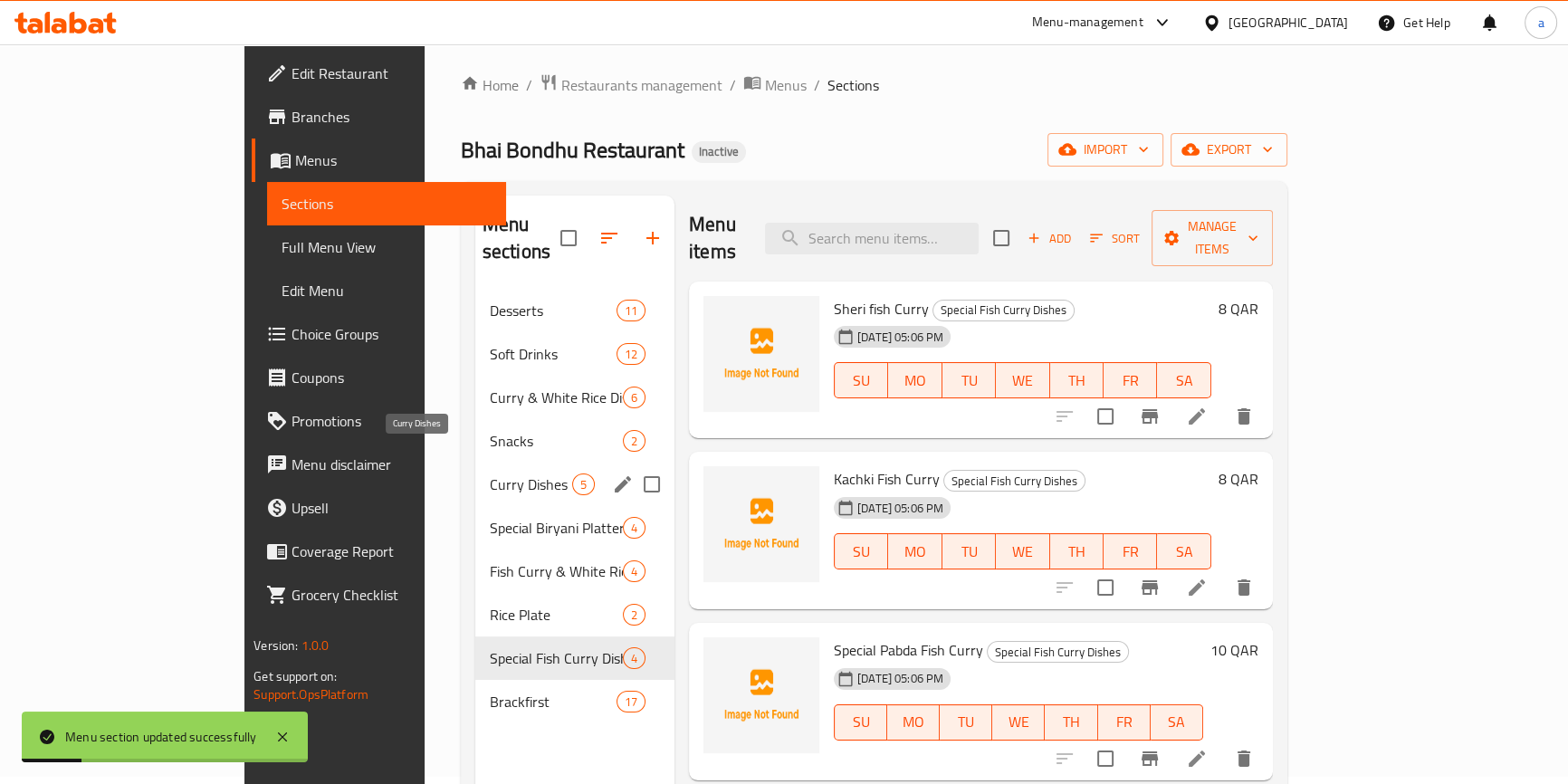
click at [489, 474] on span "Curry Dishes" at bounding box center [530, 485] width 82 height 22
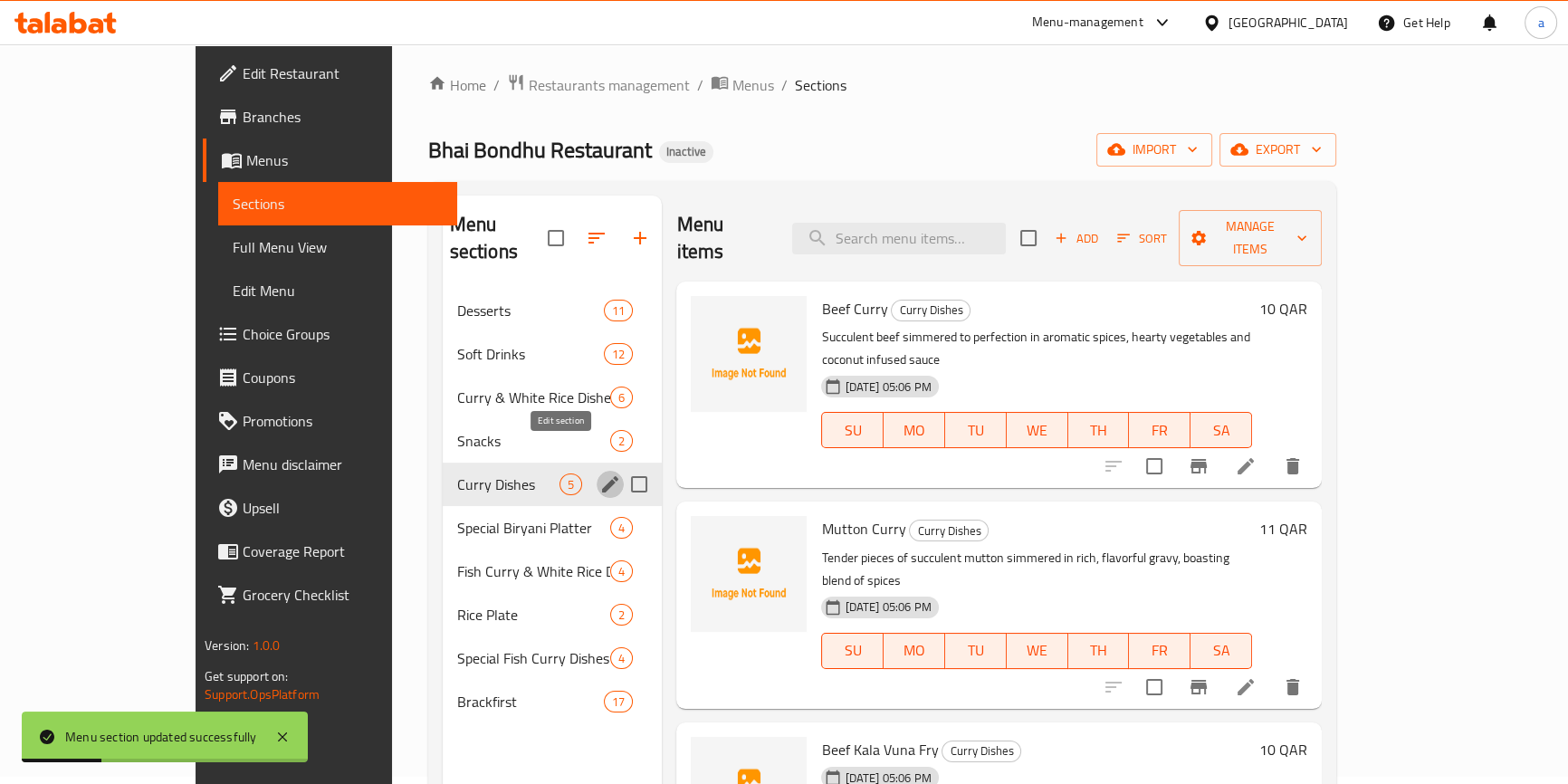
click at [602, 476] on icon "edit" at bounding box center [610, 485] width 17 height 17
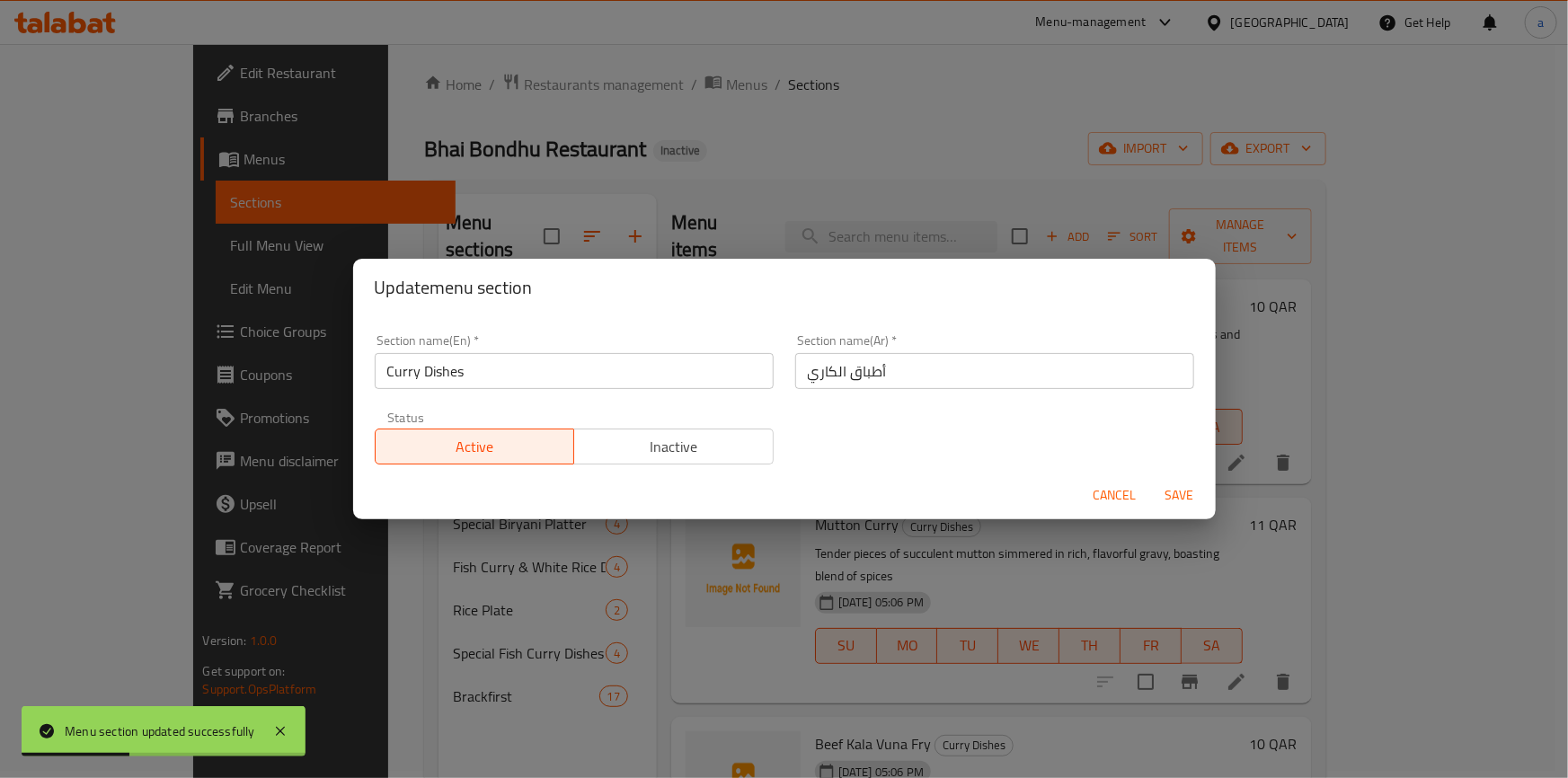
click at [1106, 493] on span "Cancel" at bounding box center [1115, 495] width 43 height 23
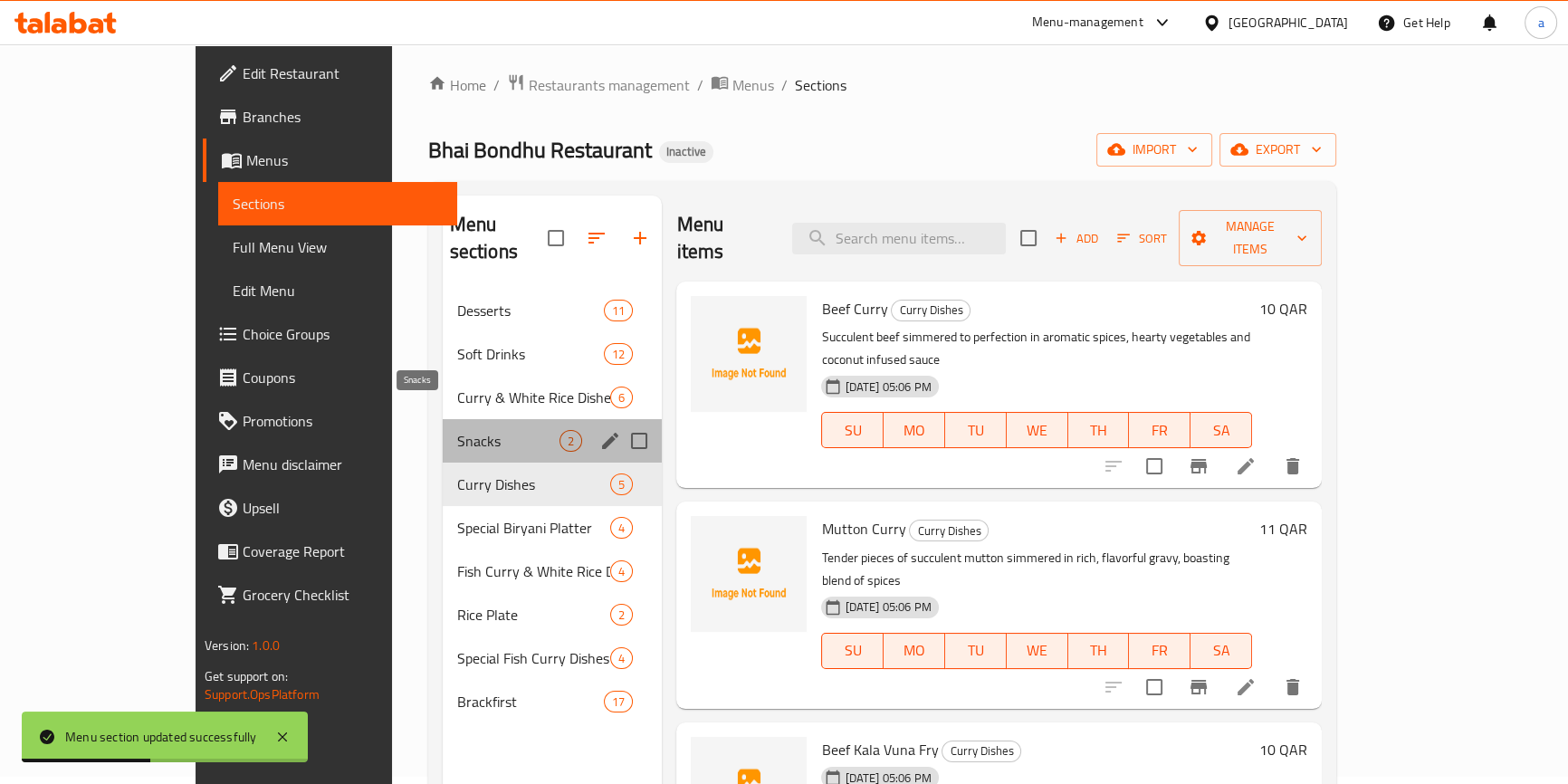
click at [457, 430] on span "Snacks" at bounding box center [509, 441] width 103 height 22
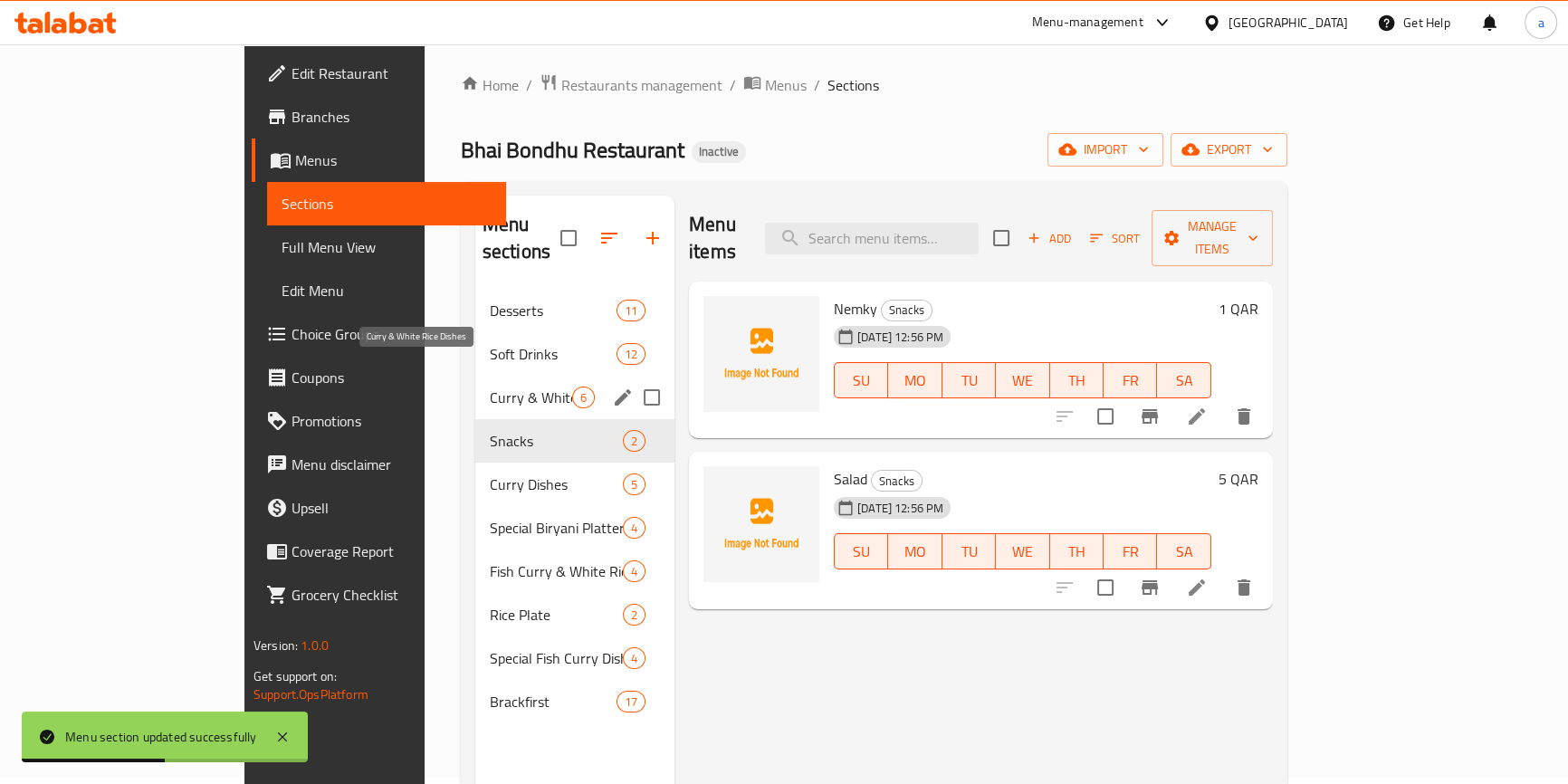
click at [489, 387] on span "Curry & White Rice Dishes" at bounding box center [530, 398] width 82 height 22
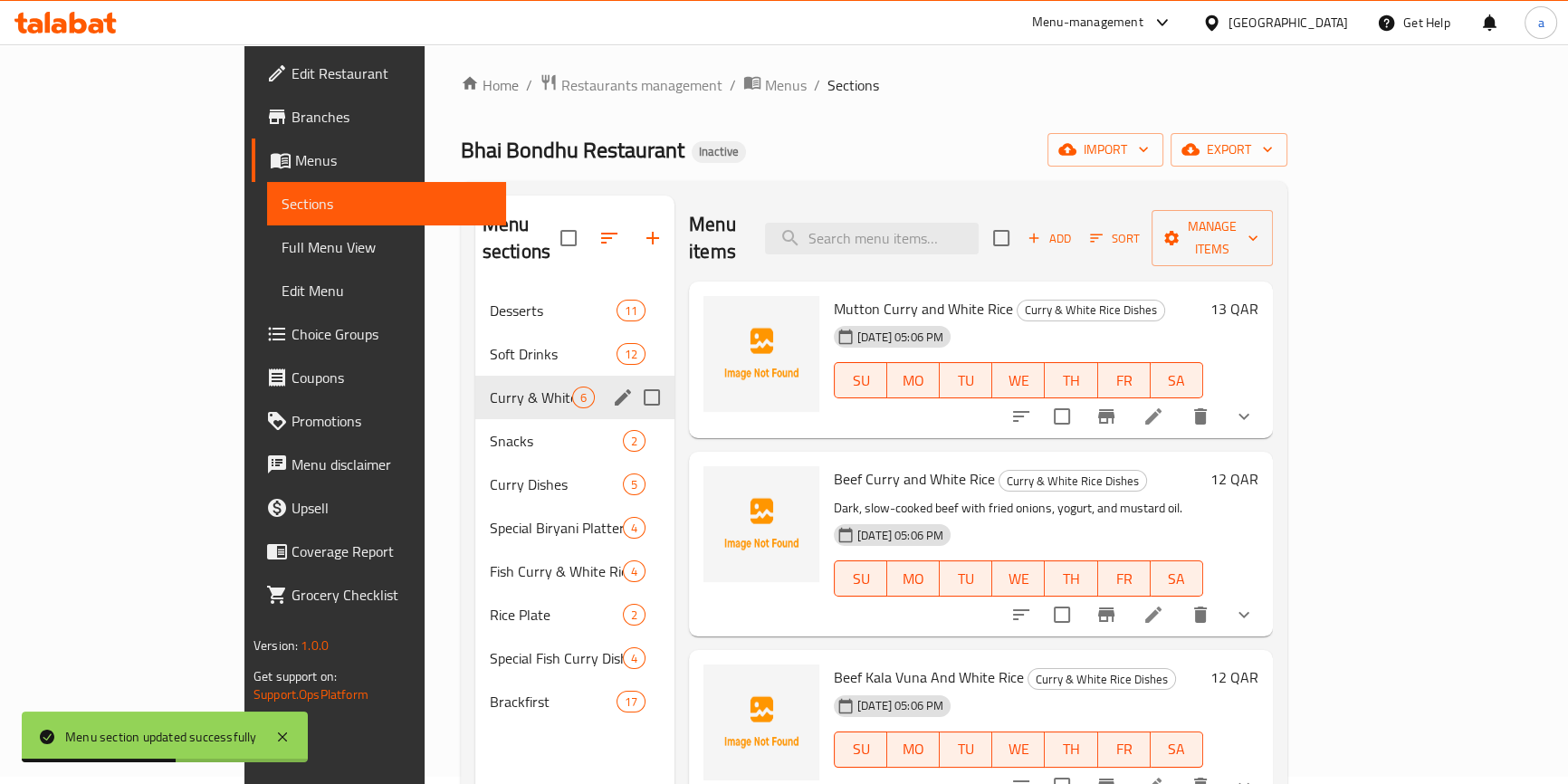
click at [612, 387] on icon "edit" at bounding box center [623, 398] width 22 height 22
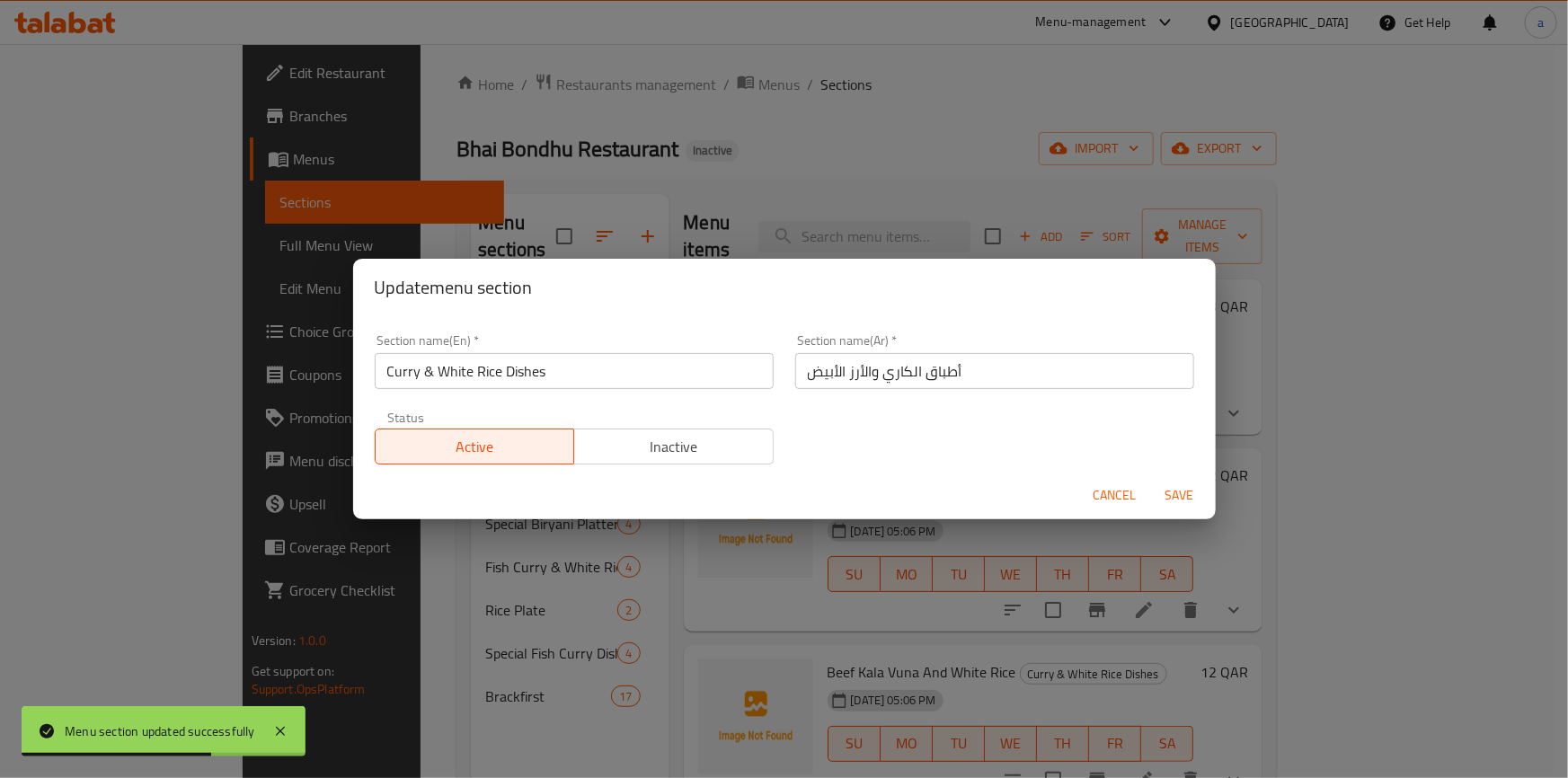
click at [1110, 488] on span "Cancel" at bounding box center [1115, 495] width 43 height 23
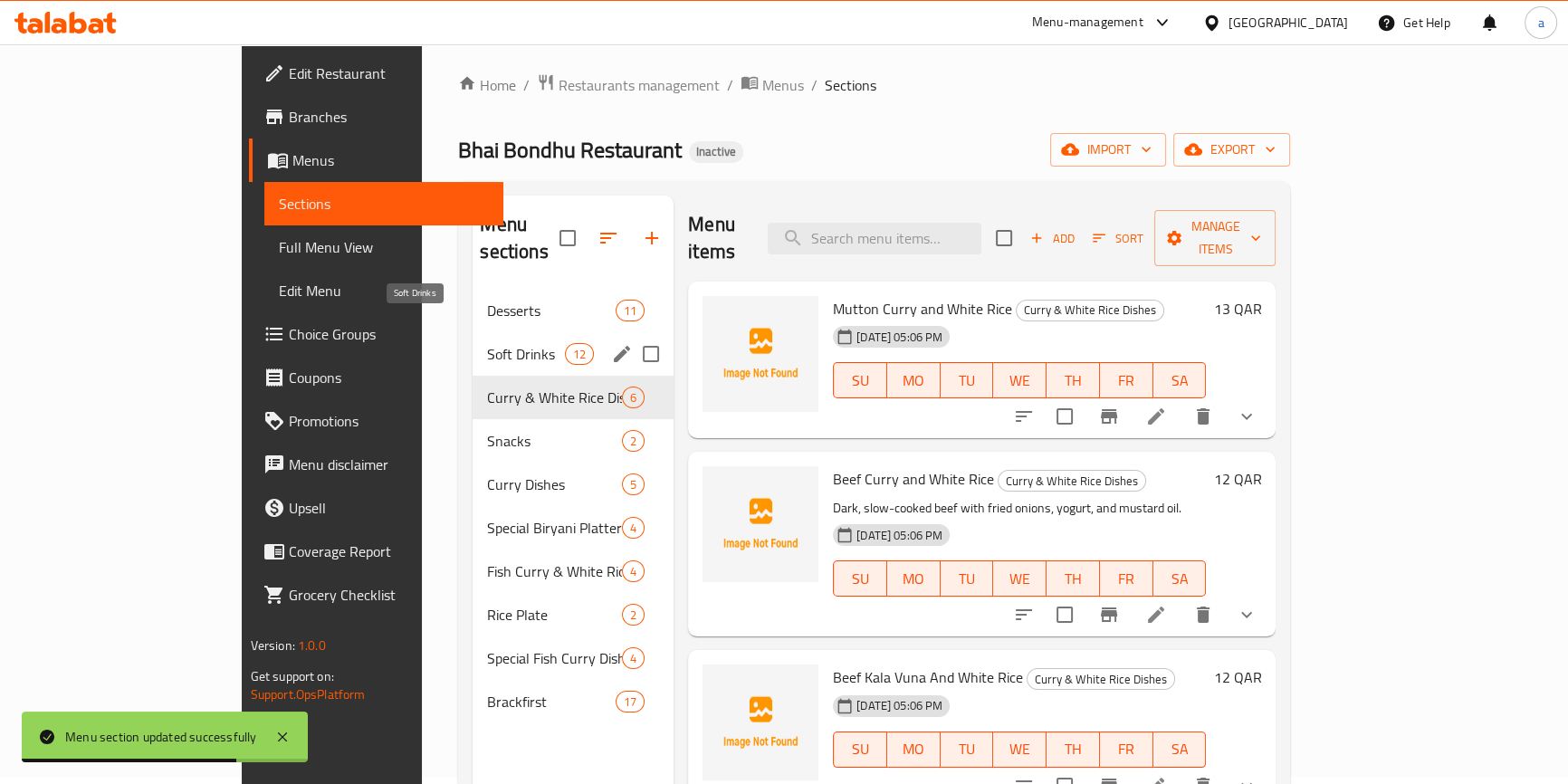
click at [487, 343] on span "Soft Drinks" at bounding box center [525, 354] width 77 height 22
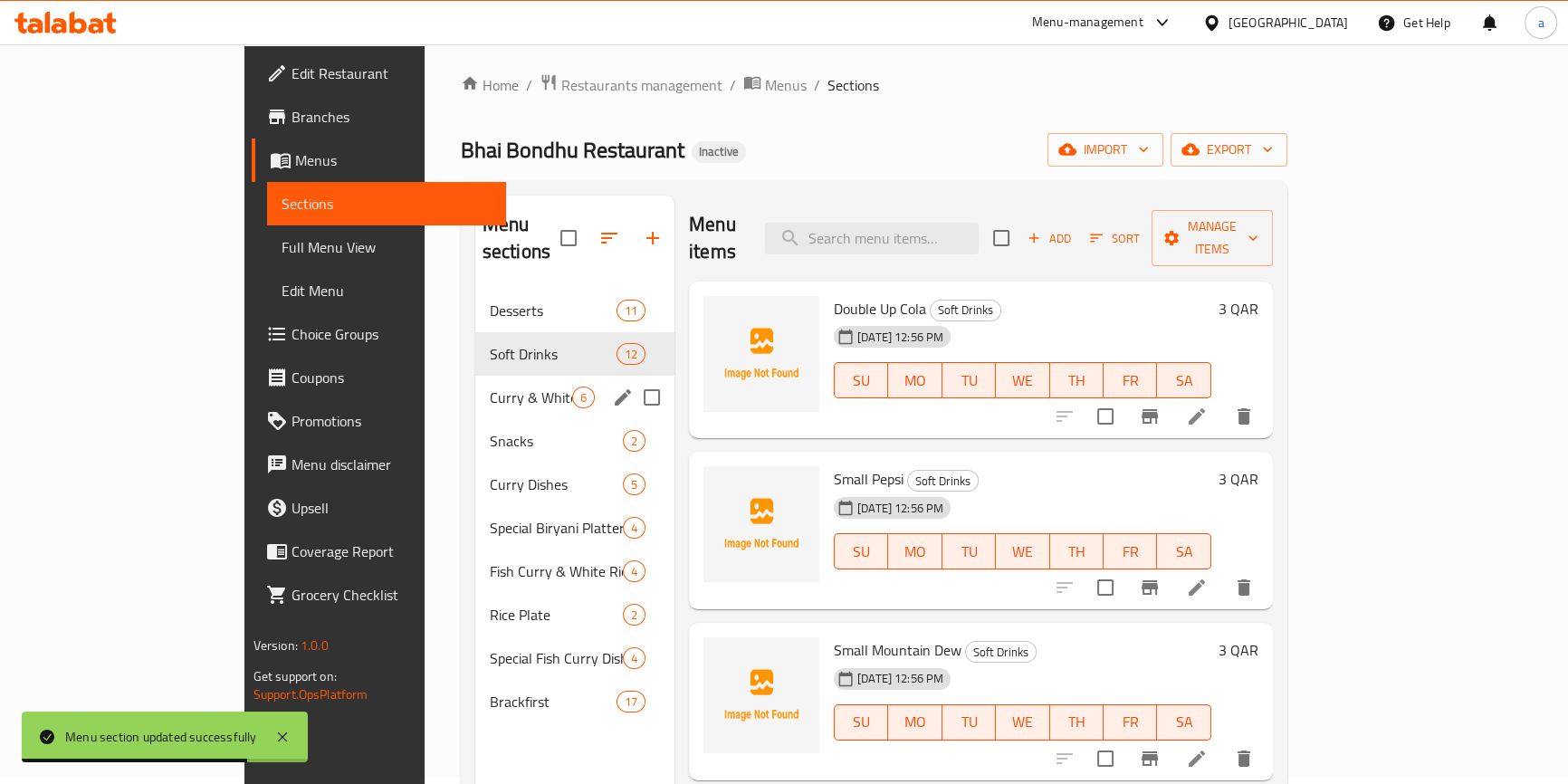
click at [476, 434] on div "Snacks 2" at bounding box center [575, 440] width 199 height 43
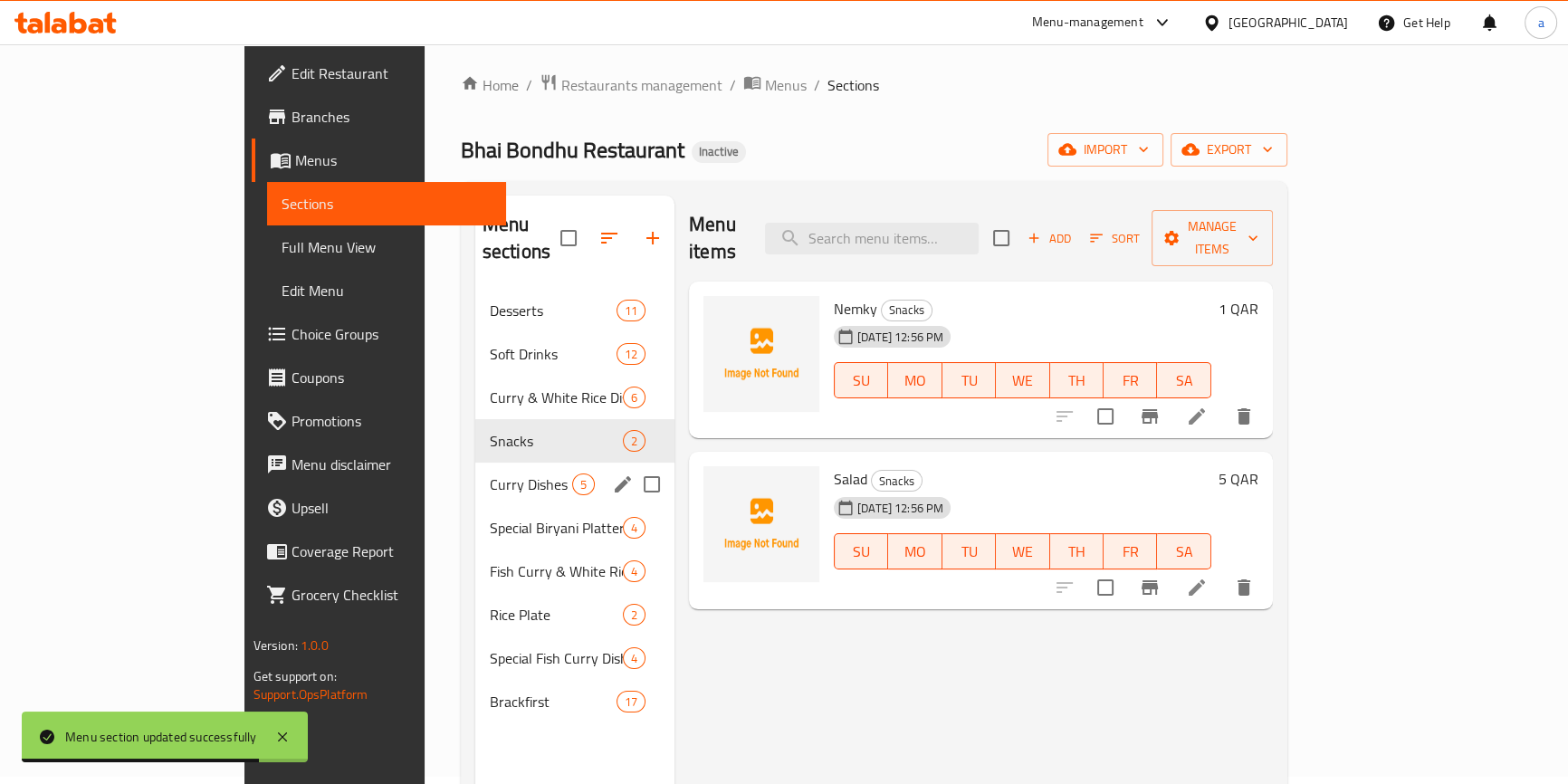
click at [476, 471] on div "Curry Dishes 5" at bounding box center [575, 484] width 199 height 43
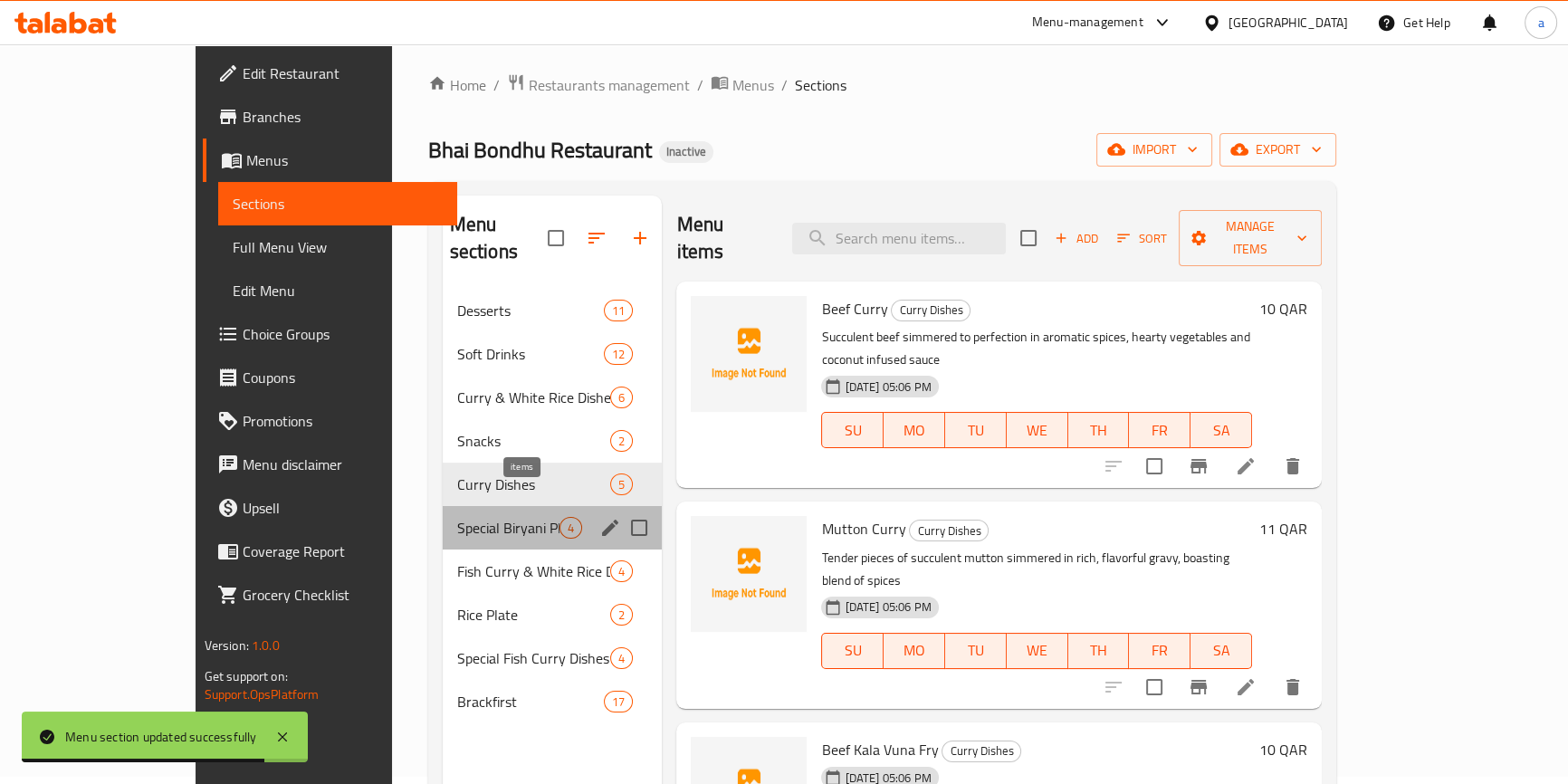
click at [479, 517] on span "Special Biryani Platter" at bounding box center [509, 528] width 103 height 22
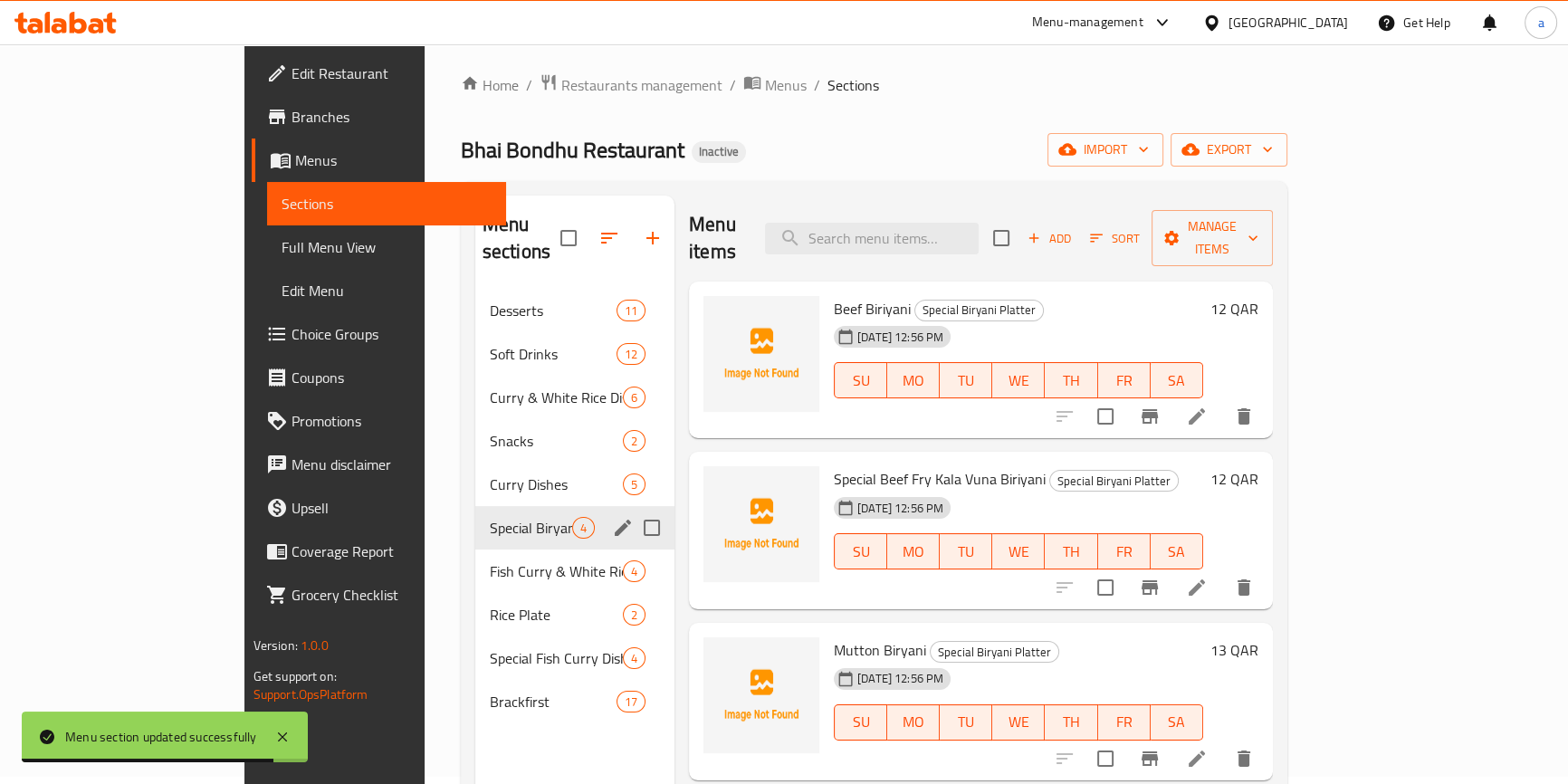
click at [612, 517] on icon "edit" at bounding box center [623, 528] width 22 height 22
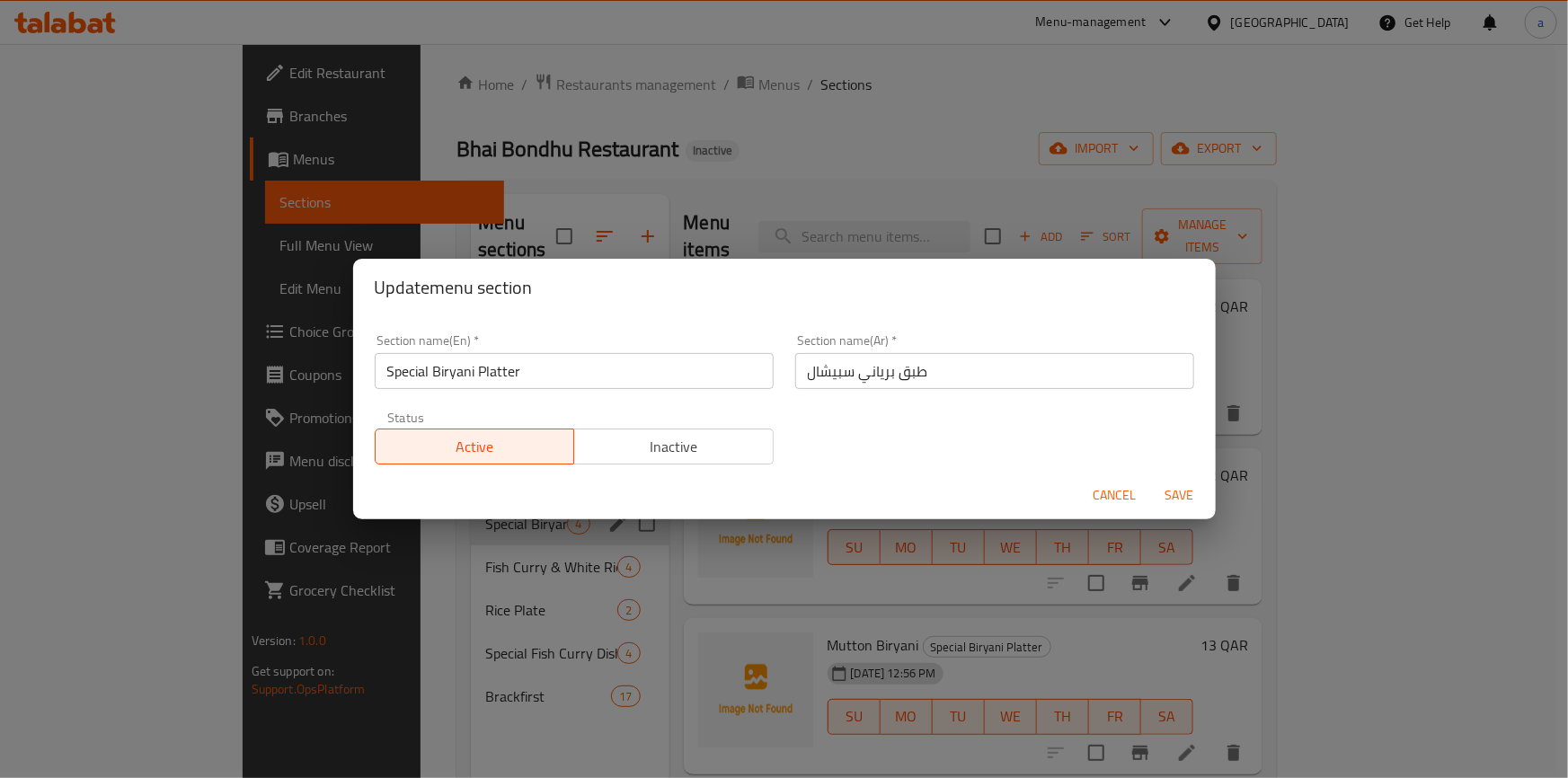
click at [1111, 489] on span "Cancel" at bounding box center [1115, 495] width 43 height 23
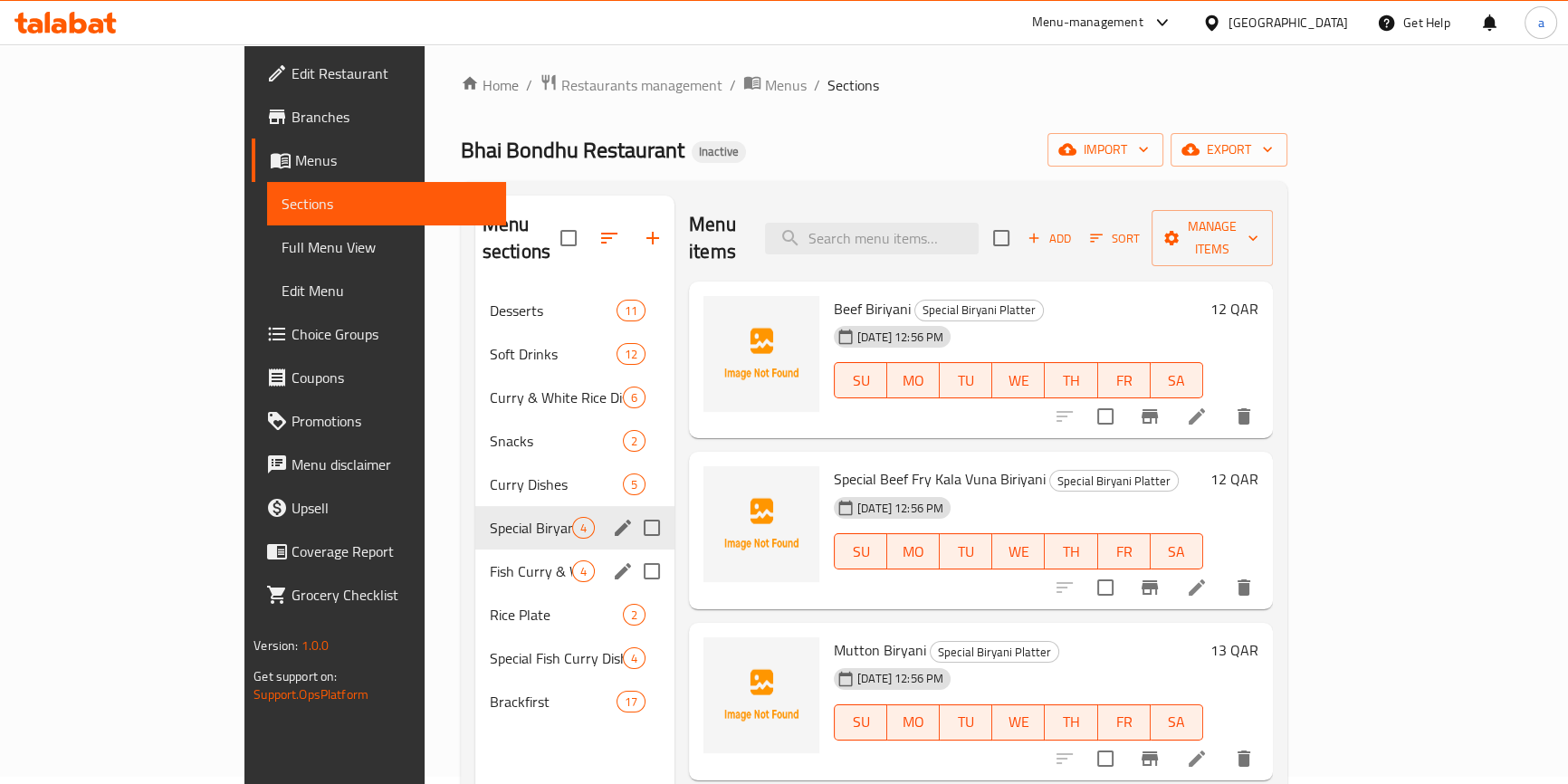
click at [489, 561] on span "Fish Curry & White Rice Dishes" at bounding box center [530, 572] width 82 height 22
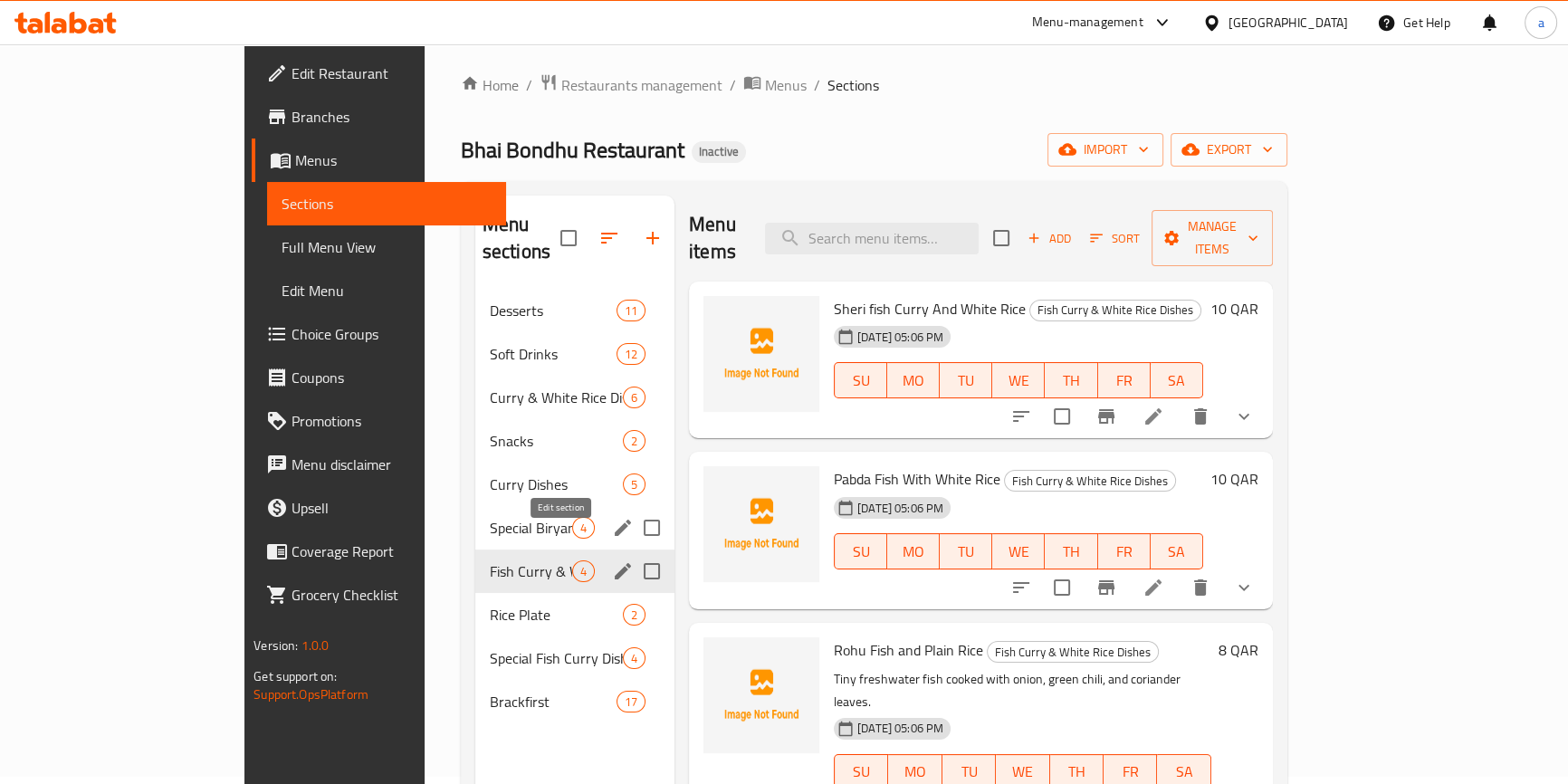
click at [612, 561] on icon "edit" at bounding box center [623, 572] width 22 height 22
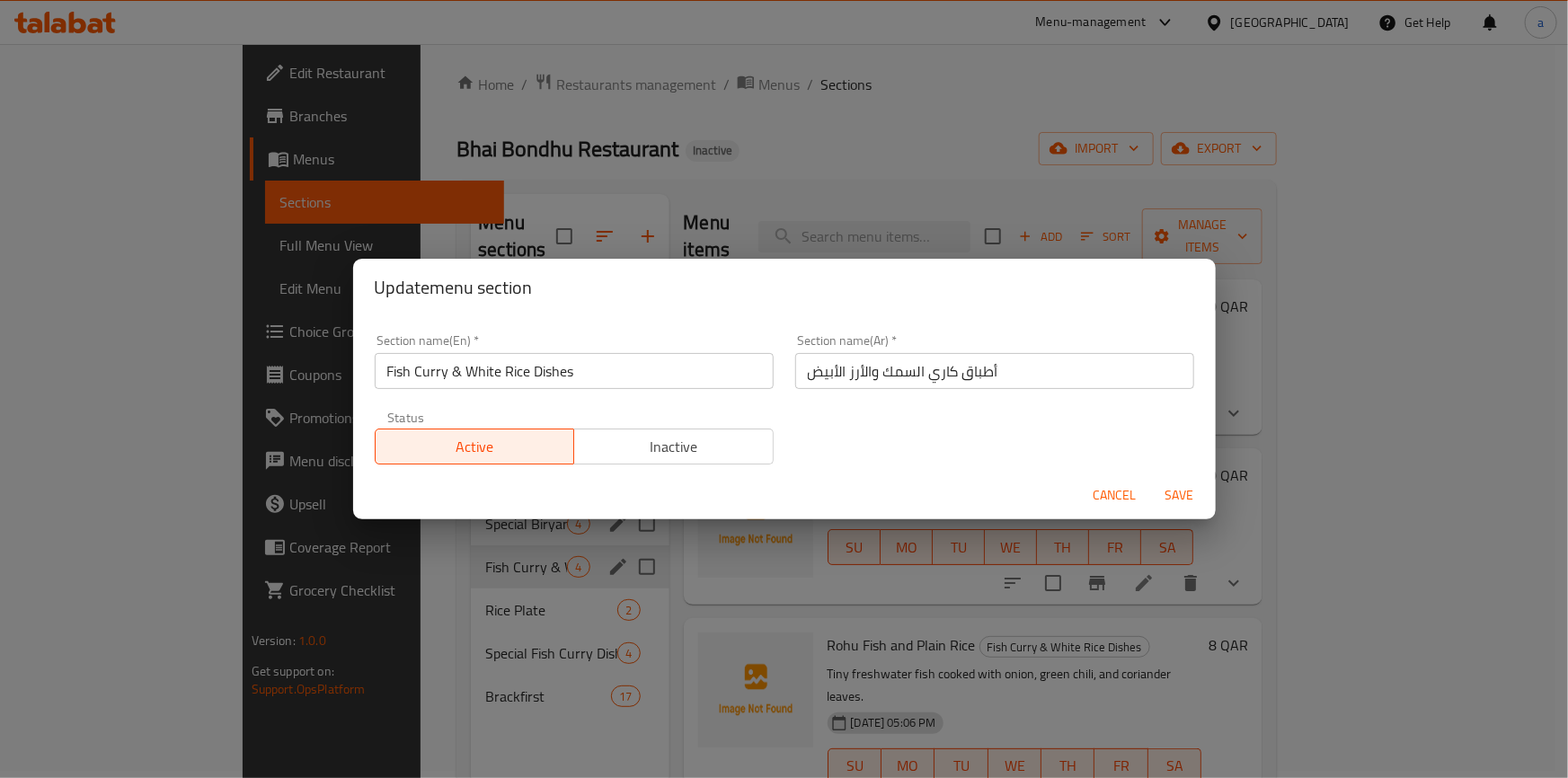
click at [1101, 496] on span "Cancel" at bounding box center [1115, 495] width 43 height 23
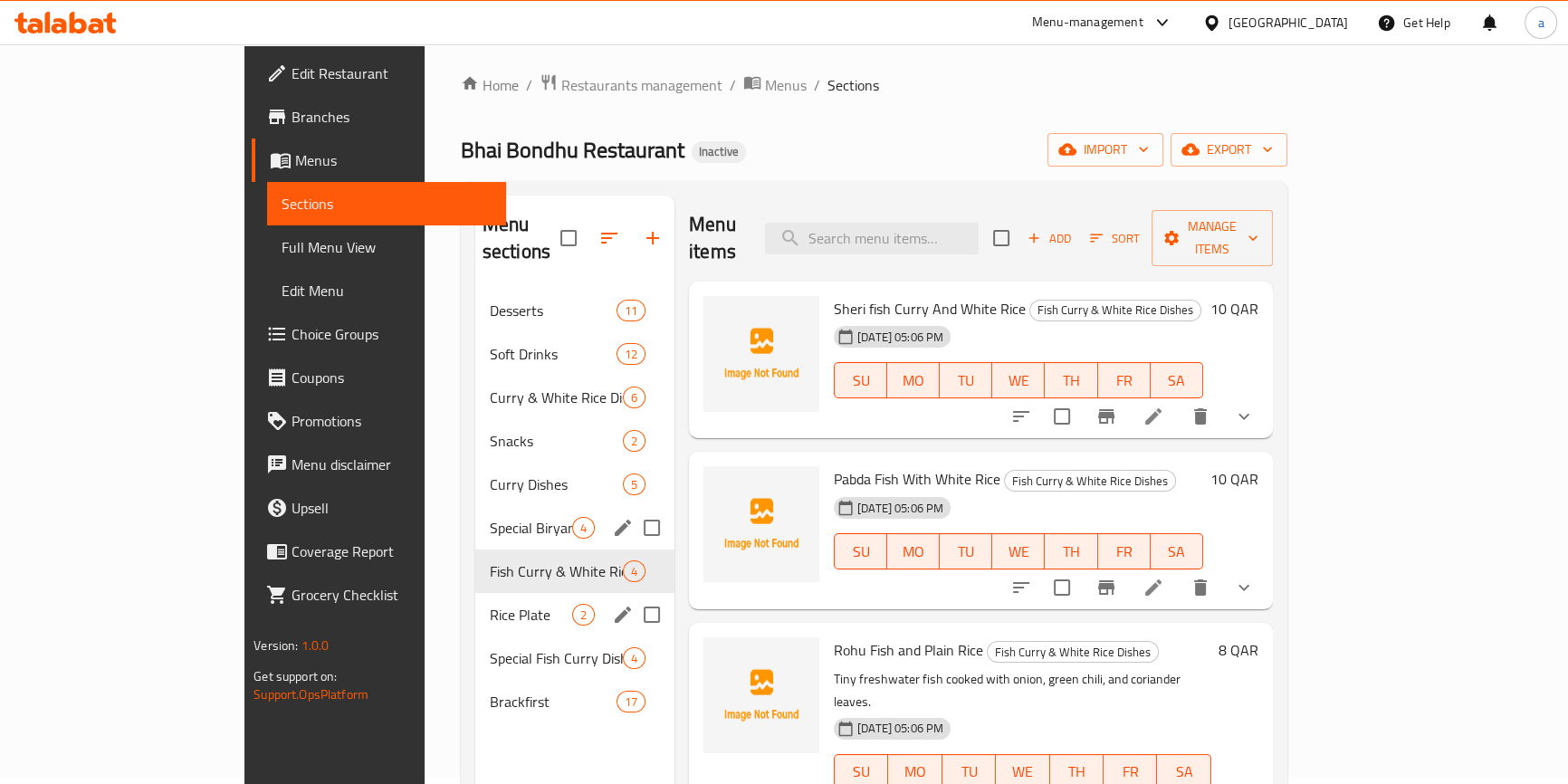
click at [489, 604] on span "Rice Plate" at bounding box center [530, 615] width 82 height 22
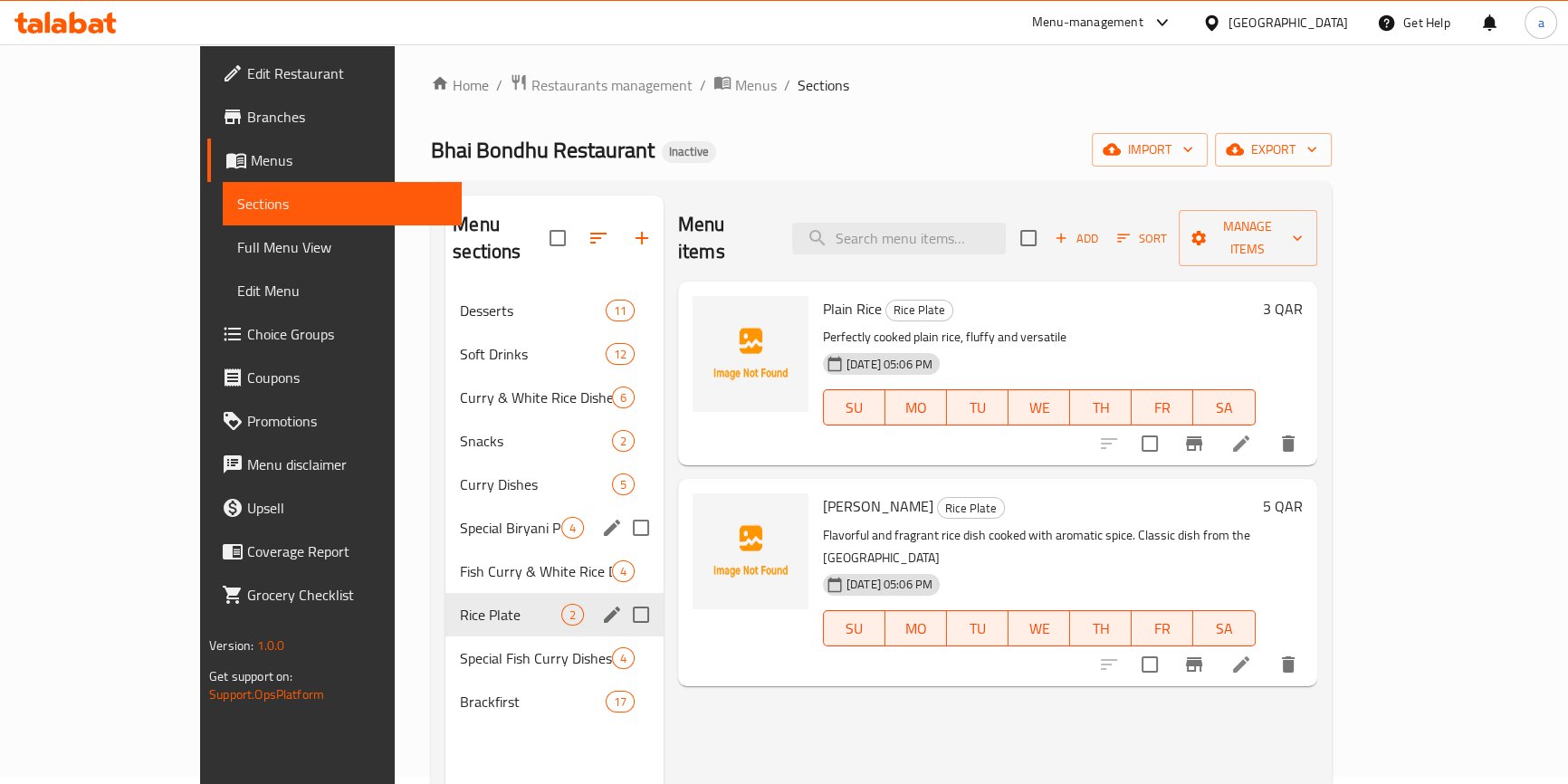
click at [545, 593] on div "Rice Plate 2" at bounding box center [554, 614] width 218 height 43
click at [604, 607] on icon "edit" at bounding box center [612, 615] width 17 height 17
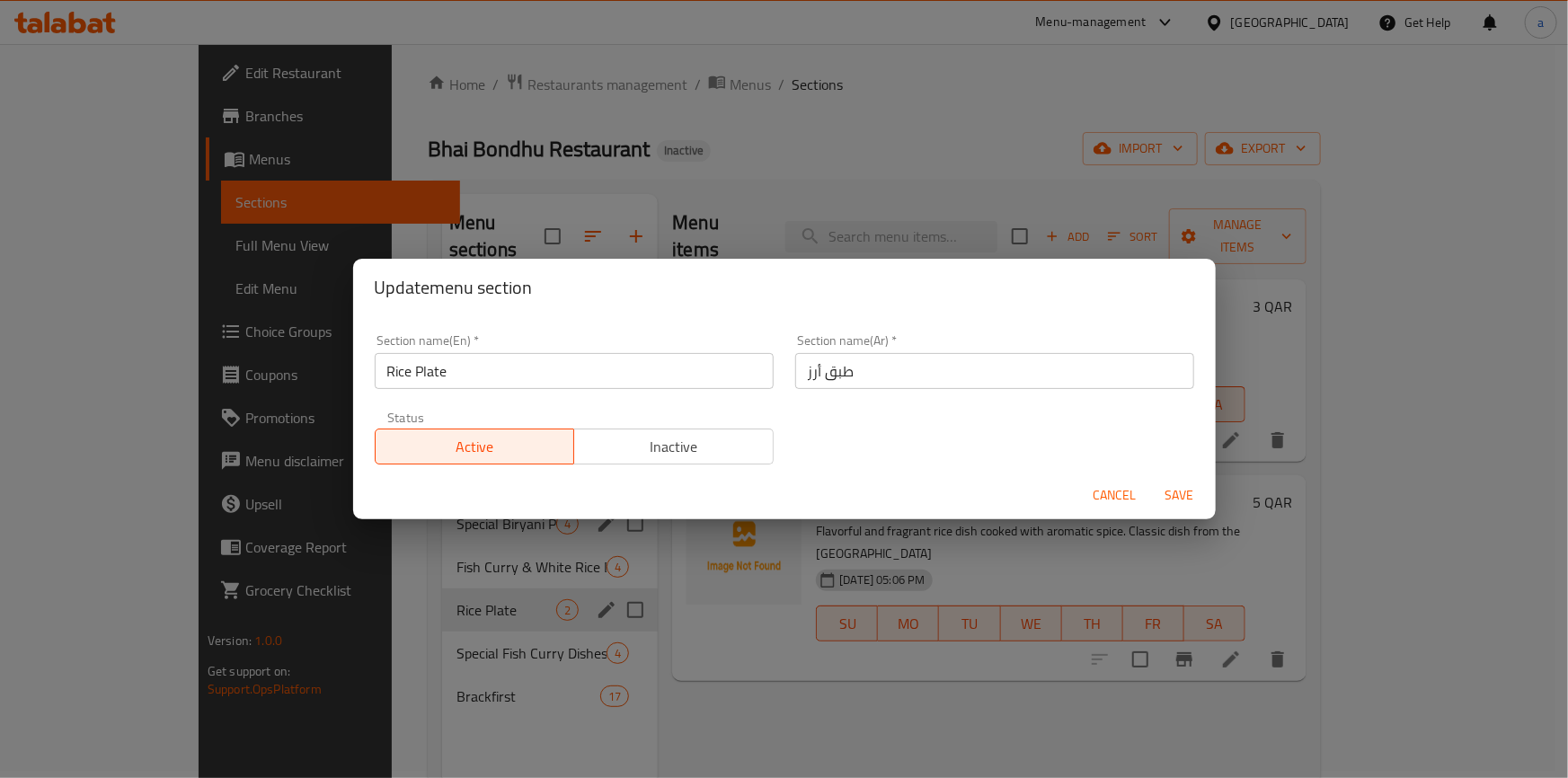
drag, startPoint x: 1103, startPoint y: 497, endPoint x: 731, endPoint y: 540, distance: 374.5
click at [1102, 498] on span "Cancel" at bounding box center [1115, 495] width 43 height 23
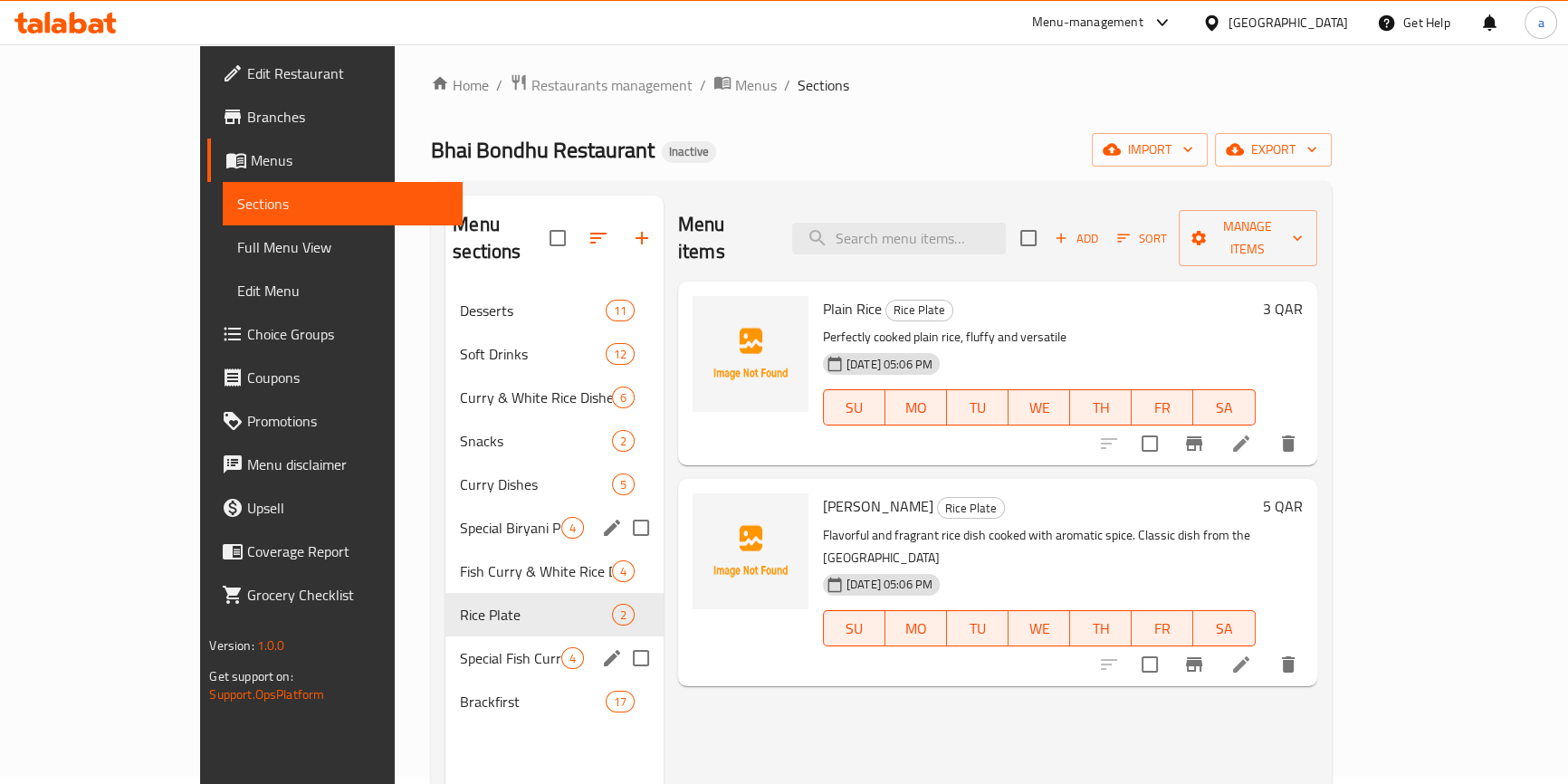
click at [598, 645] on button "edit" at bounding box center [611, 657] width 27 height 27
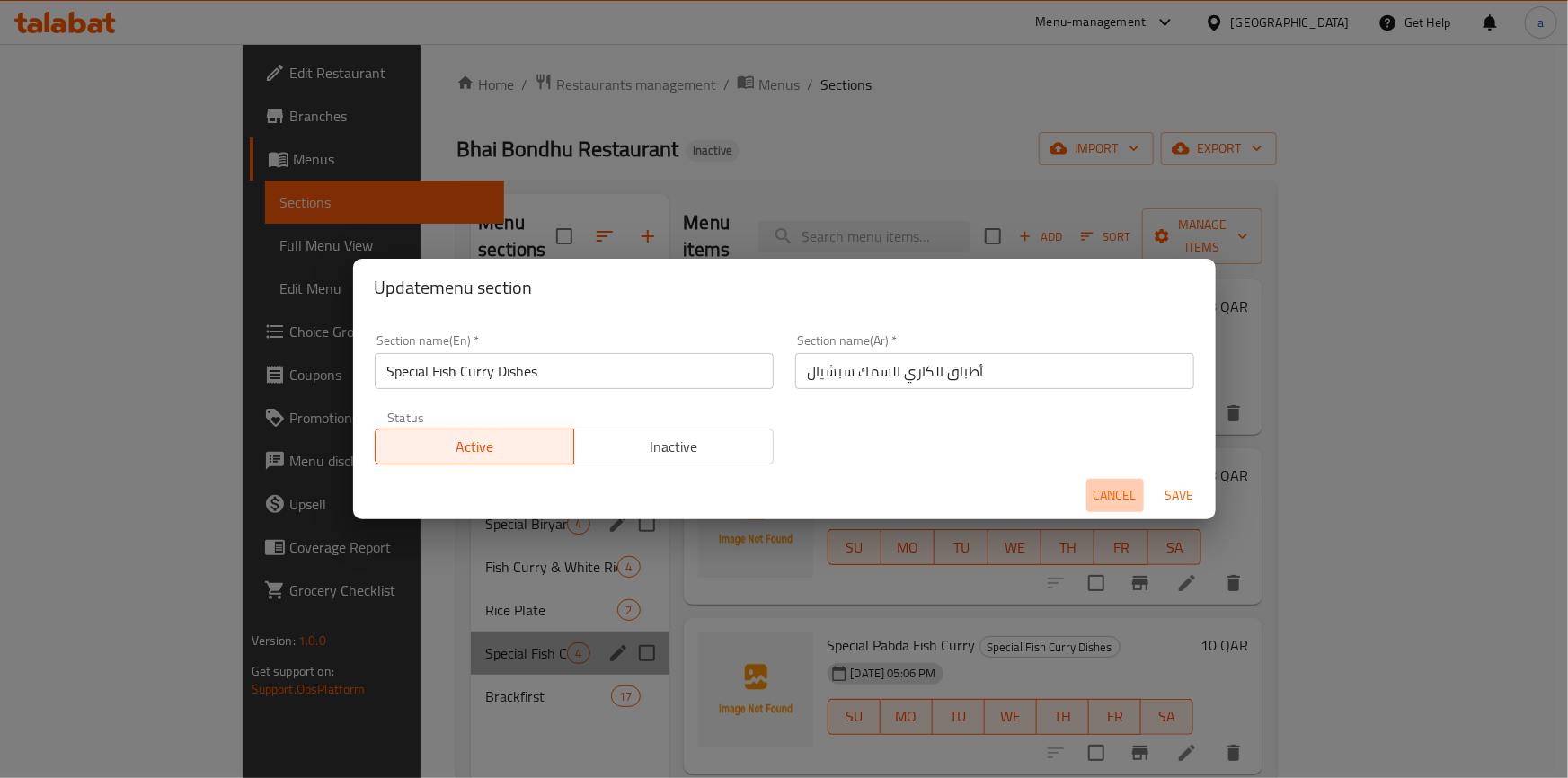
click at [1097, 487] on span "Cancel" at bounding box center [1115, 495] width 43 height 23
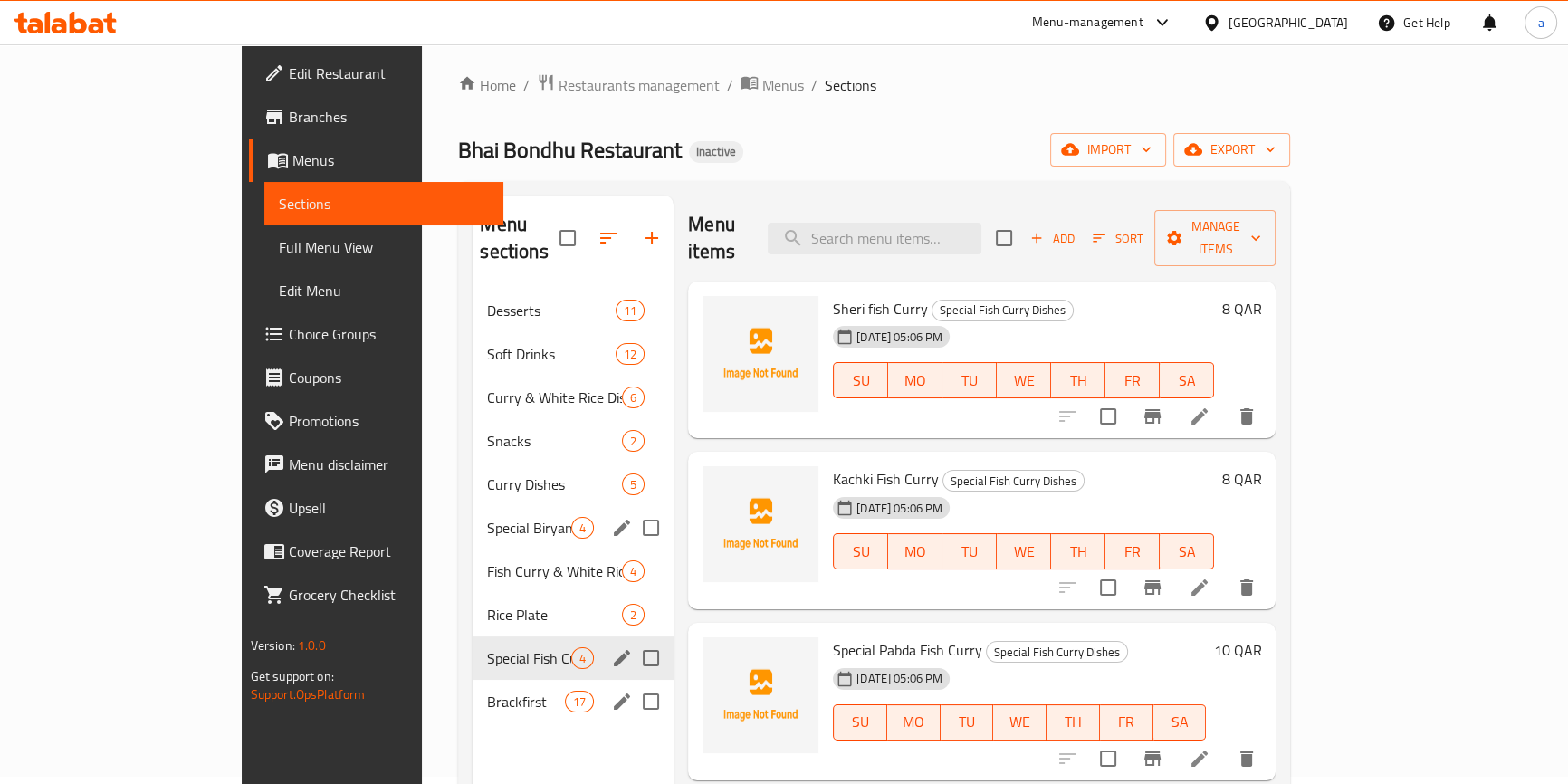
click at [487, 691] on span "Brackfirst" at bounding box center [525, 702] width 77 height 22
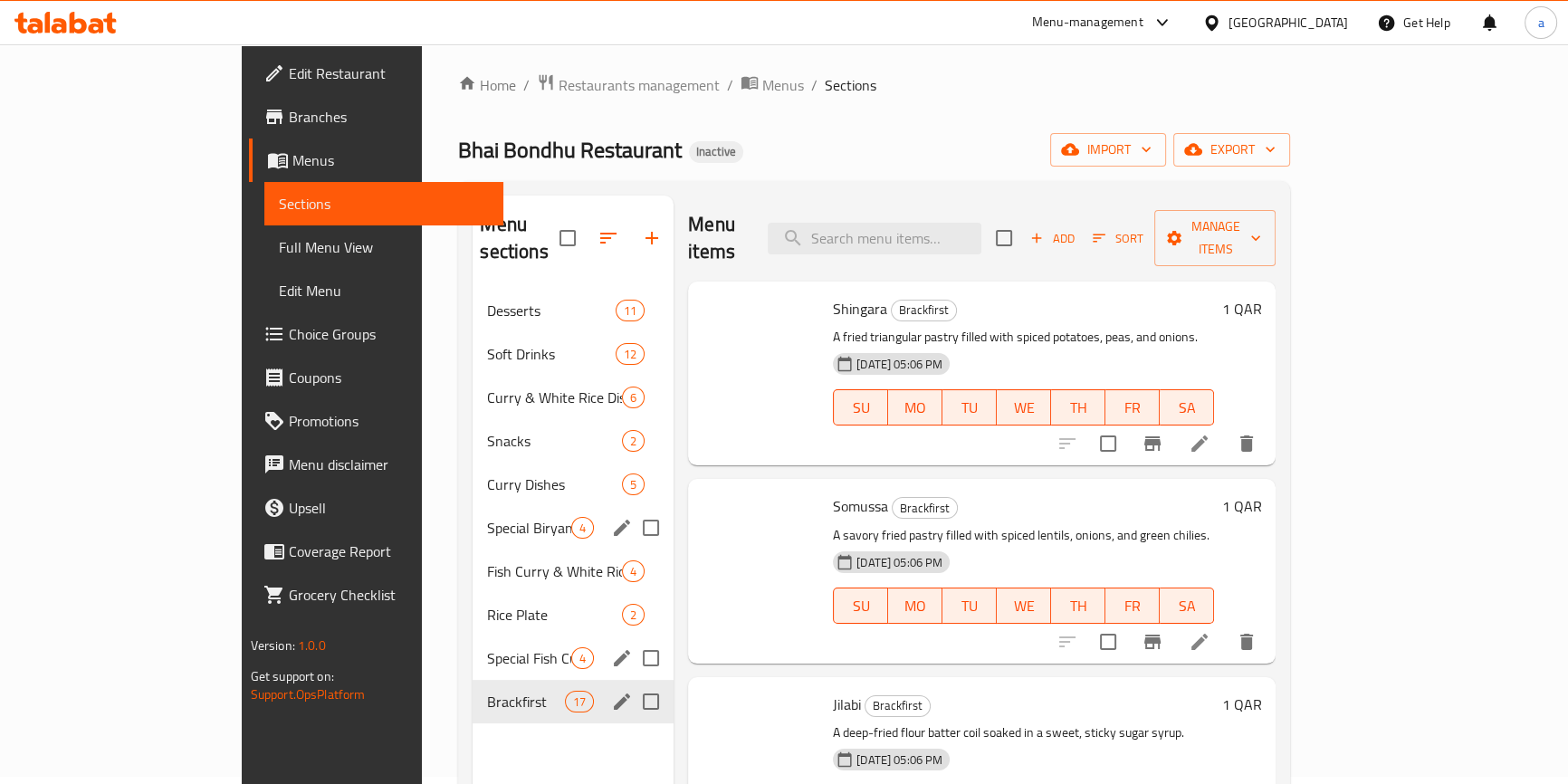
click at [632, 682] on input "Menu sections" at bounding box center [650, 701] width 38 height 38
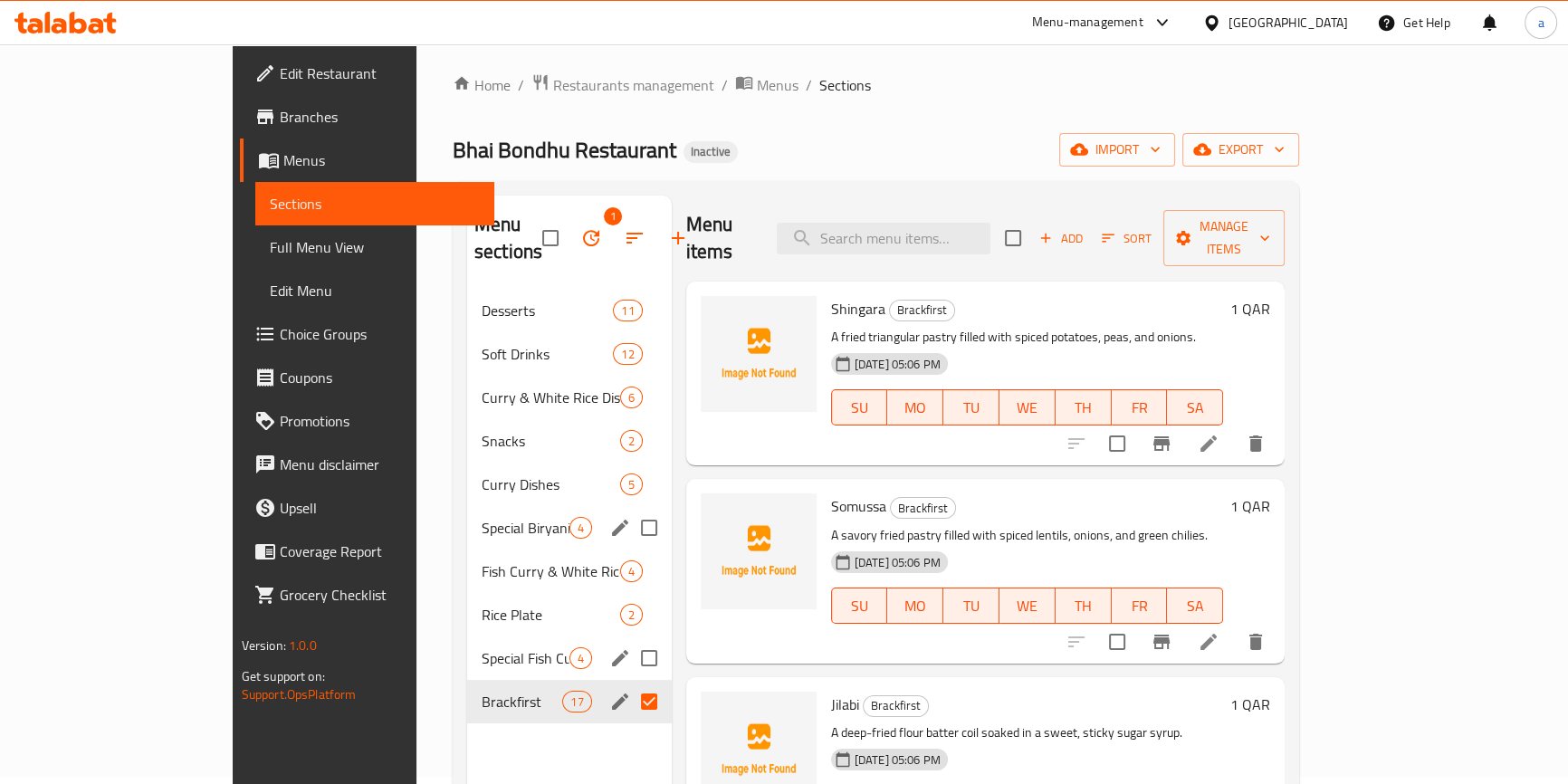
click at [630, 682] on input "Menu sections" at bounding box center [648, 701] width 38 height 38
checkbox input "false"
click at [609, 691] on icon "edit" at bounding box center [621, 702] width 22 height 22
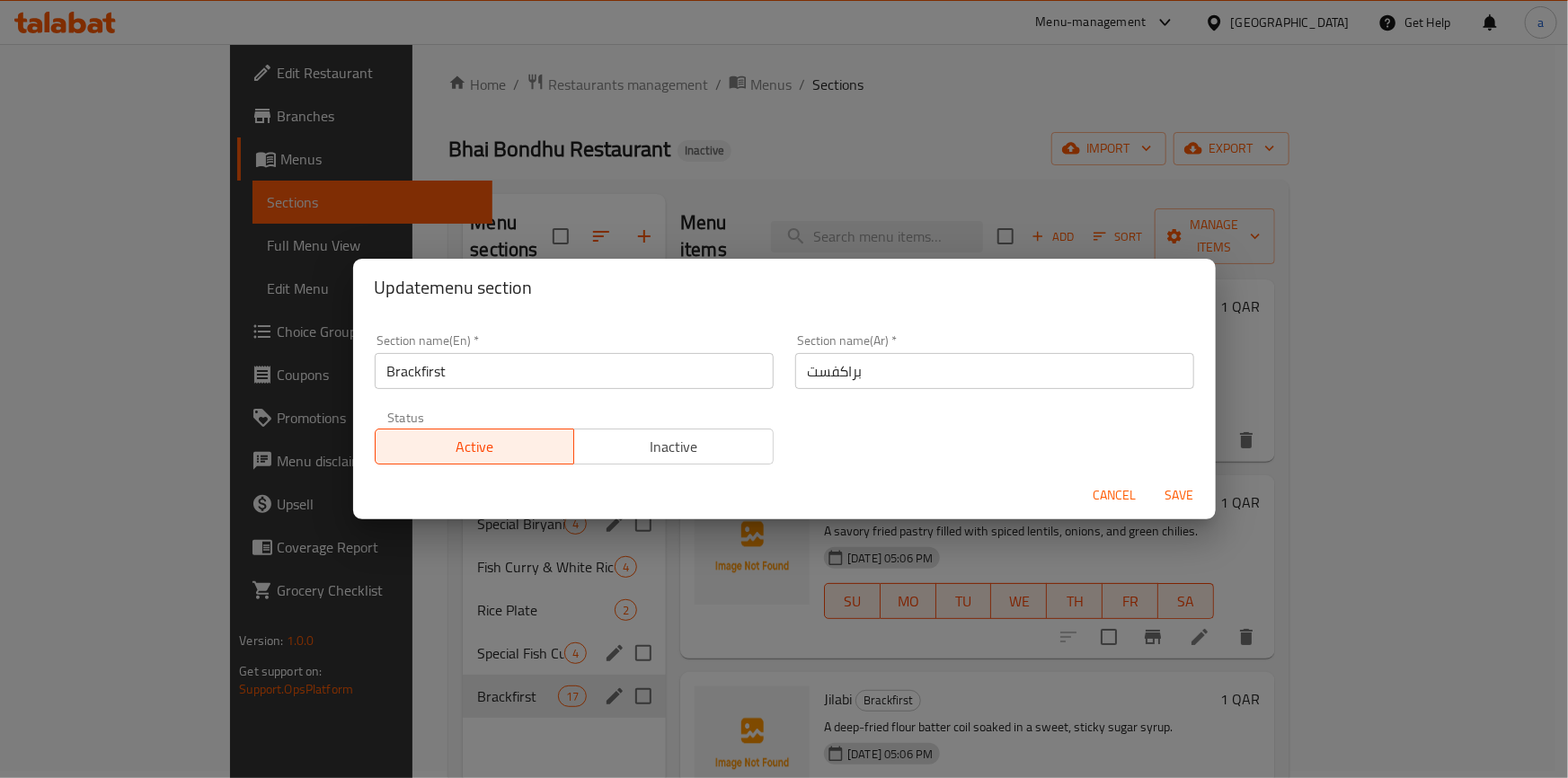
click at [492, 659] on div "Update menu section Section name(En)   * Brackfirst Section name(En) * Section …" at bounding box center [784, 389] width 1568 height 778
click at [1105, 490] on span "Cancel" at bounding box center [1115, 495] width 43 height 23
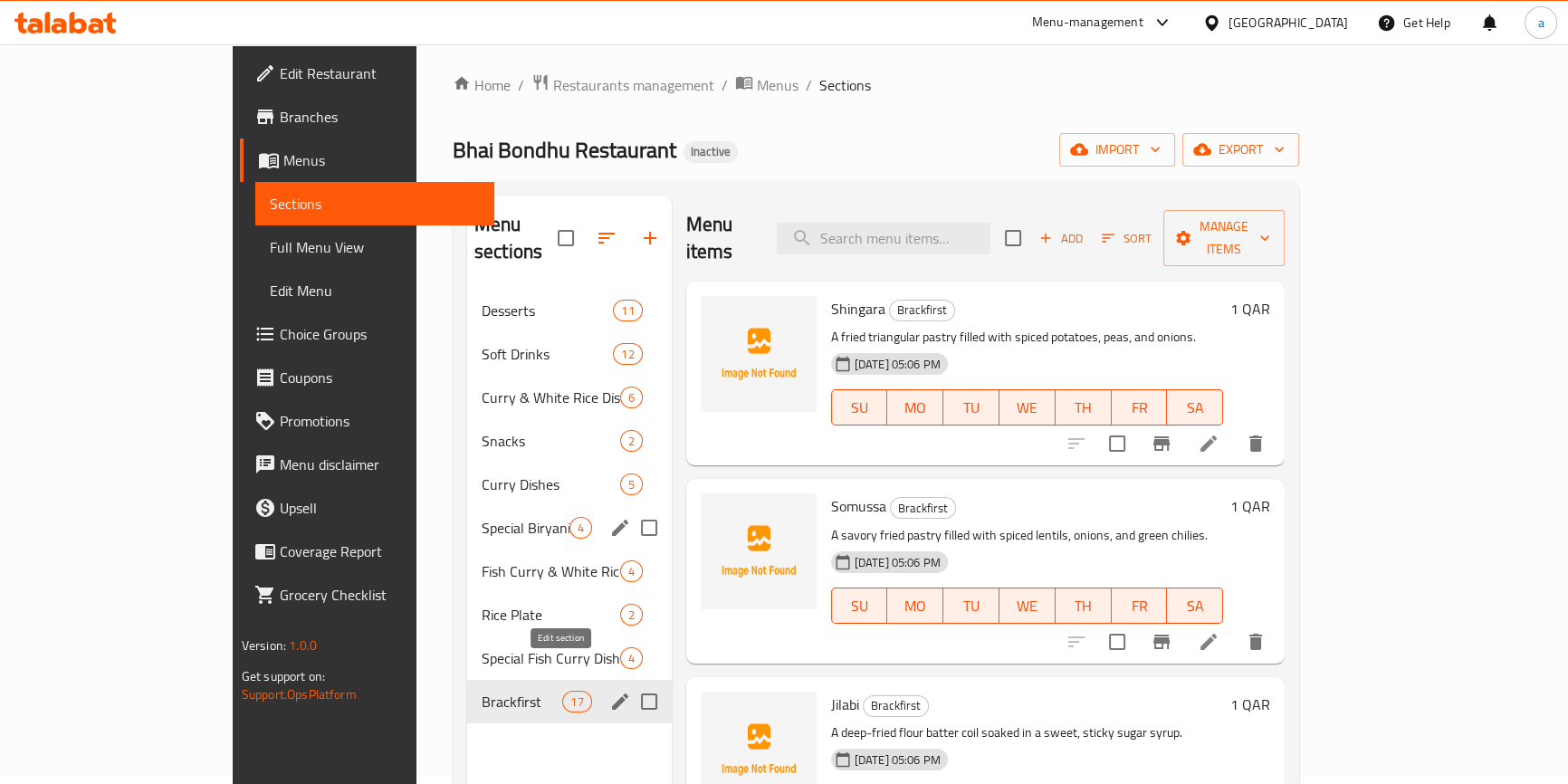
click at [609, 691] on icon "edit" at bounding box center [621, 702] width 22 height 22
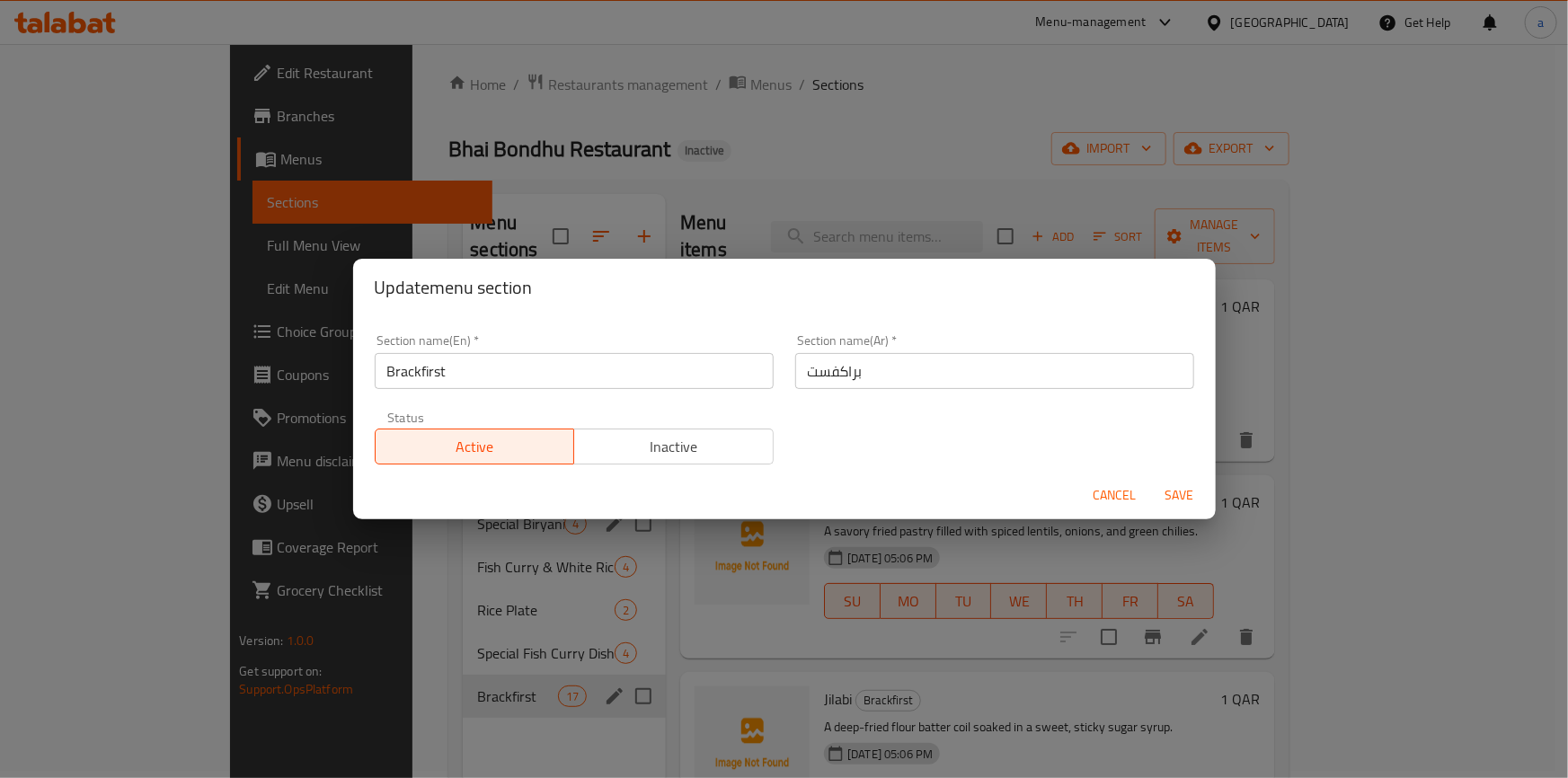
click at [827, 376] on input "براكفست" at bounding box center [994, 370] width 399 height 36
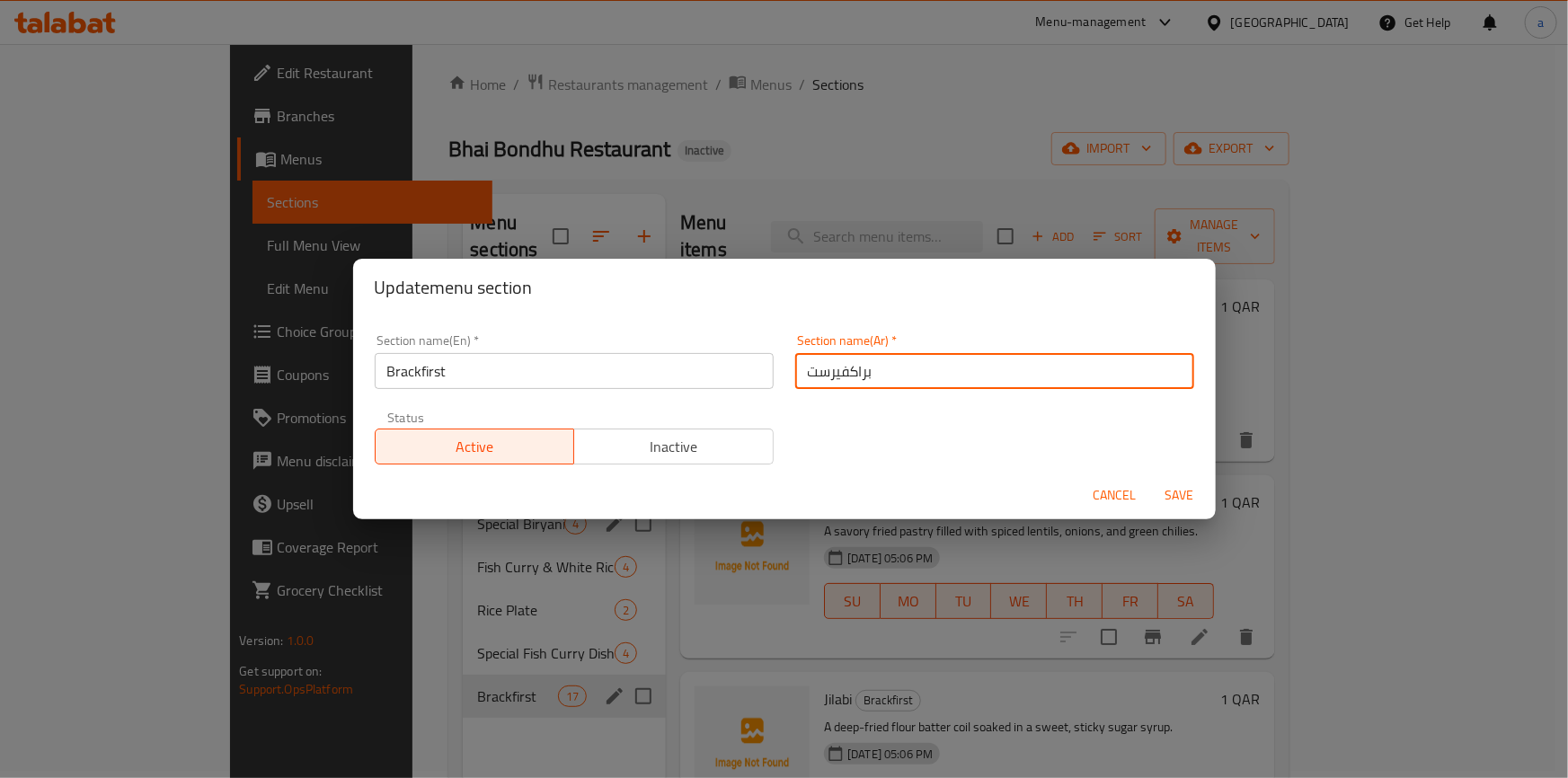
type input "براكفيرست"
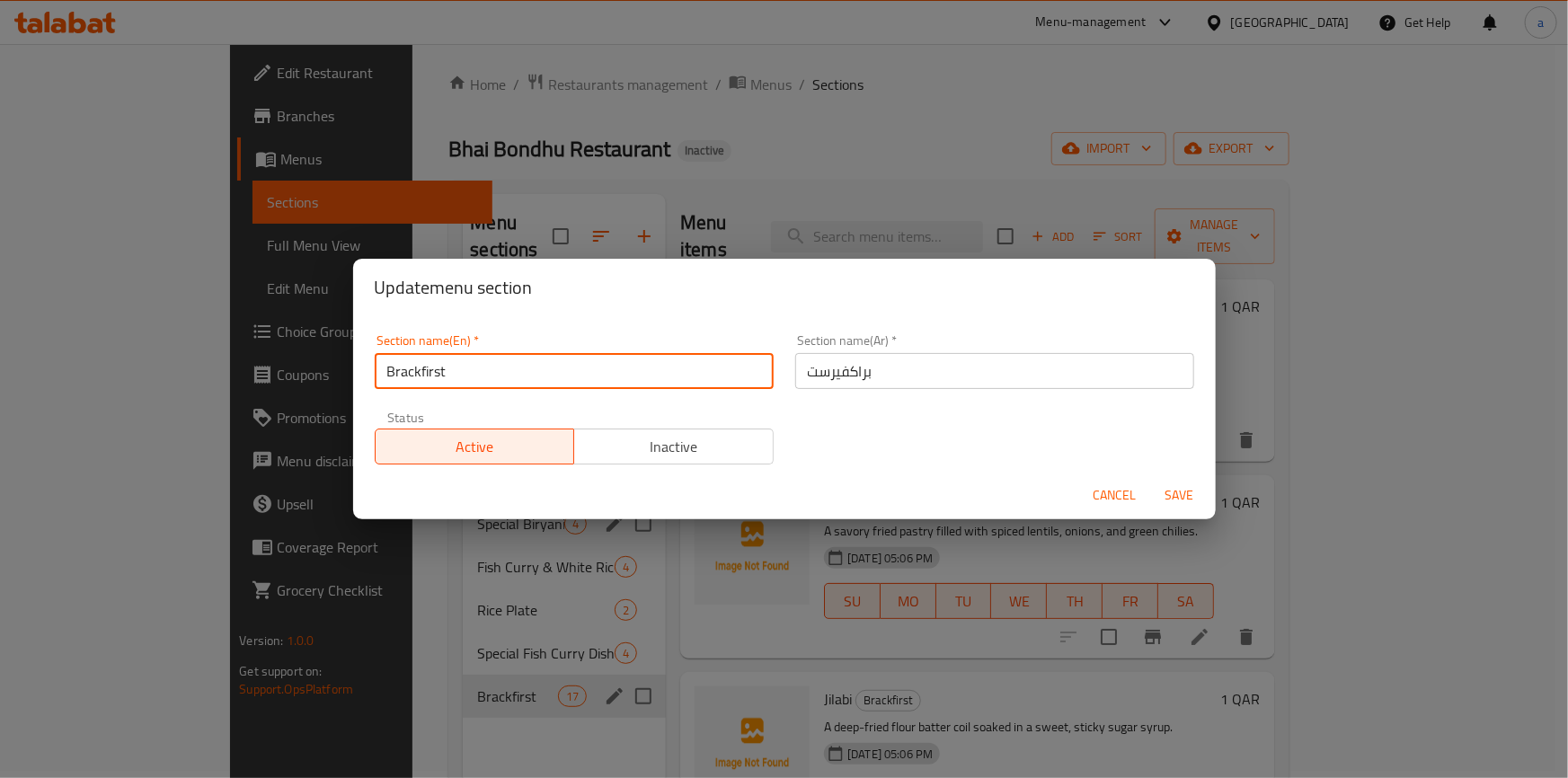
click at [456, 374] on input "Brackfirst" at bounding box center [574, 370] width 399 height 36
click at [423, 367] on input "Brackfirst" at bounding box center [574, 370] width 399 height 36
type input "Brackfirst"
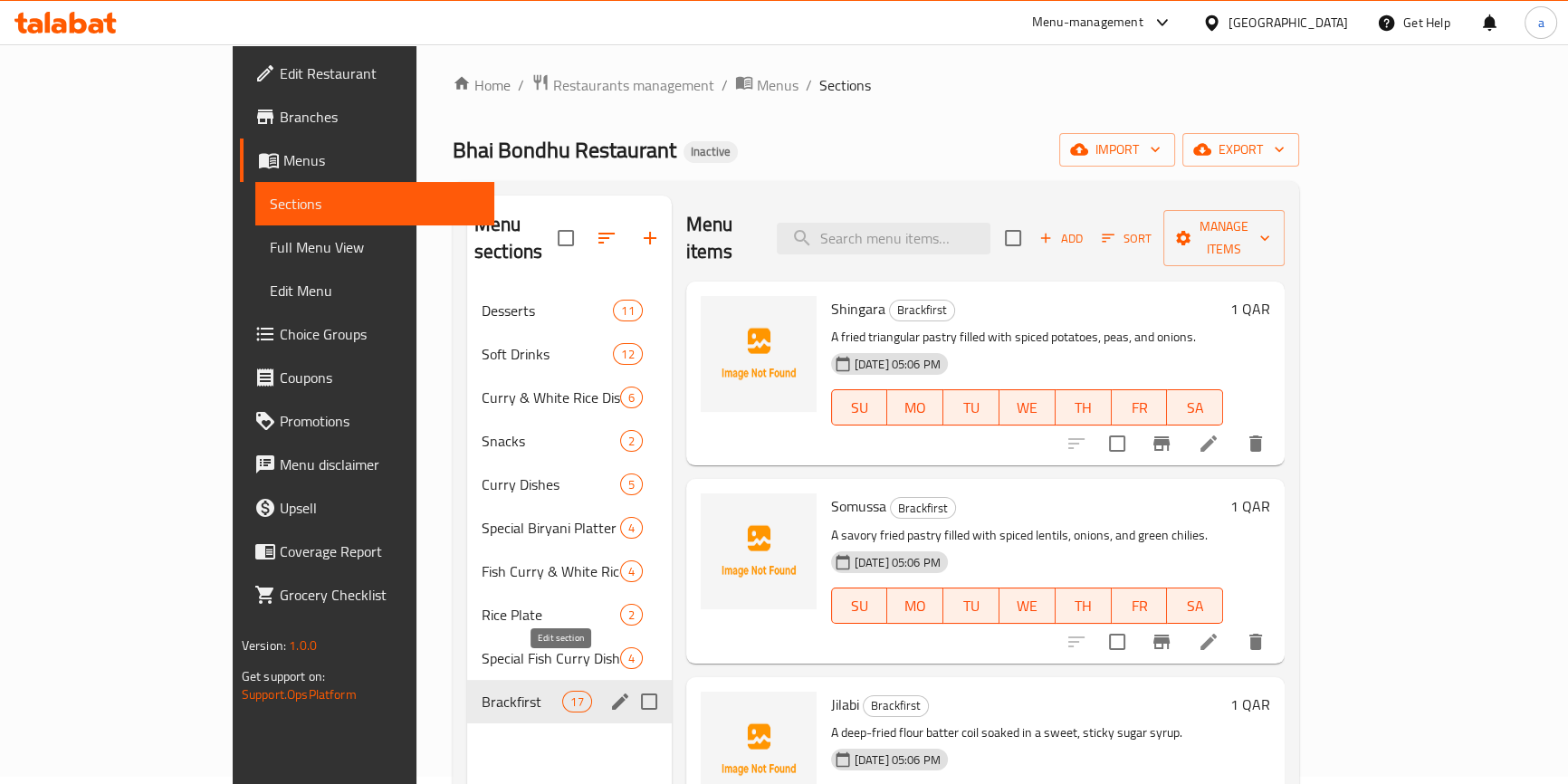
click at [609, 691] on icon "edit" at bounding box center [621, 702] width 22 height 22
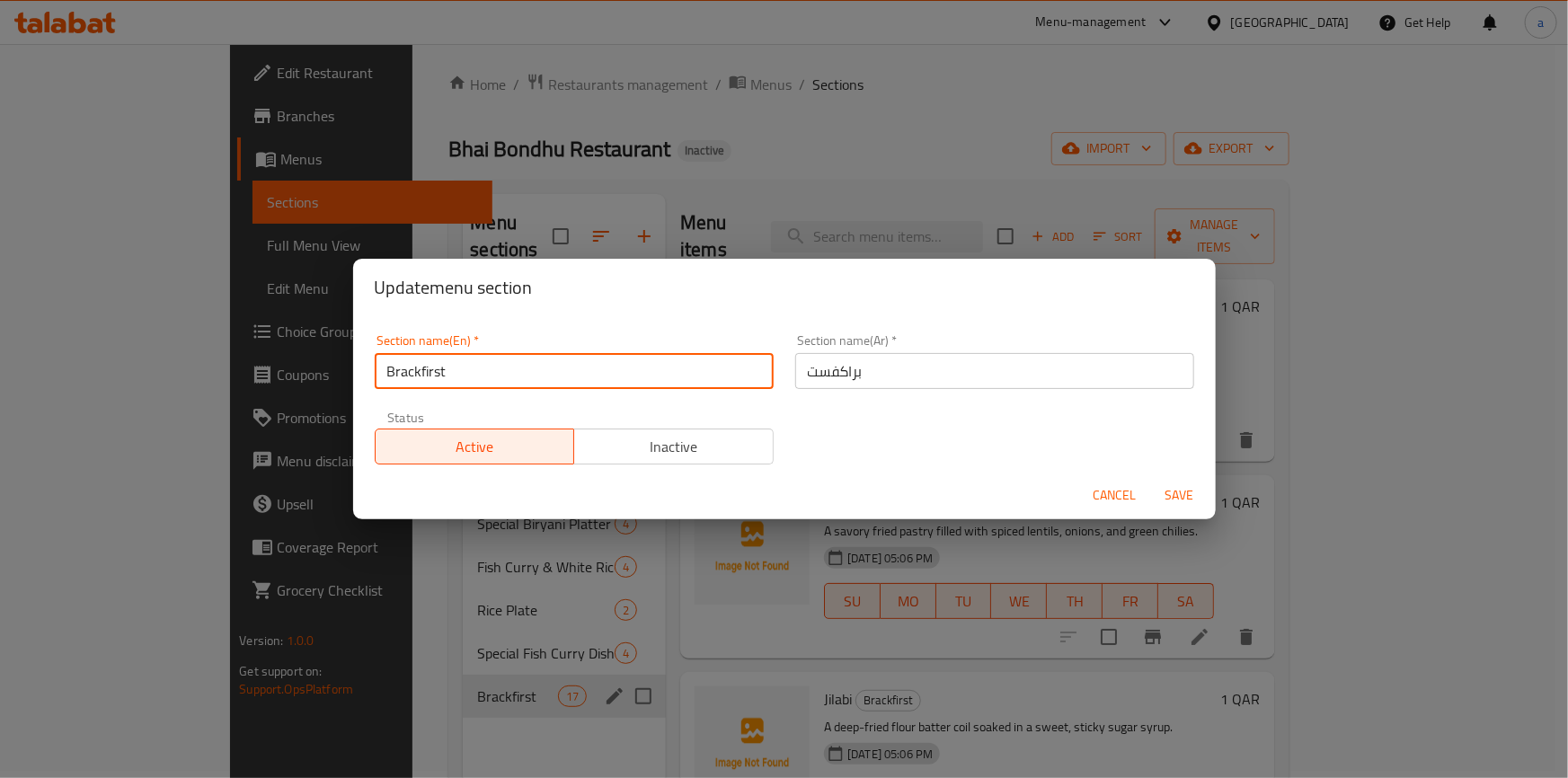
drag, startPoint x: 255, startPoint y: 380, endPoint x: 172, endPoint y: 386, distance: 83.2
click at [172, 386] on div "Update menu section Section name(En)   * Brackfirst Section name(En) * Section …" at bounding box center [784, 389] width 1568 height 778
paste input "eakfa"
type input "Breakfast"
click at [1166, 494] on span "Save" at bounding box center [1179, 495] width 43 height 23
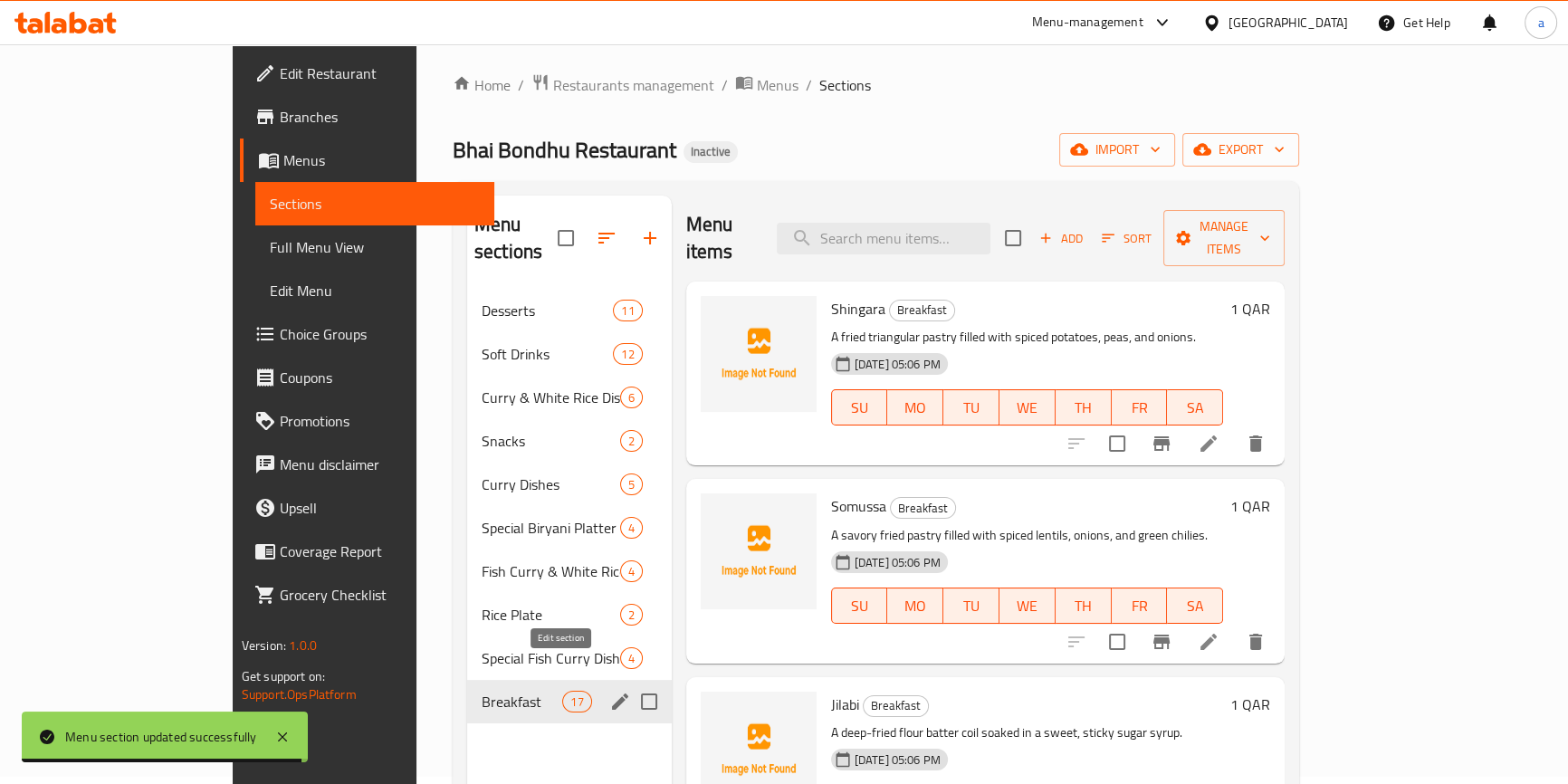
click at [609, 691] on icon "edit" at bounding box center [621, 702] width 22 height 22
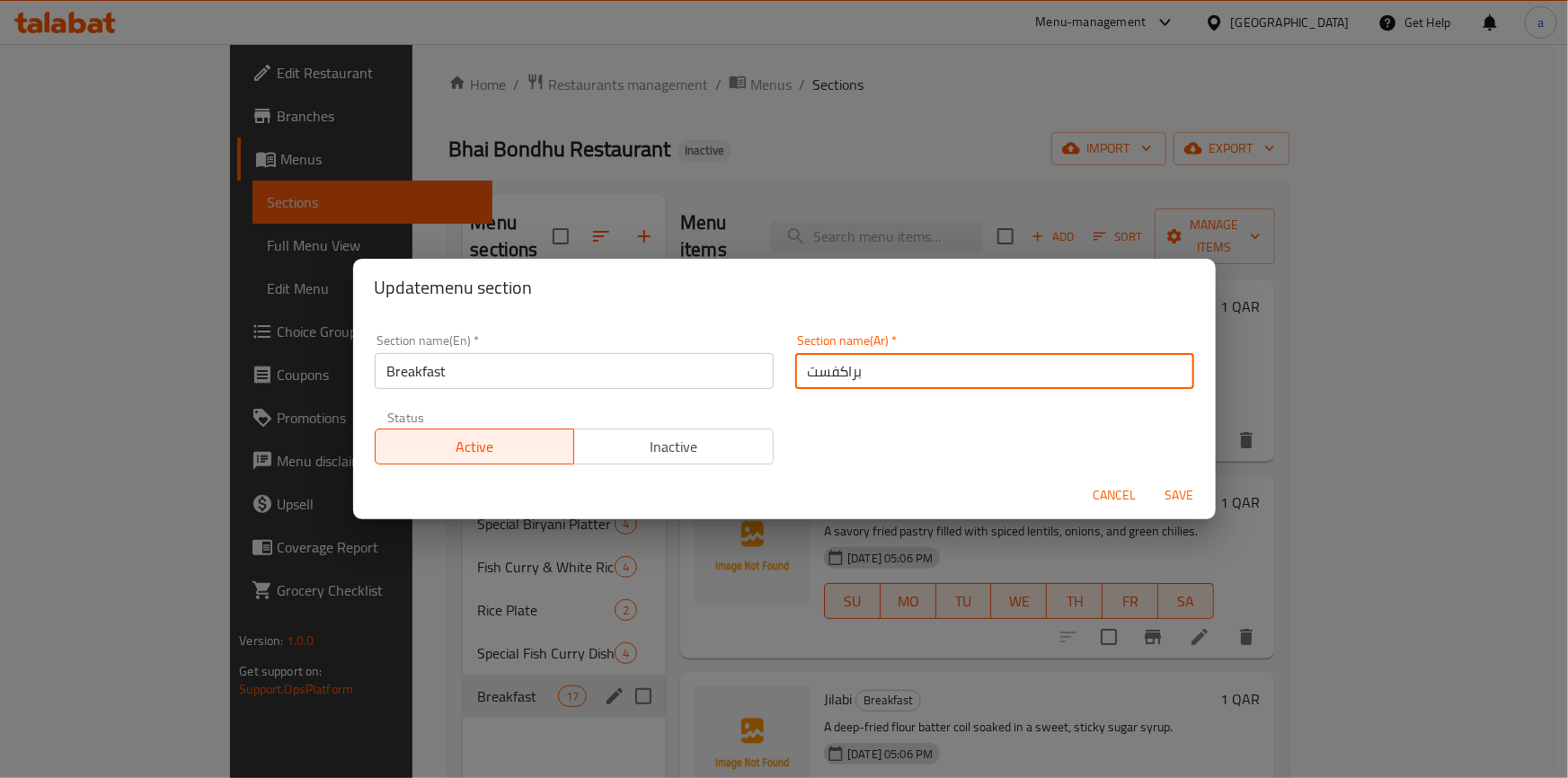
drag, startPoint x: 870, startPoint y: 376, endPoint x: 605, endPoint y: 381, distance: 265.0
click at [606, 382] on div "Section name(En)   * Breakfast Section name(En) * Section name(Ar)   * براكفست …" at bounding box center [784, 400] width 841 height 152
paste input "لافطار"
type input "الافطار"
click at [1191, 494] on span "Save" at bounding box center [1179, 495] width 43 height 23
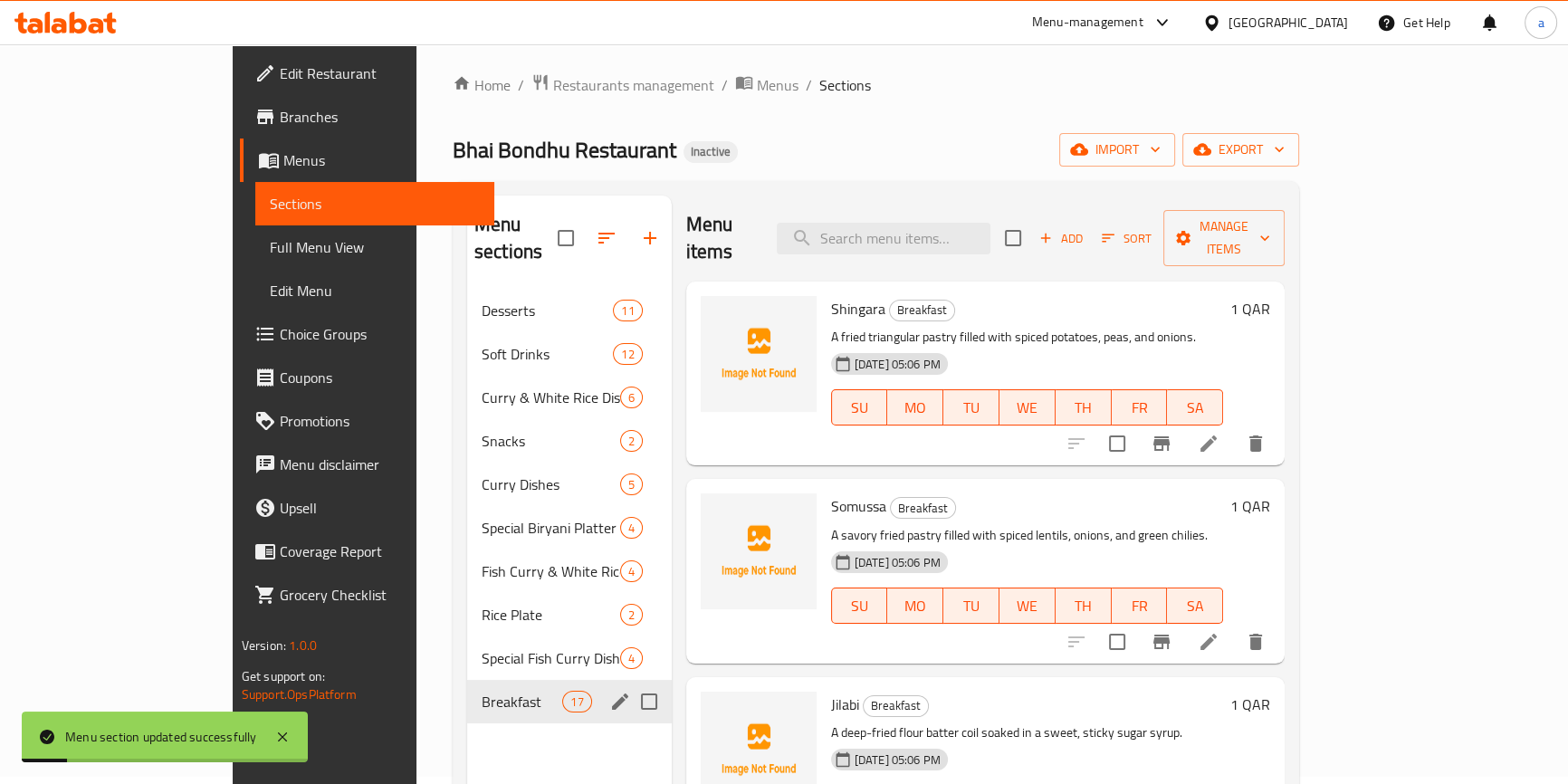
click at [255, 259] on link "Full Menu View" at bounding box center [374, 247] width 239 height 43
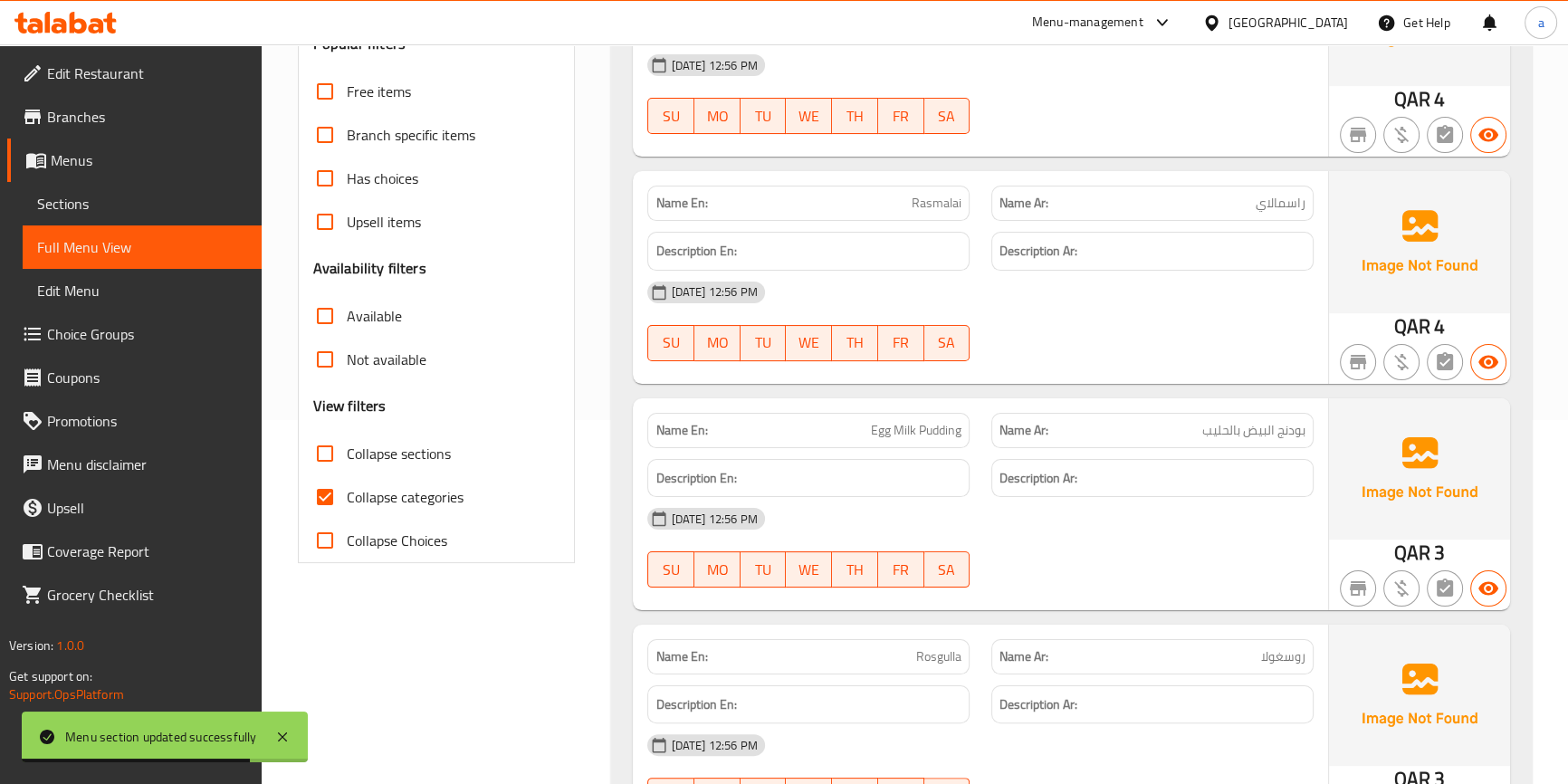
scroll to position [411, 0]
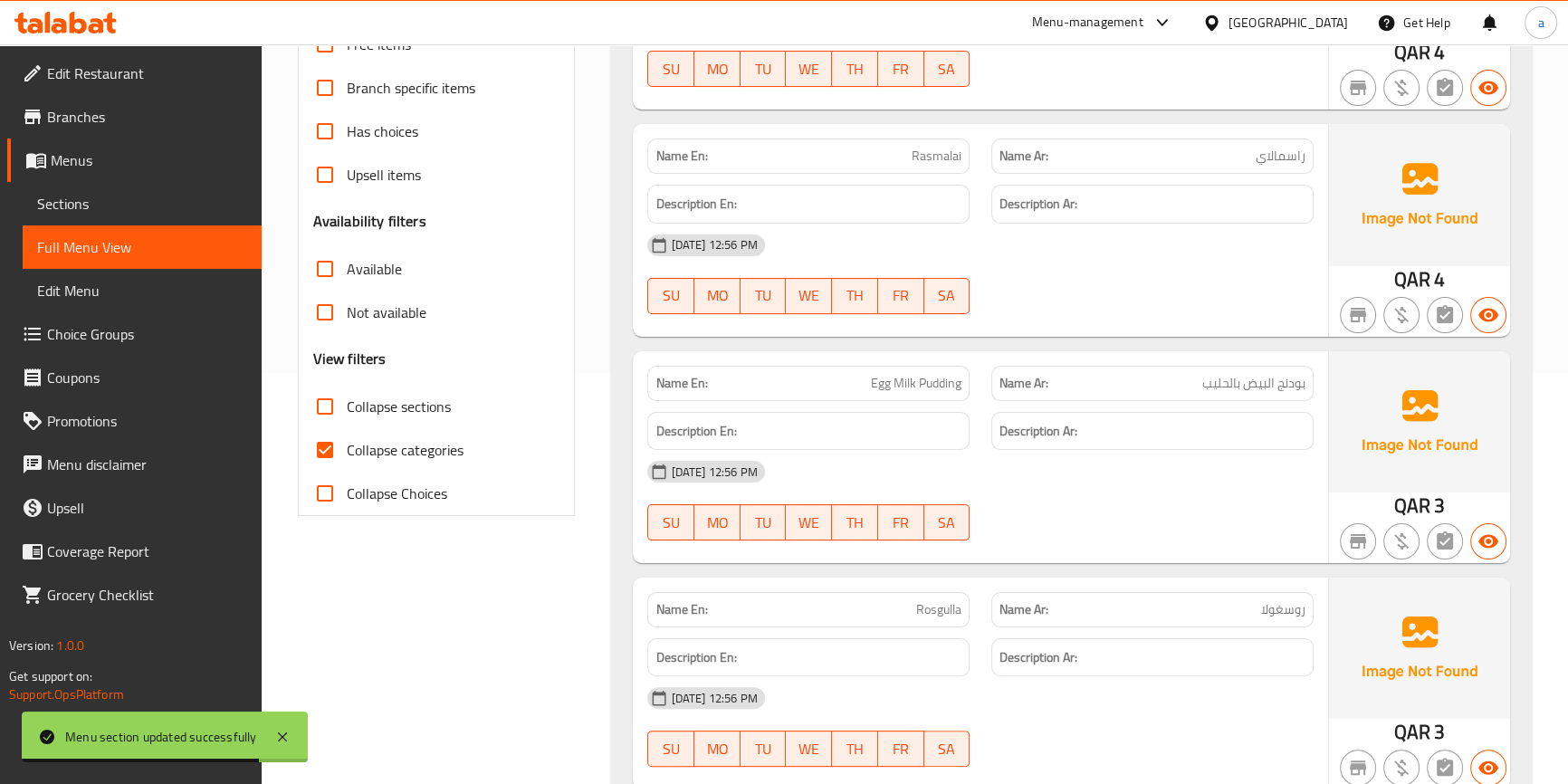
drag, startPoint x: 371, startPoint y: 428, endPoint x: 392, endPoint y: 443, distance: 25.8
click at [372, 431] on label "Collapse categories" at bounding box center [382, 450] width 160 height 43
click at [346, 431] on input "Collapse categories" at bounding box center [324, 450] width 43 height 43
checkbox input "false"
click at [368, 409] on span "Collapse sections" at bounding box center [398, 406] width 104 height 22
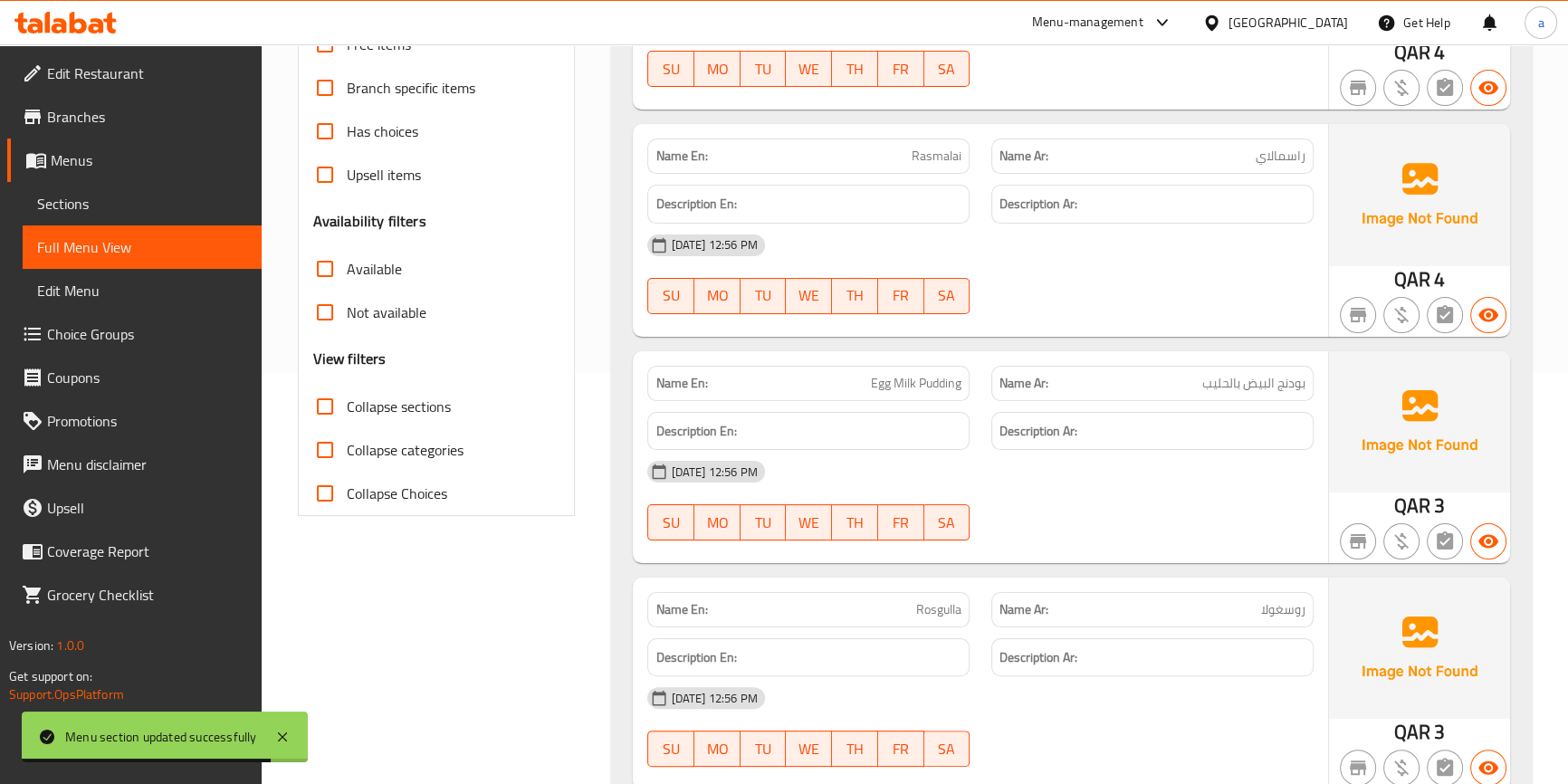
click at [346, 409] on input "Collapse sections" at bounding box center [324, 406] width 43 height 43
checkbox input "true"
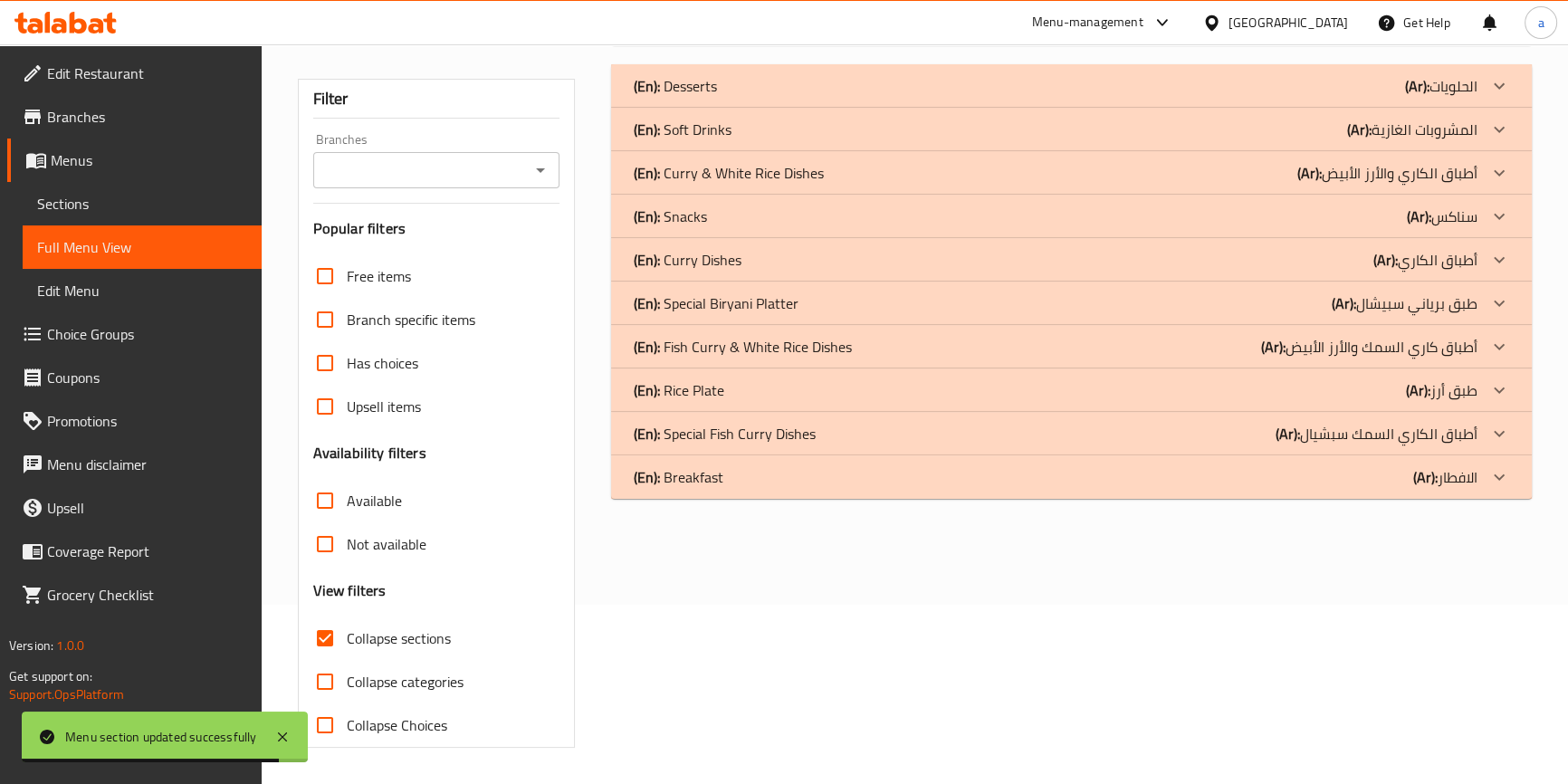
scroll to position [178, 0]
click at [923, 475] on div "(En): Breakfast (Ar): الافطار" at bounding box center [1055, 478] width 844 height 22
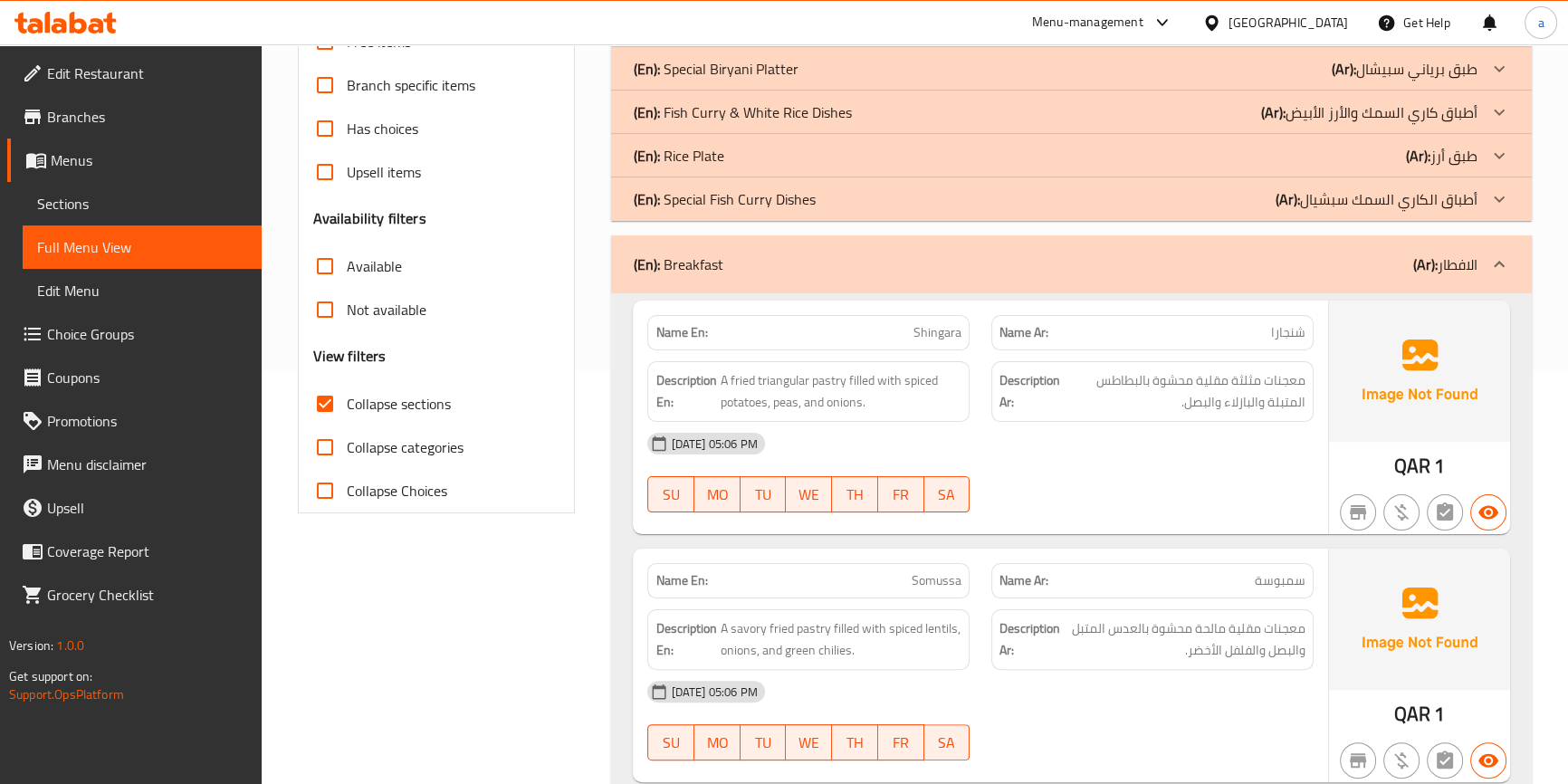
scroll to position [426, 0]
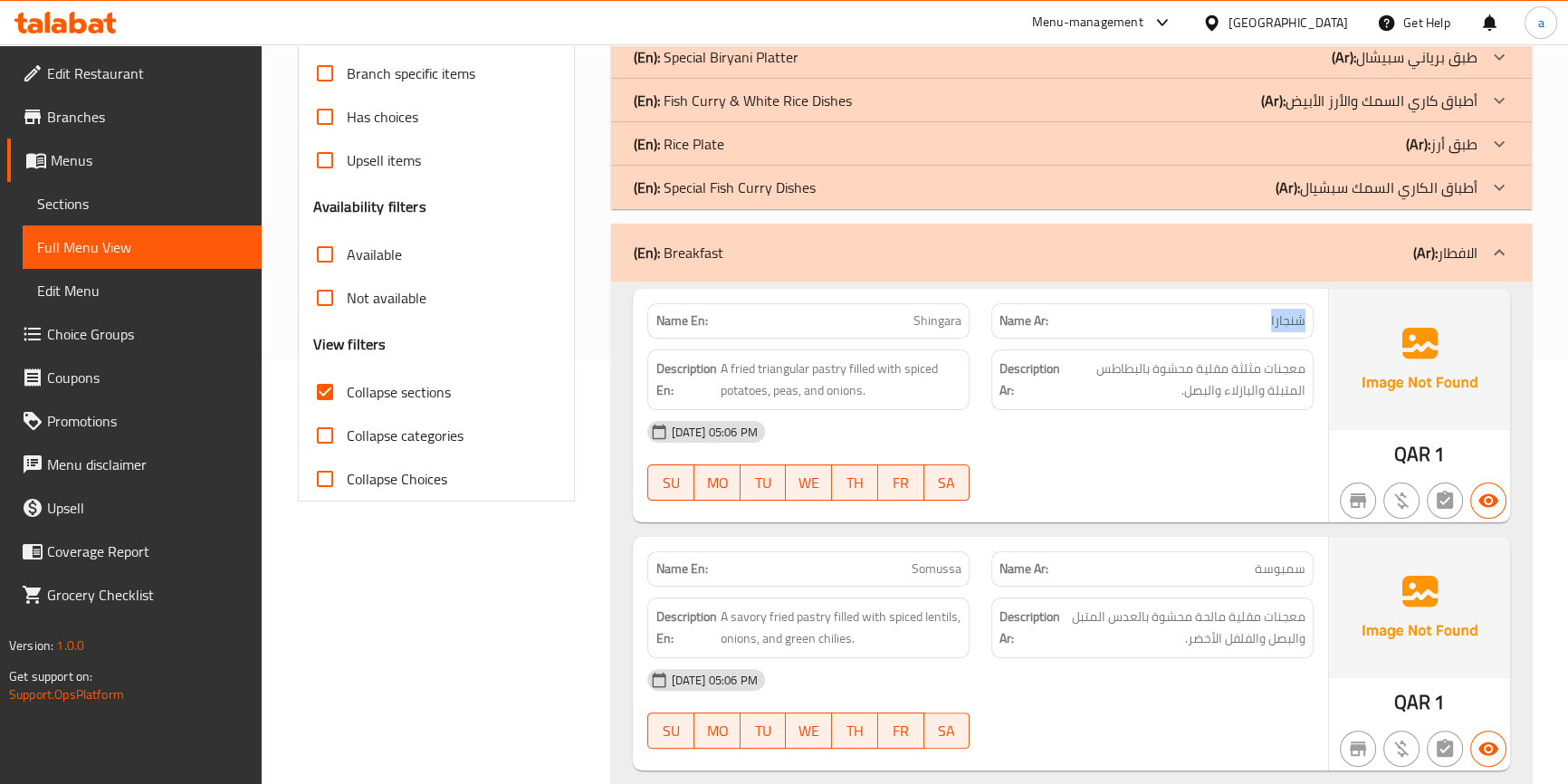
drag, startPoint x: 1293, startPoint y: 330, endPoint x: 1267, endPoint y: 330, distance: 26.0
click at [1267, 330] on div "Name Ar: شنجارا" at bounding box center [1152, 320] width 322 height 35
drag, startPoint x: 910, startPoint y: 317, endPoint x: 998, endPoint y: 331, distance: 89.1
click at [965, 317] on div "Name En: Shingara" at bounding box center [808, 320] width 322 height 35
drag, startPoint x: 1179, startPoint y: 402, endPoint x: 1310, endPoint y: 363, distance: 136.7
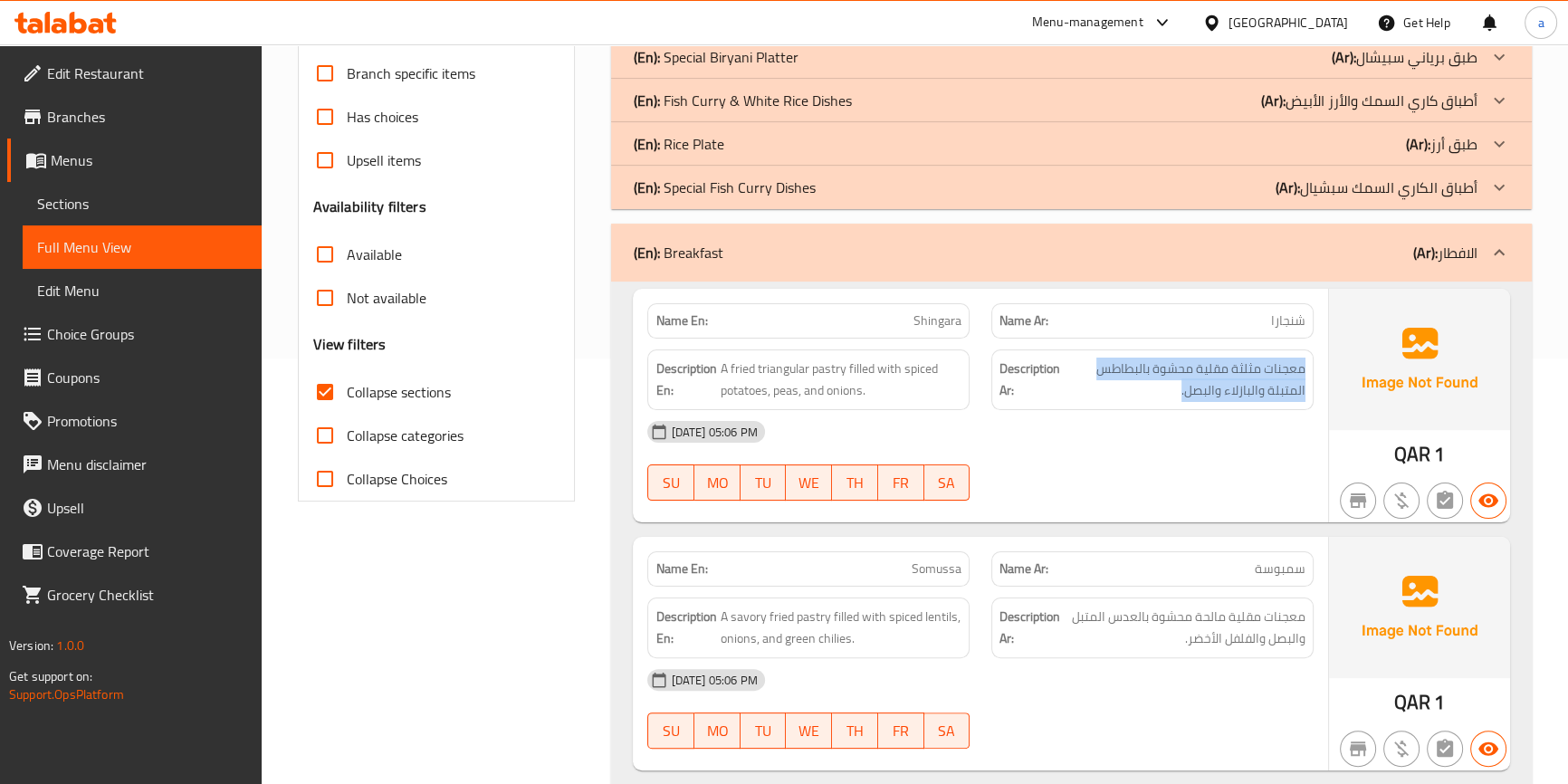
click at [1310, 363] on div "Description Ar: معجنات مثلثة مقلية محشوة بالبطاطس المتبلة والبازلاء والبصل." at bounding box center [1152, 380] width 322 height 61
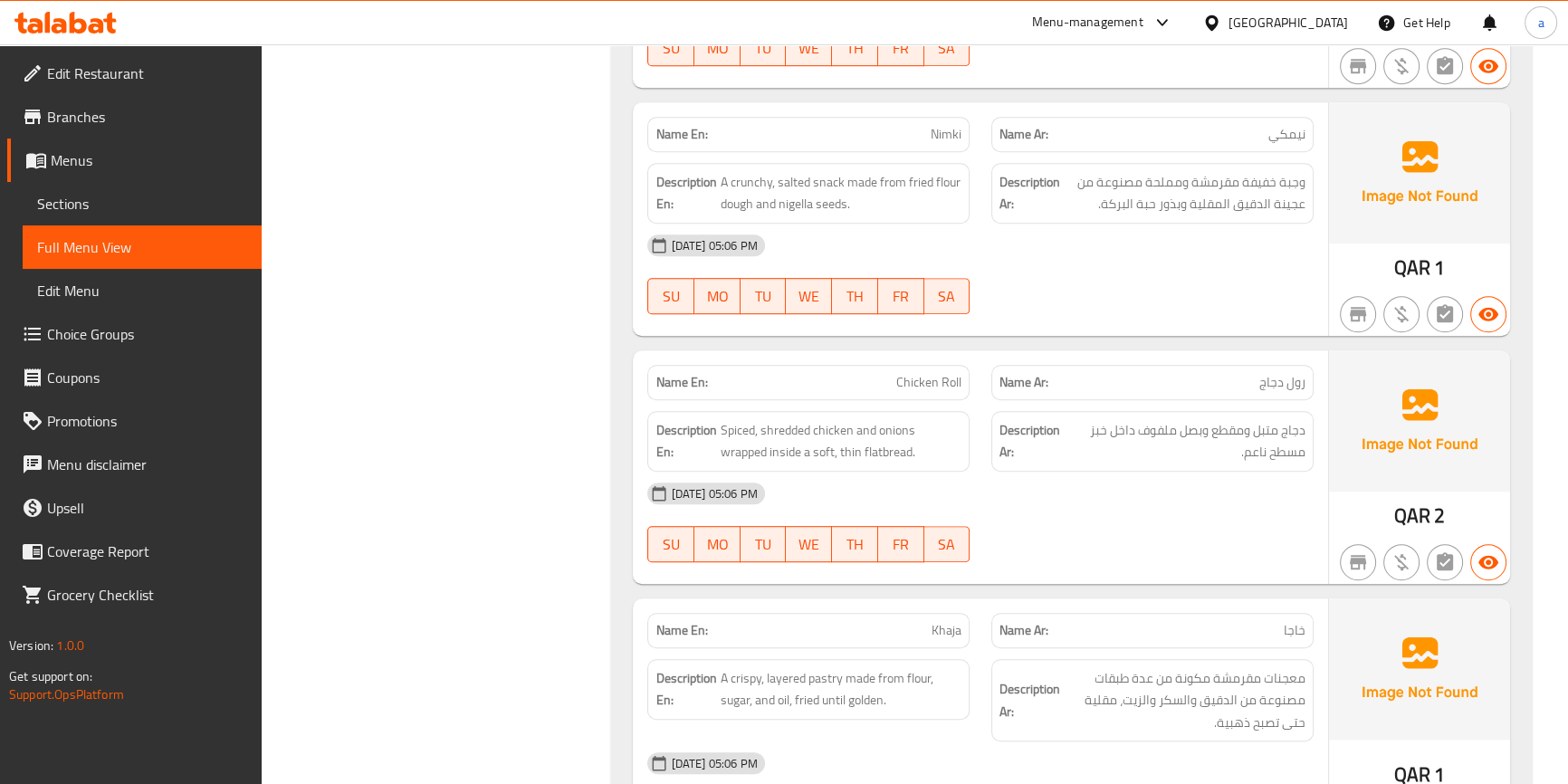
scroll to position [1165, 0]
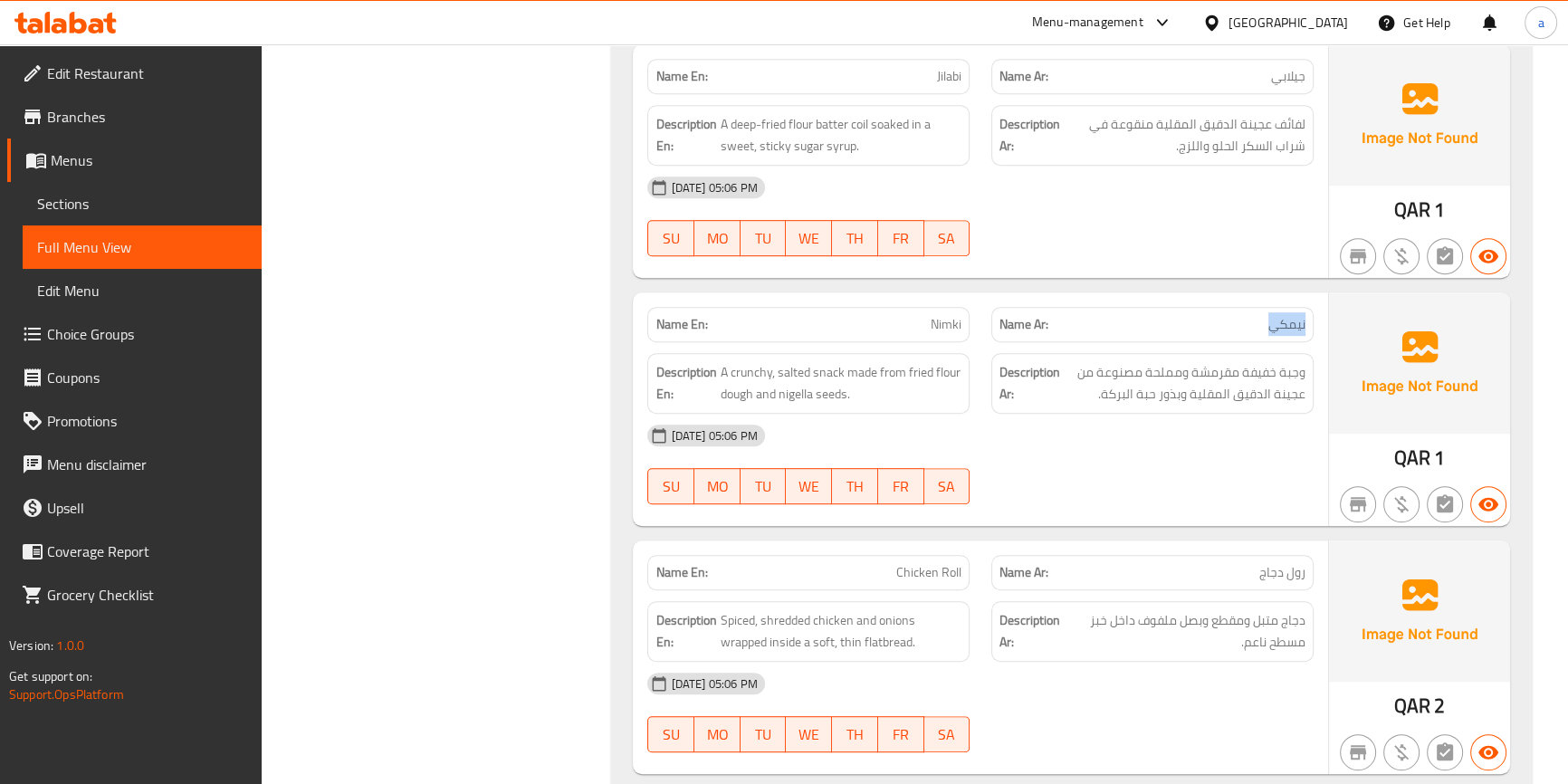
drag, startPoint x: 1267, startPoint y: 328, endPoint x: 1309, endPoint y: 331, distance: 42.1
click at [1309, 331] on div "Name Ar: نيمكي" at bounding box center [1152, 324] width 322 height 35
drag, startPoint x: 923, startPoint y: 323, endPoint x: 974, endPoint y: 330, distance: 51.5
click at [974, 330] on div "Name En: Nimki" at bounding box center [808, 325] width 344 height 57
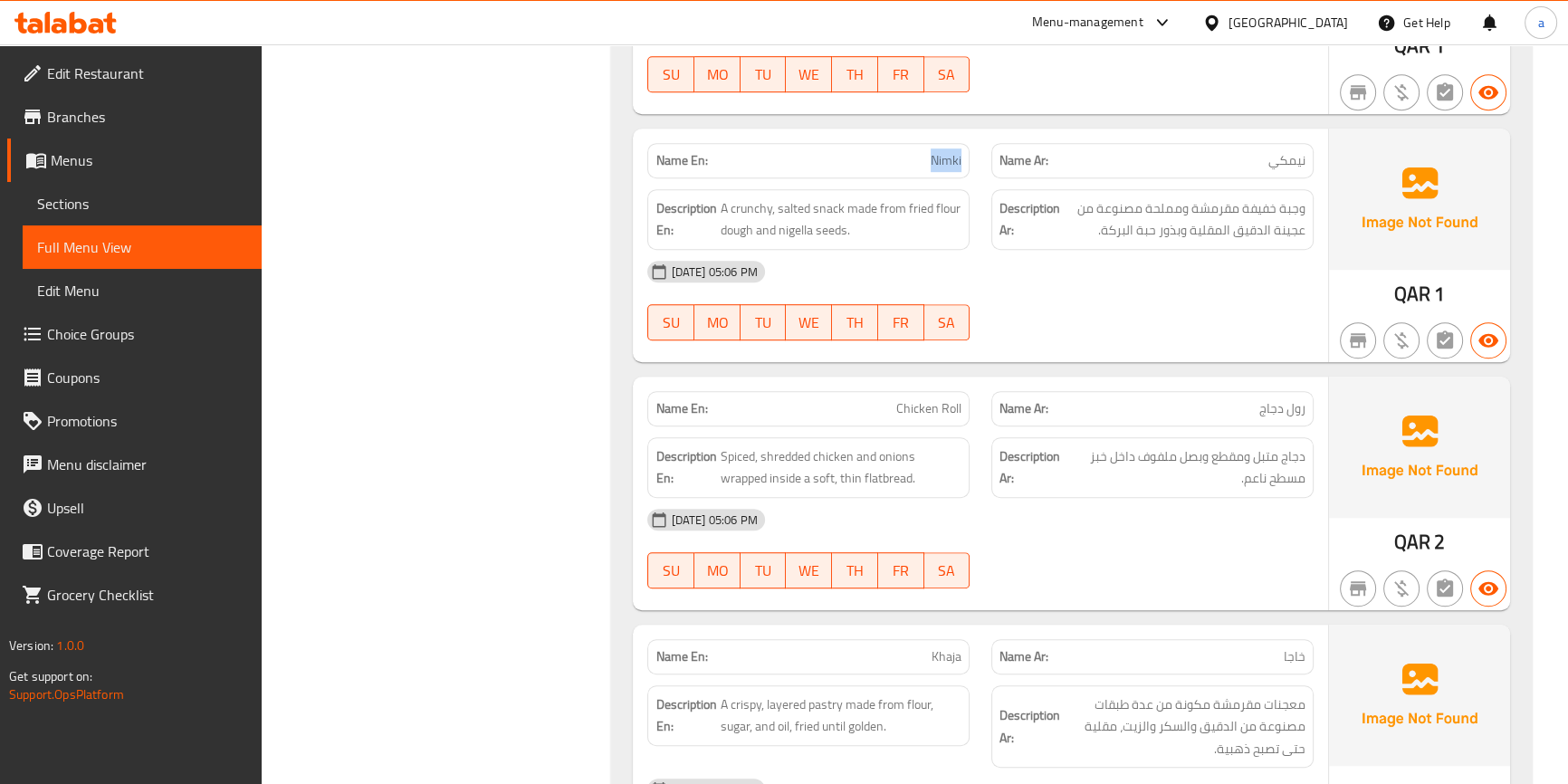
scroll to position [1331, 0]
drag, startPoint x: 1273, startPoint y: 397, endPoint x: 1286, endPoint y: 396, distance: 13.0
click at [1285, 398] on span "رول دجاج" at bounding box center [1282, 407] width 46 height 19
drag, startPoint x: 910, startPoint y: 397, endPoint x: 983, endPoint y: 402, distance: 73.2
click at [957, 398] on span "Chicken Roll" at bounding box center [928, 407] width 66 height 19
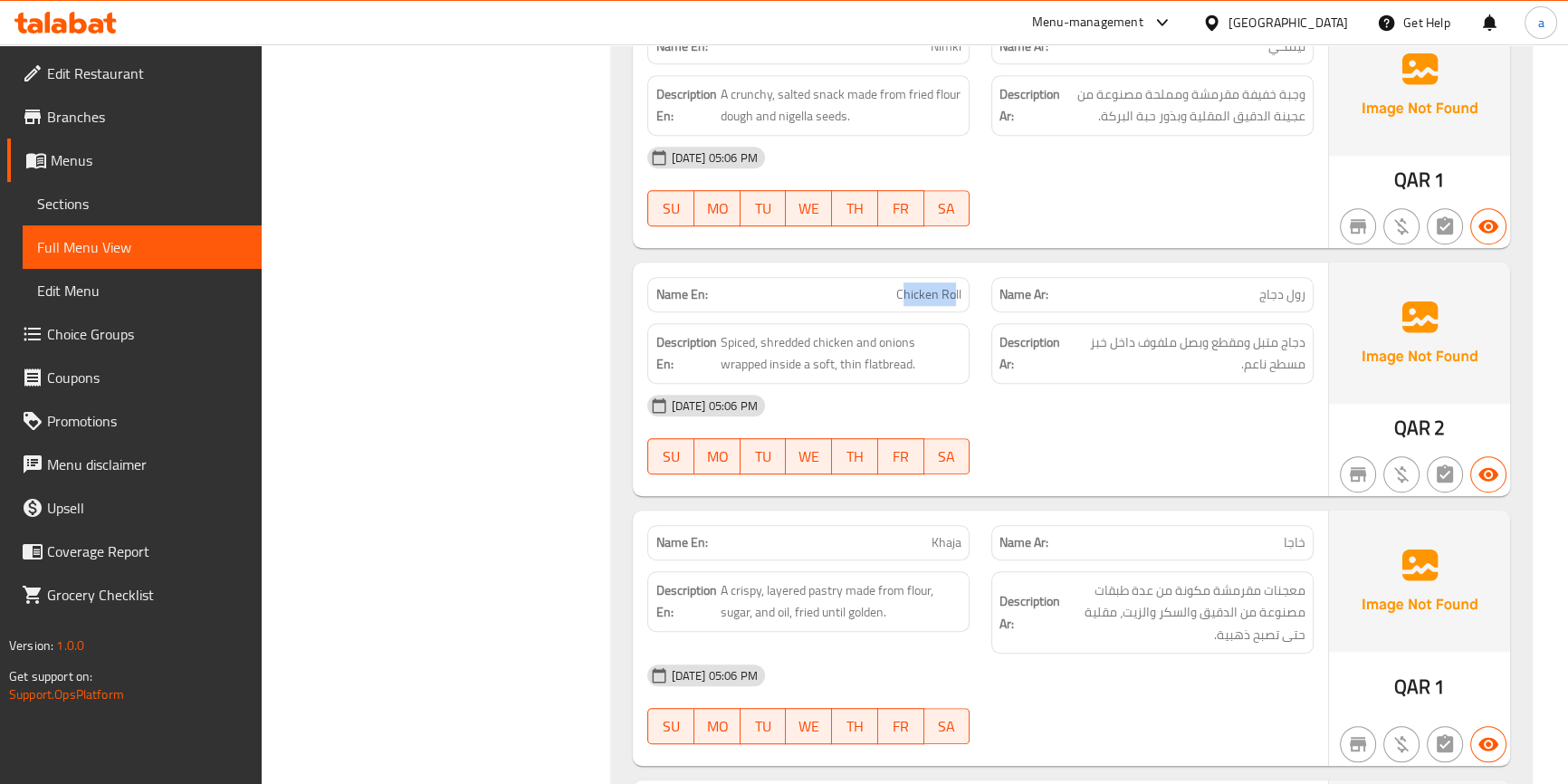
scroll to position [1576, 0]
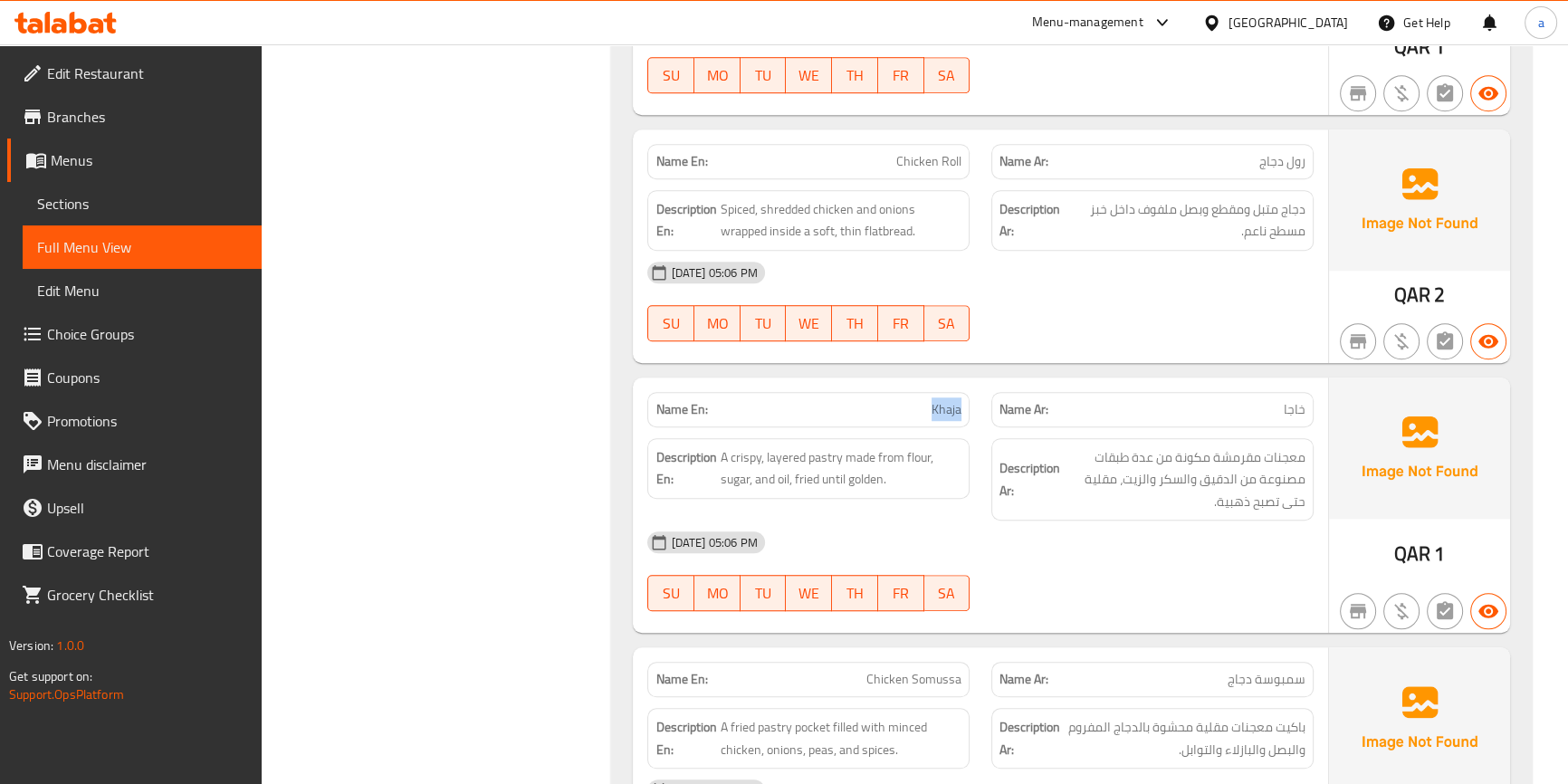
drag, startPoint x: 933, startPoint y: 403, endPoint x: 969, endPoint y: 406, distance: 36.1
click at [967, 406] on div "Name En: Khaja" at bounding box center [808, 409] width 322 height 35
click at [950, 400] on span "Khaja" at bounding box center [947, 409] width 30 height 19
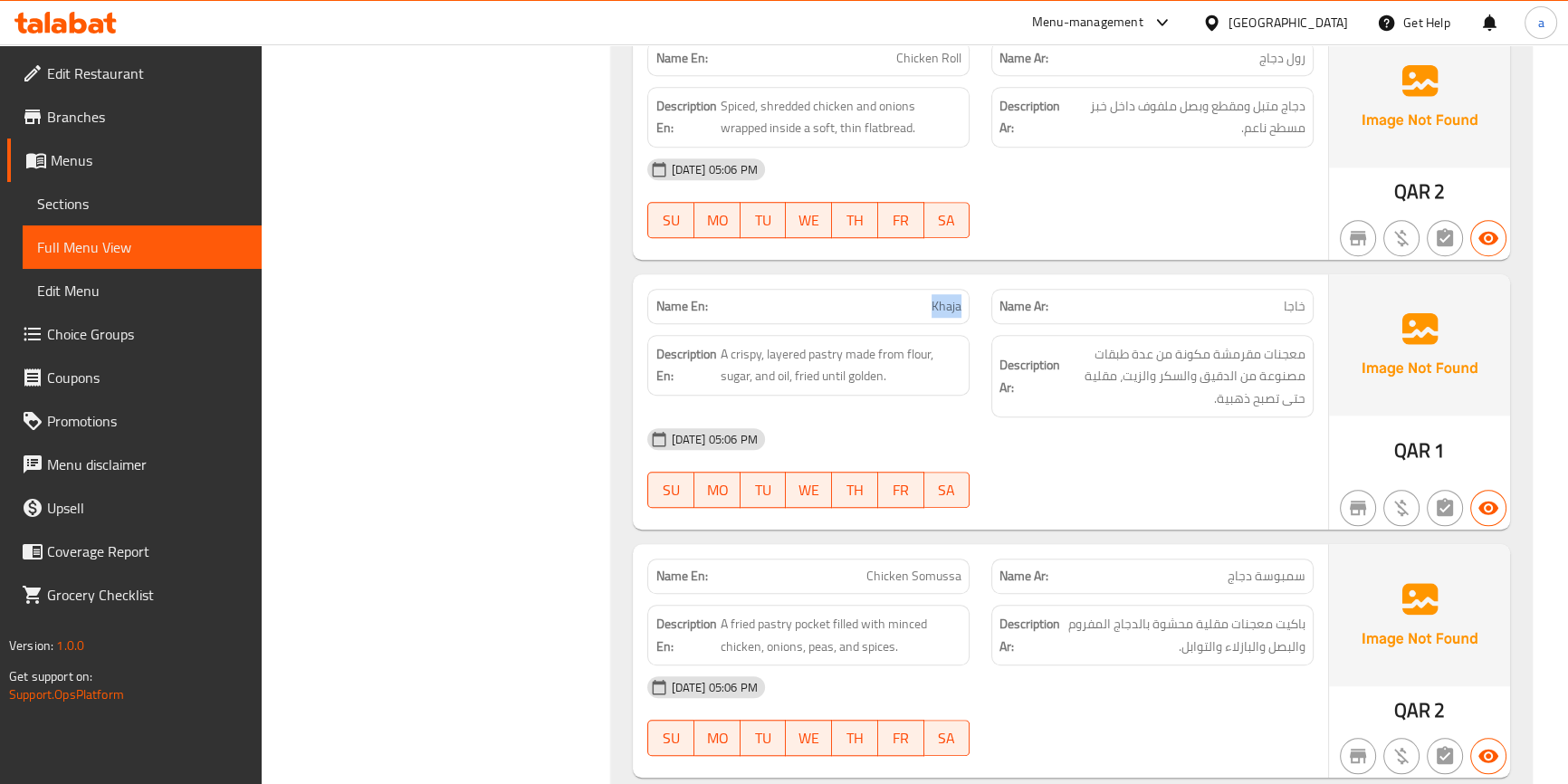
scroll to position [1824, 0]
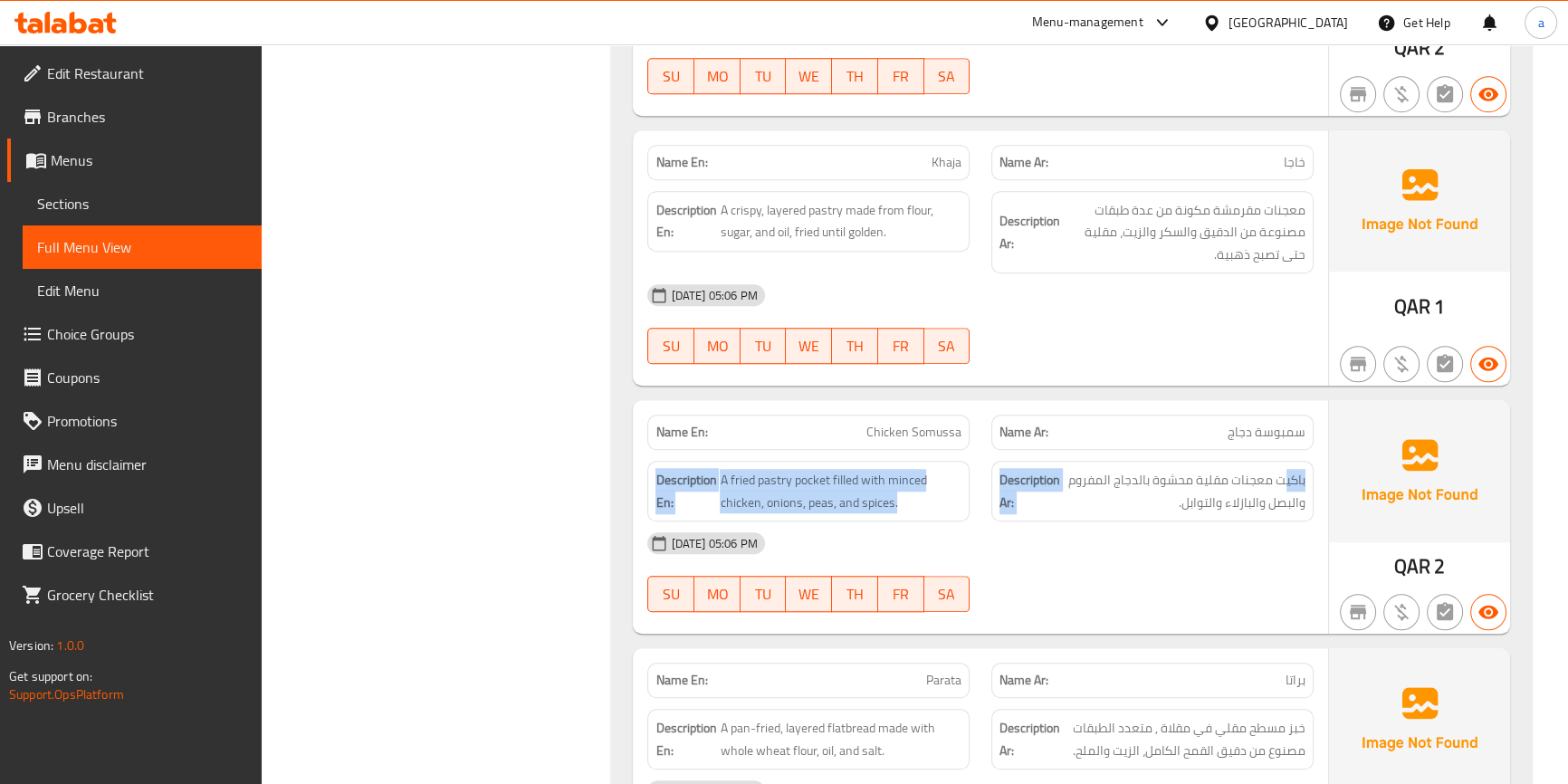
drag, startPoint x: 1278, startPoint y: 469, endPoint x: 1303, endPoint y: 467, distance: 25.1
click at [1295, 470] on div "Name En: Chicken Somussa Name Ar: سمبوسة دجاج Description En: A fried pastry po…" at bounding box center [980, 516] width 694 height 234
click at [1217, 431] on p "Name Ar: سمبوسة دجاج" at bounding box center [1152, 432] width 306 height 19
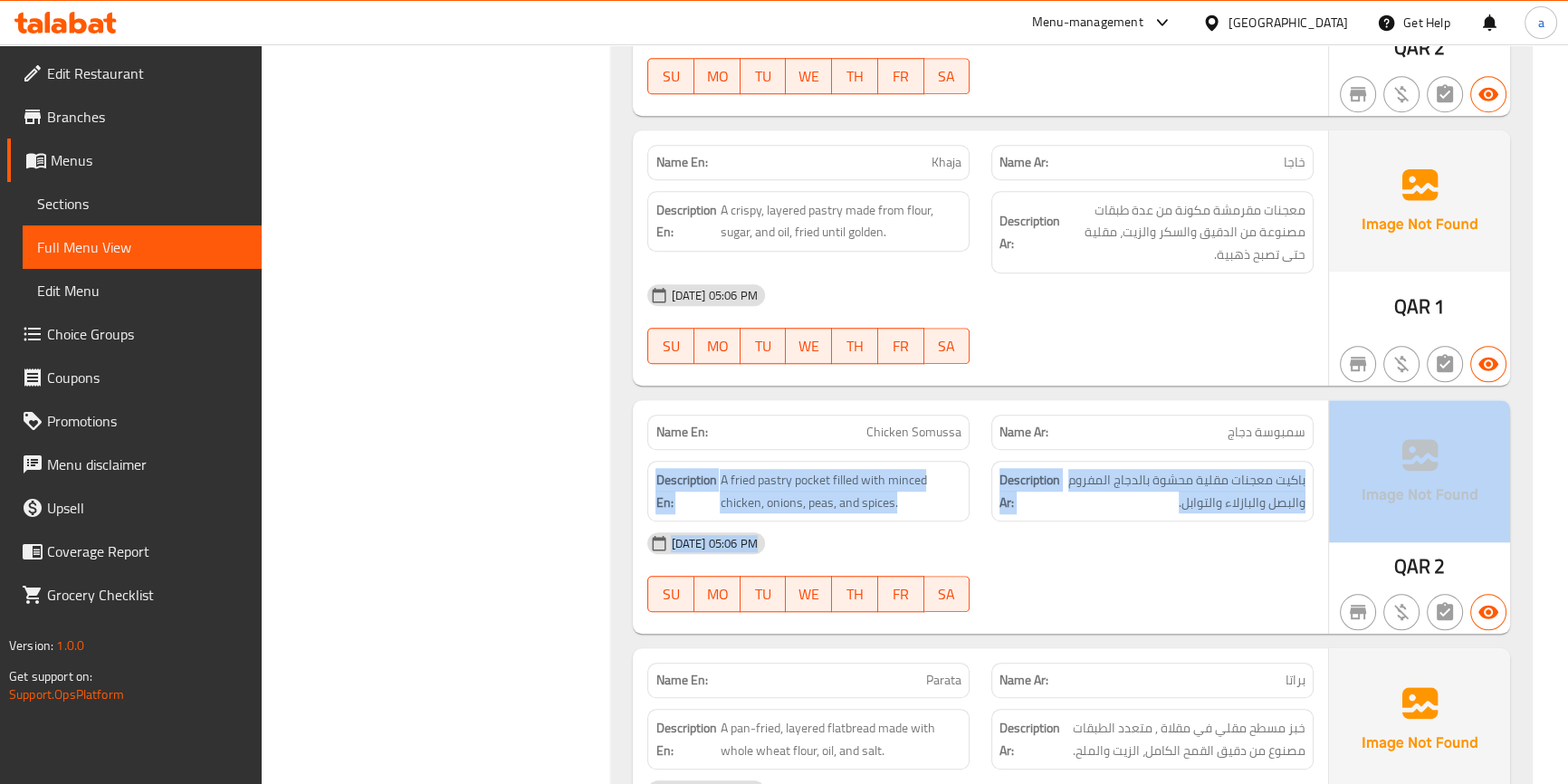
drag, startPoint x: 1249, startPoint y: 430, endPoint x: 1331, endPoint y: 440, distance: 82.6
click at [1331, 443] on div "Name En: Chicken Somussa Name Ar: سمبوسة دجاج Description En: A fried pastry po…" at bounding box center [1070, 516] width 876 height 234
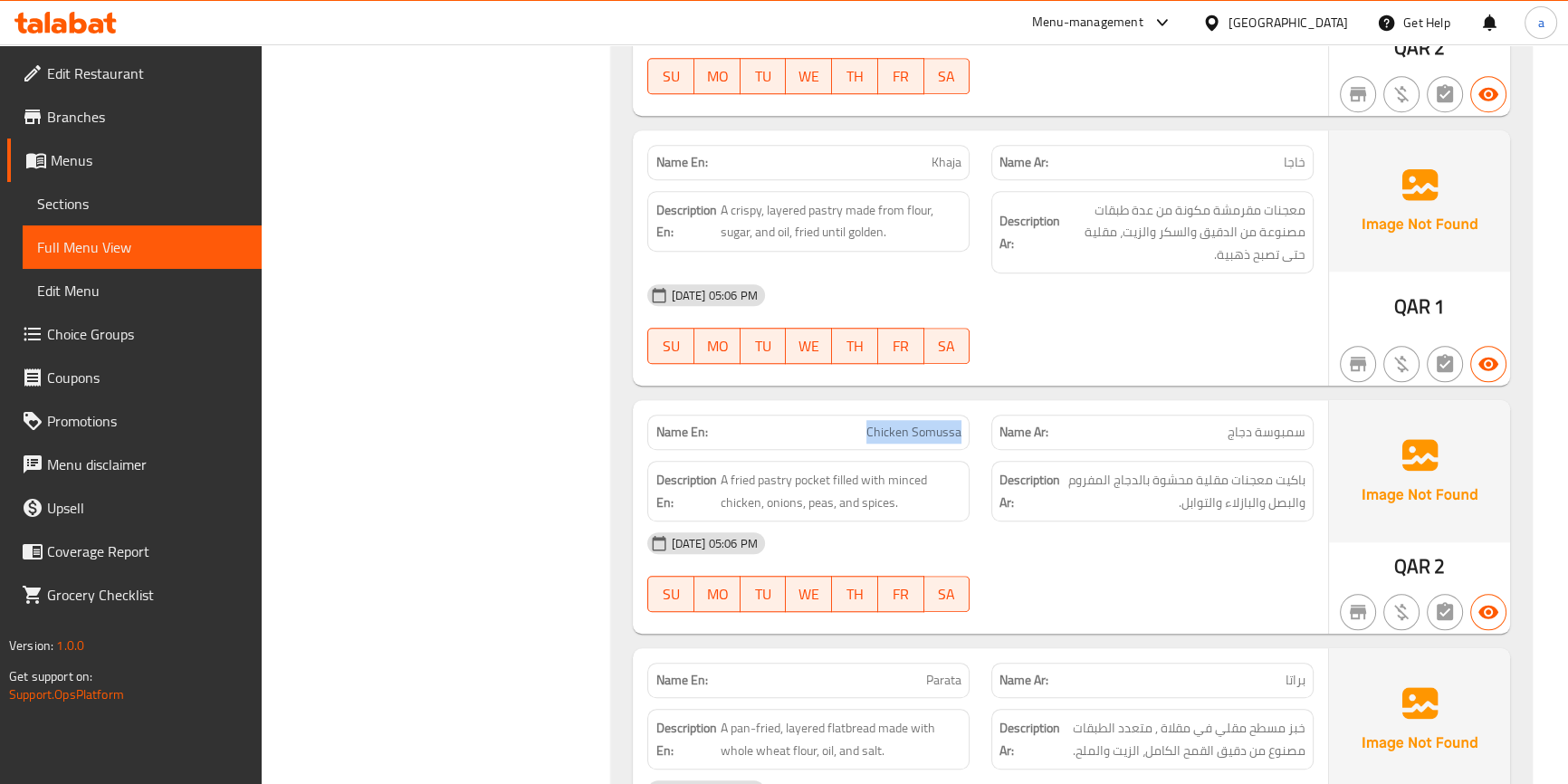
drag, startPoint x: 870, startPoint y: 416, endPoint x: 986, endPoint y: 430, distance: 116.8
click at [982, 423] on div "Name En: Chicken Somussa Name Ar: سمبوسة دجاج" at bounding box center [980, 432] width 687 height 57
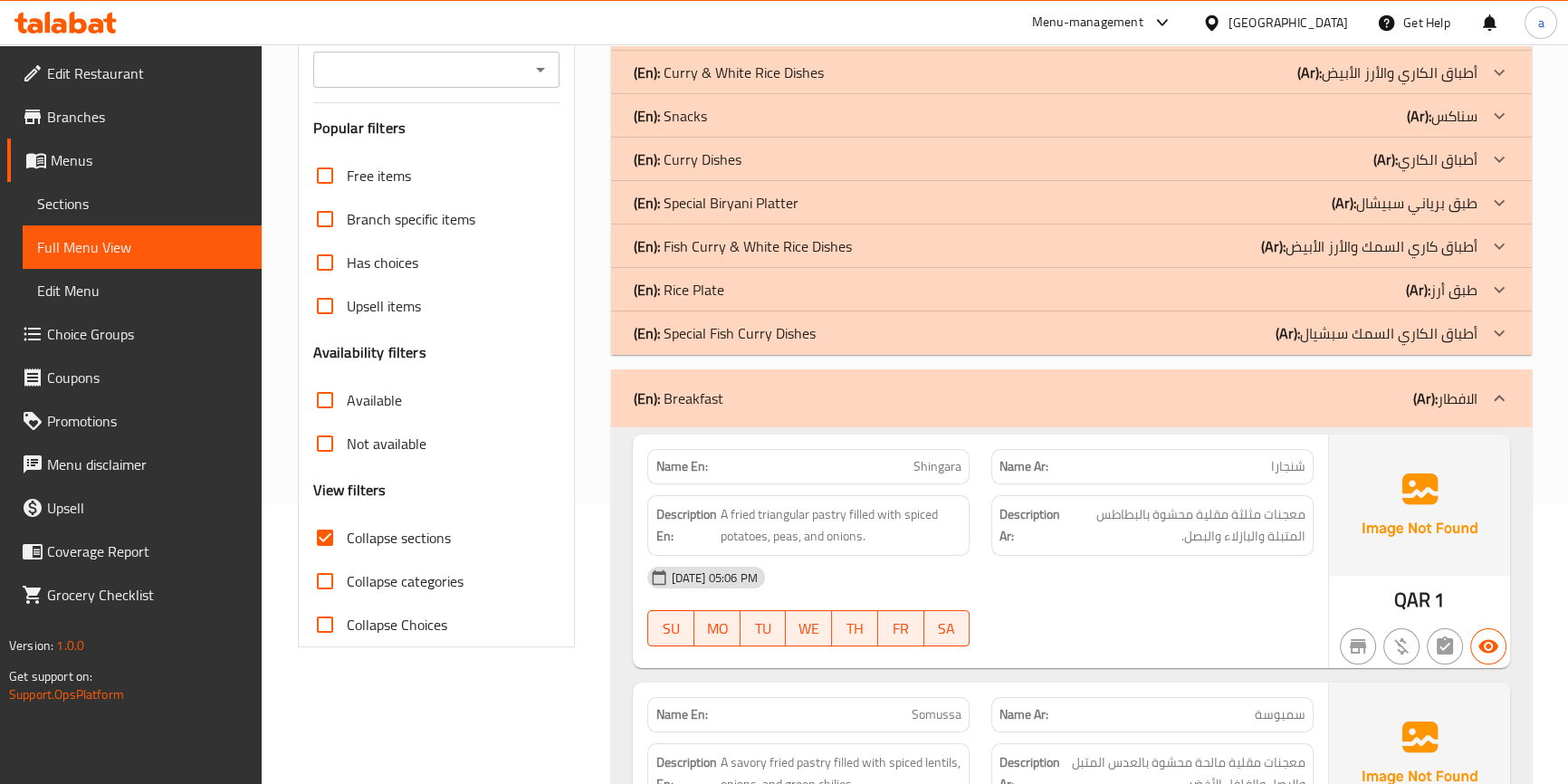
scroll to position [172, 0]
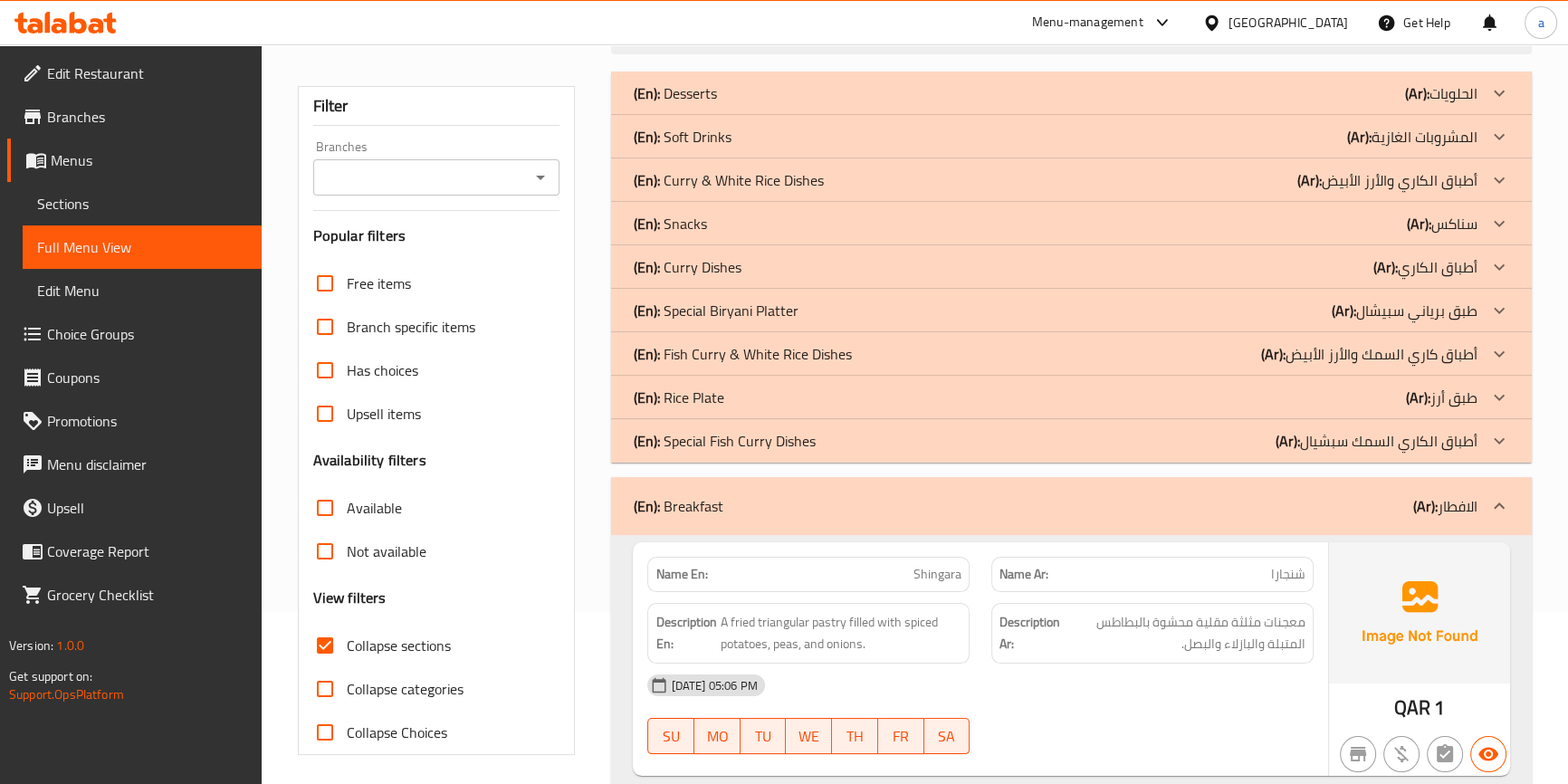
click at [1026, 444] on div "(En): Special Fish Curry Dishes (Ar): أطباق الكاري السمك سبشيال" at bounding box center [1055, 441] width 844 height 22
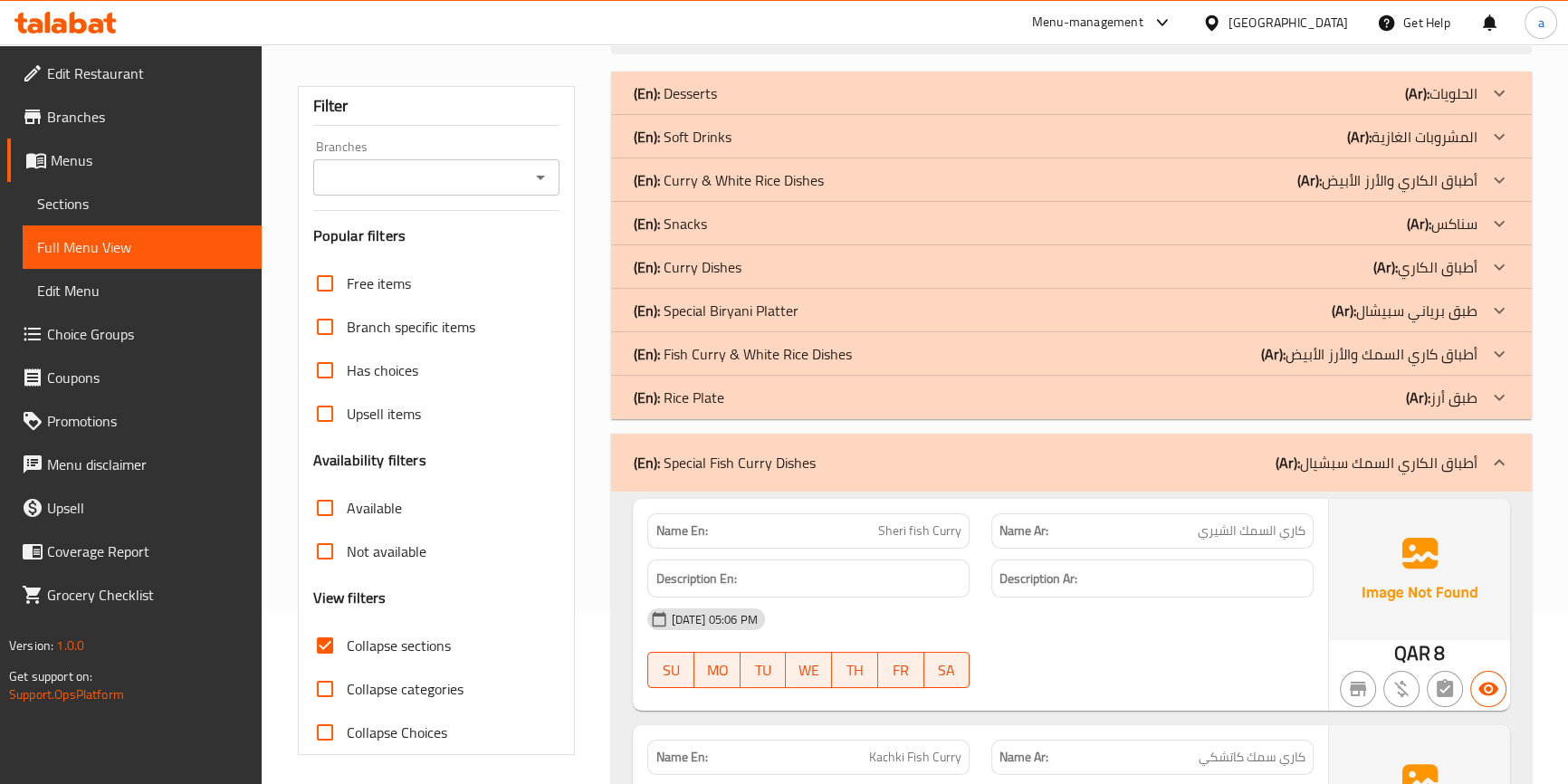
click at [963, 400] on div "(En): Rice Plate (Ar): طبق أرز" at bounding box center [1055, 398] width 844 height 22
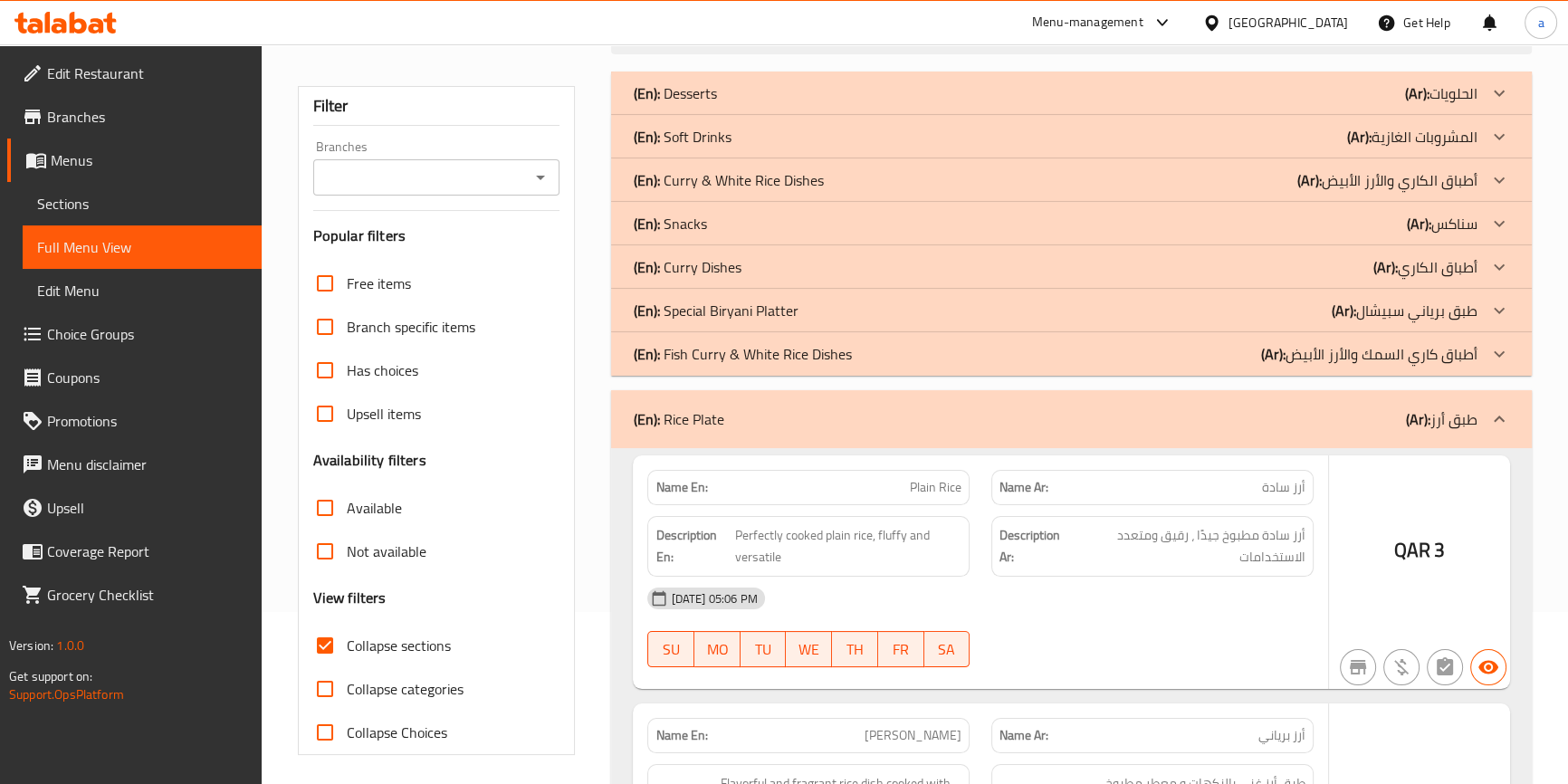
click at [952, 355] on div "(En): Fish Curry & White Rice Dishes (Ar): أطباق كاري السمك والأرز الأبيض" at bounding box center [1055, 354] width 844 height 22
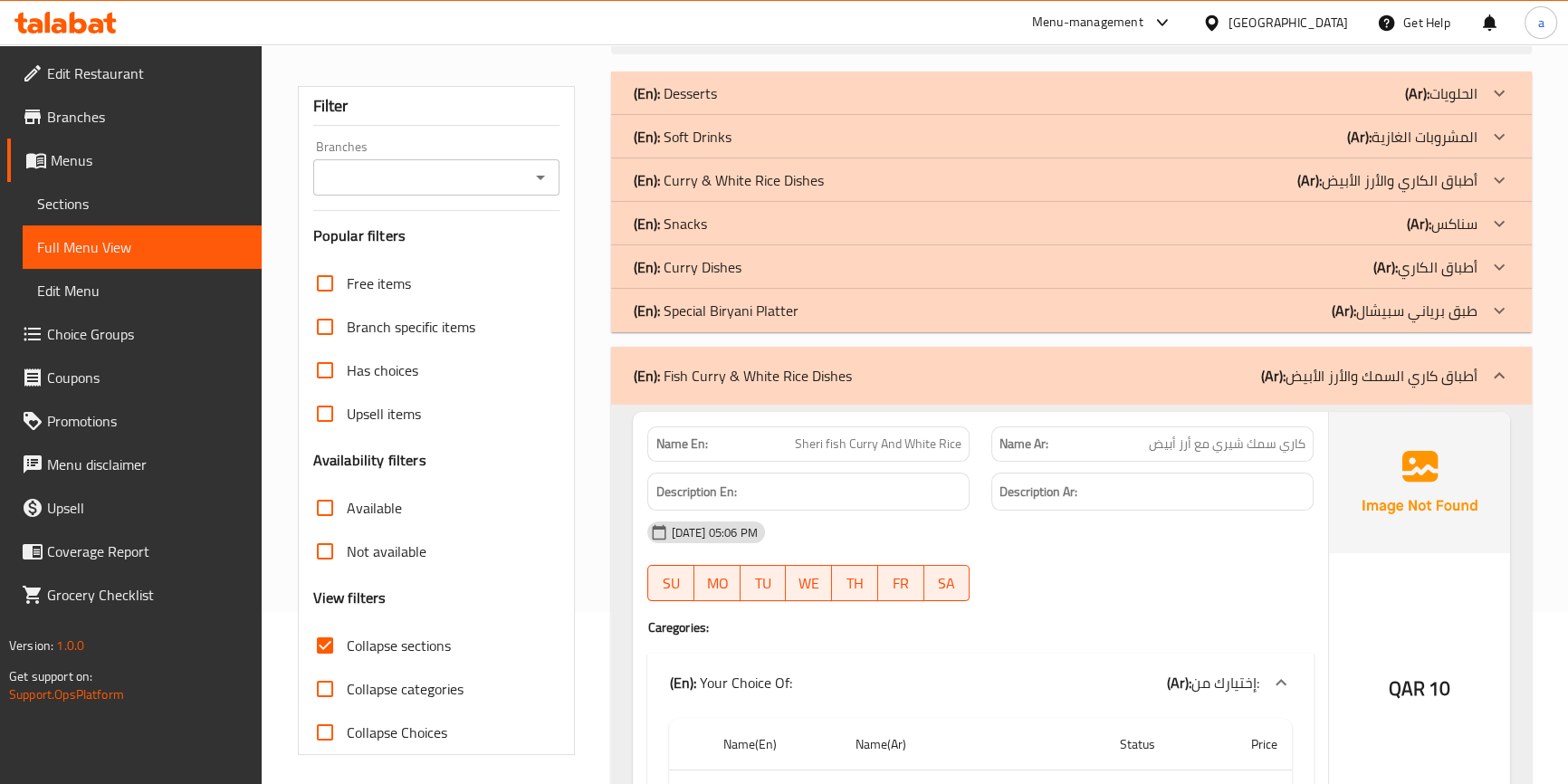
click at [787, 264] on div "(En): Curry Dishes (Ar): أطباق الكاري" at bounding box center [1055, 267] width 844 height 22
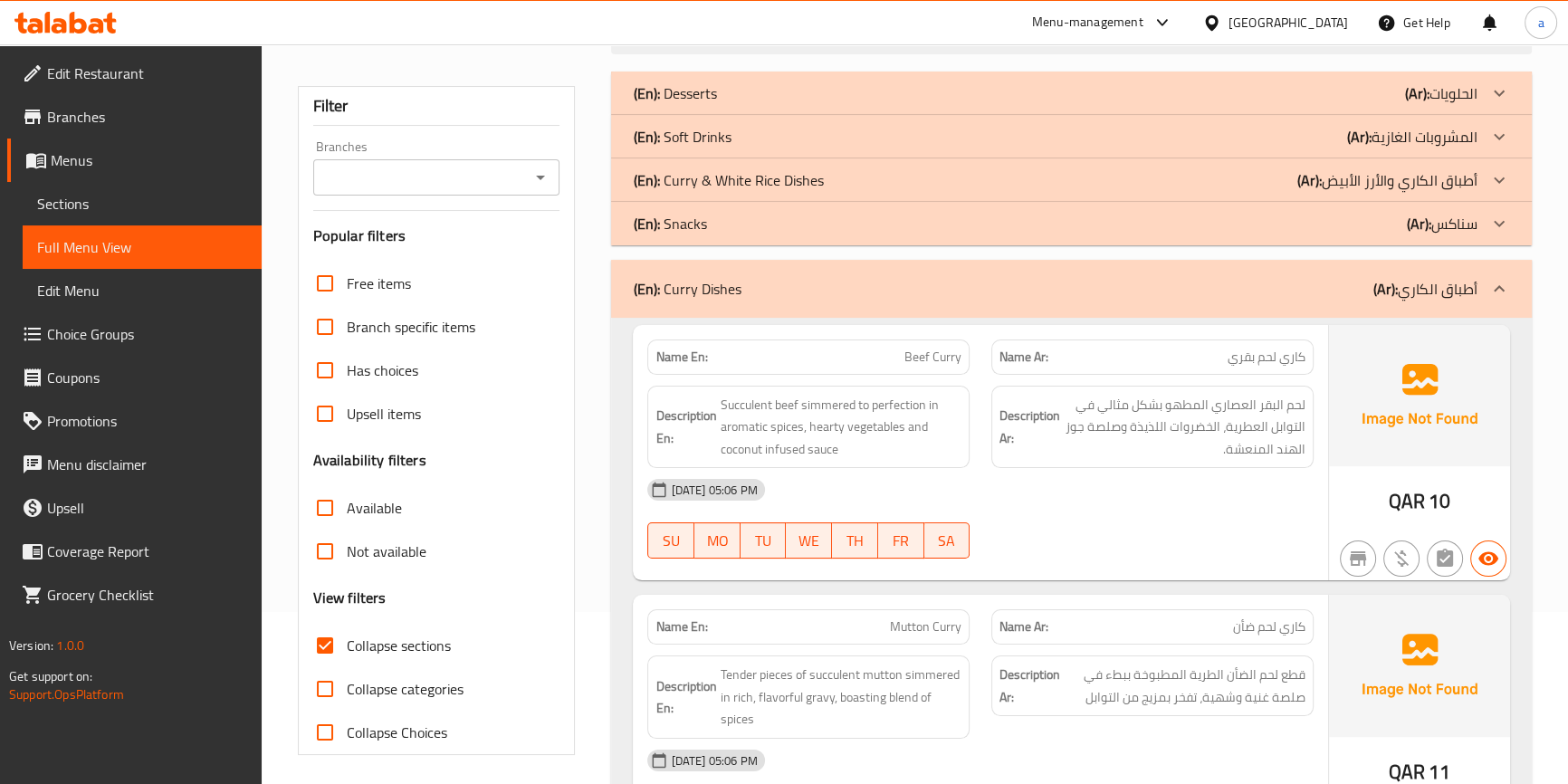
click at [814, 173] on p "(En): Curry & White Rice Dishes" at bounding box center [728, 180] width 190 height 22
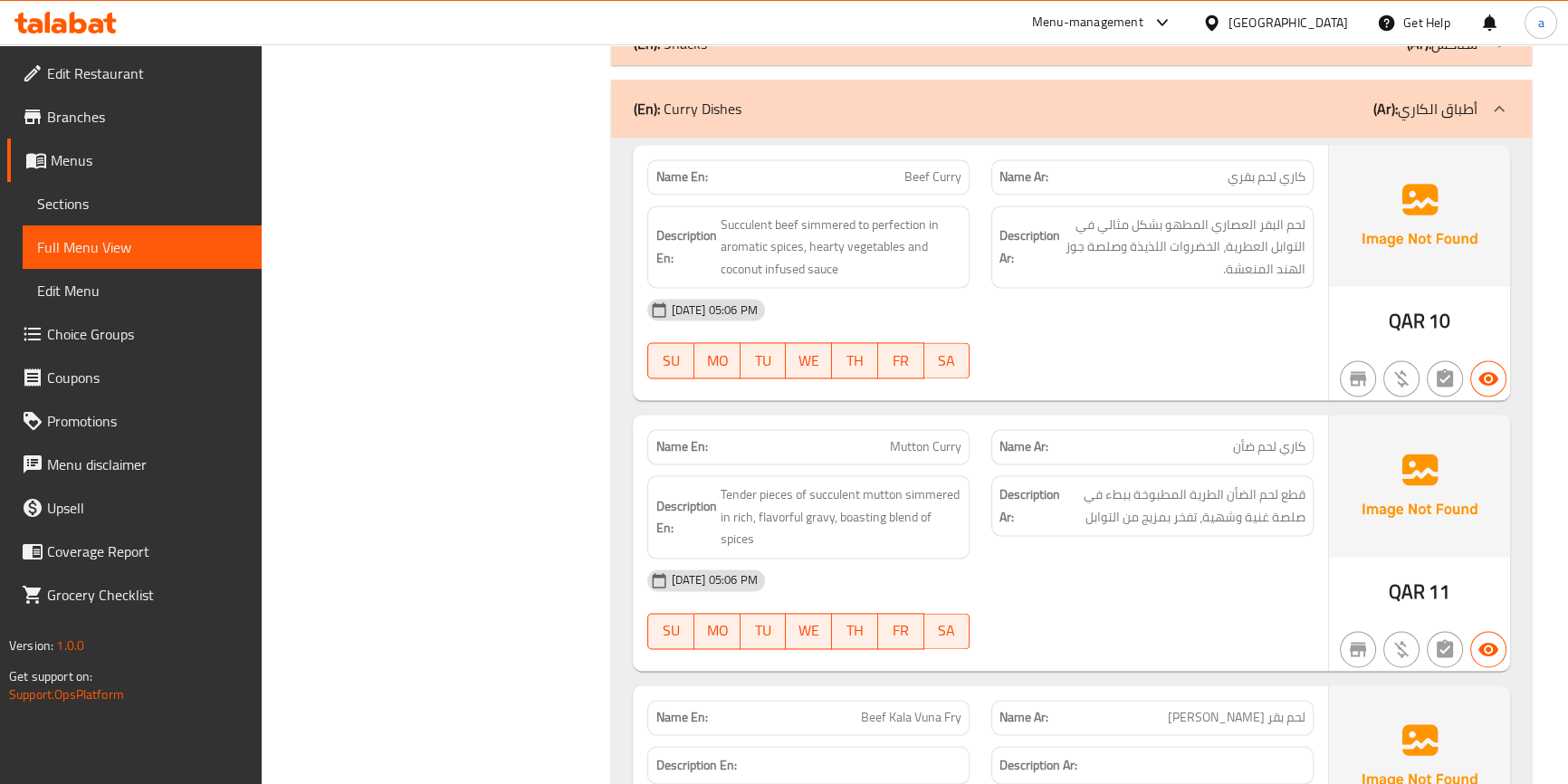
scroll to position [3296, 0]
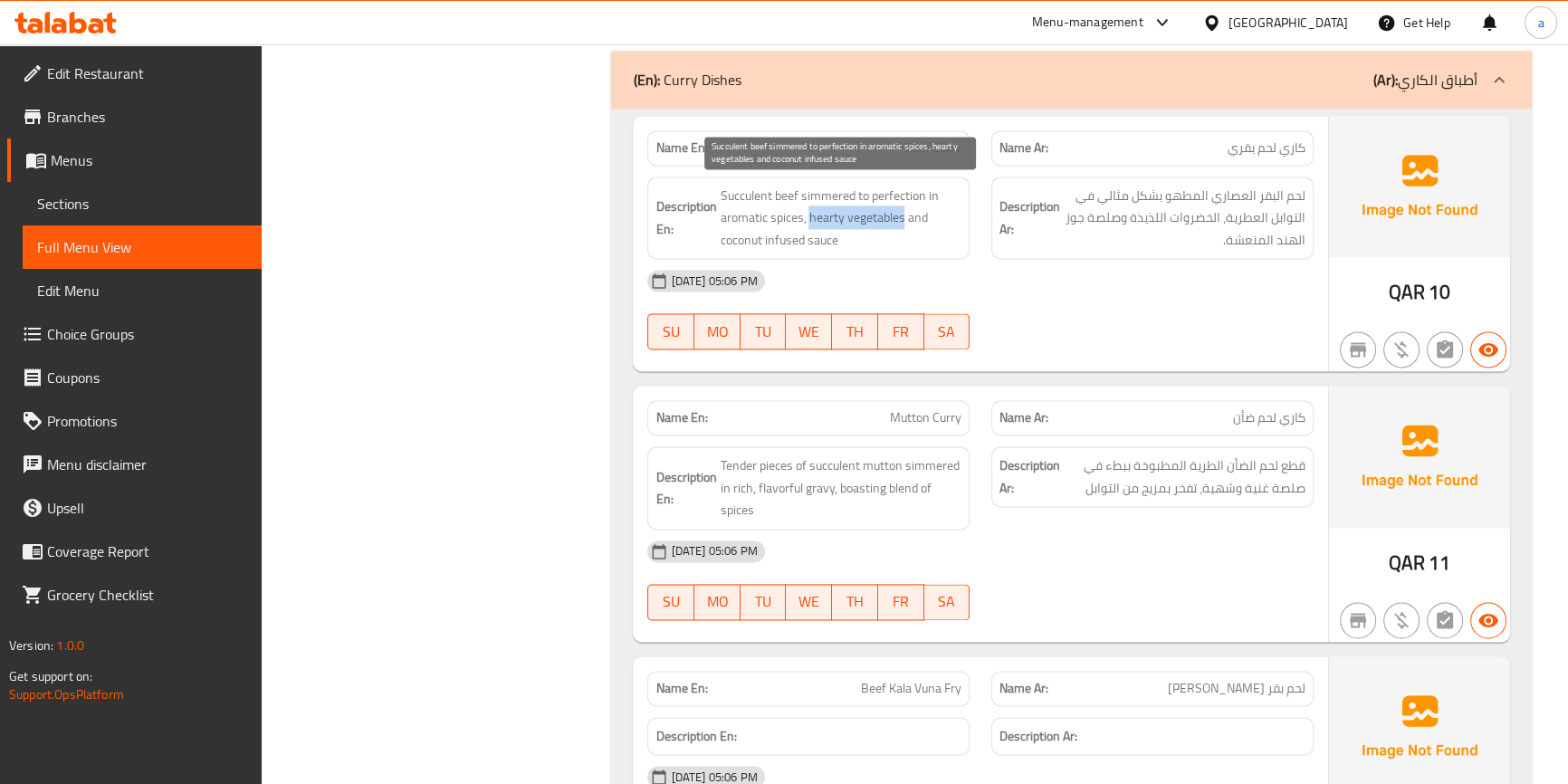
drag, startPoint x: 807, startPoint y: 213, endPoint x: 900, endPoint y: 220, distance: 93.3
click at [900, 220] on span "Succulent beef simmered to perfection in aromatic spices, hearty vegetables and…" at bounding box center [840, 218] width 242 height 67
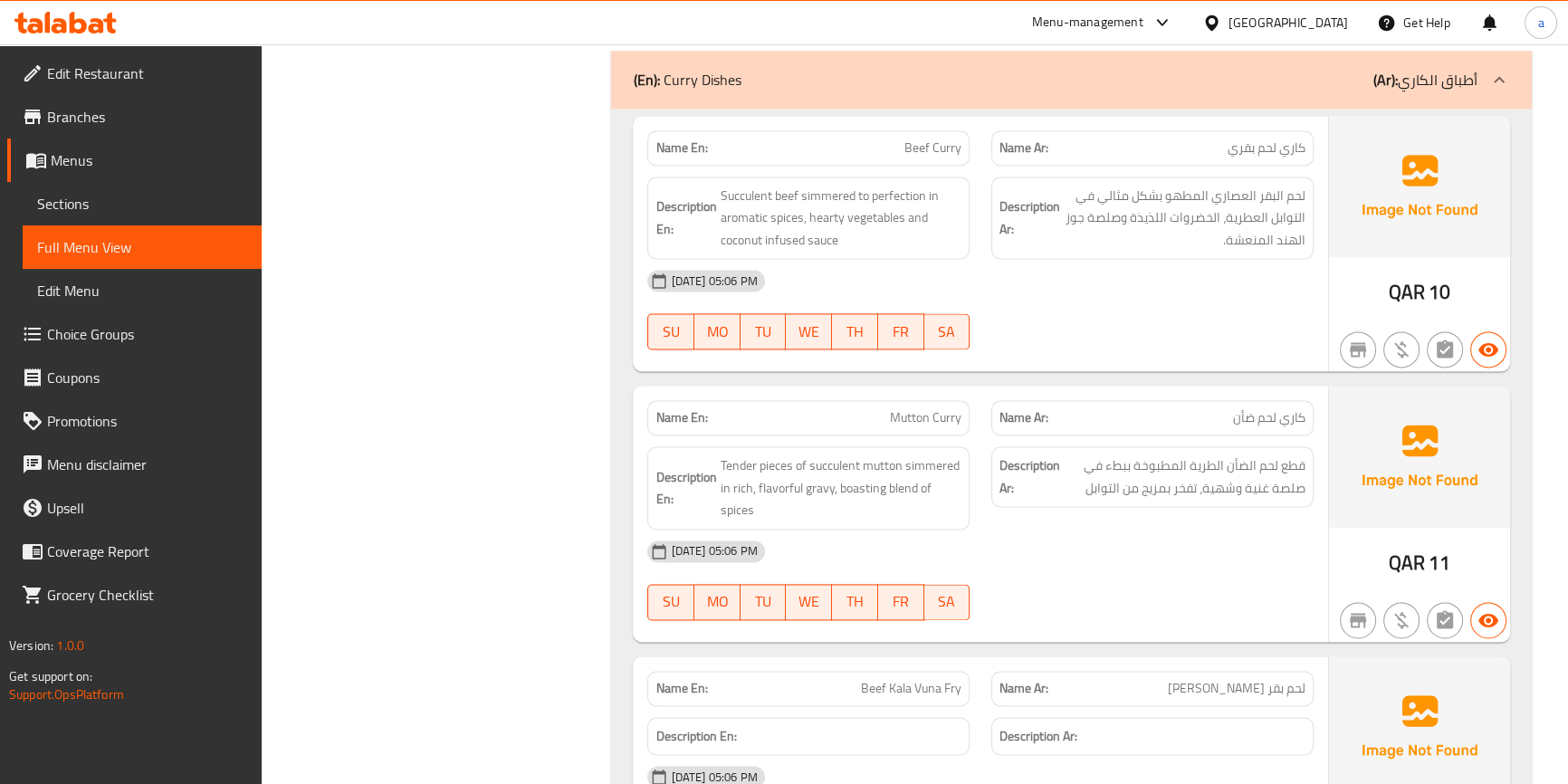
click at [941, 139] on span "Beef Curry" at bounding box center [933, 148] width 57 height 19
click at [951, 145] on span "Beef Curry" at bounding box center [933, 148] width 57 height 19
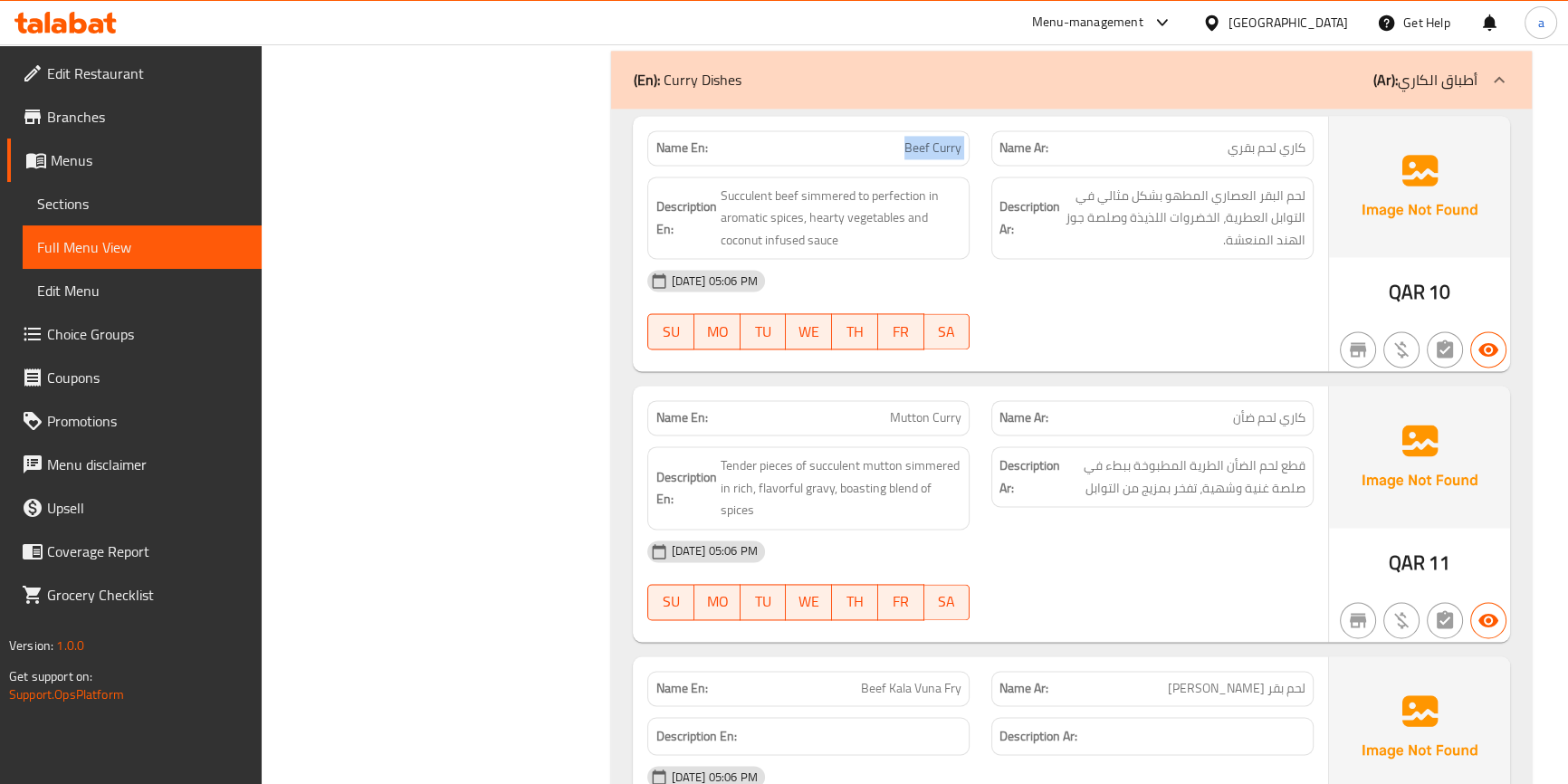
click at [951, 145] on span "Beef Curry" at bounding box center [933, 148] width 57 height 19
click at [1195, 585] on div "[DATE] 05:06 PM SU MO TU WE TH FR SA" at bounding box center [980, 580] width 687 height 102
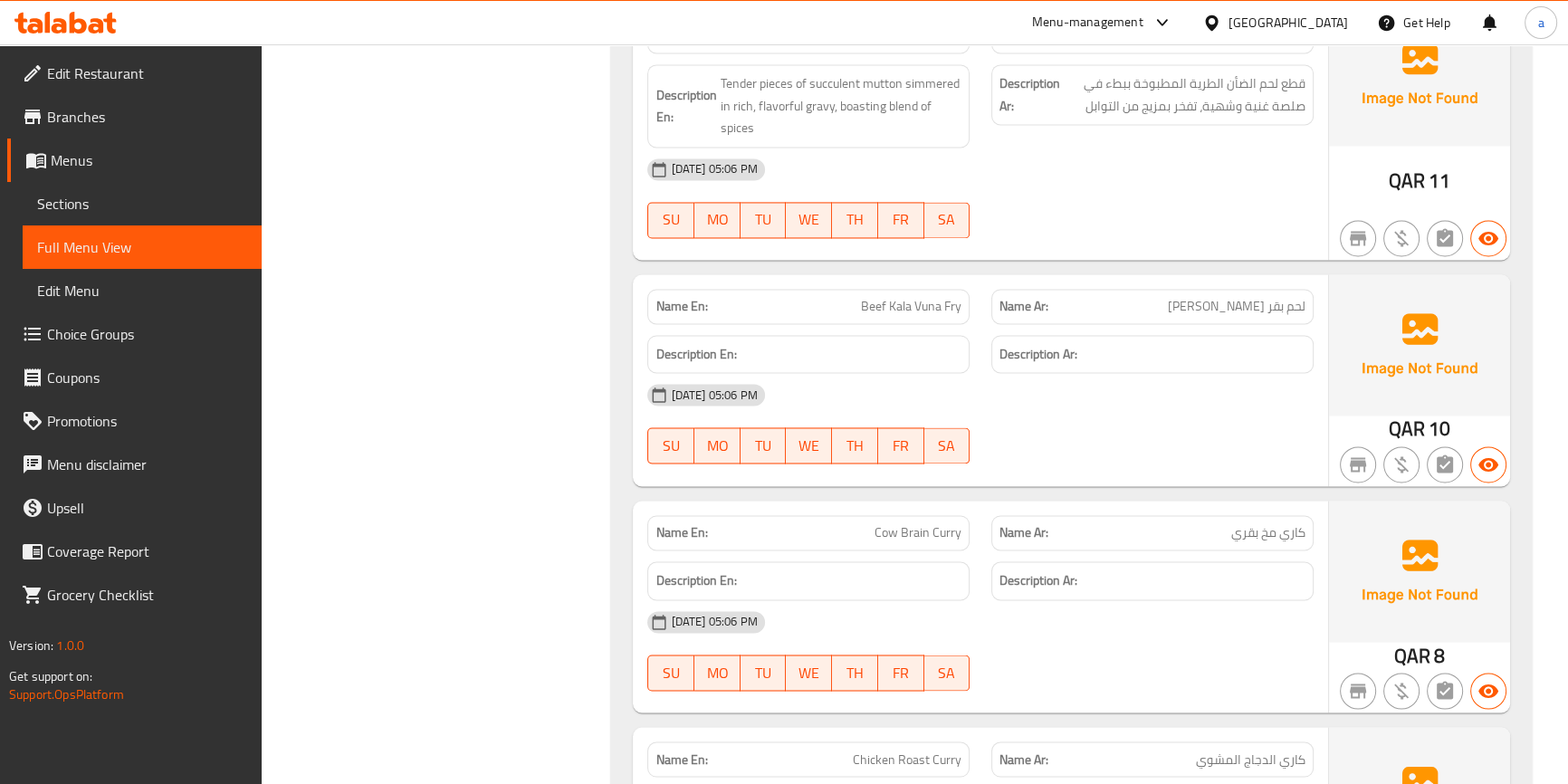
scroll to position [3652, 0]
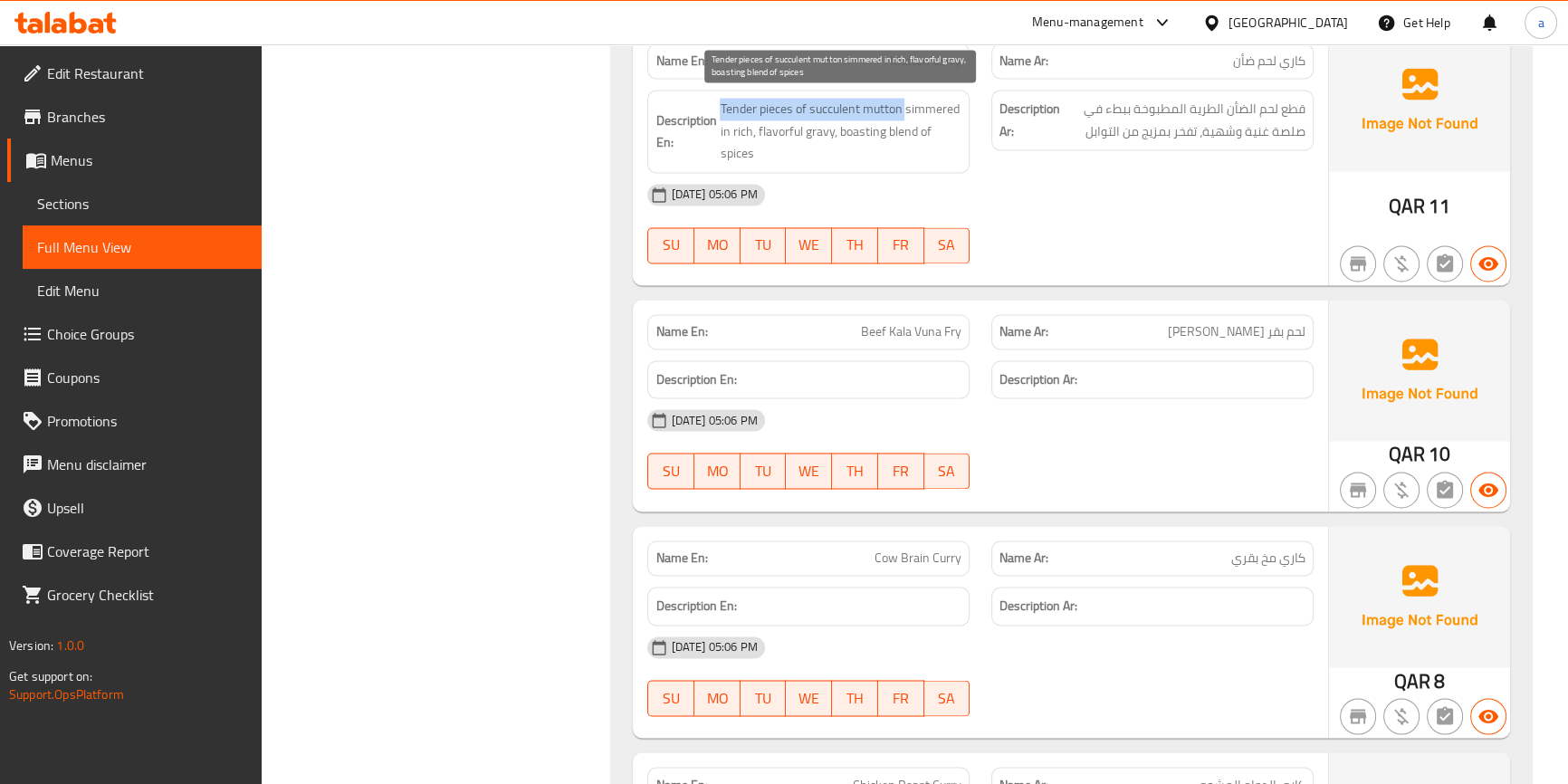
drag, startPoint x: 904, startPoint y: 100, endPoint x: 720, endPoint y: 104, distance: 184.0
click at [720, 104] on span "Tender pieces of succulent mutton simmered in rich, flavorful gravy, boasting b…" at bounding box center [840, 131] width 242 height 67
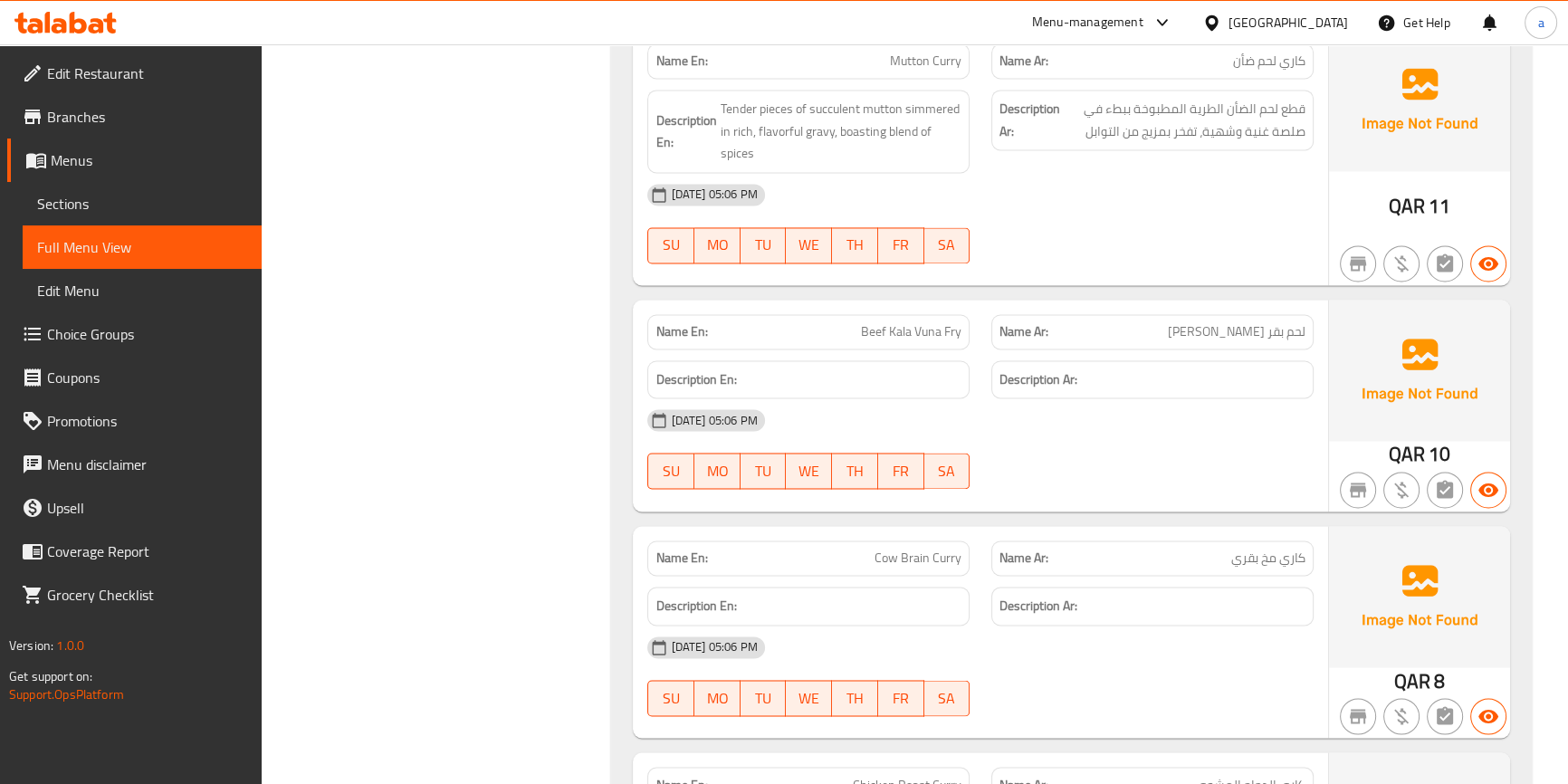
click at [1070, 187] on div "[DATE] 05:06 PM" at bounding box center [980, 194] width 687 height 43
drag, startPoint x: 752, startPoint y: 126, endPoint x: 711, endPoint y: 92, distance: 53.3
click at [711, 92] on div "Description En: Tender pieces of succulent mutton simmered in rich, flavorful g…" at bounding box center [808, 131] width 322 height 83
click at [1185, 238] on div "[DATE] 05:06 PM SU MO TU WE TH FR SA" at bounding box center [980, 223] width 687 height 102
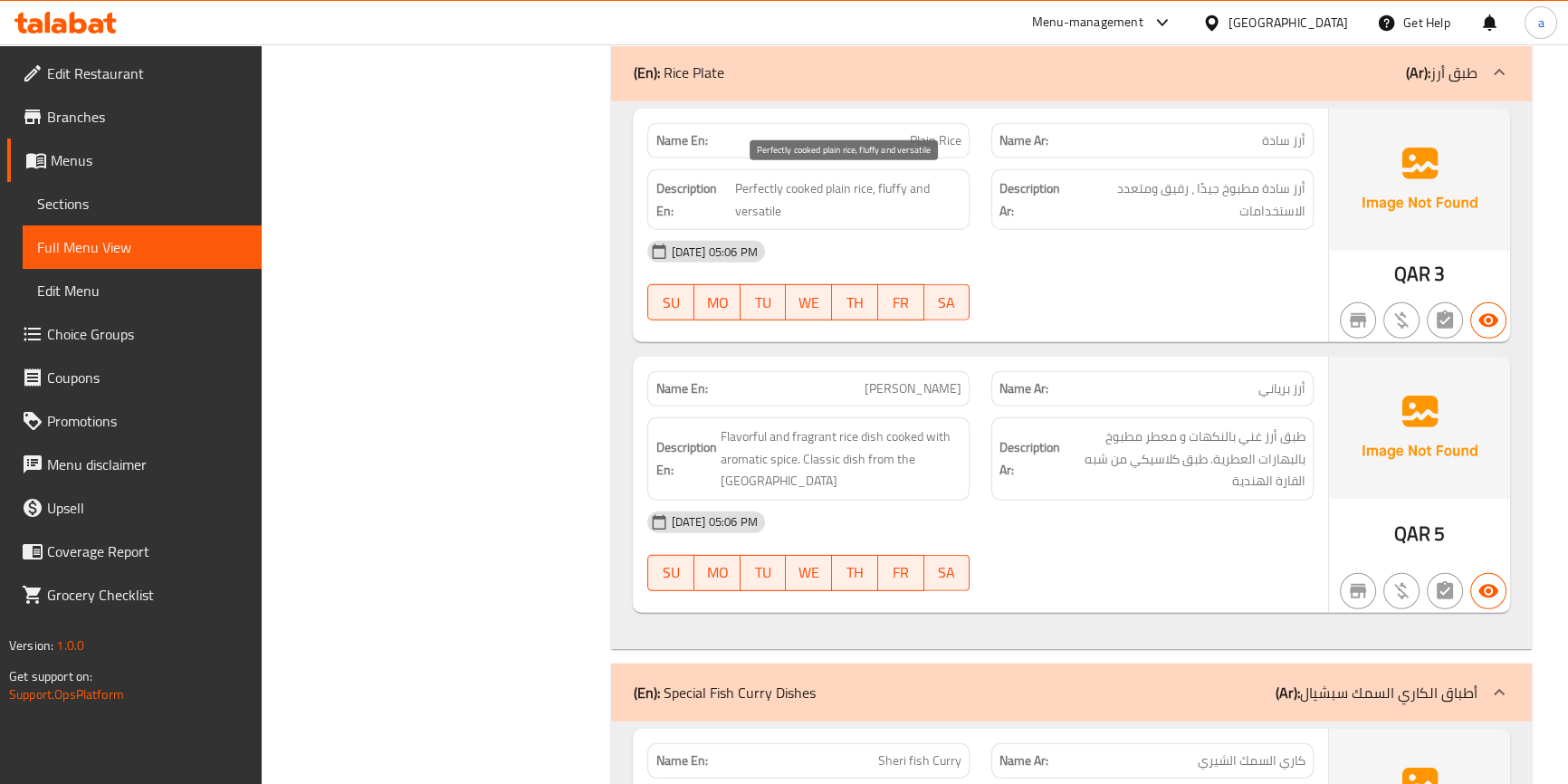
scroll to position [6697, 0]
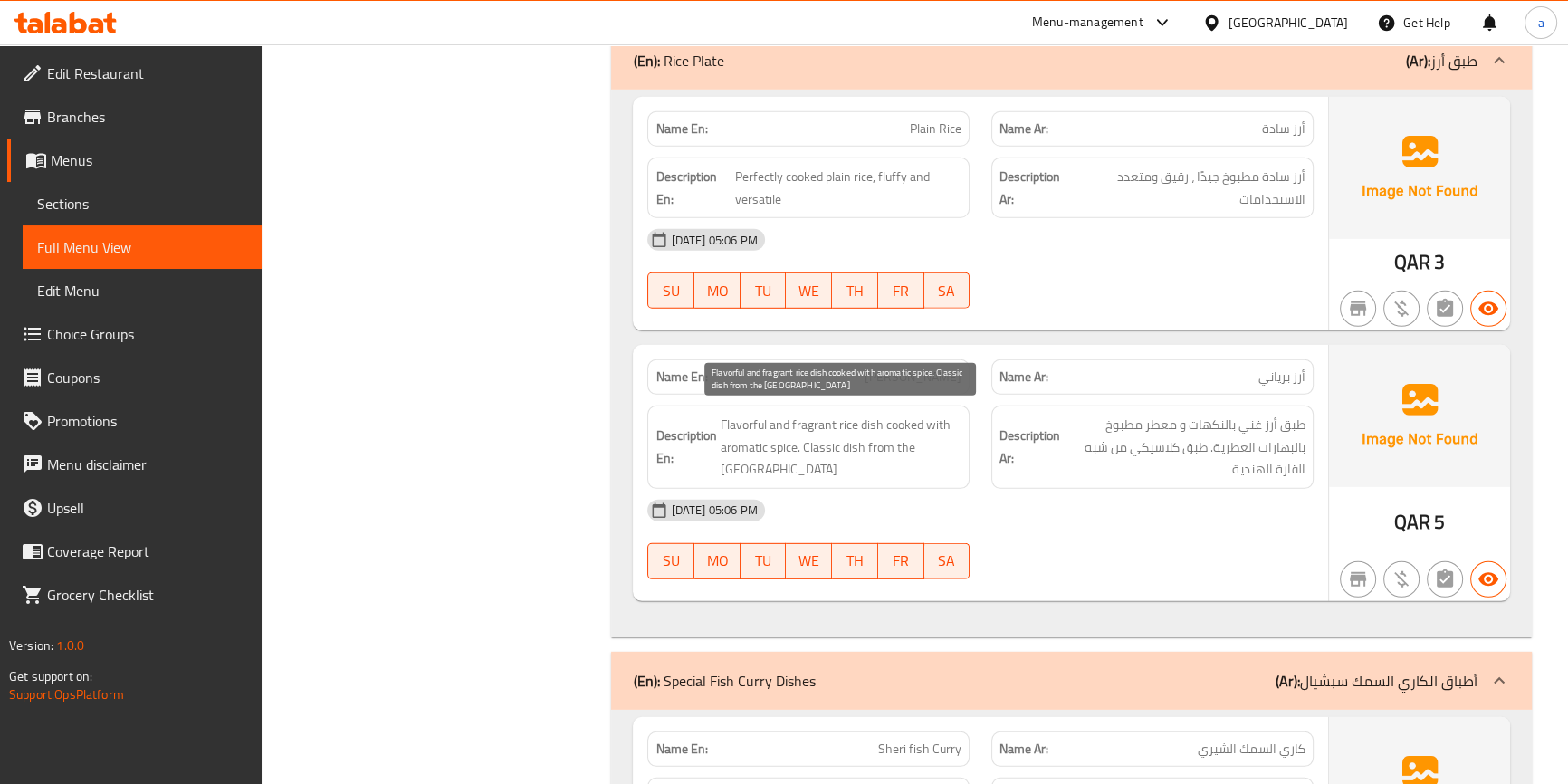
click at [814, 421] on span "Flavorful and fragrant rice dish cooked with aromatic spice. Classic dish from …" at bounding box center [840, 447] width 242 height 67
click at [873, 405] on div "Description En: Flavorful and fragrant rice dish cooked with aromatic spice. Cl…" at bounding box center [808, 447] width 322 height 83
click at [904, 378] on span "[PERSON_NAME]" at bounding box center [912, 377] width 97 height 19
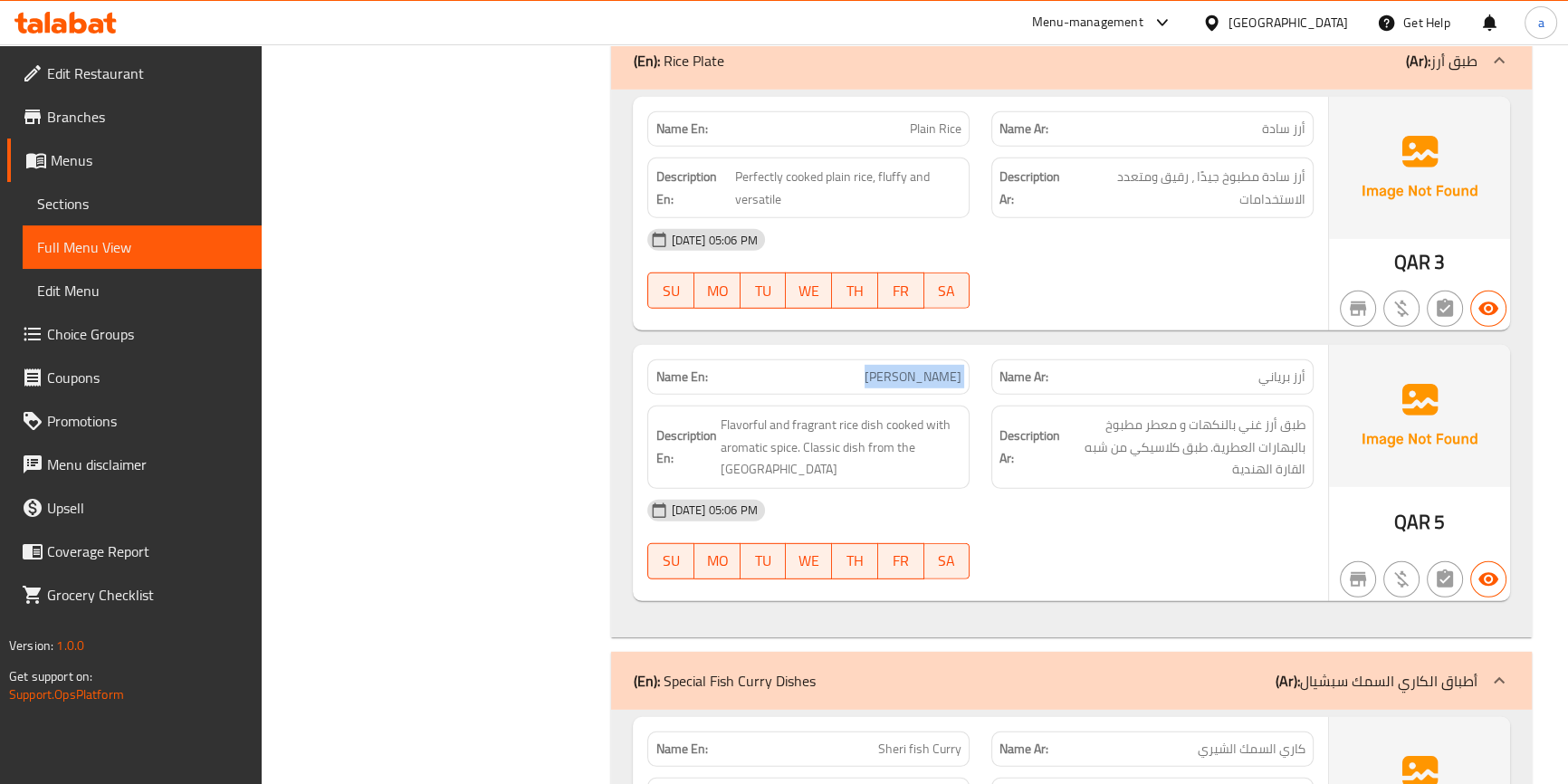
click at [904, 378] on span "[PERSON_NAME]" at bounding box center [912, 377] width 97 height 19
click at [675, 464] on h6 "Description En: Flavorful and fragrant rice dish cooked with aromatic spice. Cl…" at bounding box center [808, 447] width 306 height 67
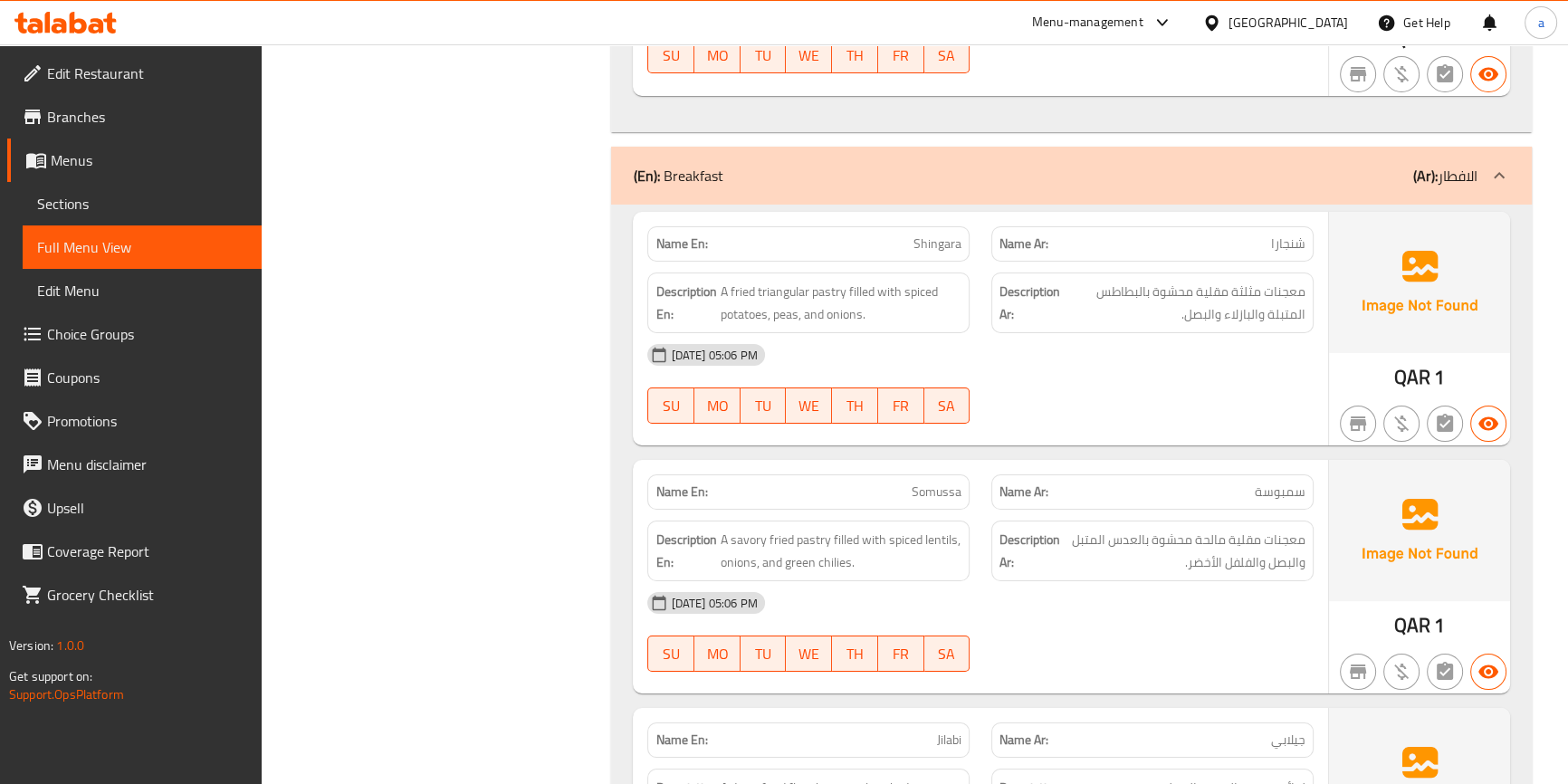
scroll to position [8260, 0]
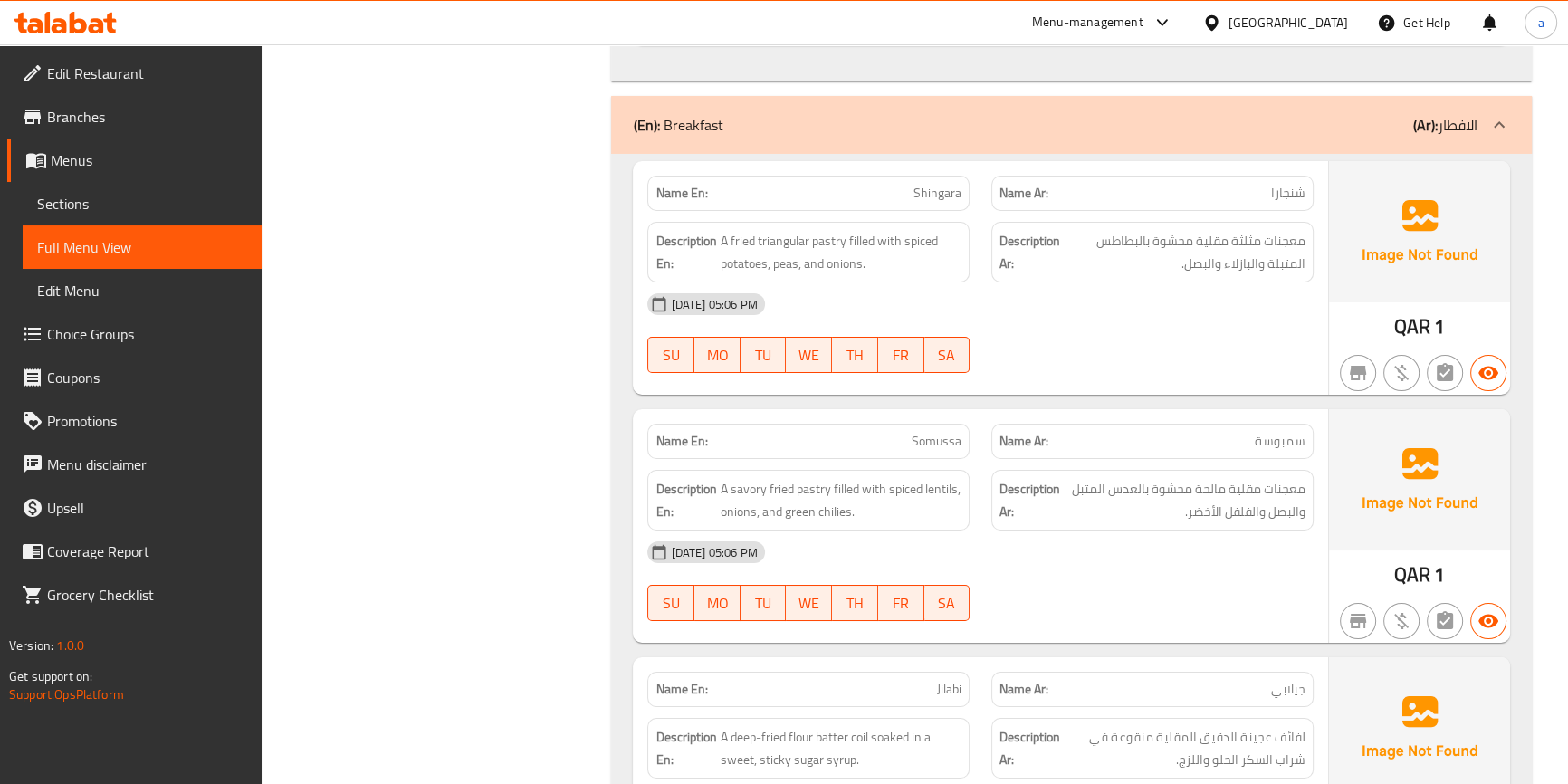
click at [1142, 327] on div "[DATE] 05:06 PM SU MO TU WE TH FR SA" at bounding box center [980, 333] width 687 height 102
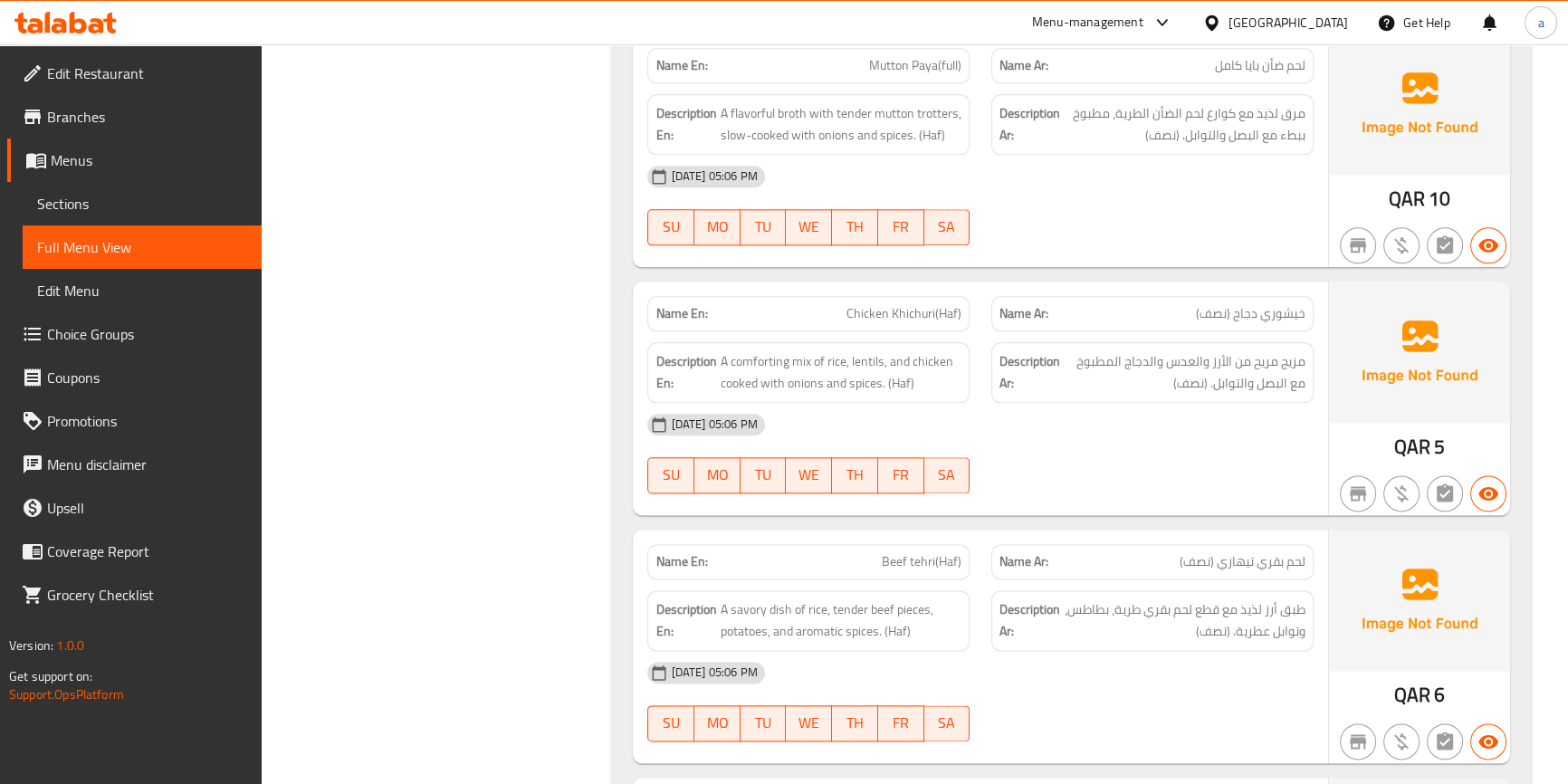
scroll to position [11387, 0]
click at [934, 103] on span "A flavorful broth with tender mutton trotters, slow-cooked with onions and spic…" at bounding box center [840, 125] width 242 height 44
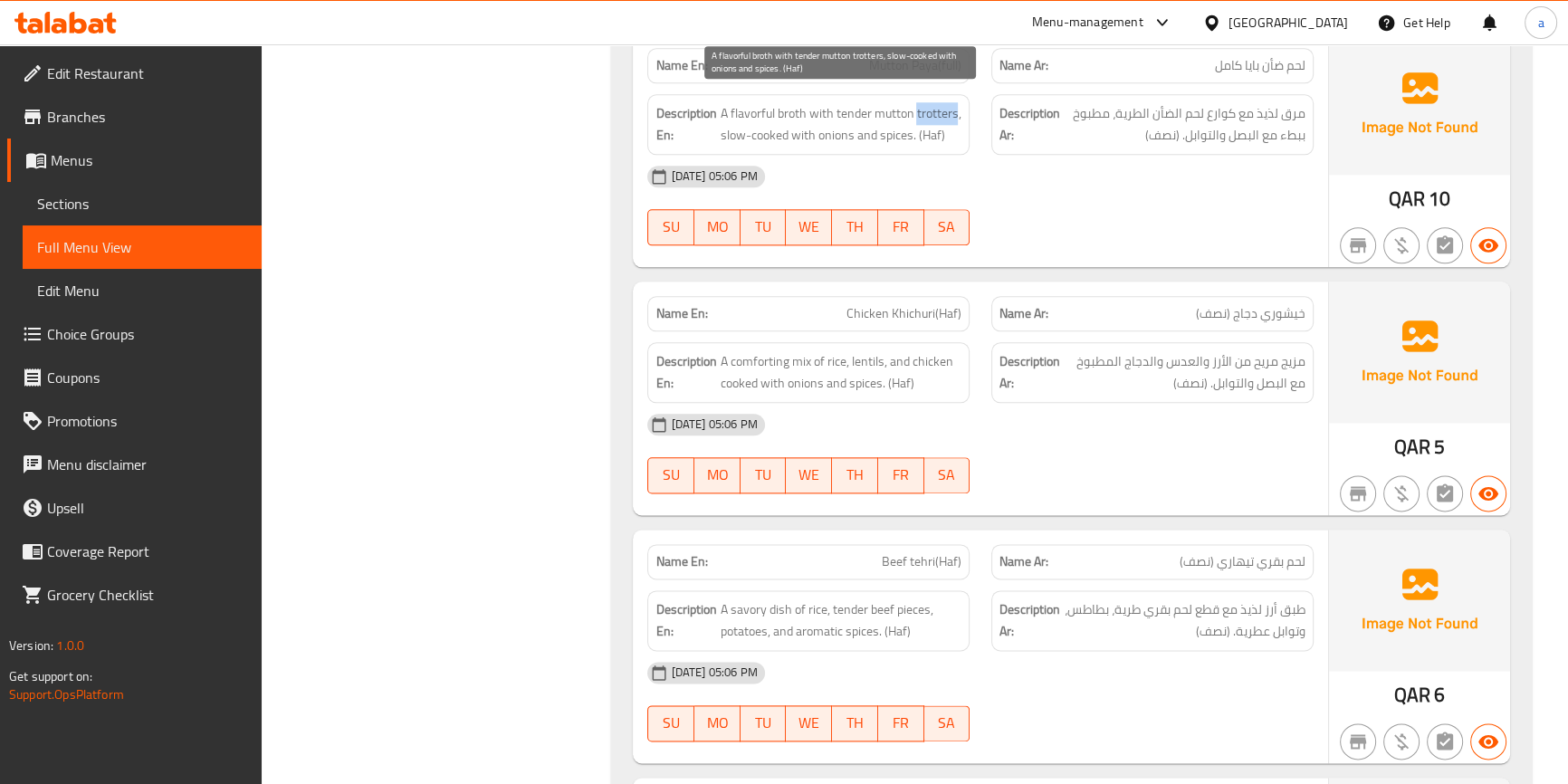
click at [934, 103] on span "A flavorful broth with tender mutton trotters, slow-cooked with onions and spic…" at bounding box center [840, 125] width 242 height 44
click at [931, 103] on span "A flavorful broth with tender mutton trotters, slow-cooked with onions and spic…" at bounding box center [840, 125] width 242 height 44
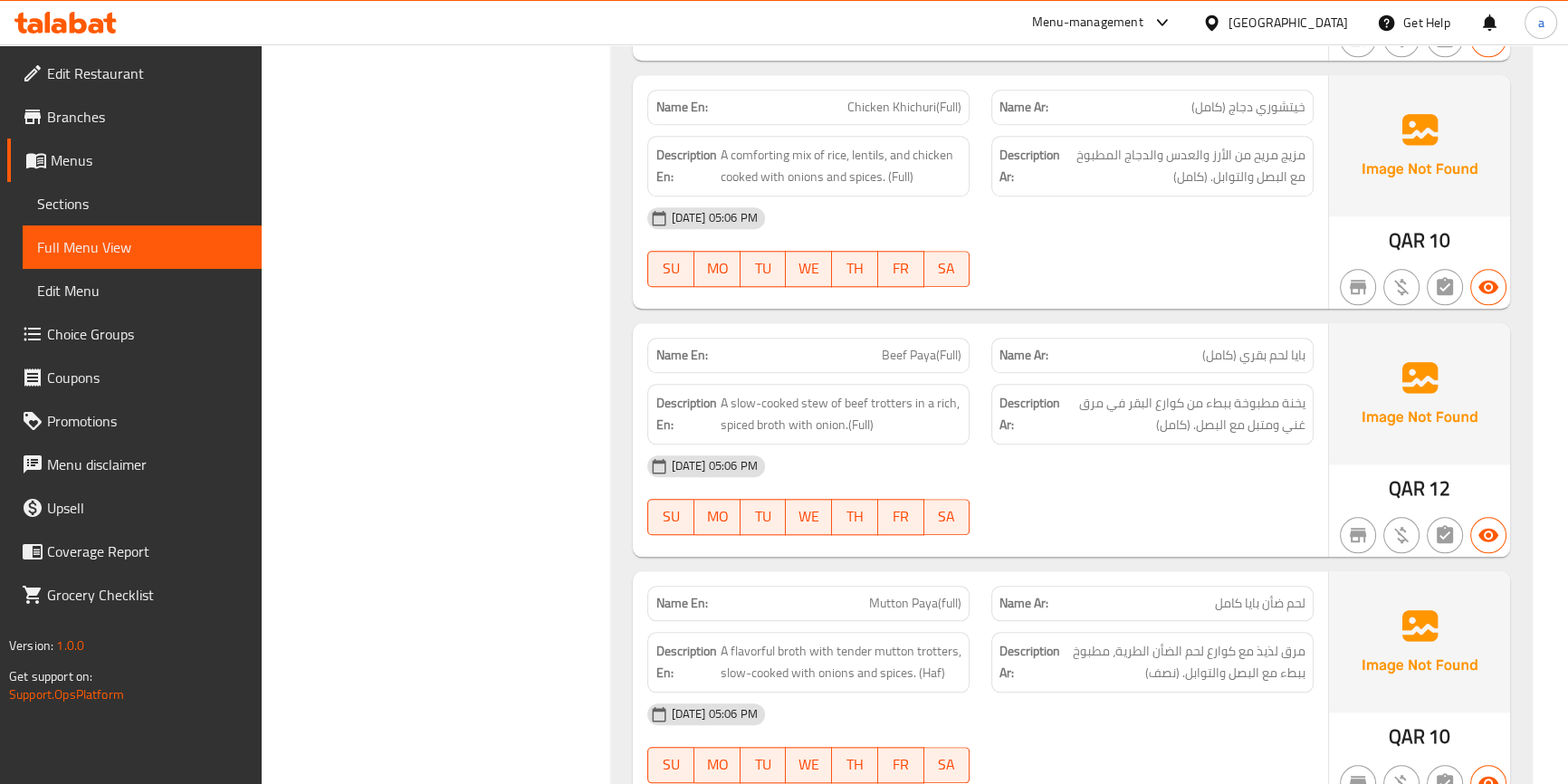
scroll to position [11839, 0]
click at [1191, 491] on div "[DATE] 05:06 PM SU MO TU WE TH FR SA" at bounding box center [980, 497] width 687 height 102
click at [906, 100] on span "Beef tehri(Haf)" at bounding box center [922, 109] width 79 height 19
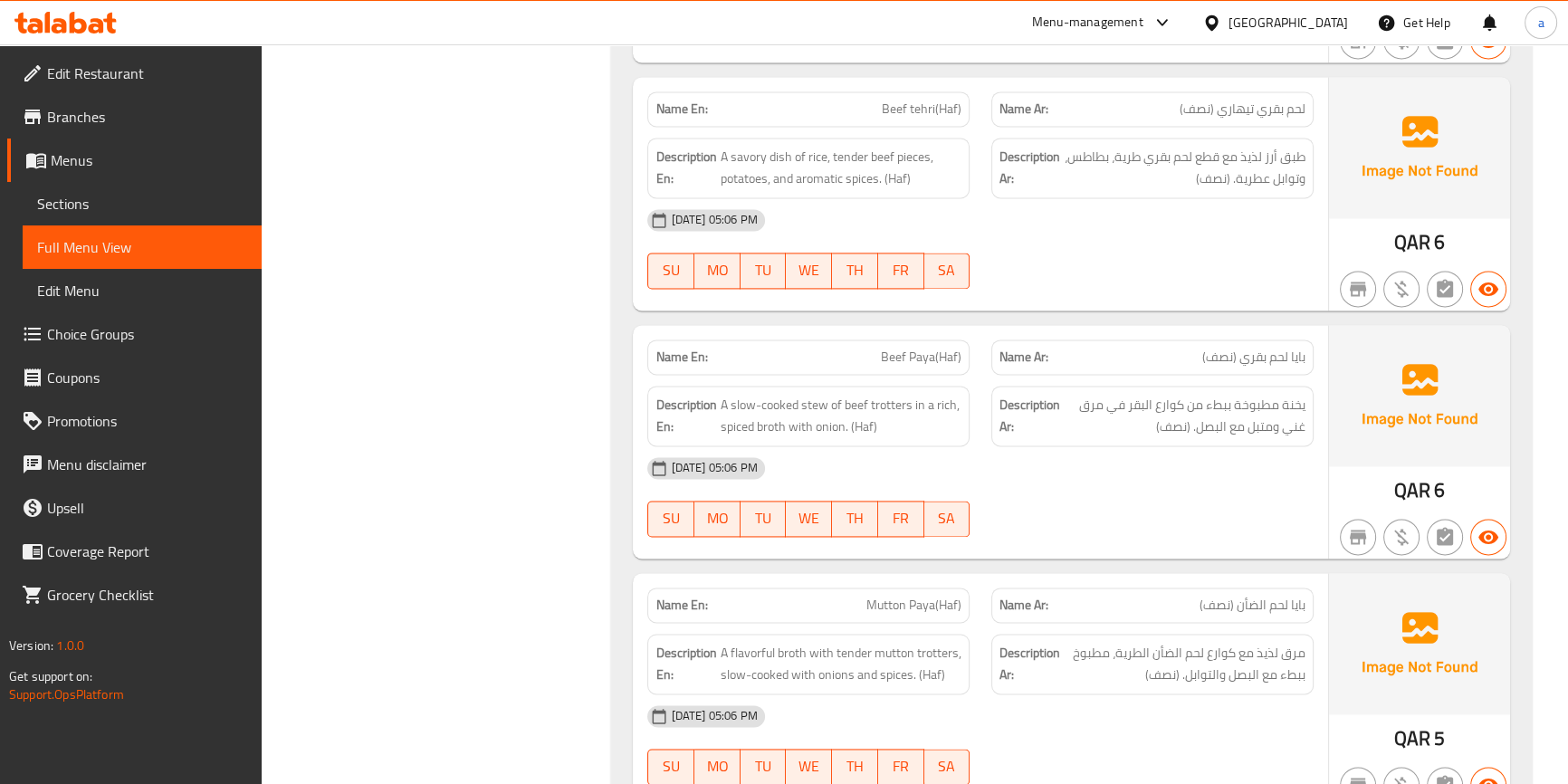
click at [1210, 475] on div "[DATE] 05:06 PM" at bounding box center [980, 467] width 687 height 43
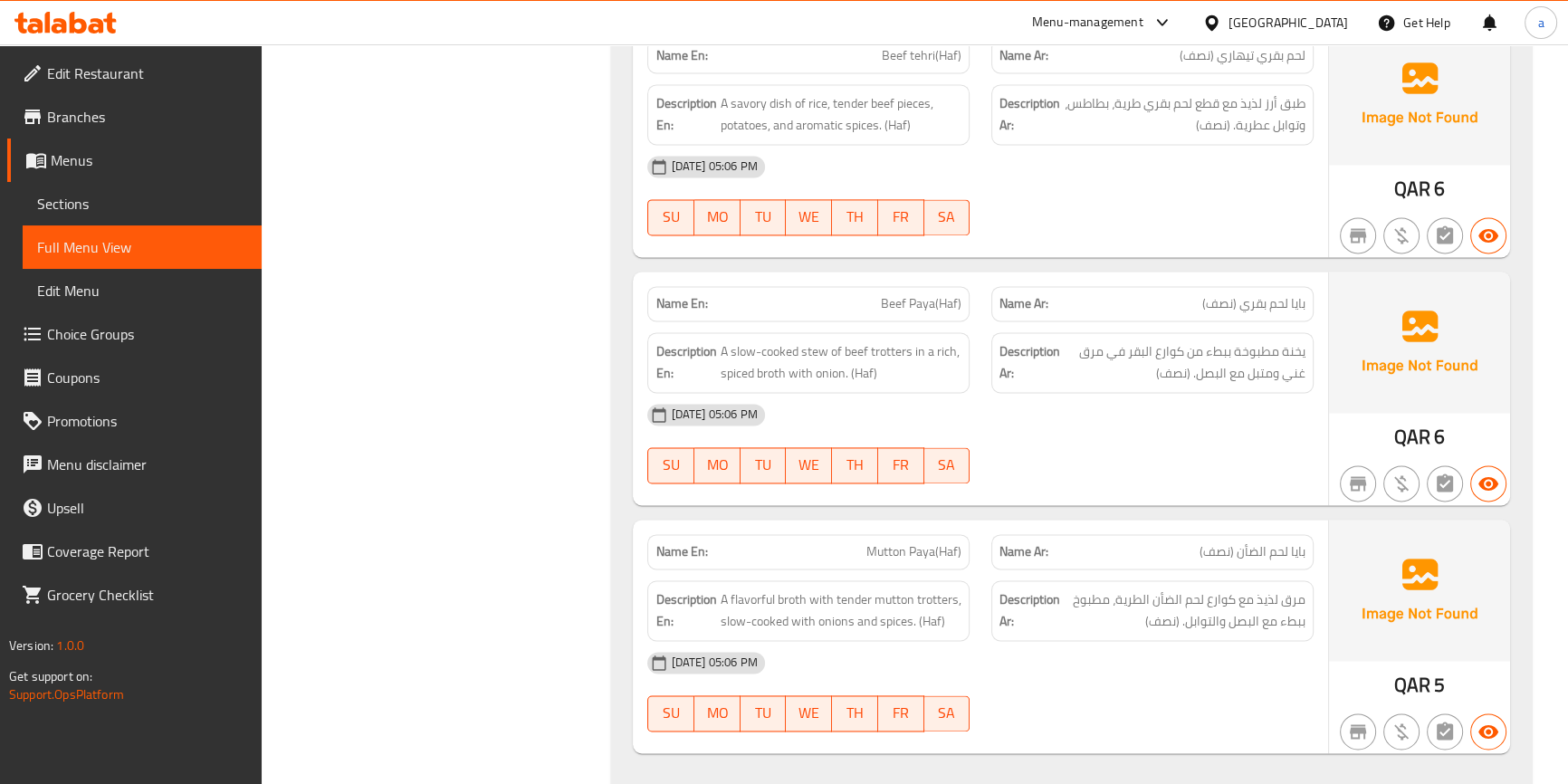
scroll to position [11921, 0]
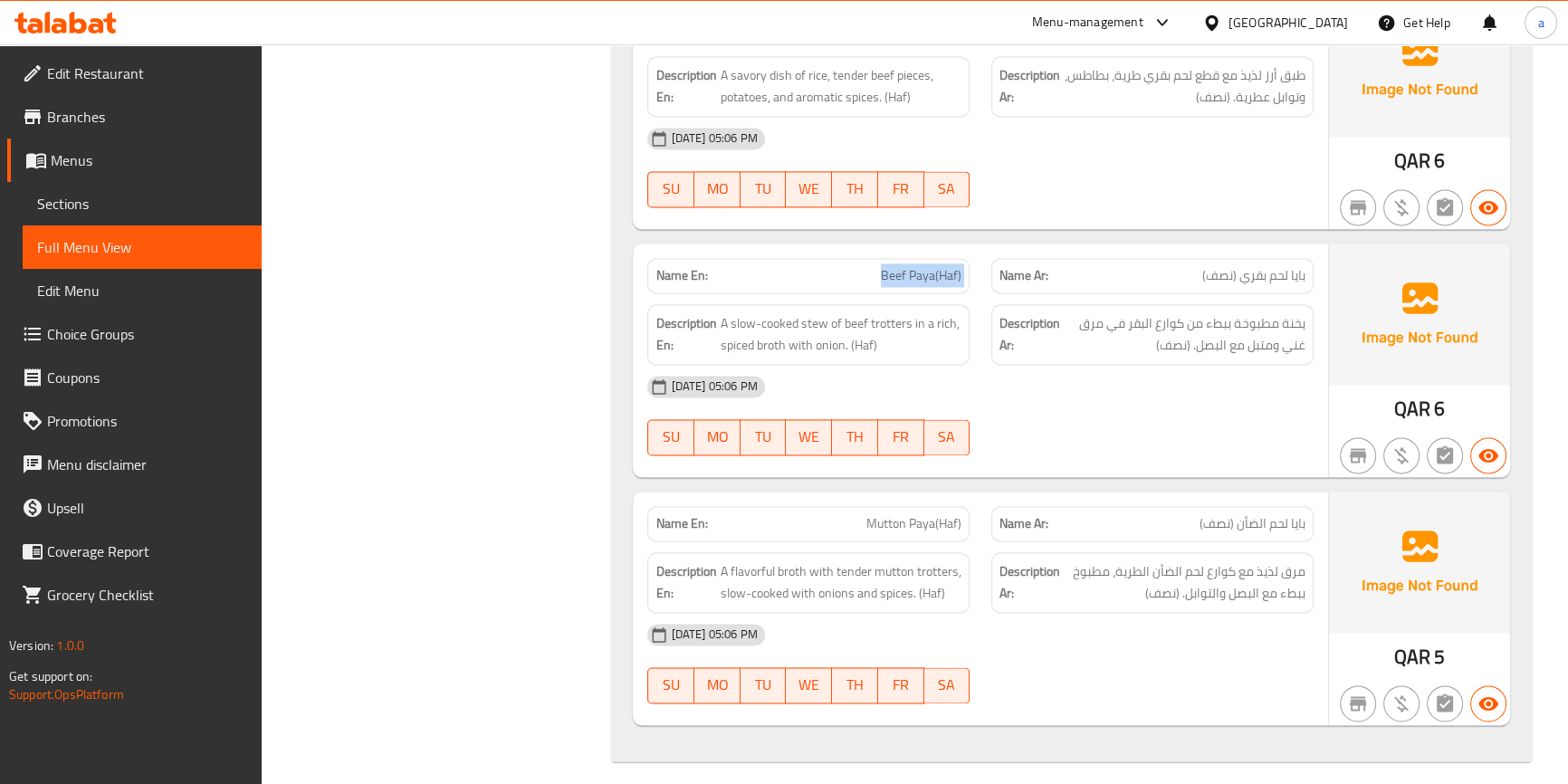
drag, startPoint x: 865, startPoint y: 252, endPoint x: 951, endPoint y: 265, distance: 87.0
click at [1000, 262] on div "Name En: Beef Paya(Haf) Name Ar: بايا لحم بقري (نصف)" at bounding box center [980, 276] width 687 height 57
click at [1117, 444] on div at bounding box center [1152, 455] width 344 height 22
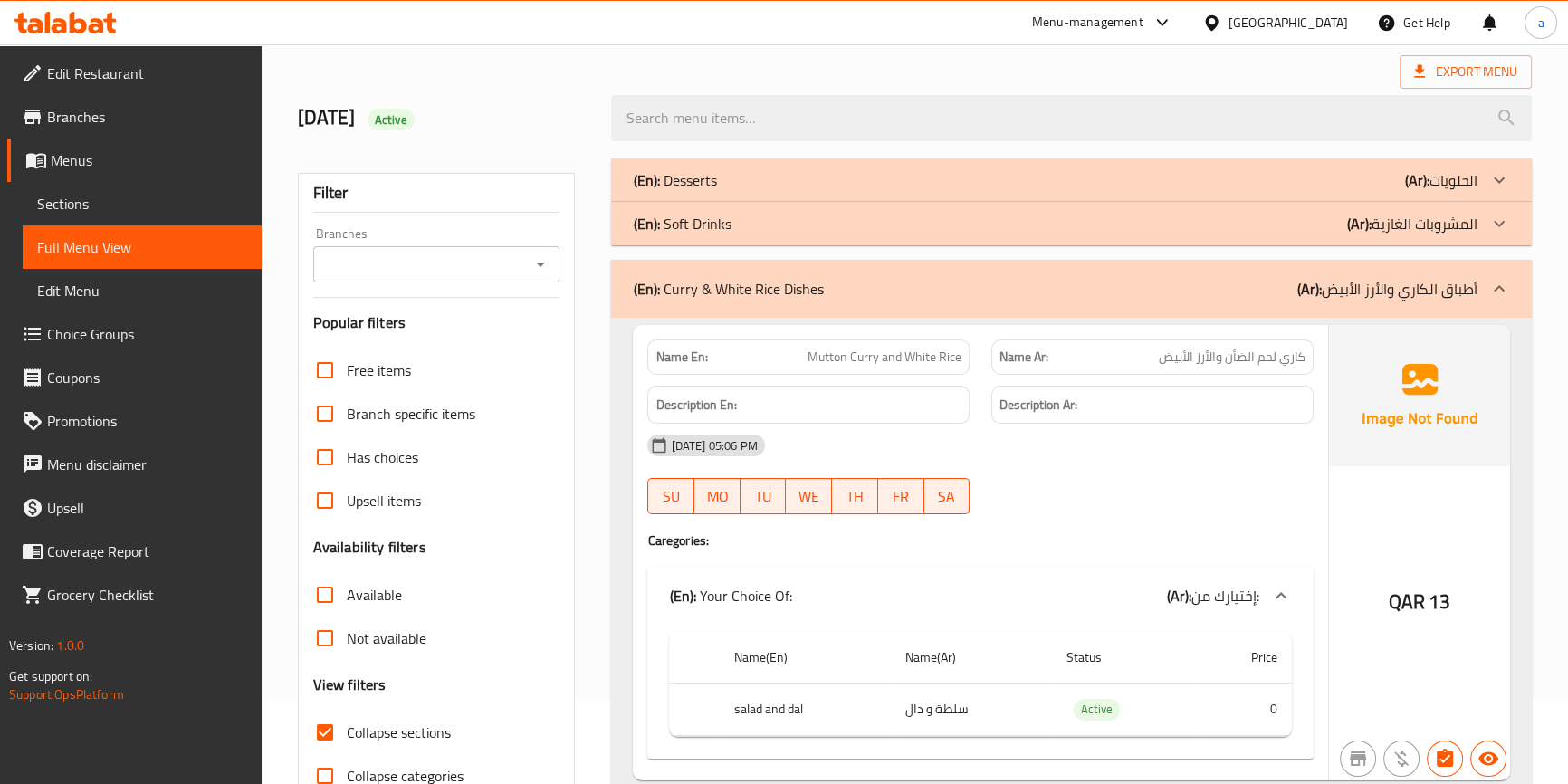
scroll to position [81, 0]
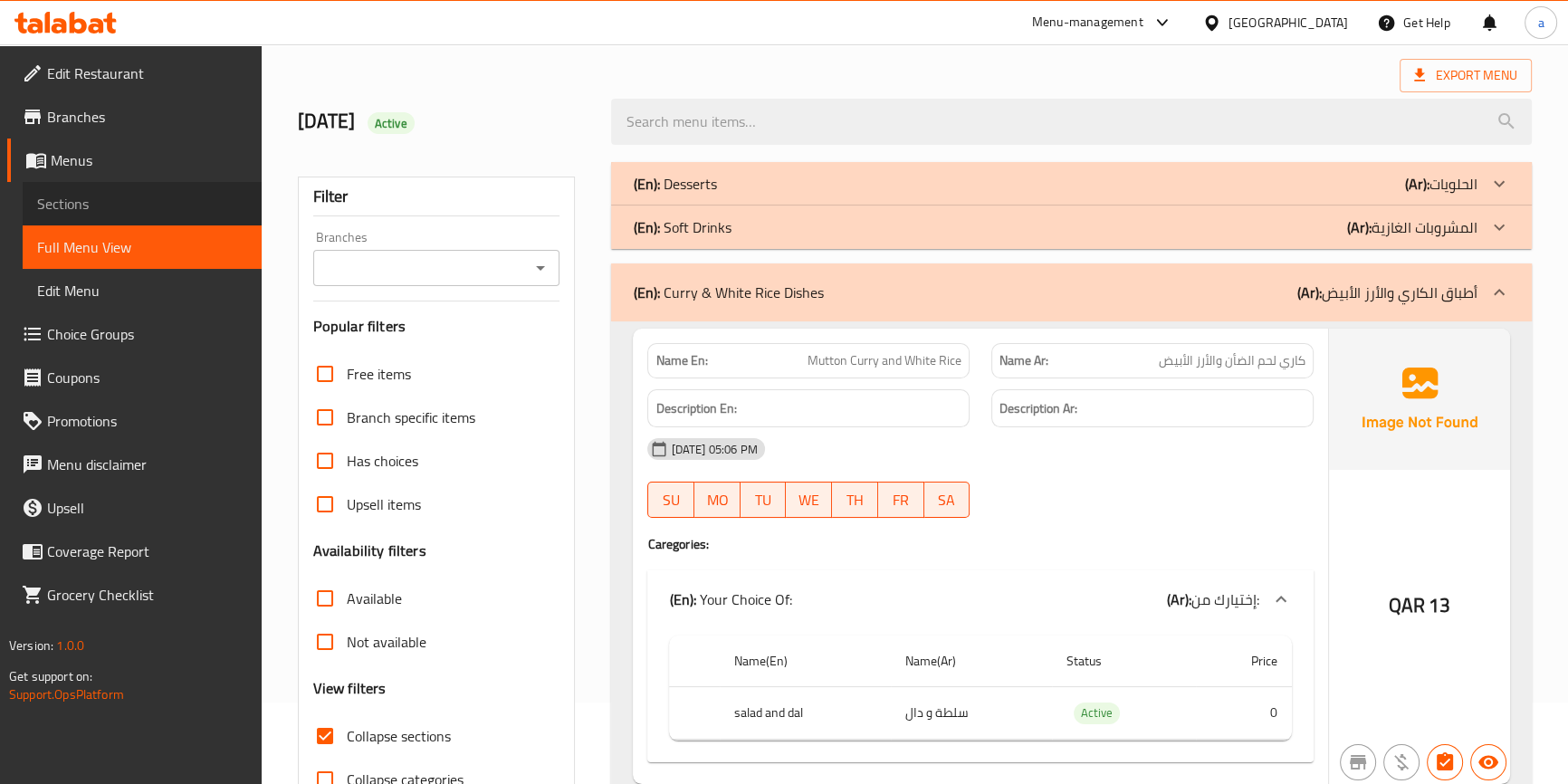
click at [124, 211] on span "Sections" at bounding box center [141, 204] width 210 height 22
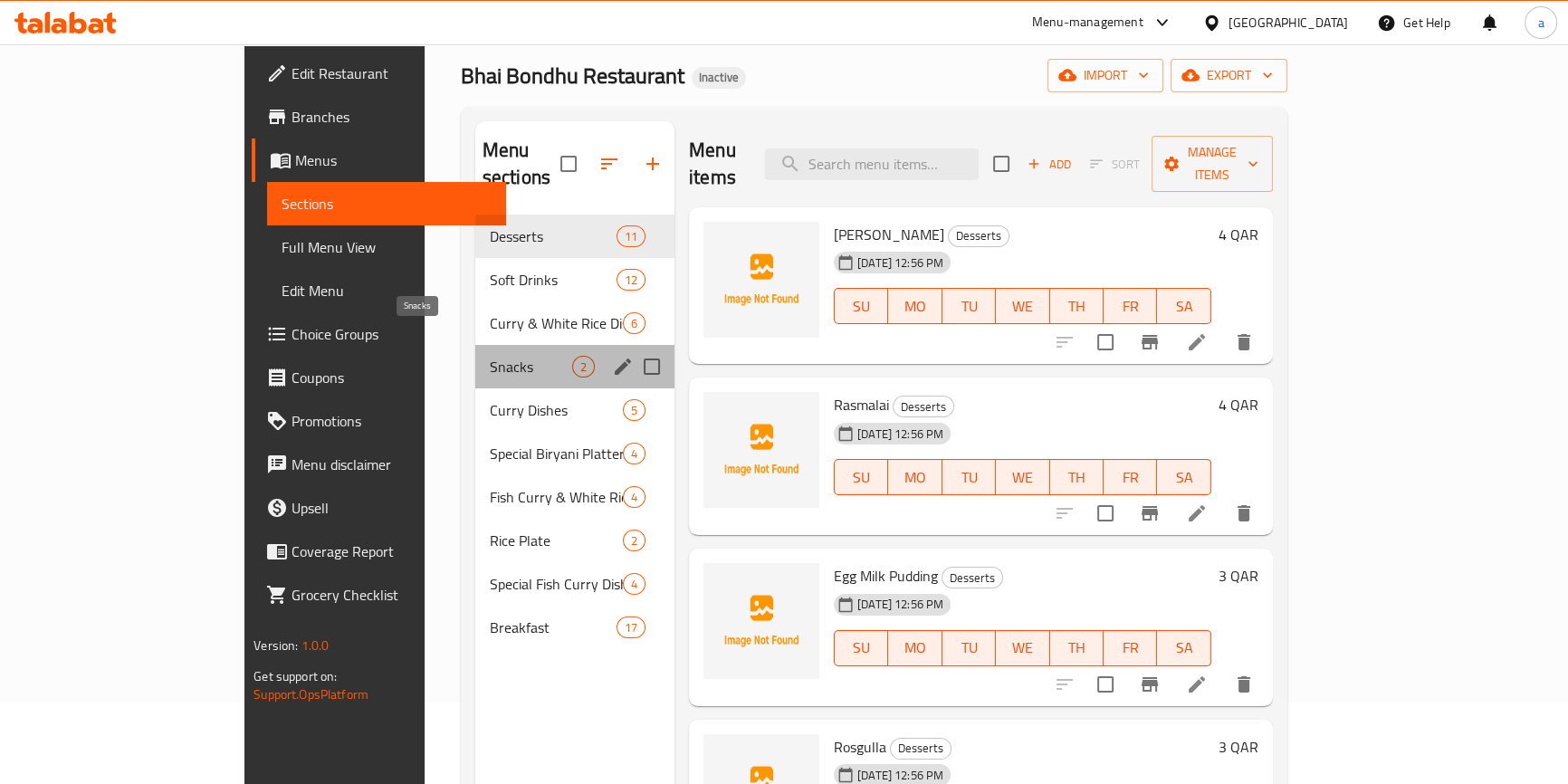
click at [489, 356] on span "Snacks" at bounding box center [530, 367] width 82 height 22
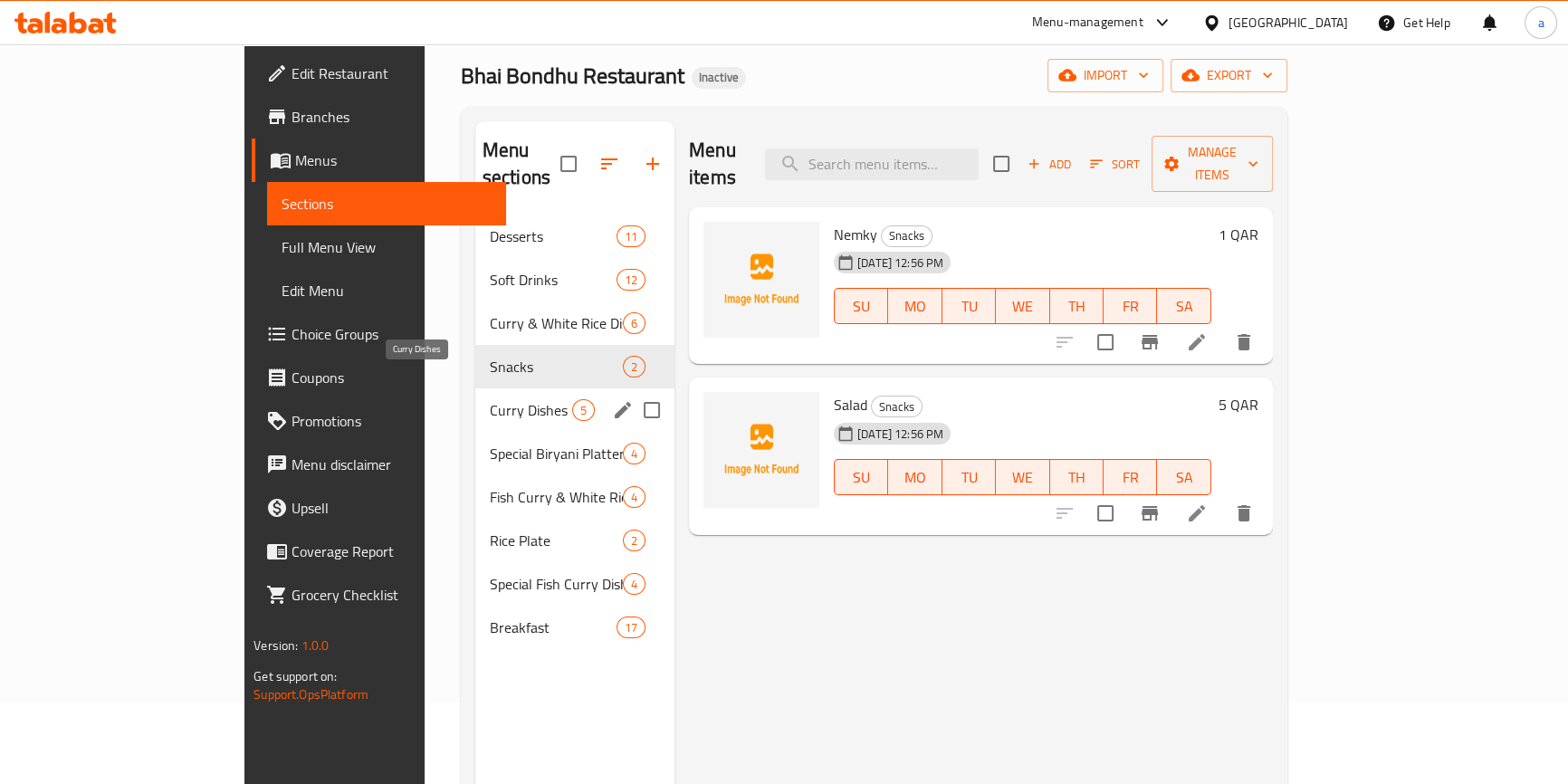
click at [489, 399] on span "Curry Dishes" at bounding box center [530, 410] width 82 height 22
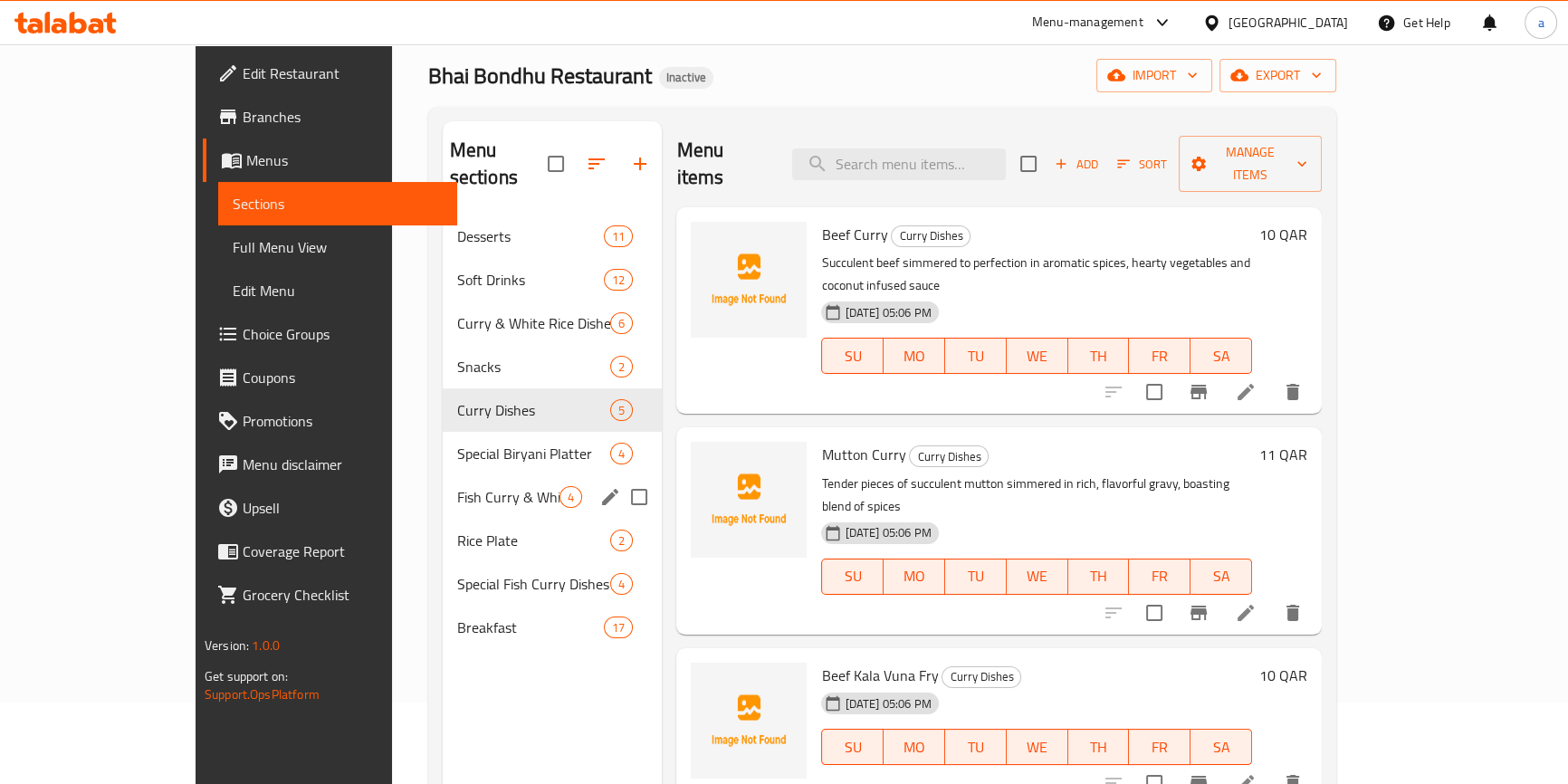
click at [452, 445] on div "Special Biryani Platter 4" at bounding box center [552, 453] width 220 height 43
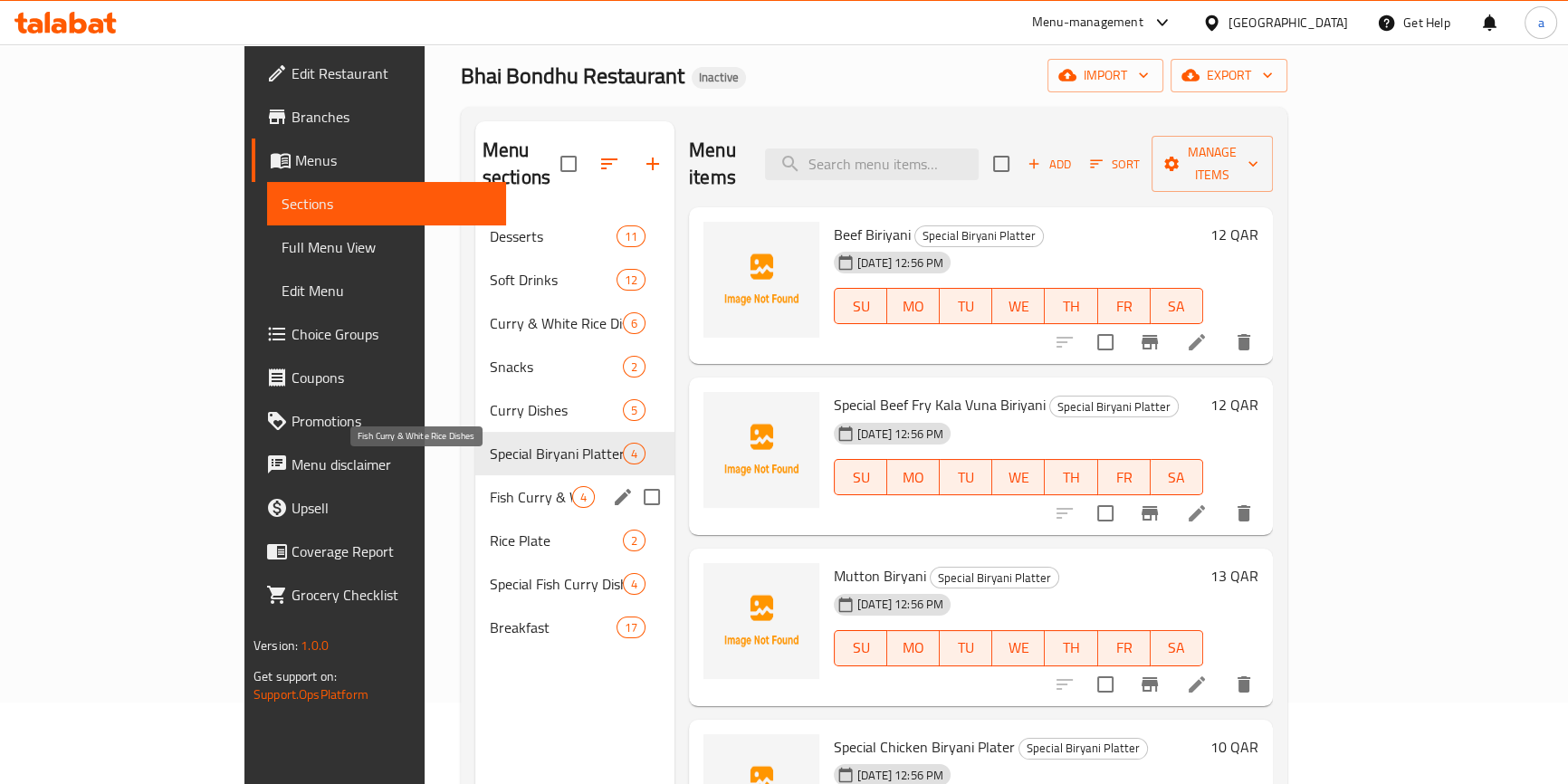
click at [489, 486] on span "Fish Curry & White Rice Dishes" at bounding box center [530, 497] width 82 height 22
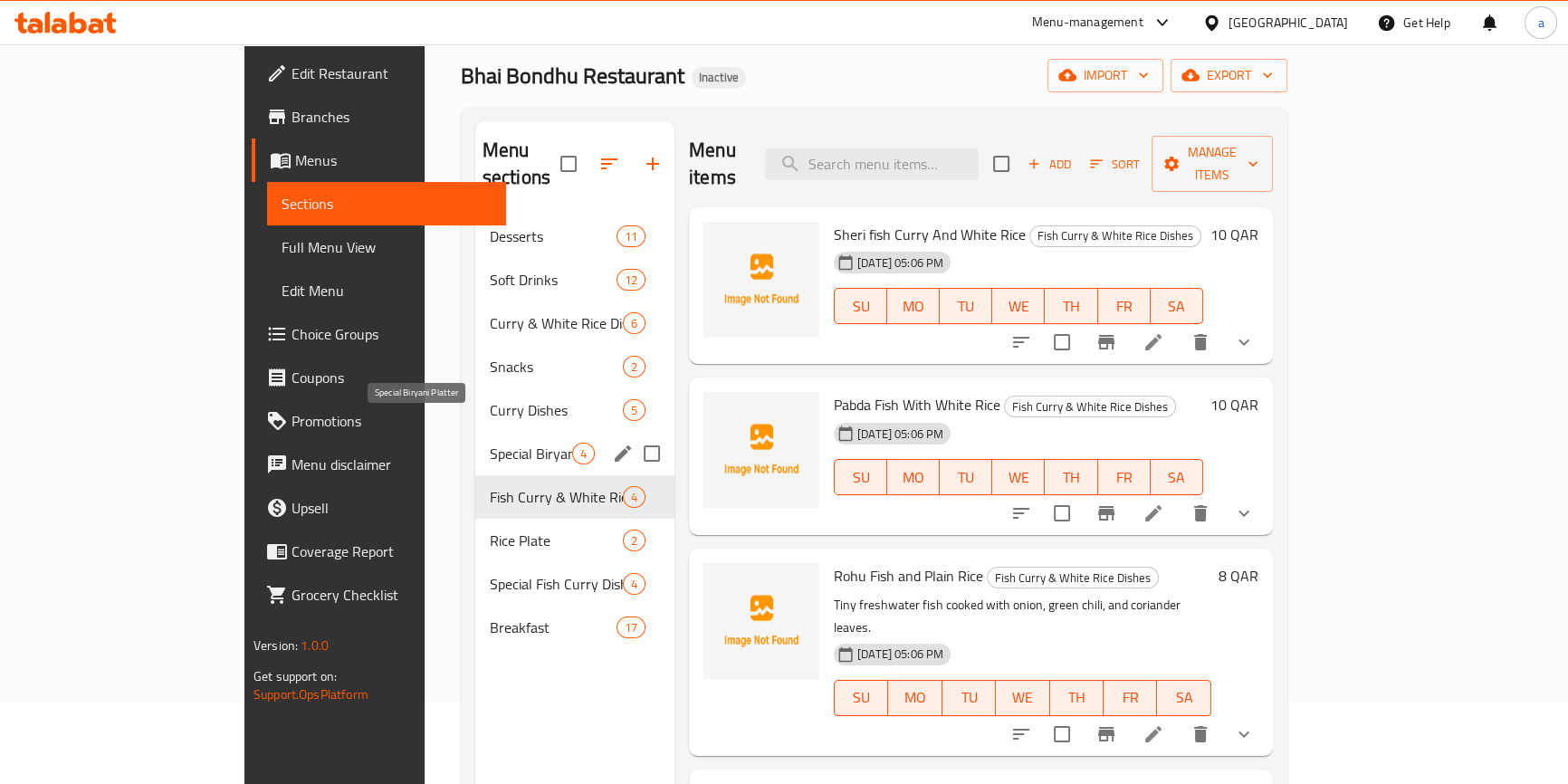
click at [489, 442] on span "Special Biryani Platter" at bounding box center [530, 453] width 82 height 22
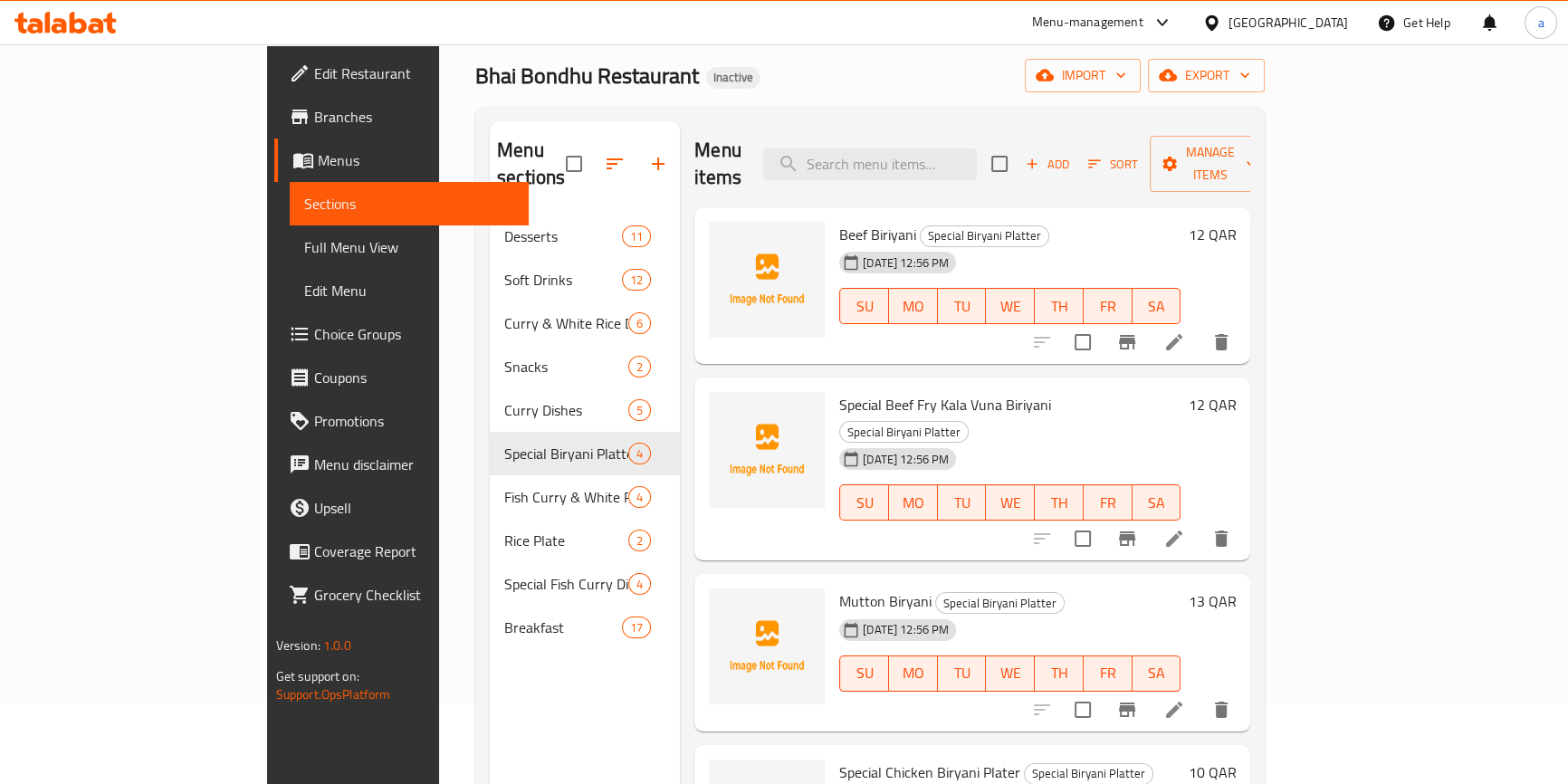
drag, startPoint x: 164, startPoint y: 239, endPoint x: 153, endPoint y: 196, distance: 44.4
click at [304, 239] on span "Full Menu View" at bounding box center [408, 247] width 210 height 22
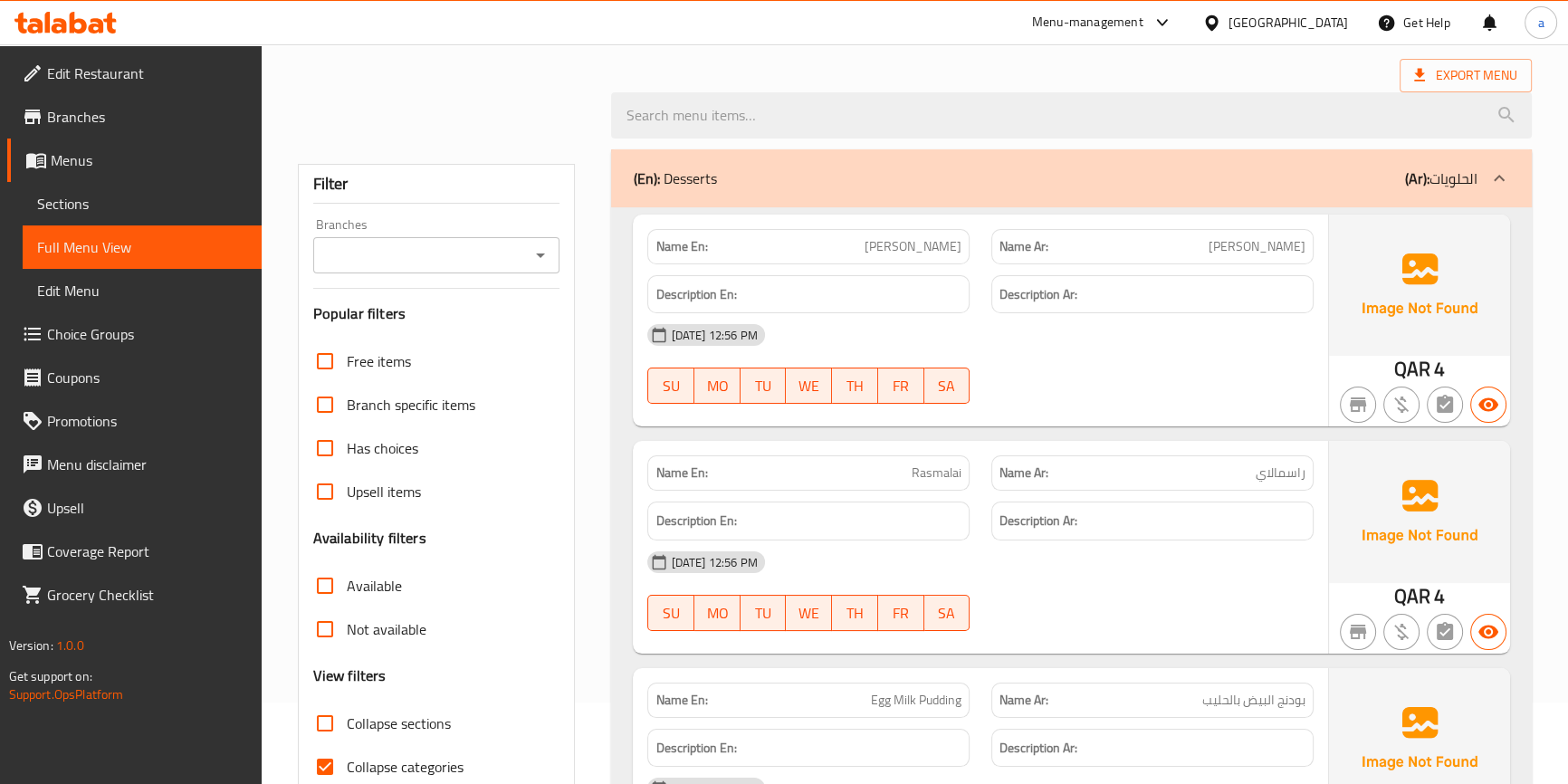
click at [153, 196] on span "Sections" at bounding box center [141, 204] width 210 height 22
click at [90, 188] on link "Sections" at bounding box center [142, 203] width 239 height 43
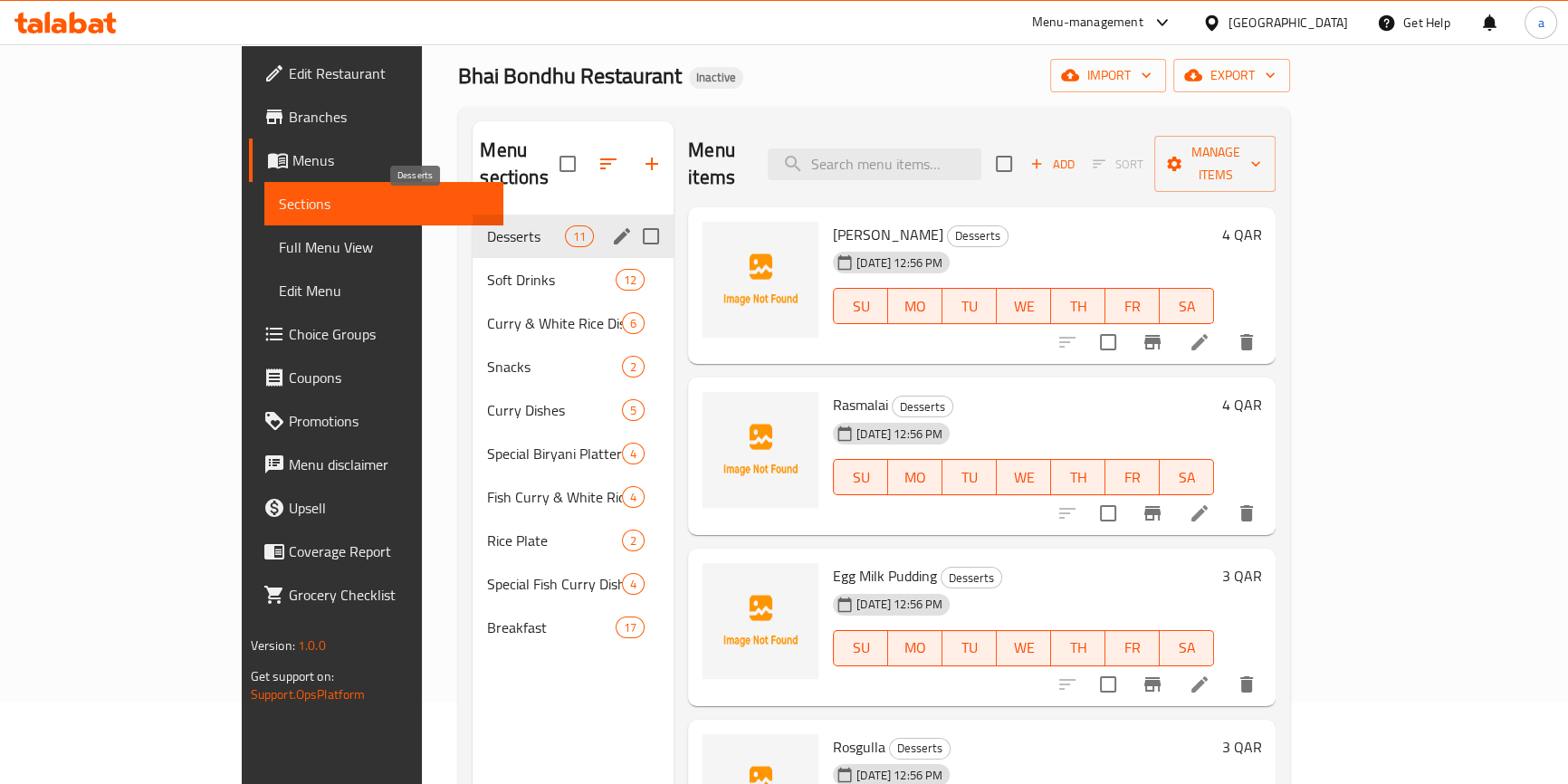
click at [487, 225] on span "Desserts" at bounding box center [525, 236] width 77 height 22
click at [487, 269] on span "Soft Drinks" at bounding box center [525, 280] width 77 height 22
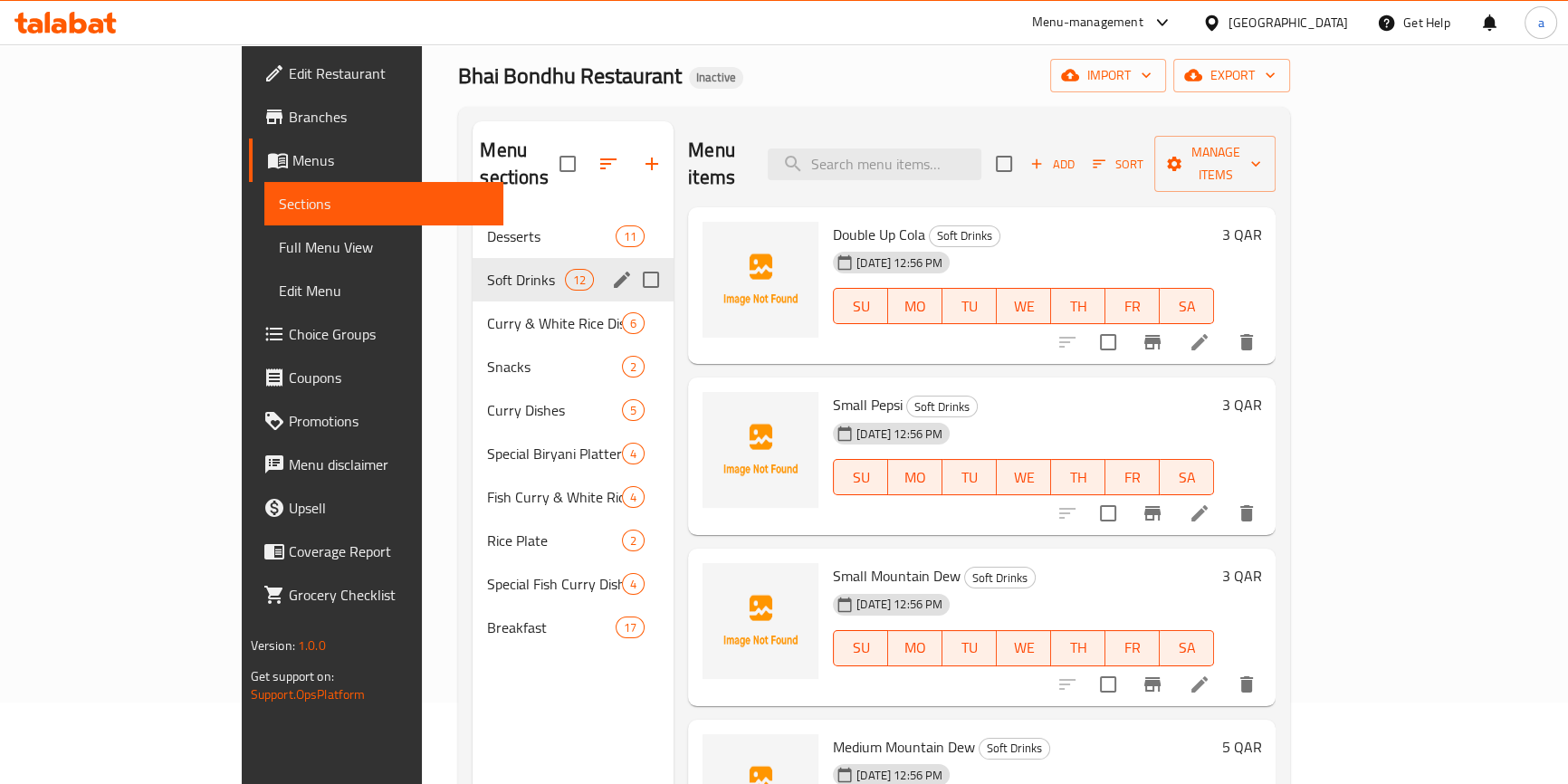
click at [473, 301] on div "Curry & White Rice Dishes 6" at bounding box center [573, 322] width 201 height 43
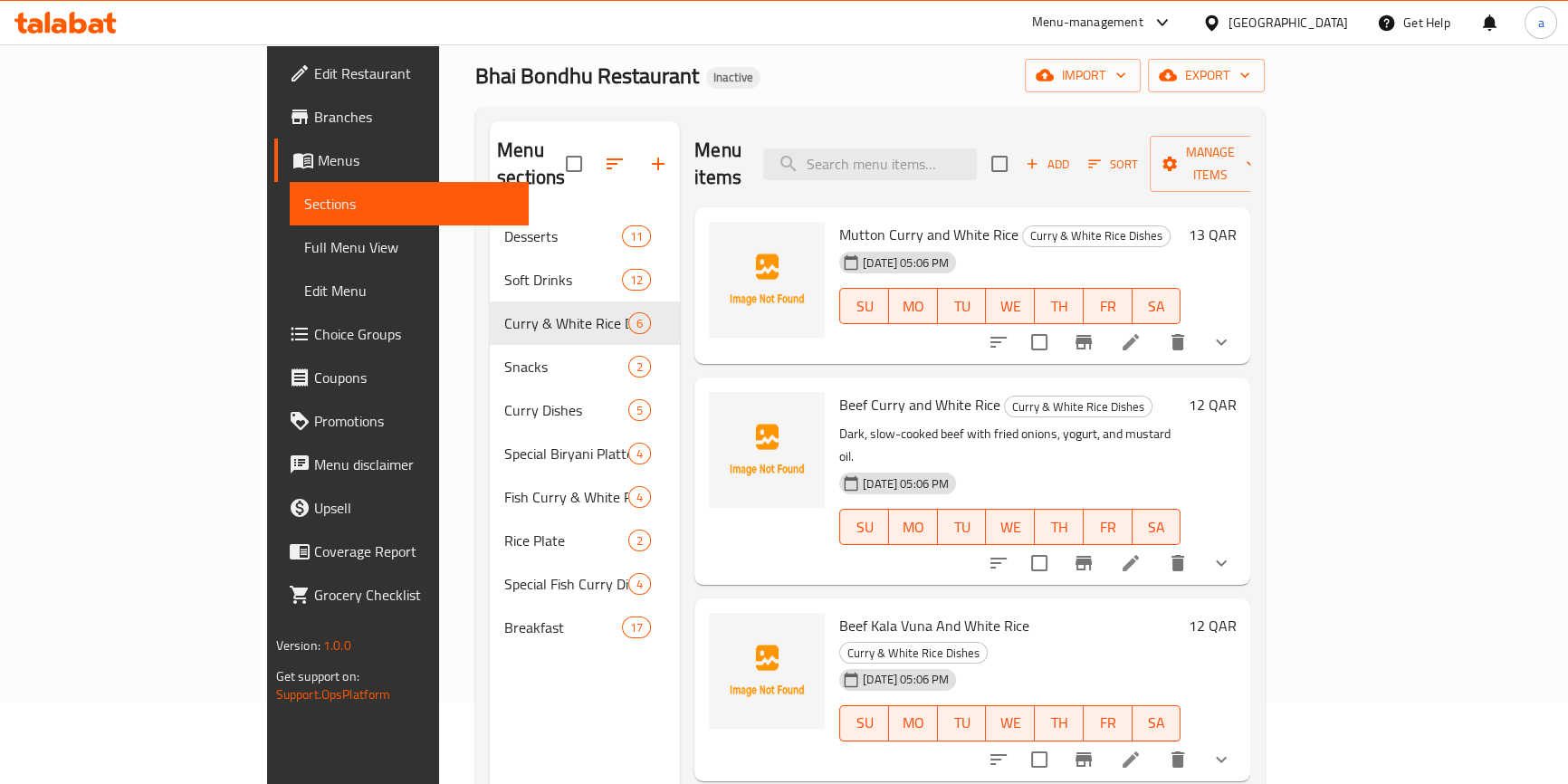
click at [1156, 547] on li at bounding box center [1130, 562] width 51 height 32
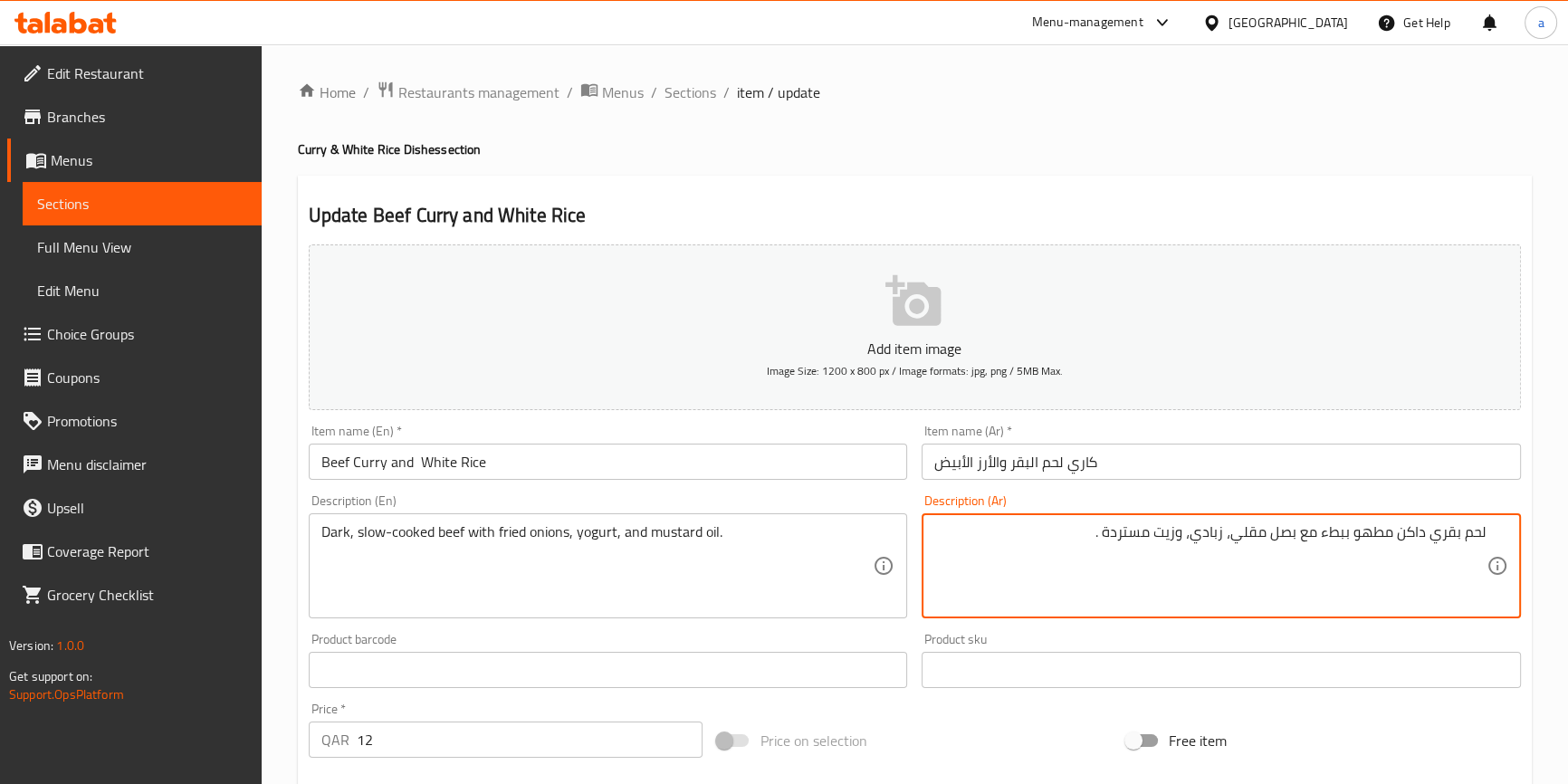
click at [1432, 525] on textarea "لحم بقري داكن مطهو ببطء مع بصل مقلي، زبادي، وزيت مستردة ." at bounding box center [1211, 566] width 552 height 86
click at [1400, 530] on textarea "لحم بقري داكن مطهو ببطء مع بصل مقلي، زبادي، وزيت مستردة ." at bounding box center [1211, 566] width 552 height 86
click at [1340, 537] on textarea "لحم بقري داكن مطهو ببطء مع بصل مقلي، زبادي، وزيت مستردة ." at bounding box center [1211, 566] width 552 height 86
click at [1351, 534] on textarea "لحم بقري داكن مطهو ببطء مع بصل مقلي، زبادي، وزيت مستردة ." at bounding box center [1211, 566] width 552 height 86
click at [679, 95] on span "Sections" at bounding box center [690, 92] width 52 height 22
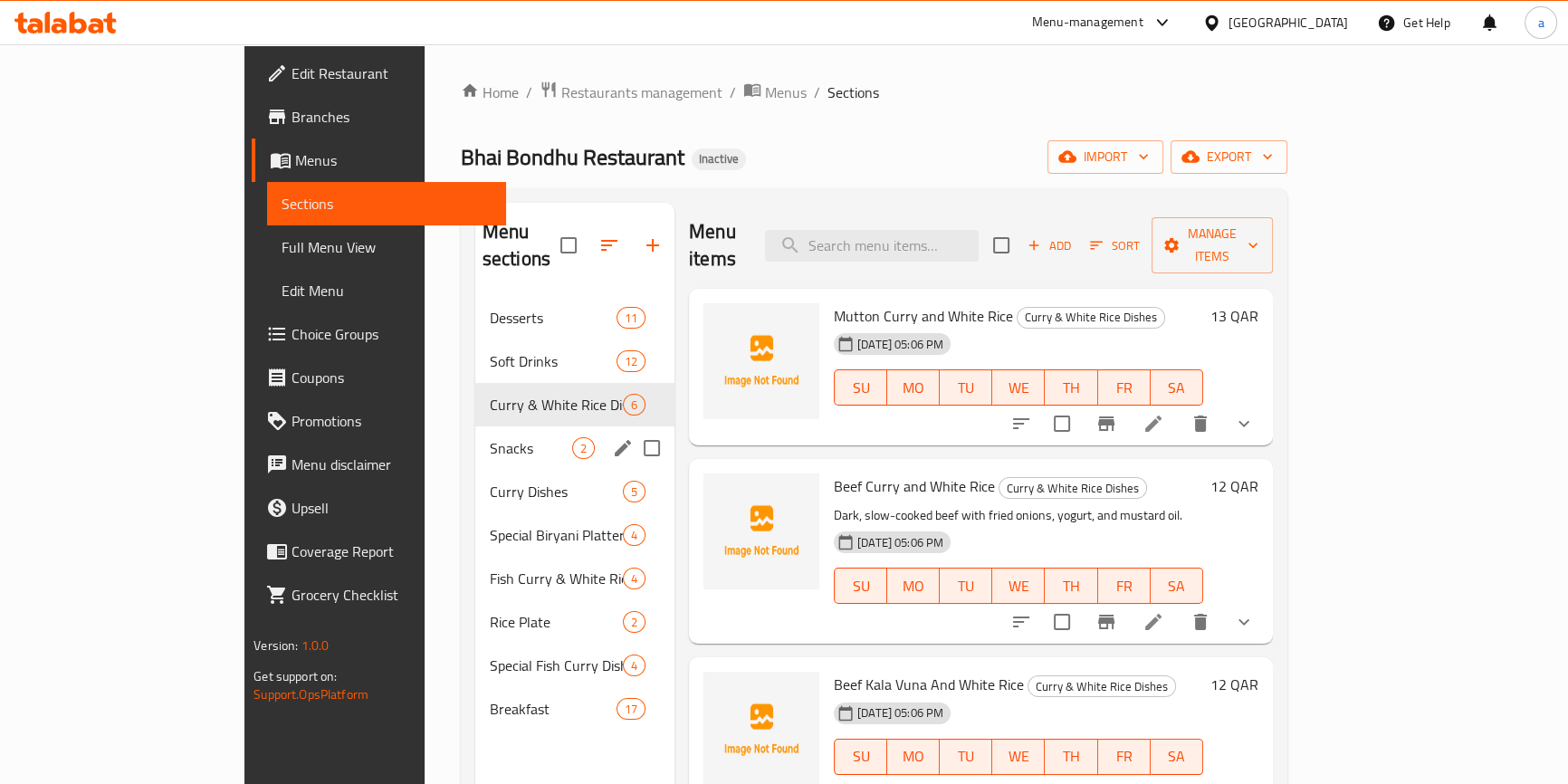
click at [476, 435] on div "Snacks 2" at bounding box center [575, 448] width 199 height 43
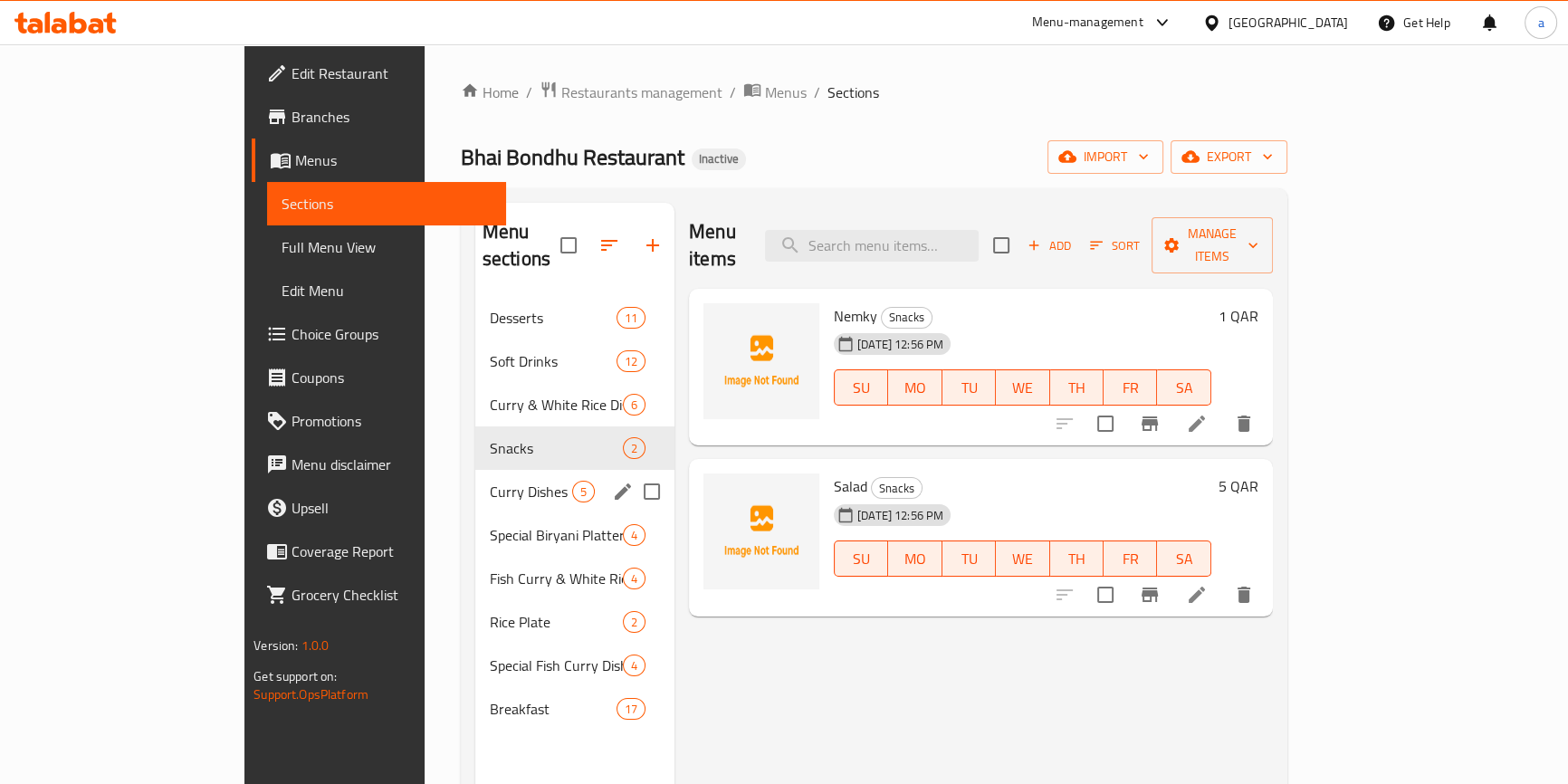
click at [476, 470] on div "Curry Dishes 5" at bounding box center [575, 491] width 199 height 43
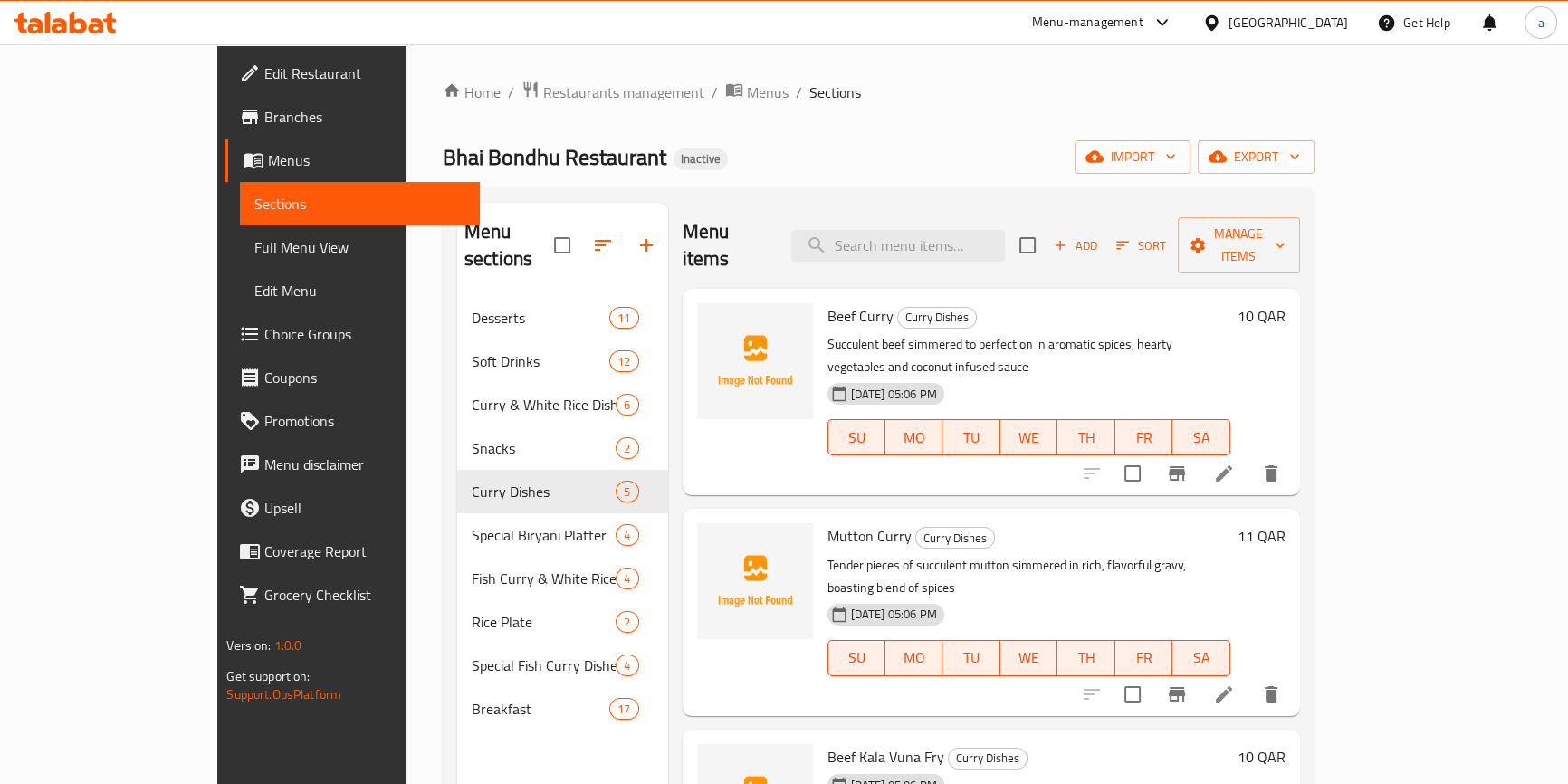
click at [1235, 463] on icon at bounding box center [1224, 474] width 22 height 22
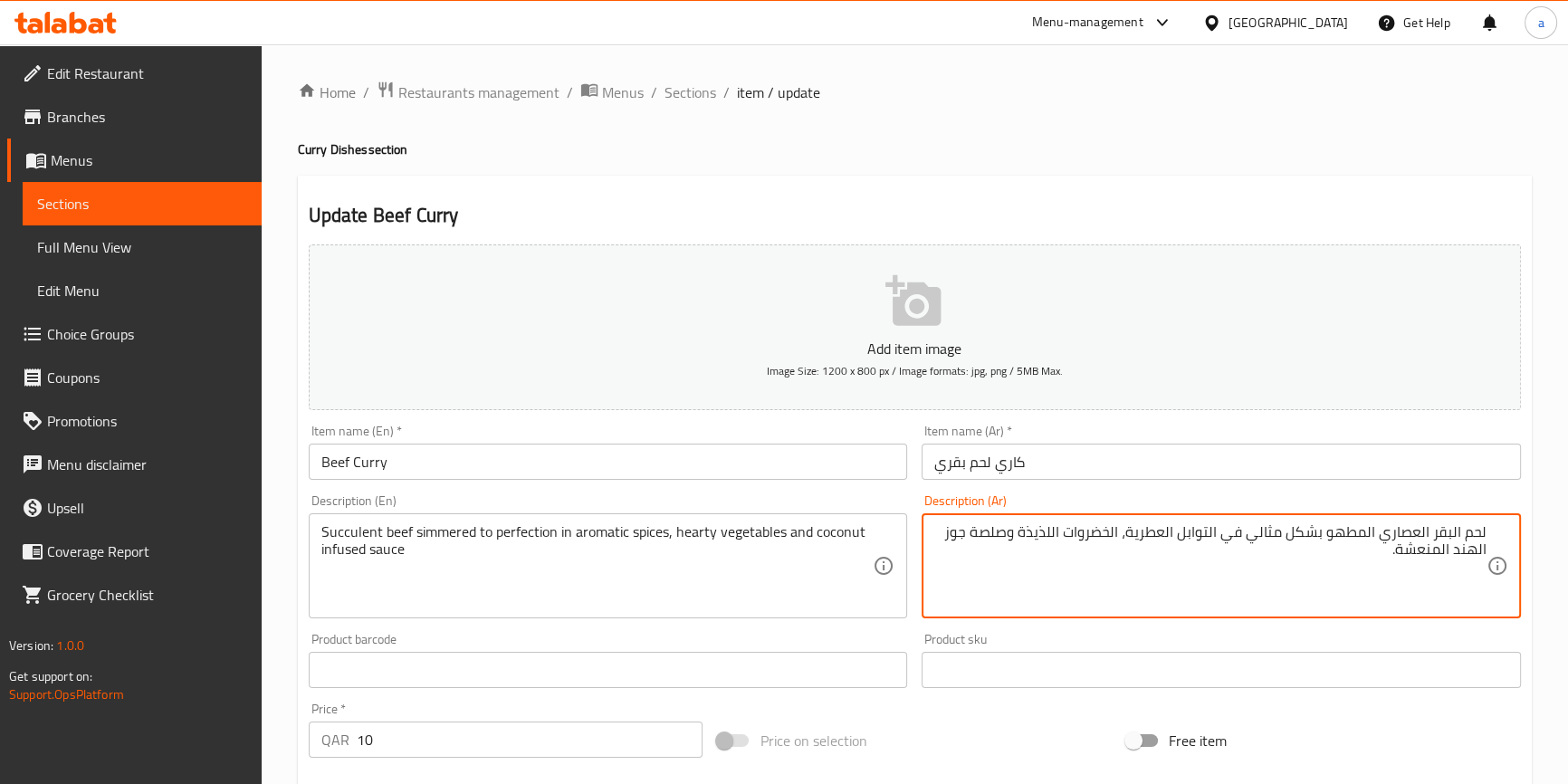
click at [355, 525] on textarea "Succulent beef simmered to perfection in aromatic spices, hearty vegetables and…" at bounding box center [597, 566] width 552 height 86
drag, startPoint x: 1383, startPoint y: 525, endPoint x: 1272, endPoint y: 527, distance: 111.0
click at [1272, 527] on textarea "لحم البقر العصاري المطهو بشكل مثالي في التوابل العطرية، الخضروات اللذيذة وصلصة …" at bounding box center [1211, 566] width 552 height 86
click at [1254, 532] on textarea "لحم البقر العصاري المطهو بشكل مثالي في التوابل العطرية، الخضروات اللذيذة وصلصة …" at bounding box center [1211, 566] width 552 height 86
click at [1073, 534] on textarea "لحم البقر العصاري المطهو بشكل مثالي في التوابل العطرية، الخضروات اللذيذة وصلصة …" at bounding box center [1211, 566] width 552 height 86
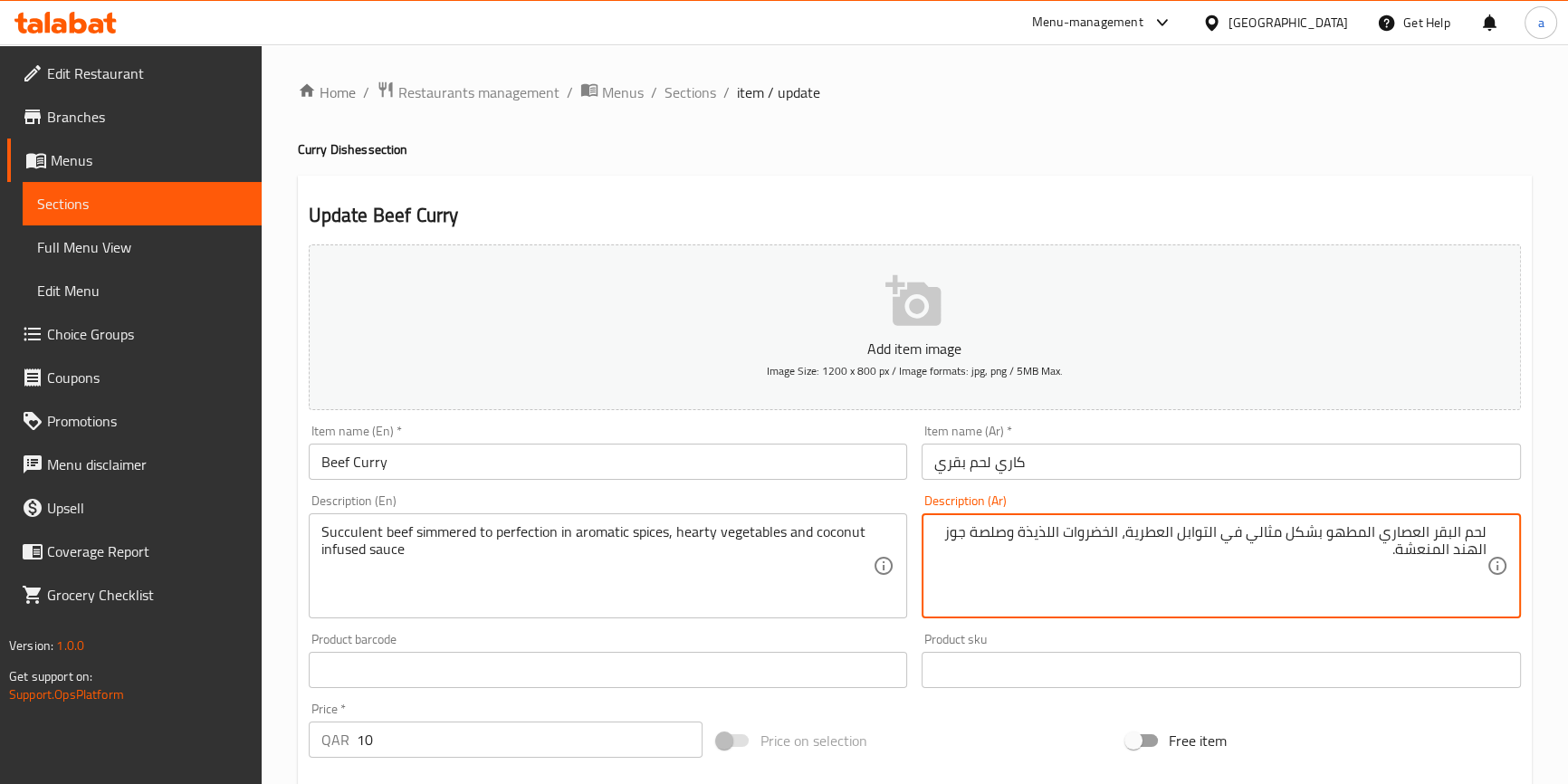
click at [1056, 530] on textarea "لحم البقر العصاري المطهو بشكل مثالي في التوابل العطرية، الخضروات اللذيذة وصلصة …" at bounding box center [1211, 566] width 552 height 86
click at [1013, 525] on textarea "لحم البقر العصاري المطهو بشكل مثالي في التوابل العطرية، الخضروات الدسمة وصلصة ج…" at bounding box center [1211, 566] width 552 height 86
click at [939, 525] on textarea "لحم البقر العصاري المطهو بشكل مثالي في التوابل العطرية، الخضروات الدسمة وصلصة ج…" at bounding box center [1211, 566] width 552 height 86
click at [1437, 555] on textarea "لحم البقر العصاري المطهو بشكل مثالي في التوابل العطرية، الخضروات الدسمة وصلصة ج…" at bounding box center [1211, 566] width 552 height 86
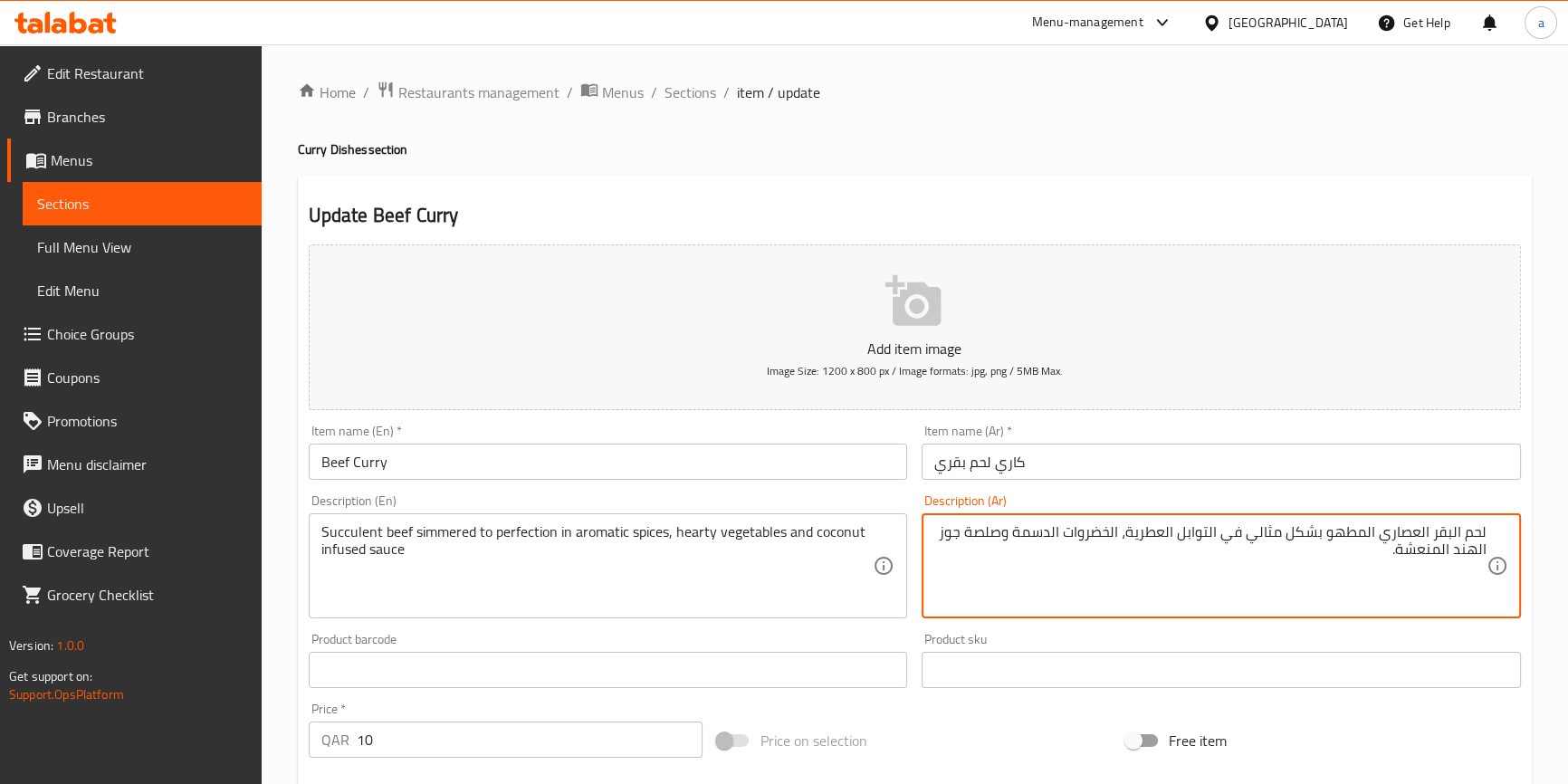
click at [1437, 555] on textarea "لحم البقر العصاري المطهو بشكل مثالي في التوابل العطرية، الخضروات الدسمة وصلصة ج…" at bounding box center [1211, 566] width 552 height 86
click at [945, 534] on textarea "لحم البقر العصاري المطهو بشكل مثالي في التوابل العطرية، الخضروات الدسمة وصلصة ج…" at bounding box center [1211, 566] width 552 height 86
click at [1457, 551] on textarea "لحم البقر العصاري المطهو بشكل مثالي في التوابل العطرية، الخضروات الدسمة وصلصة ج…" at bounding box center [1211, 566] width 552 height 86
click at [1453, 550] on textarea "لحم البقر العصاري المطهو بشكل مثالي في التوابل العطرية، الخضروات الدسمة وصلصة ج…" at bounding box center [1211, 566] width 552 height 86
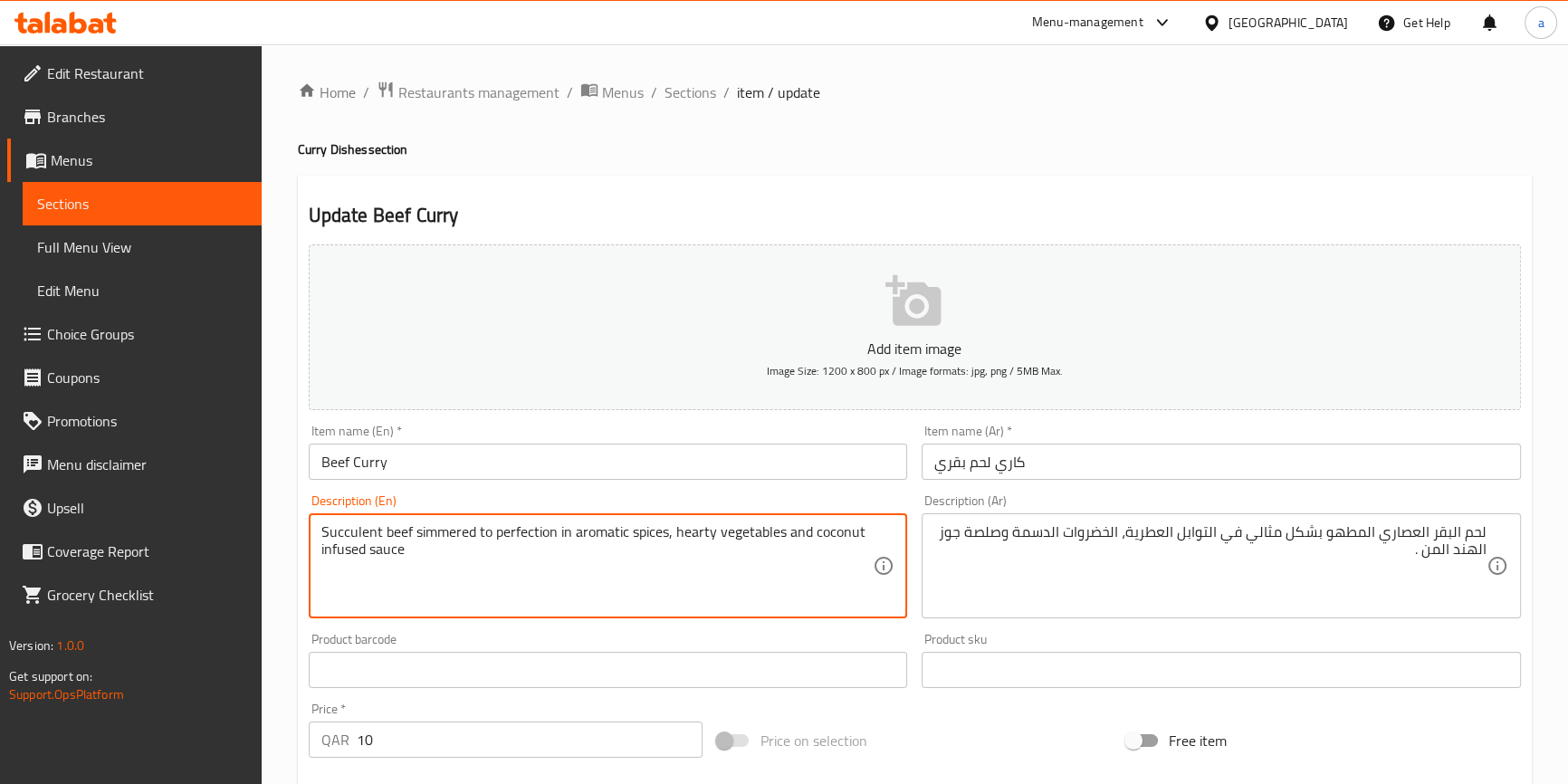
click at [335, 544] on textarea "Succulent beef simmered to perfection in aromatic spices, hearty vegetables and…" at bounding box center [597, 566] width 552 height 86
click at [389, 565] on textarea "Succulent beef simmered to perfection in aromatic spices, hearty vegetables and…" at bounding box center [597, 566] width 552 height 86
click at [359, 553] on textarea "Succulent beef simmered to perfection in aromatic spices, hearty vegetables and…" at bounding box center [597, 566] width 552 height 86
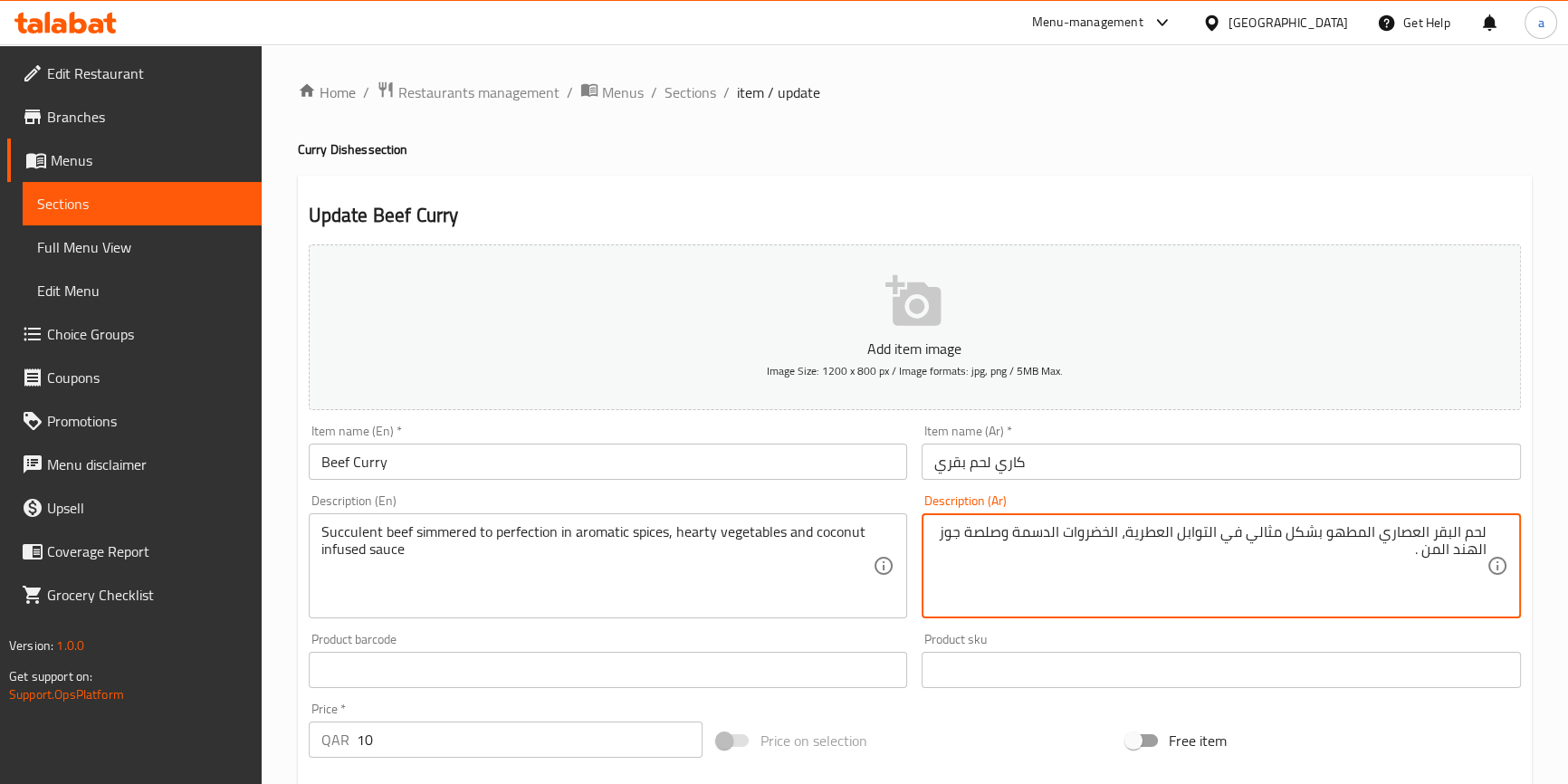
click at [1438, 545] on textarea "لحم البقر العصاري المطهو بشكل مثالي في التوابل العطرية، الخضروات الدسمة وصلصة ج…" at bounding box center [1211, 566] width 552 height 86
paste textarea "منغمس"
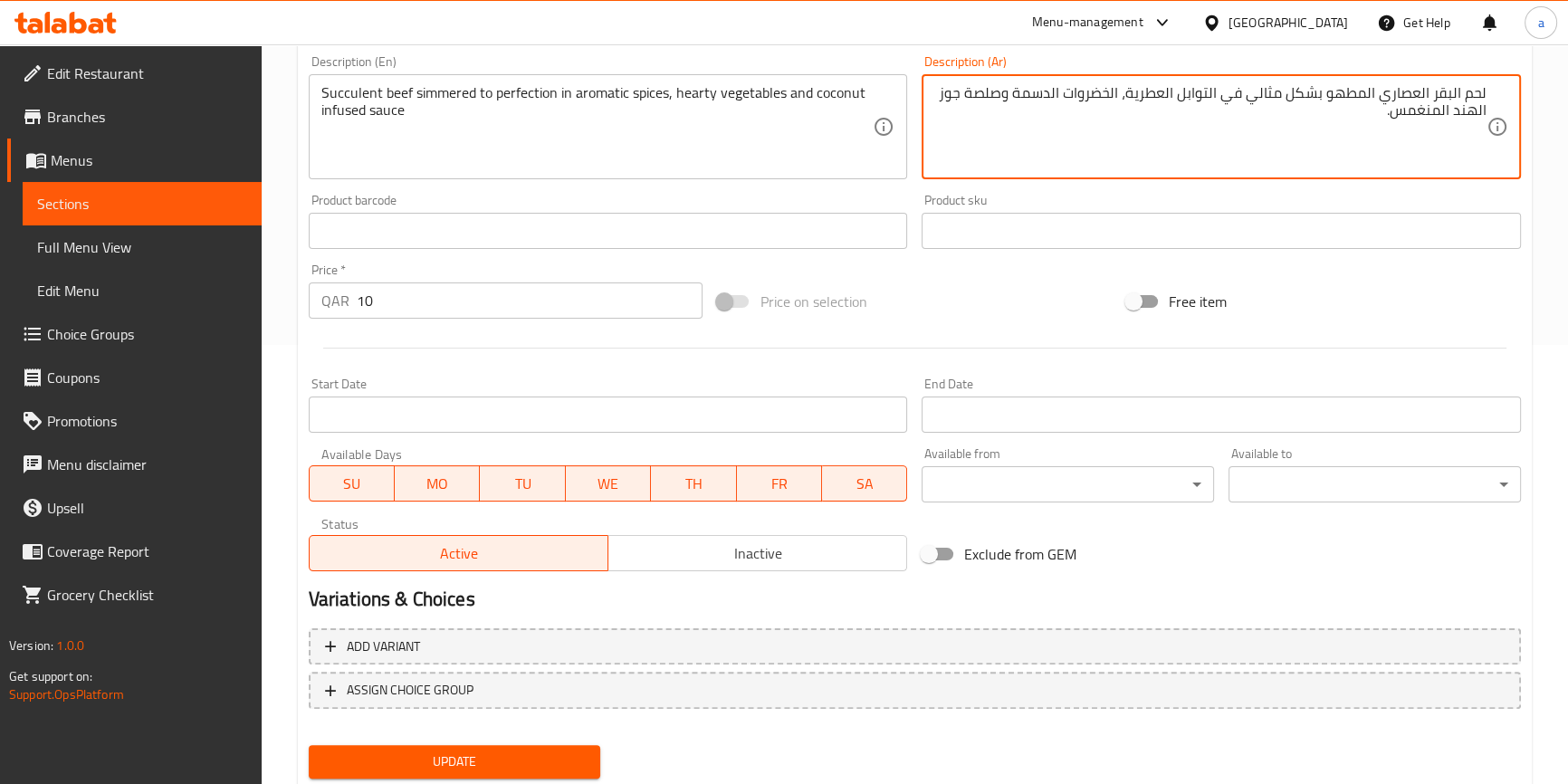
scroll to position [493, 0]
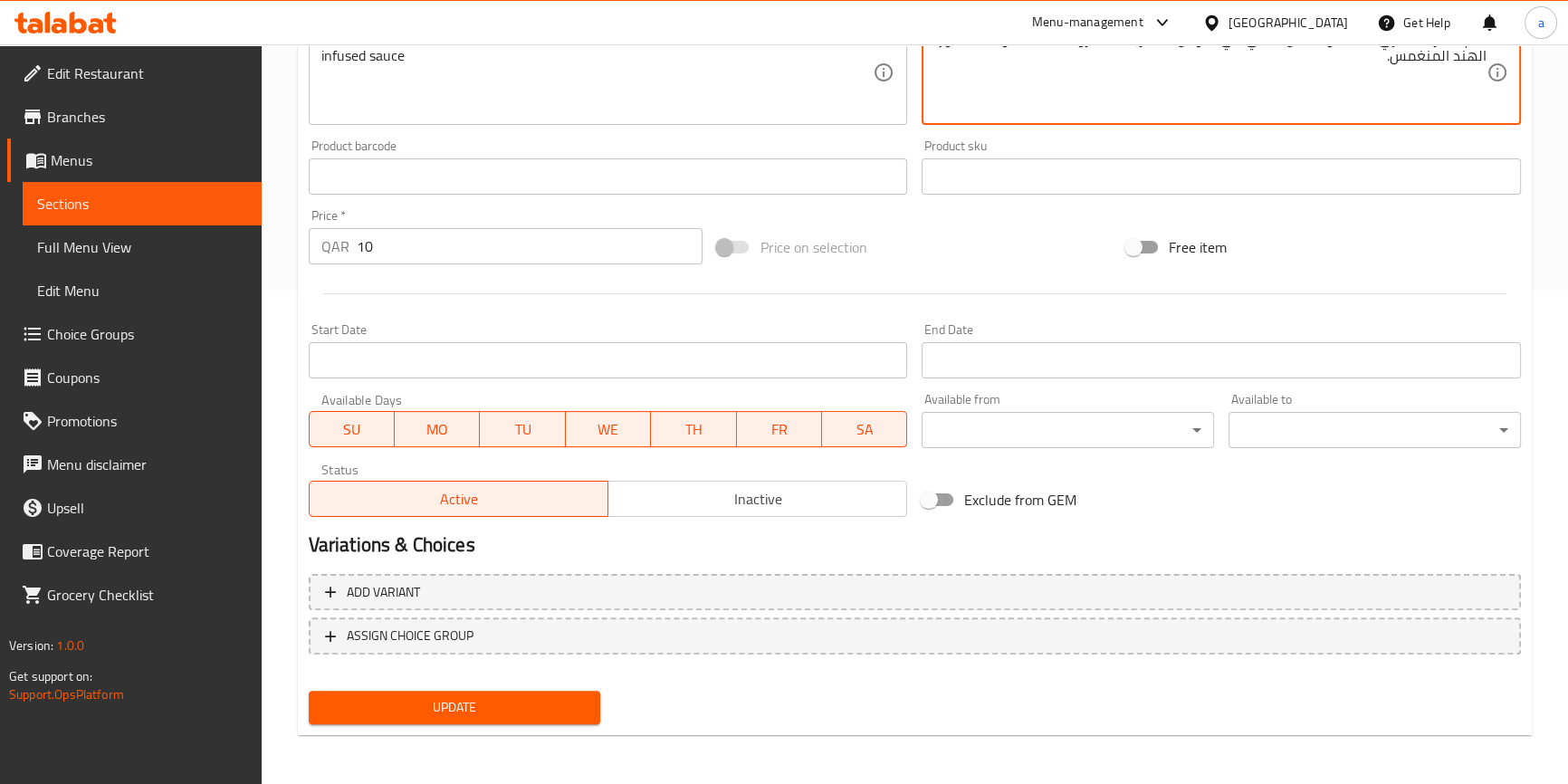
type textarea "لحم البقر العصاري المطهو بشكل مثالي في التوابل العطرية، الخضروات الدسمة وصلصة ج…"
click at [525, 687] on div "Update" at bounding box center [454, 707] width 307 height 48
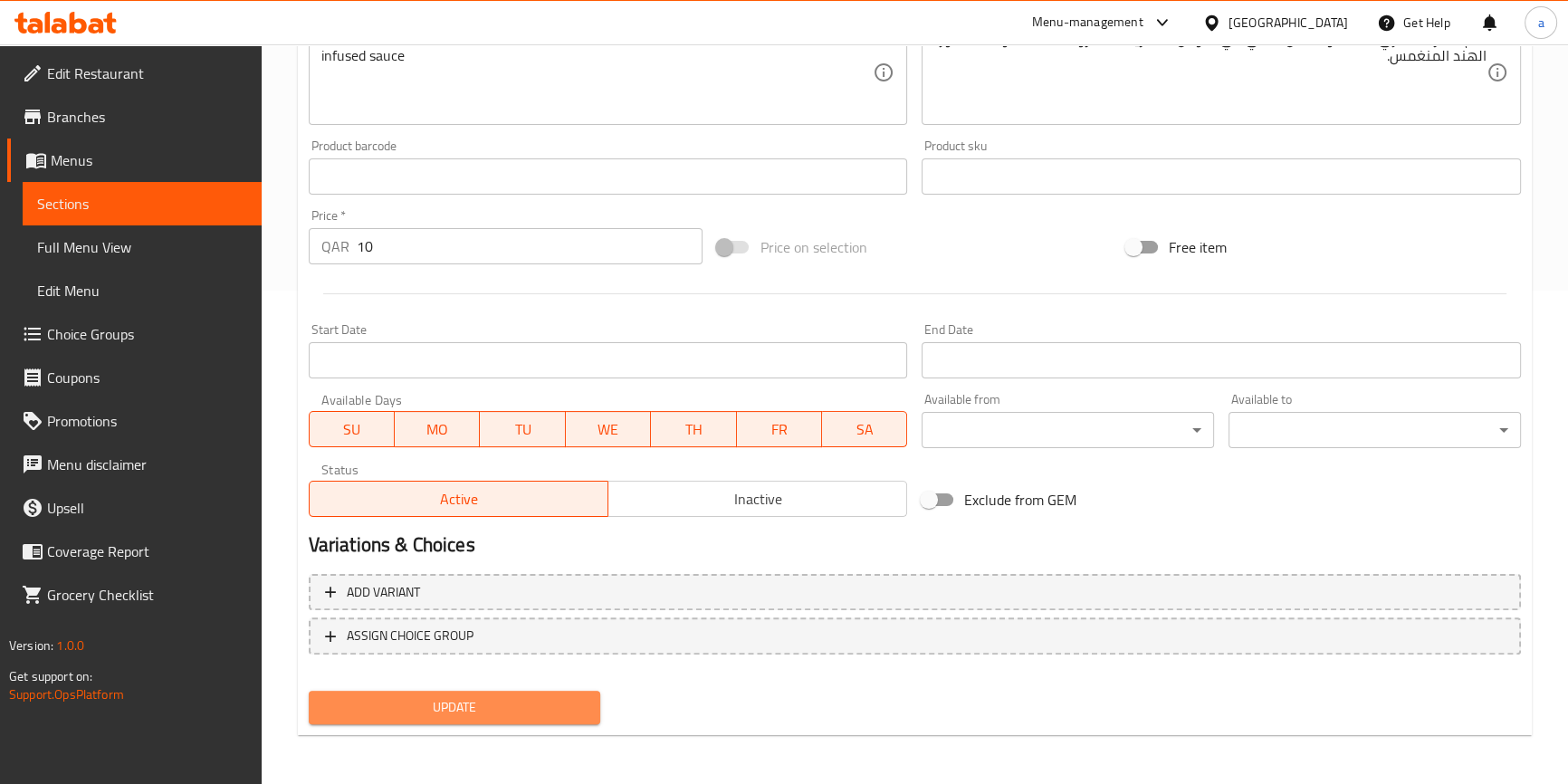
click at [525, 700] on span "Update" at bounding box center [454, 707] width 263 height 23
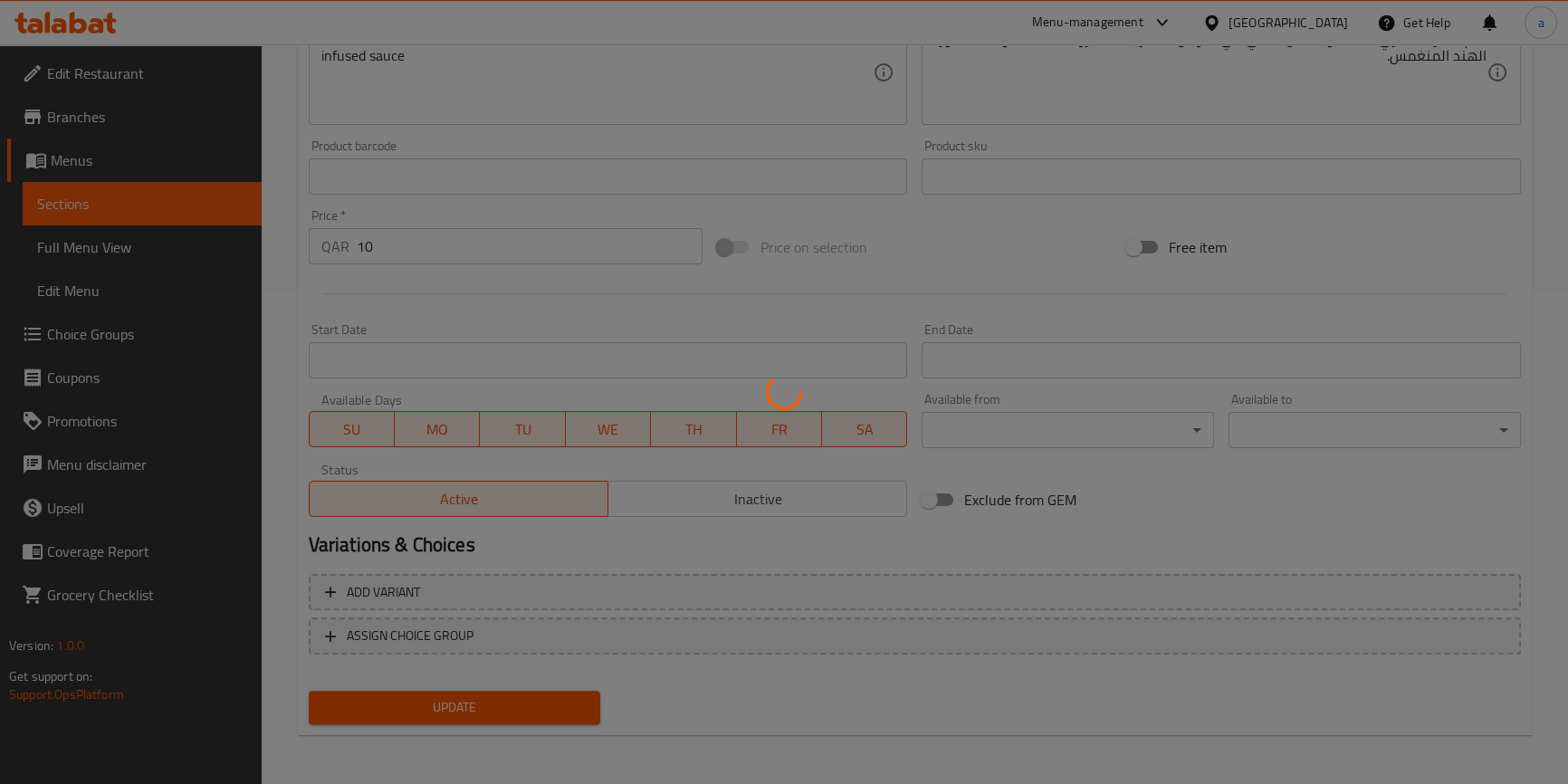
scroll to position [0, 0]
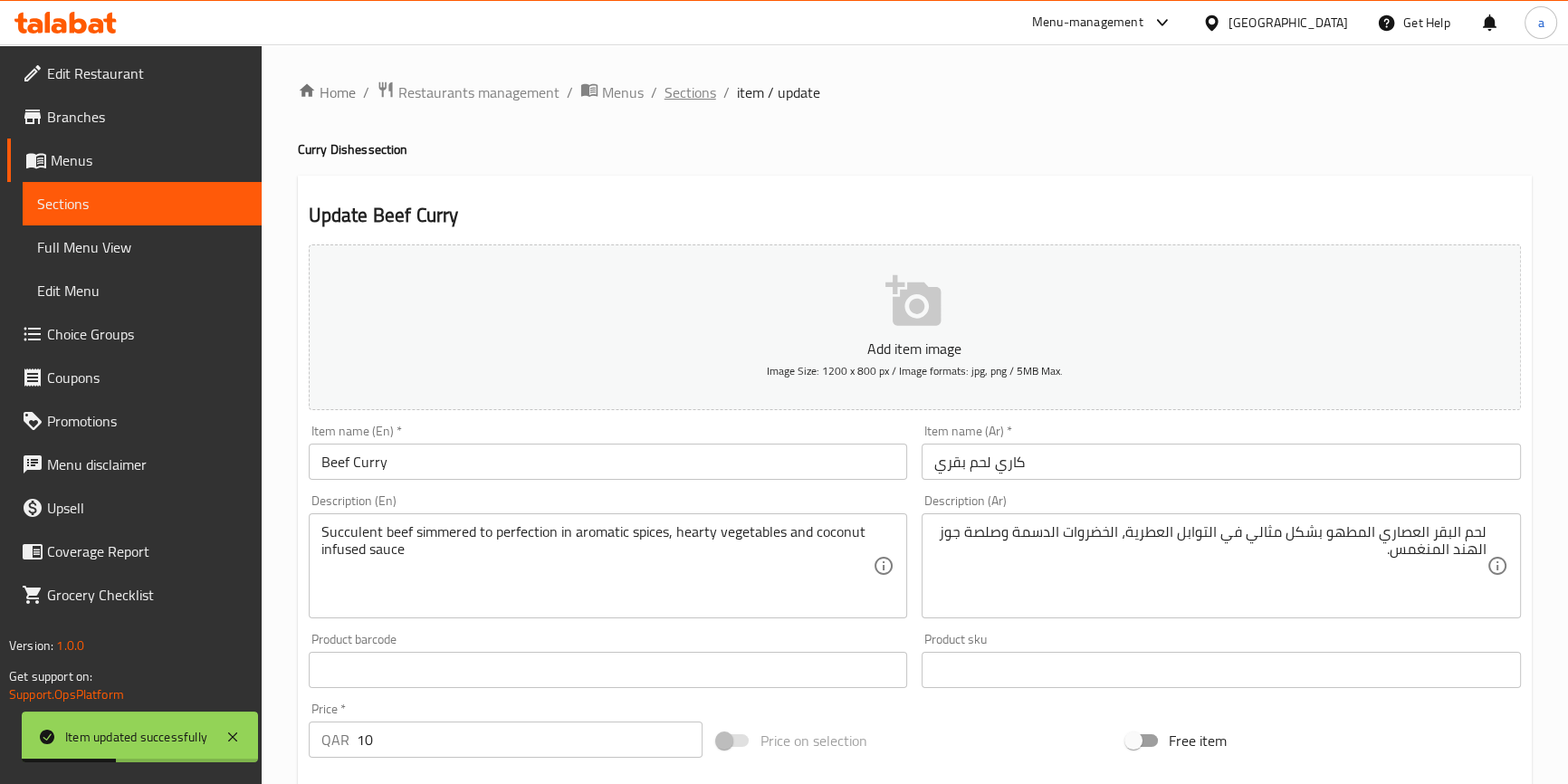
click at [699, 90] on span "Sections" at bounding box center [690, 92] width 52 height 22
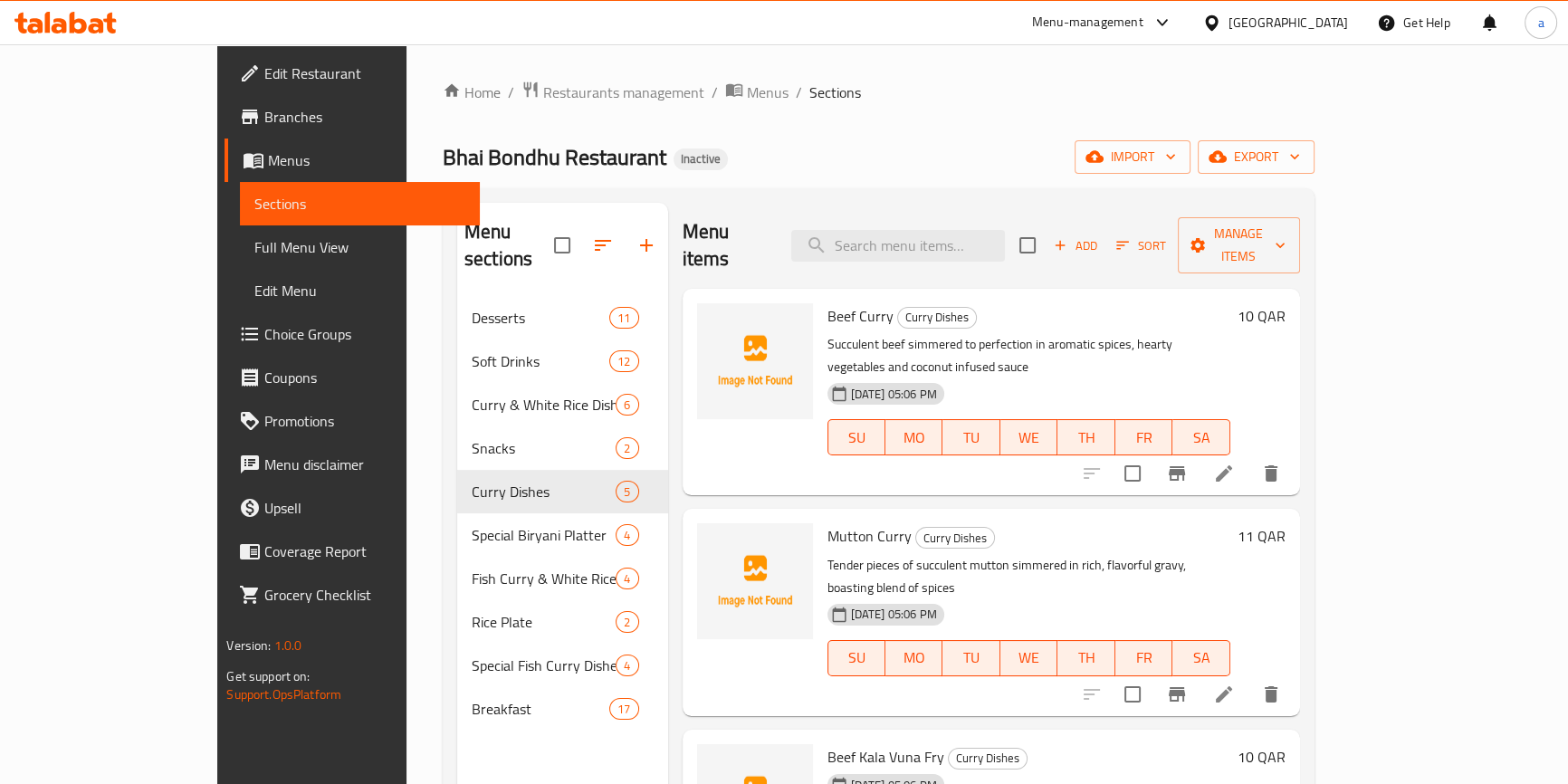
click at [264, 343] on span "Choice Groups" at bounding box center [364, 334] width 200 height 22
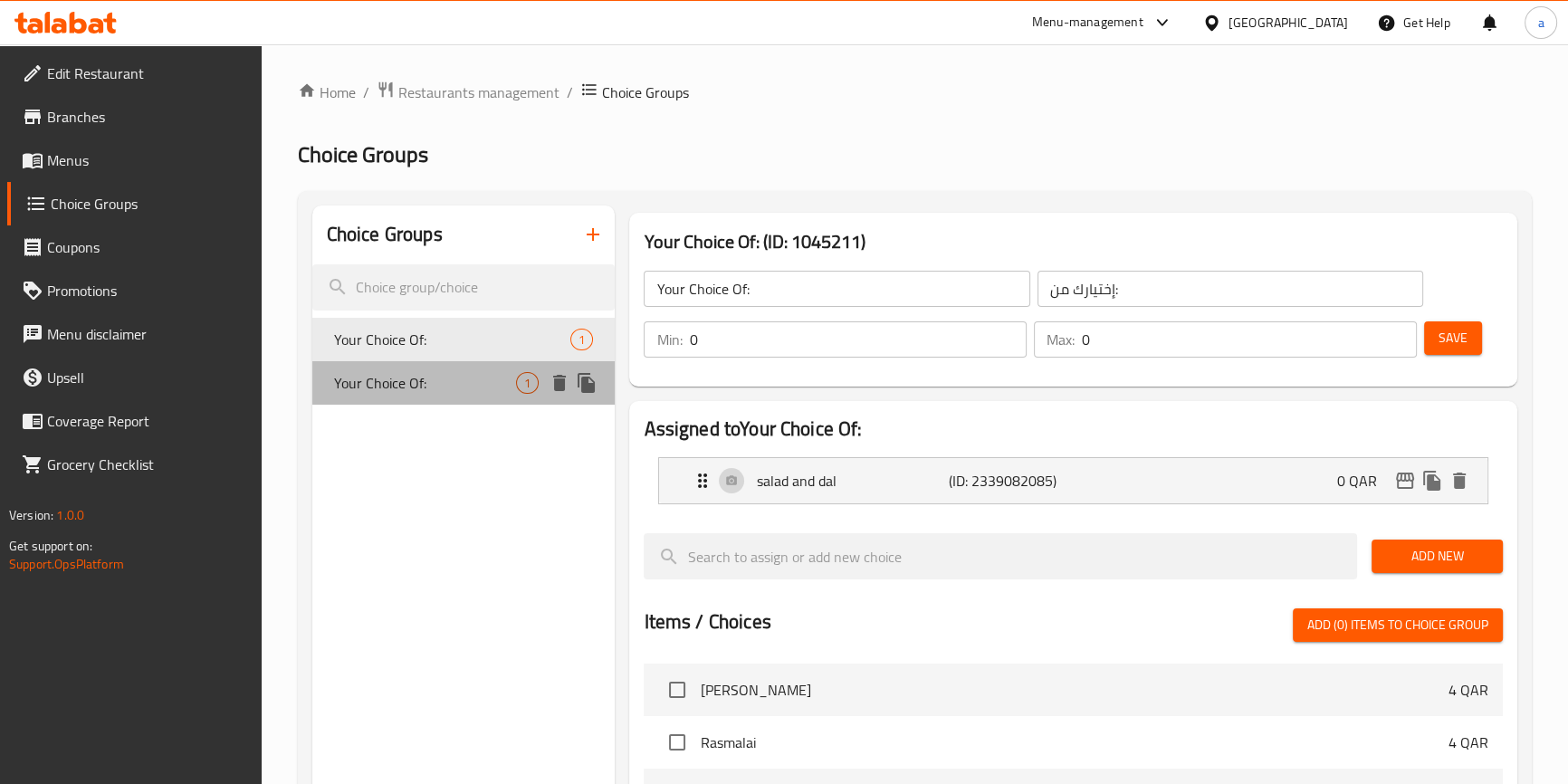
click at [478, 380] on span "Your Choice Of:" at bounding box center [426, 383] width 183 height 22
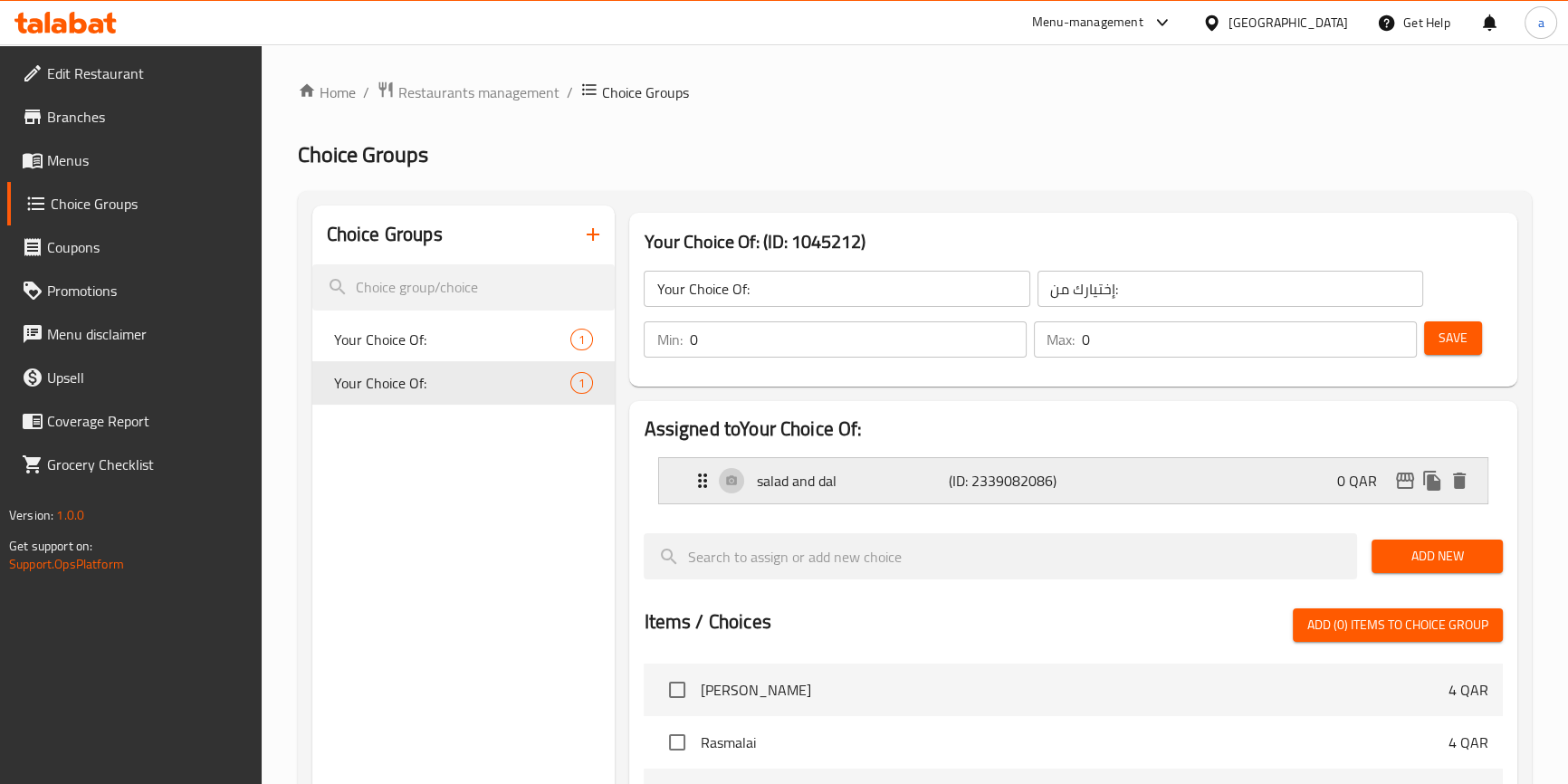
click at [1141, 479] on div "salad and dal (ID: 2339082086) 0 QAR" at bounding box center [1078, 480] width 773 height 45
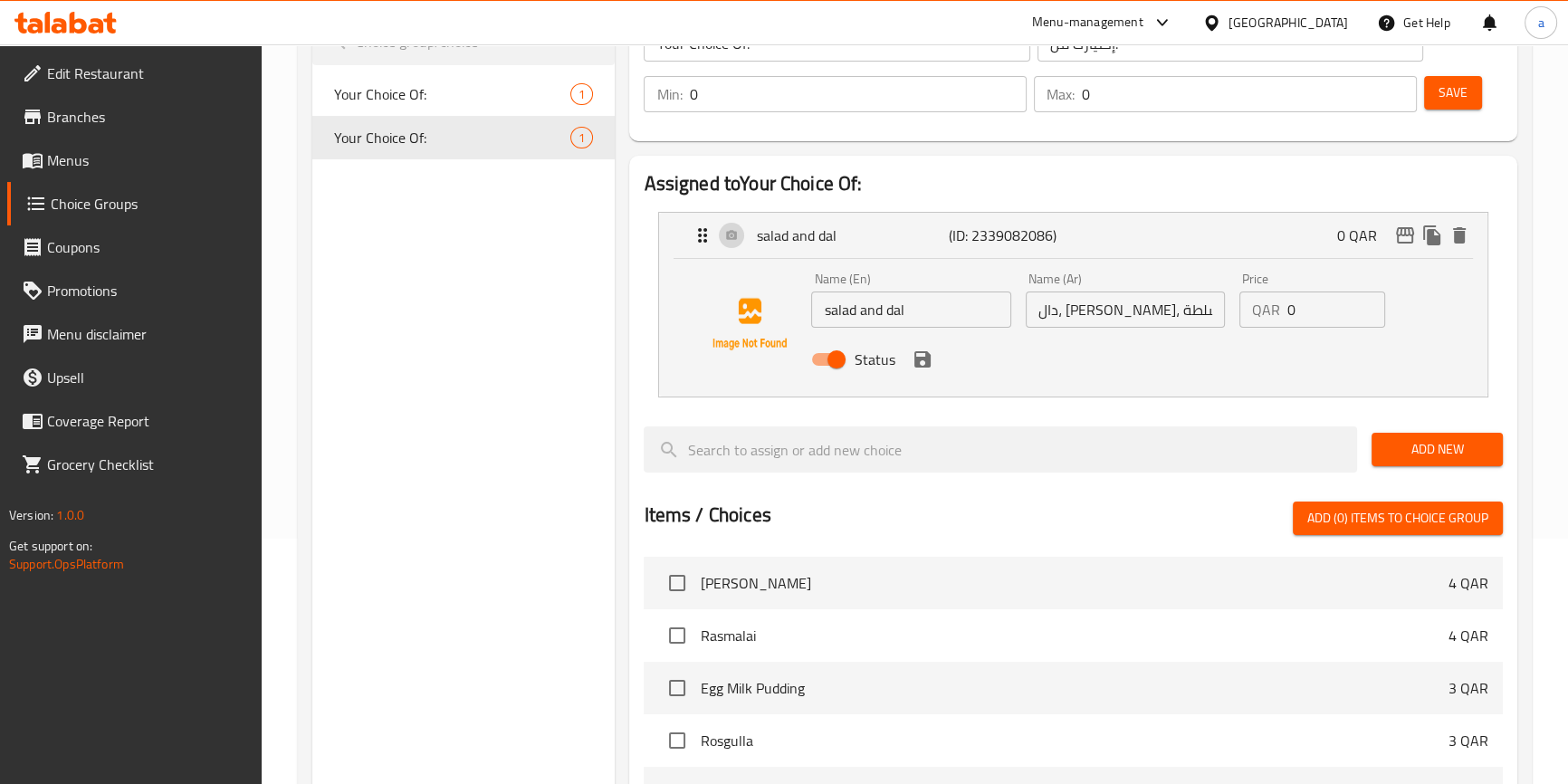
scroll to position [247, 0]
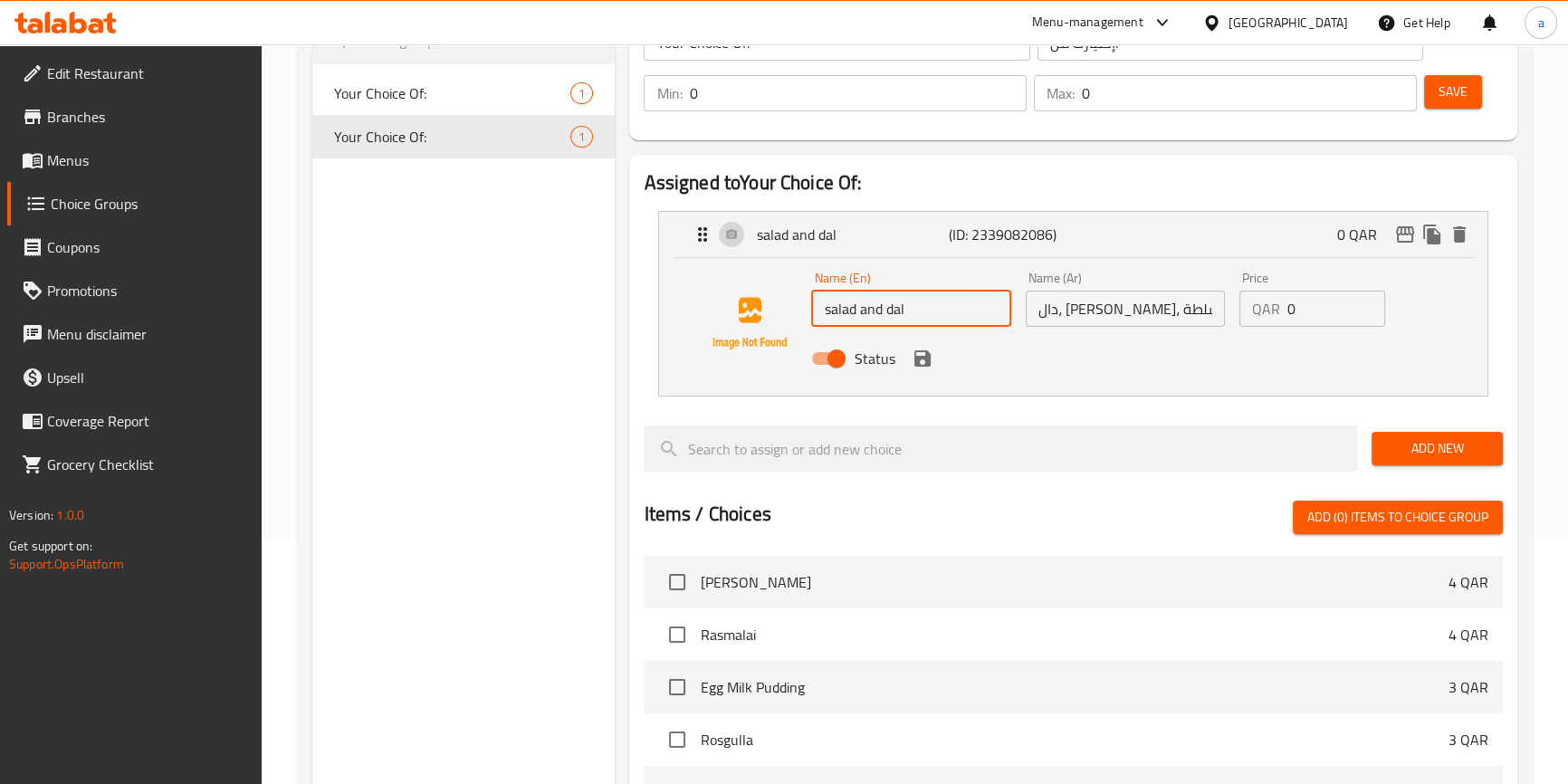
click at [919, 307] on input "salad and dal" at bounding box center [911, 308] width 199 height 36
drag, startPoint x: 919, startPoint y: 307, endPoint x: 743, endPoint y: 327, distance: 177.1
click at [743, 327] on div "Name (En) salad and dal Name (En) Name (Ar) [PERSON_NAME][GEOGRAPHIC_DATA]، وسل…" at bounding box center [1072, 322] width 769 height 123
click at [901, 309] on input "salad and dal" at bounding box center [911, 308] width 199 height 36
drag, startPoint x: 868, startPoint y: 316, endPoint x: 643, endPoint y: 330, distance: 225.4
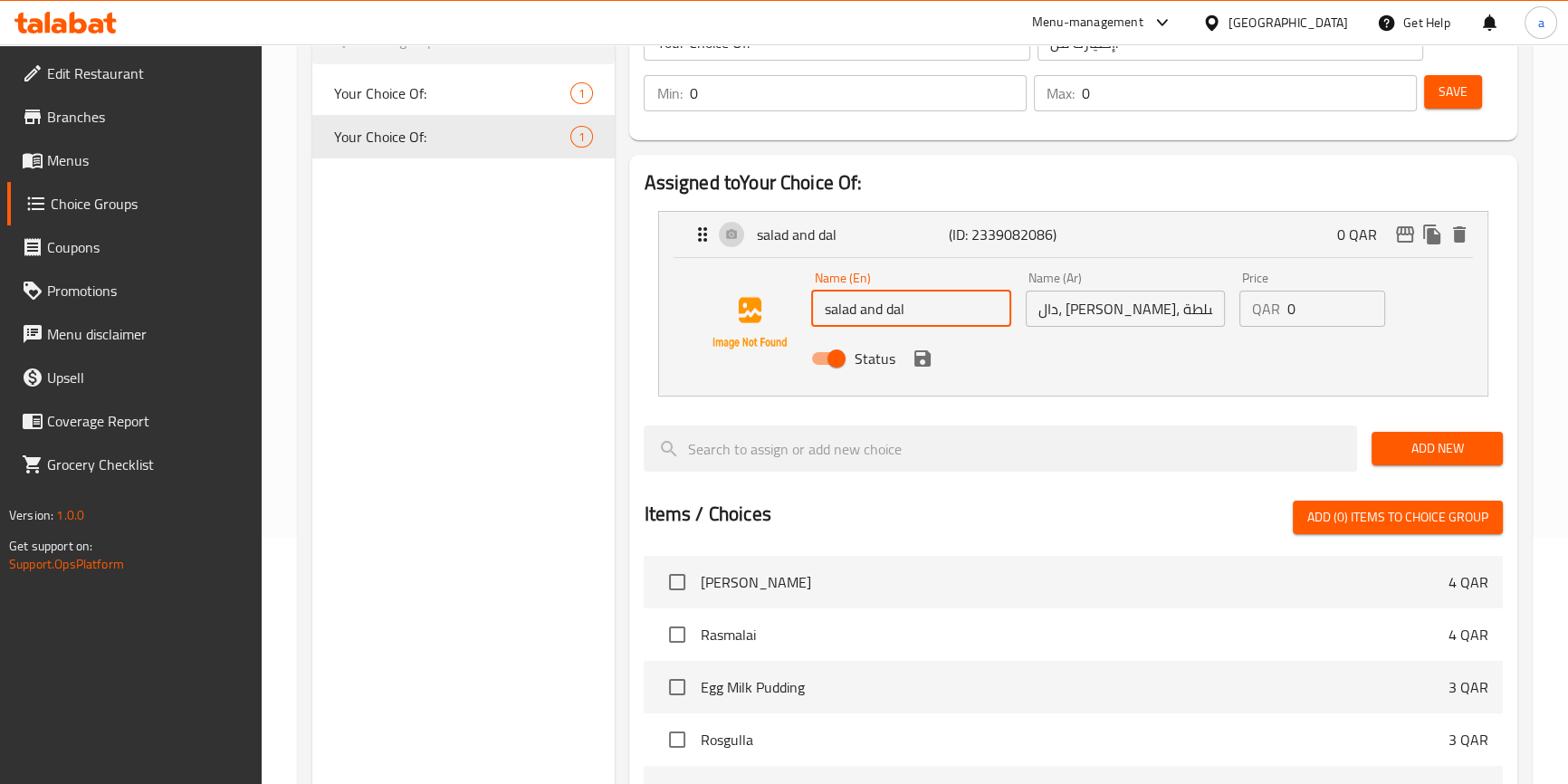
click at [643, 330] on div "Assigned to Your Choice Of: salad and dal (ID: 2339082086) 0 QAR Name (En) sala…" at bounding box center [1072, 595] width 887 height 879
paste input "Dal, [PERSON_NAME] and Salad"
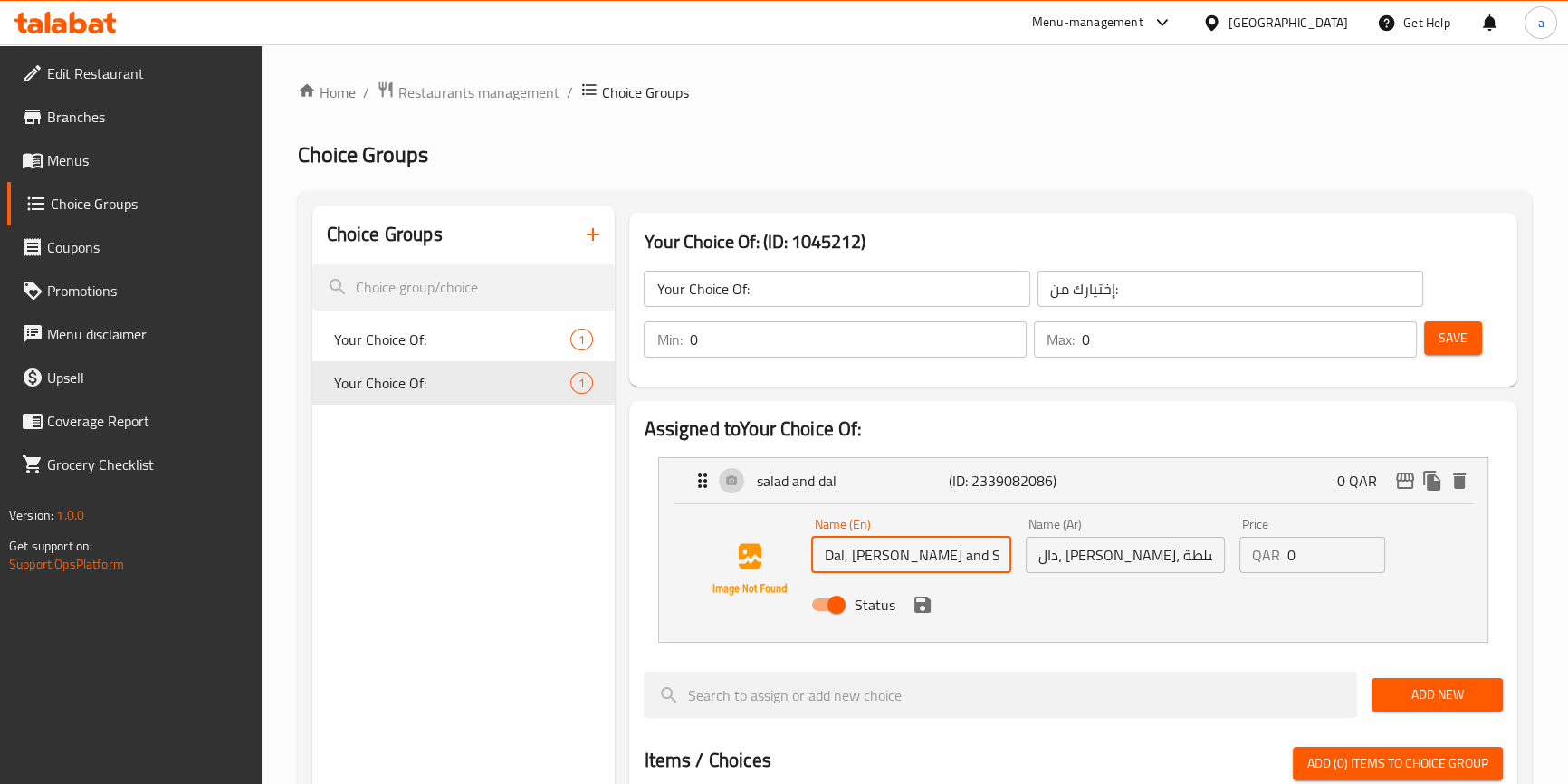
scroll to position [0, 0]
type input "Dal, [PERSON_NAME] and Salad"
click at [1450, 341] on span "Save" at bounding box center [1453, 338] width 29 height 23
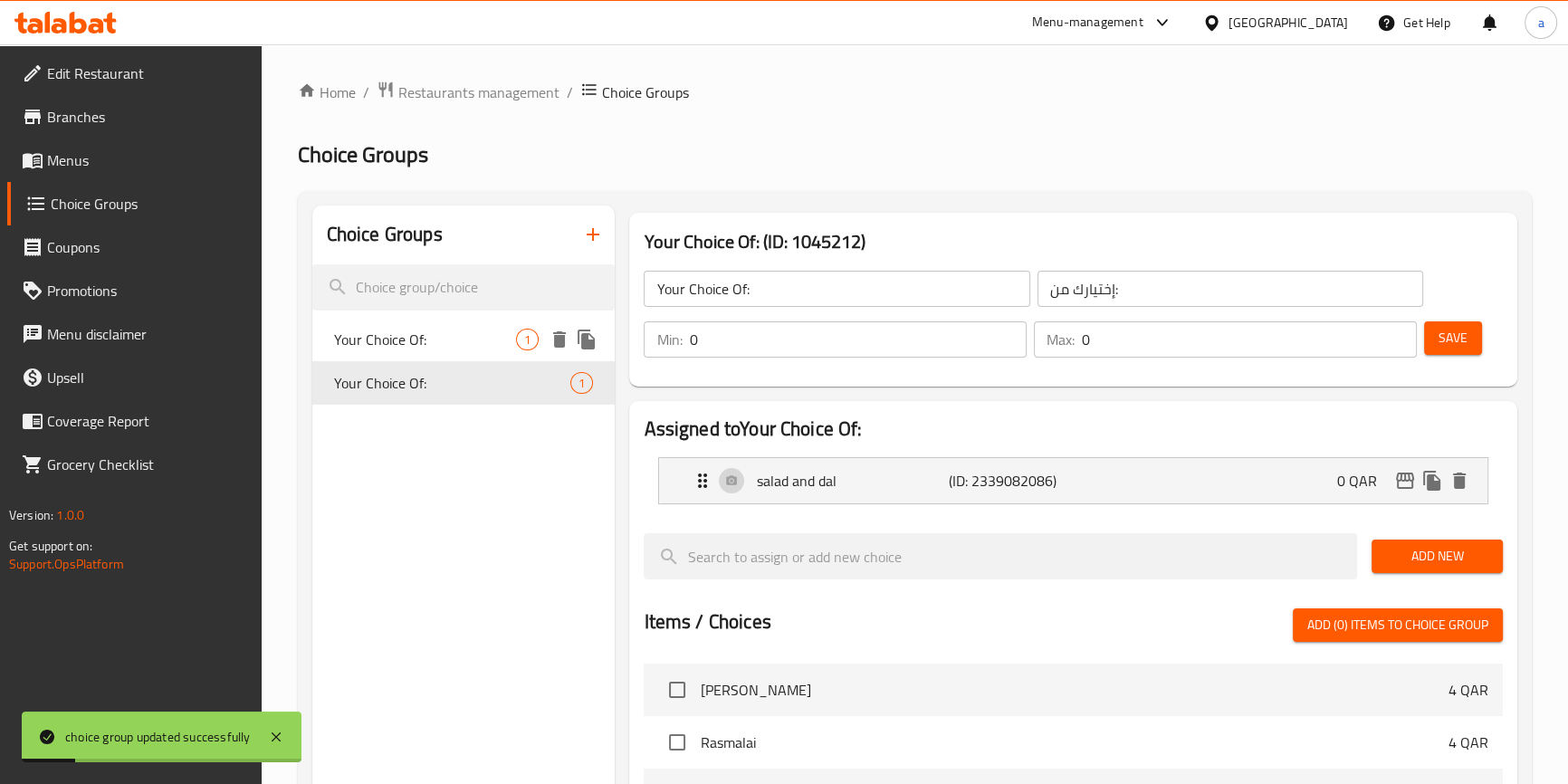
click at [454, 369] on div "Your Choice Of: 1" at bounding box center [464, 382] width 303 height 43
click at [453, 343] on span "Your Choice Of:" at bounding box center [426, 340] width 183 height 22
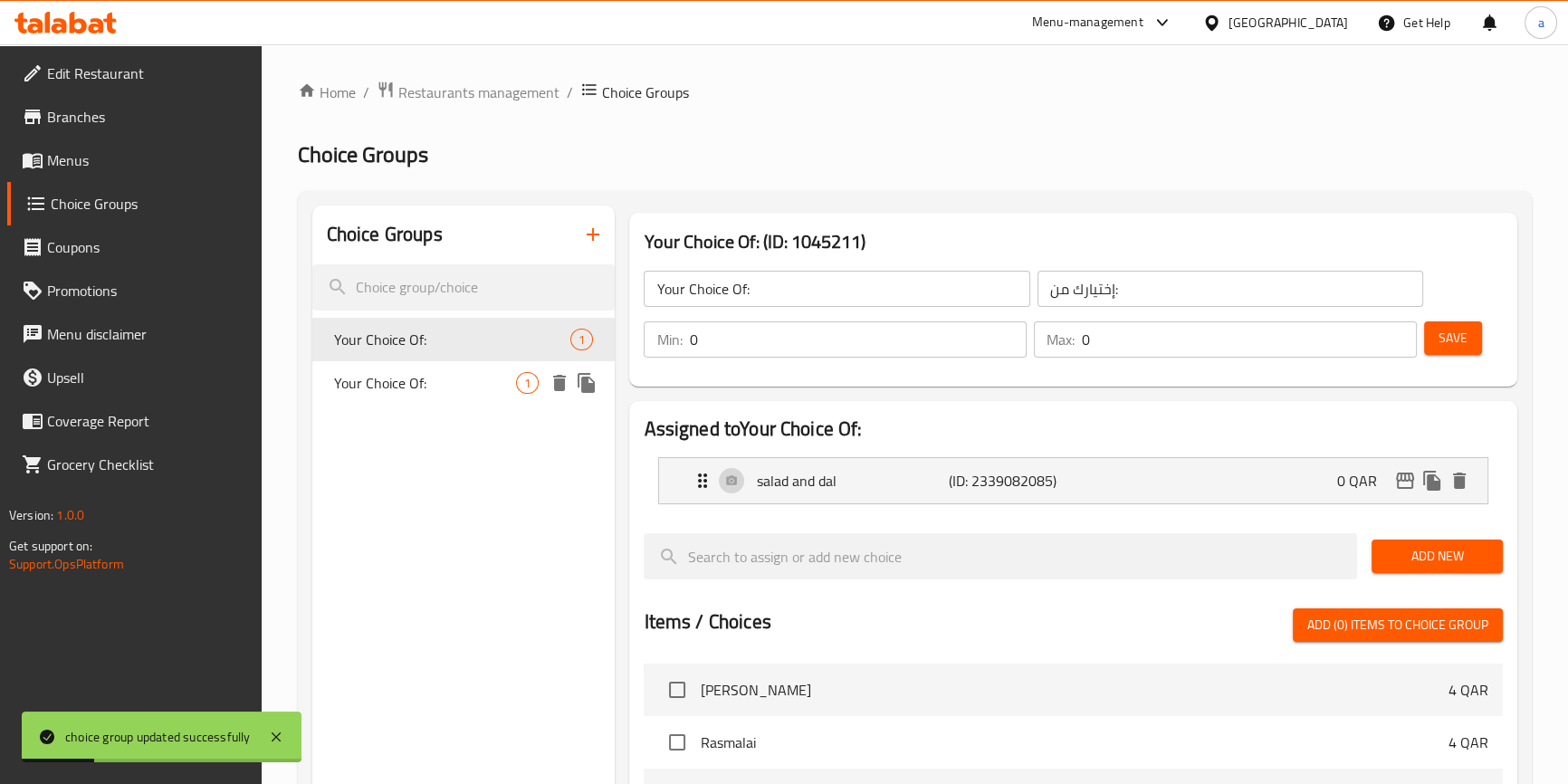
click at [445, 380] on span "Your Choice Of:" at bounding box center [426, 383] width 183 height 22
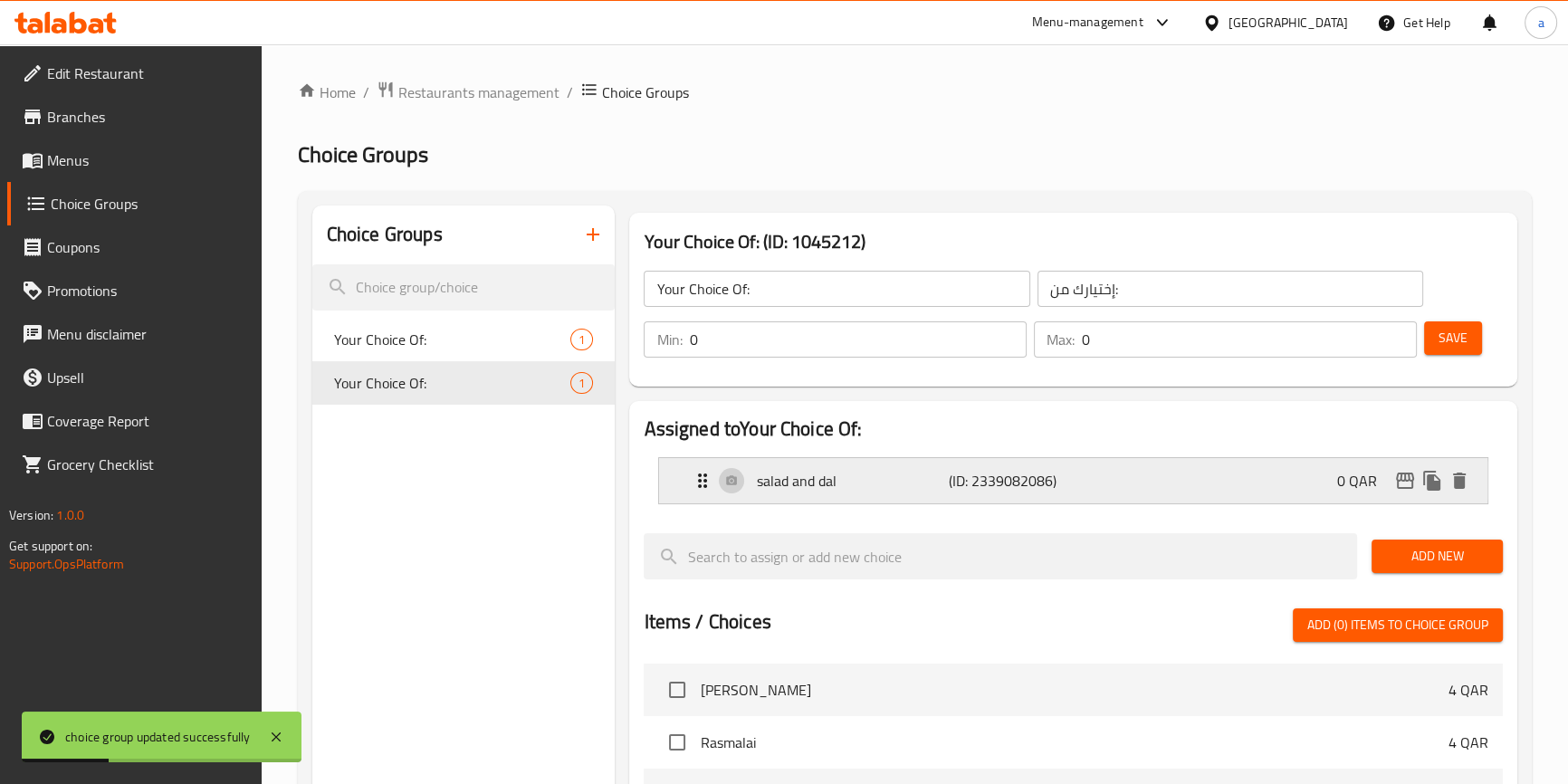
click at [997, 474] on p "(ID: 2339082086)" at bounding box center [1012, 481] width 128 height 22
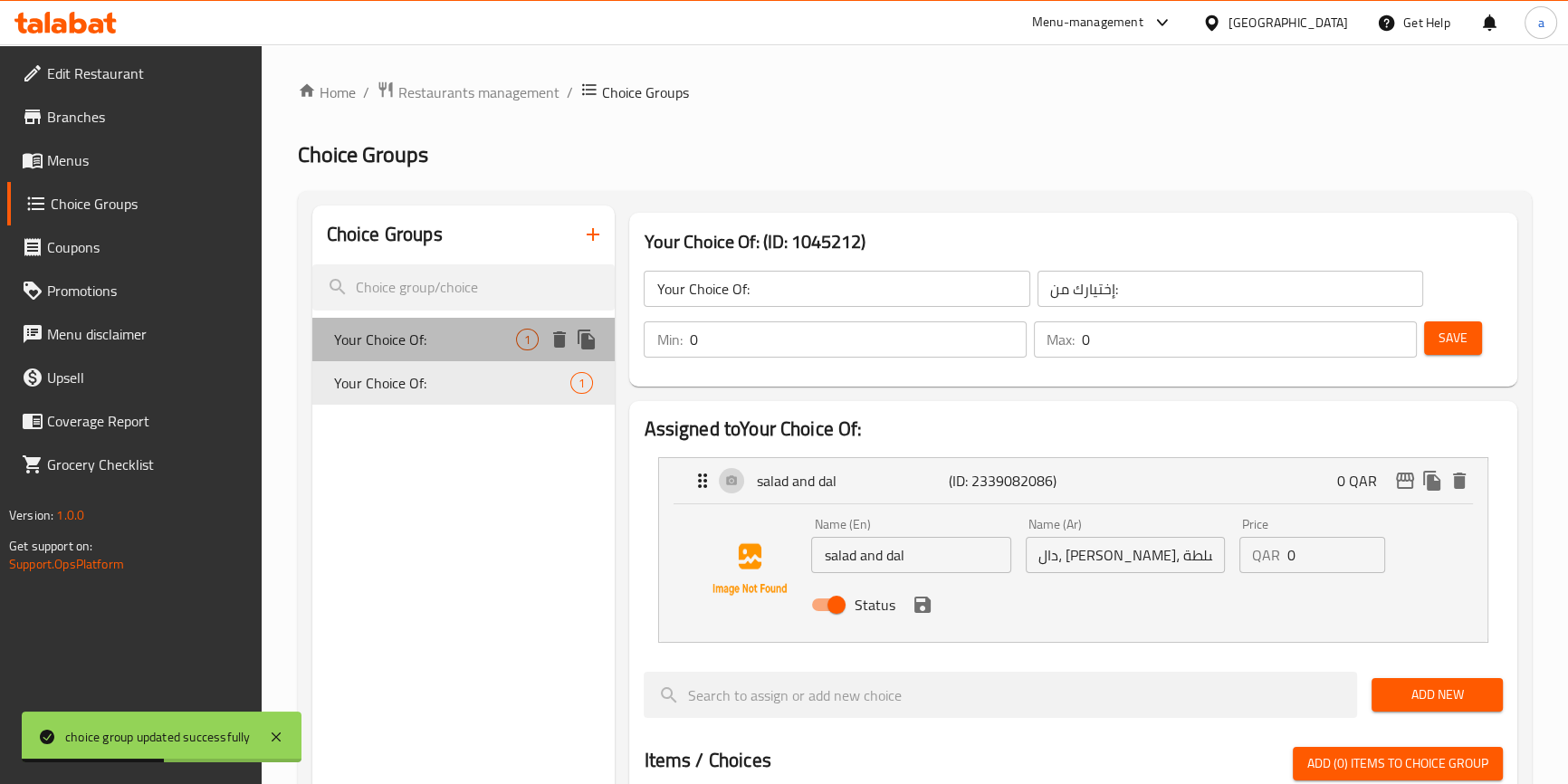
click at [450, 327] on div "Your Choice Of: 1" at bounding box center [464, 339] width 303 height 43
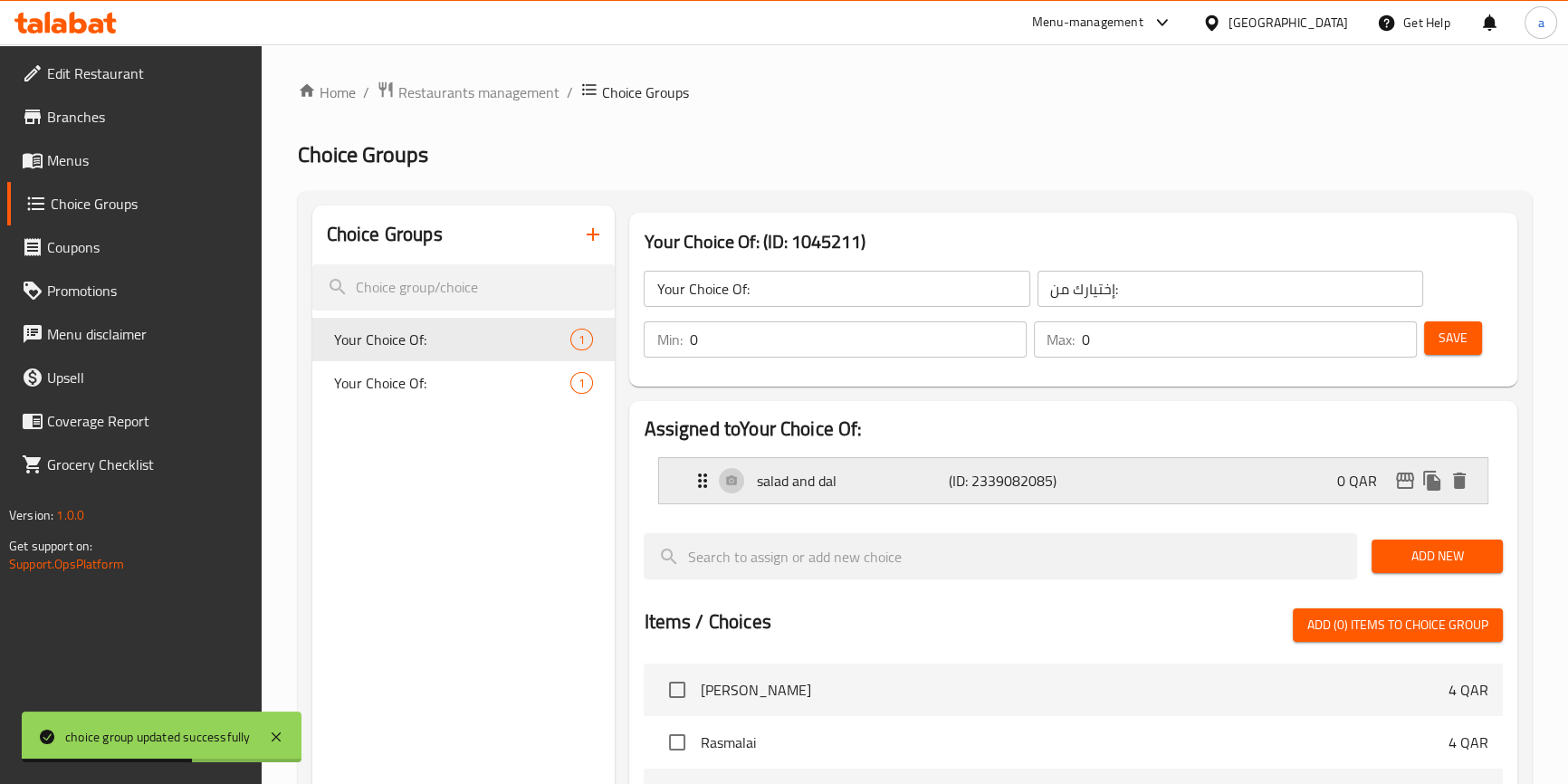
click at [937, 473] on p "salad and dal" at bounding box center [851, 481] width 192 height 22
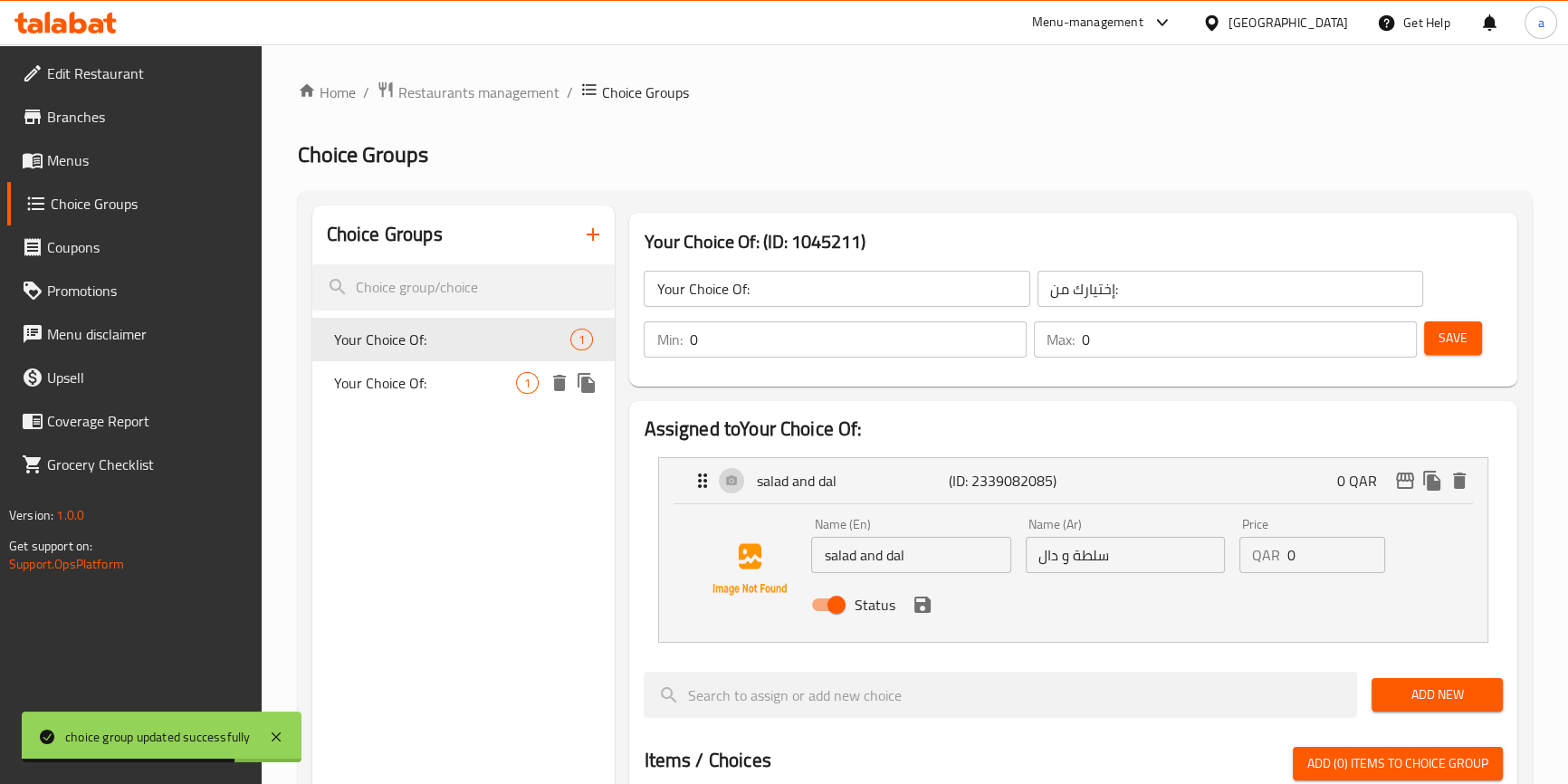
click at [471, 384] on span "Your Choice Of:" at bounding box center [426, 383] width 183 height 22
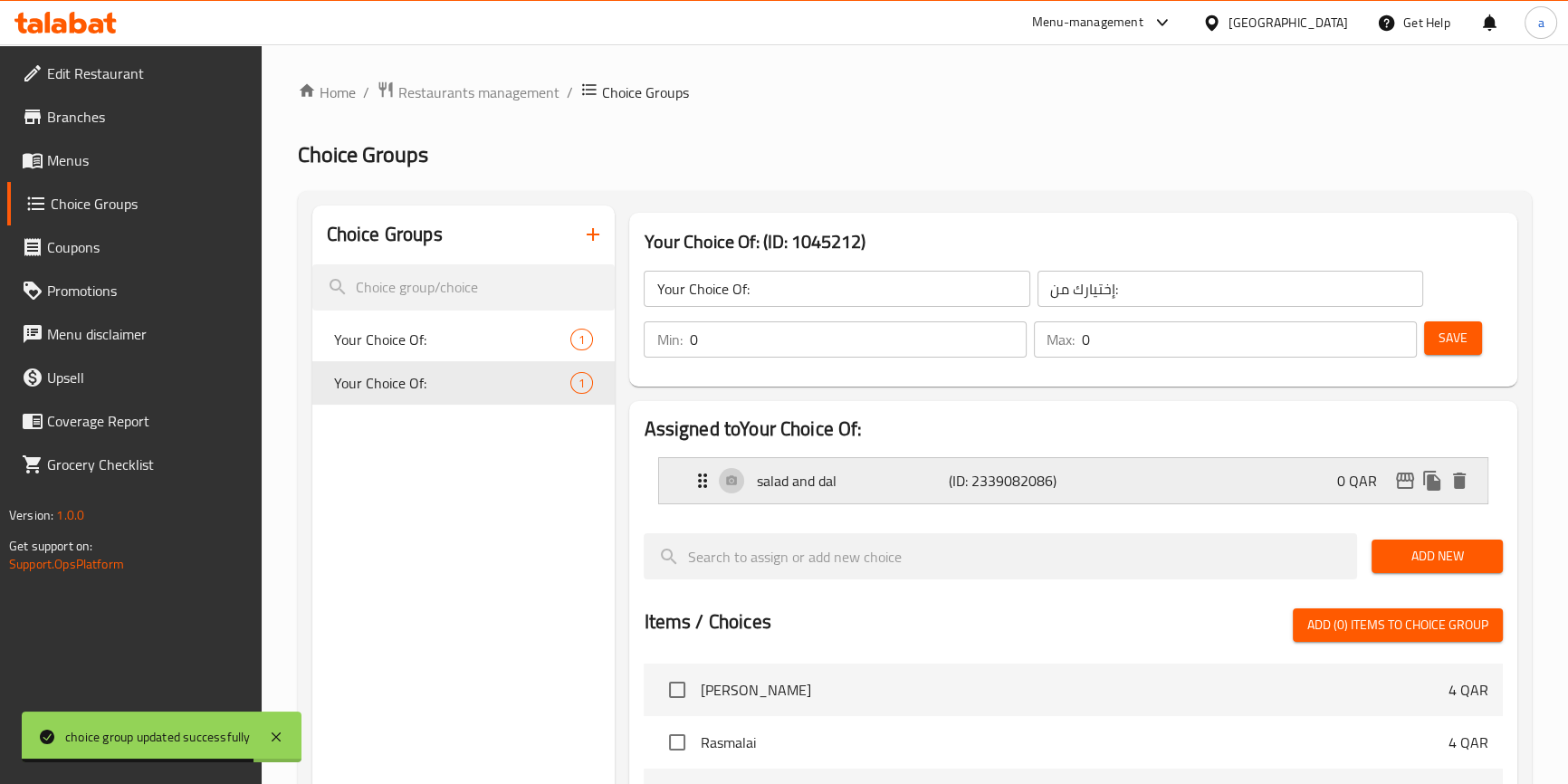
click at [995, 470] on p "(ID: 2339082086)" at bounding box center [1012, 481] width 128 height 22
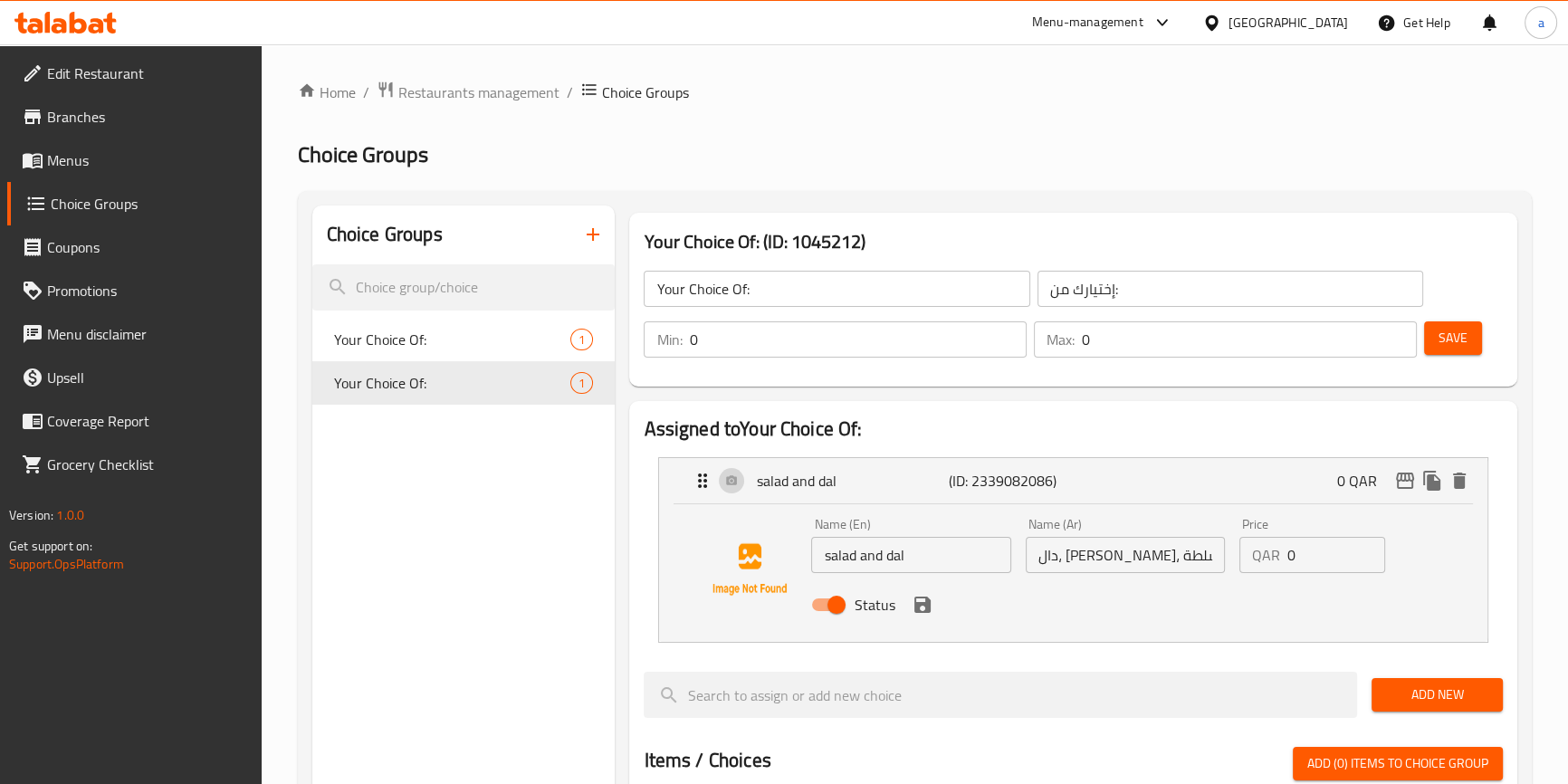
drag, startPoint x: 877, startPoint y: 554, endPoint x: 804, endPoint y: 549, distance: 73.2
click at [804, 549] on div "Name (En) salad and dal Name (En) Name (Ar) [PERSON_NAME][GEOGRAPHIC_DATA]، وسل…" at bounding box center [1072, 569] width 769 height 123
paste input "Dal, [PERSON_NAME] and Salad"
click at [918, 597] on icon "save" at bounding box center [923, 605] width 17 height 17
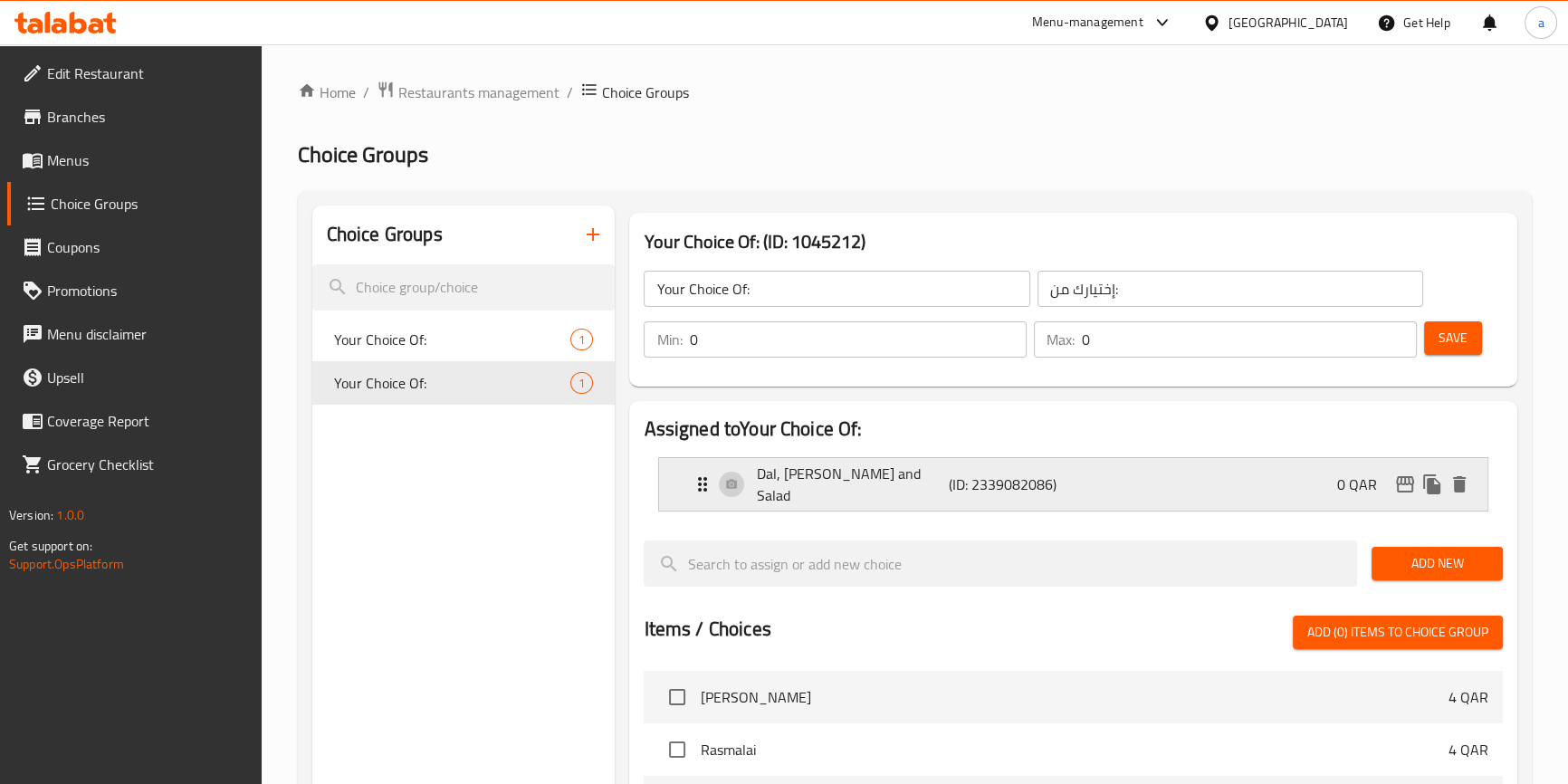
type input "Dal, [PERSON_NAME] and Salad"
click at [1086, 485] on div "Dal, Borta and Salad (ID: 2339082086) 0 QAR" at bounding box center [1078, 484] width 773 height 53
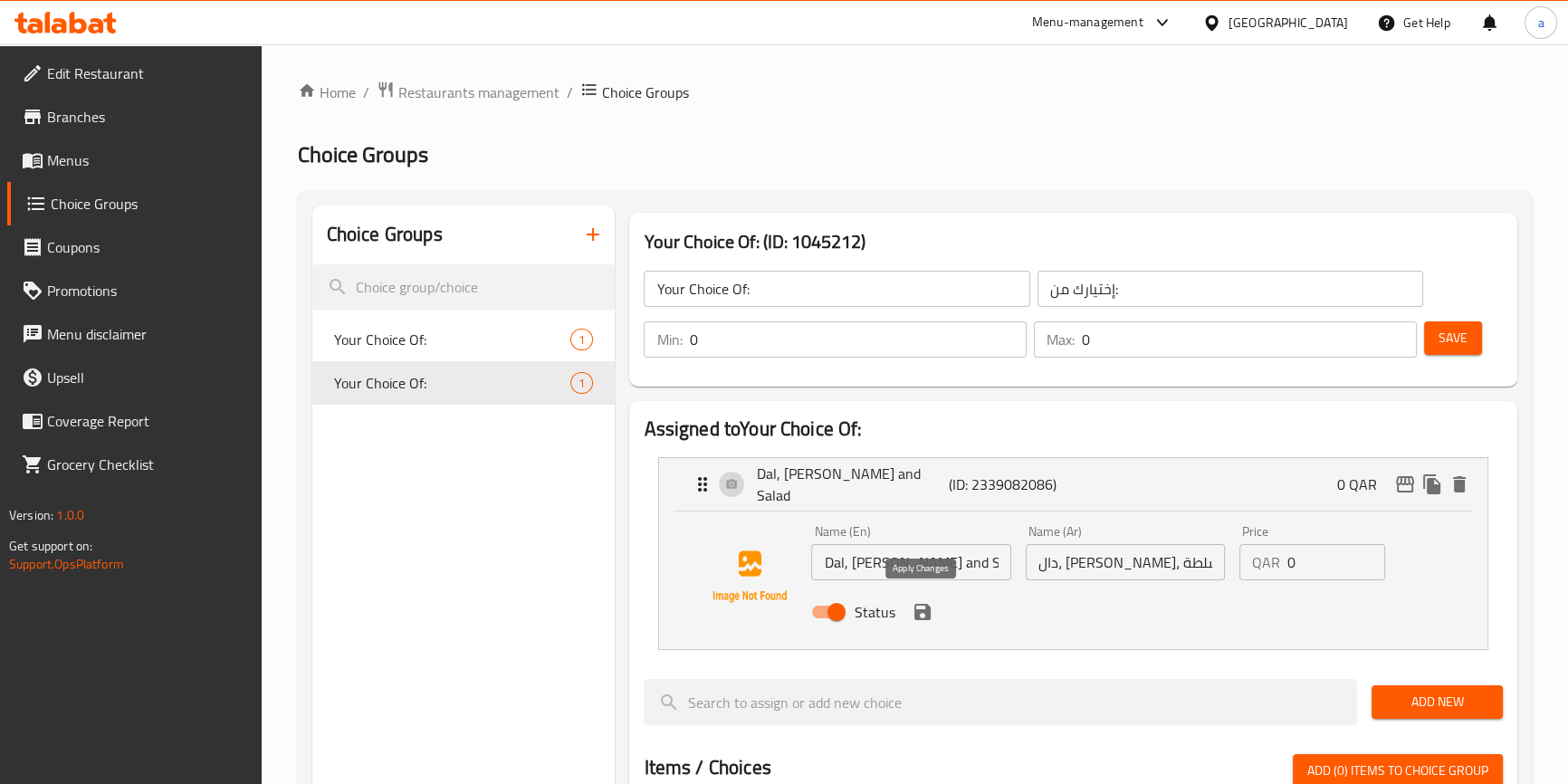
click at [923, 604] on icon "save" at bounding box center [923, 612] width 17 height 17
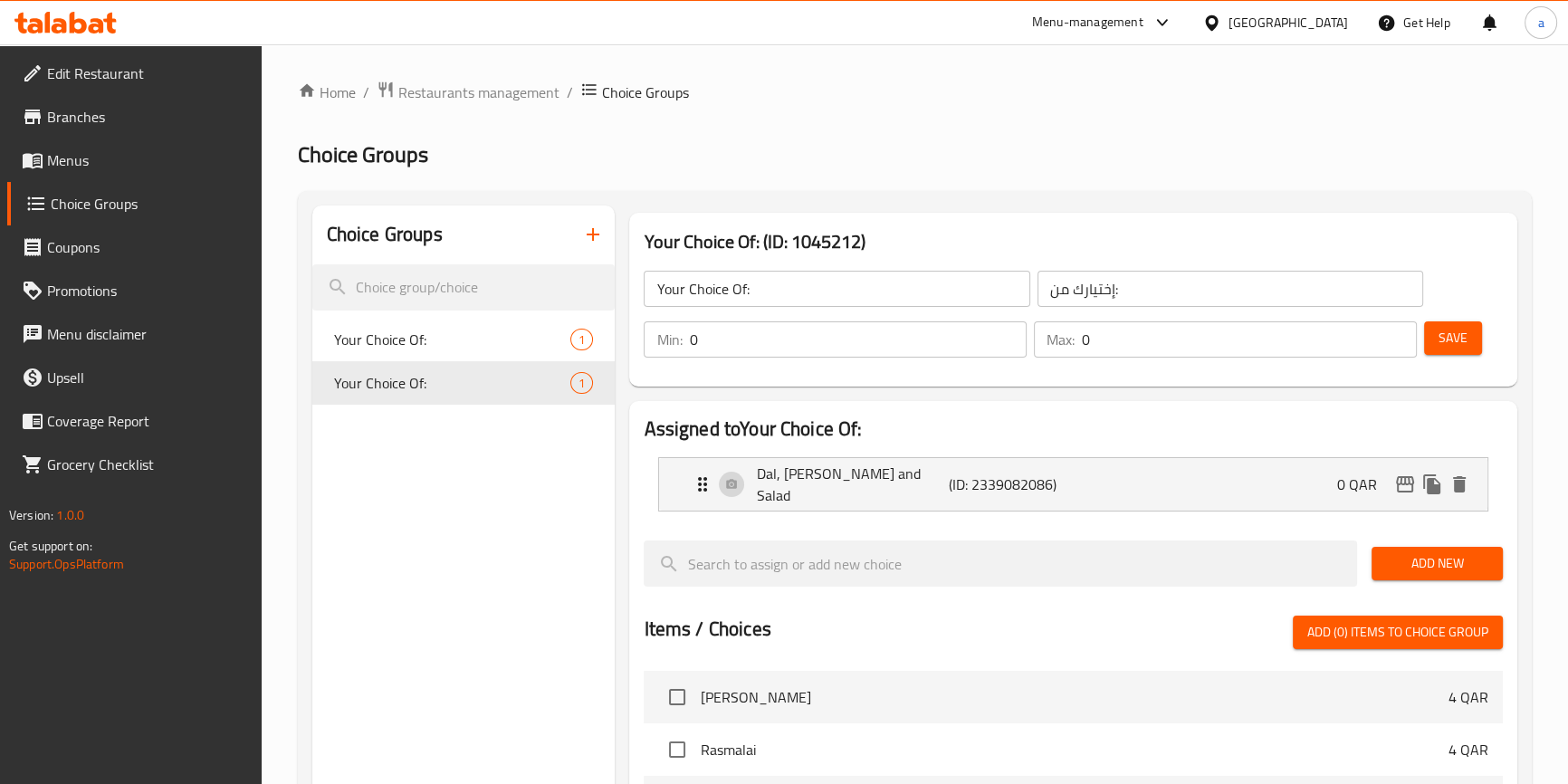
click at [1446, 331] on span "Save" at bounding box center [1453, 338] width 29 height 23
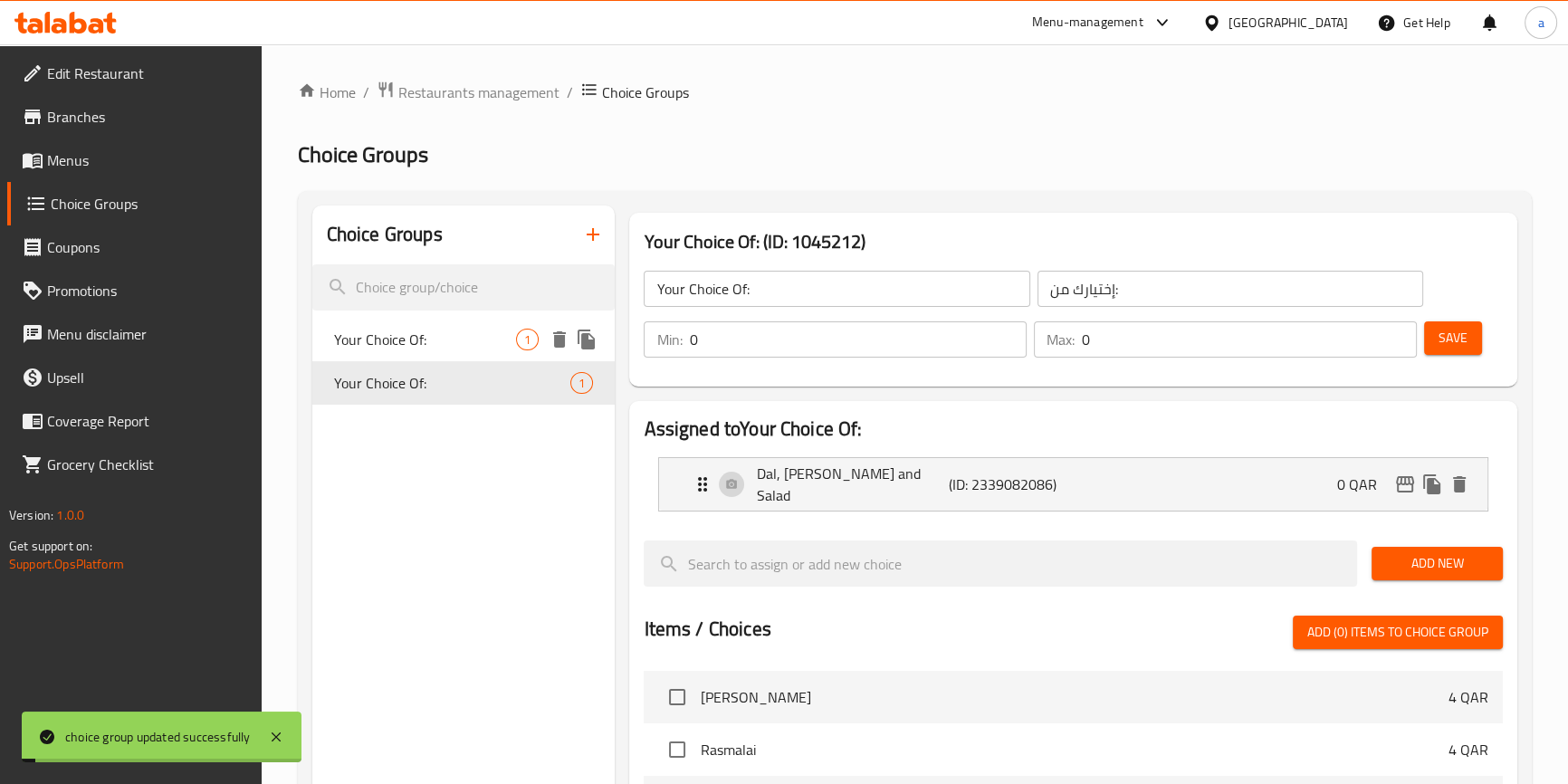
click at [500, 343] on span "Your Choice Of:" at bounding box center [426, 340] width 183 height 22
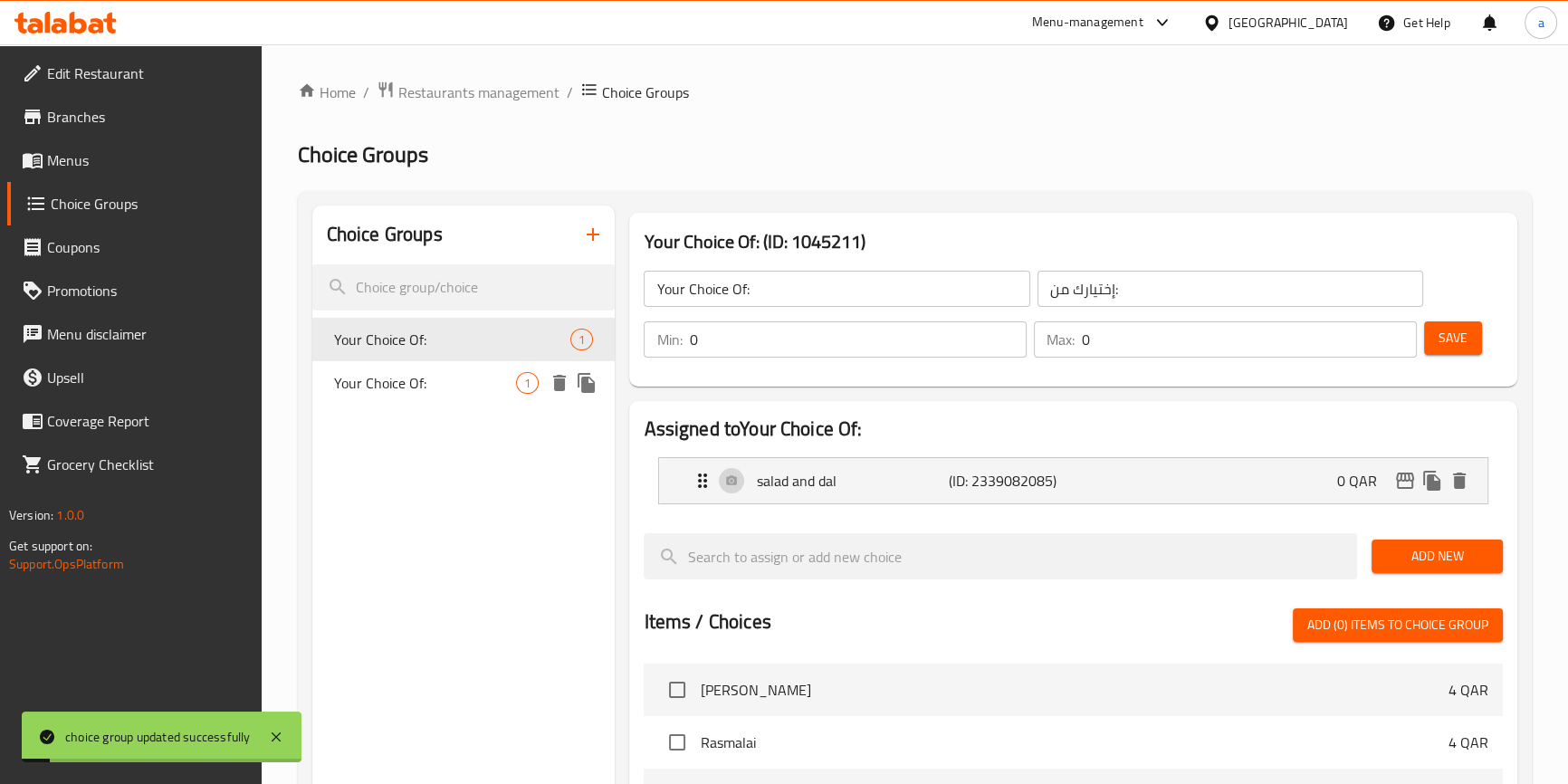
click at [487, 380] on span "Your Choice Of:" at bounding box center [426, 383] width 183 height 22
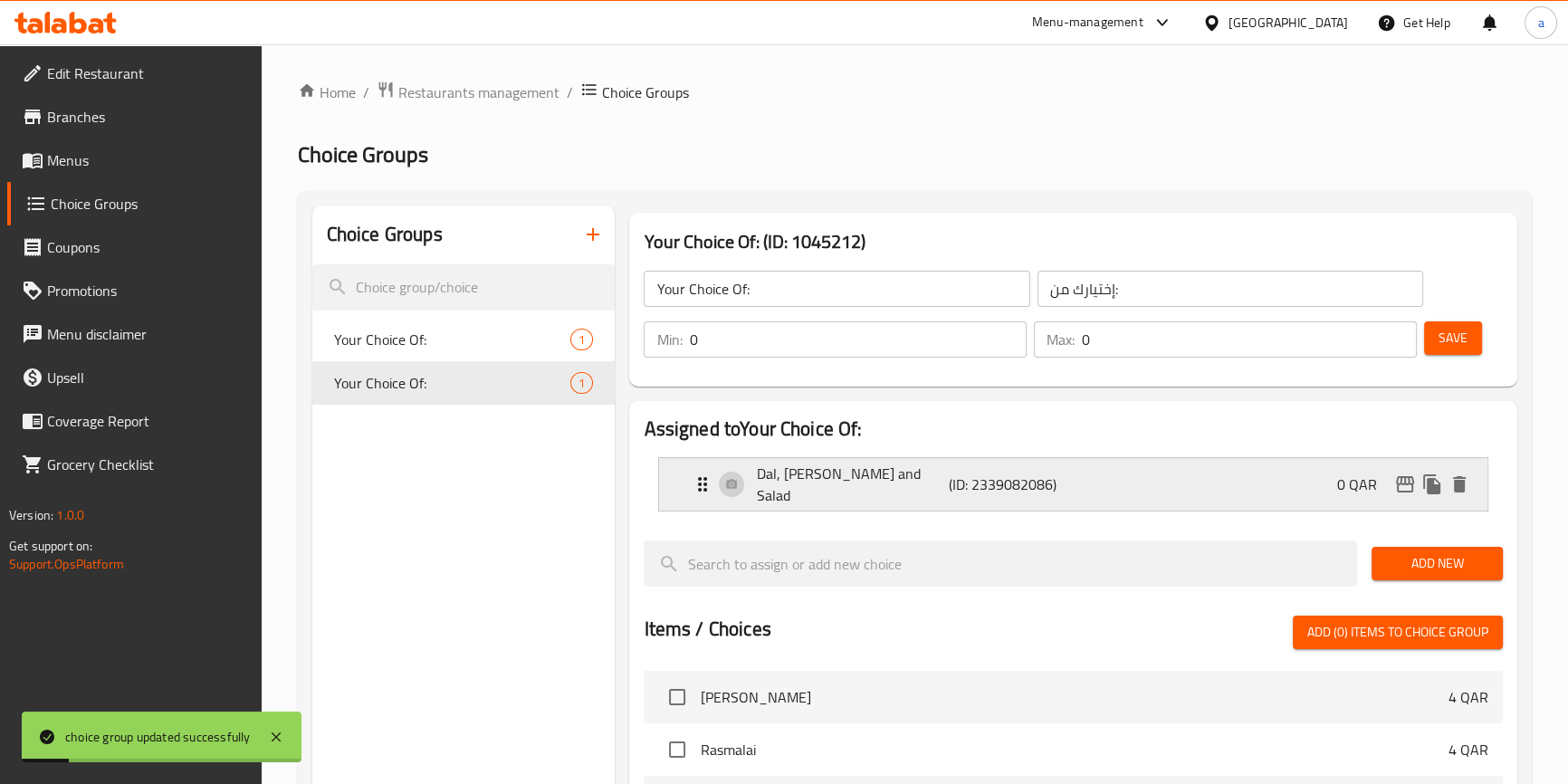
click at [982, 474] on p "(ID: 2339082086)" at bounding box center [1012, 485] width 128 height 22
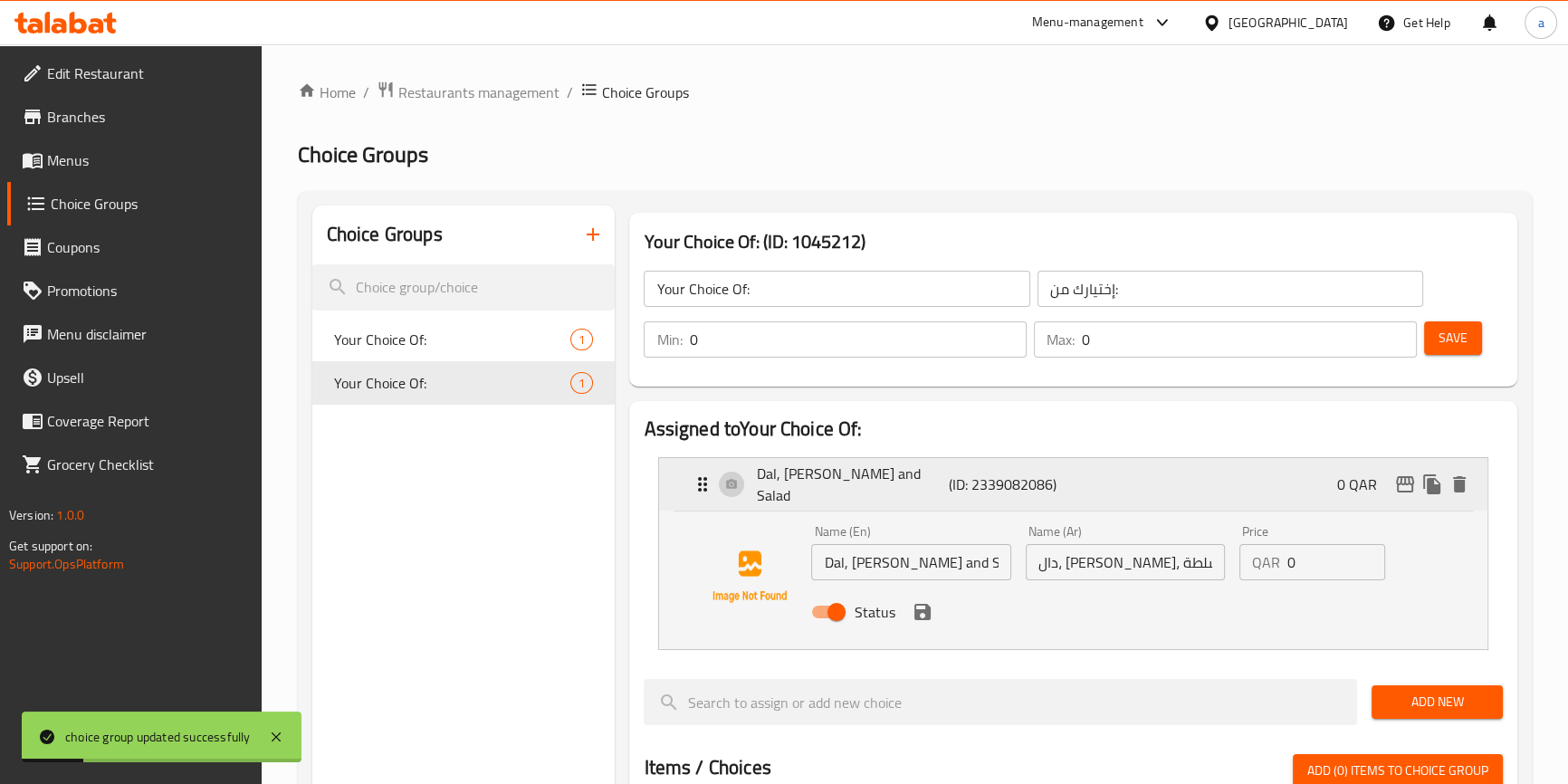
click at [918, 480] on p "Dal, [PERSON_NAME] and Salad" at bounding box center [851, 484] width 192 height 43
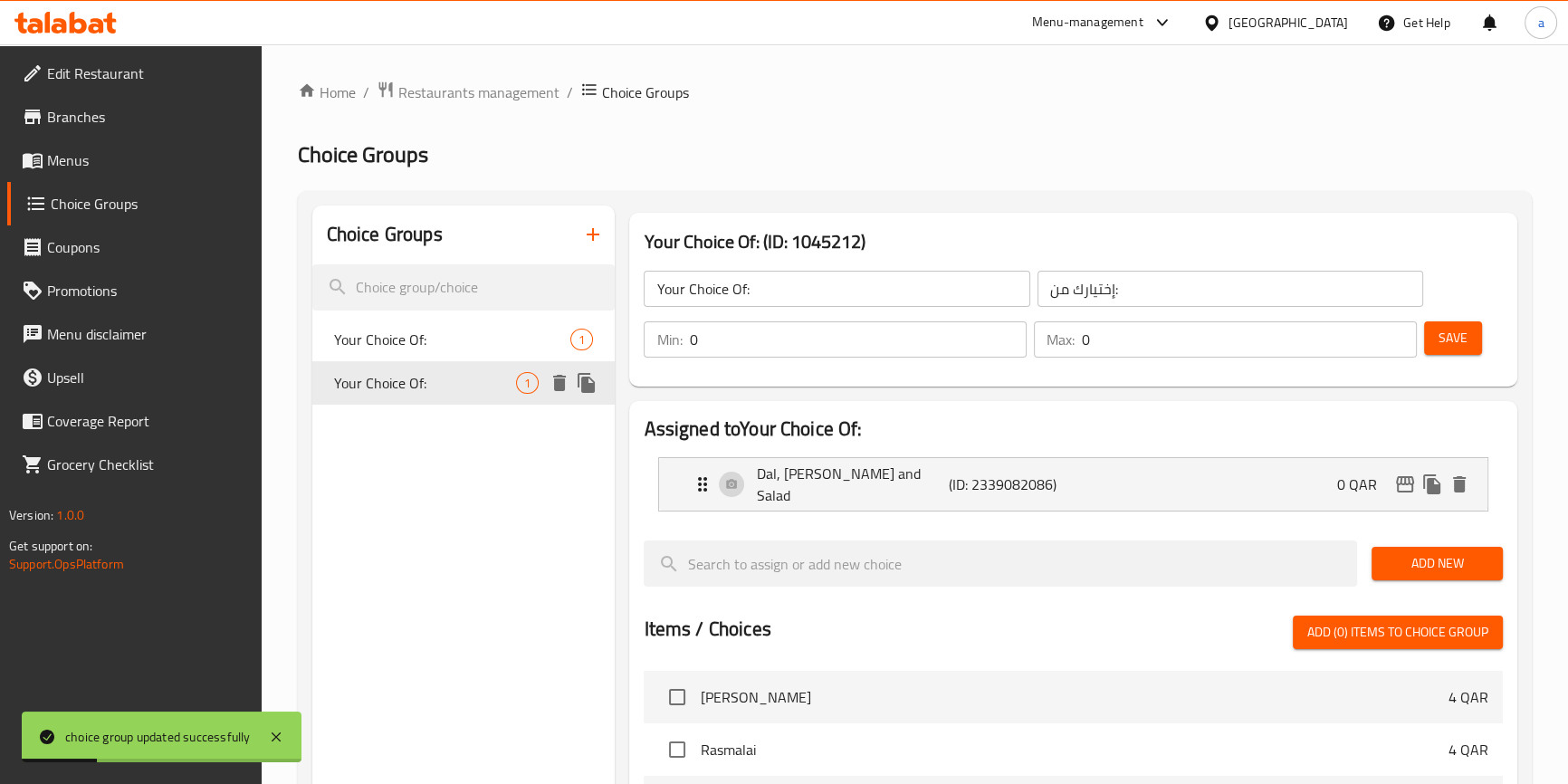
click at [468, 344] on span "Your Choice Of:" at bounding box center [452, 340] width 237 height 22
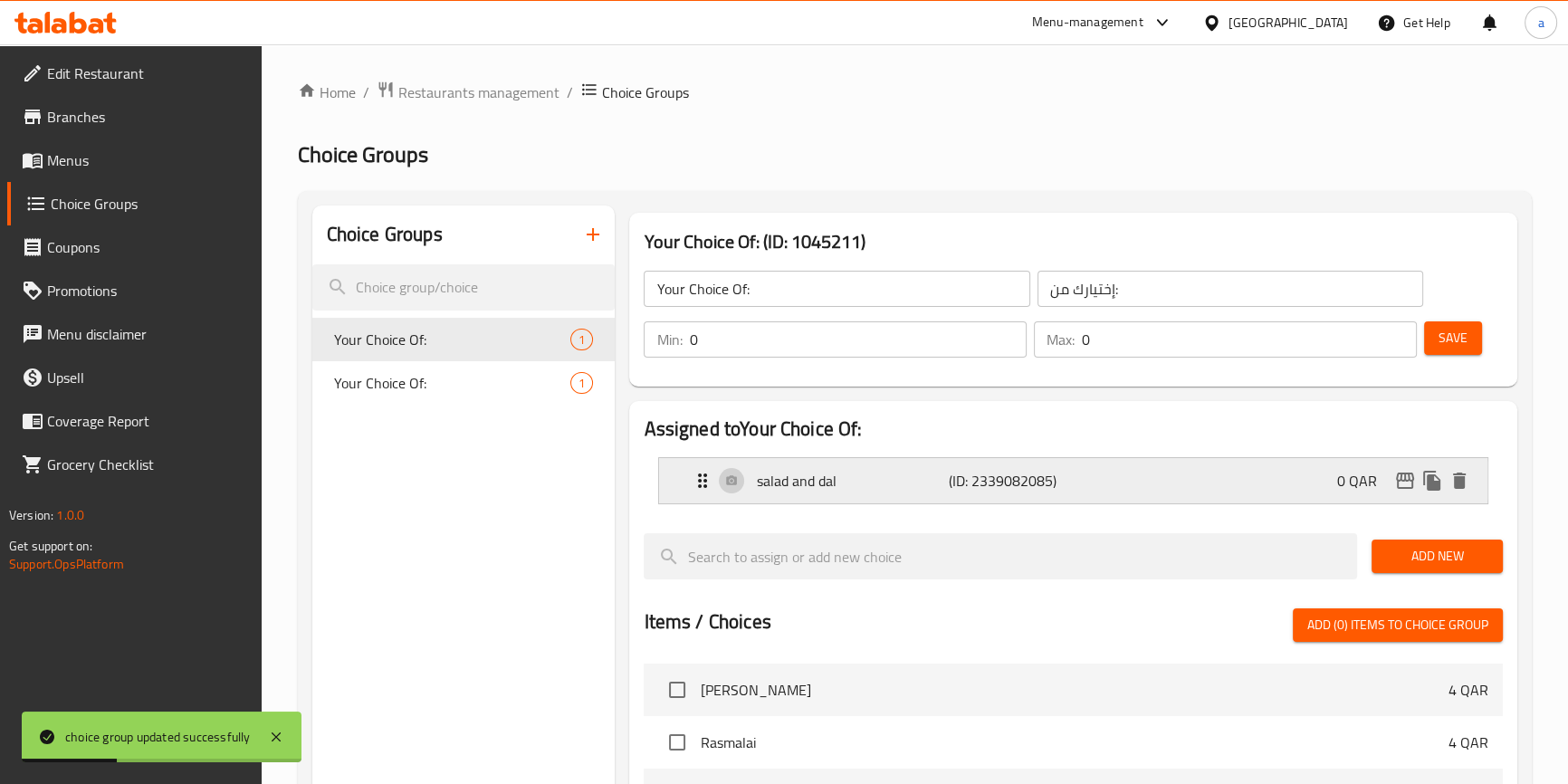
click at [863, 485] on p "salad and dal" at bounding box center [851, 481] width 192 height 22
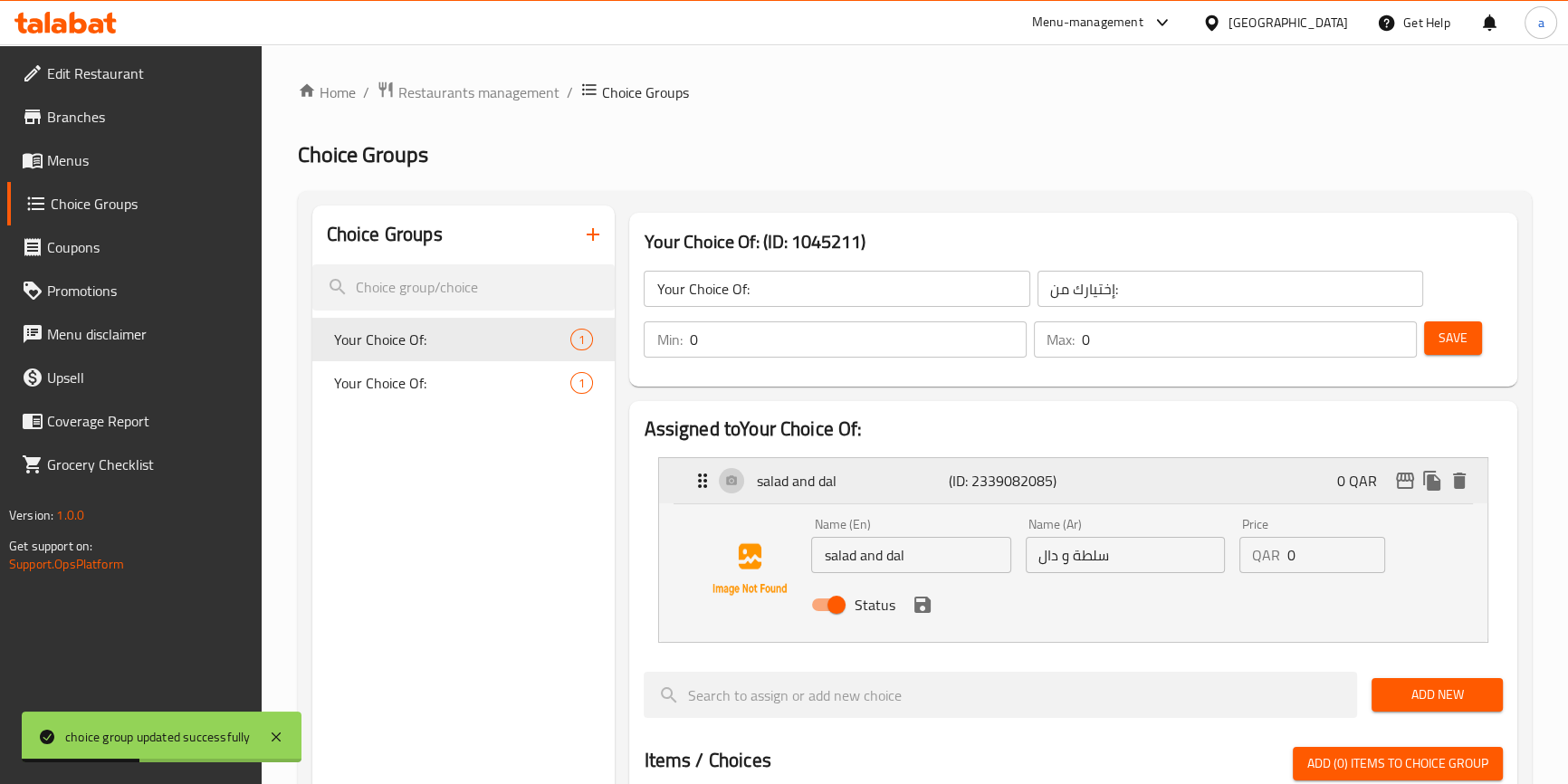
click at [893, 481] on p "salad and dal" at bounding box center [851, 481] width 192 height 22
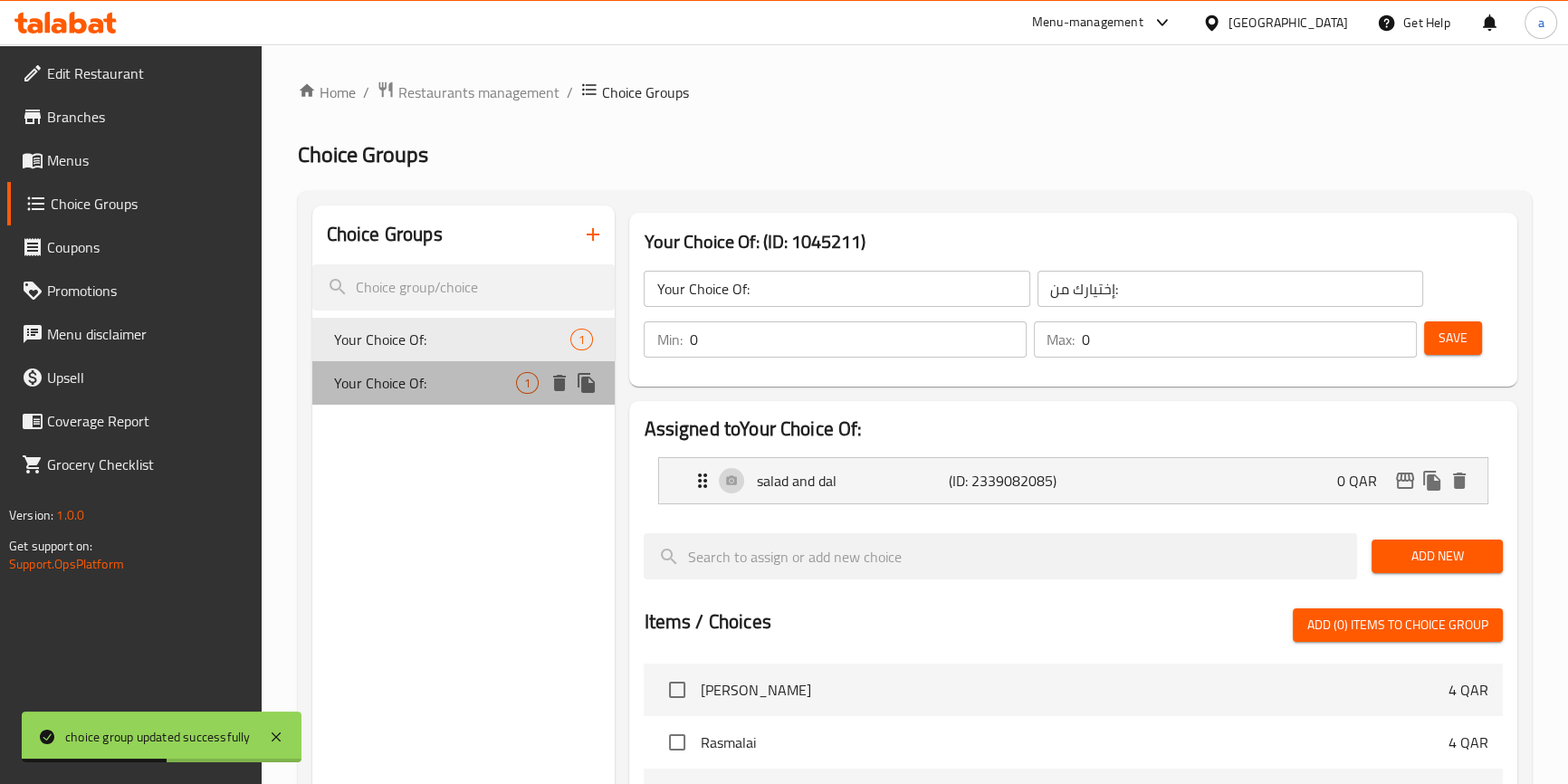
click at [397, 384] on span "Your Choice Of:" at bounding box center [426, 383] width 183 height 22
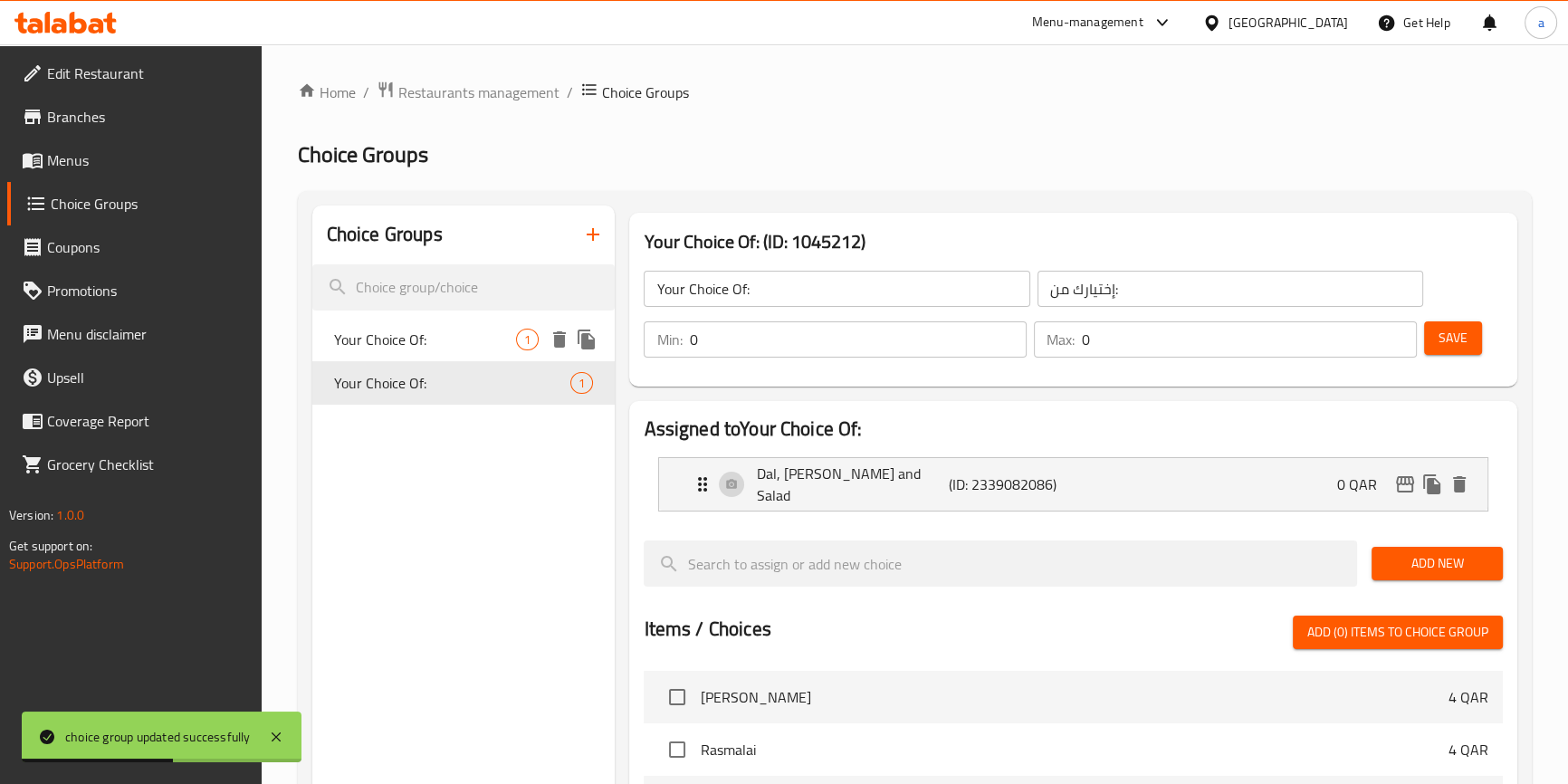
click at [405, 343] on span "Your Choice Of:" at bounding box center [426, 340] width 183 height 22
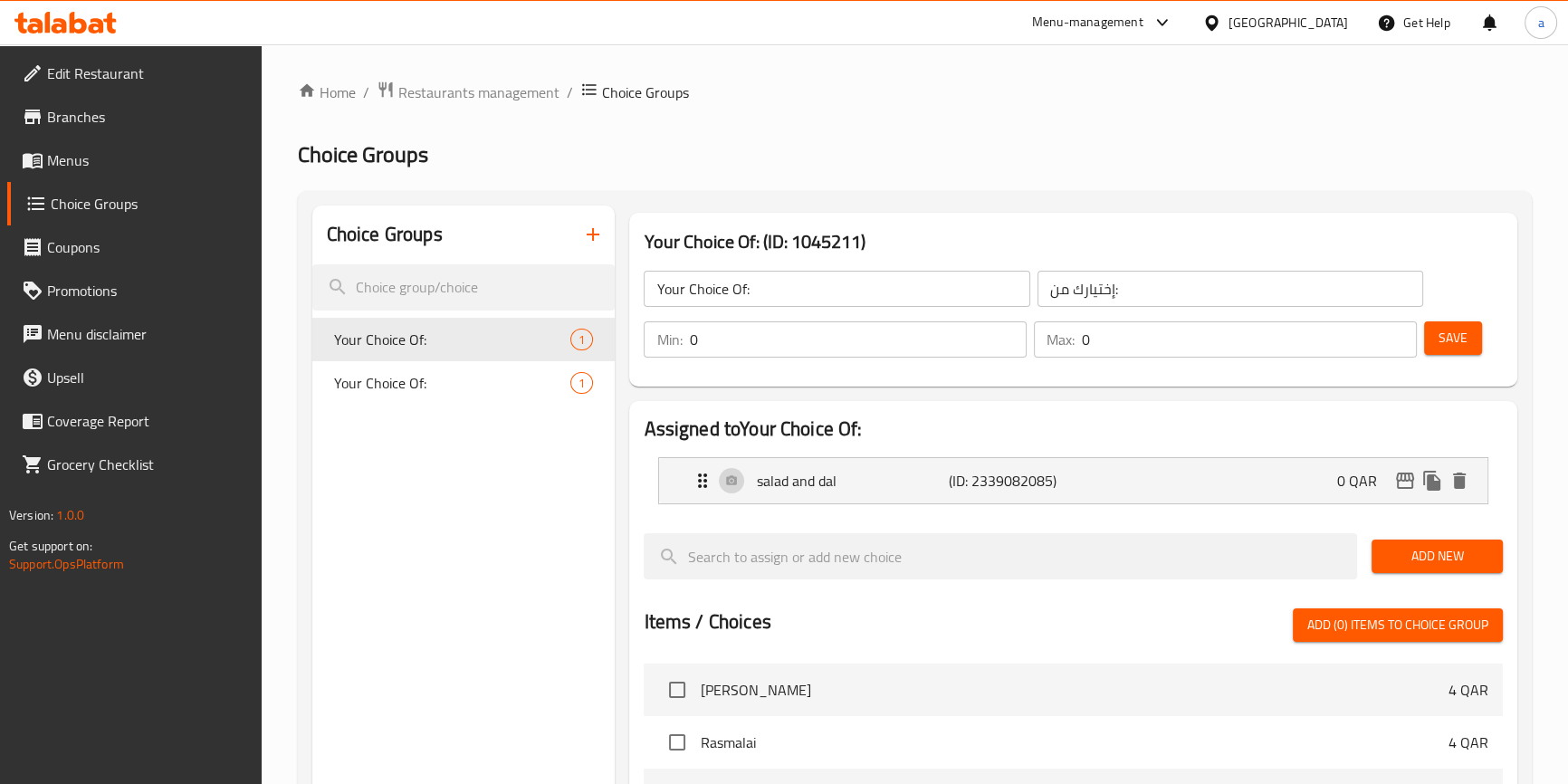
click at [122, 163] on span "Menus" at bounding box center [147, 161] width 200 height 22
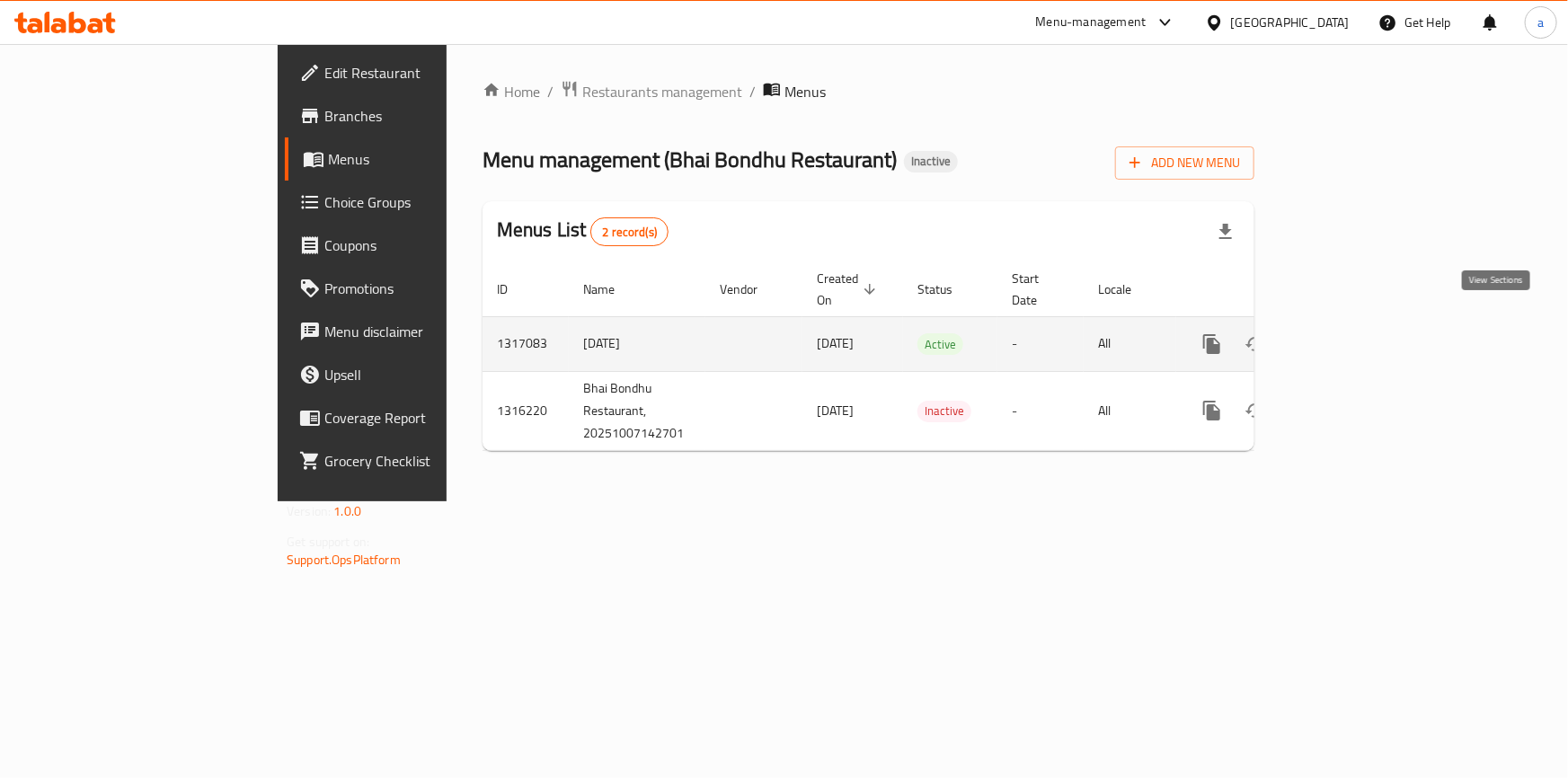
click at [1353, 334] on icon "enhanced table" at bounding box center [1342, 345] width 22 height 22
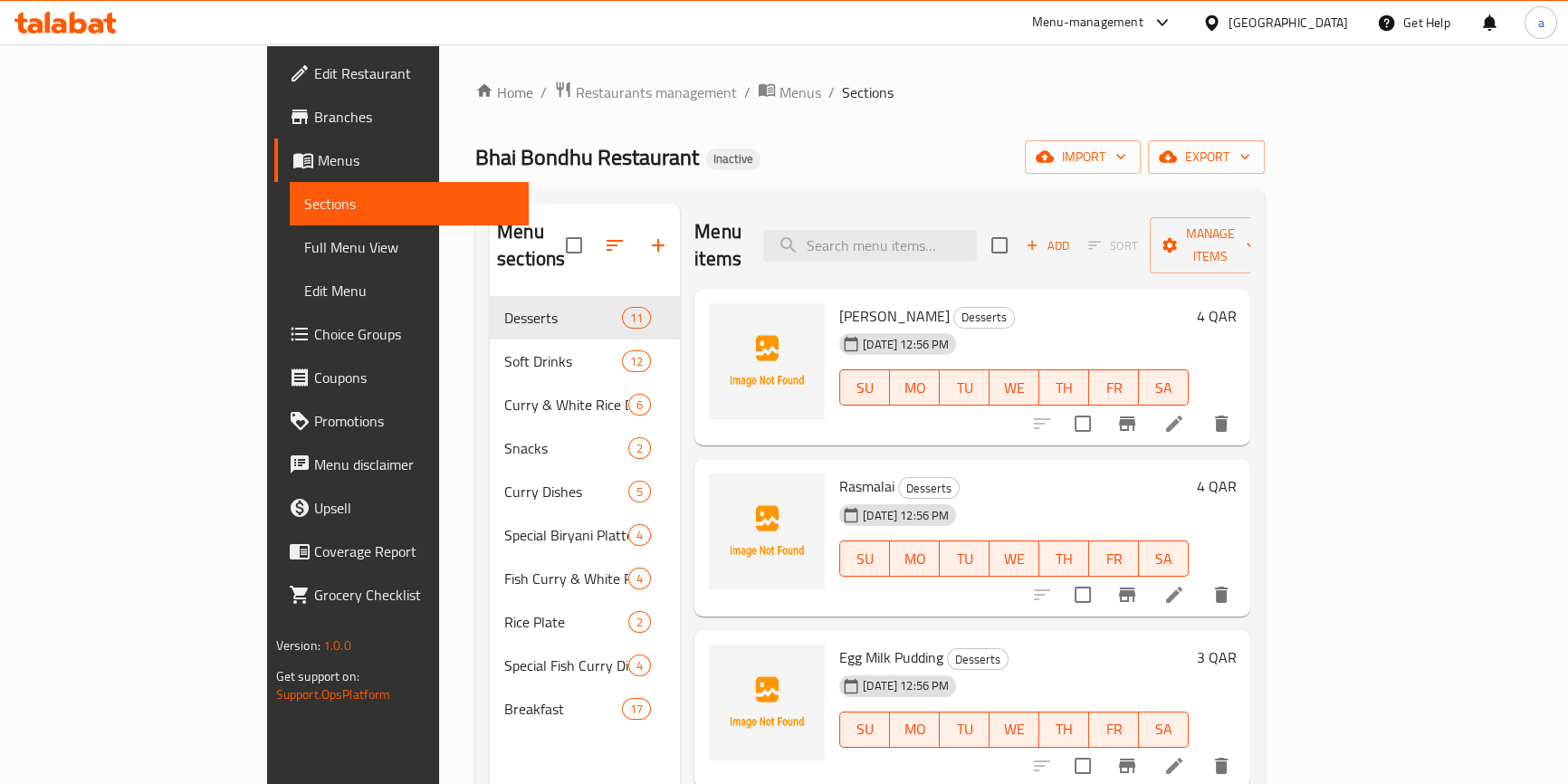
click at [290, 232] on link "Full Menu View" at bounding box center [409, 247] width 239 height 43
click at [304, 255] on span "Full Menu View" at bounding box center [408, 247] width 210 height 22
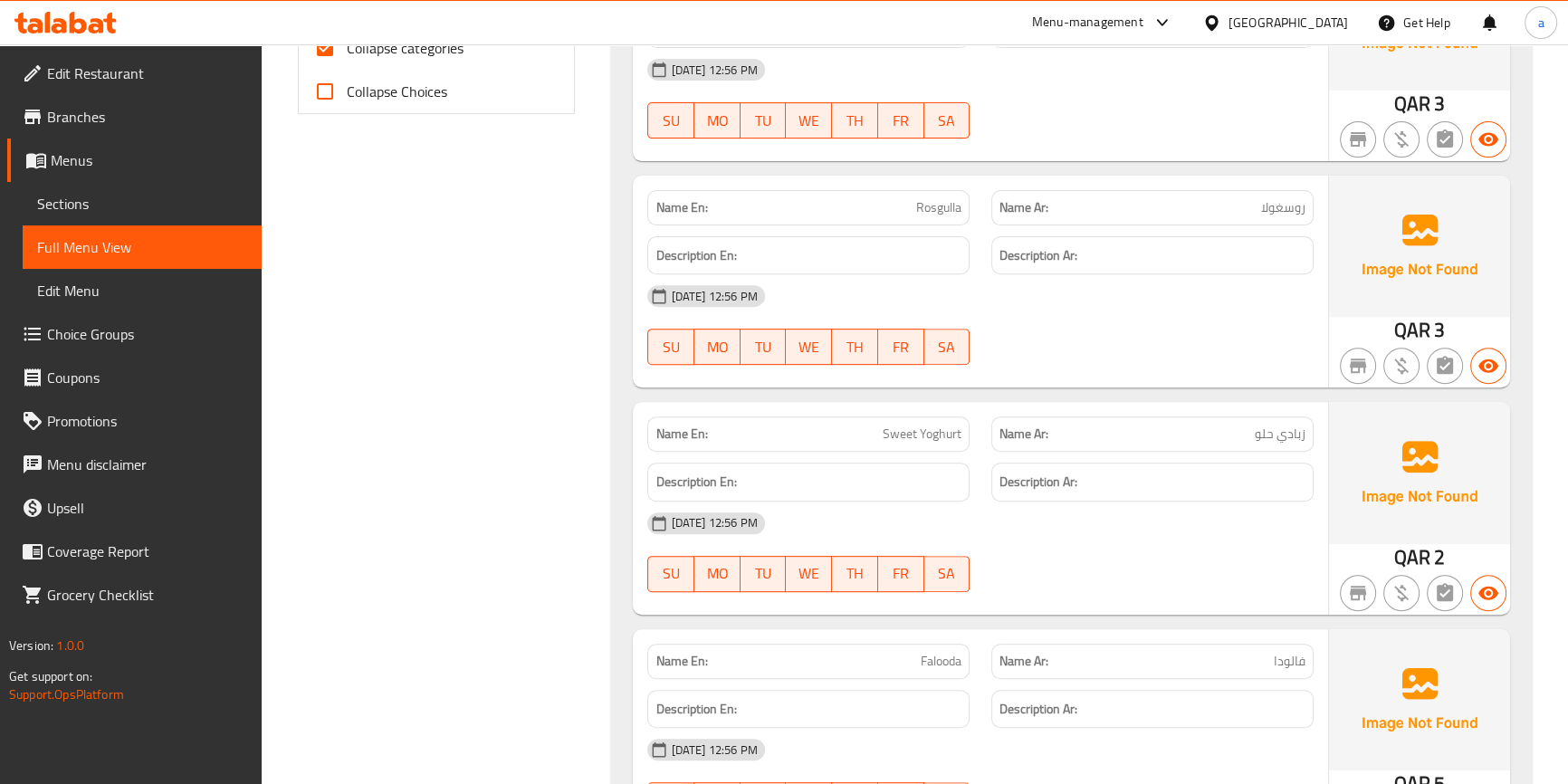
scroll to position [438, 0]
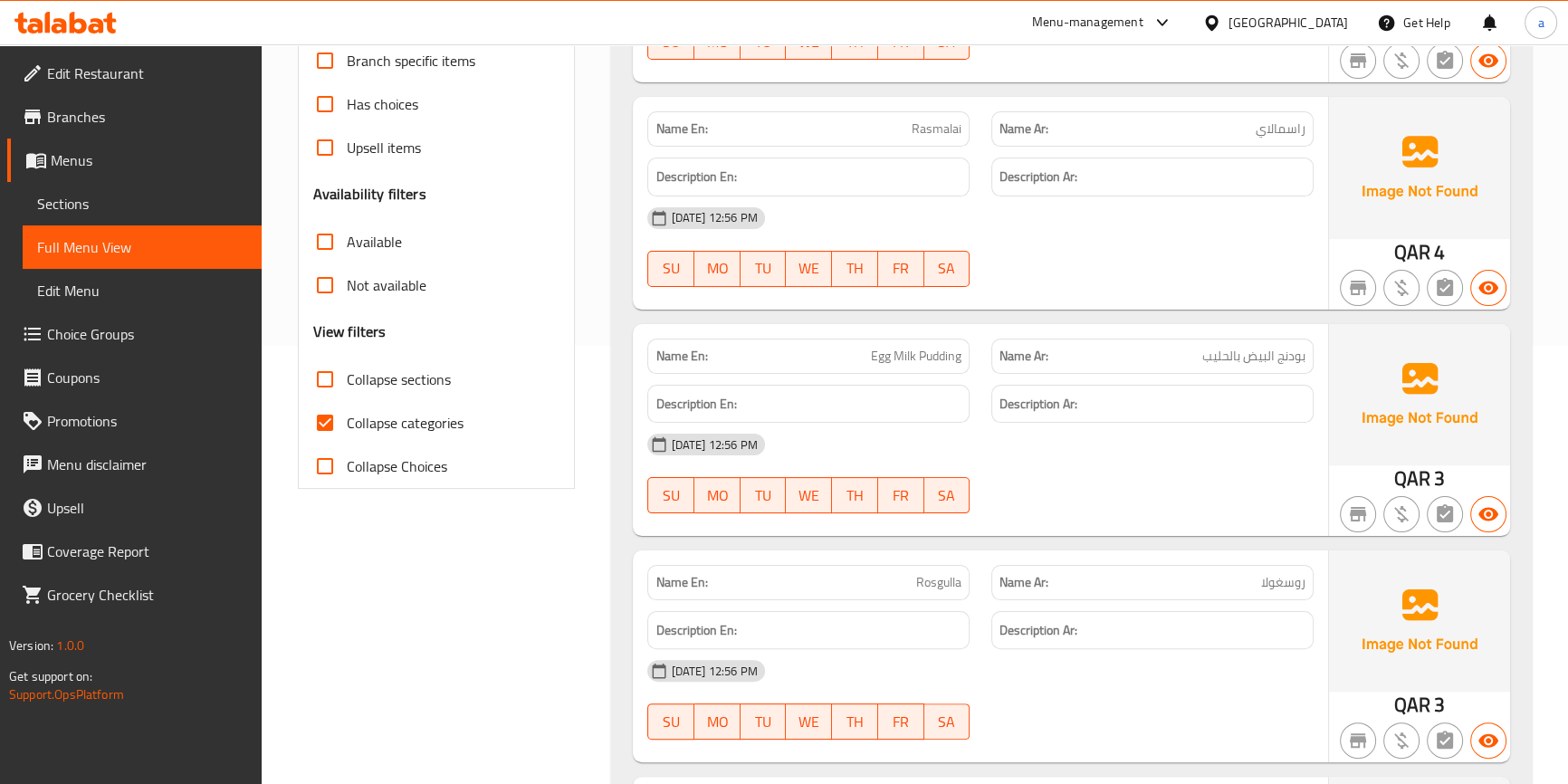
click at [440, 425] on span "Collapse categories" at bounding box center [404, 423] width 116 height 22
click at [346, 425] on input "Collapse categories" at bounding box center [324, 422] width 43 height 43
checkbox input "false"
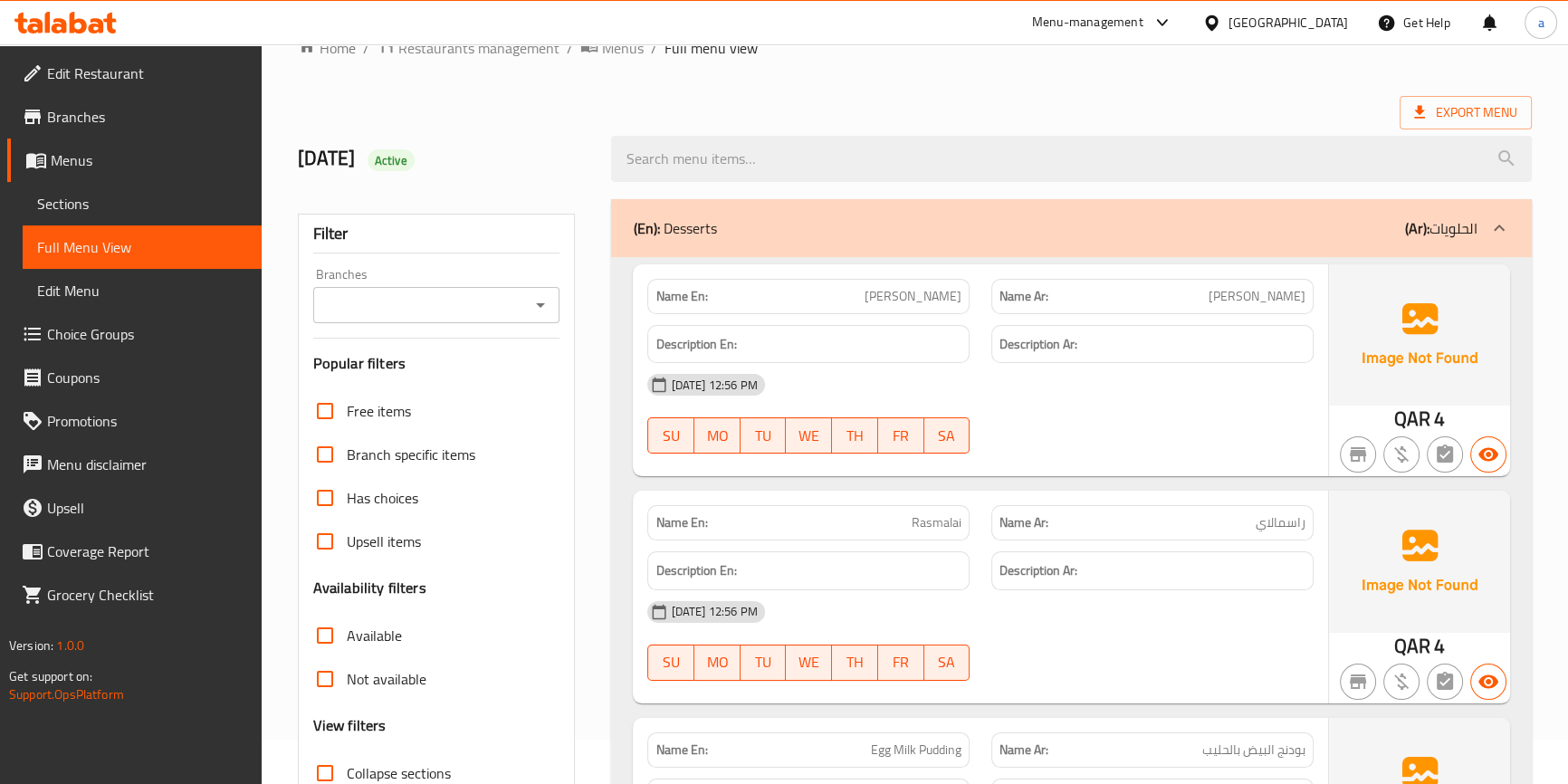
scroll to position [41, 0]
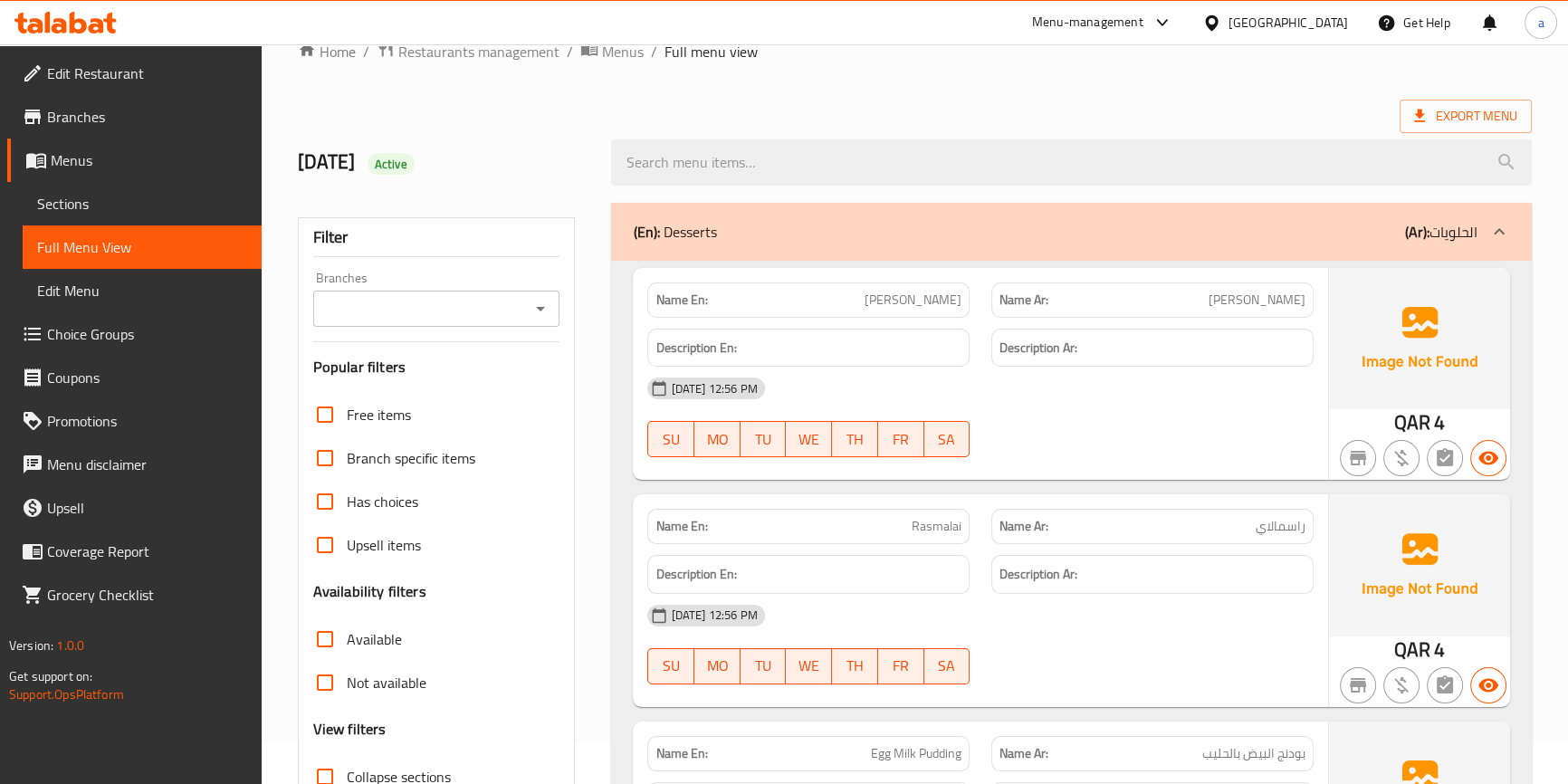
drag, startPoint x: 122, startPoint y: 249, endPoint x: 362, endPoint y: 270, distance: 240.9
click at [122, 249] on span "Full Menu View" at bounding box center [141, 247] width 210 height 22
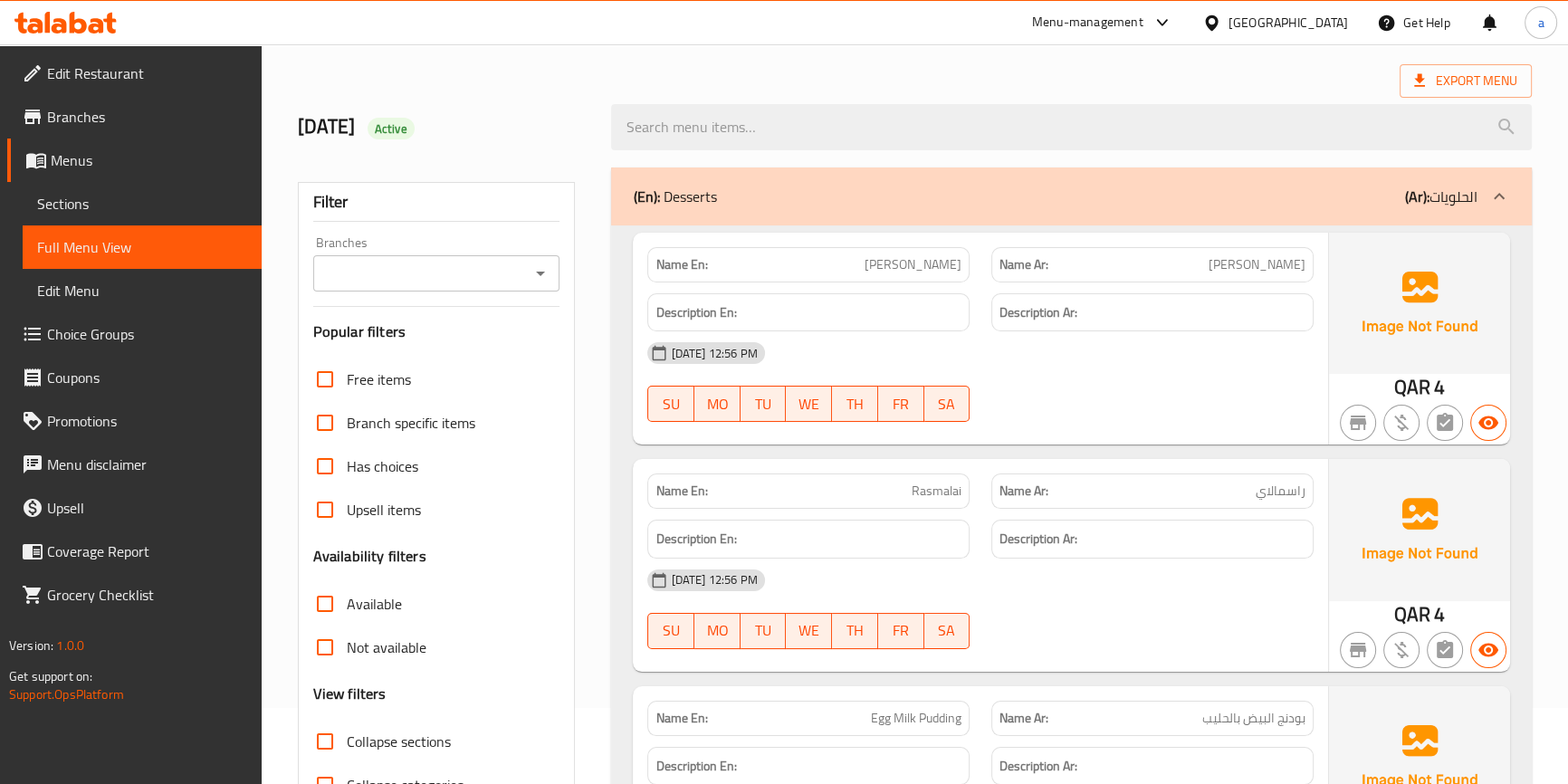
scroll to position [0, 0]
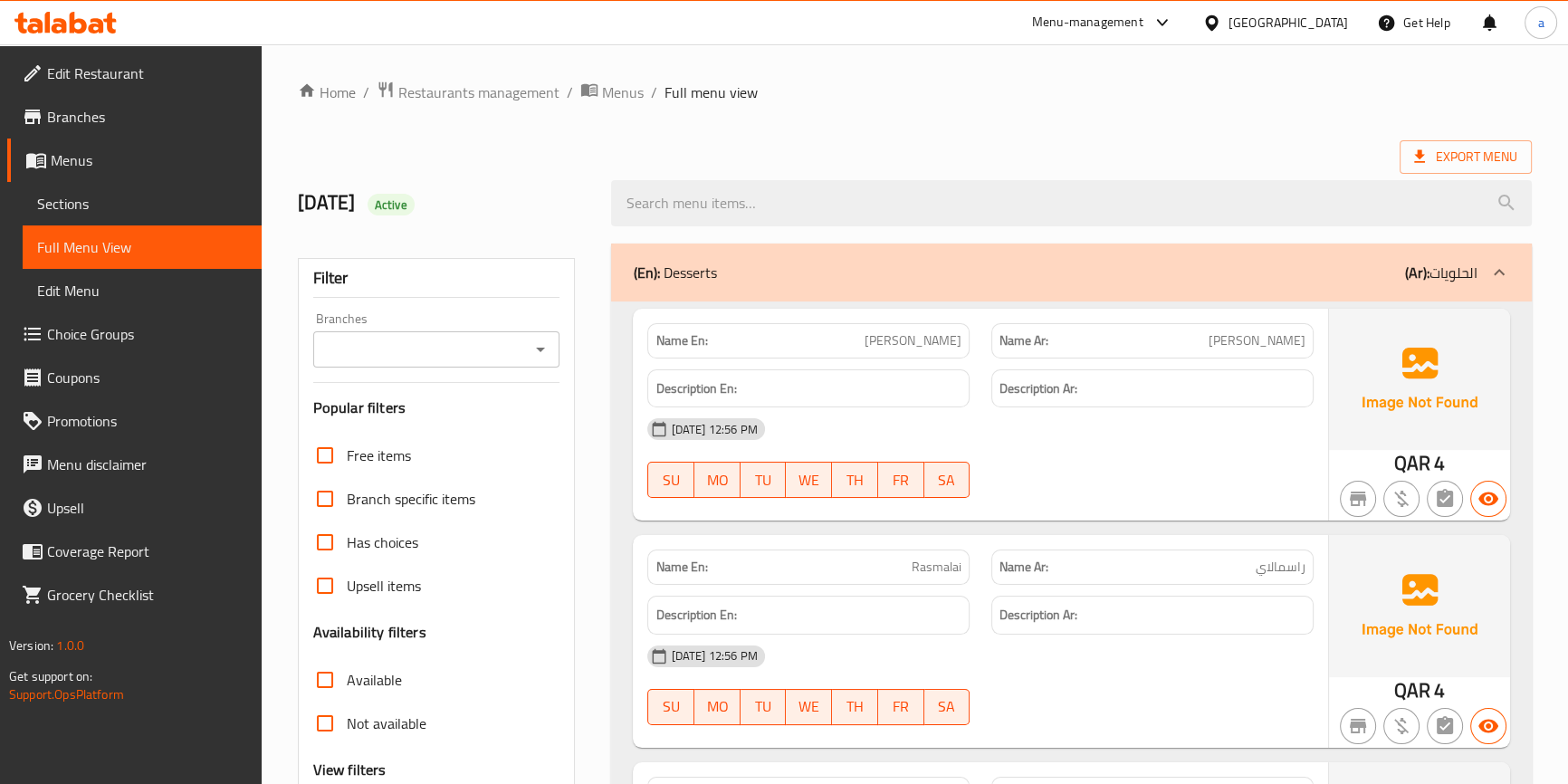
click at [103, 202] on span "Sections" at bounding box center [141, 204] width 210 height 22
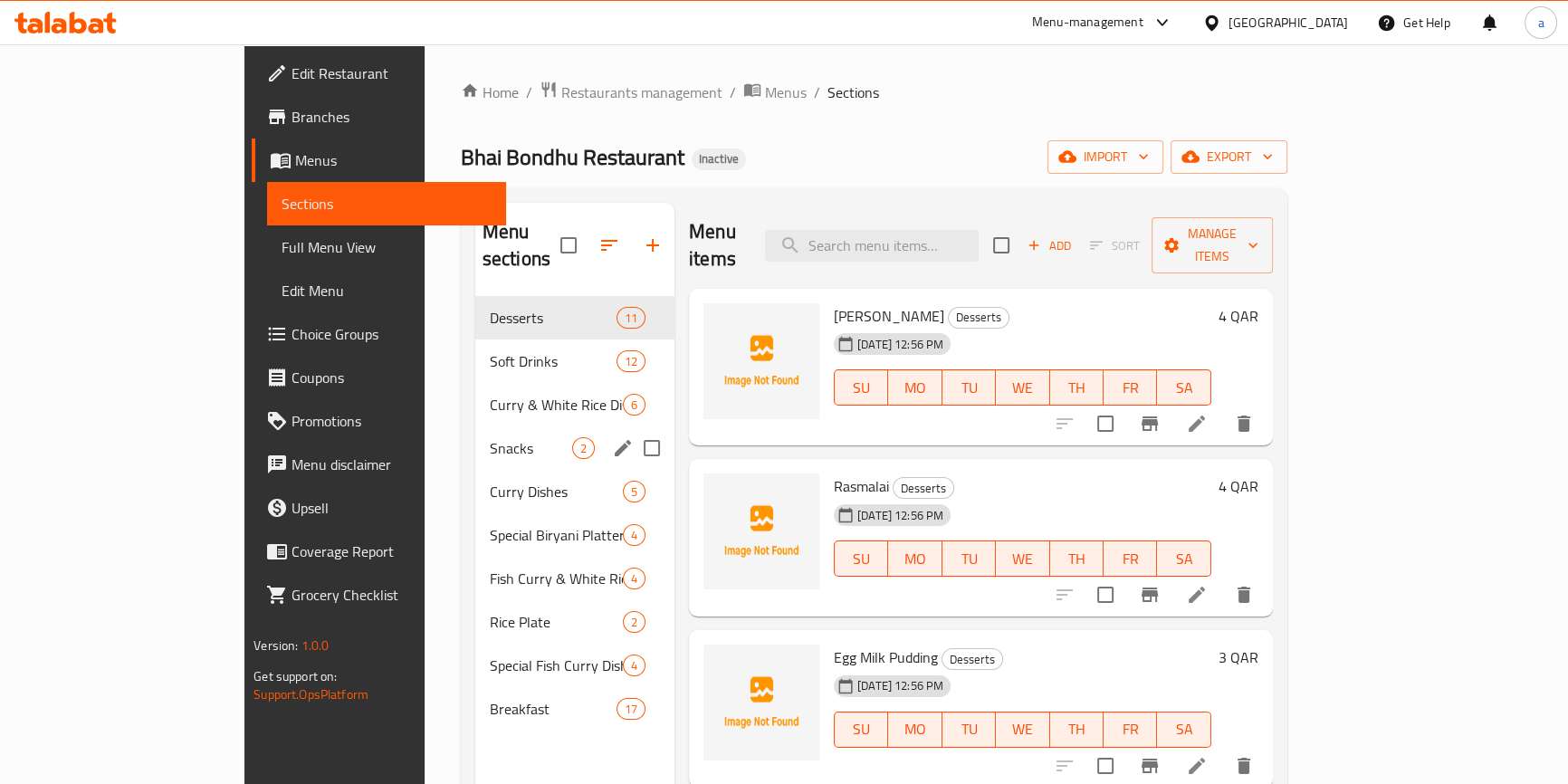
click at [476, 432] on div "Snacks 2" at bounding box center [575, 448] width 199 height 43
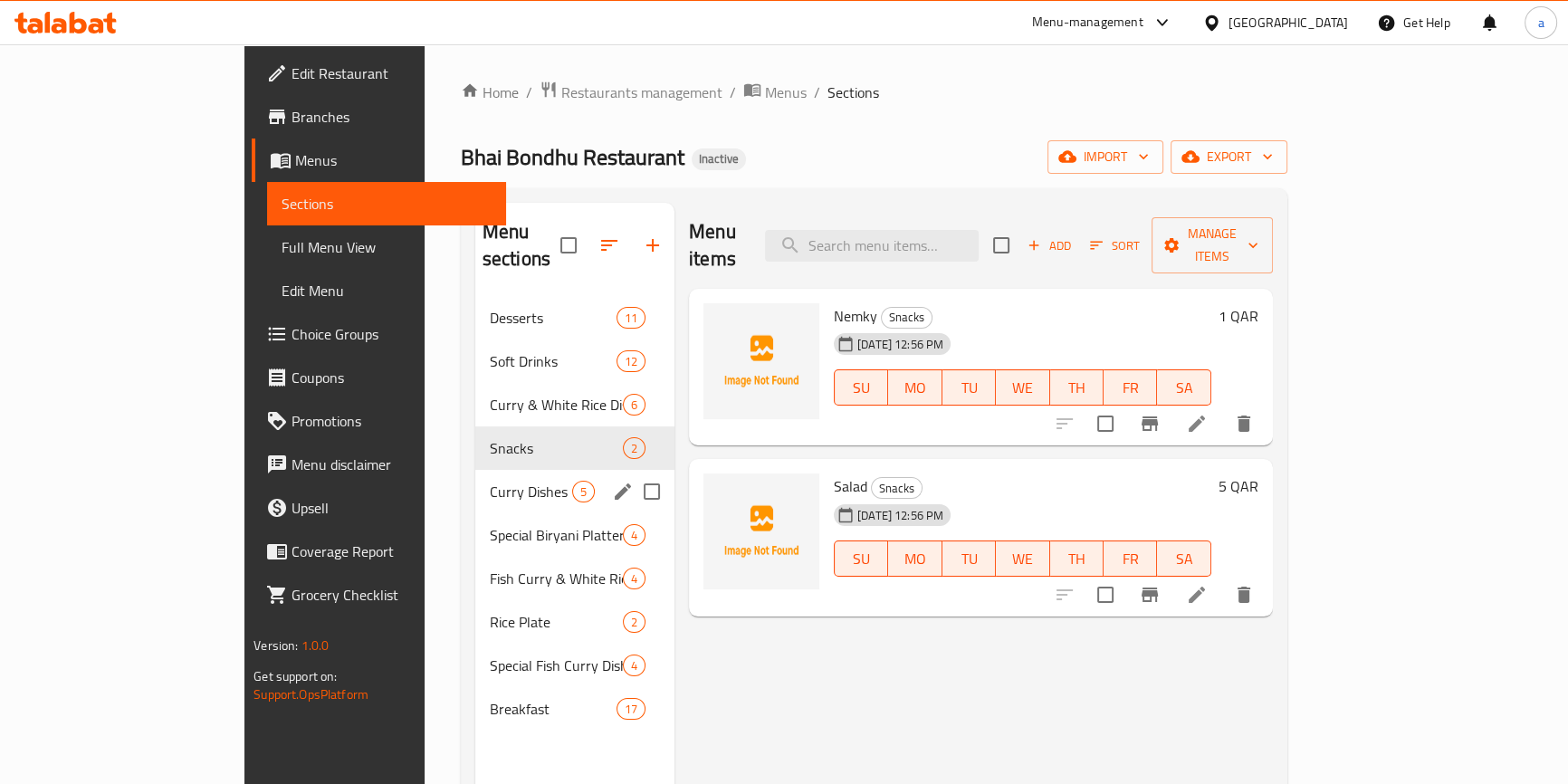
click at [476, 480] on div "Curry Dishes 5" at bounding box center [575, 491] width 199 height 43
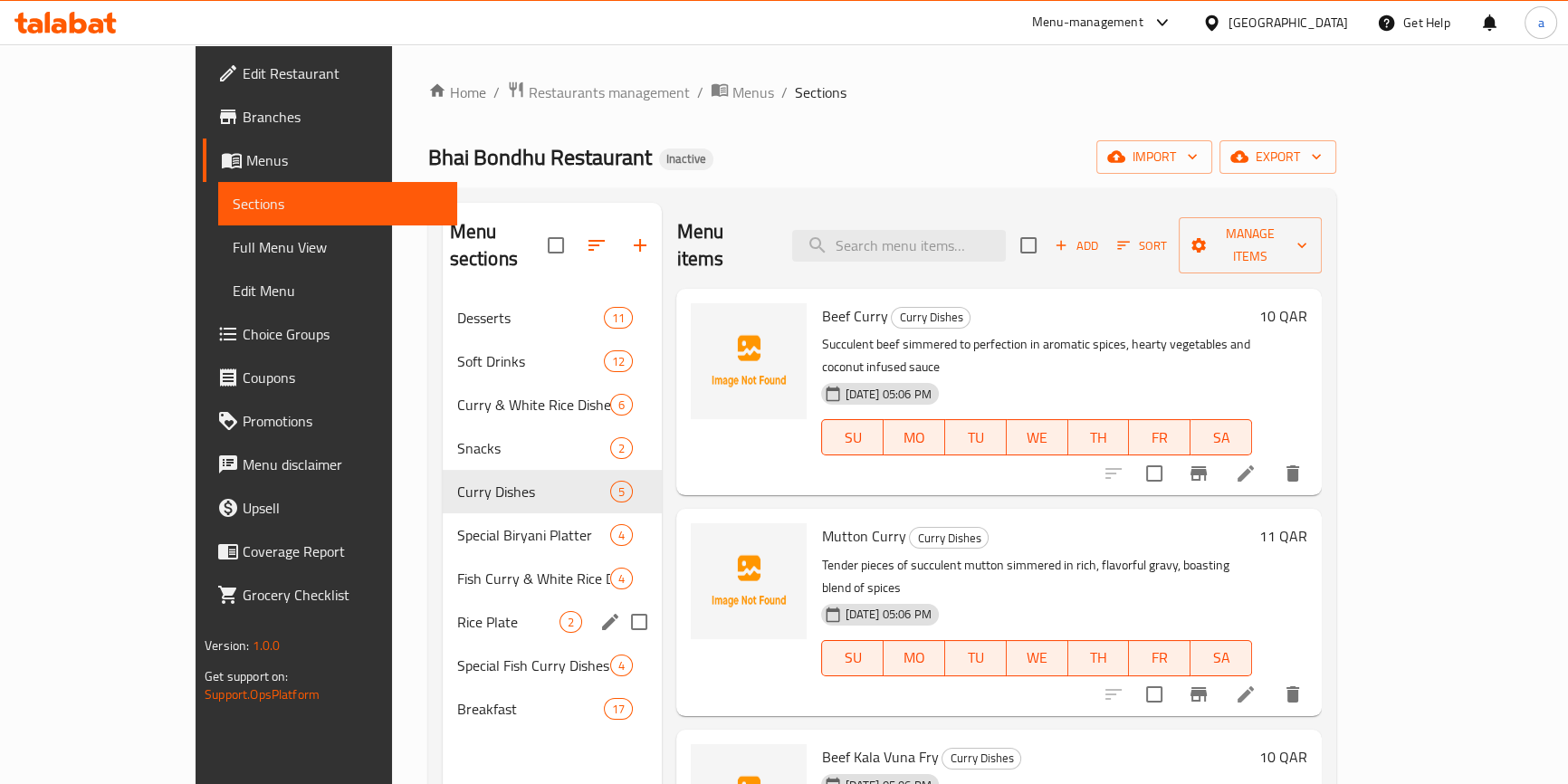
click at [457, 611] on span "Rice Plate" at bounding box center [509, 622] width 103 height 22
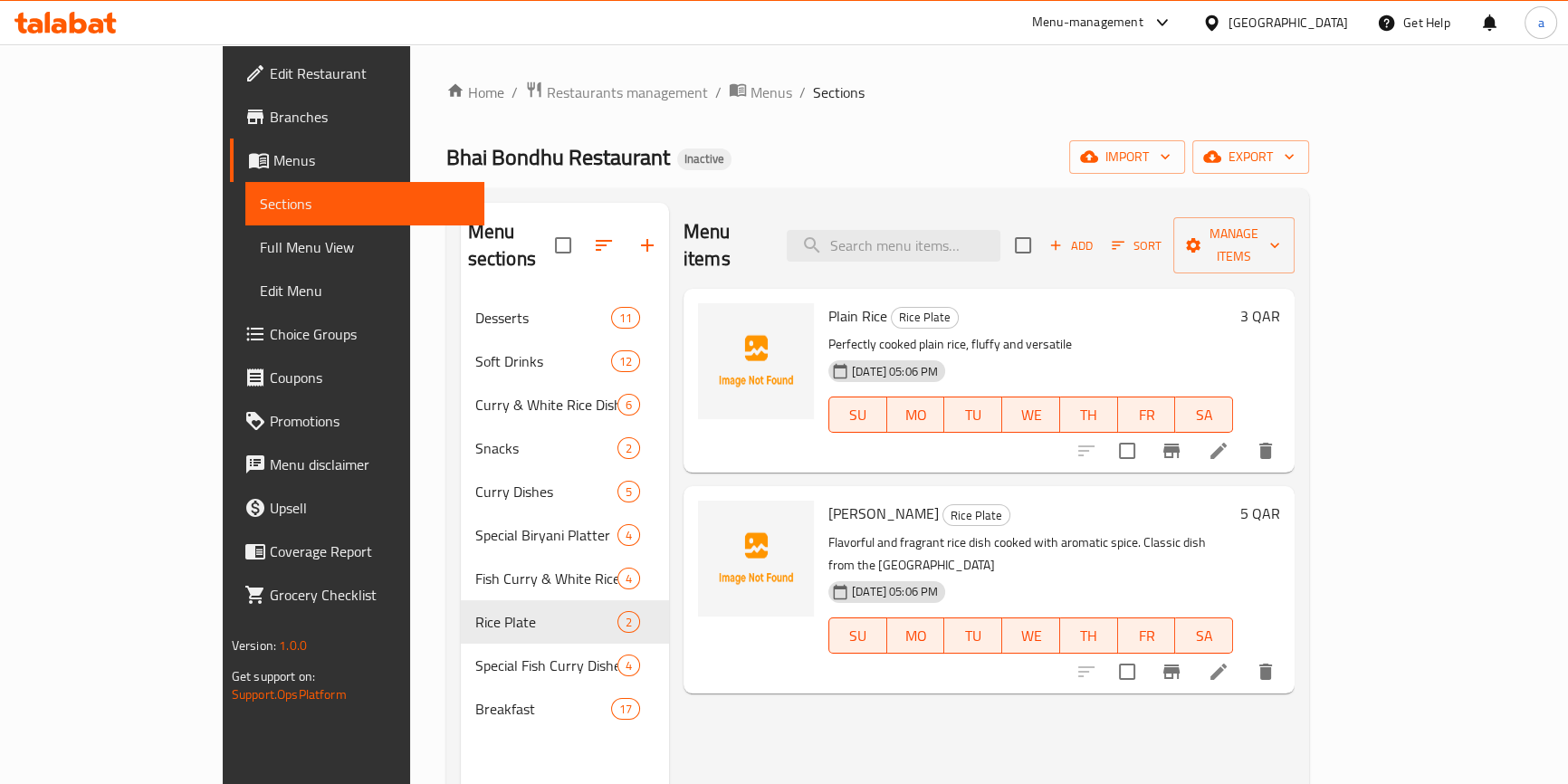
click at [1244, 656] on li at bounding box center [1218, 671] width 51 height 32
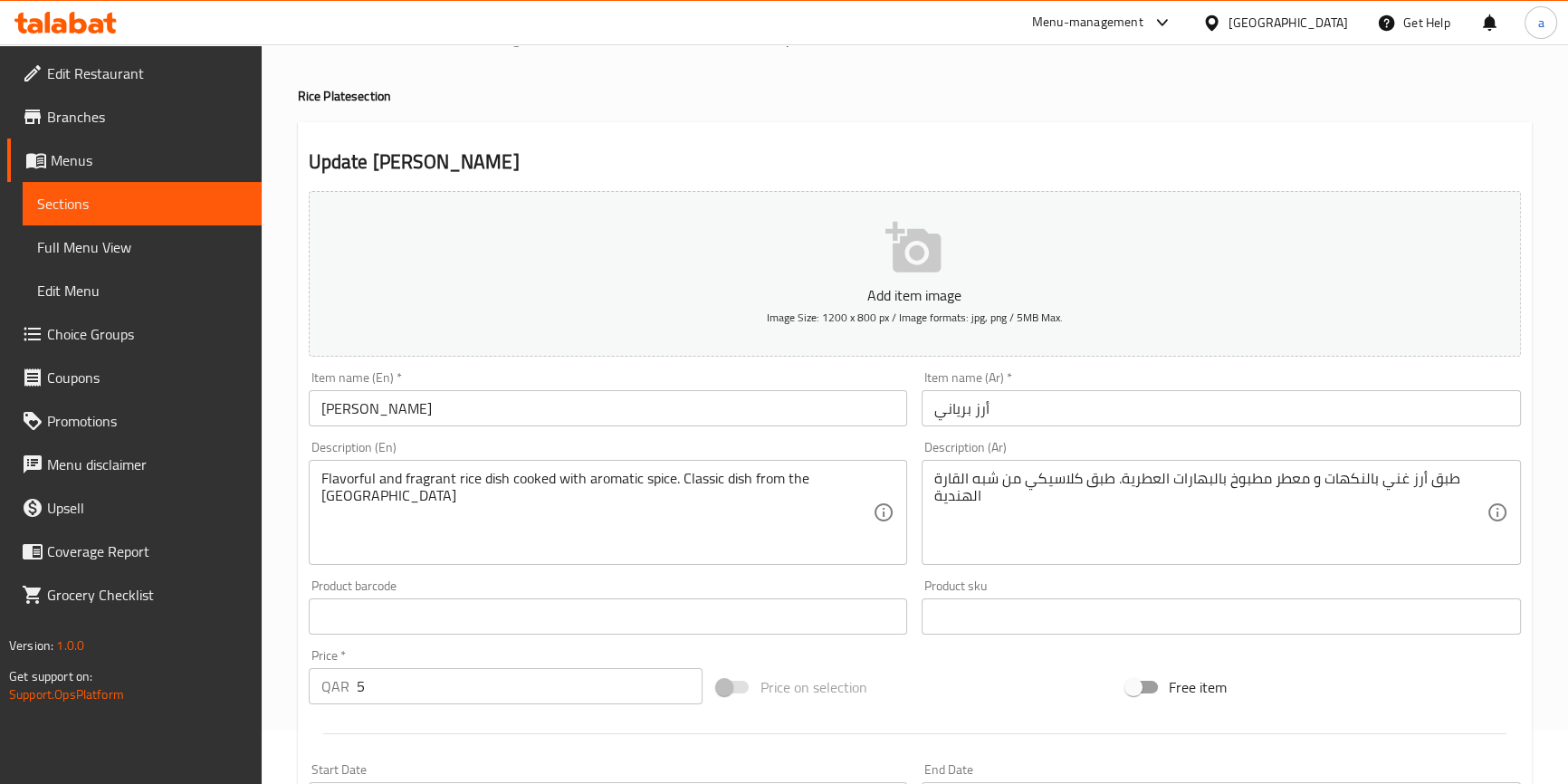
scroll to position [81, 0]
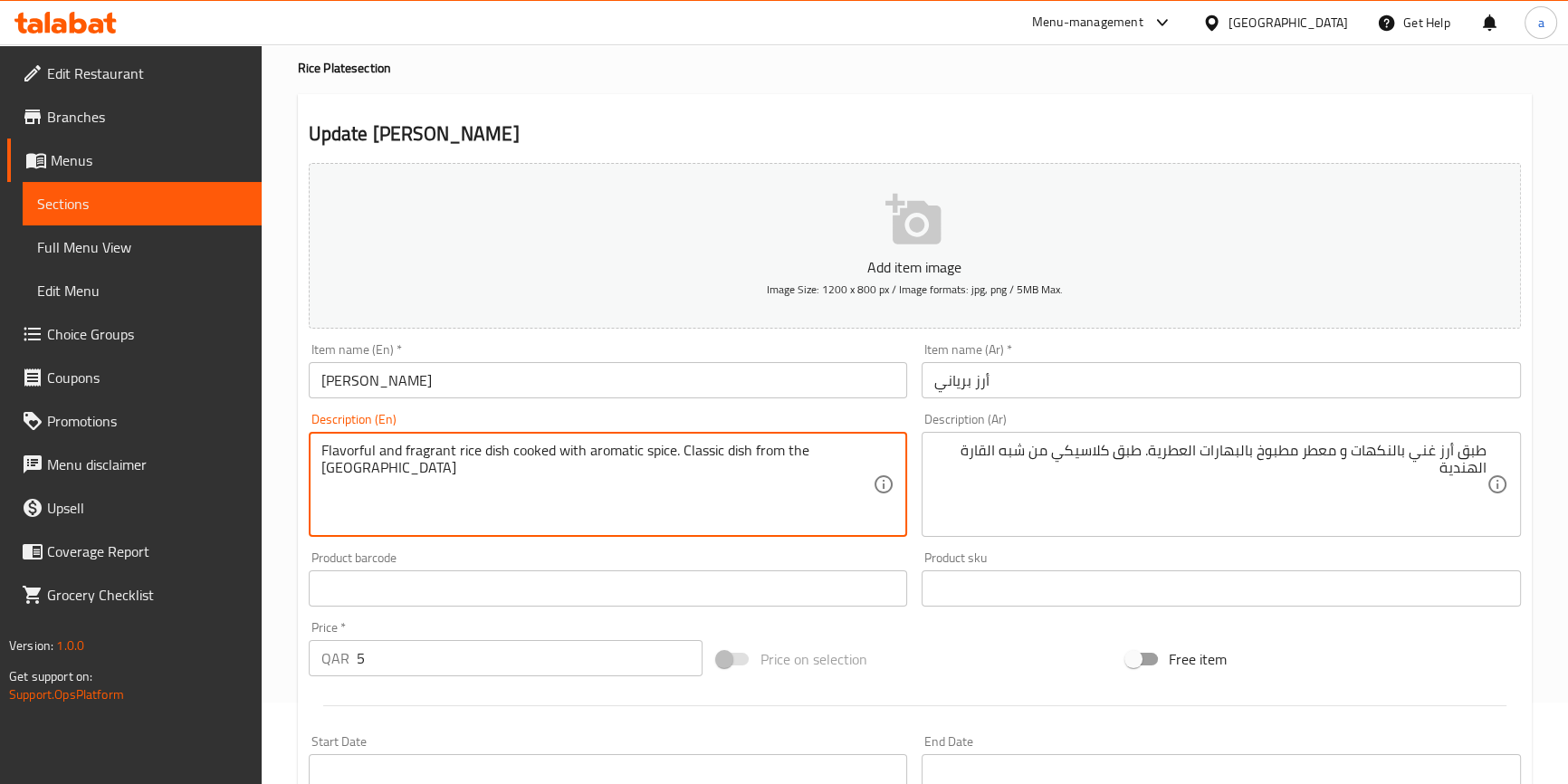
click at [326, 471] on textarea "Flavorful and fragrant rice dish cooked with aromatic spice. Classic dish from …" at bounding box center [597, 484] width 552 height 86
click at [348, 471] on textarea "Flavorful and fragrant rice dish cooked with aromatic spice. Classic dish from …" at bounding box center [597, 484] width 552 height 86
click at [353, 448] on textarea "Flavorful and fragrant rice dish cooked with aromatic spice. Classic dish from …" at bounding box center [597, 484] width 552 height 86
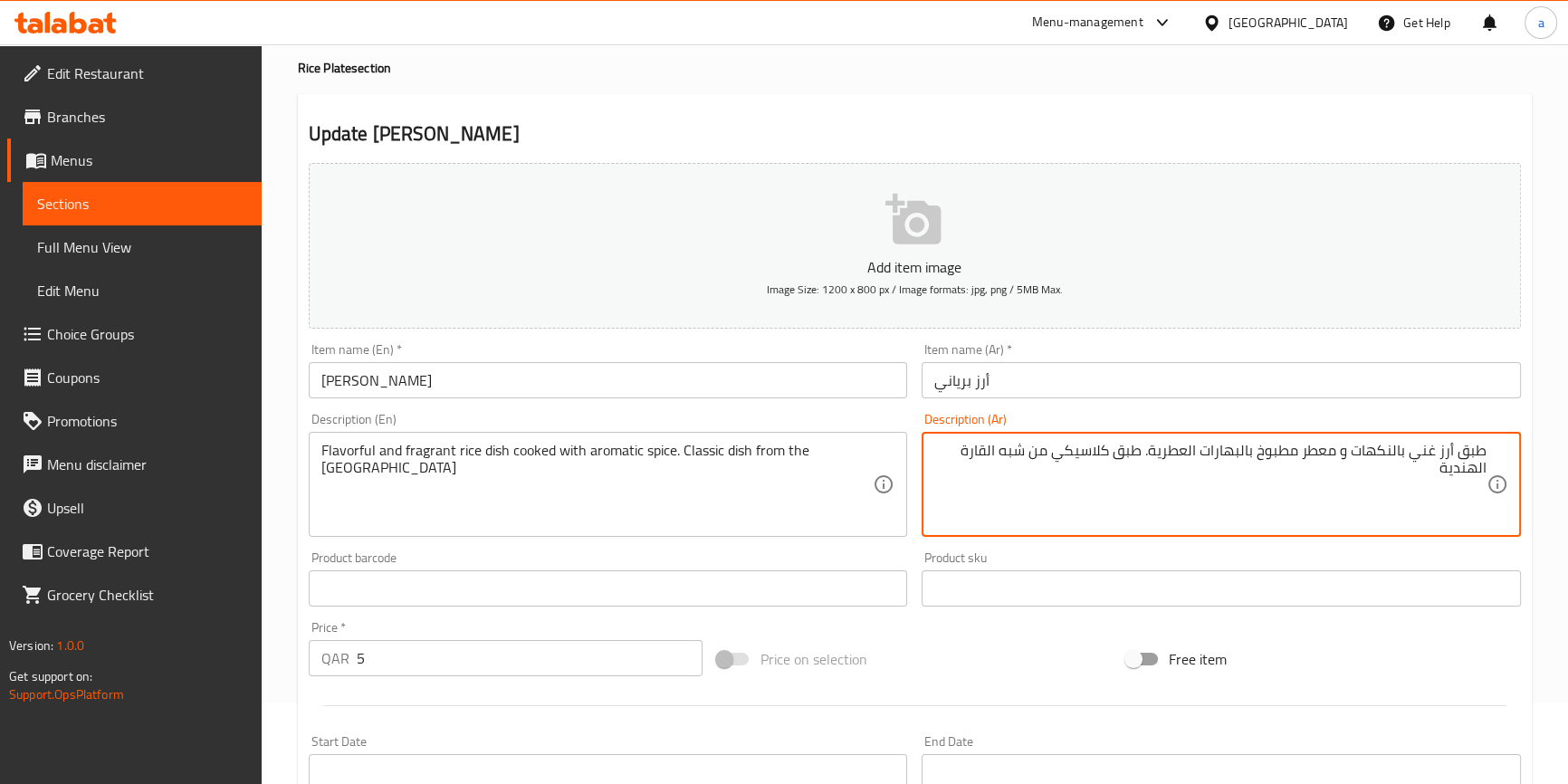
click at [1428, 450] on textarea "طبق أرز غني بالنكهات و معطر مطبوخ بالبهارات العطرية. طبق كلاسيكي من شبه القارة …" at bounding box center [1211, 484] width 552 height 86
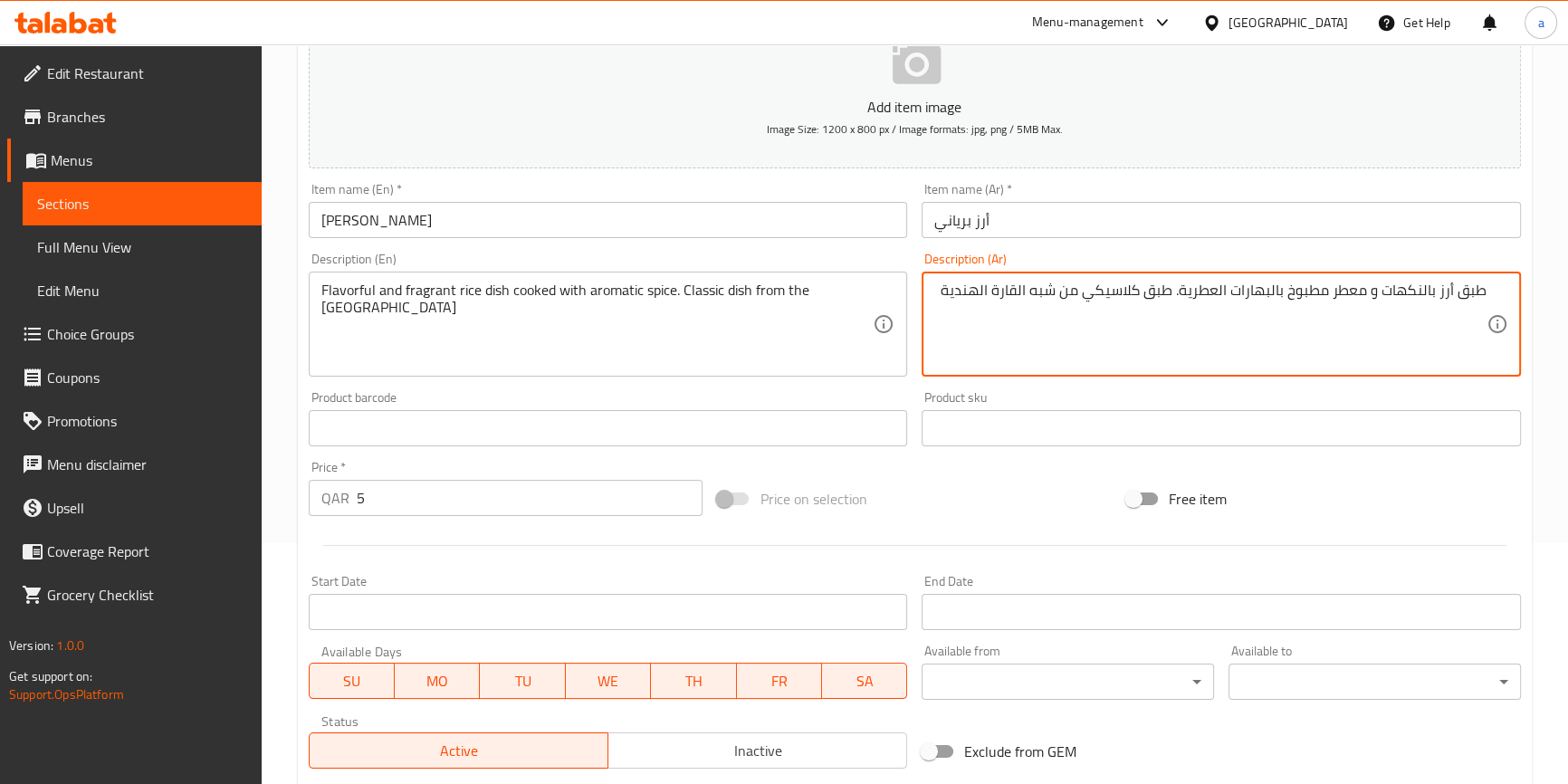
scroll to position [493, 0]
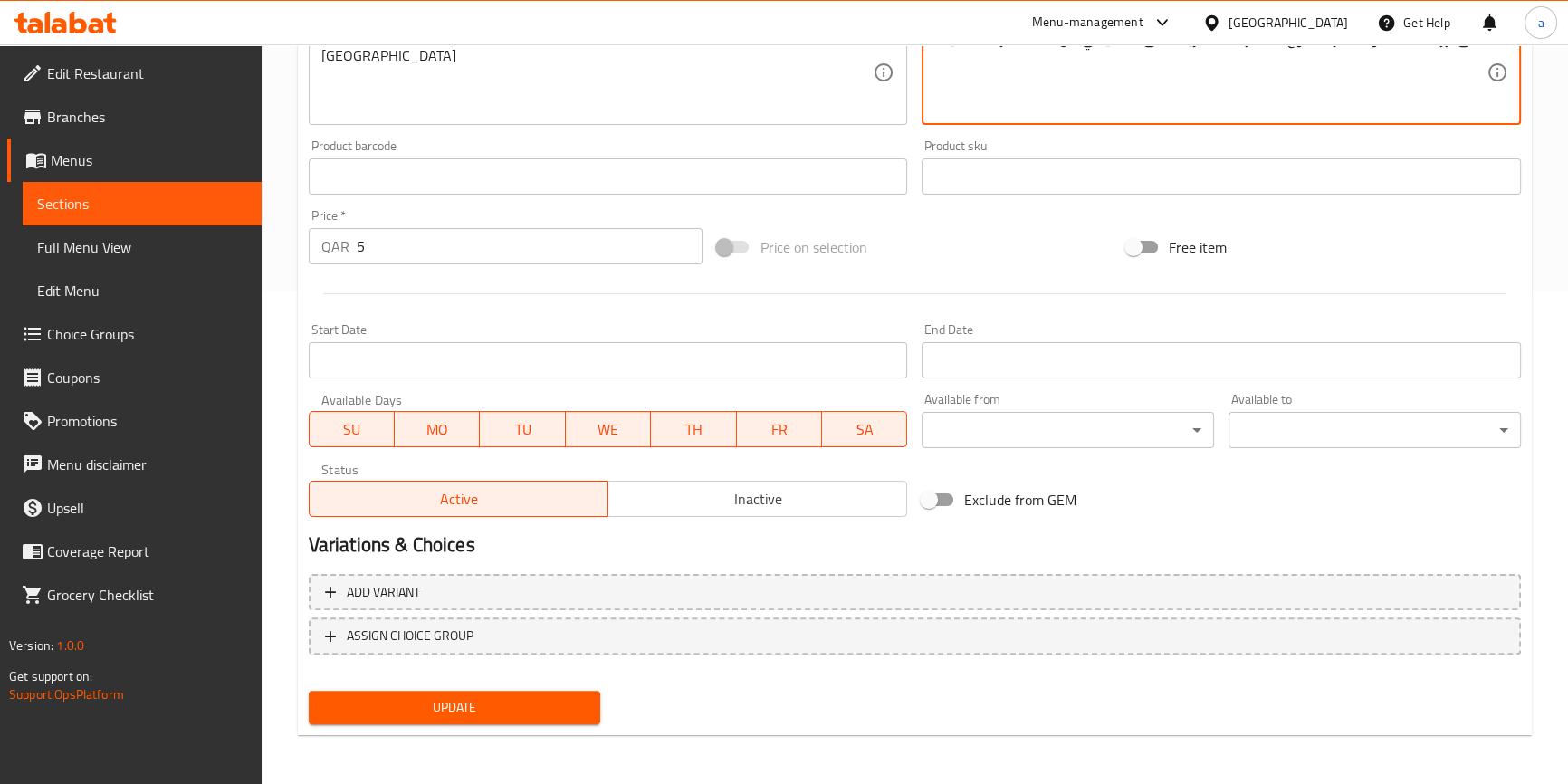
type textarea "طبق أرز بالنكهات و معطر مطبوخ بالبهارات العطرية. طبق كلاسيكي من شبه القارة الهن…"
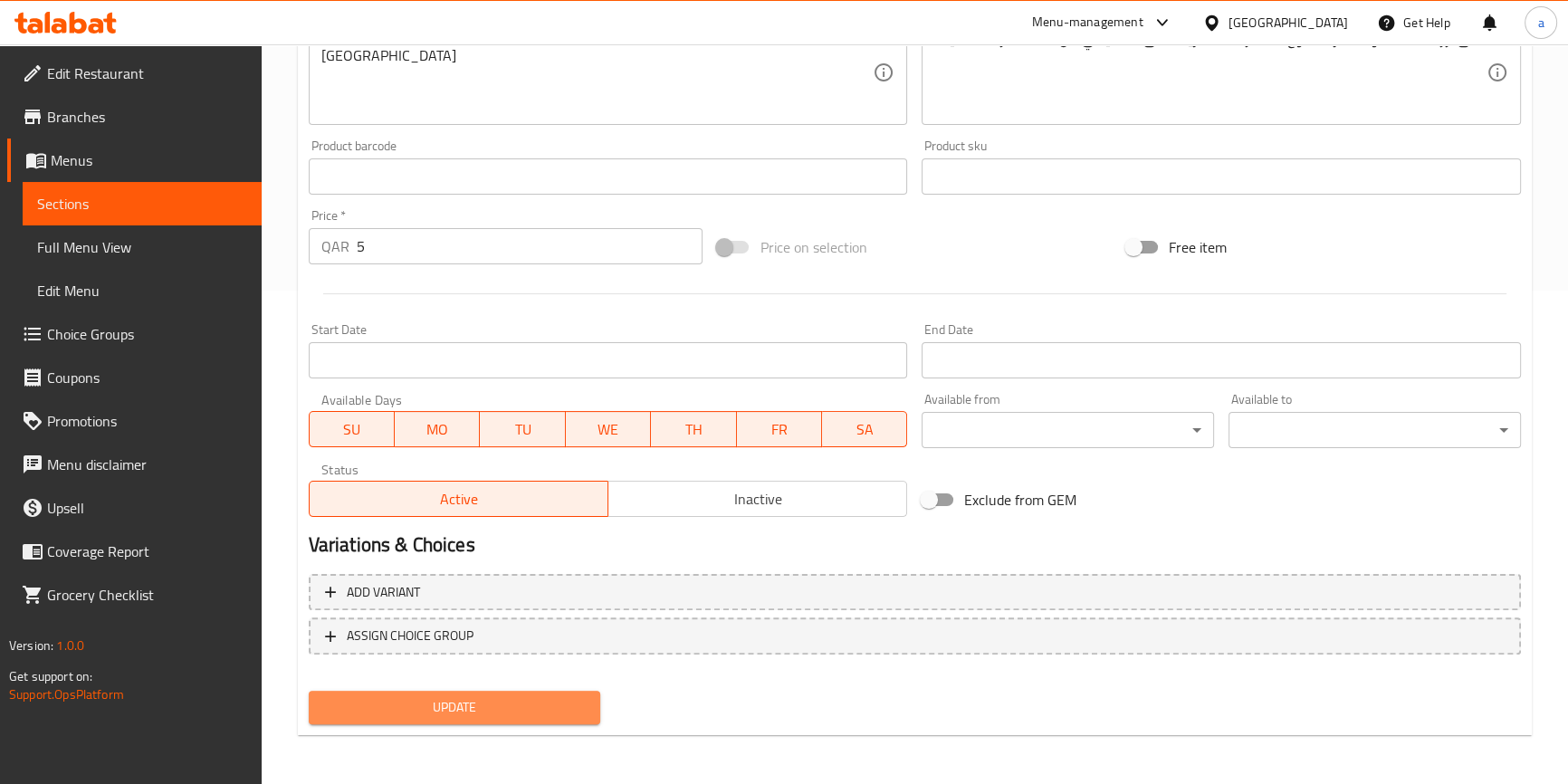
click at [541, 704] on span "Update" at bounding box center [454, 707] width 263 height 23
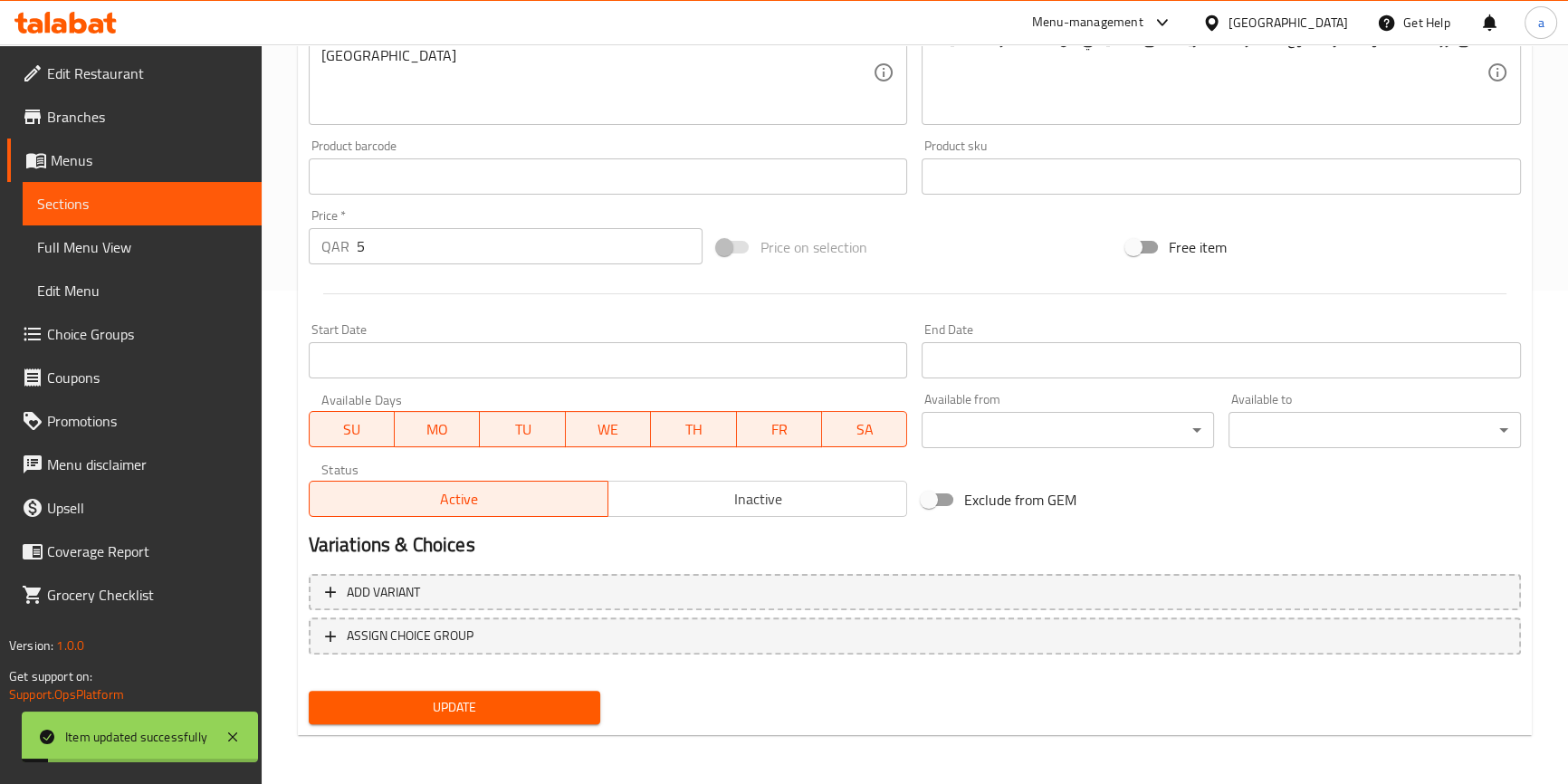
click at [166, 164] on span "Menus" at bounding box center [149, 161] width 197 height 22
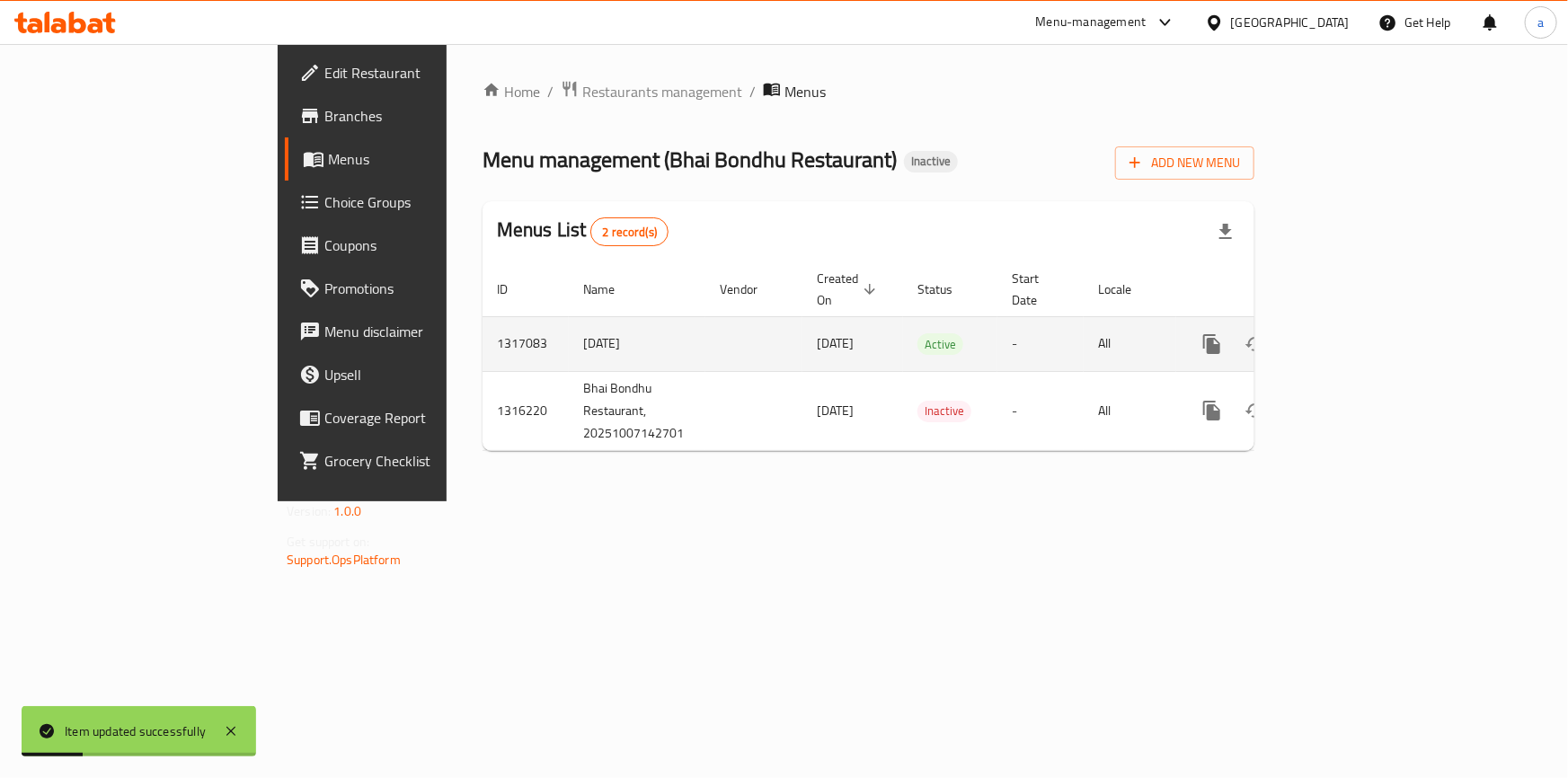
click at [1353, 334] on icon "enhanced table" at bounding box center [1342, 345] width 22 height 22
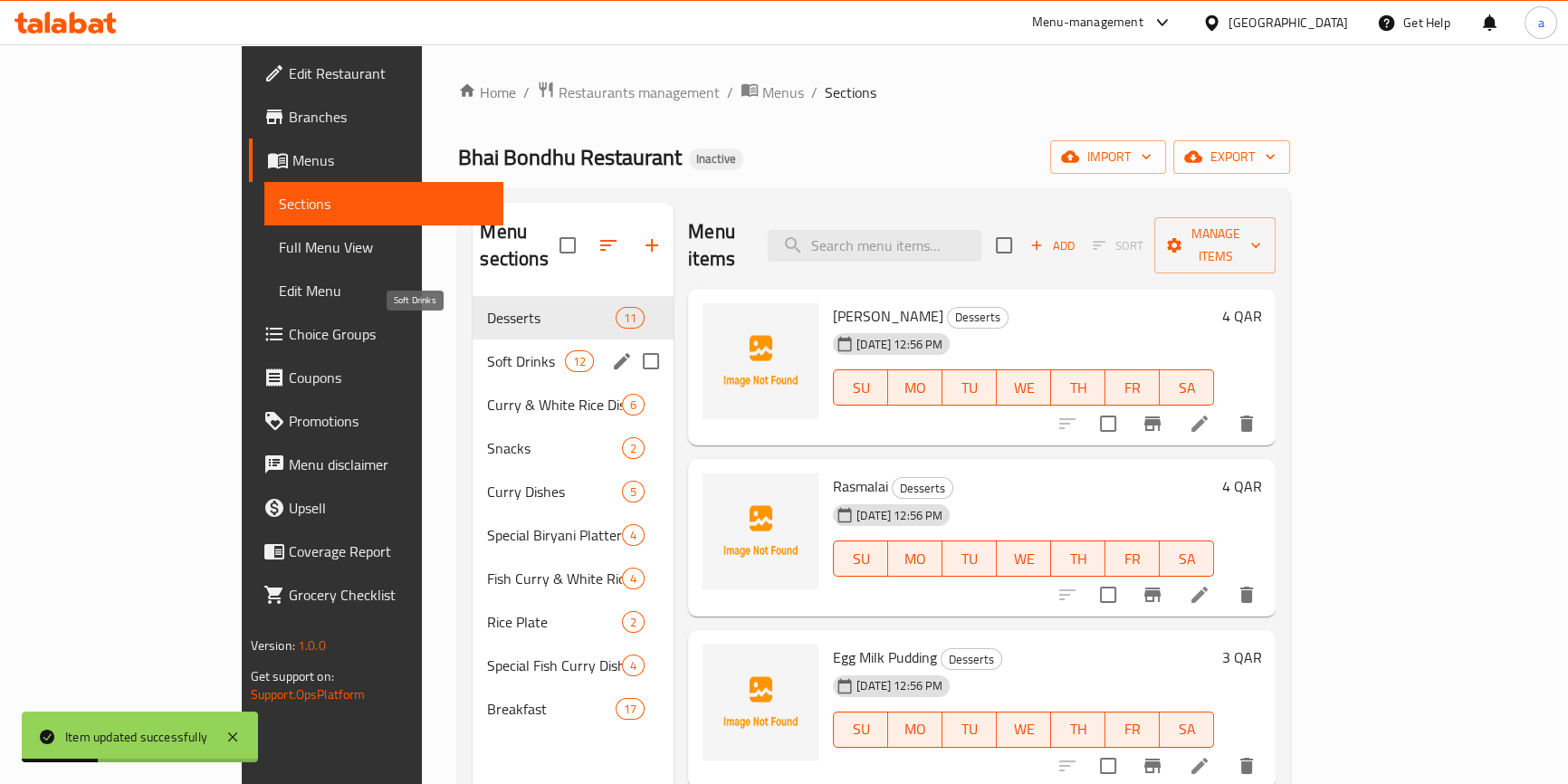
click at [487, 568] on span "Fish Curry & White Rice Dishes" at bounding box center [554, 579] width 135 height 22
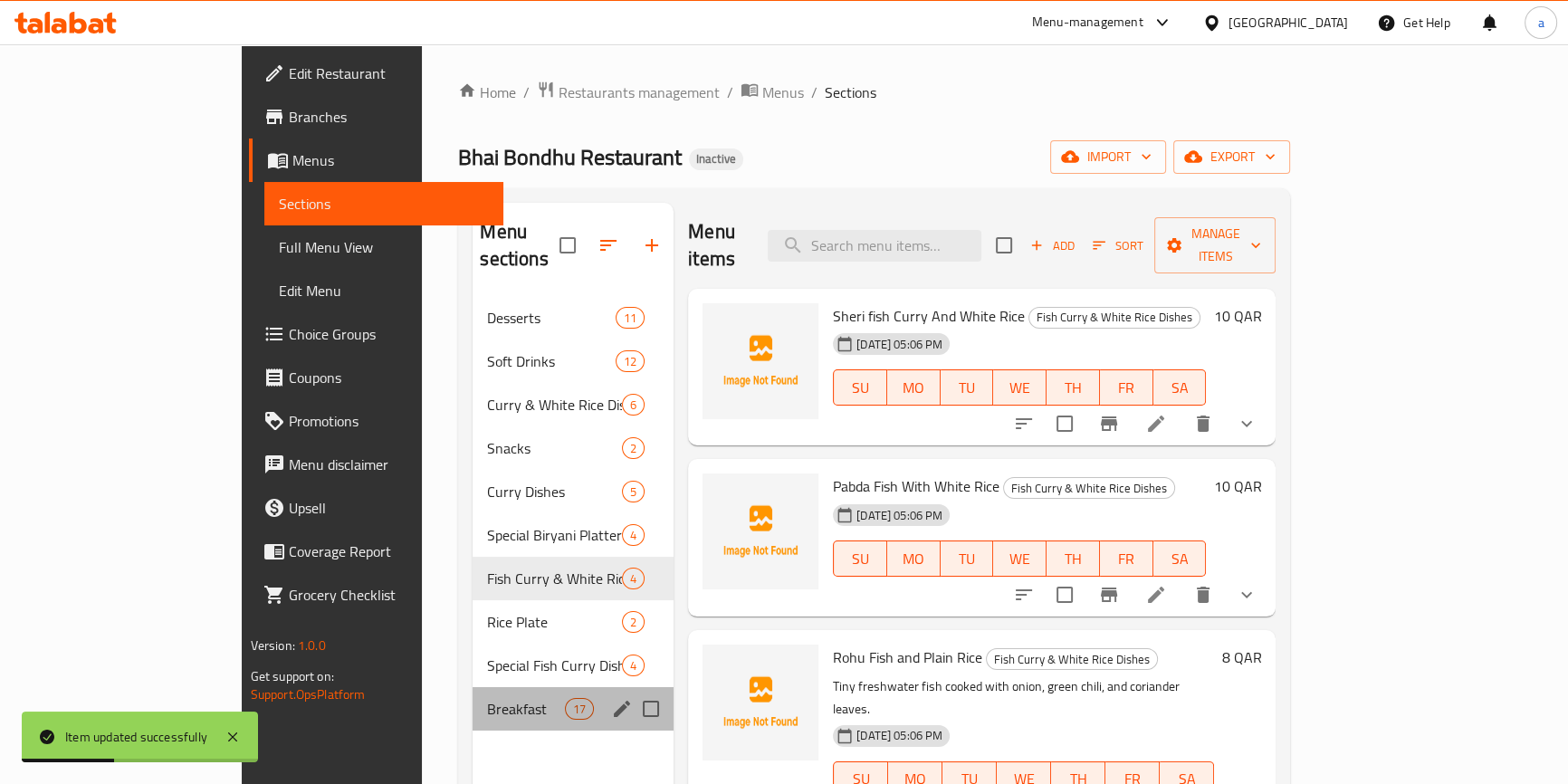
click at [474, 697] on div "Breakfast 17" at bounding box center [573, 708] width 201 height 43
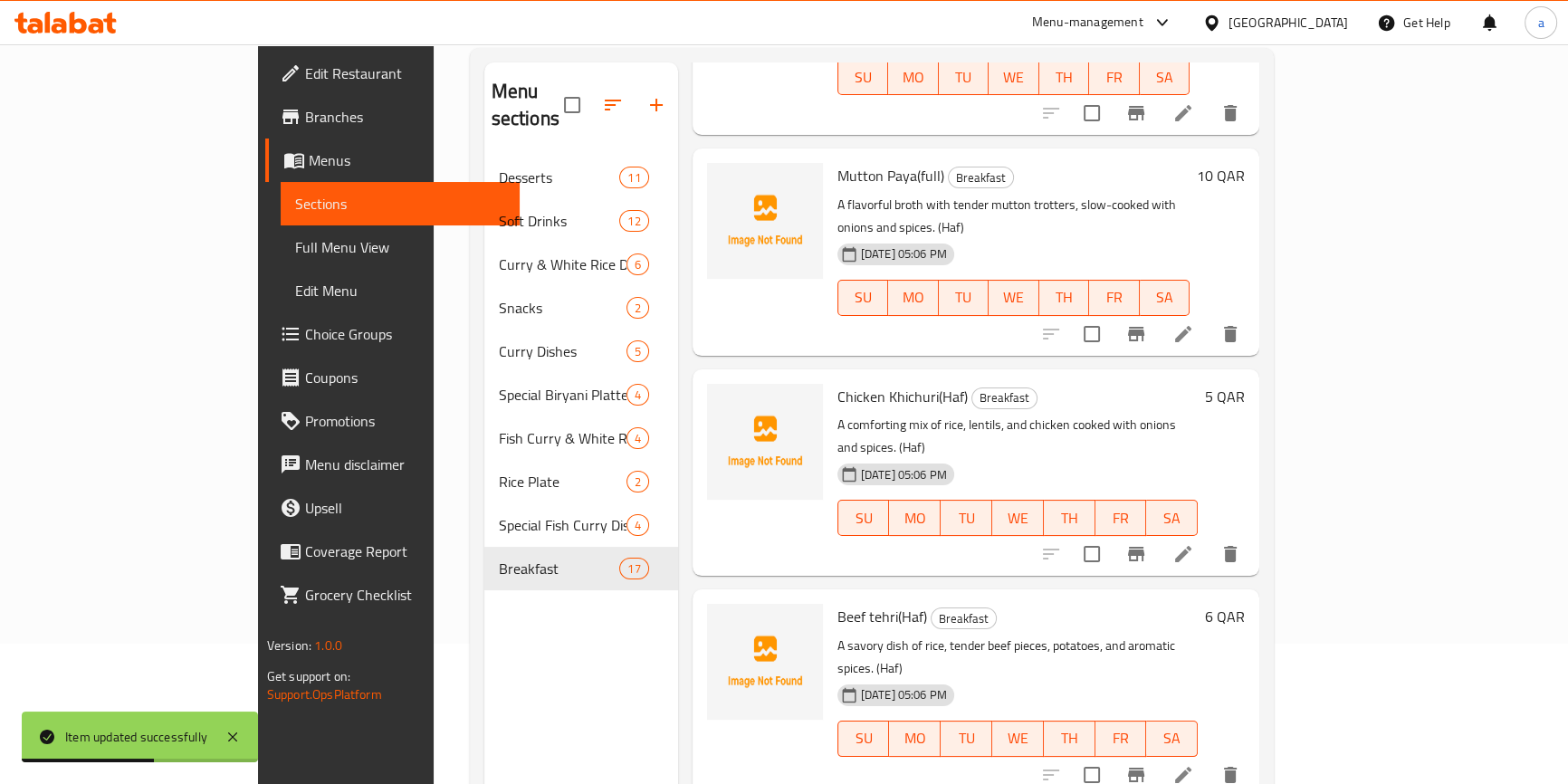
scroll to position [253, 0]
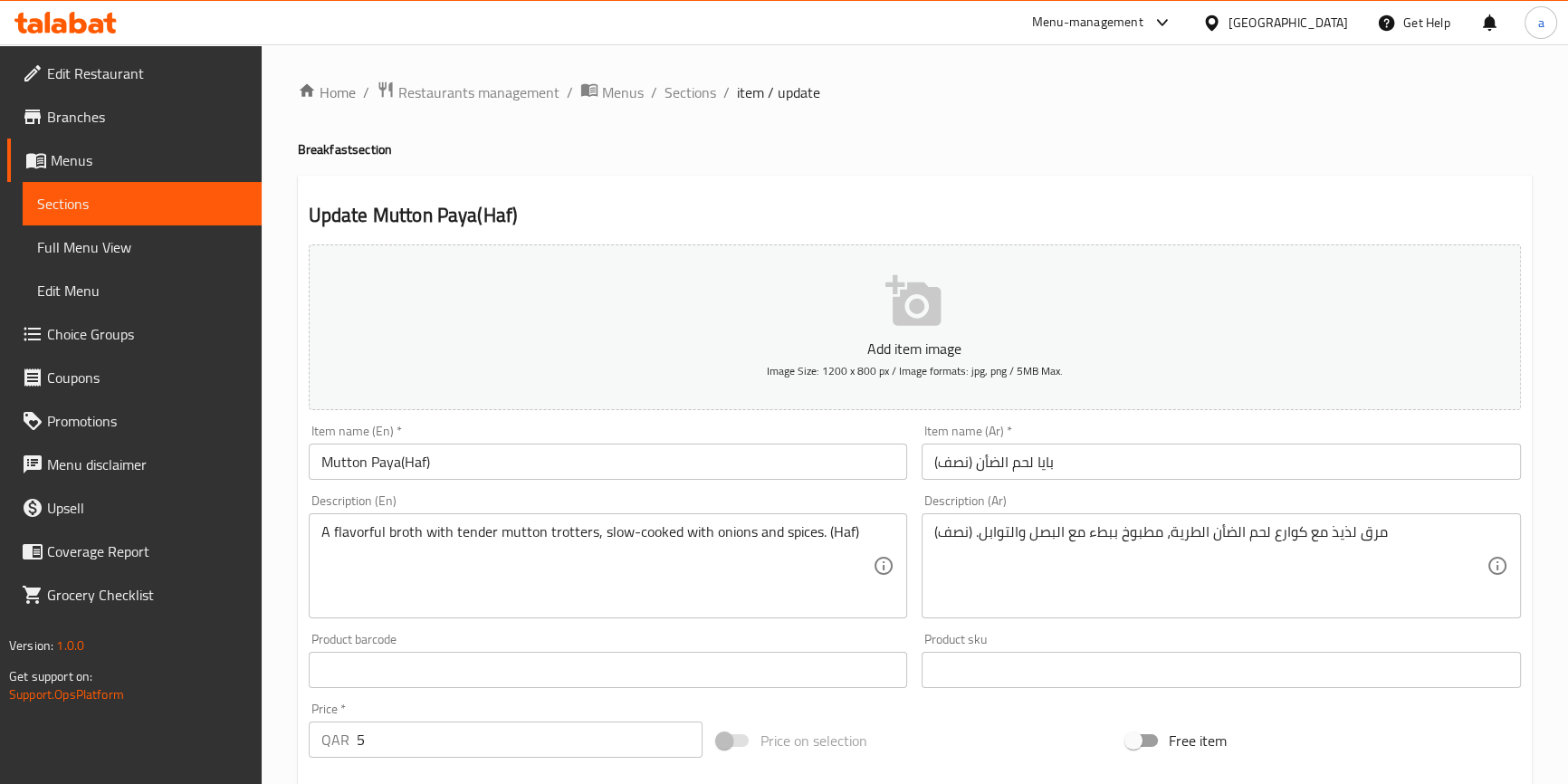
click at [426, 457] on input "Mutton Paya(Haf)" at bounding box center [608, 461] width 599 height 36
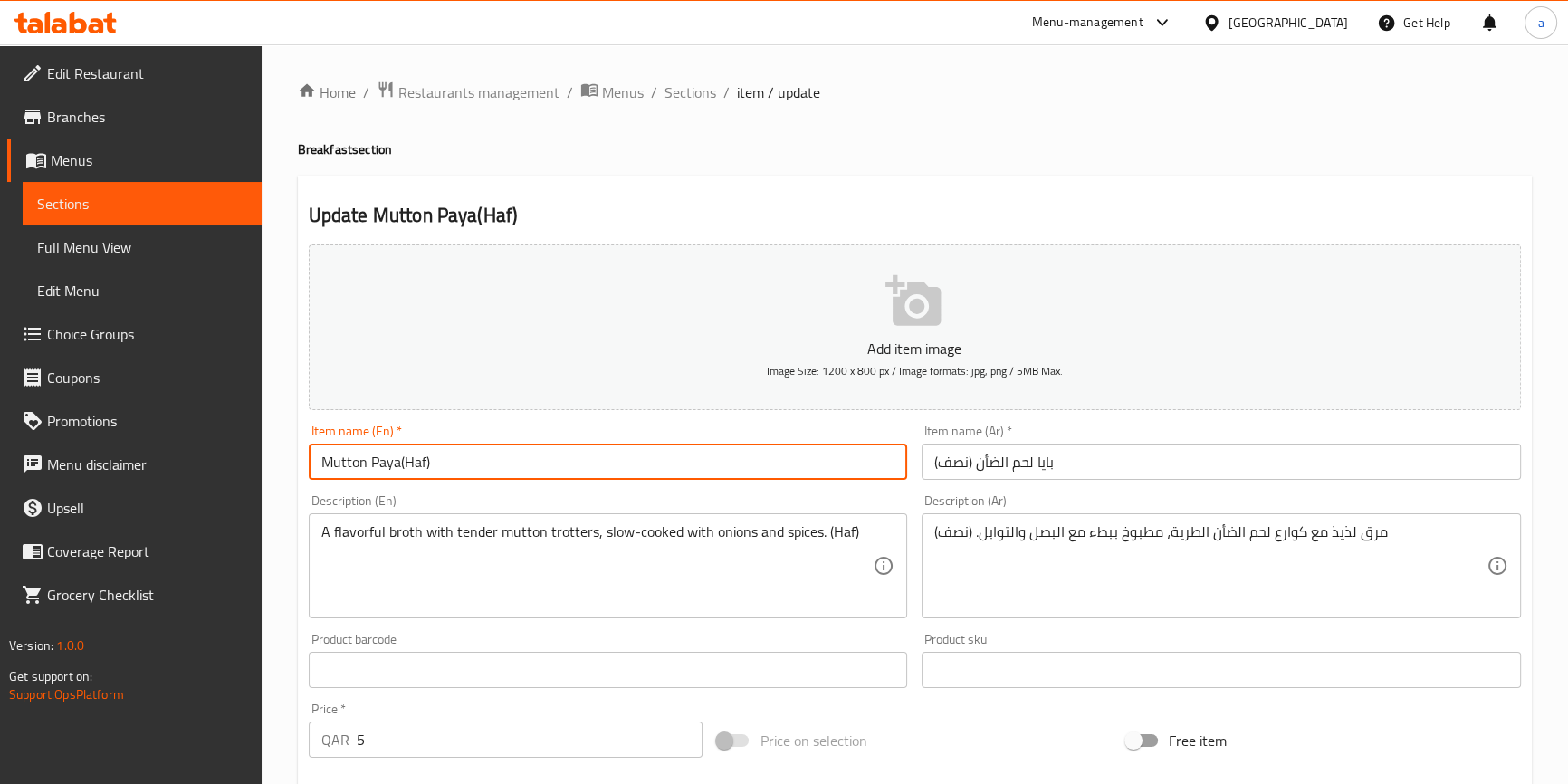
click at [418, 458] on input "Mutton Paya(Haf)" at bounding box center [608, 461] width 599 height 36
drag, startPoint x: 447, startPoint y: 452, endPoint x: 399, endPoint y: 465, distance: 49.7
click at [399, 465] on input "Mutton Paya(Half)" at bounding box center [608, 461] width 599 height 36
click at [425, 464] on input "Mutton Paya(Half)" at bounding box center [608, 461] width 599 height 36
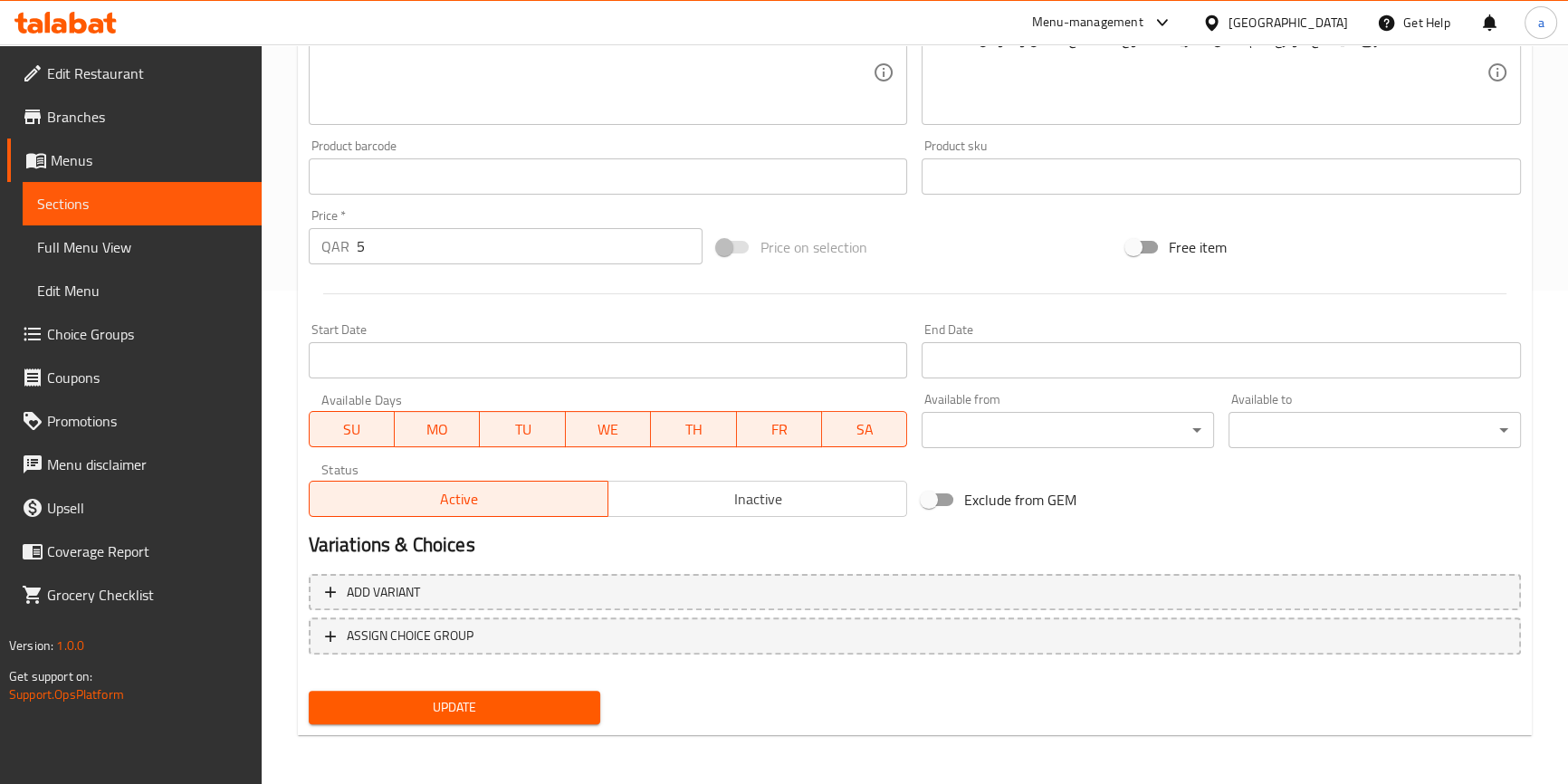
type input "Mutton Paya(Half)"
click at [530, 706] on span "Update" at bounding box center [454, 707] width 263 height 23
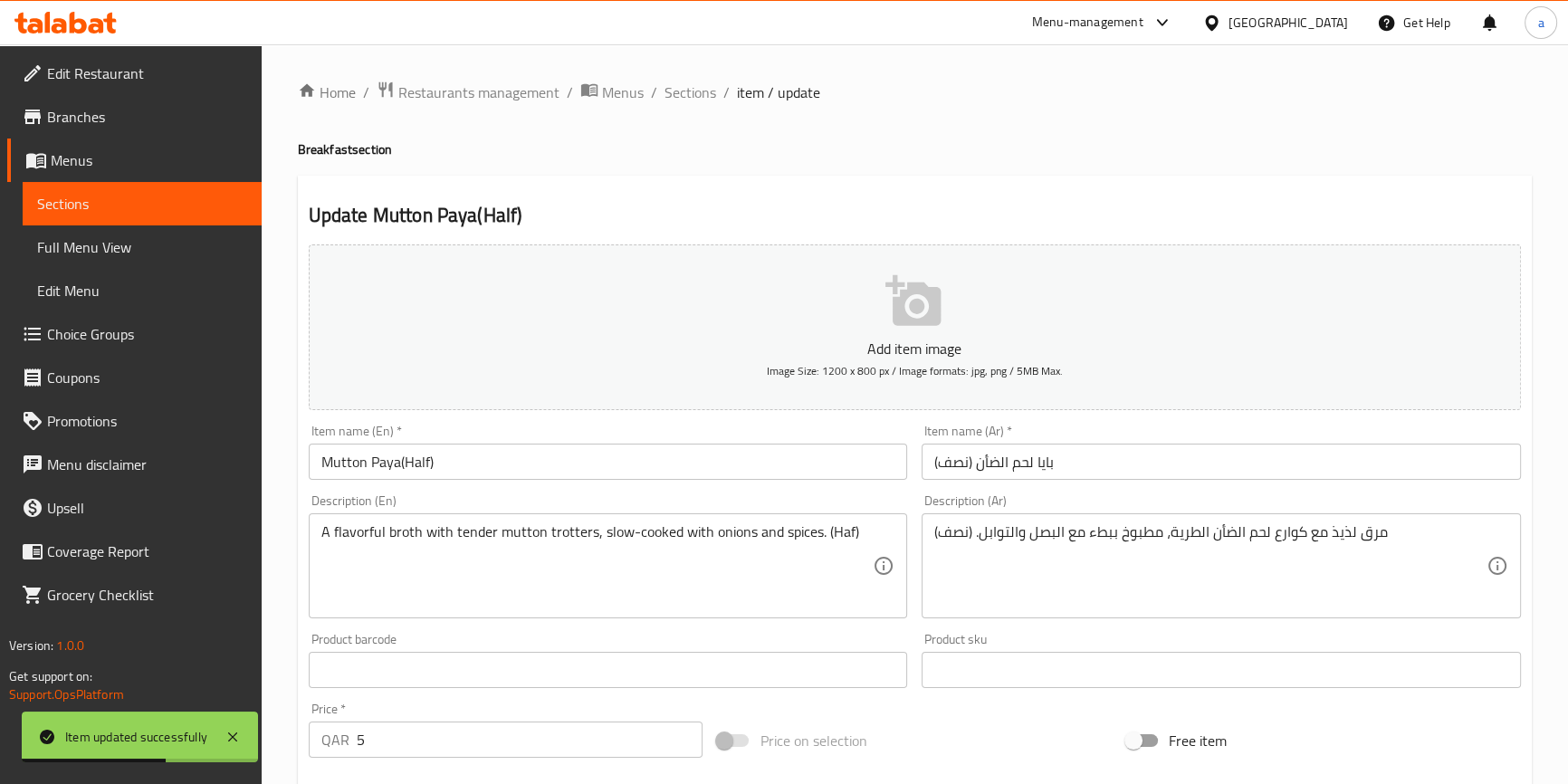
drag, startPoint x: 708, startPoint y: 100, endPoint x: 795, endPoint y: 177, distance: 116.2
click at [708, 100] on span "Sections" at bounding box center [690, 92] width 52 height 22
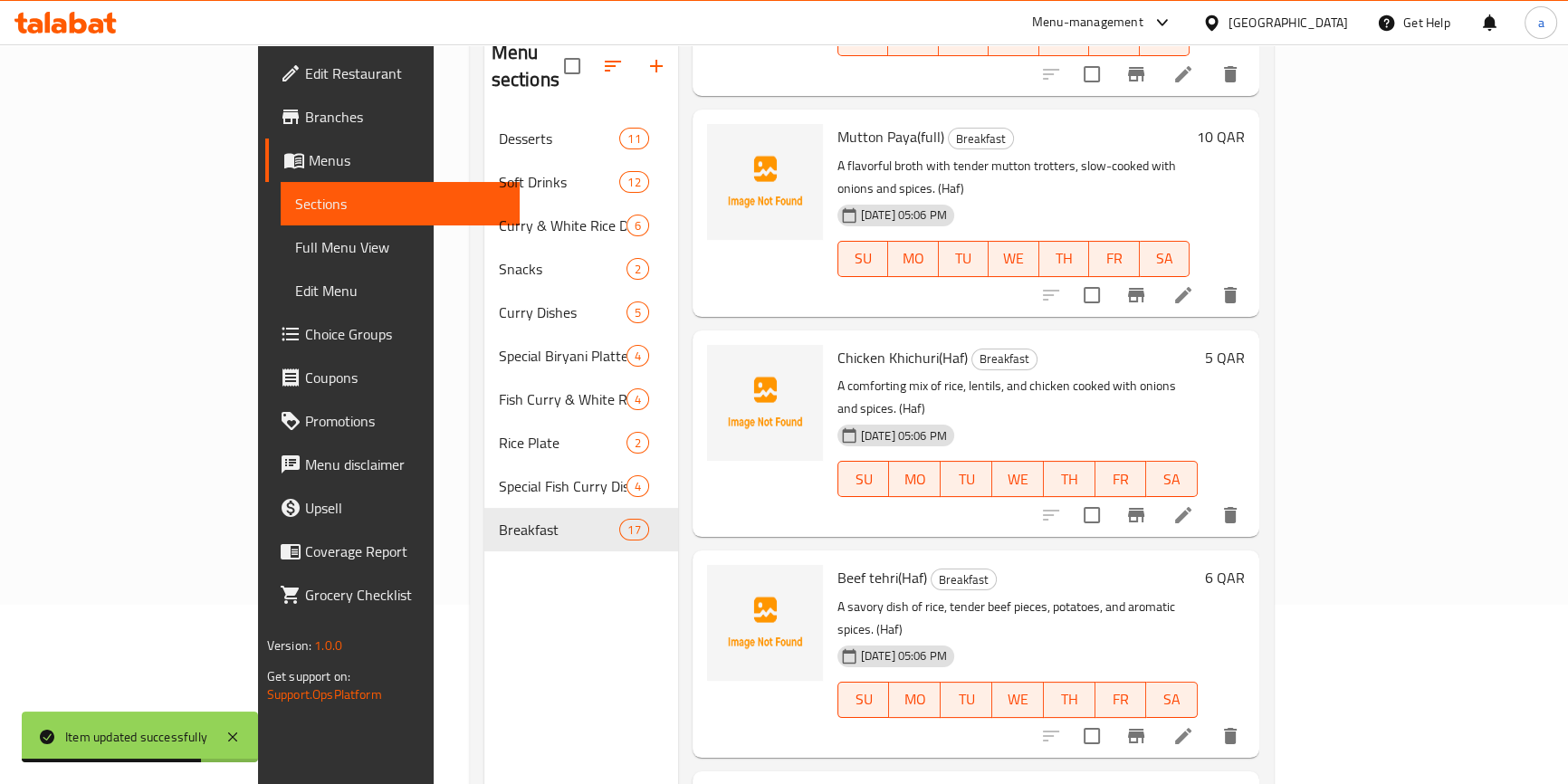
scroll to position [253, 0]
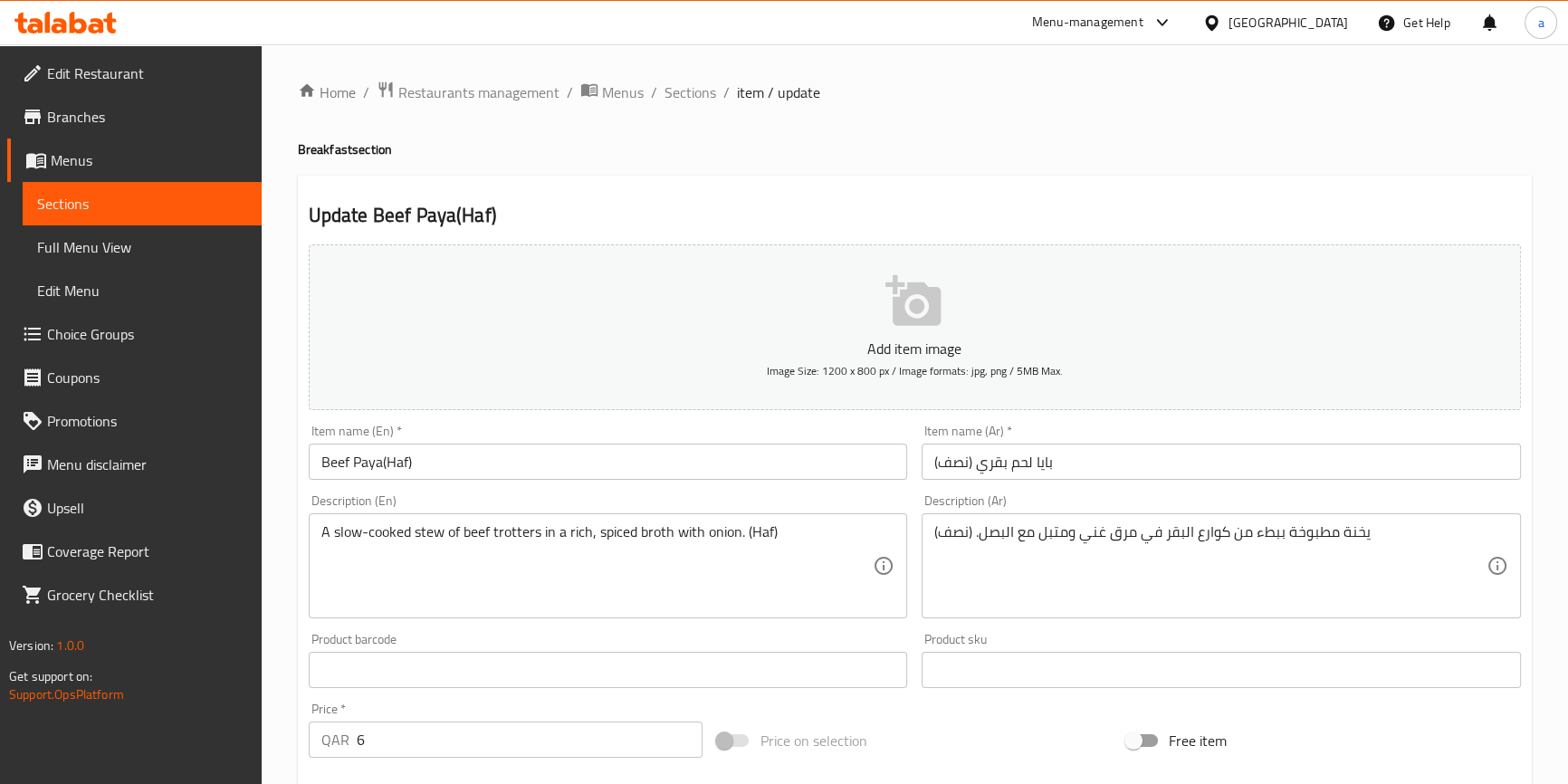
click at [397, 462] on input "Beef Paya(Haf)" at bounding box center [608, 461] width 599 height 36
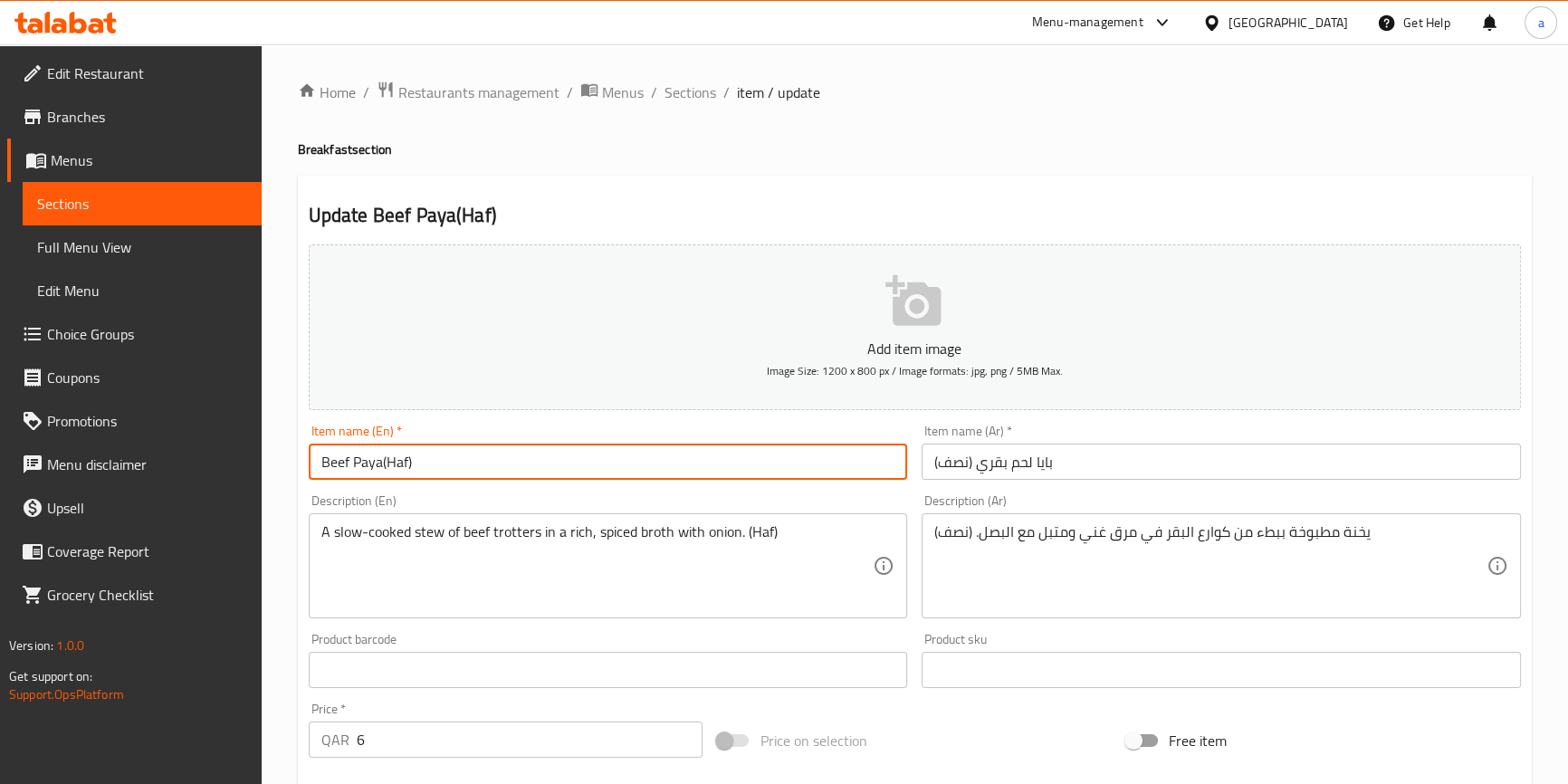
click at [397, 462] on input "Beef Paya(Haf)" at bounding box center [608, 461] width 599 height 36
paste input "l"
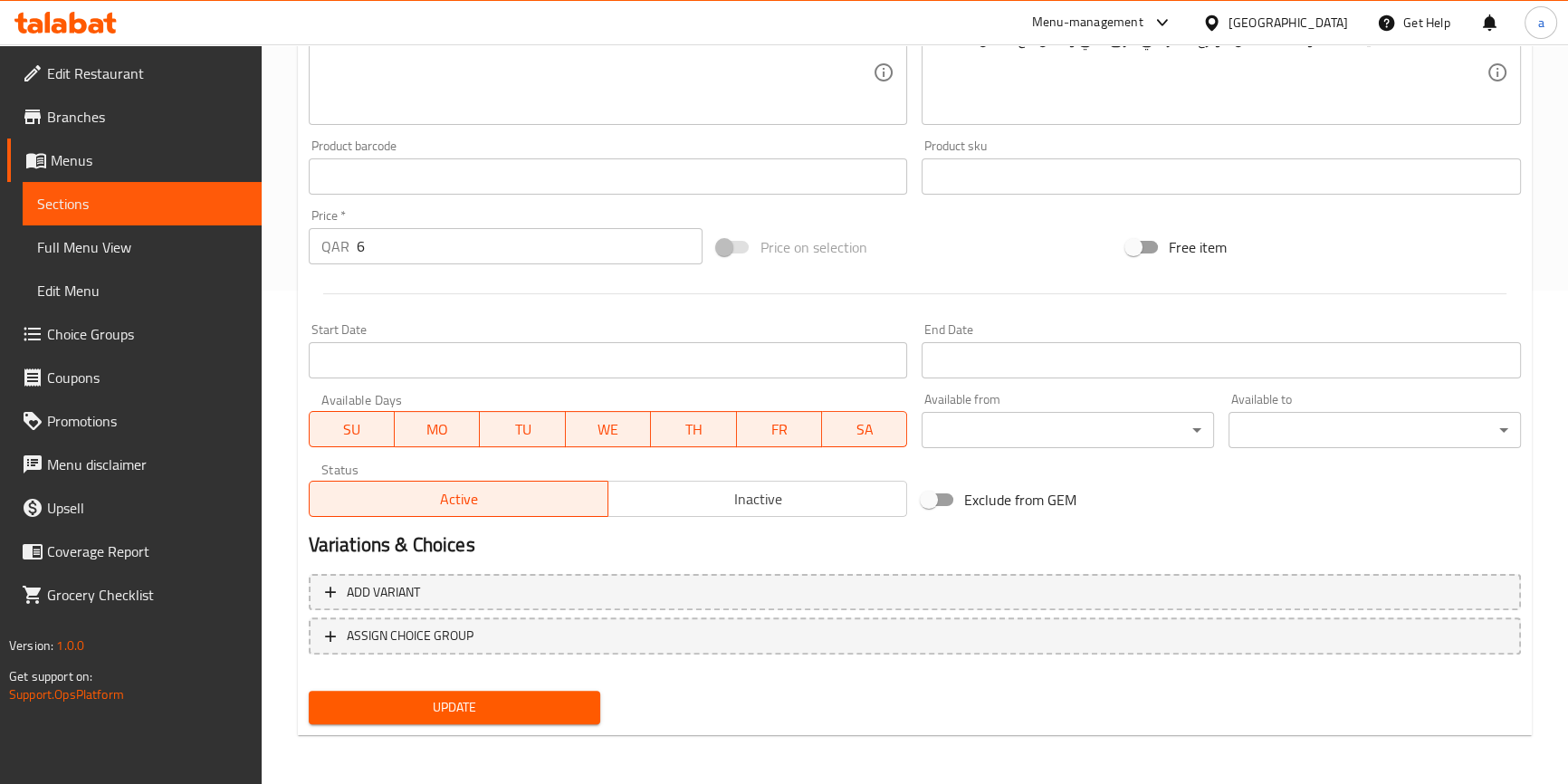
type input "Beef Paya(Half)"
click at [450, 696] on span "Update" at bounding box center [454, 707] width 263 height 23
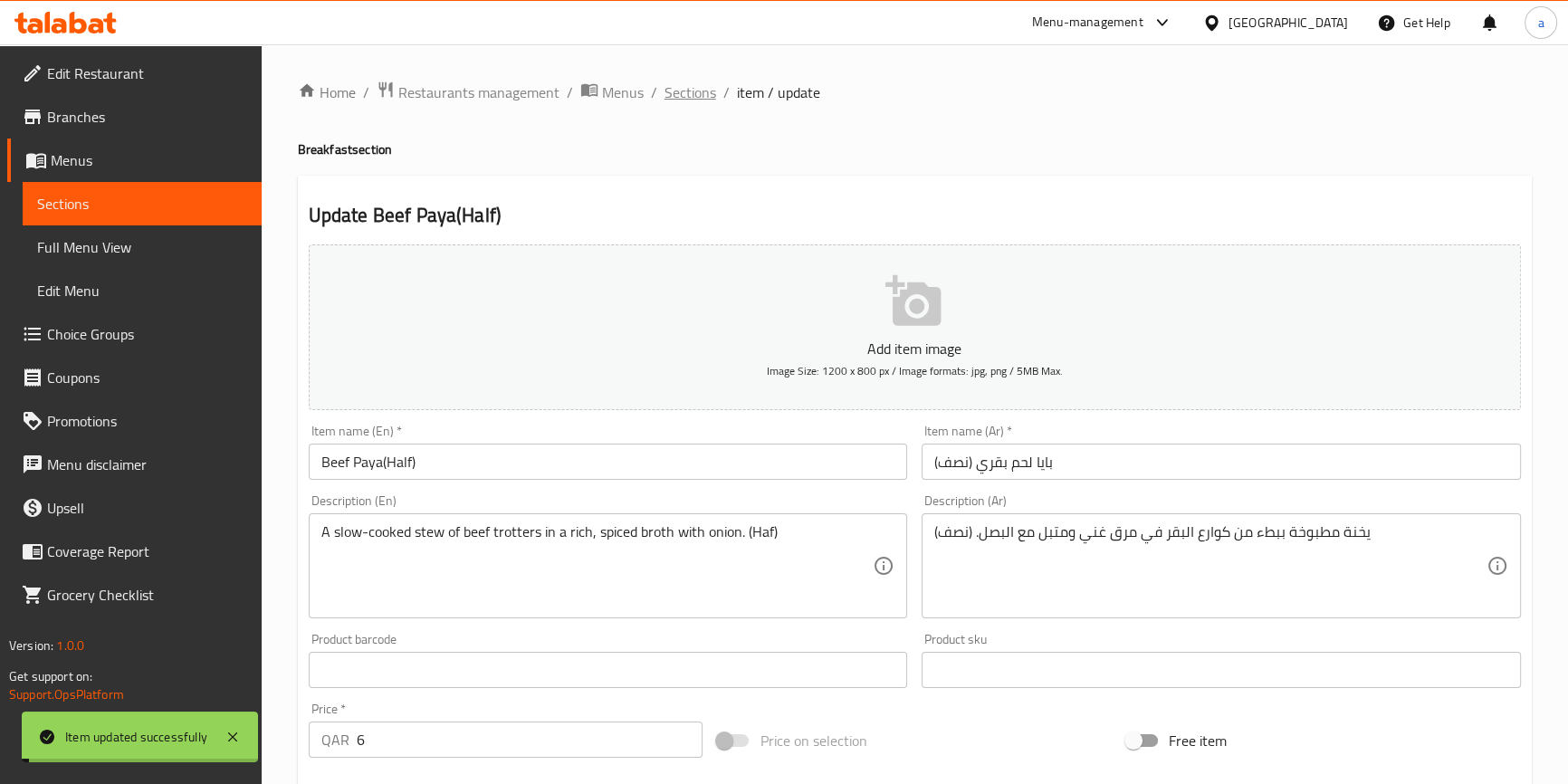
click at [695, 81] on span "Sections" at bounding box center [690, 92] width 52 height 22
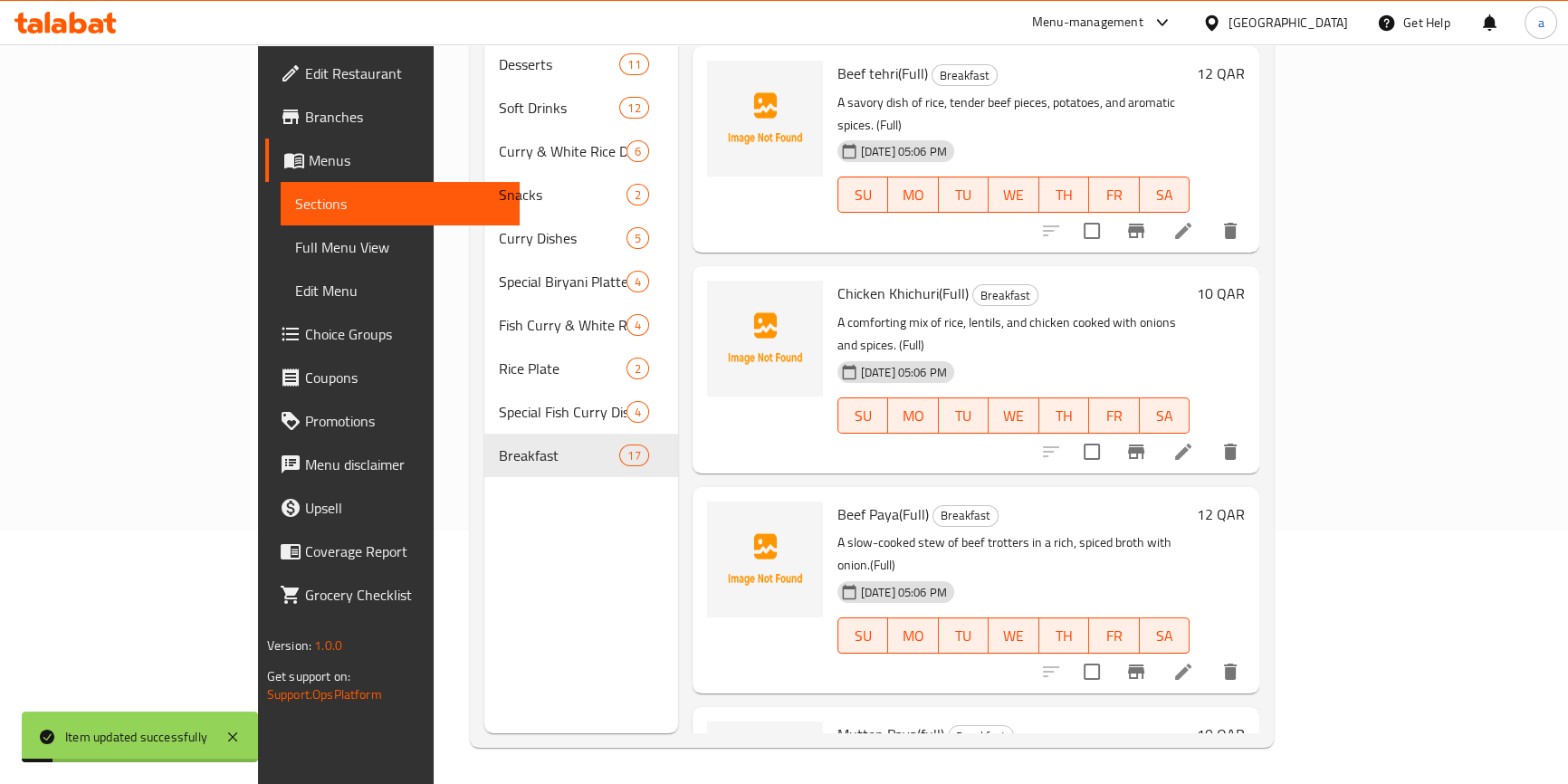
scroll to position [2622, 0]
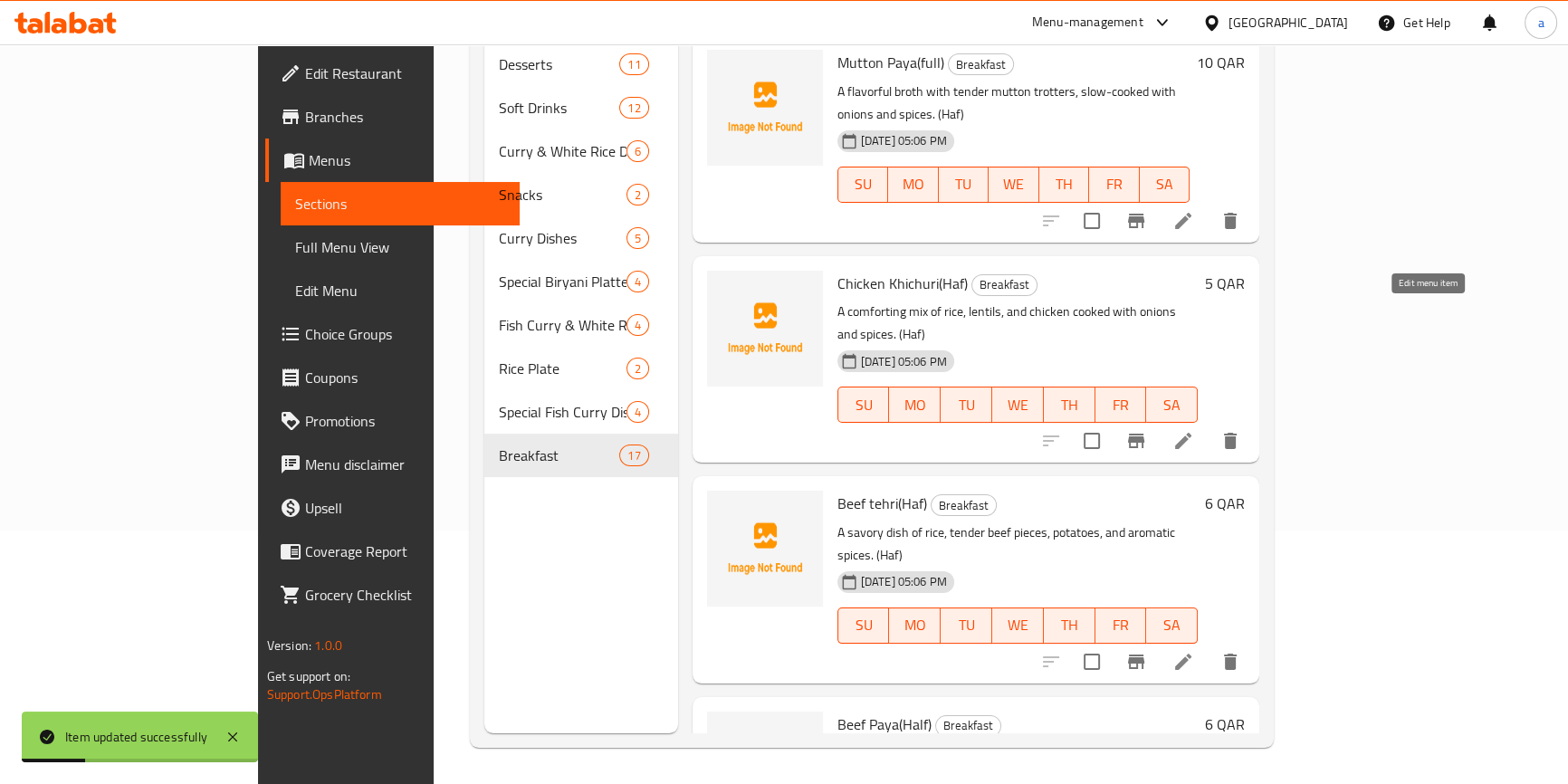
click at [1191, 654] on icon at bounding box center [1183, 662] width 17 height 17
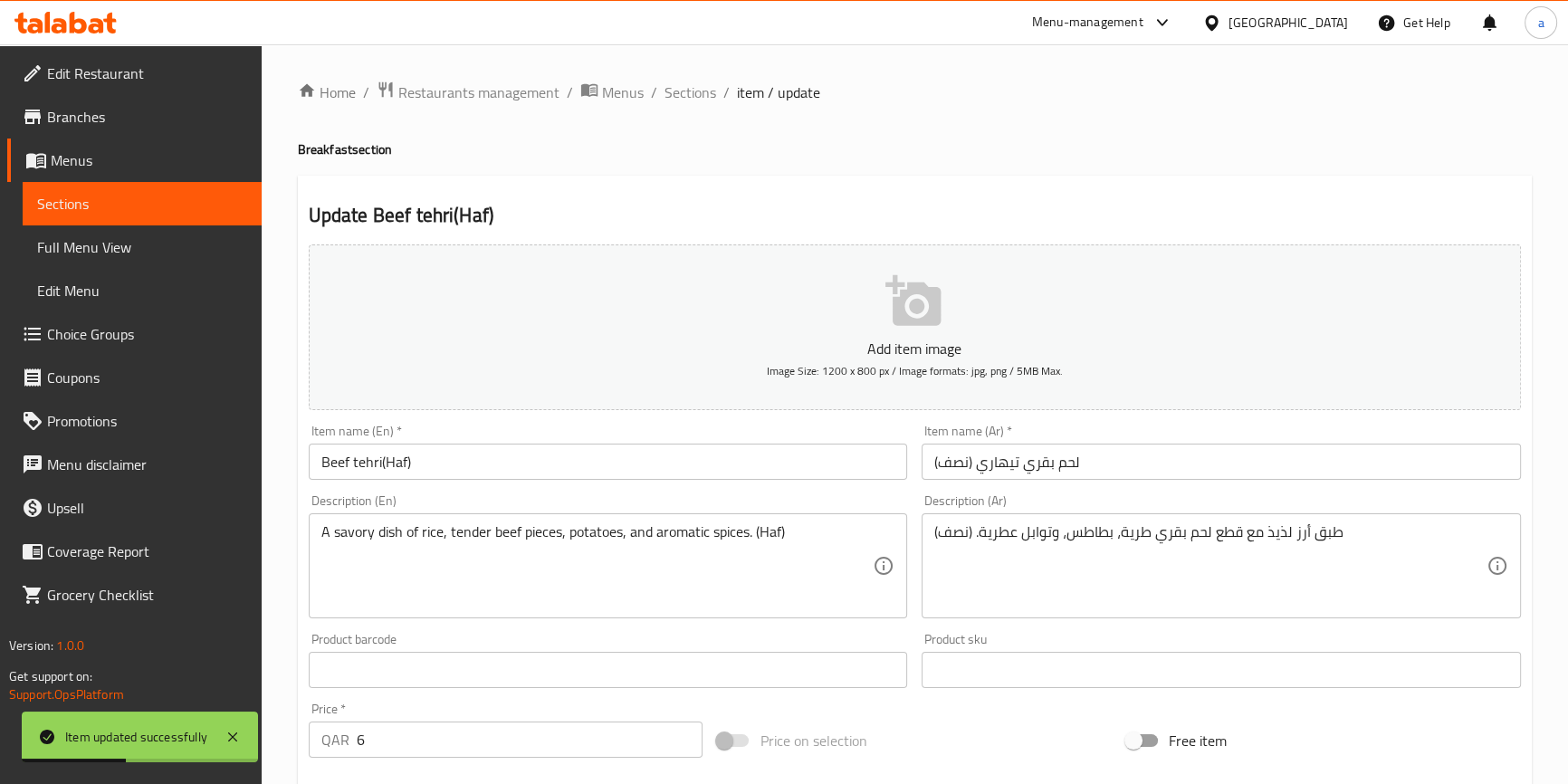
click at [401, 460] on input "Beef tehri(Haf)" at bounding box center [608, 461] width 599 height 36
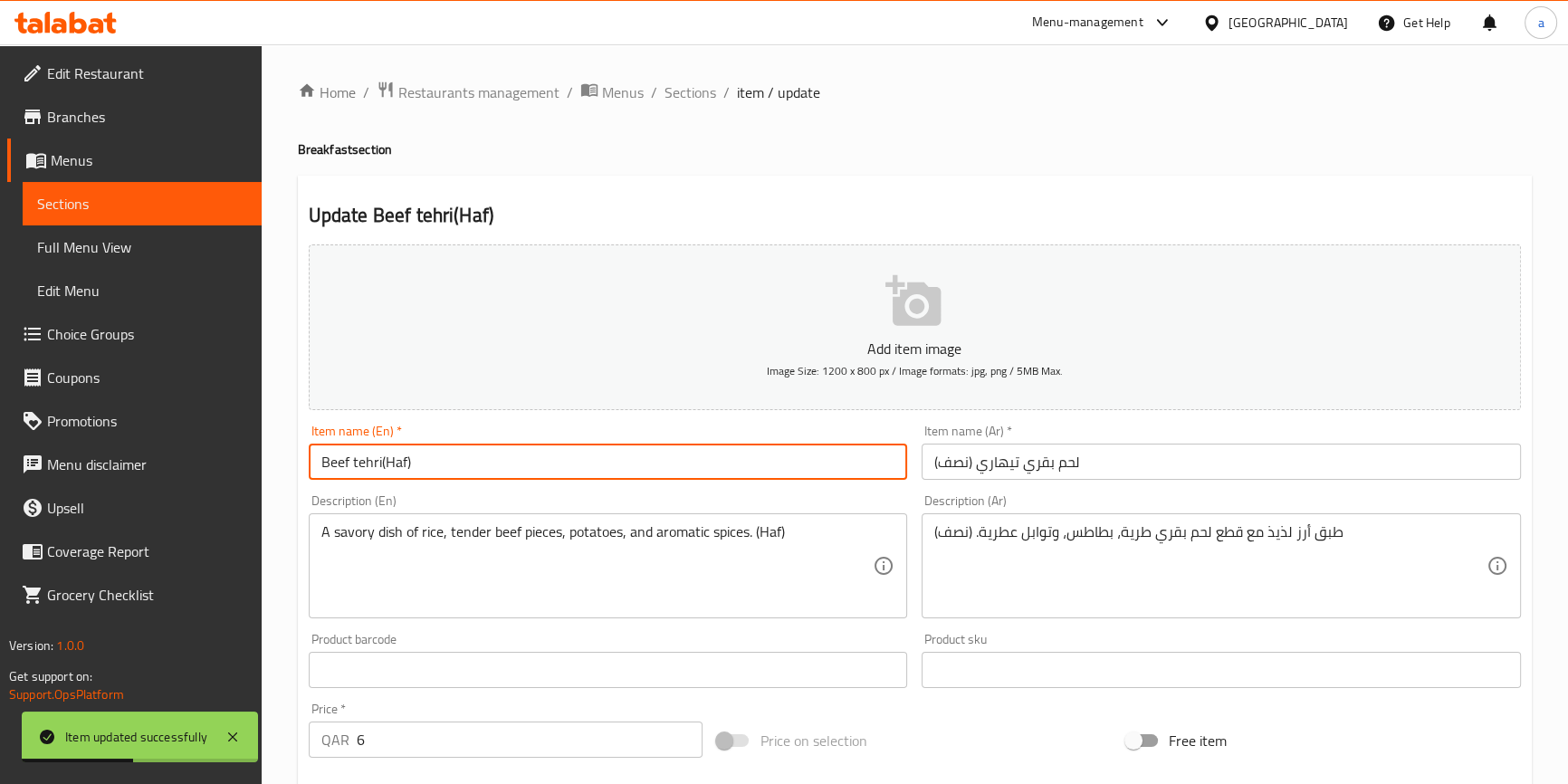
click at [401, 460] on input "Beef tehri(Haf)" at bounding box center [608, 461] width 599 height 36
paste input "l"
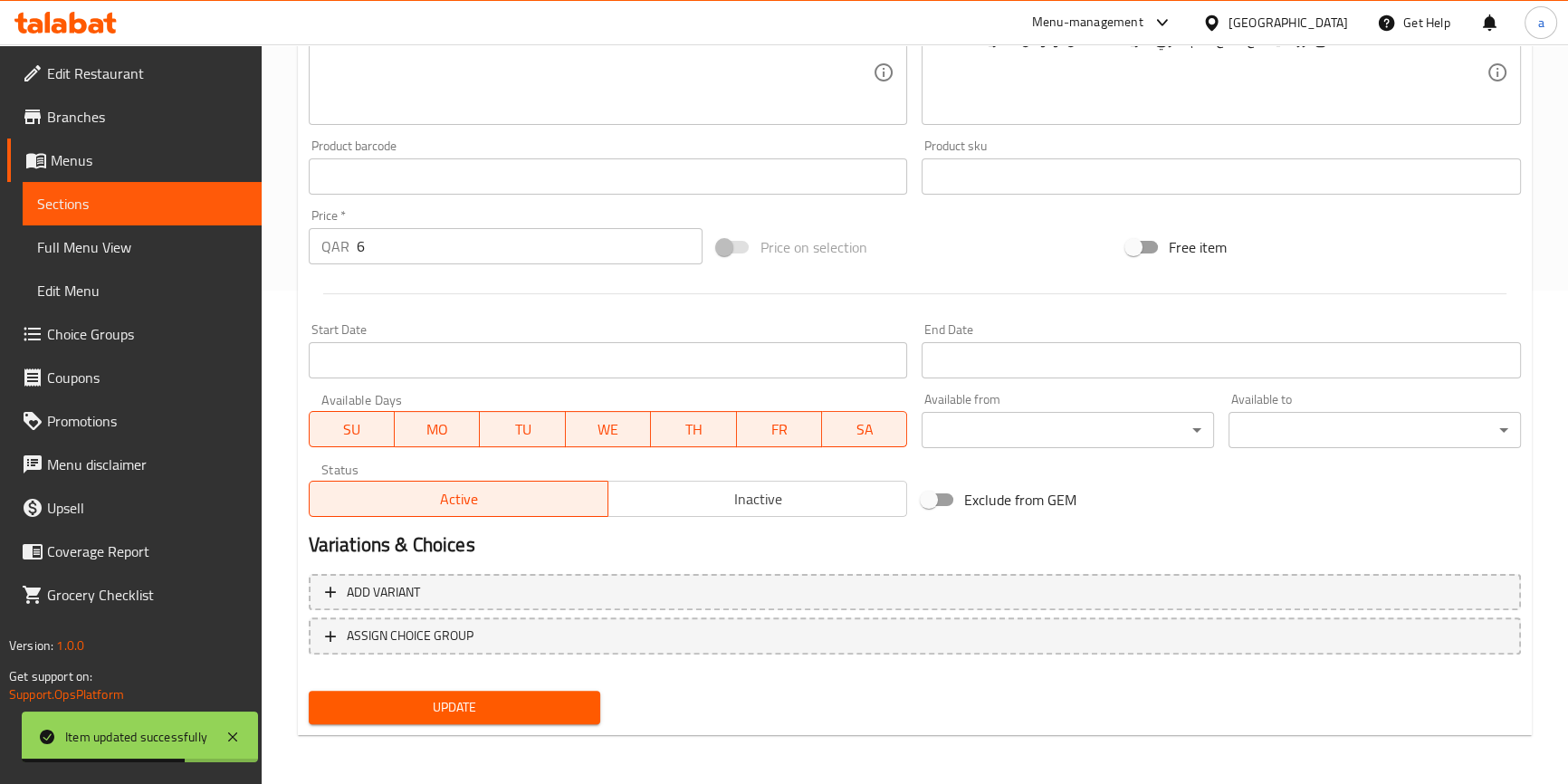
type input "Beef tehri(Half)"
drag, startPoint x: 552, startPoint y: 702, endPoint x: 567, endPoint y: 652, distance: 52.2
click at [556, 701] on span "Update" at bounding box center [454, 707] width 263 height 23
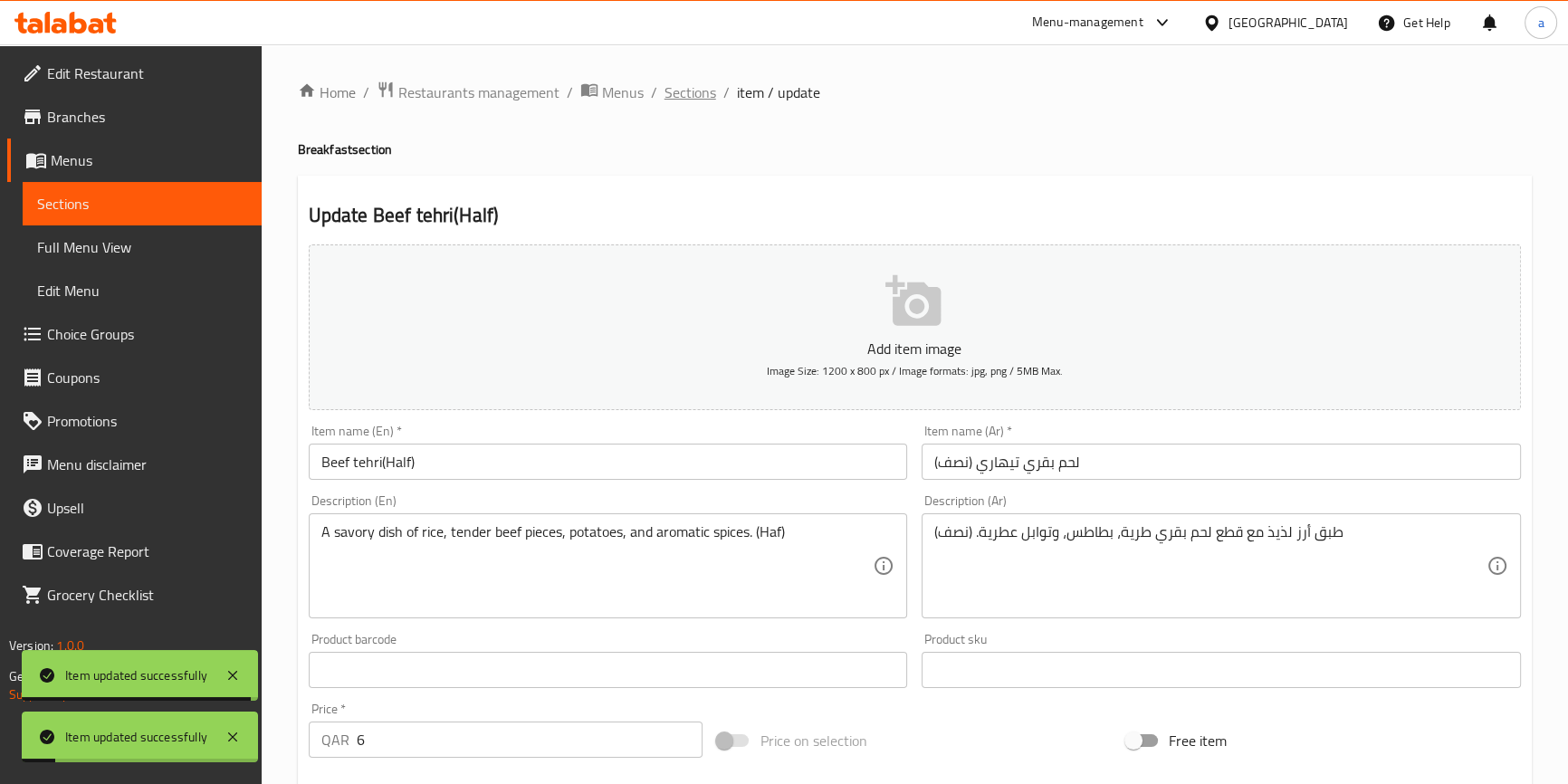
click at [712, 90] on span "Sections" at bounding box center [690, 92] width 52 height 22
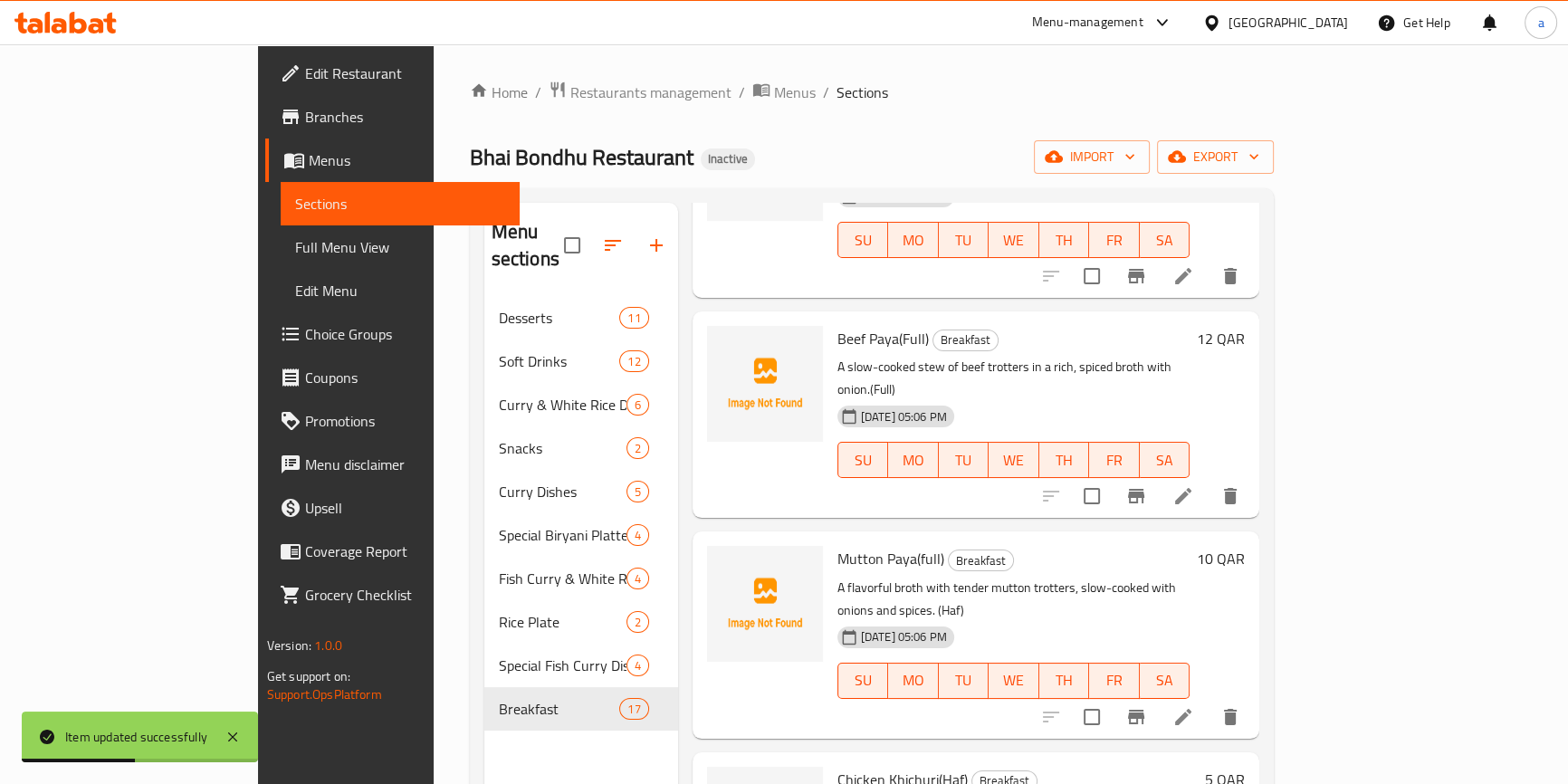
scroll to position [2374, 0]
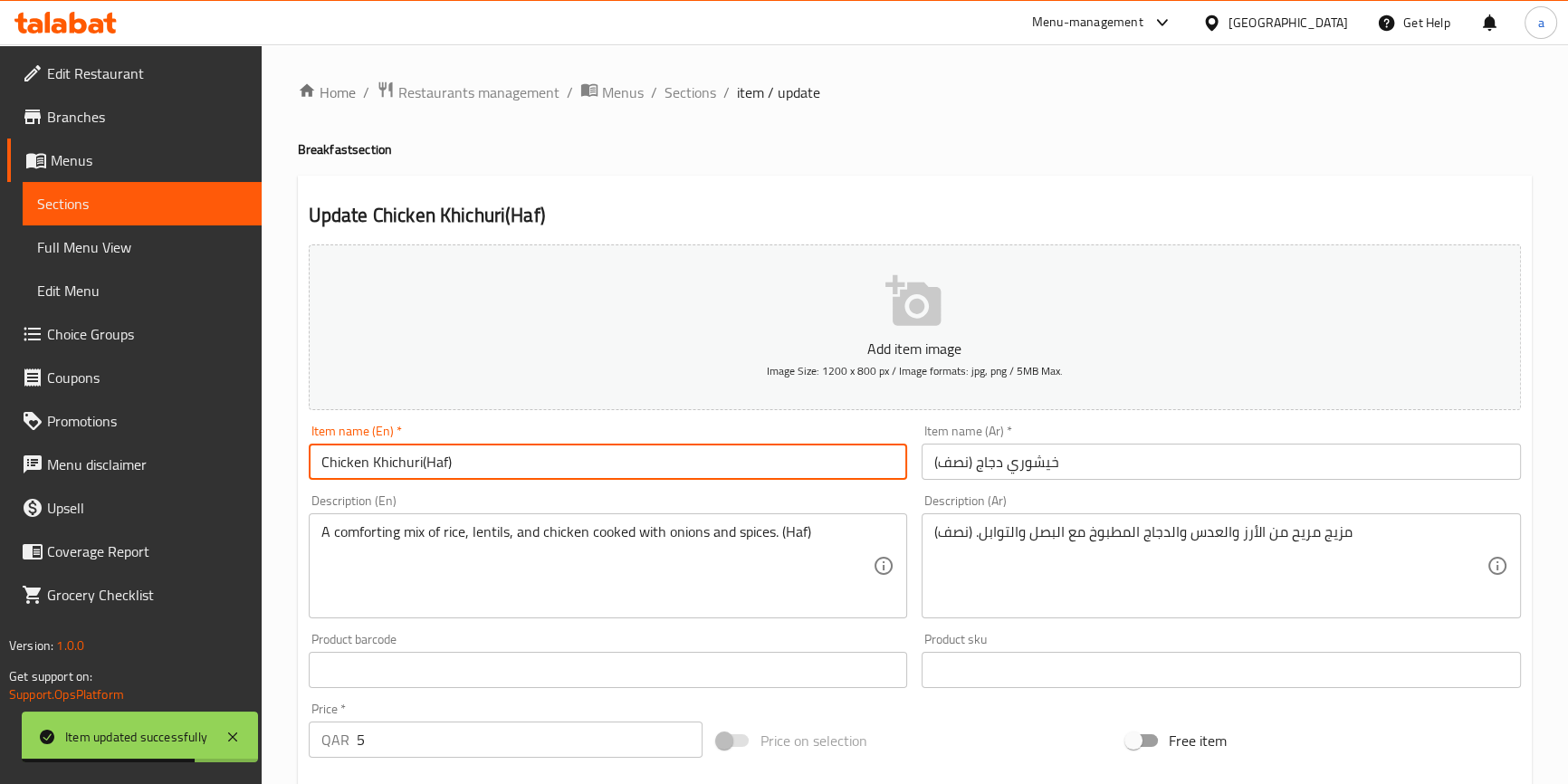
click at [428, 459] on input "Chicken Khichuri(Haf)" at bounding box center [608, 461] width 599 height 36
paste input "l"
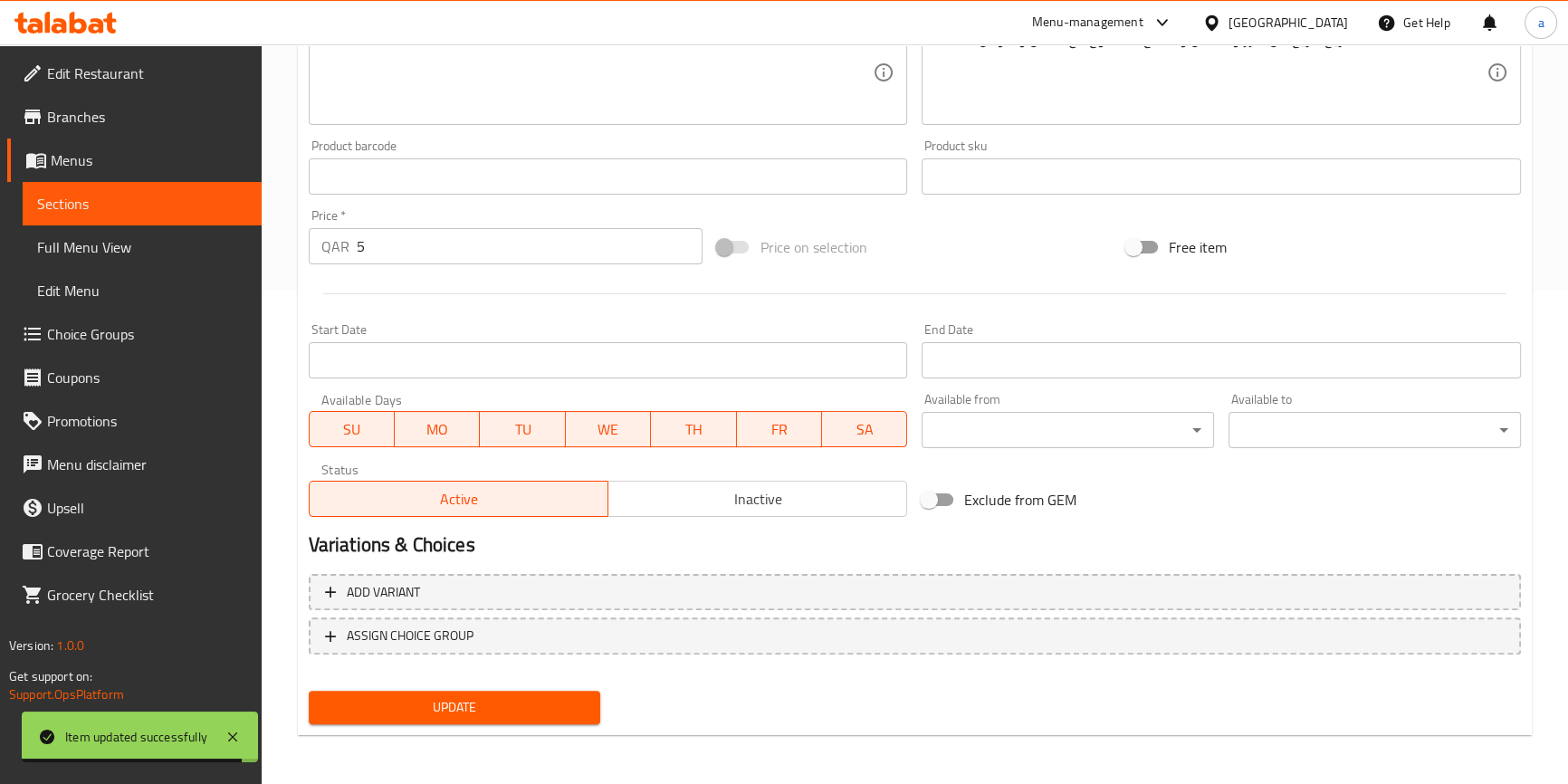
type input "Chicken Khichuri(Half)"
click at [519, 706] on span "Update" at bounding box center [454, 707] width 263 height 23
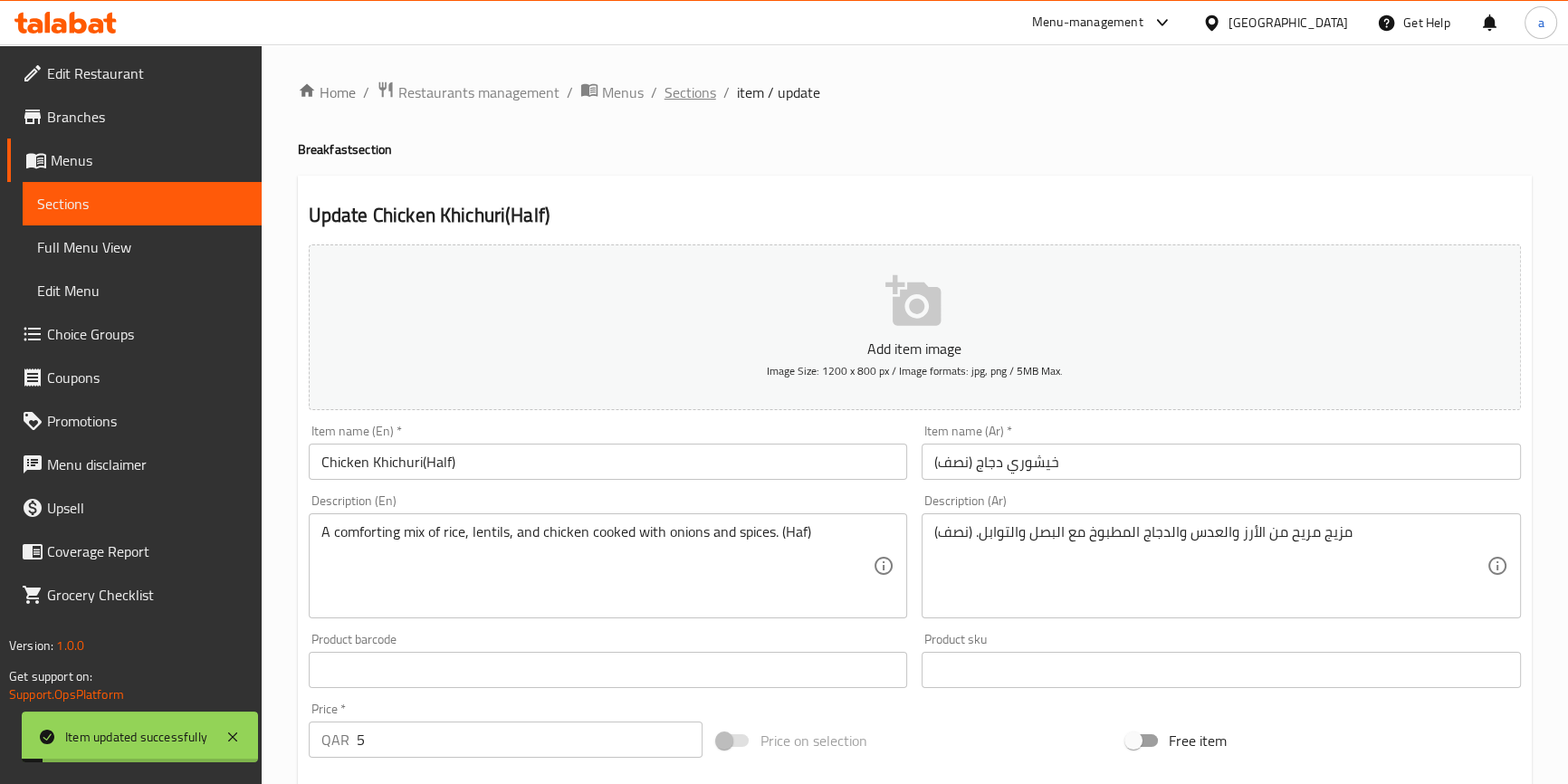
click at [696, 81] on span "Sections" at bounding box center [690, 92] width 52 height 22
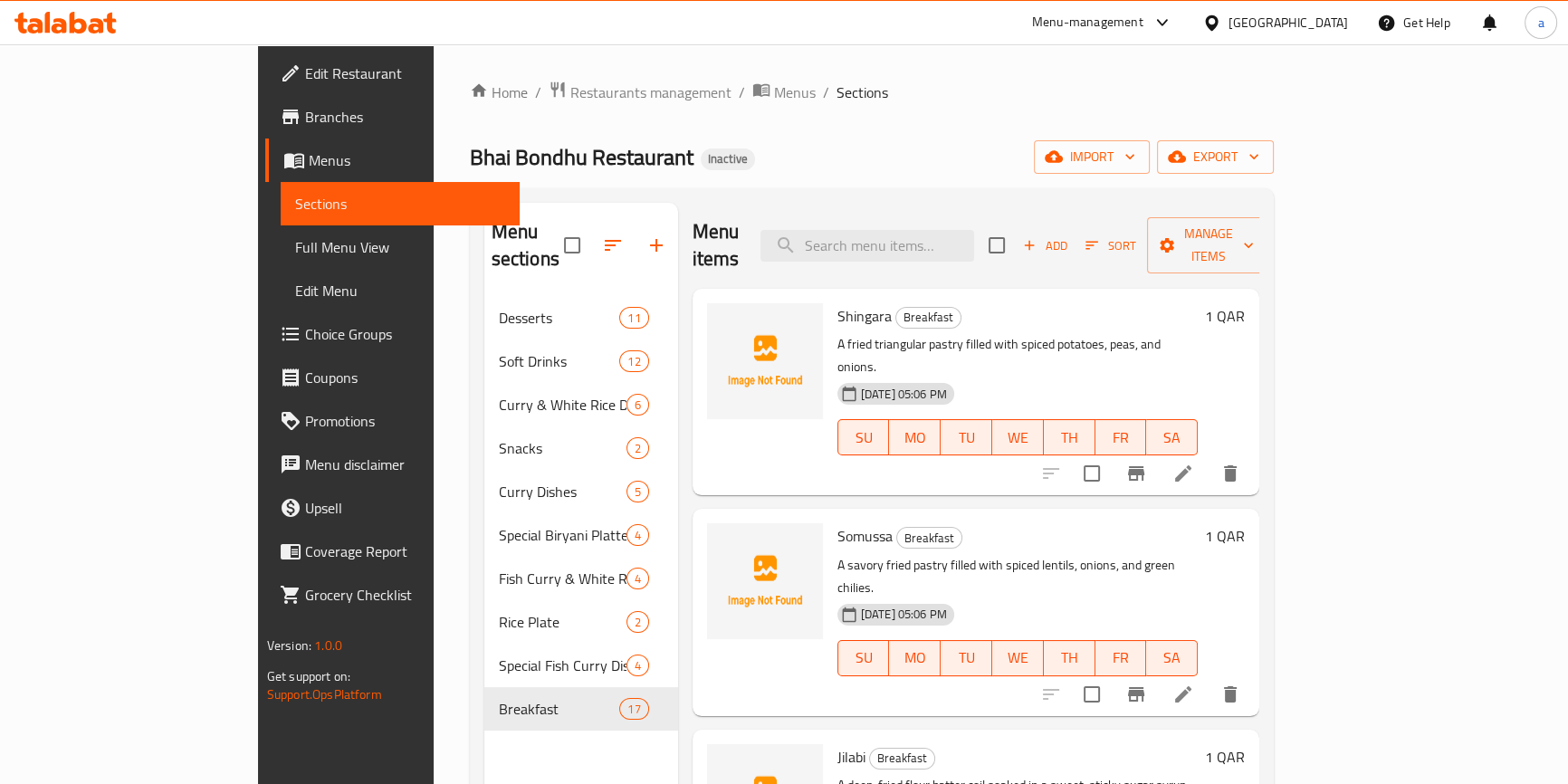
drag, startPoint x: 138, startPoint y: 255, endPoint x: 137, endPoint y: 287, distance: 32.0
click at [296, 255] on span "Full Menu View" at bounding box center [400, 247] width 210 height 22
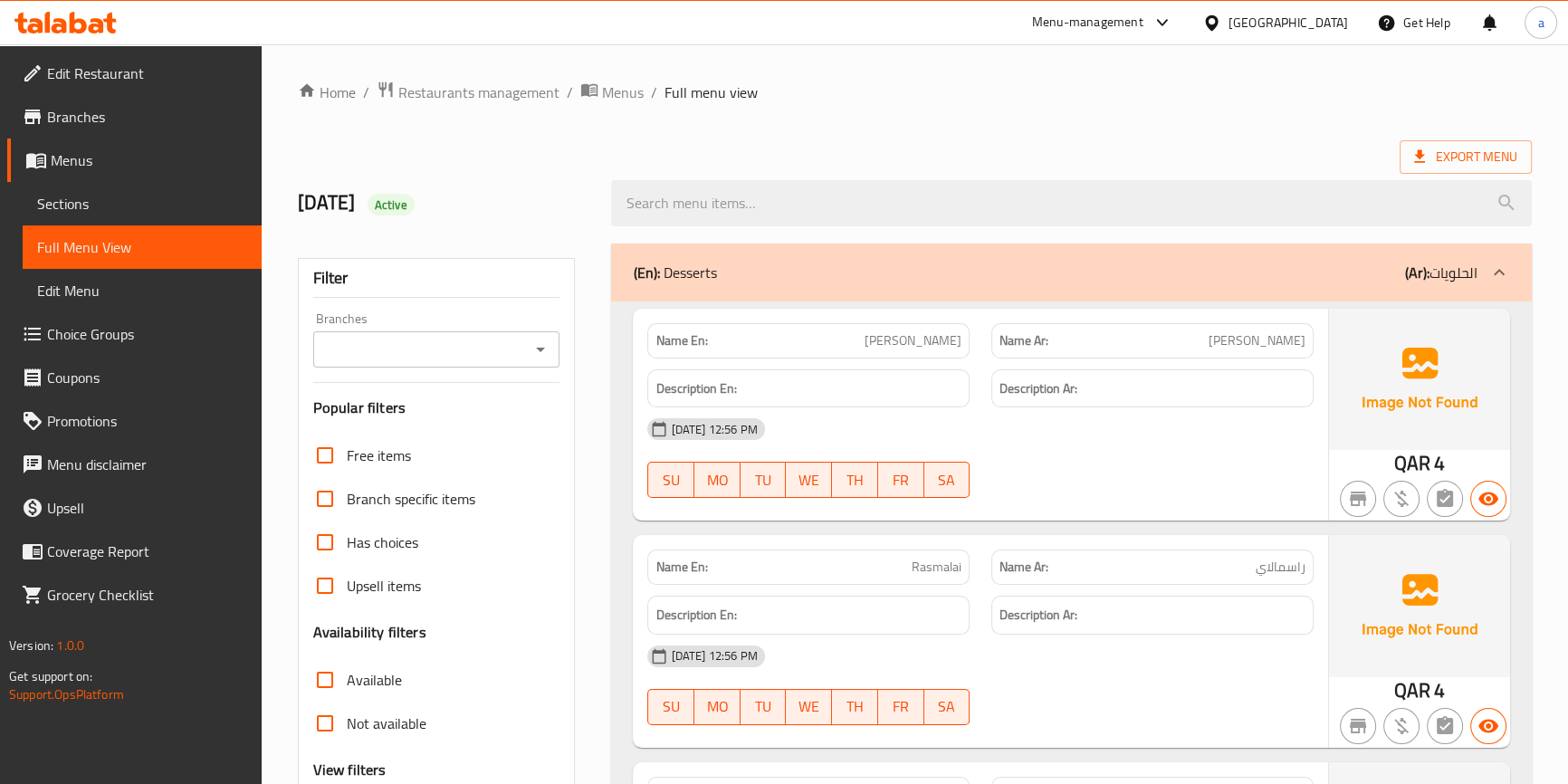
click at [737, 272] on div "(En): Desserts (Ar): الحلويات" at bounding box center [1055, 272] width 844 height 22
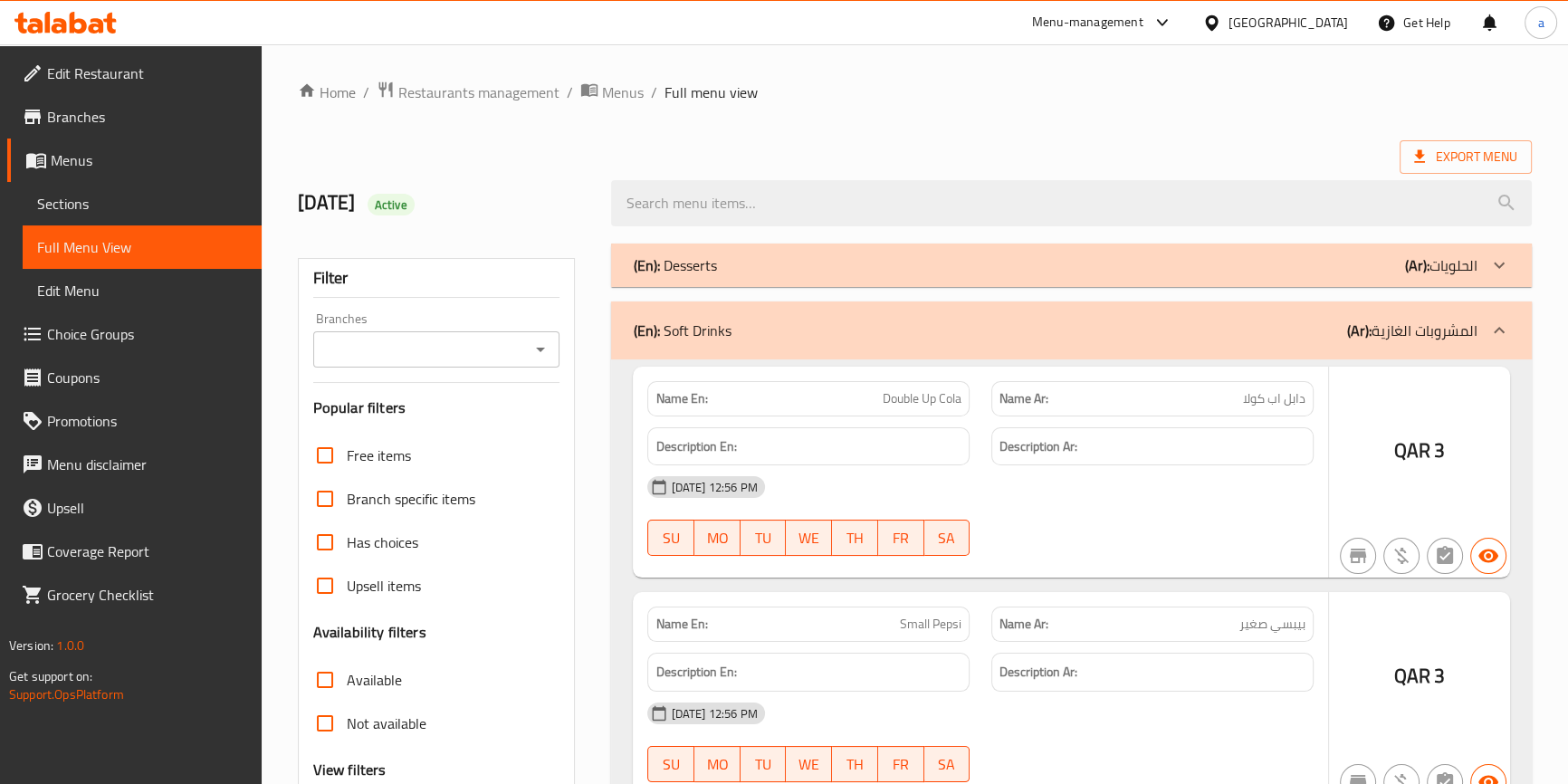
checkbox input "true"
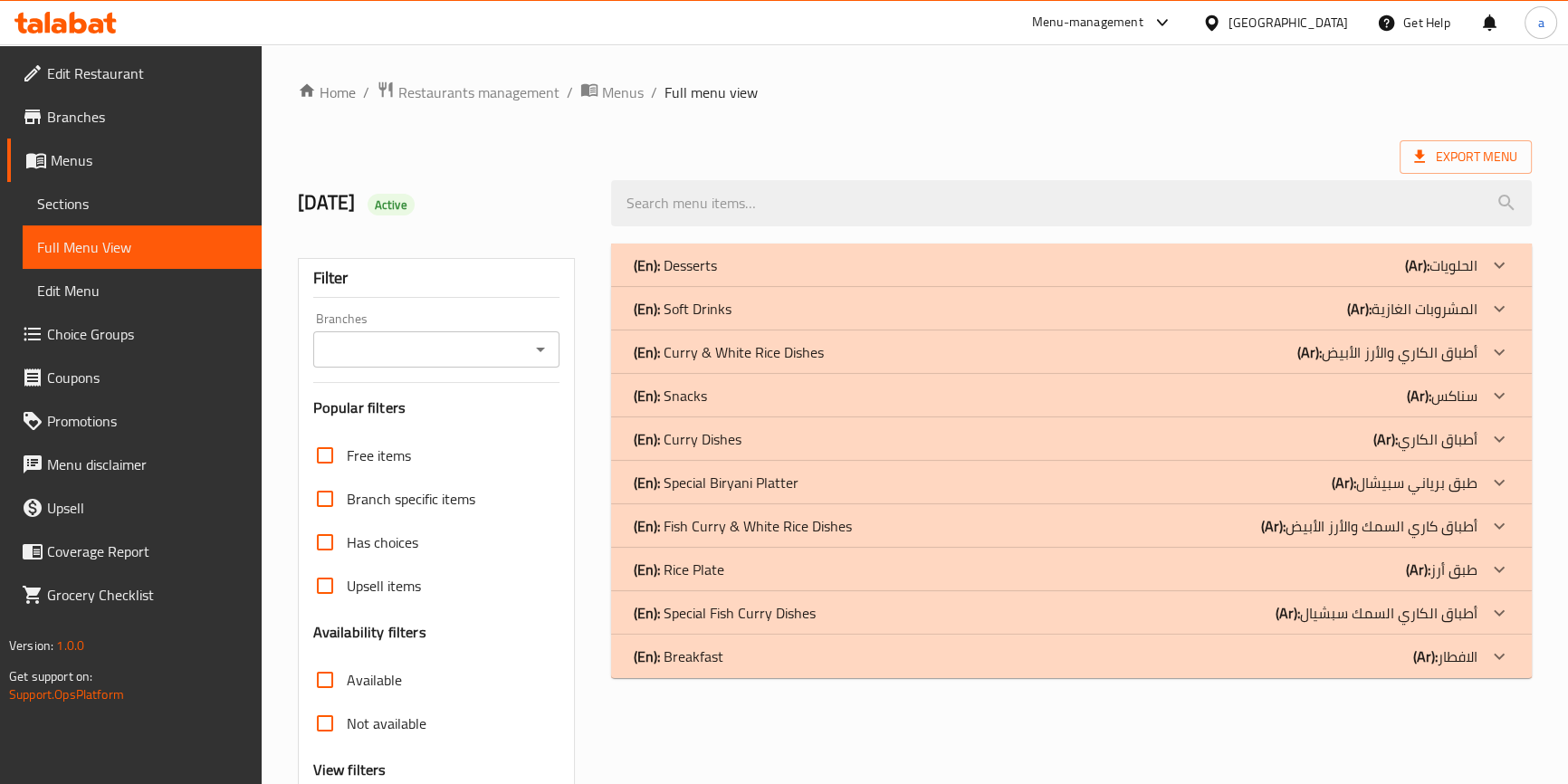
scroll to position [178, 0]
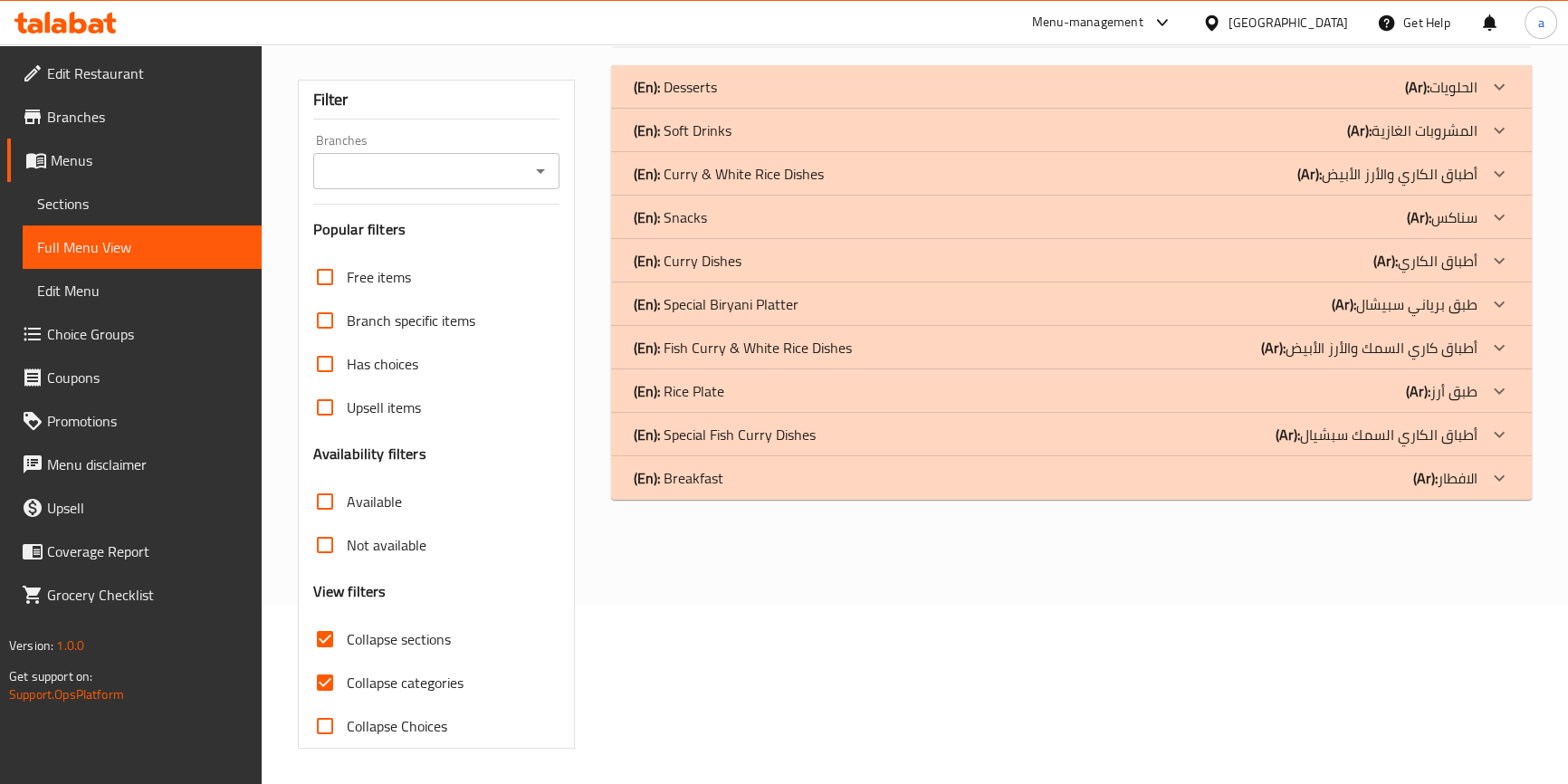
click at [1054, 475] on div "(En): Breakfast (Ar): الافطار" at bounding box center [1055, 478] width 844 height 22
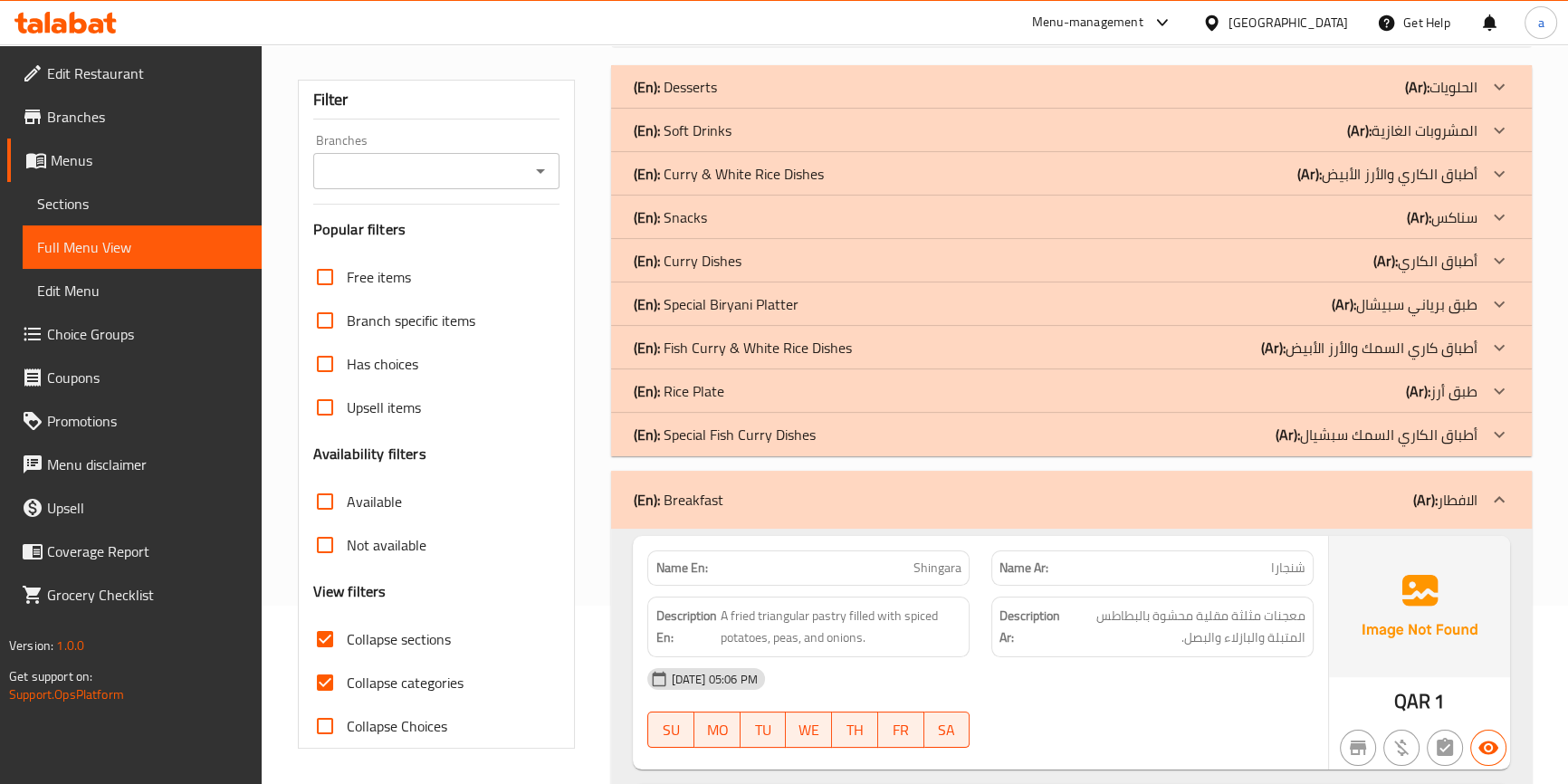
click at [1025, 425] on div "(En): Special Fish Curry Dishes (Ar): أطباق الكاري السمك سبشيال" at bounding box center [1055, 435] width 844 height 22
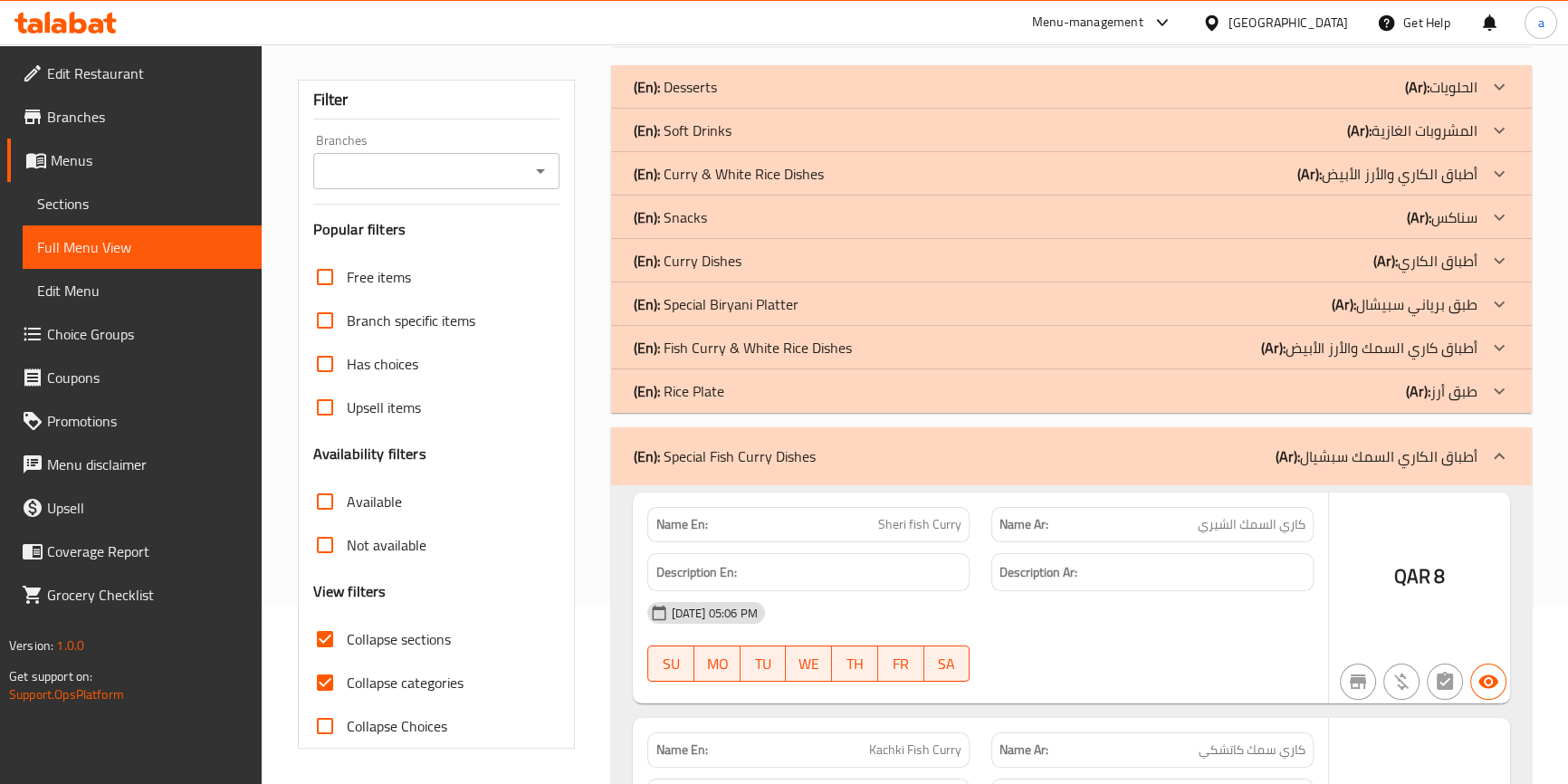
click at [951, 383] on div "(En): Rice Plate (Ar): طبق أرز" at bounding box center [1055, 392] width 844 height 22
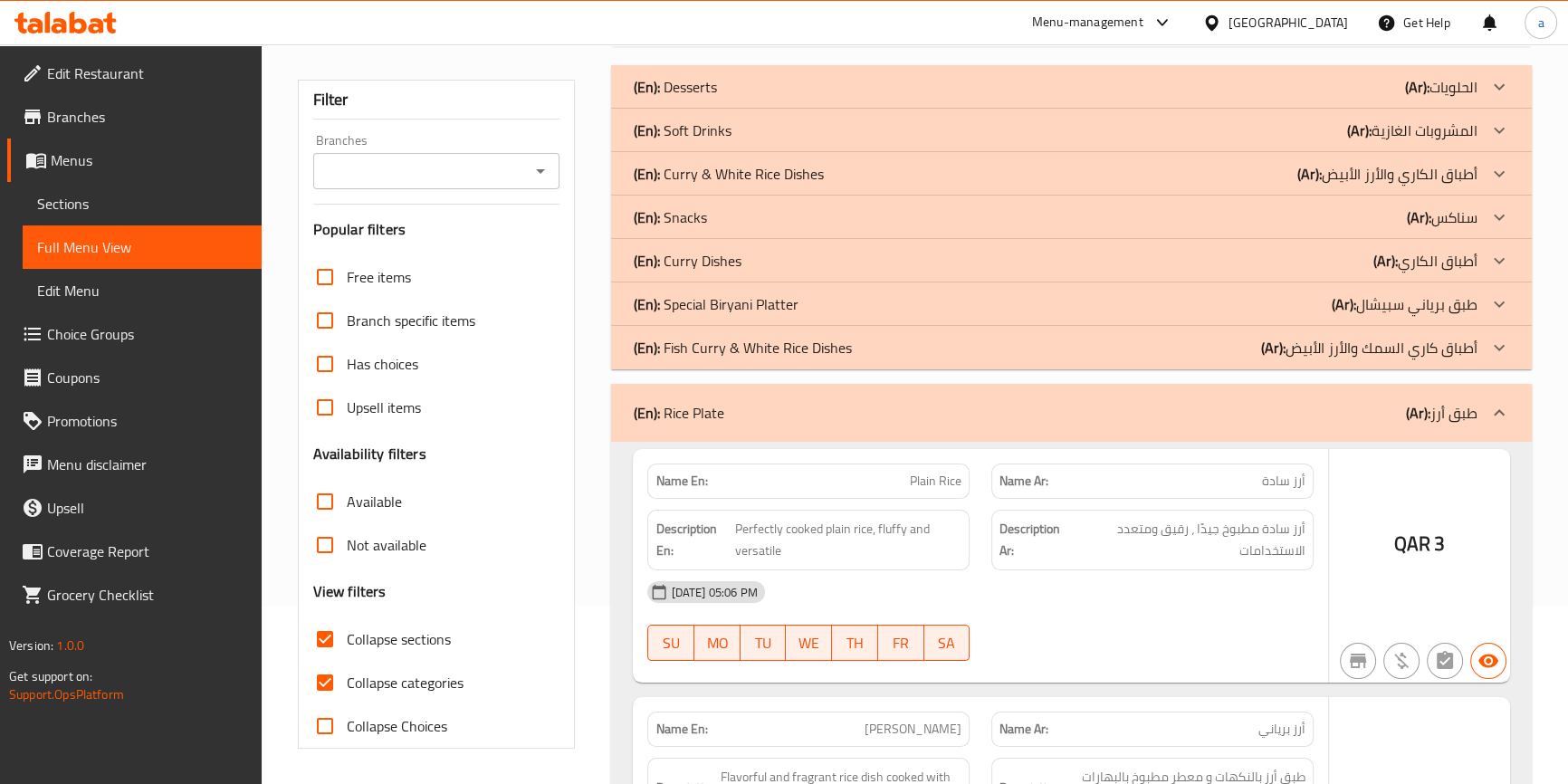
click at [924, 344] on div "(En): Fish Curry & White Rice Dishes (Ar): أطباق كاري السمك والأرز الأبيض" at bounding box center [1055, 348] width 844 height 22
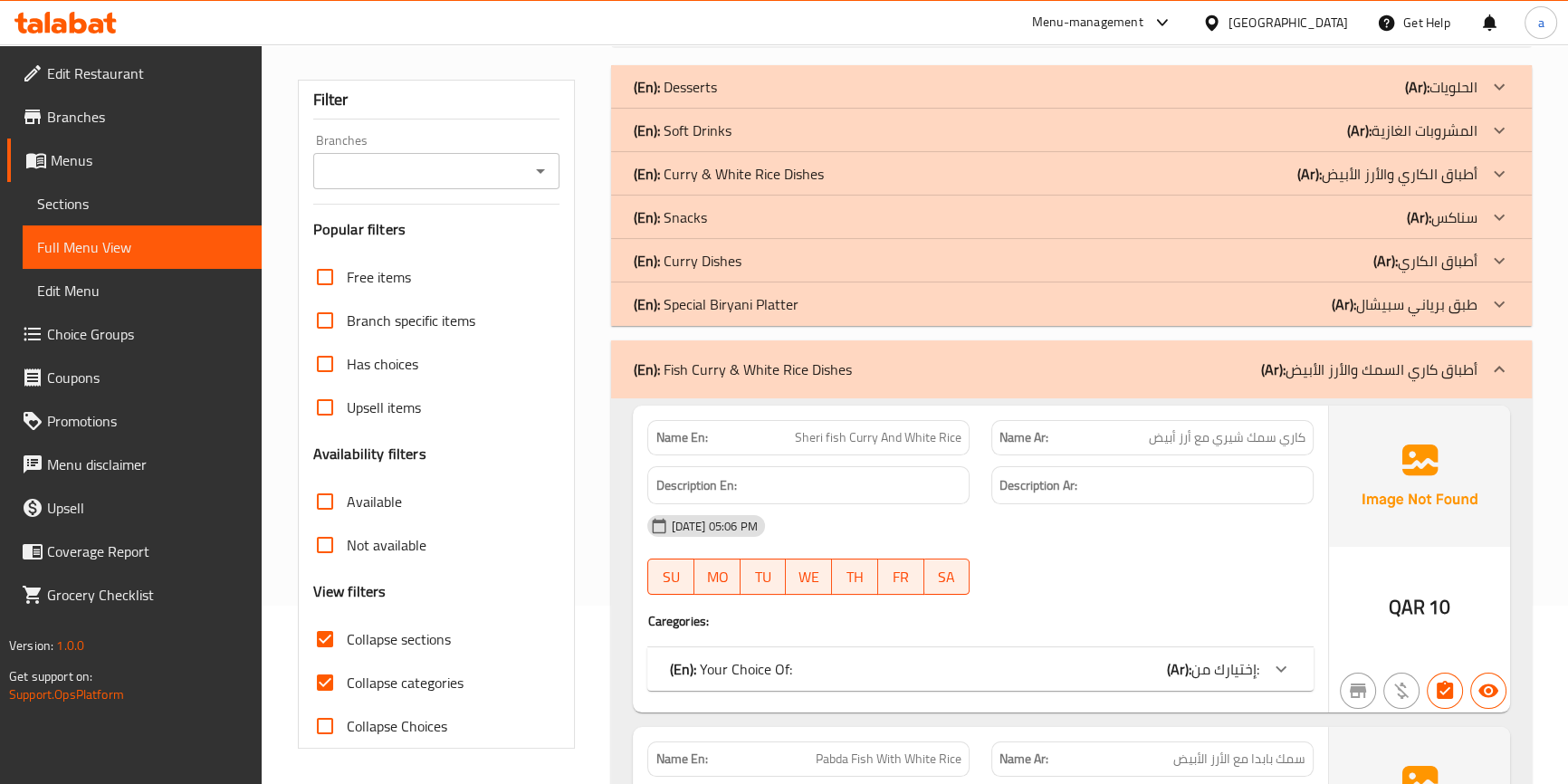
click at [777, 266] on div "(En): Curry Dishes (Ar): أطباق الكاري" at bounding box center [1055, 261] width 844 height 22
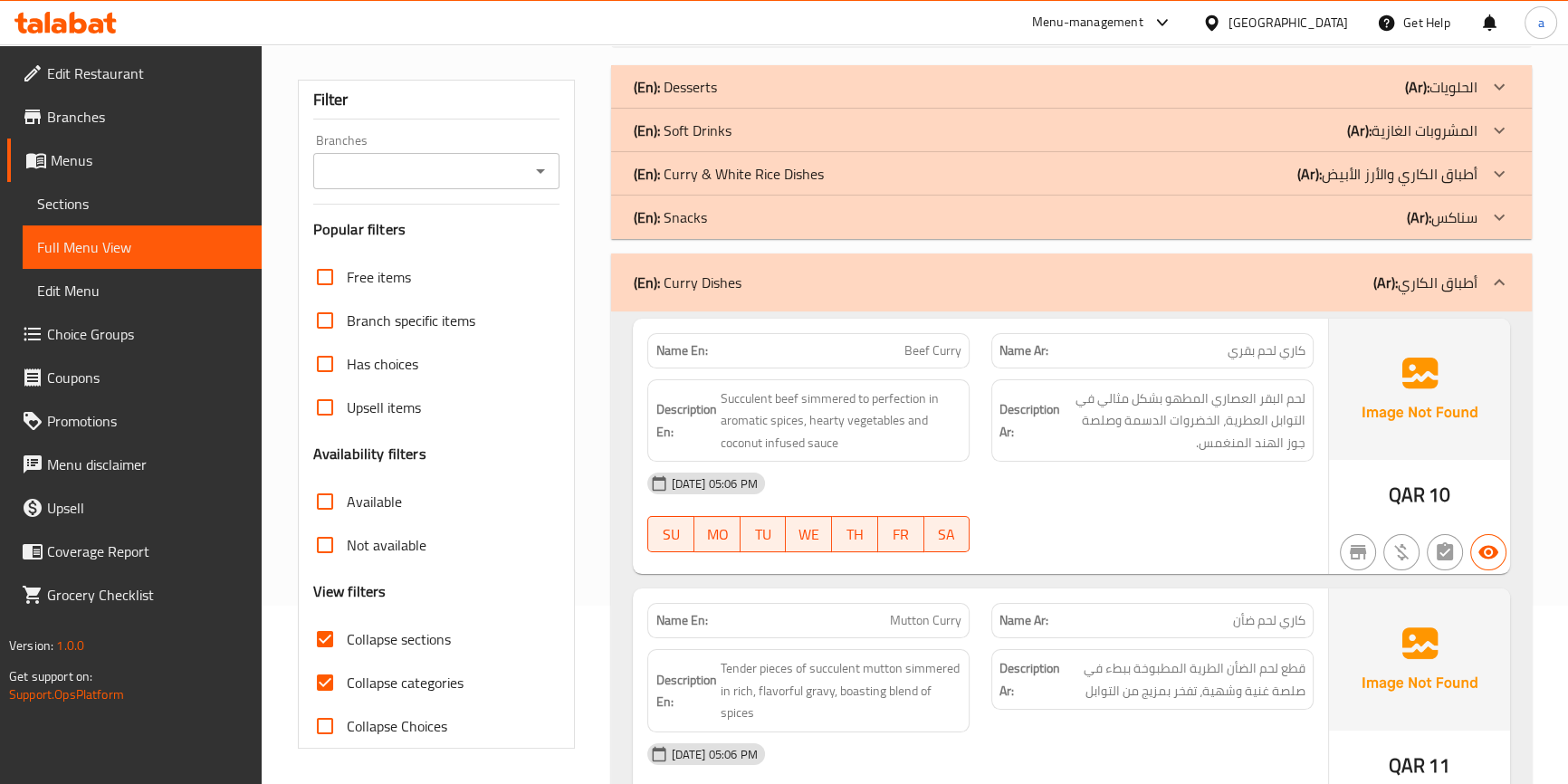
click at [744, 166] on p "(En): Curry & White Rice Dishes" at bounding box center [728, 174] width 190 height 22
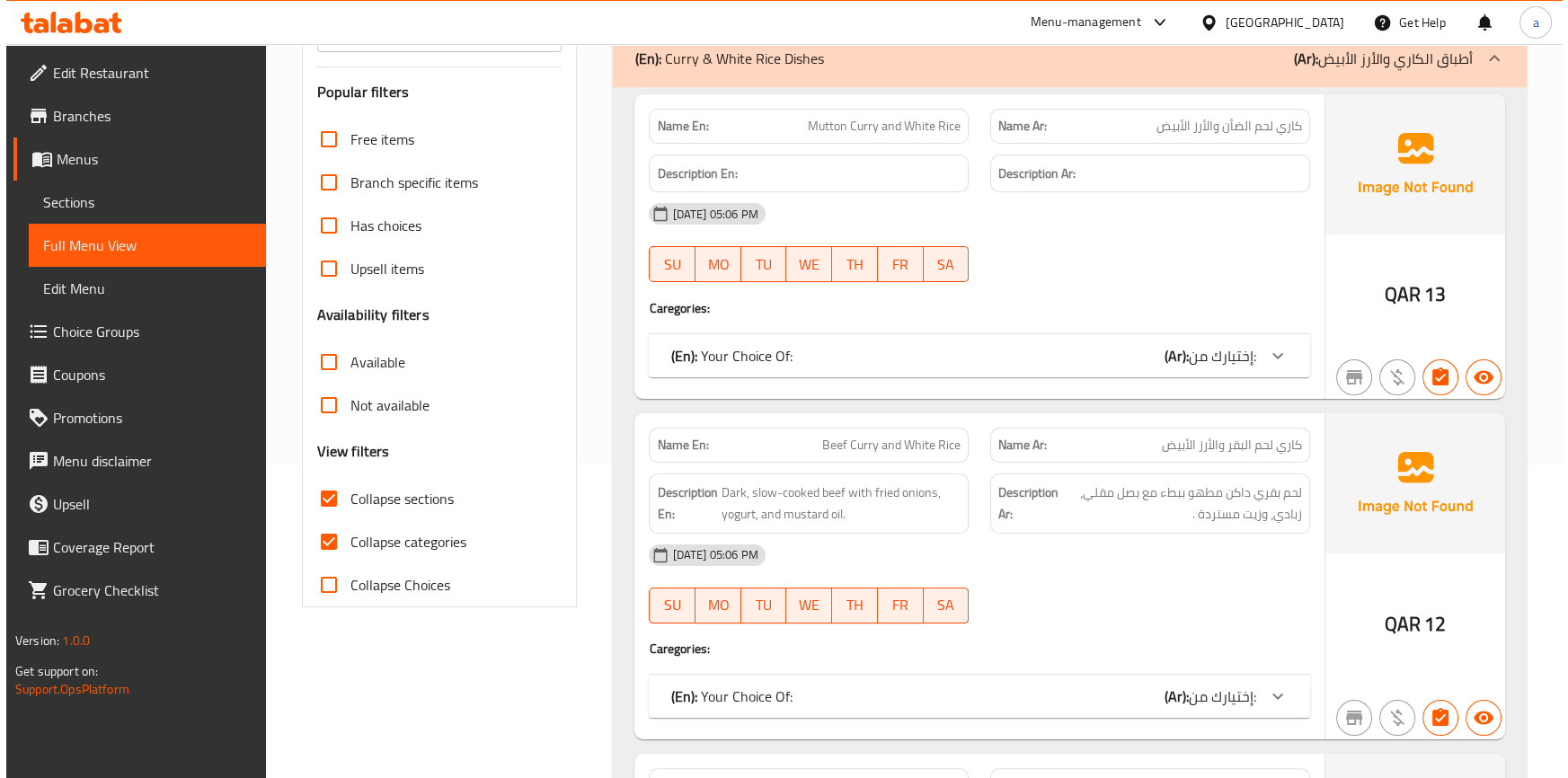
scroll to position [0, 0]
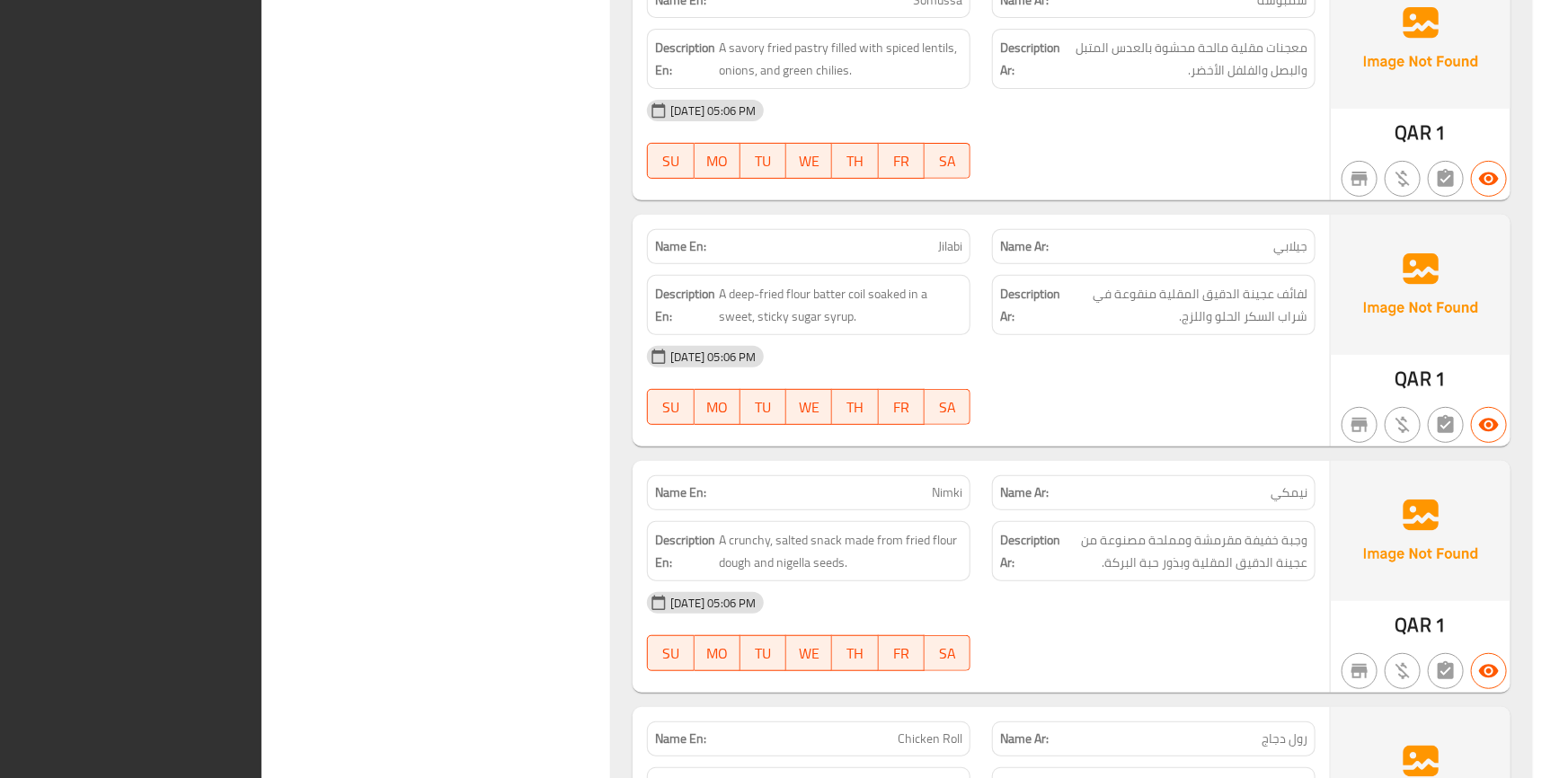
click at [1111, 130] on div "[DATE] 05:06 PM SU MO TU WE TH FR SA" at bounding box center [981, 139] width 690 height 101
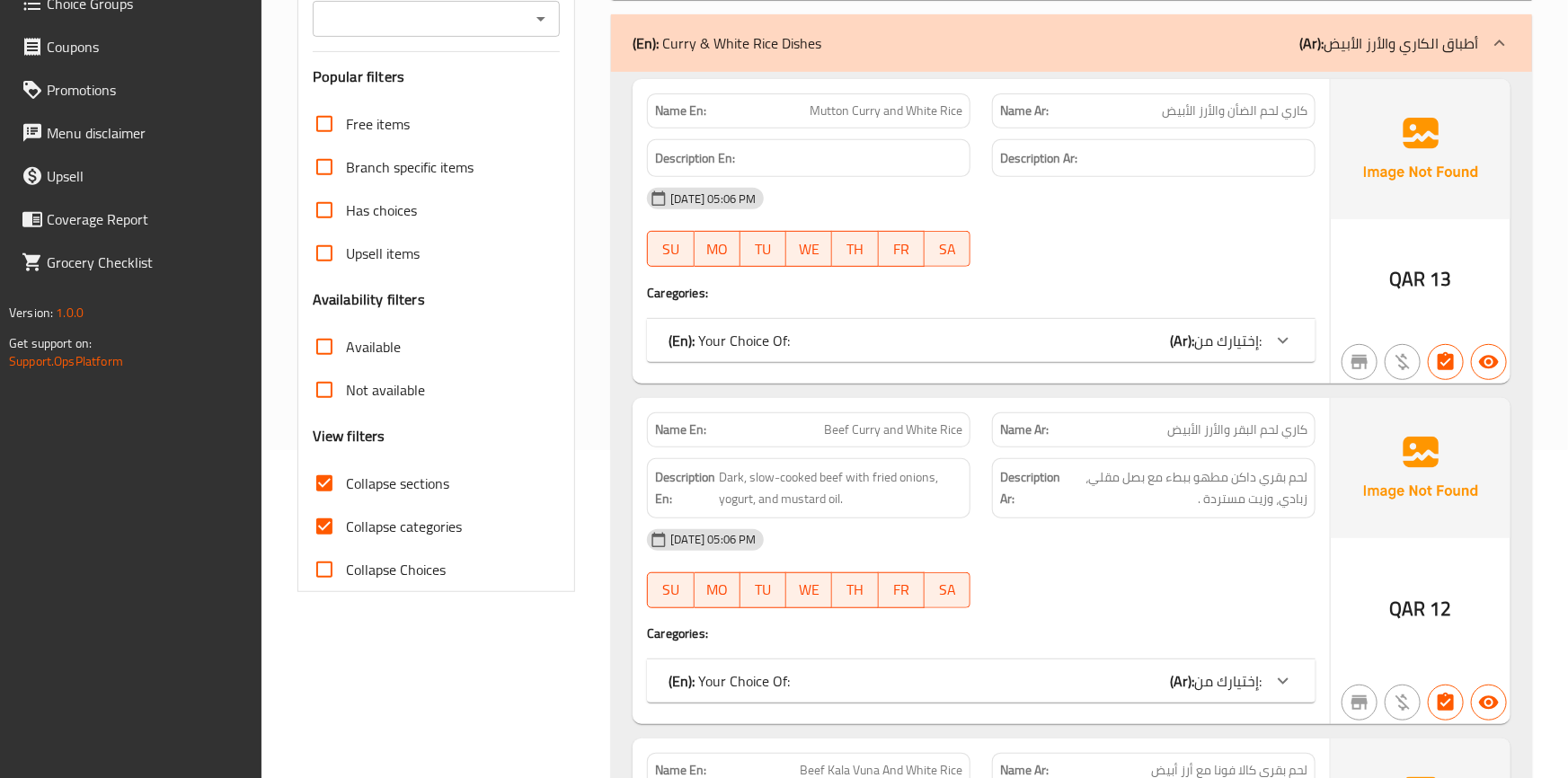
scroll to position [489, 0]
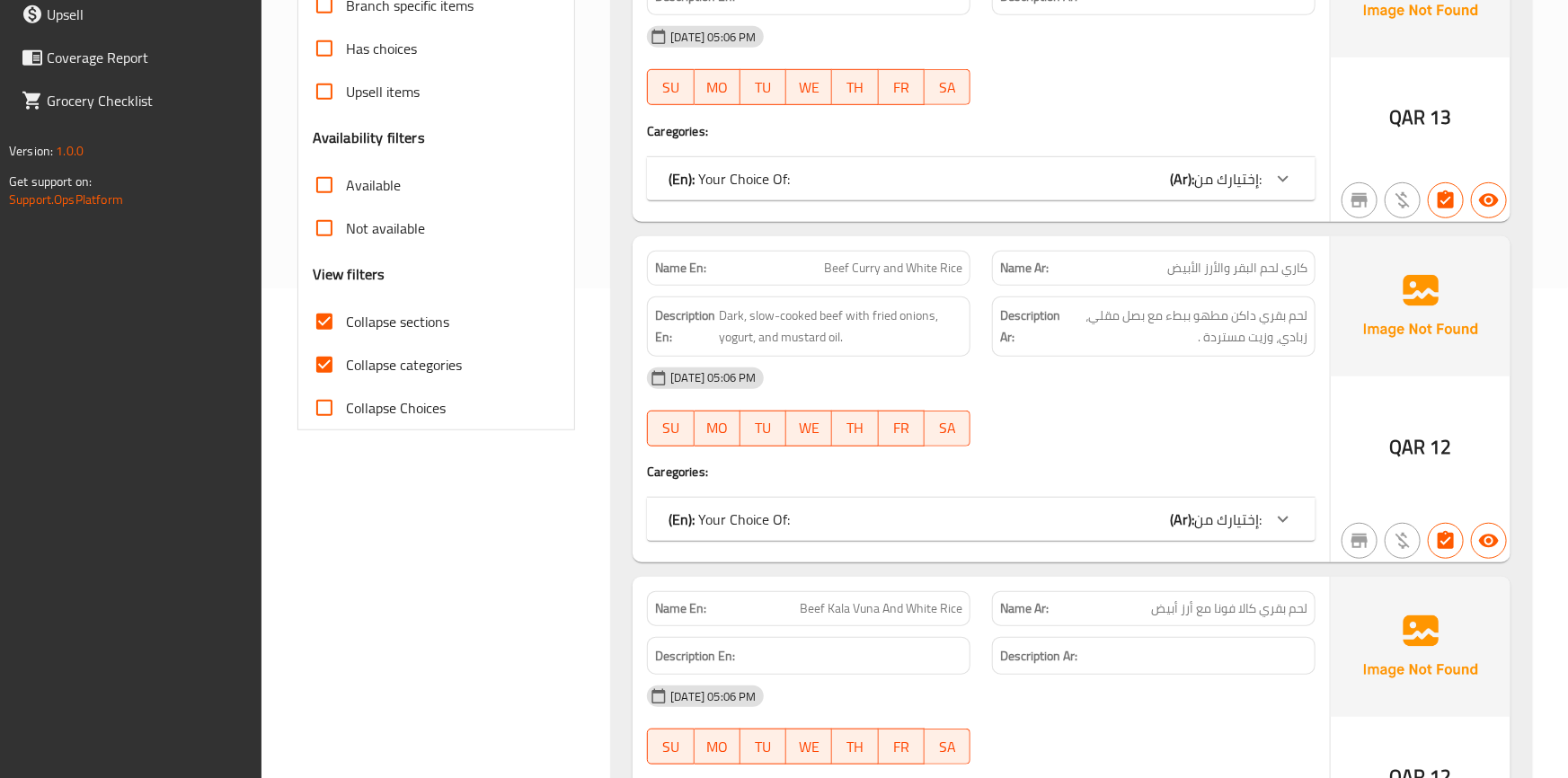
click at [355, 366] on span "Collapse categories" at bounding box center [403, 365] width 116 height 22
click at [346, 366] on input "Collapse categories" at bounding box center [324, 364] width 43 height 43
checkbox input "false"
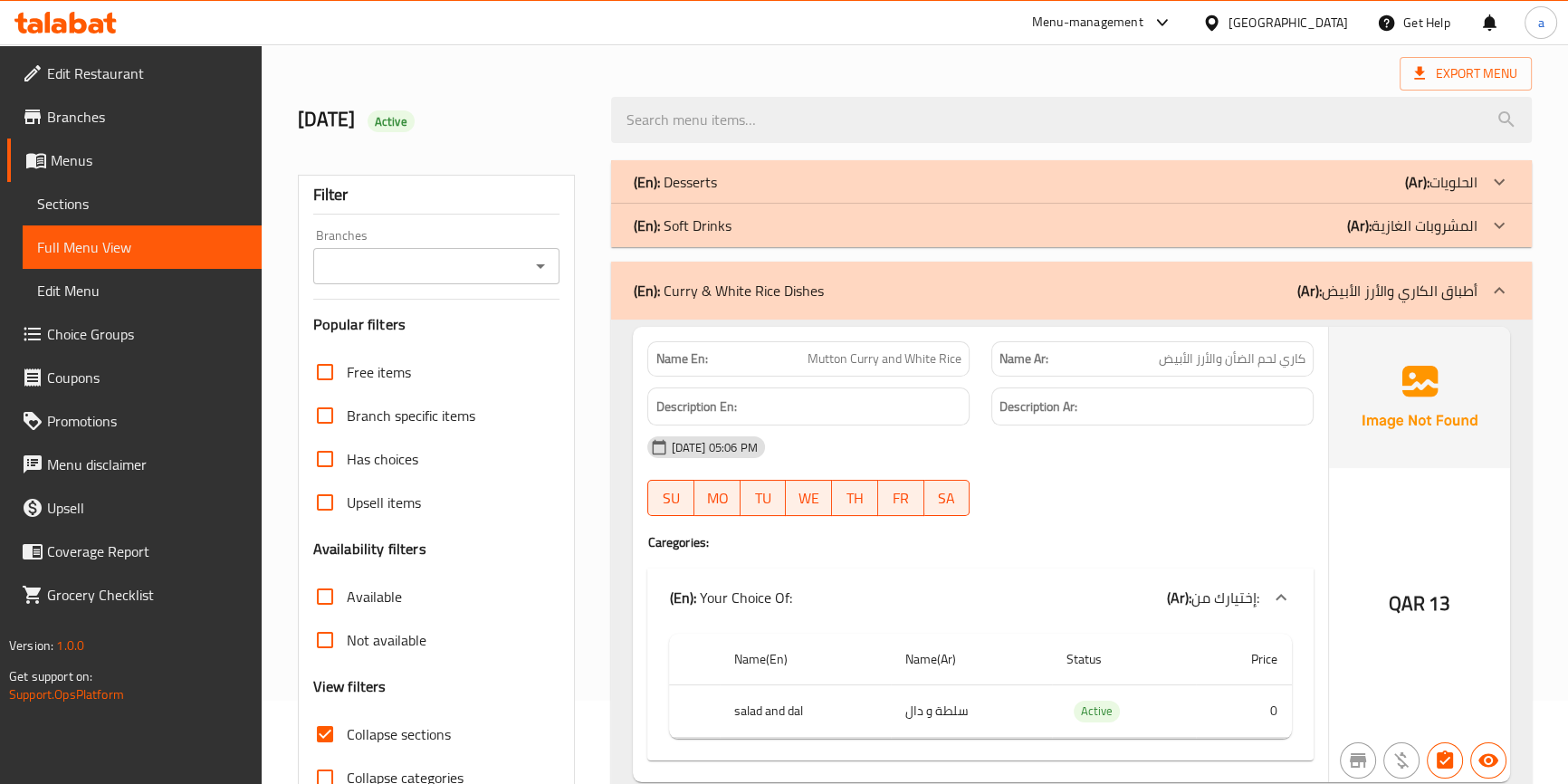
scroll to position [0, 0]
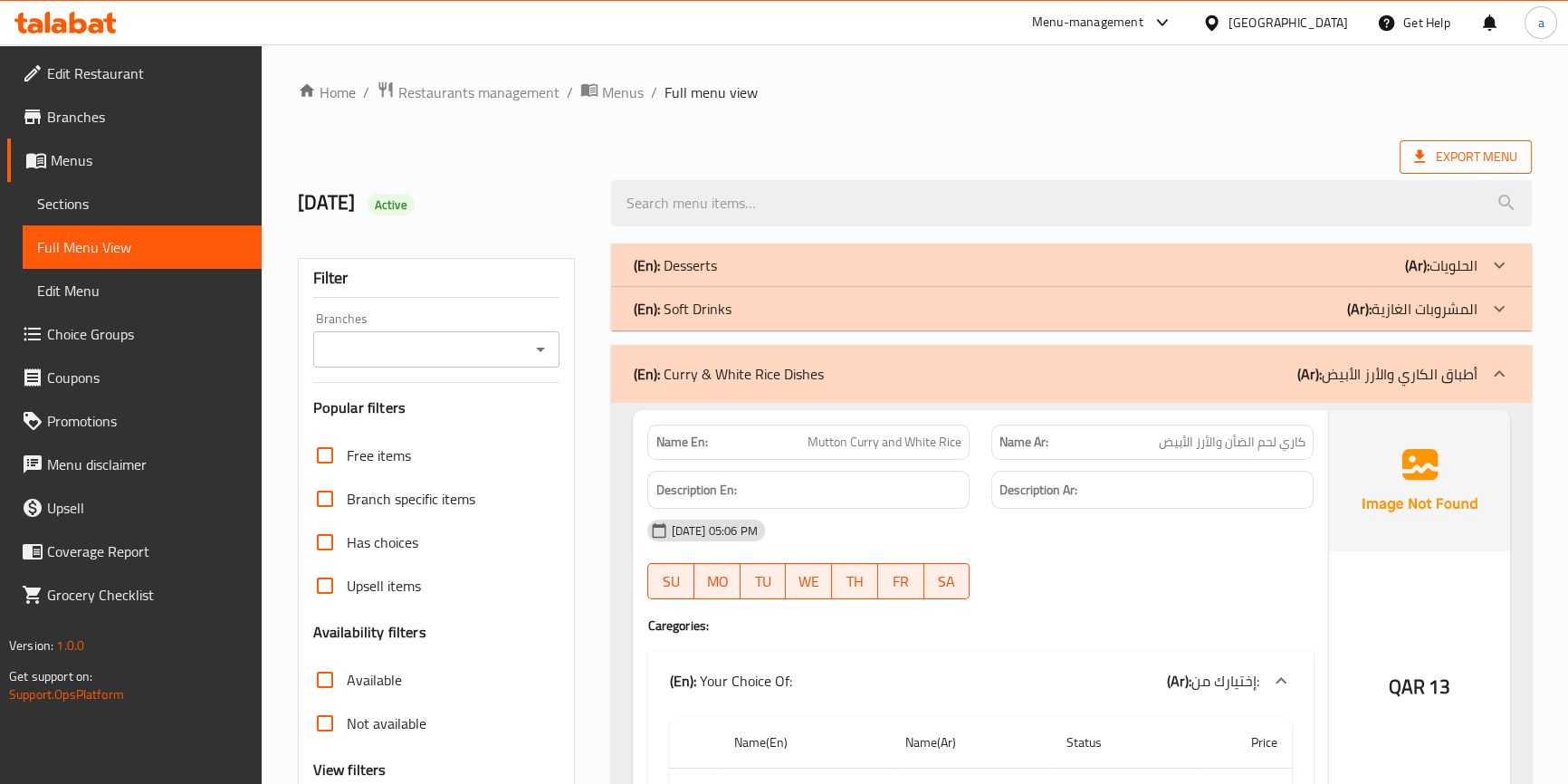
click at [1450, 141] on span "Export Menu" at bounding box center [1465, 157] width 132 height 33
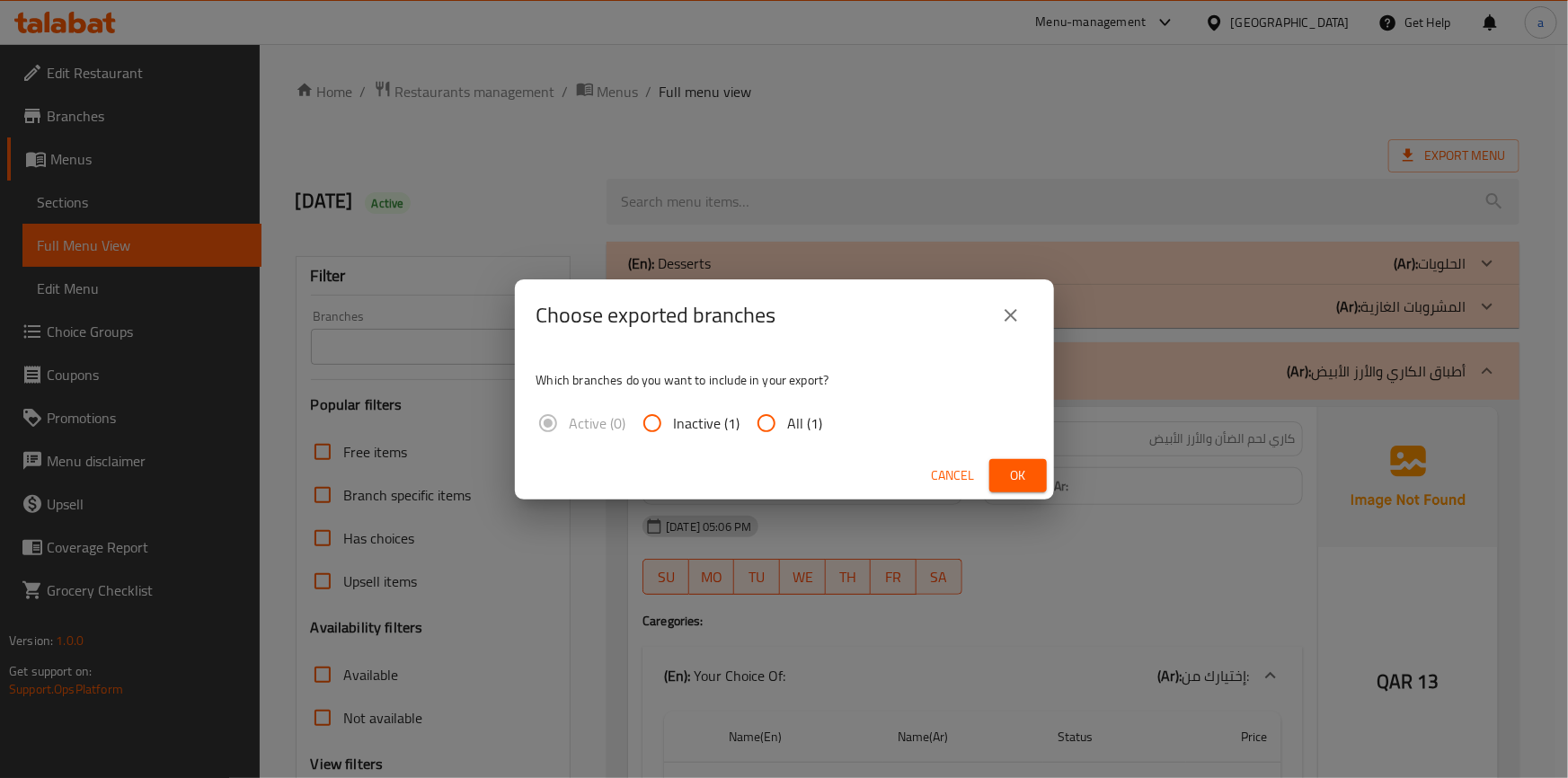
click at [790, 422] on span "All (1)" at bounding box center [806, 423] width 35 height 22
click at [789, 422] on input "All (1)" at bounding box center [767, 422] width 43 height 43
radio input "true"
click at [1024, 478] on span "Ok" at bounding box center [1018, 476] width 28 height 23
